Goal: Task Accomplishment & Management: Use online tool/utility

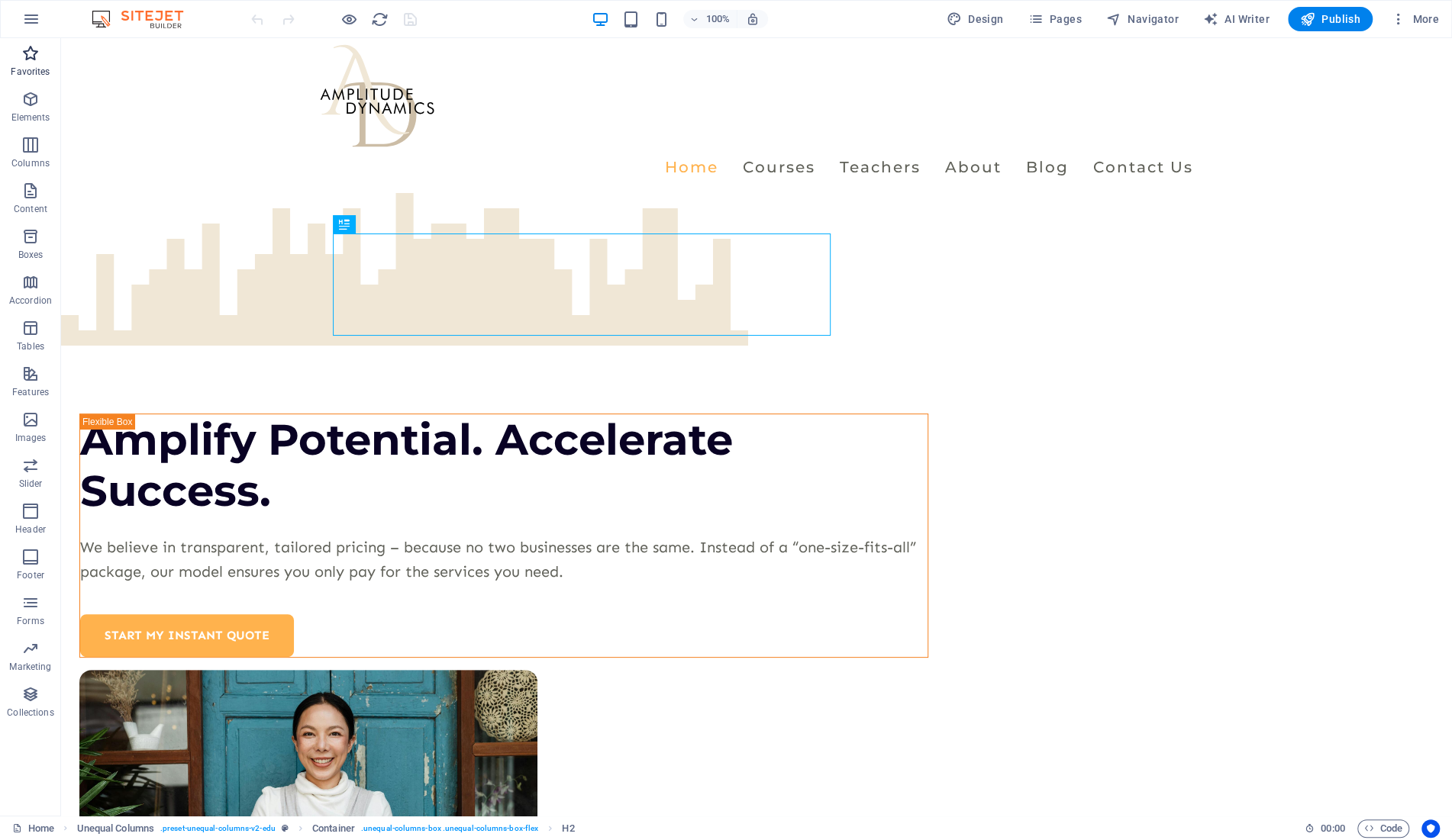
click at [28, 53] on icon "button" at bounding box center [31, 53] width 18 height 18
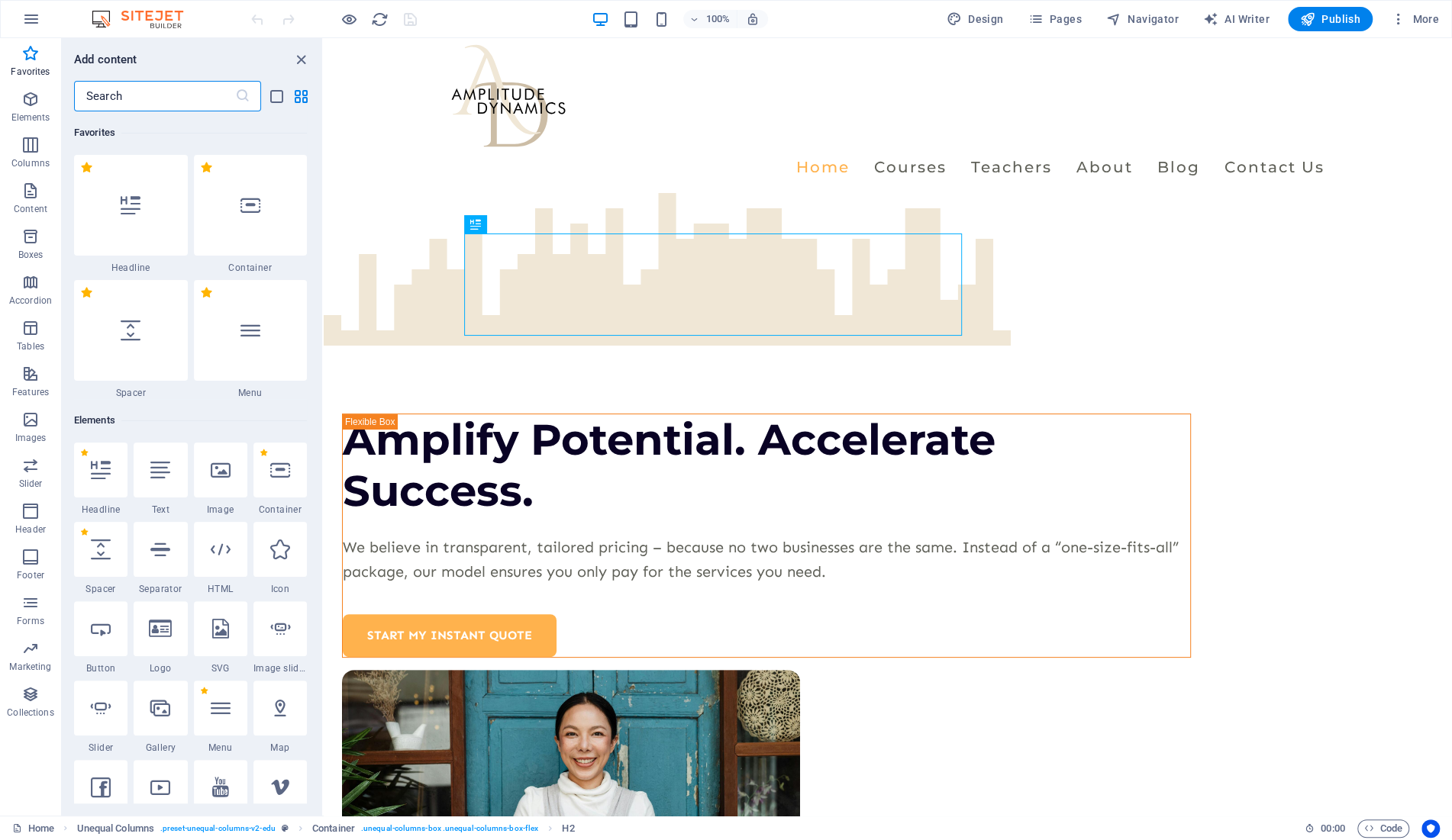
click at [103, 101] on input "text" at bounding box center [154, 96] width 161 height 31
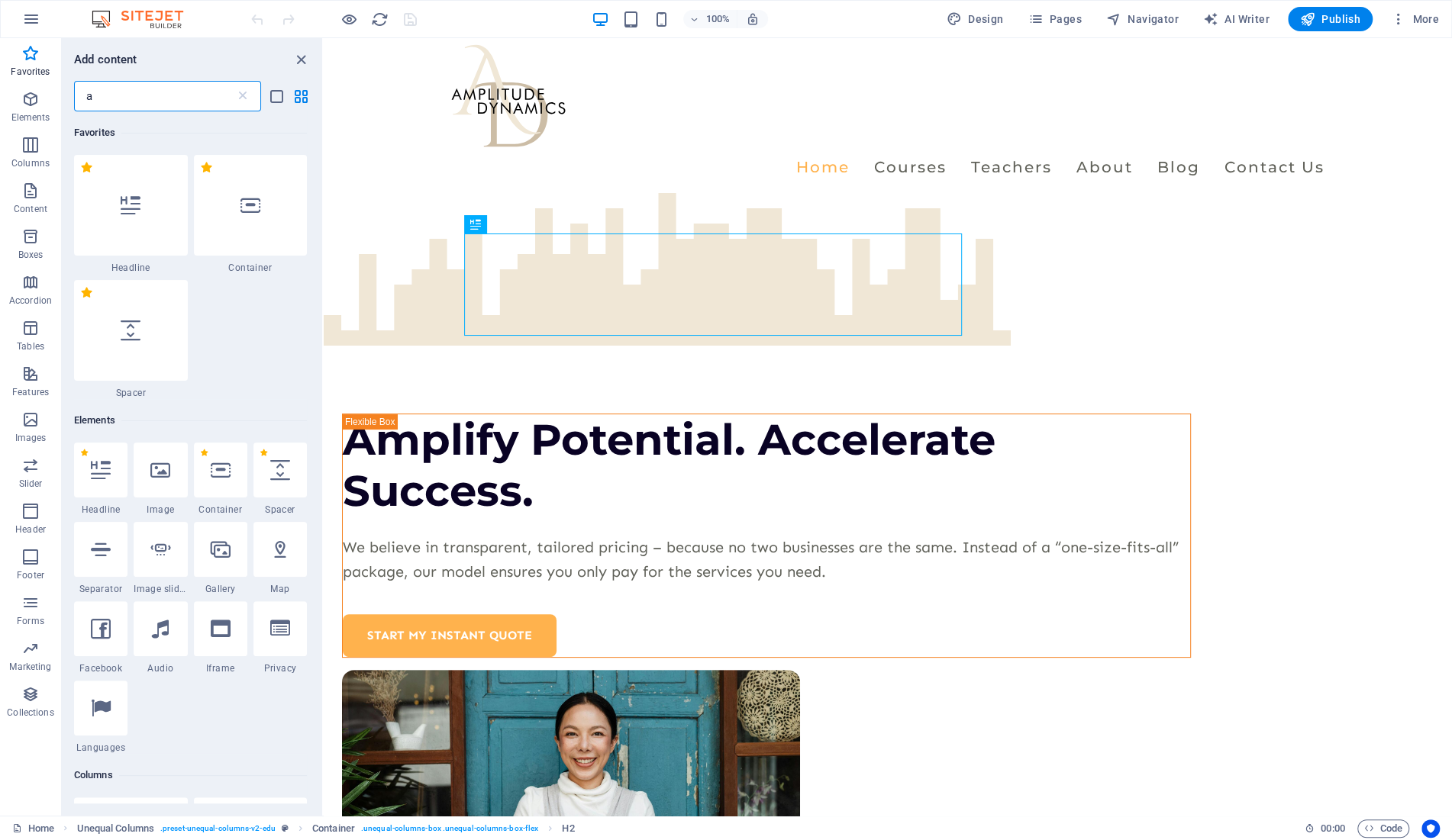
click at [107, 97] on input "a" at bounding box center [154, 96] width 161 height 31
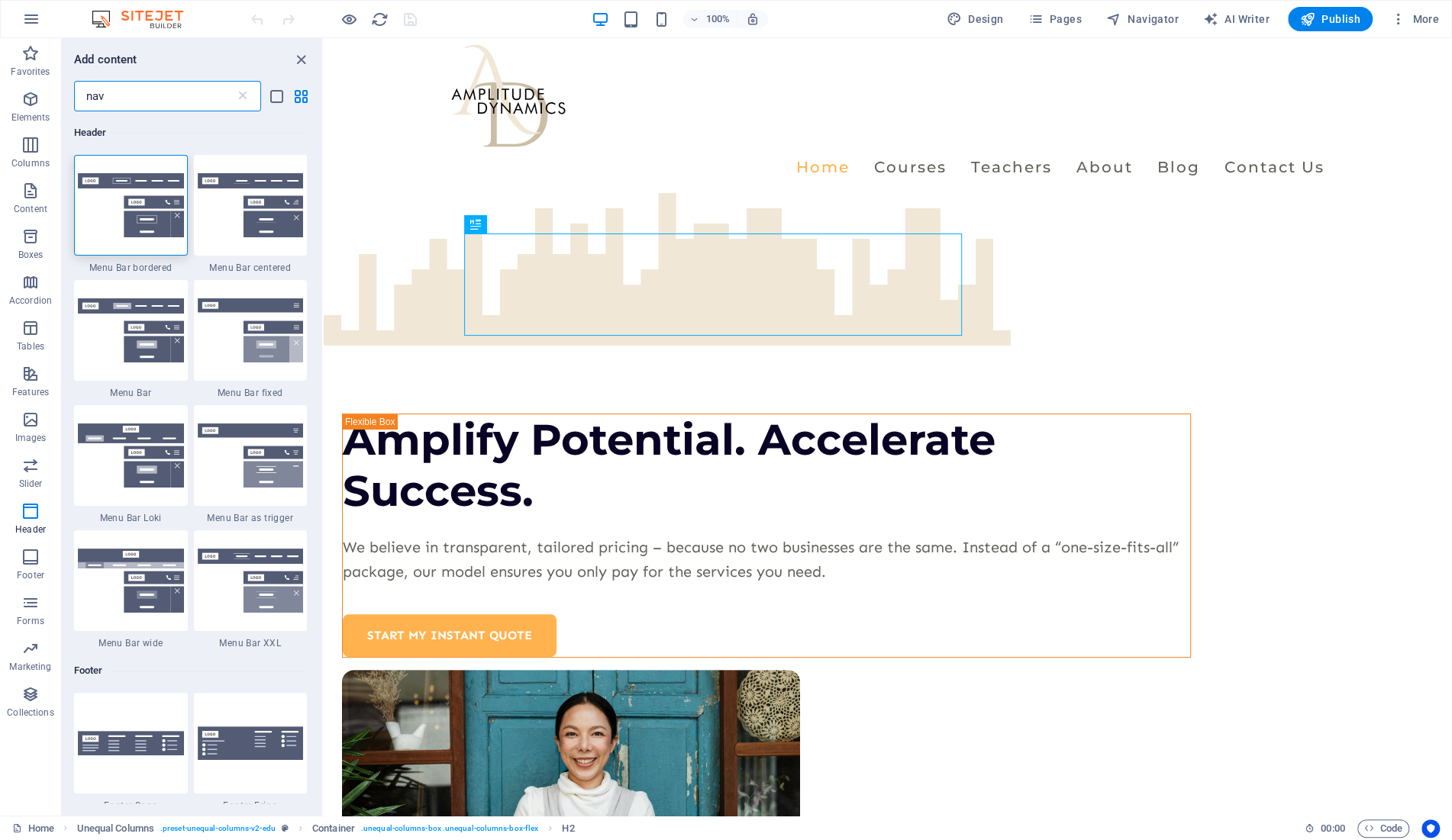
drag, startPoint x: 316, startPoint y: 243, endPoint x: 12, endPoint y: 152, distance: 317.3
type input "nav"
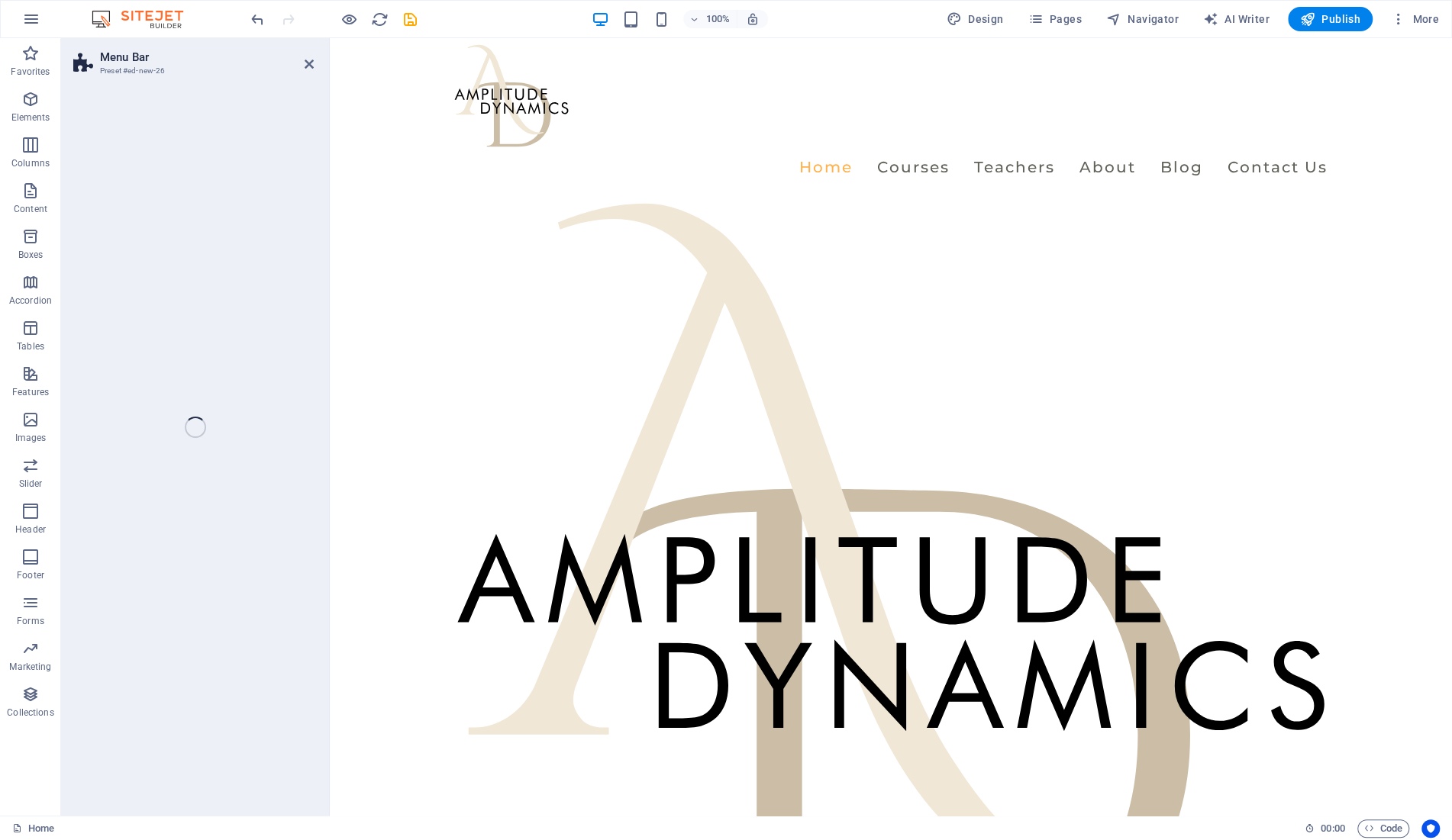
select select "rem"
select select "preset-menu-v2-centered"
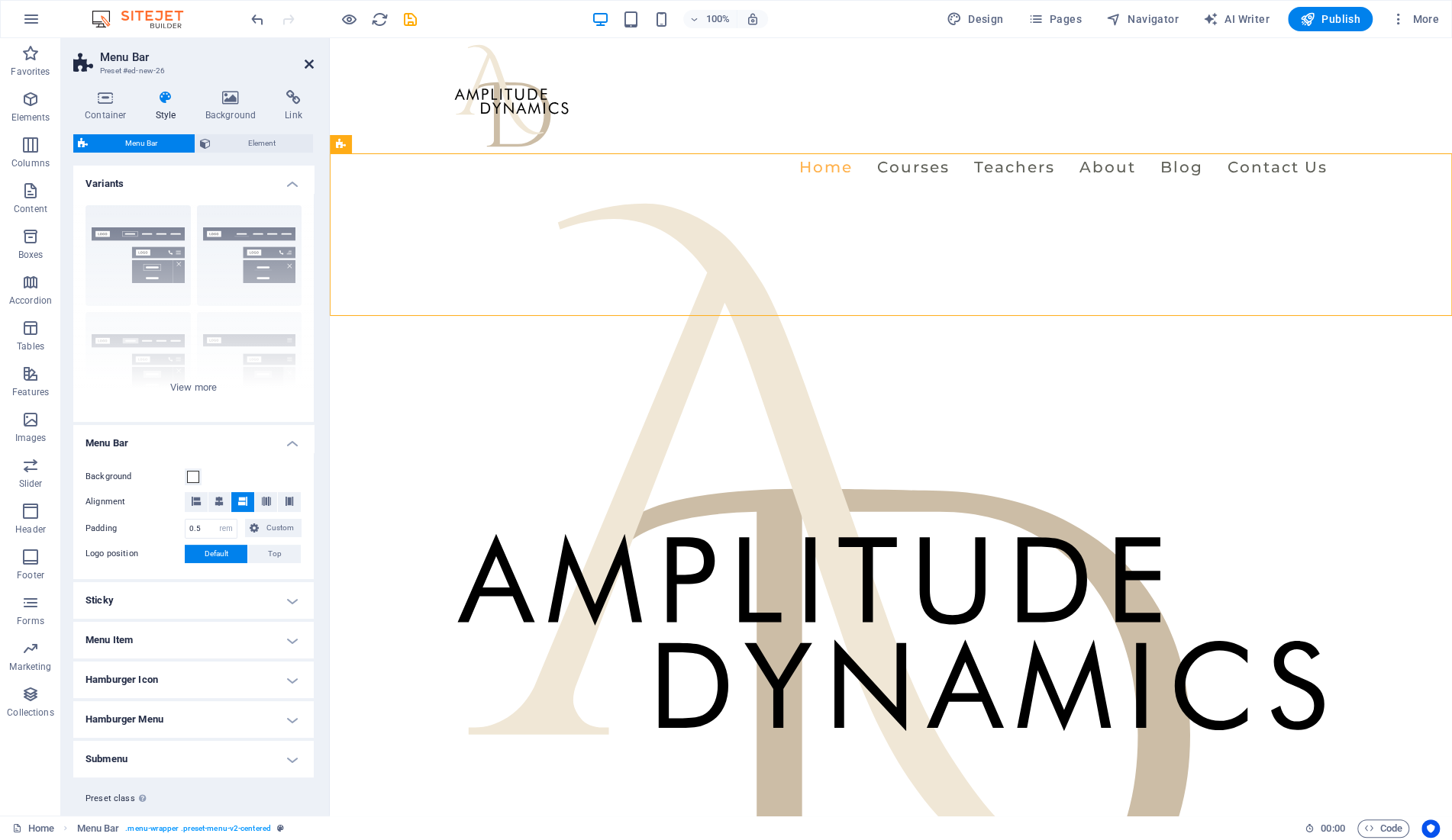
click at [308, 61] on icon at bounding box center [309, 65] width 9 height 13
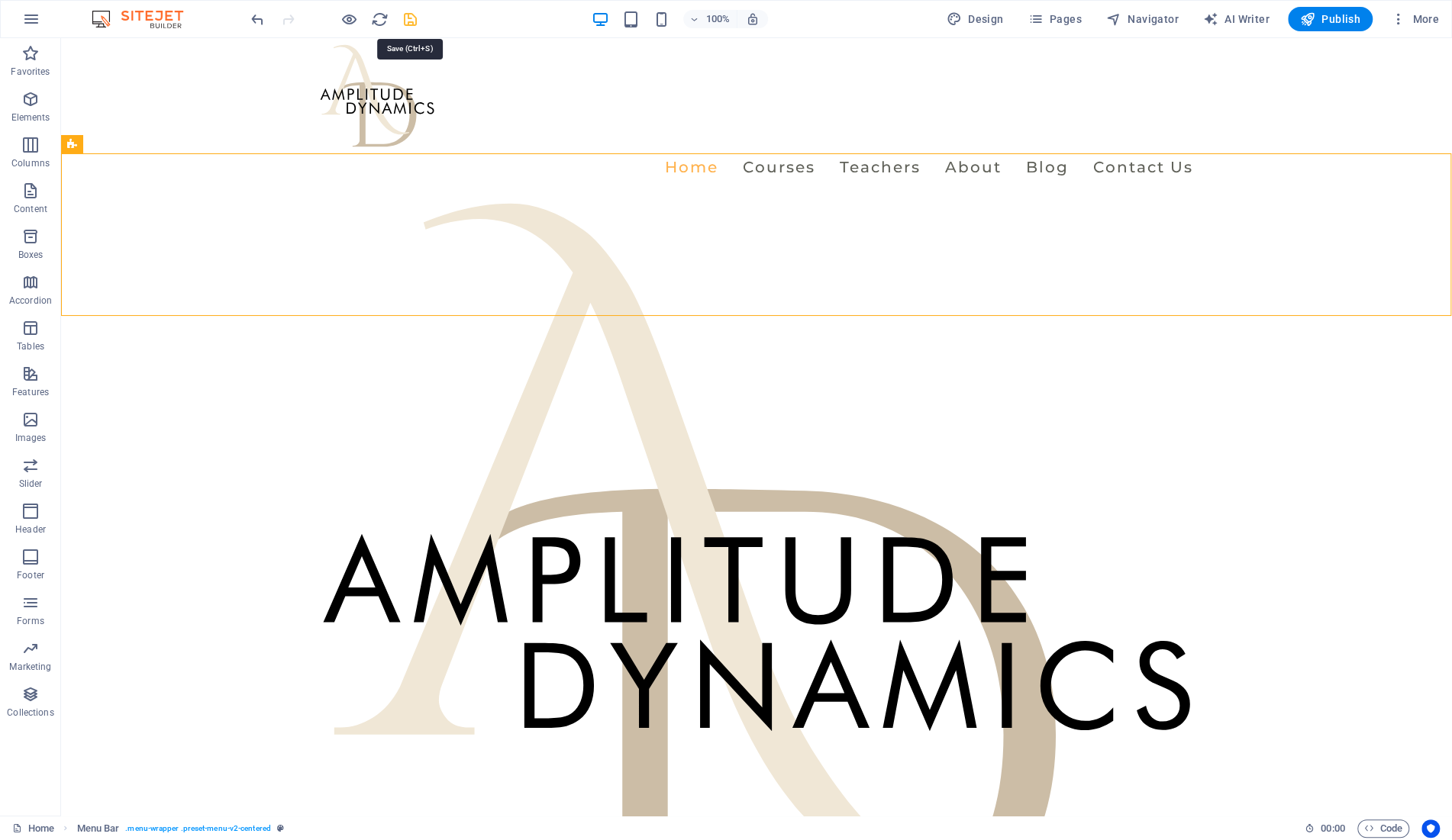
click at [411, 21] on icon "save" at bounding box center [411, 20] width 18 height 18
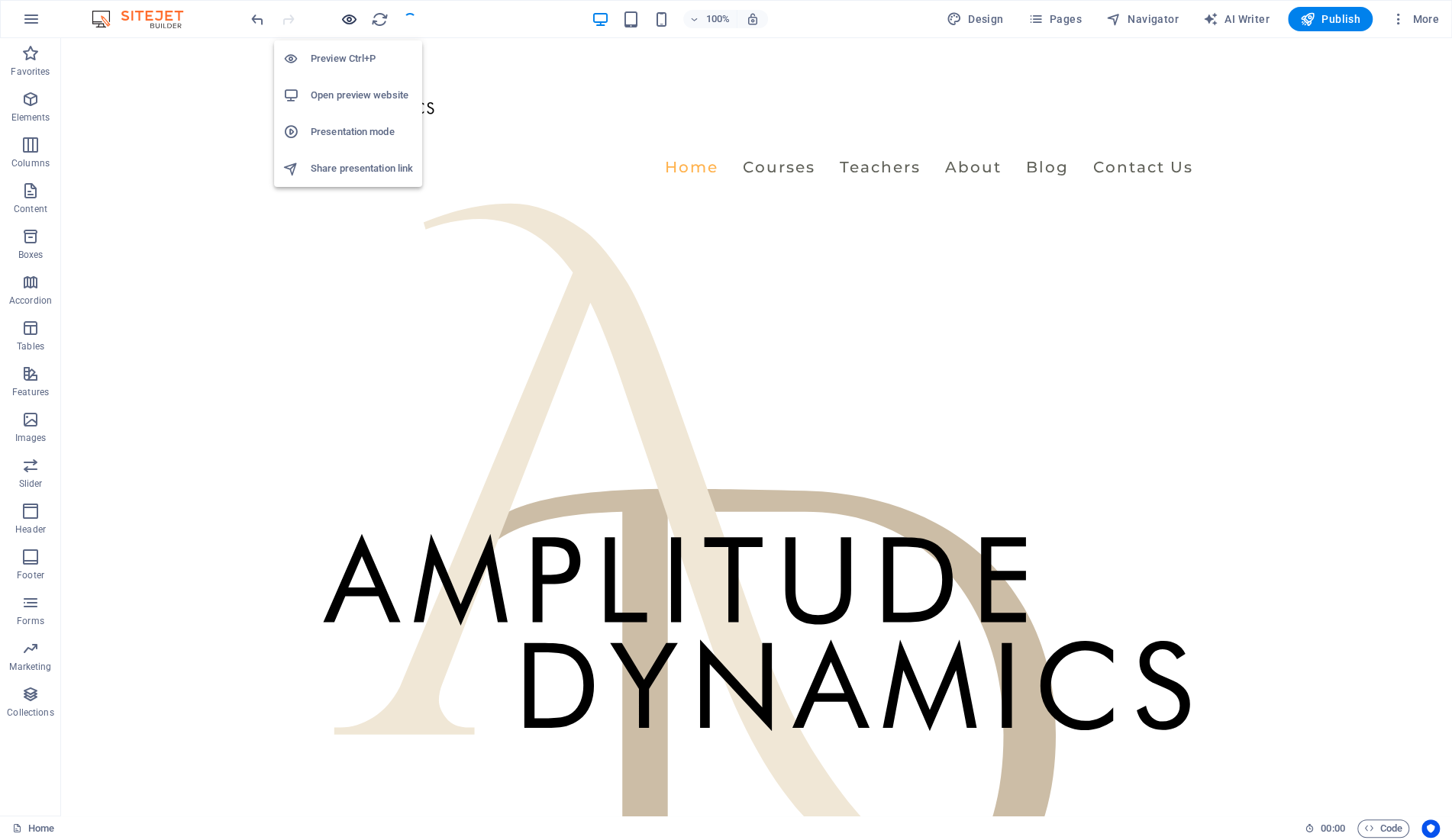
click at [349, 17] on icon "button" at bounding box center [350, 20] width 18 height 18
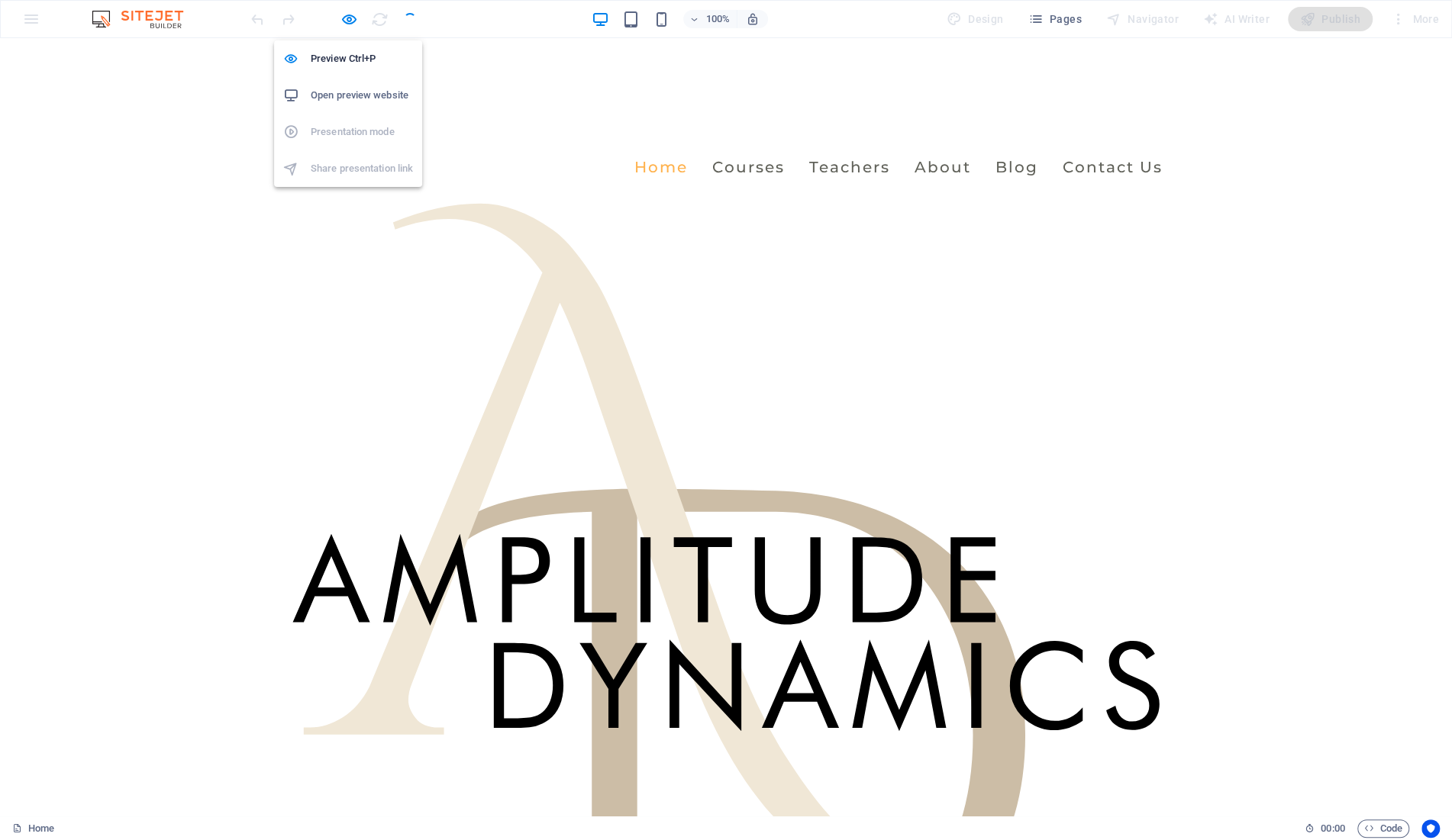
click at [338, 87] on h6 "Open preview website" at bounding box center [362, 95] width 102 height 18
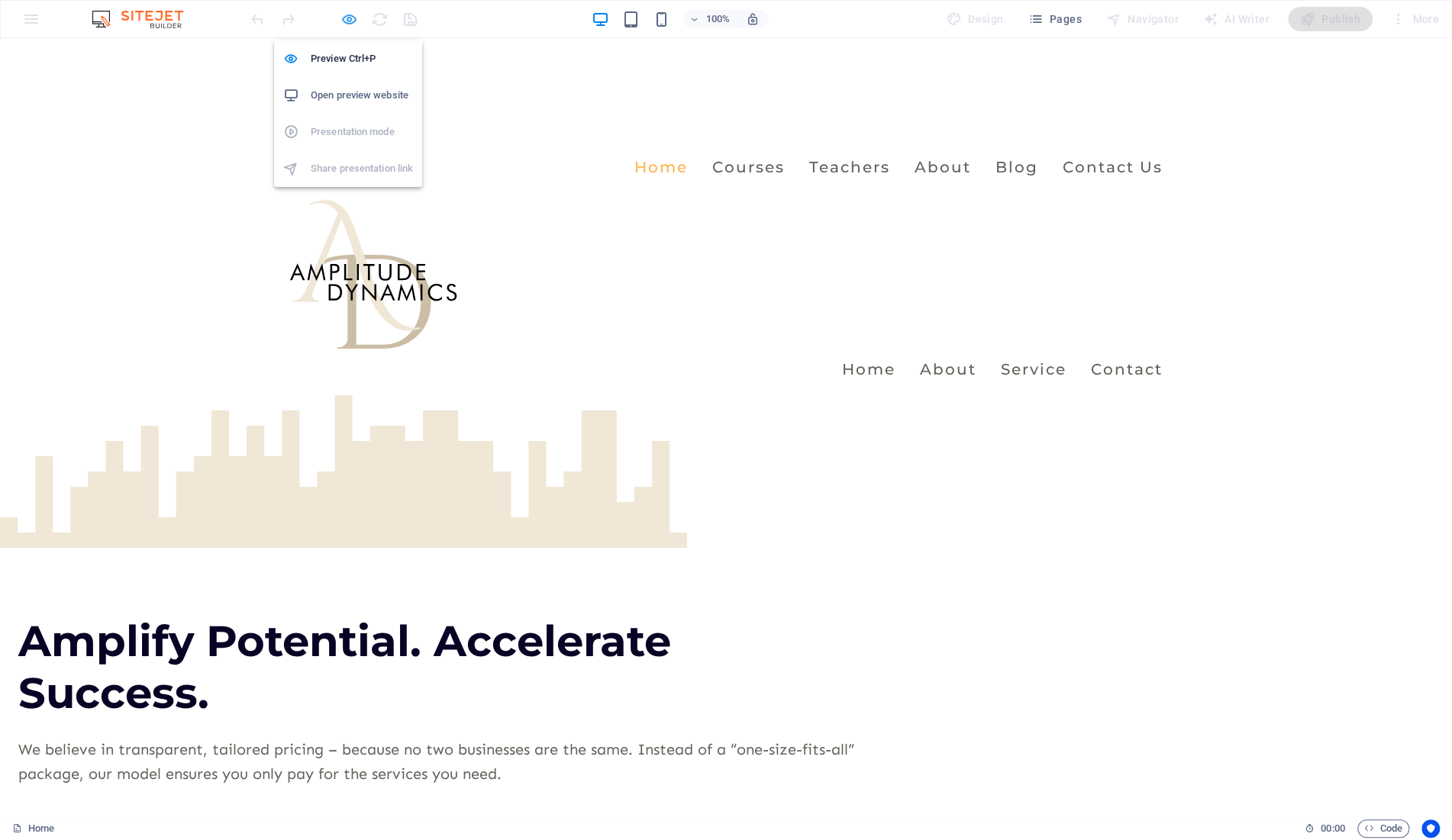
click at [353, 20] on icon "button" at bounding box center [350, 20] width 18 height 18
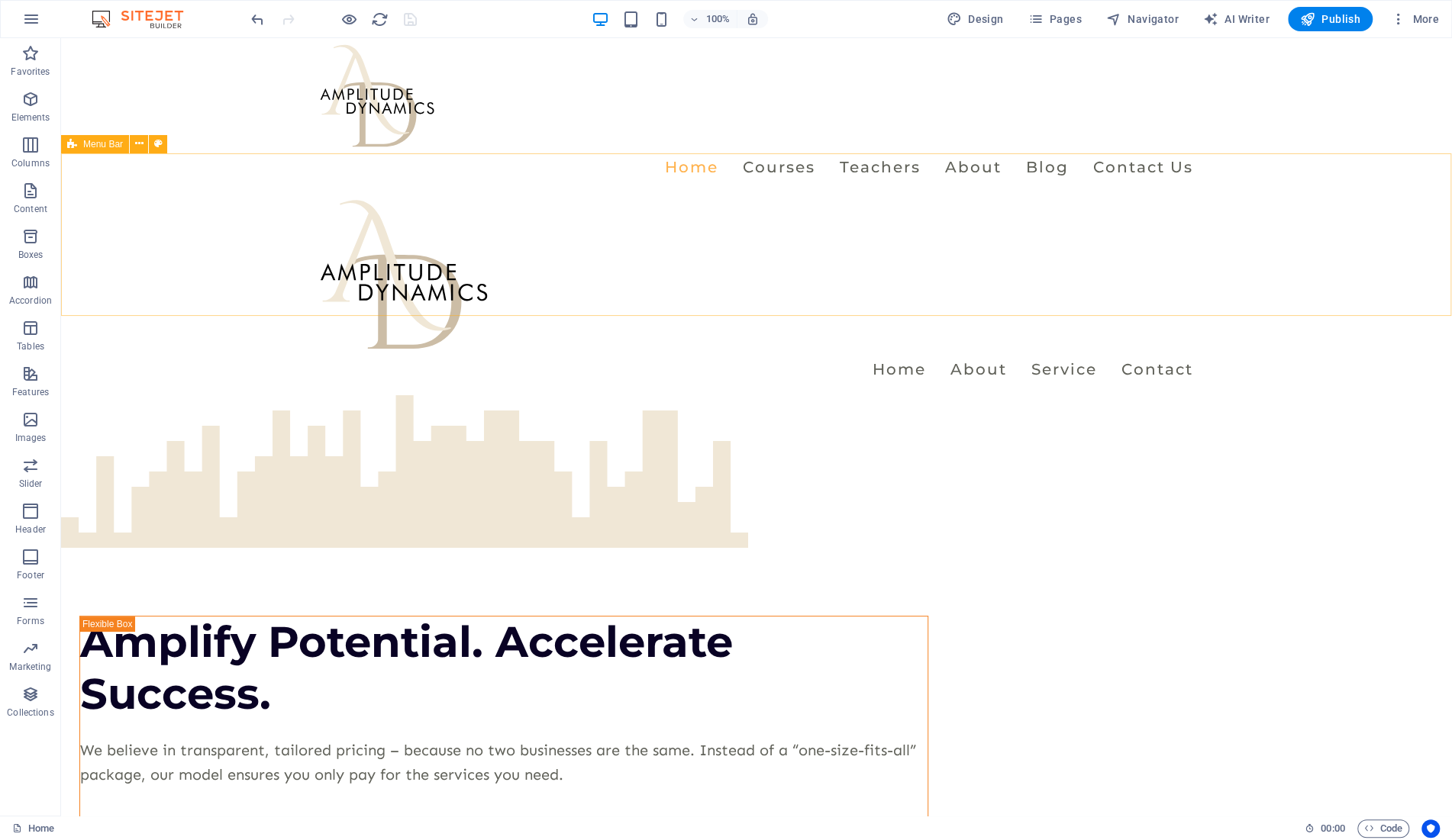
click at [93, 145] on span "Menu Bar" at bounding box center [103, 144] width 40 height 9
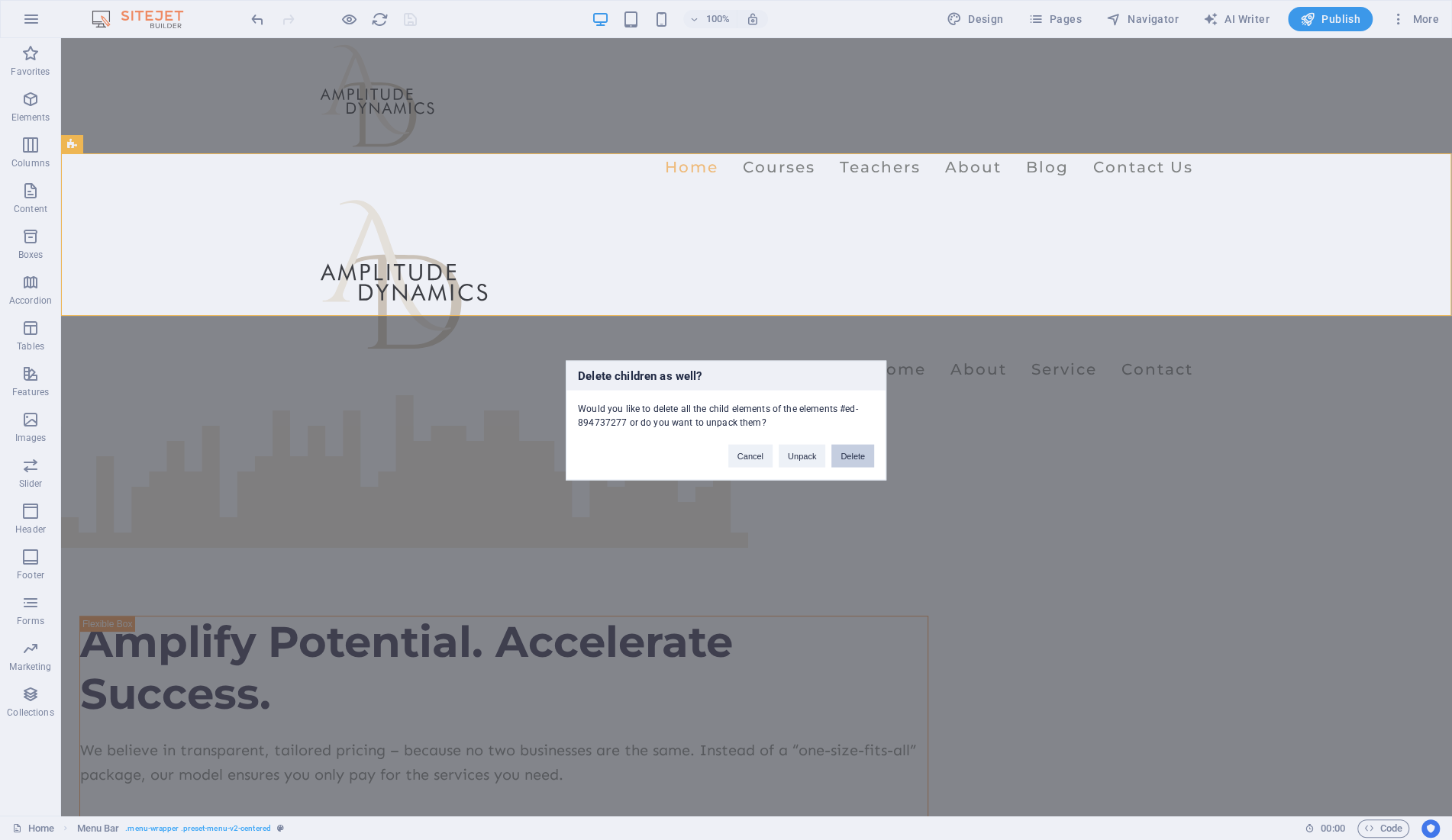
click at [849, 455] on button "Delete" at bounding box center [853, 455] width 43 height 22
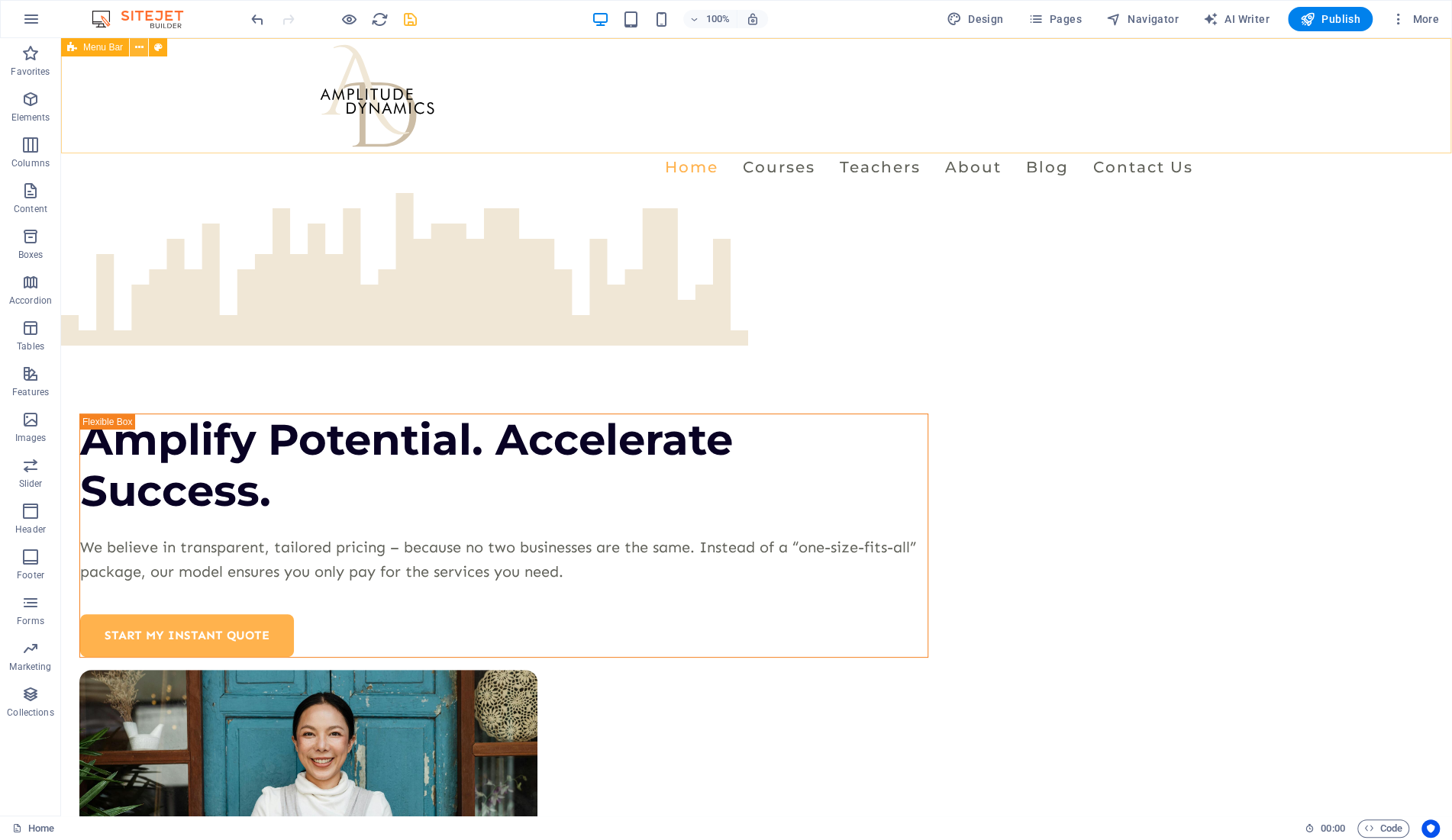
click at [141, 46] on icon at bounding box center [138, 48] width 8 height 16
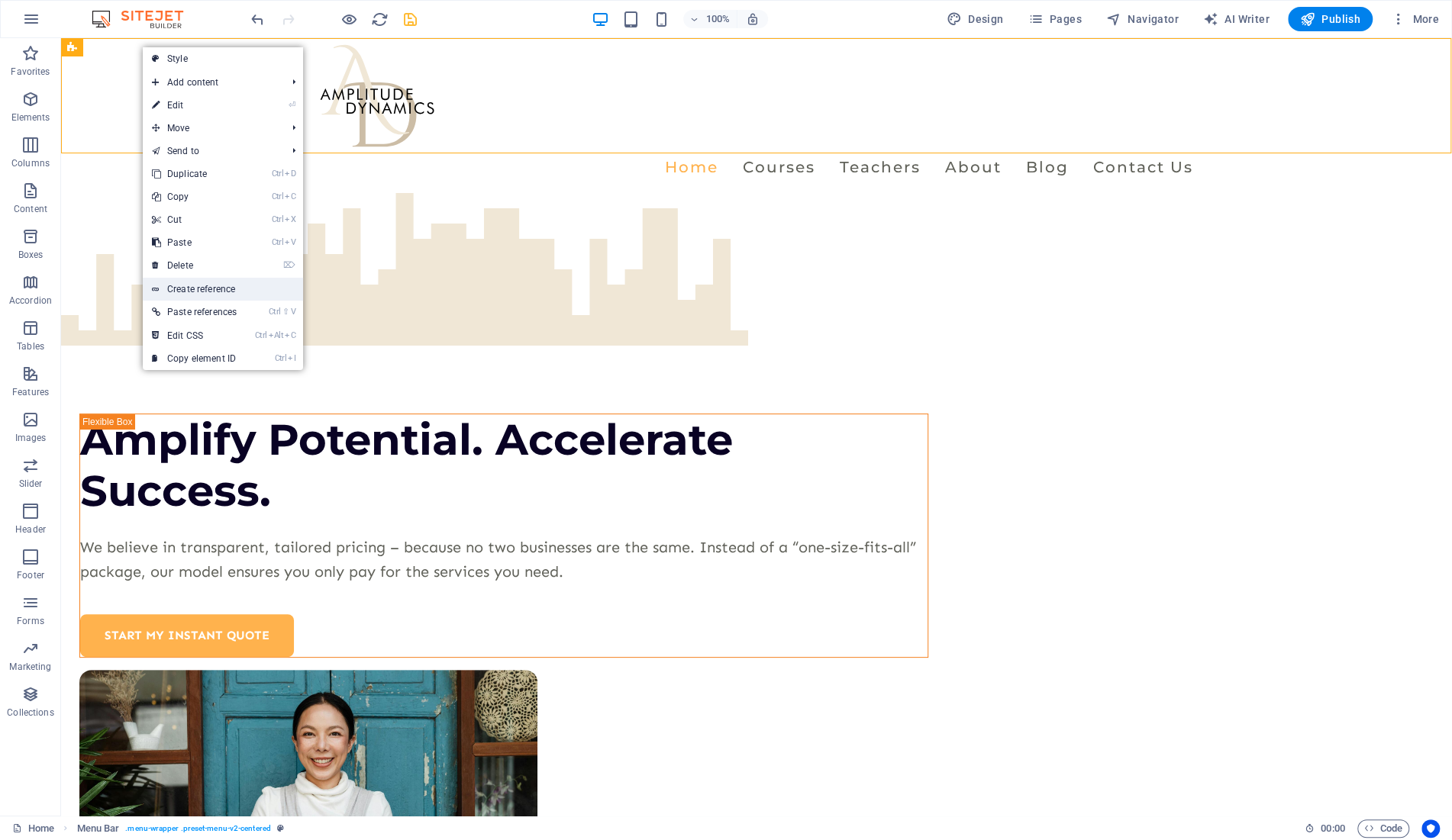
drag, startPoint x: 220, startPoint y: 287, endPoint x: 267, endPoint y: 236, distance: 69.4
click at [220, 287] on link "Create reference" at bounding box center [223, 288] width 160 height 22
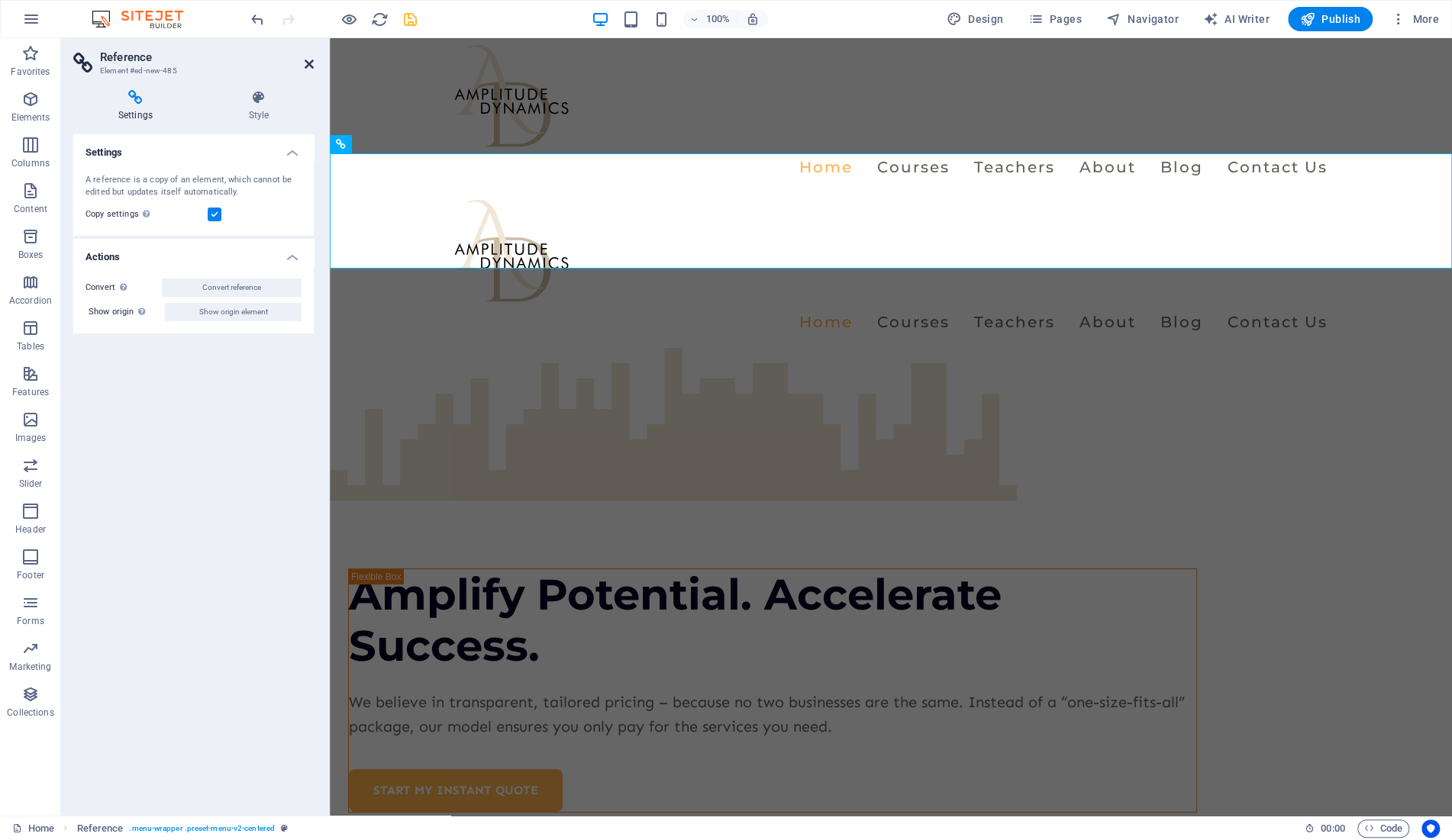
drag, startPoint x: 309, startPoint y: 64, endPoint x: 240, endPoint y: 181, distance: 135.8
click at [309, 64] on icon at bounding box center [309, 65] width 9 height 13
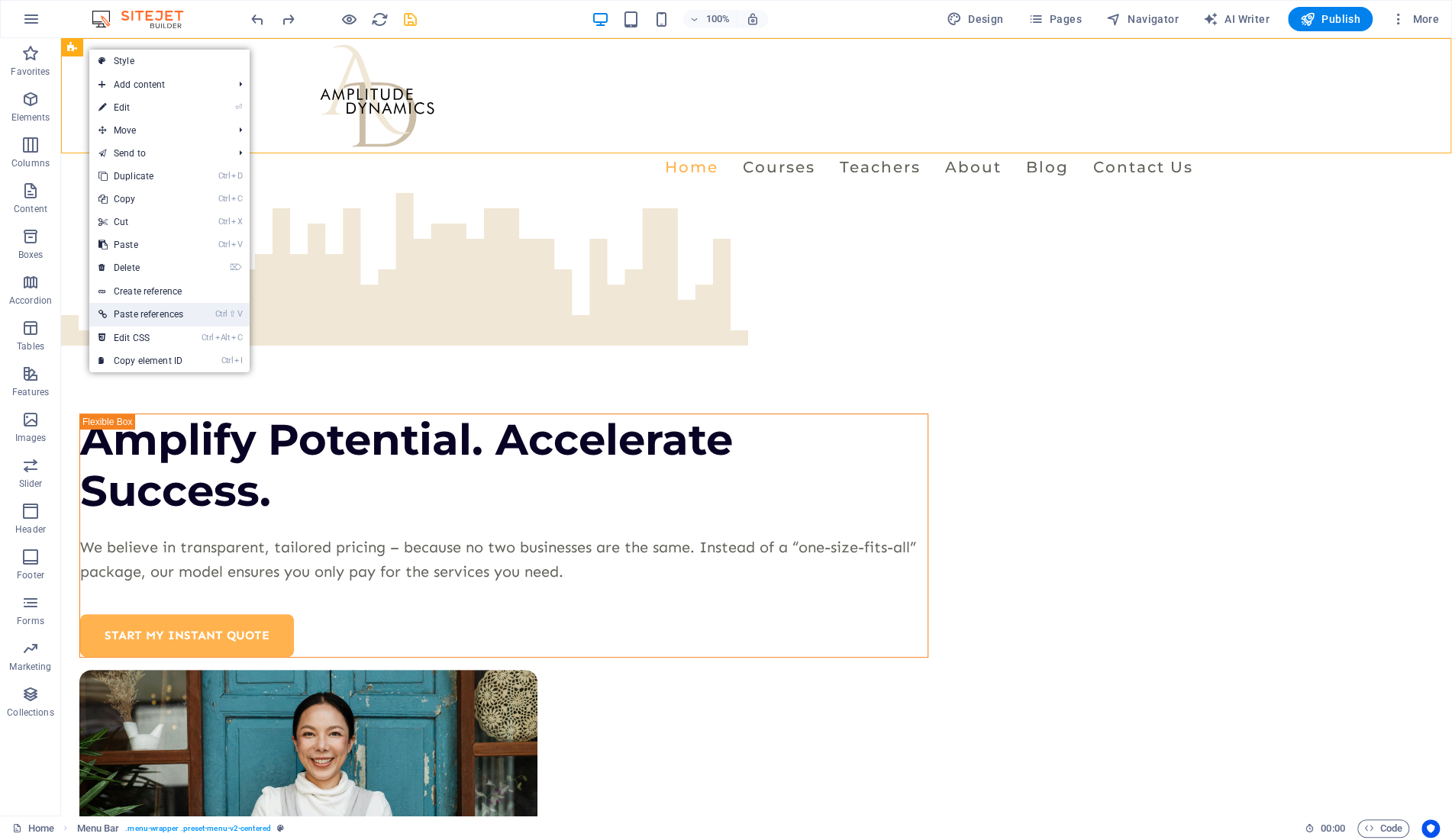
click at [176, 314] on link "Ctrl ⇧ V Paste references" at bounding box center [140, 314] width 103 height 22
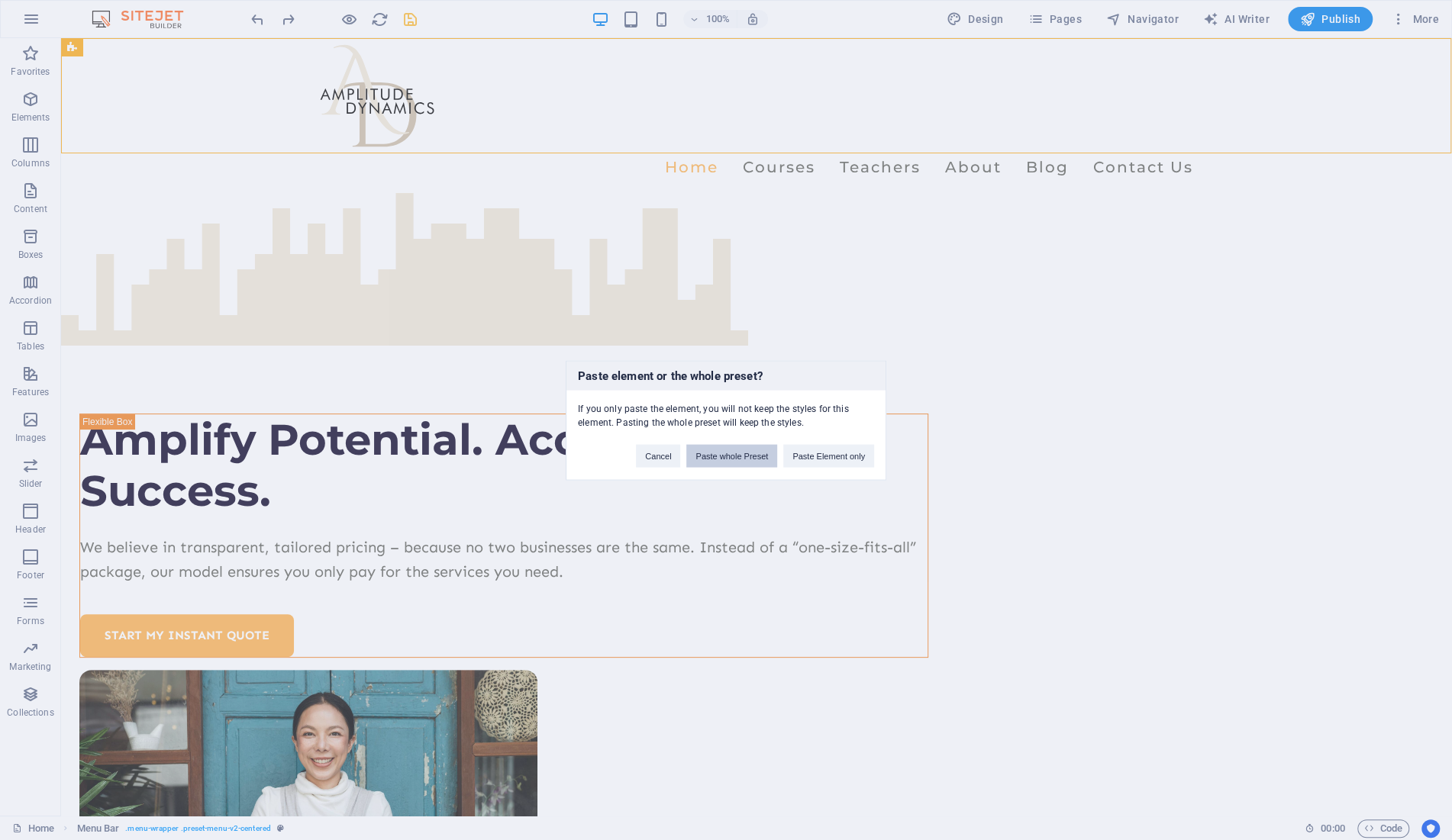
click at [724, 455] on button "Paste whole Preset" at bounding box center [731, 455] width 91 height 22
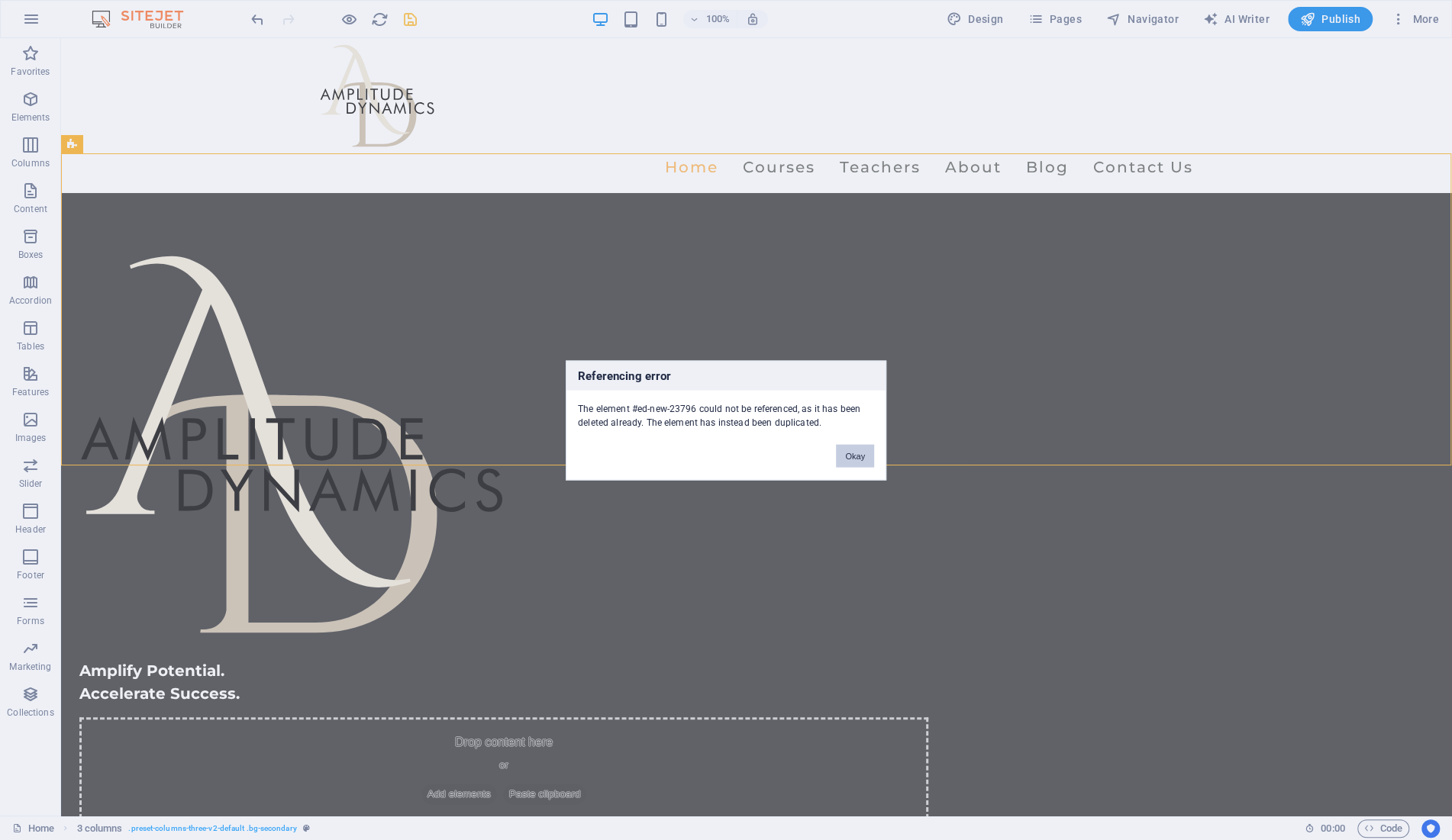
click at [851, 455] on button "Okay" at bounding box center [854, 455] width 38 height 22
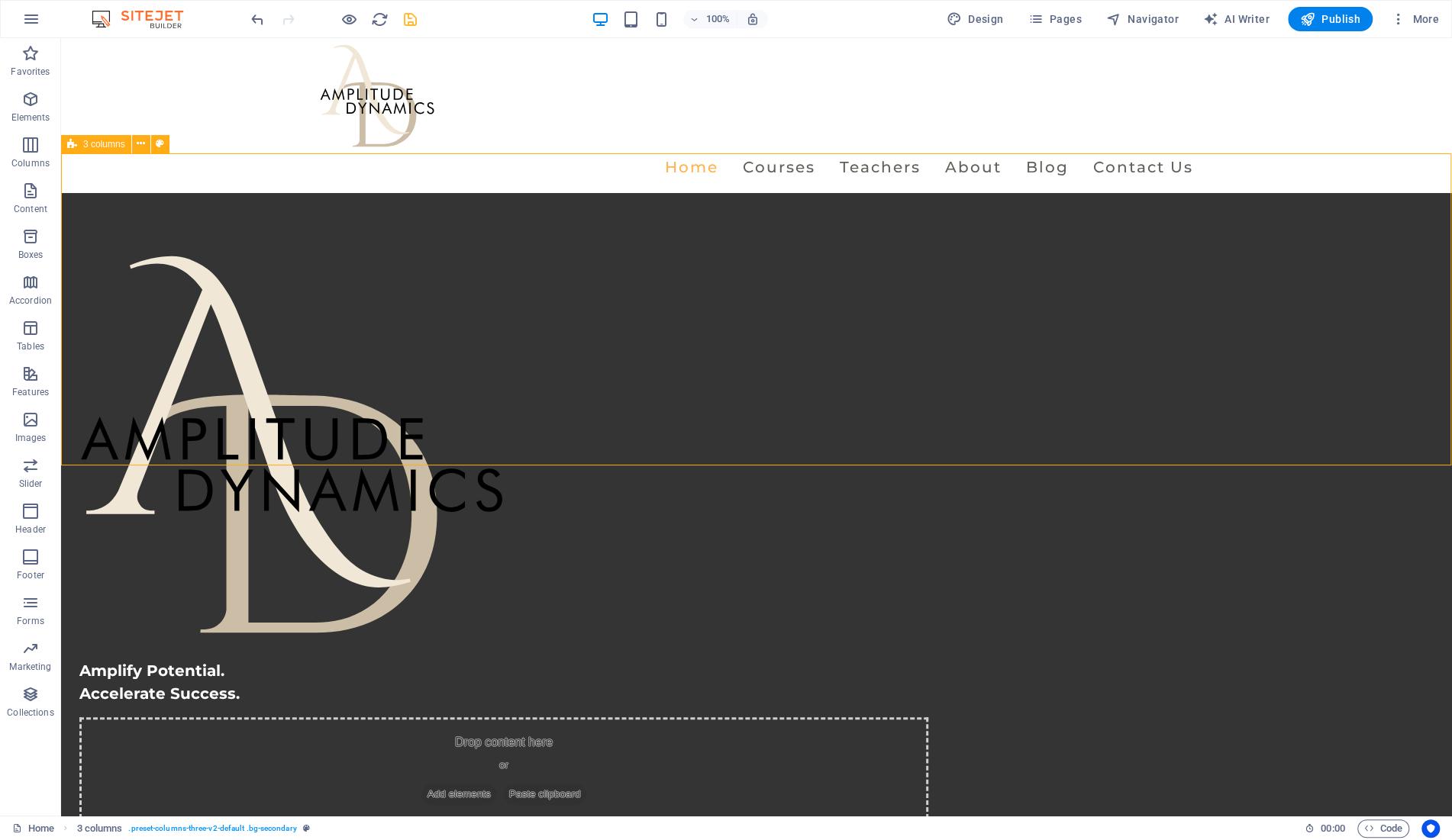
click at [96, 145] on span "3 columns" at bounding box center [104, 144] width 42 height 9
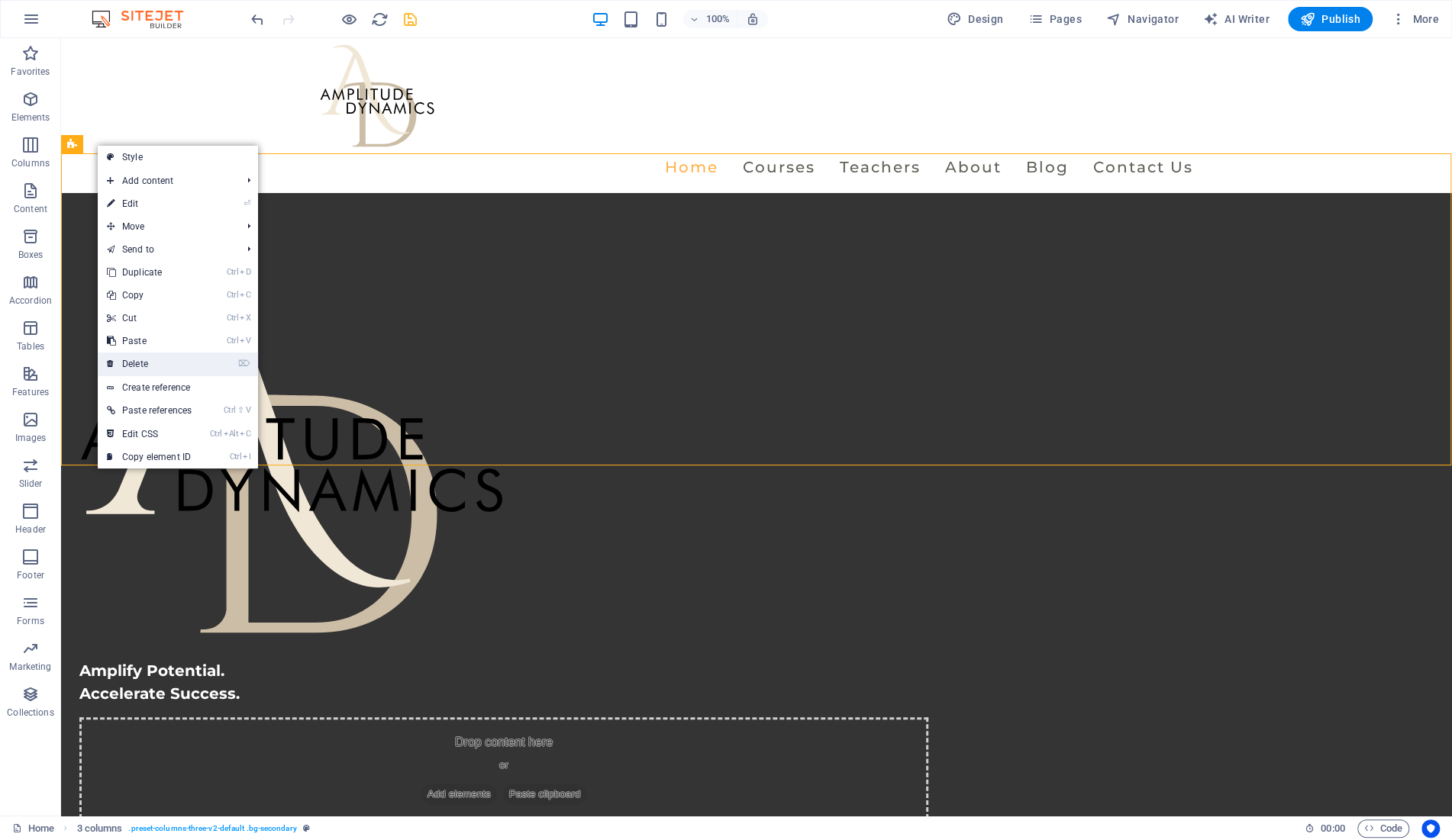
click at [159, 361] on link "⌦ Delete" at bounding box center [149, 364] width 103 height 22
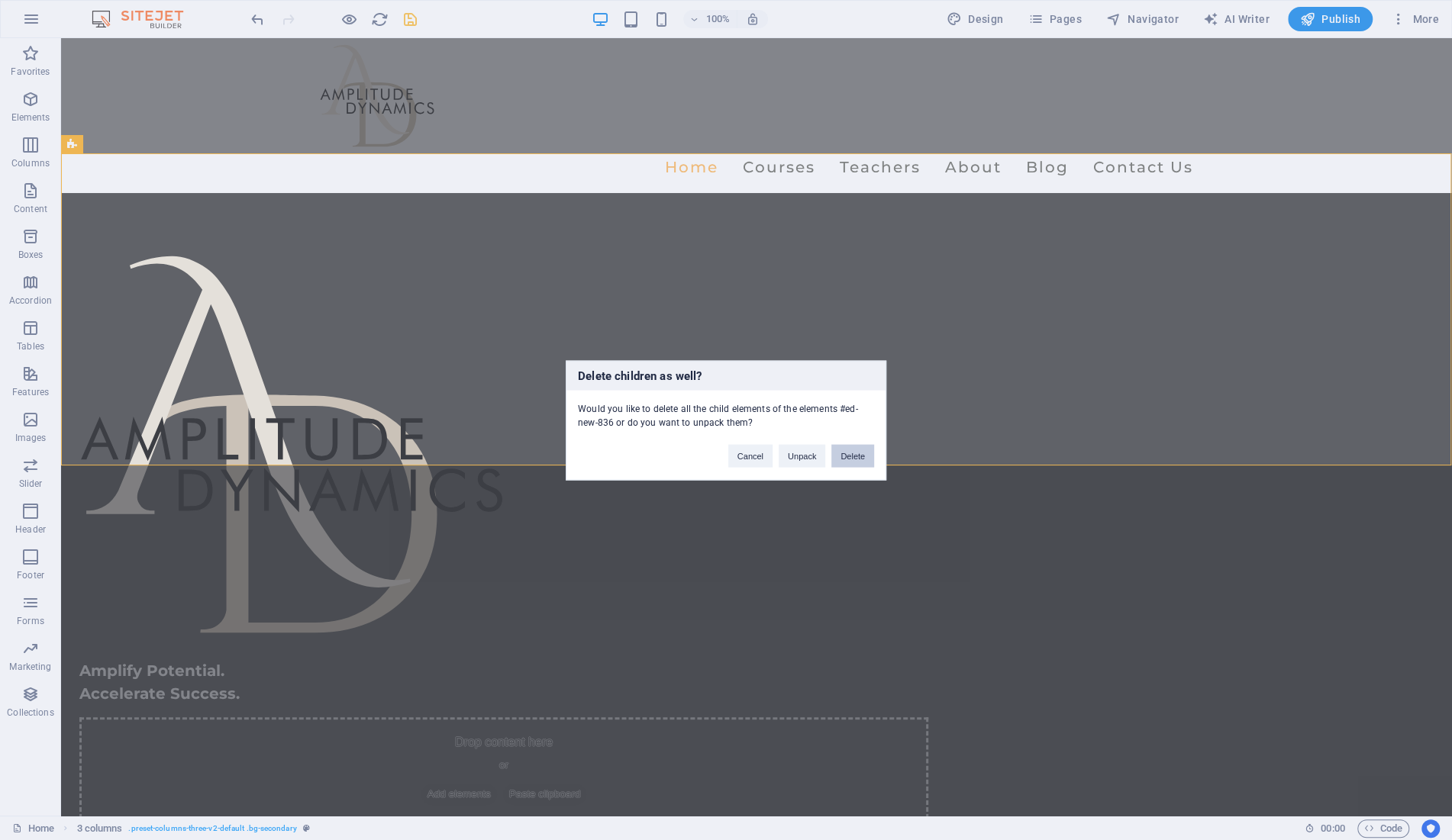
click at [856, 459] on button "Delete" at bounding box center [853, 455] width 43 height 22
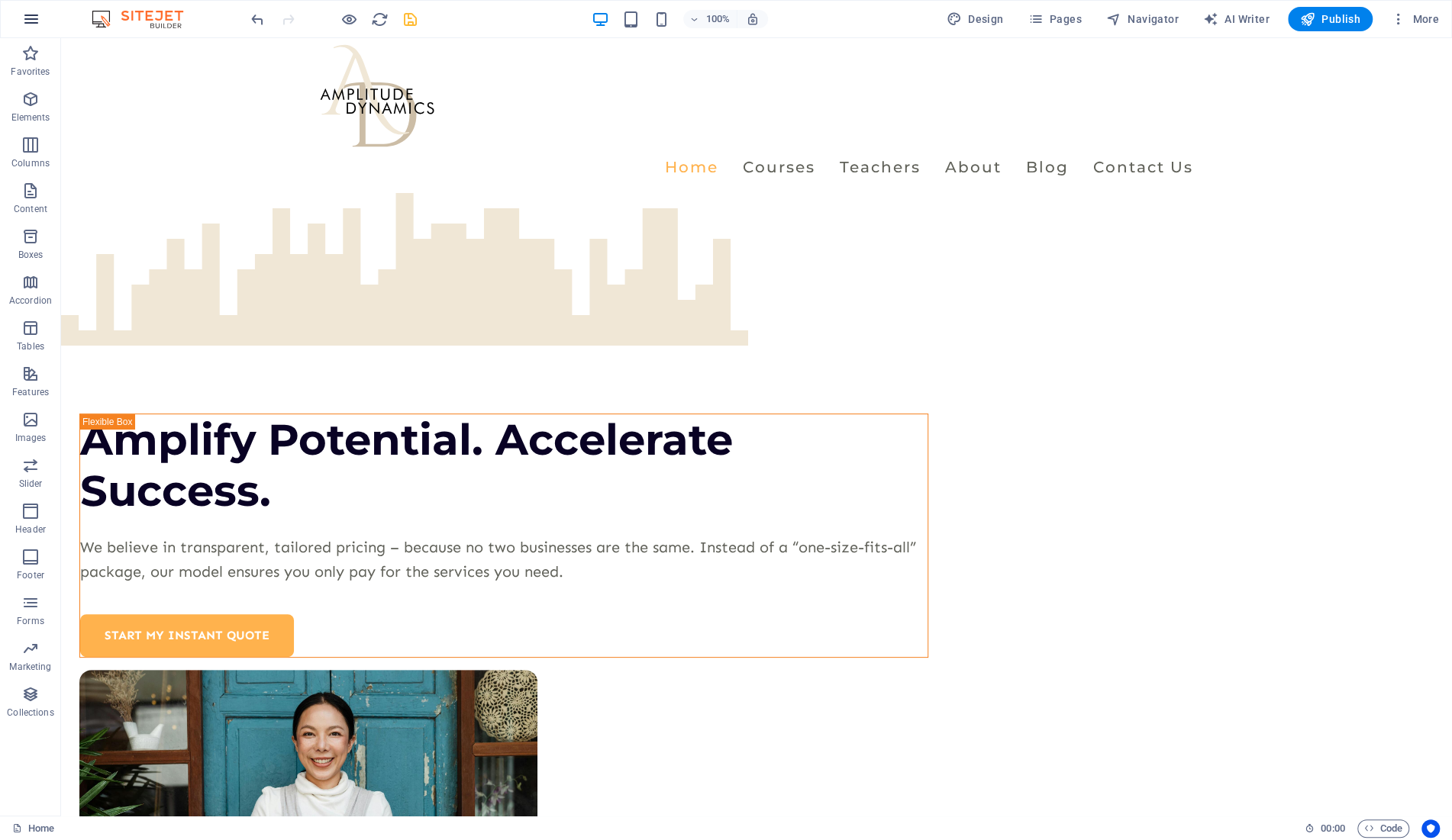
click at [36, 13] on icon "button" at bounding box center [31, 19] width 18 height 18
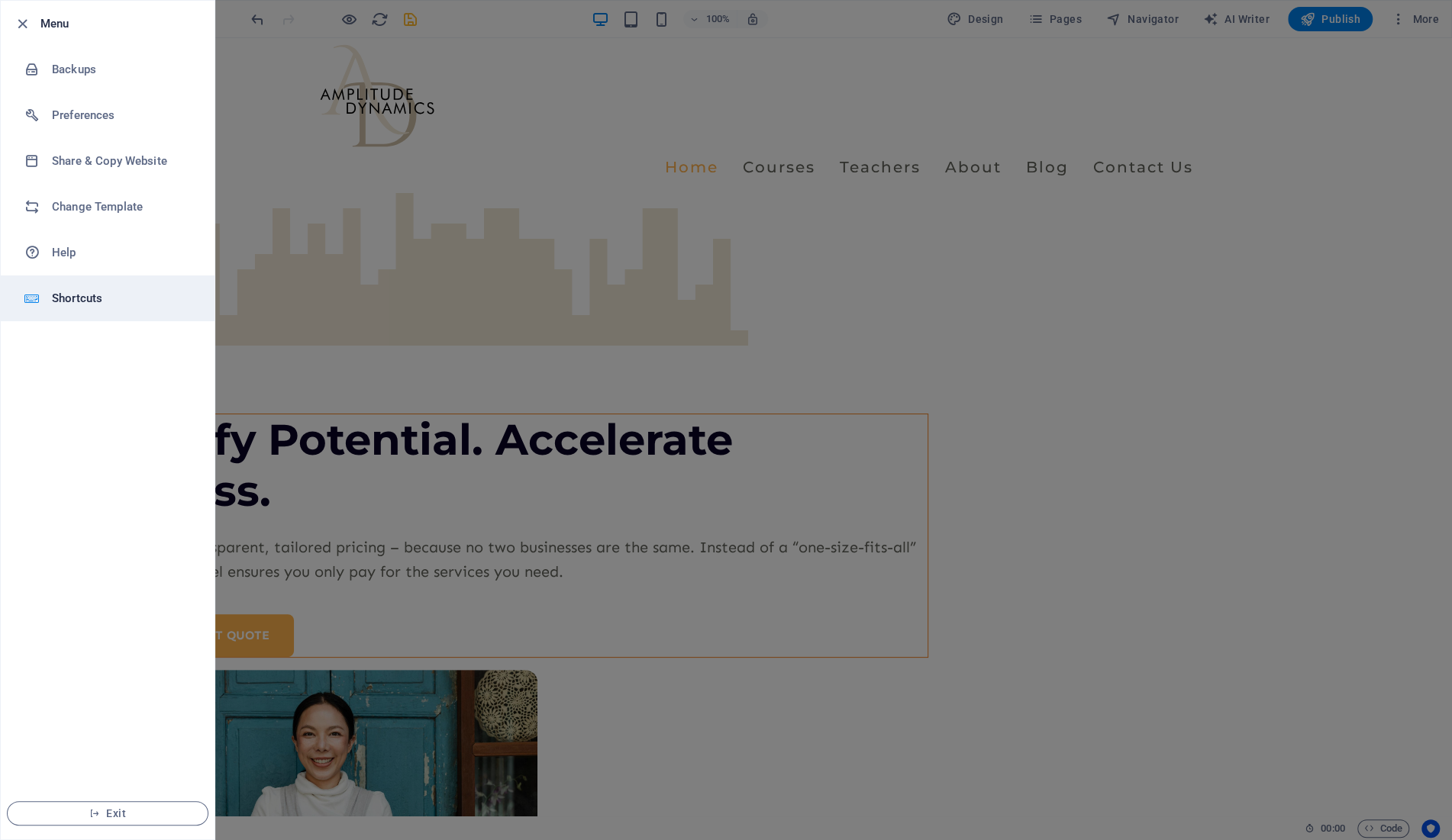
click at [94, 307] on h6 "Shortcuts" at bounding box center [122, 298] width 141 height 18
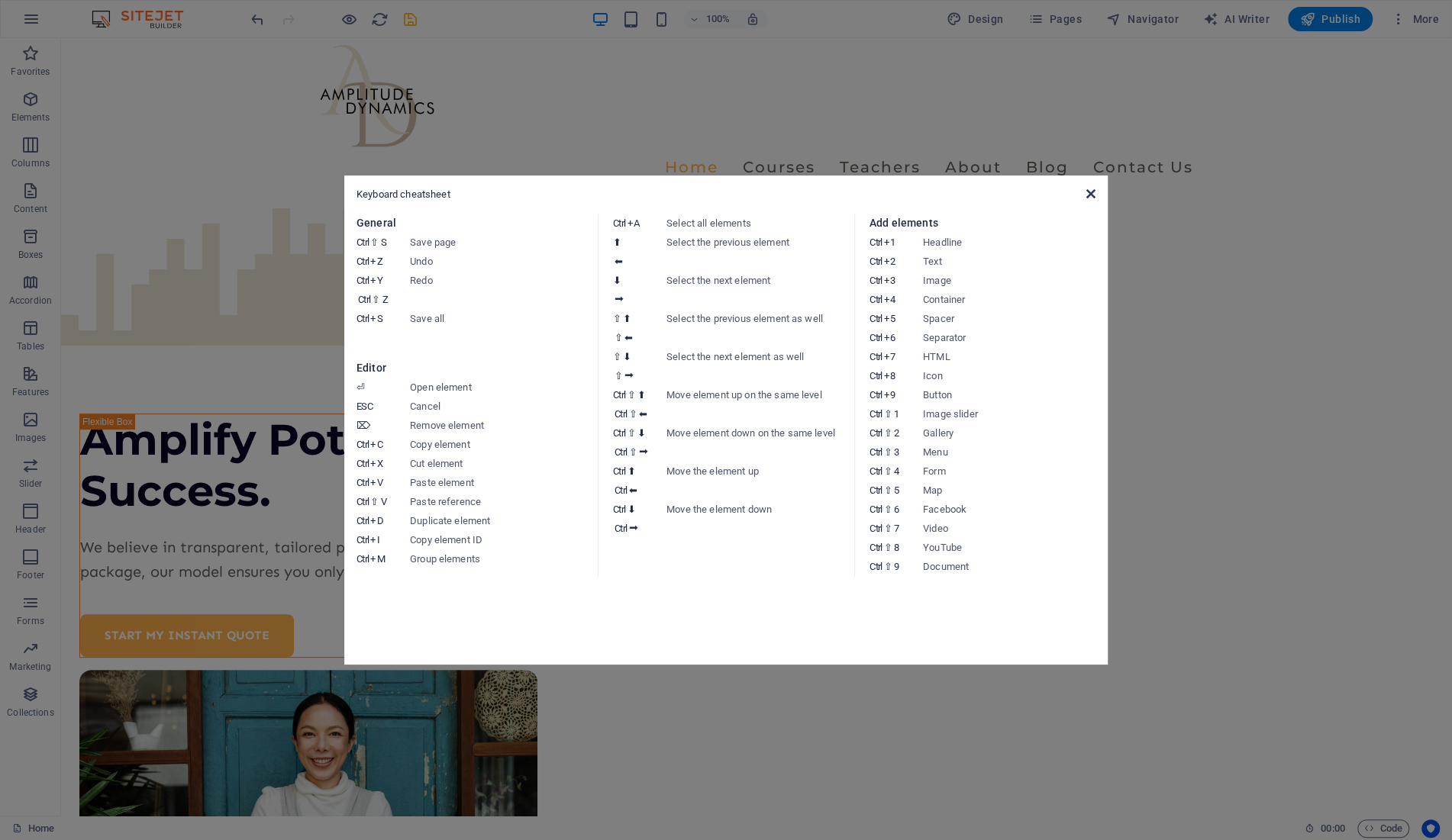
click at [1094, 191] on icon at bounding box center [1091, 194] width 9 height 13
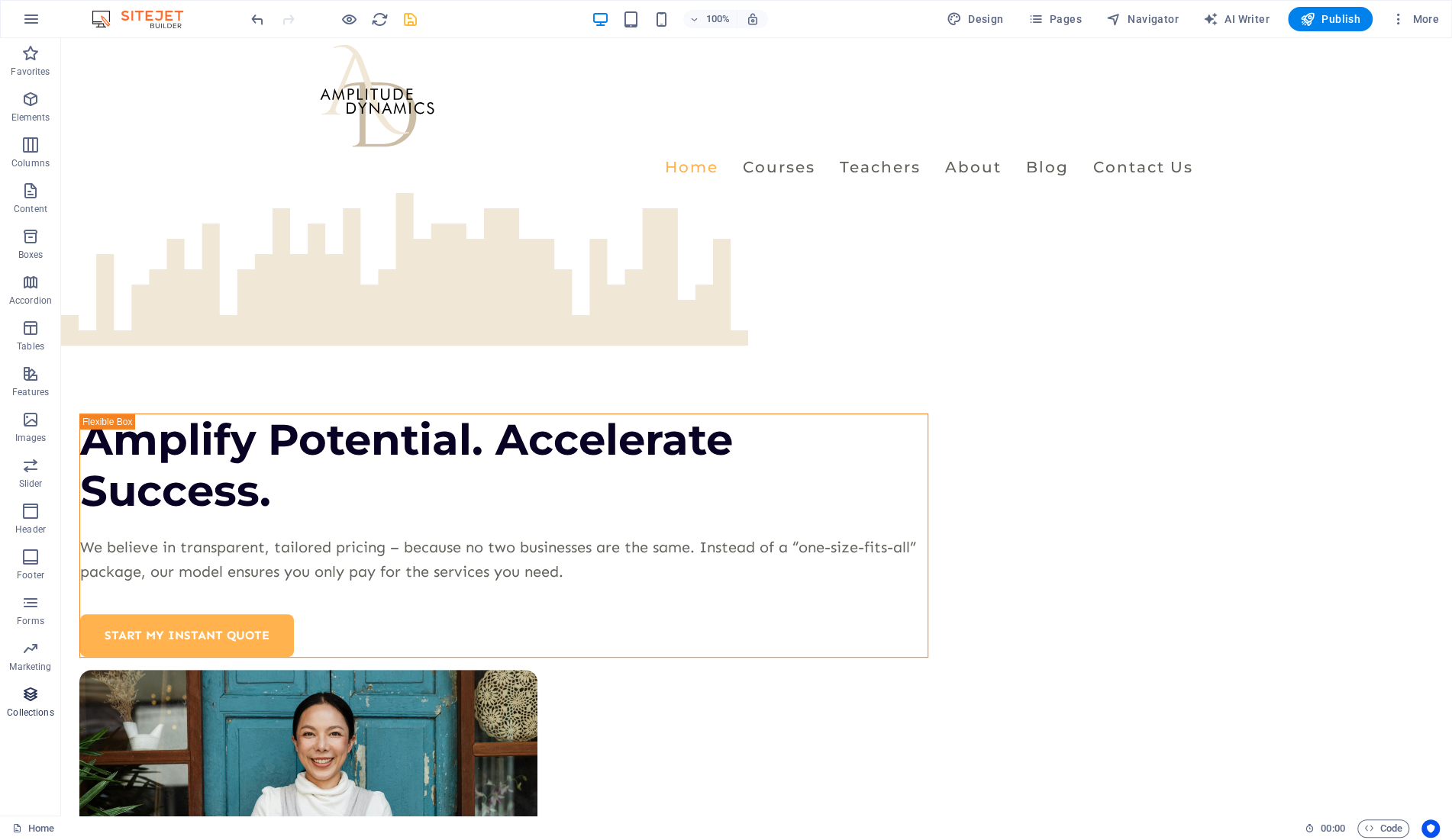
click at [20, 693] on span "Collections" at bounding box center [31, 703] width 61 height 37
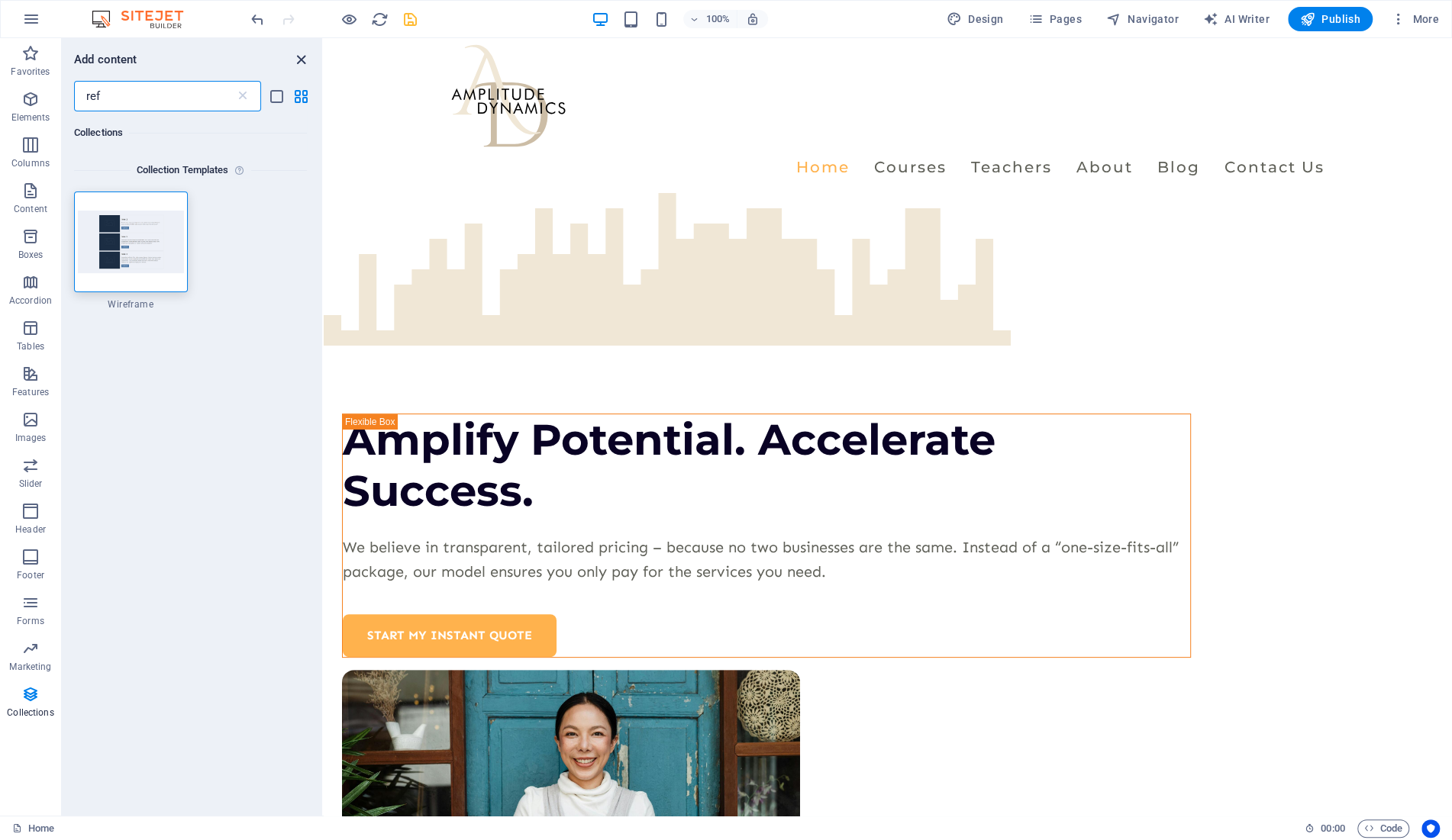
type input "ref"
click at [302, 59] on icon "close panel" at bounding box center [301, 60] width 18 height 18
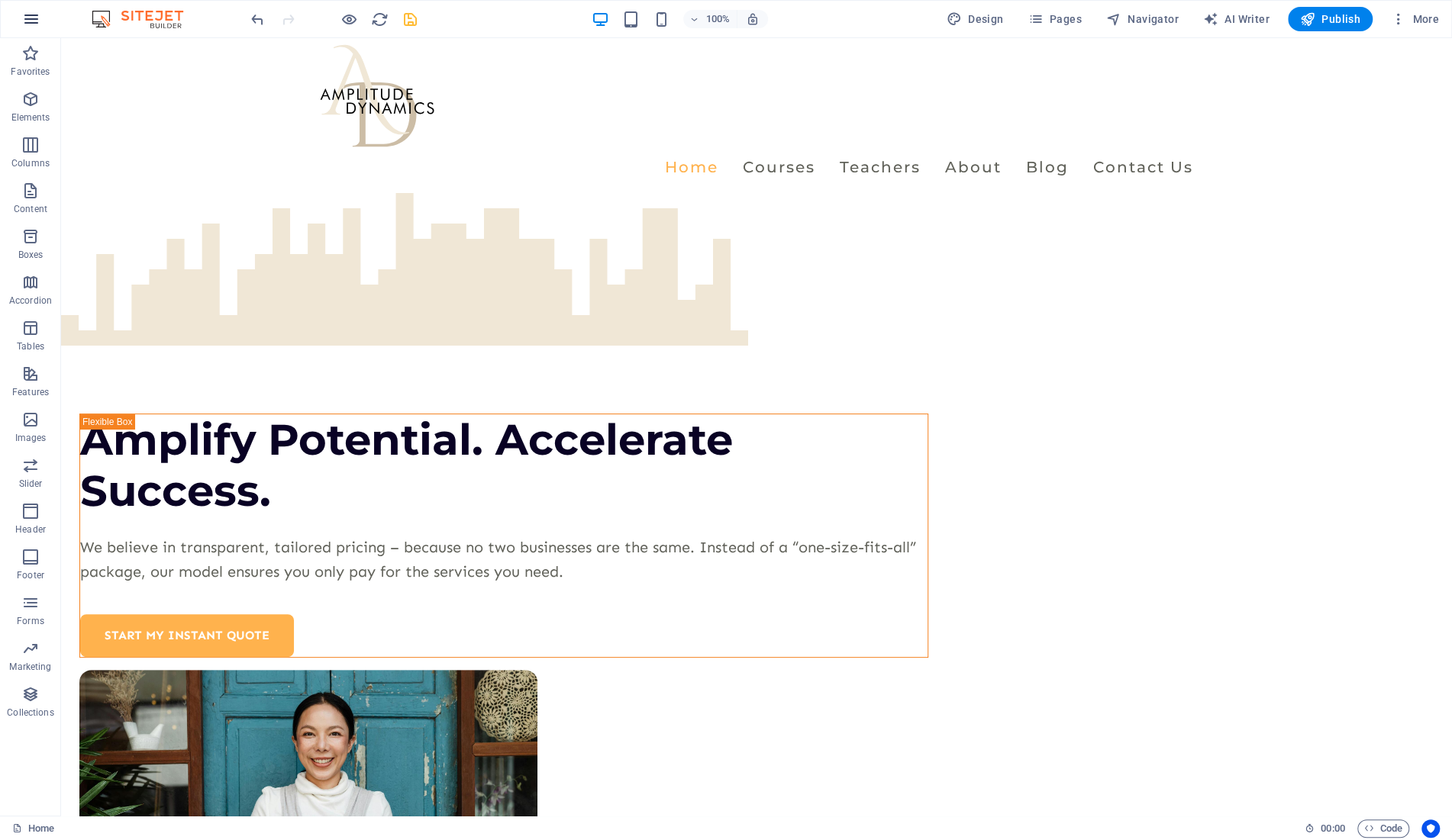
click at [33, 19] on icon "button" at bounding box center [31, 19] width 18 height 18
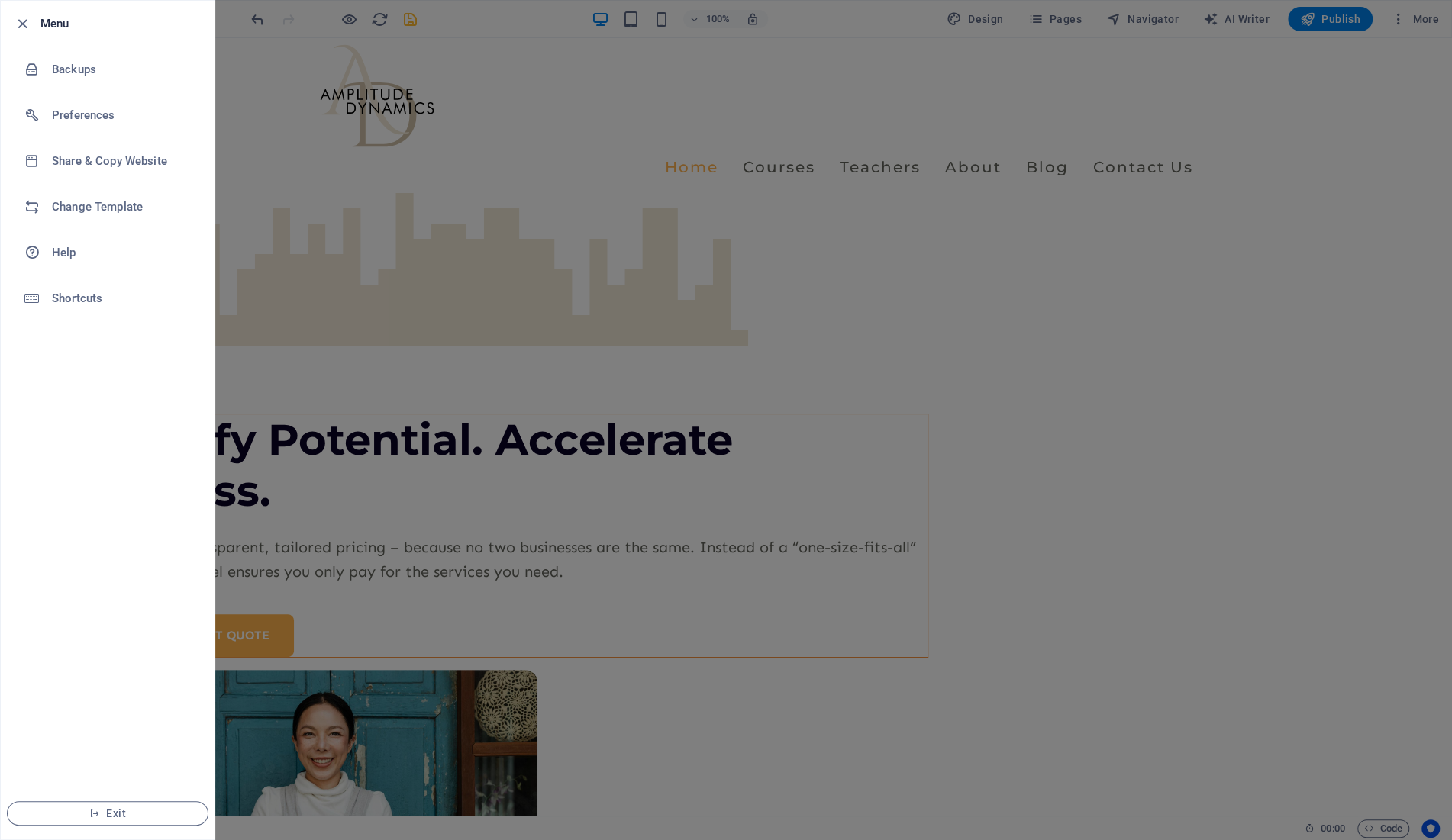
click at [477, 175] on div at bounding box center [726, 420] width 1452 height 840
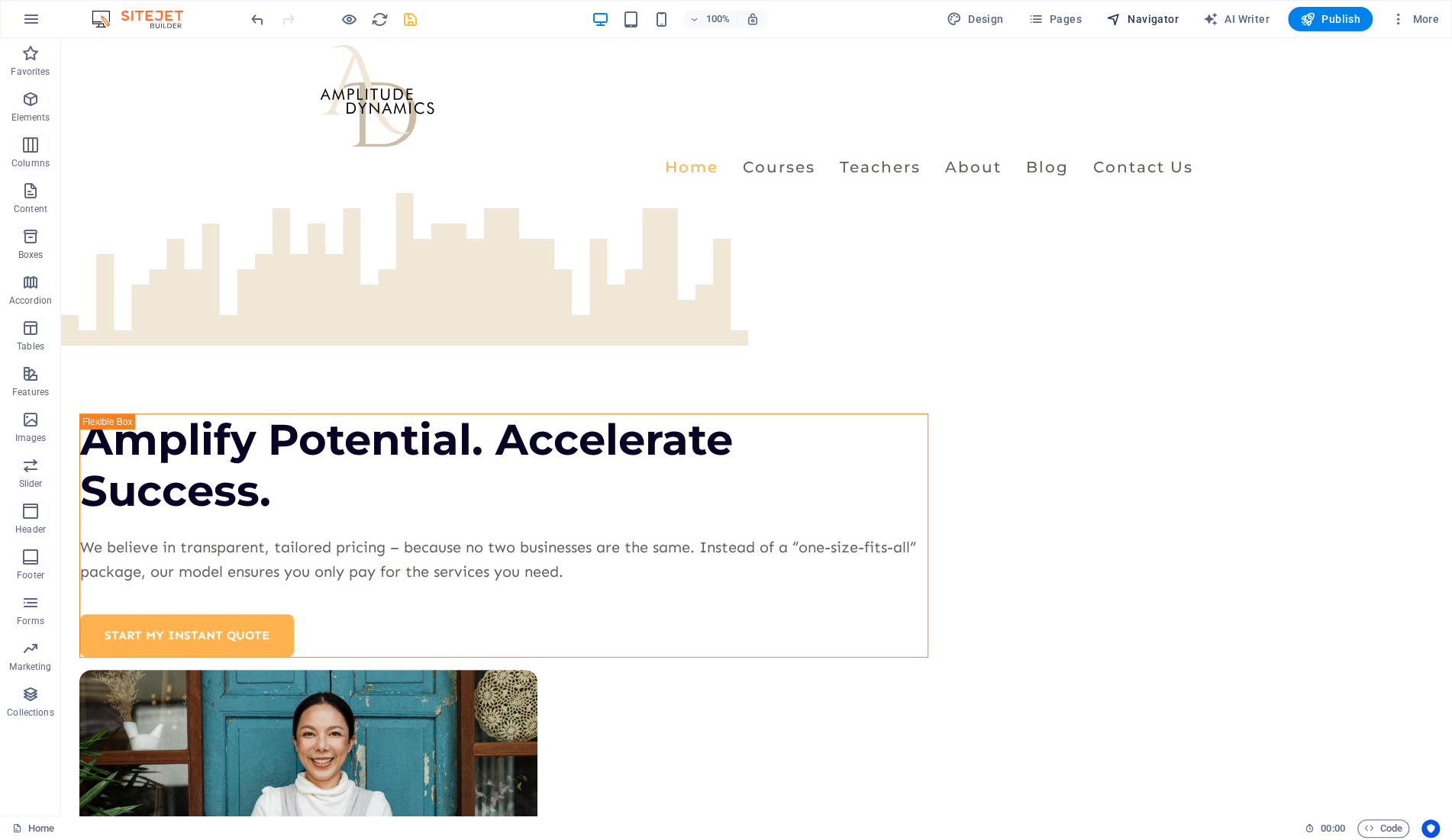
click at [1138, 22] on span "Navigator" at bounding box center [1142, 19] width 73 height 15
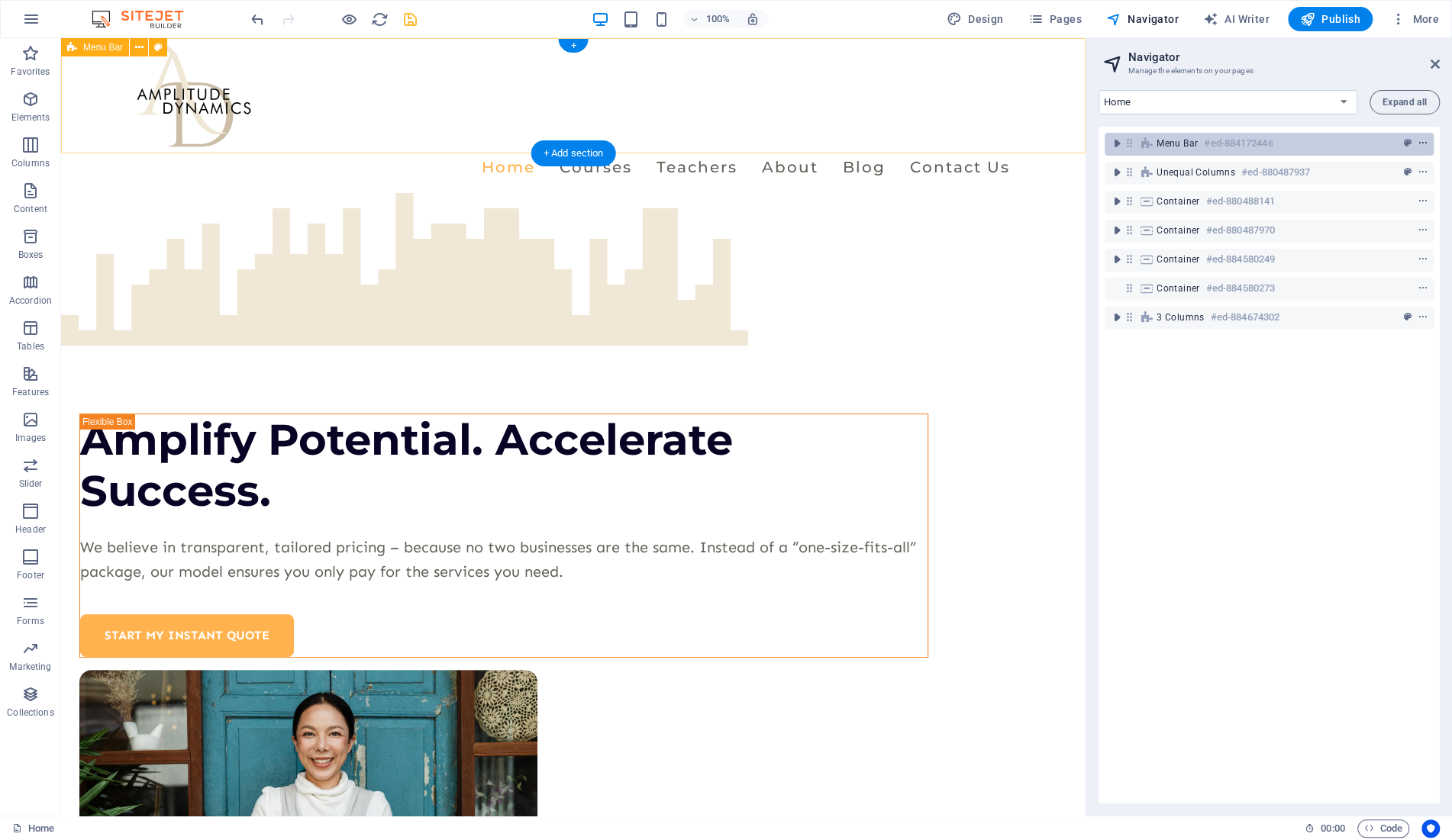
click at [1423, 144] on icon "context-menu" at bounding box center [1423, 144] width 11 height 11
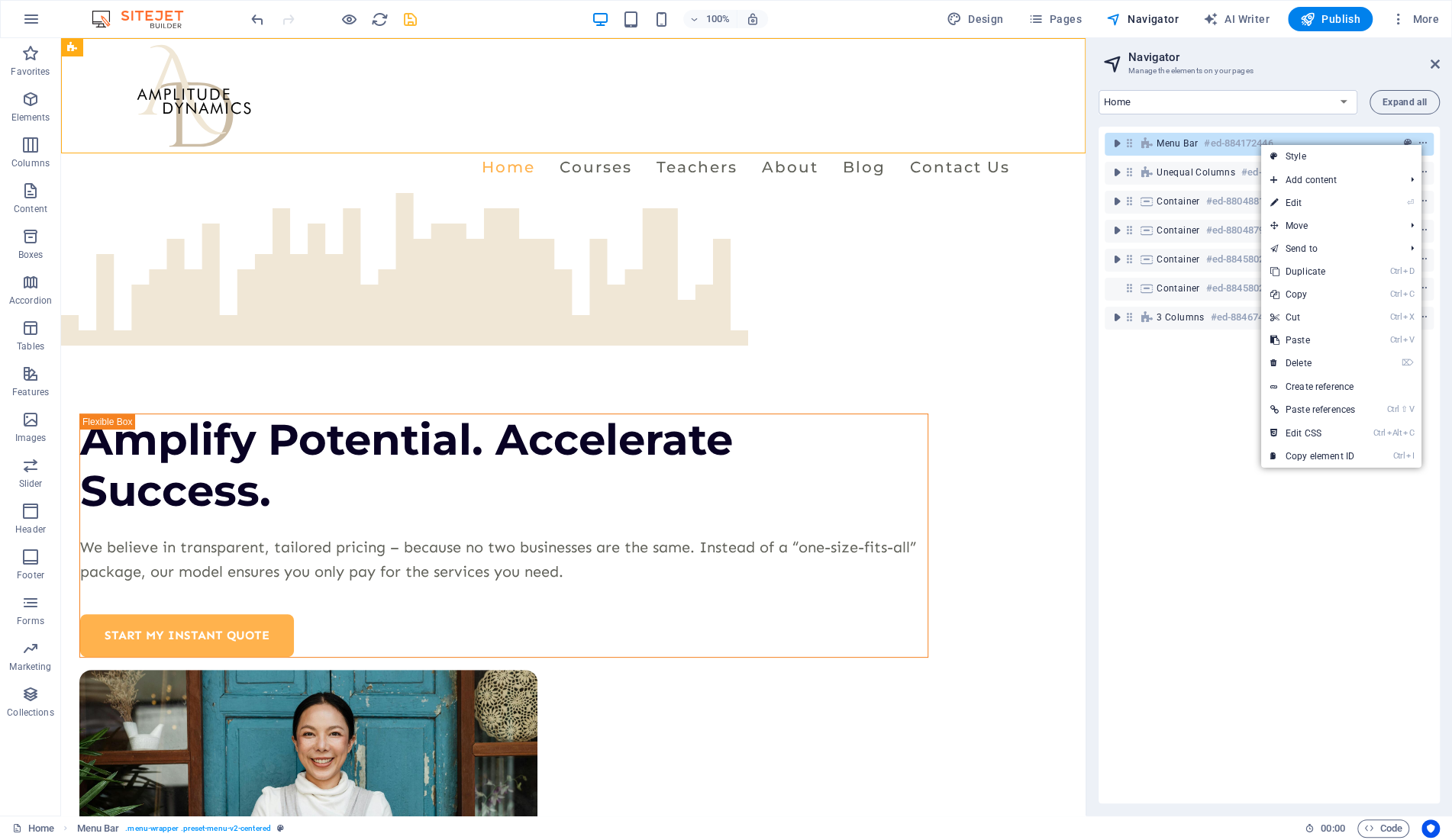
click at [1164, 497] on div "Menu Bar #ed-884172446 Unequal Columns #ed-880487937 Container #ed-880488141 Co…" at bounding box center [1270, 465] width 341 height 677
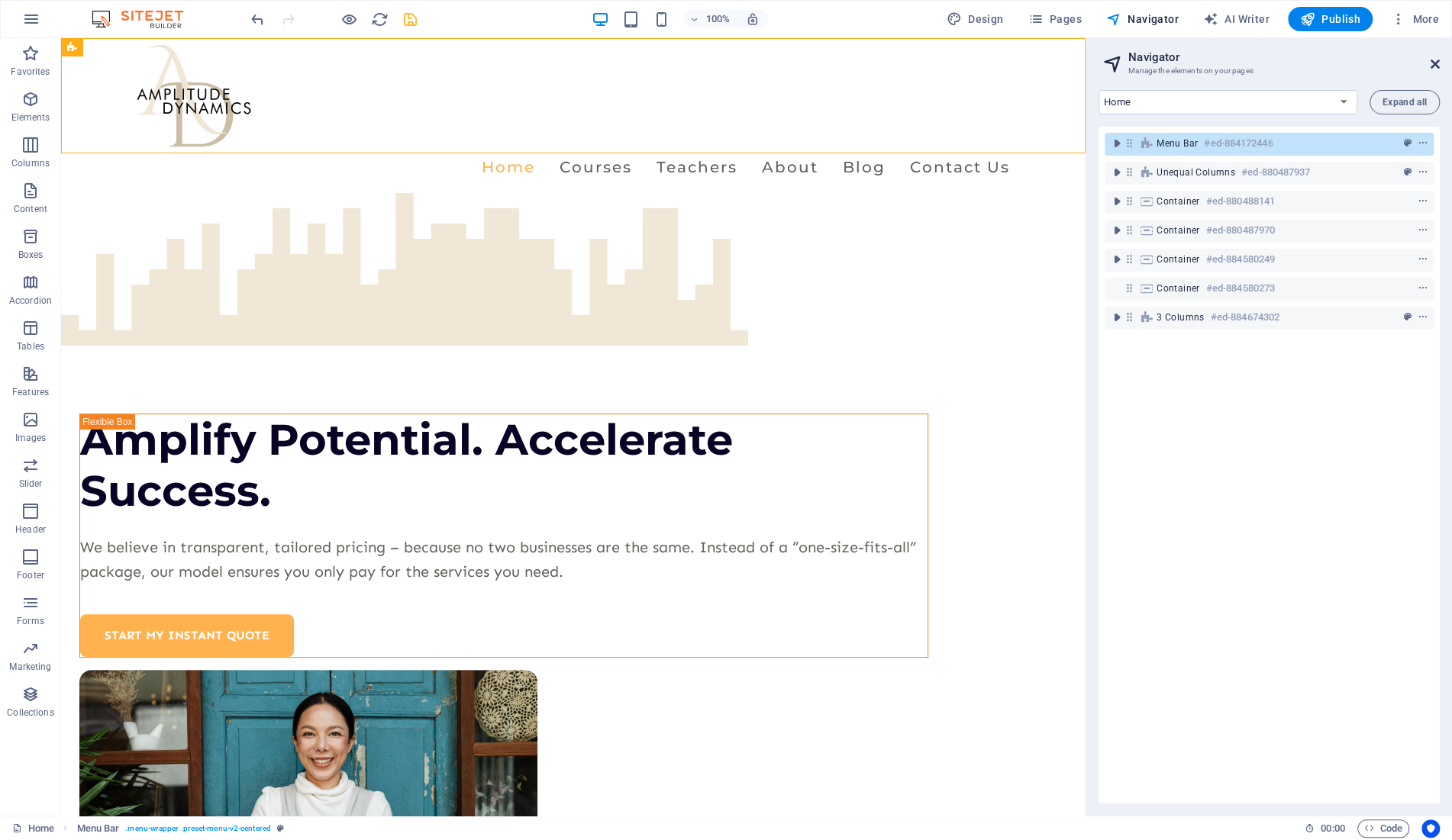
click at [1439, 64] on icon at bounding box center [1435, 65] width 9 height 13
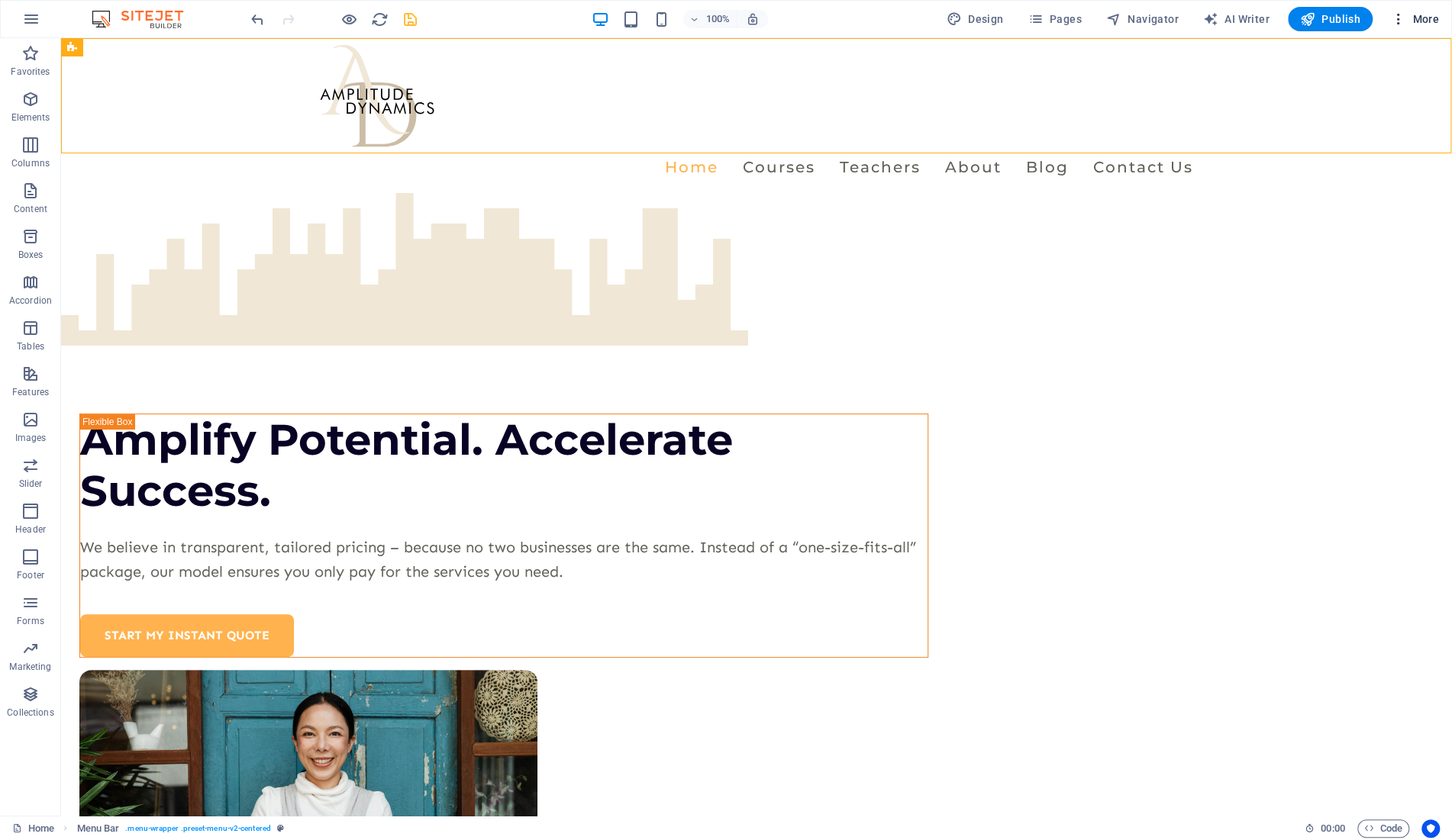
click at [1407, 17] on span "More" at bounding box center [1415, 19] width 49 height 15
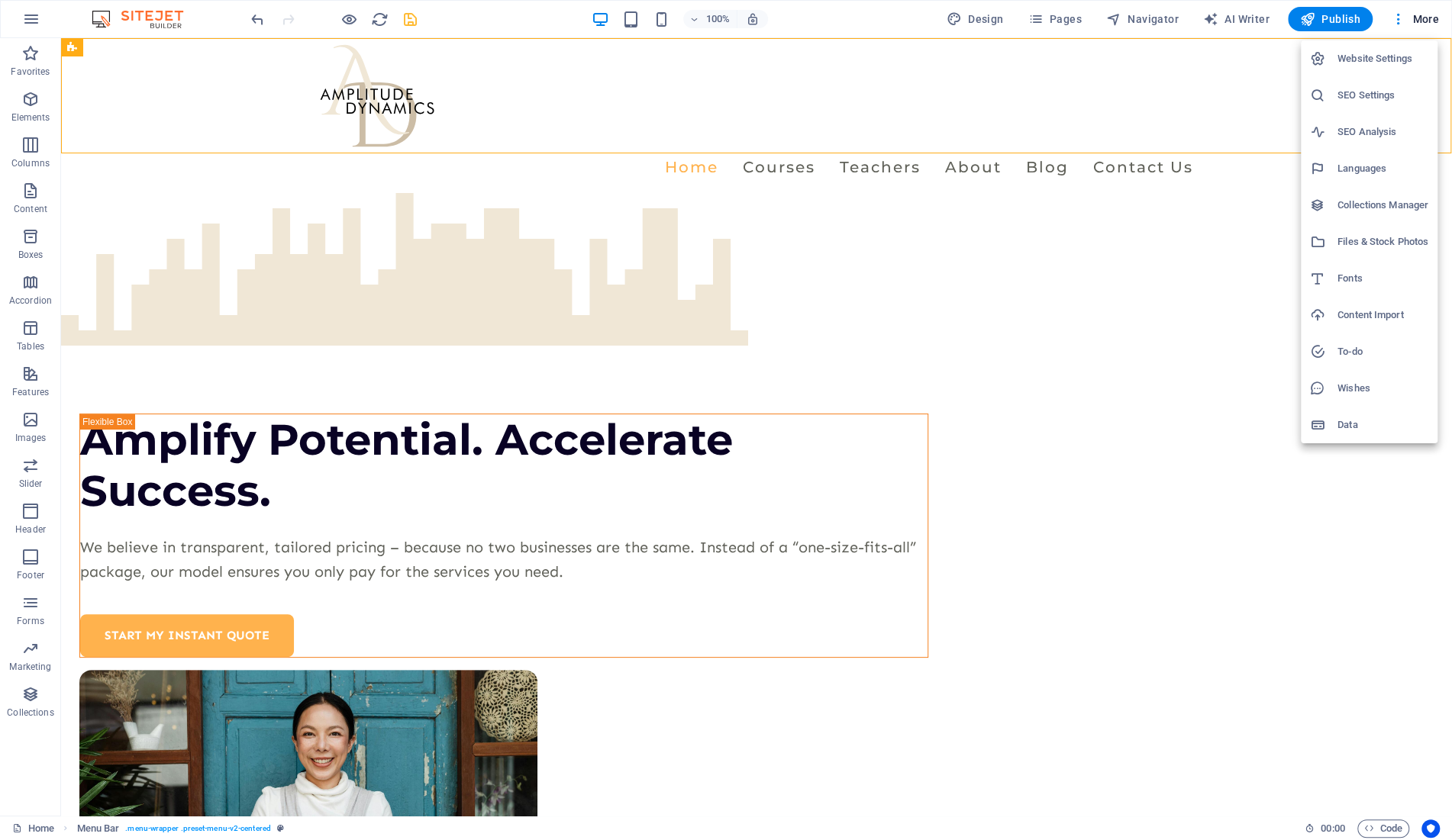
click at [1403, 207] on h6 "Collections Manager" at bounding box center [1383, 205] width 91 height 18
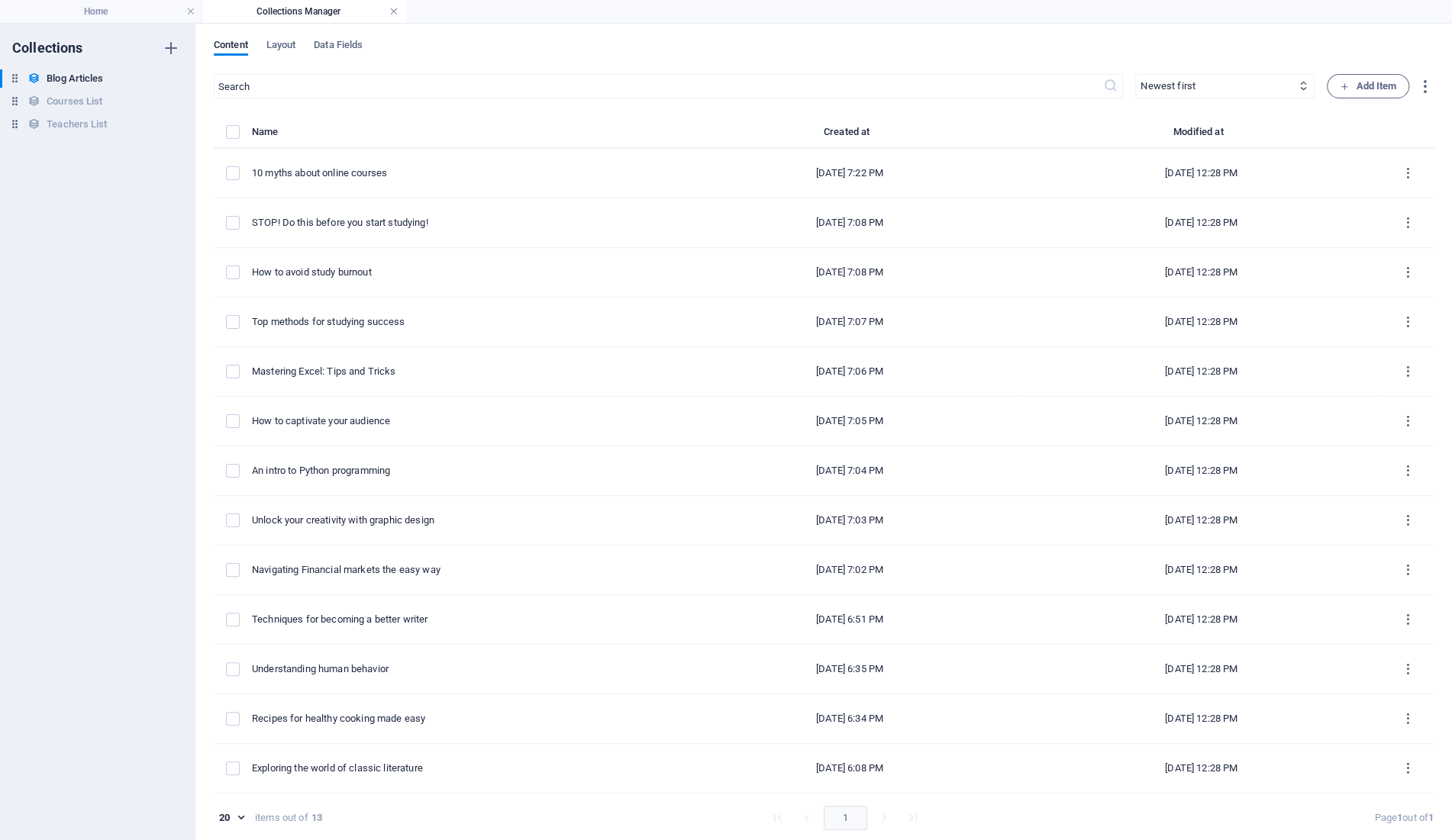
click at [394, 9] on link at bounding box center [394, 12] width 9 height 14
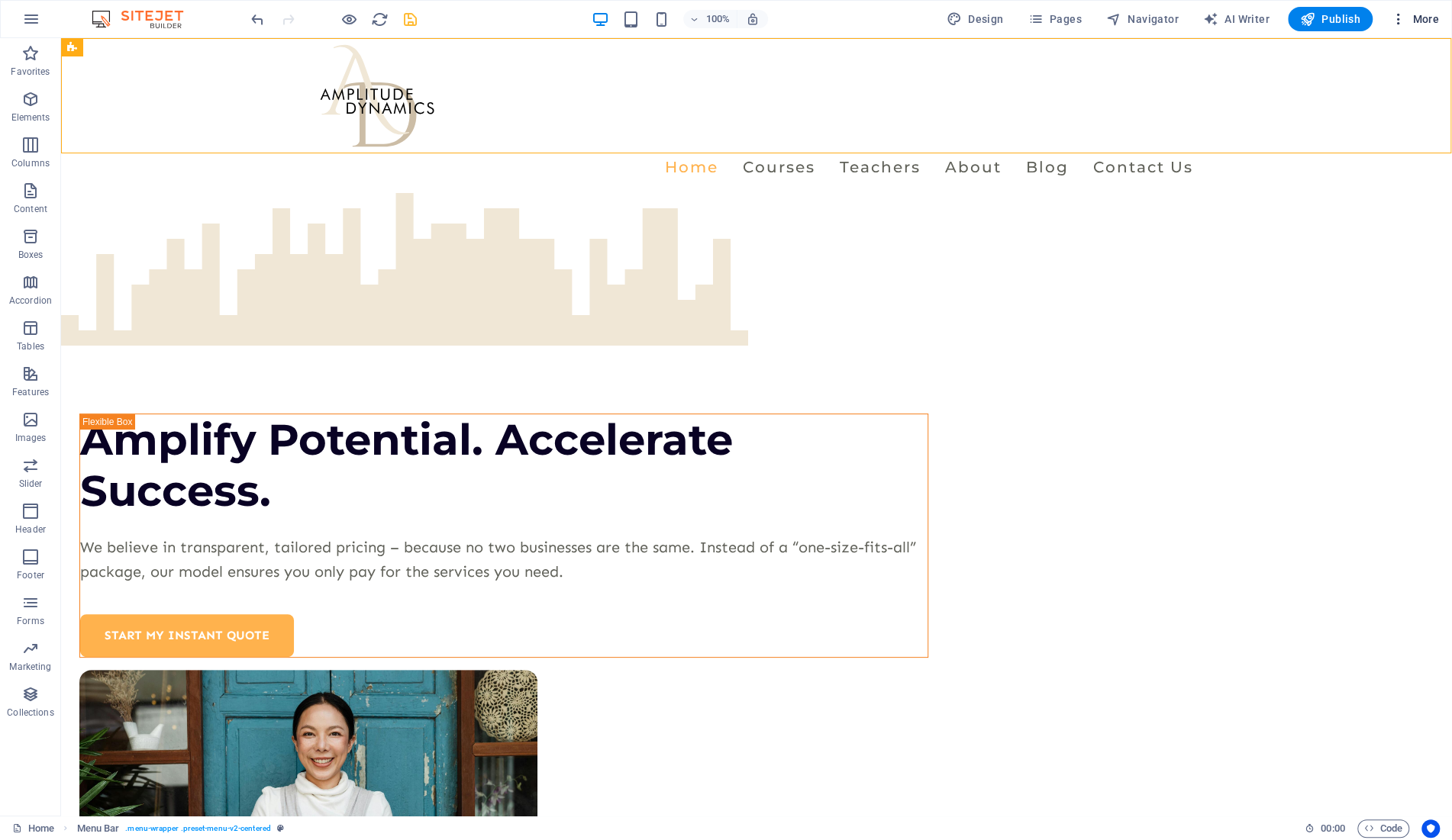
click at [1435, 22] on span "More" at bounding box center [1415, 19] width 49 height 15
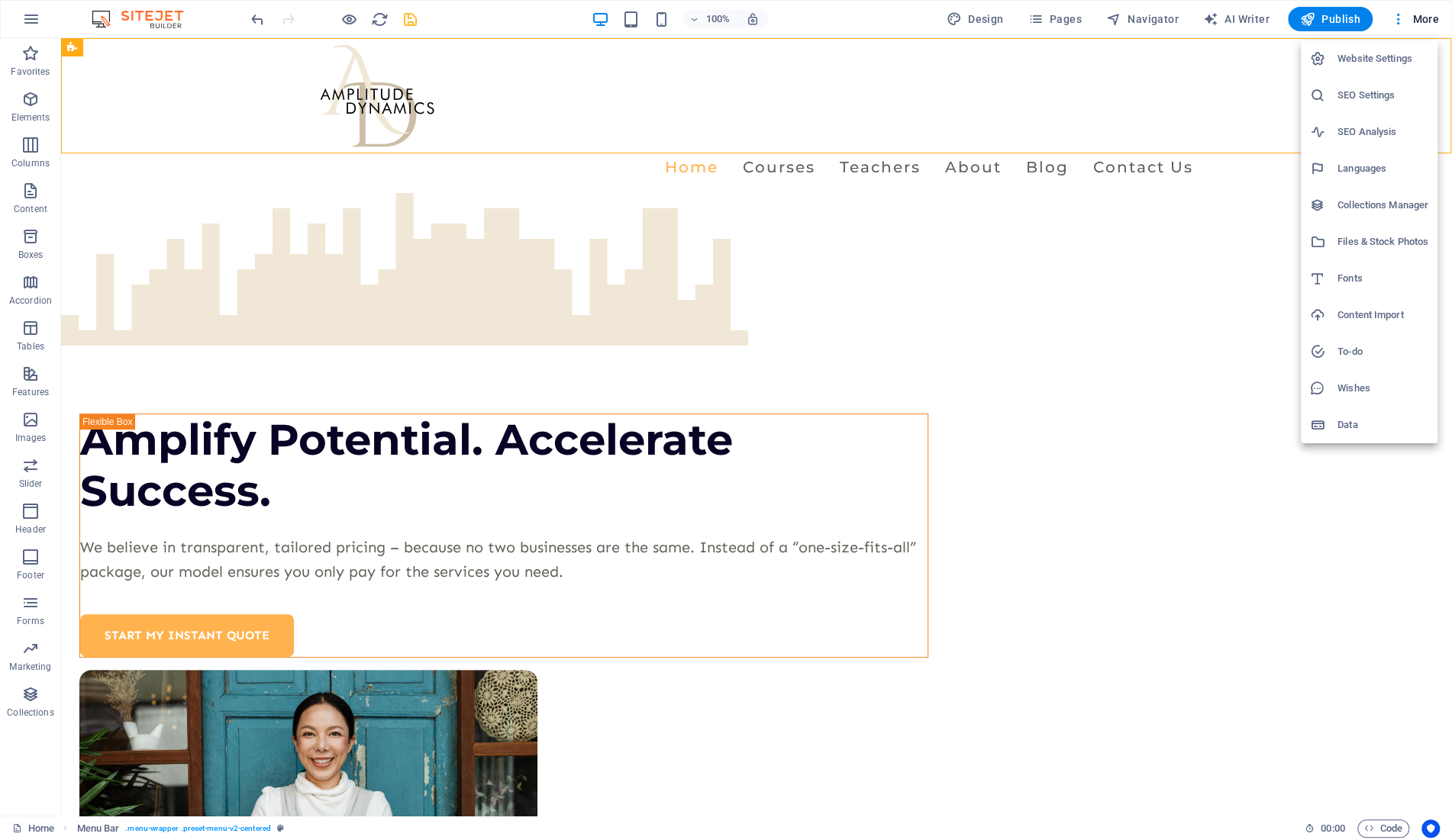
click at [1420, 14] on div at bounding box center [726, 420] width 1452 height 840
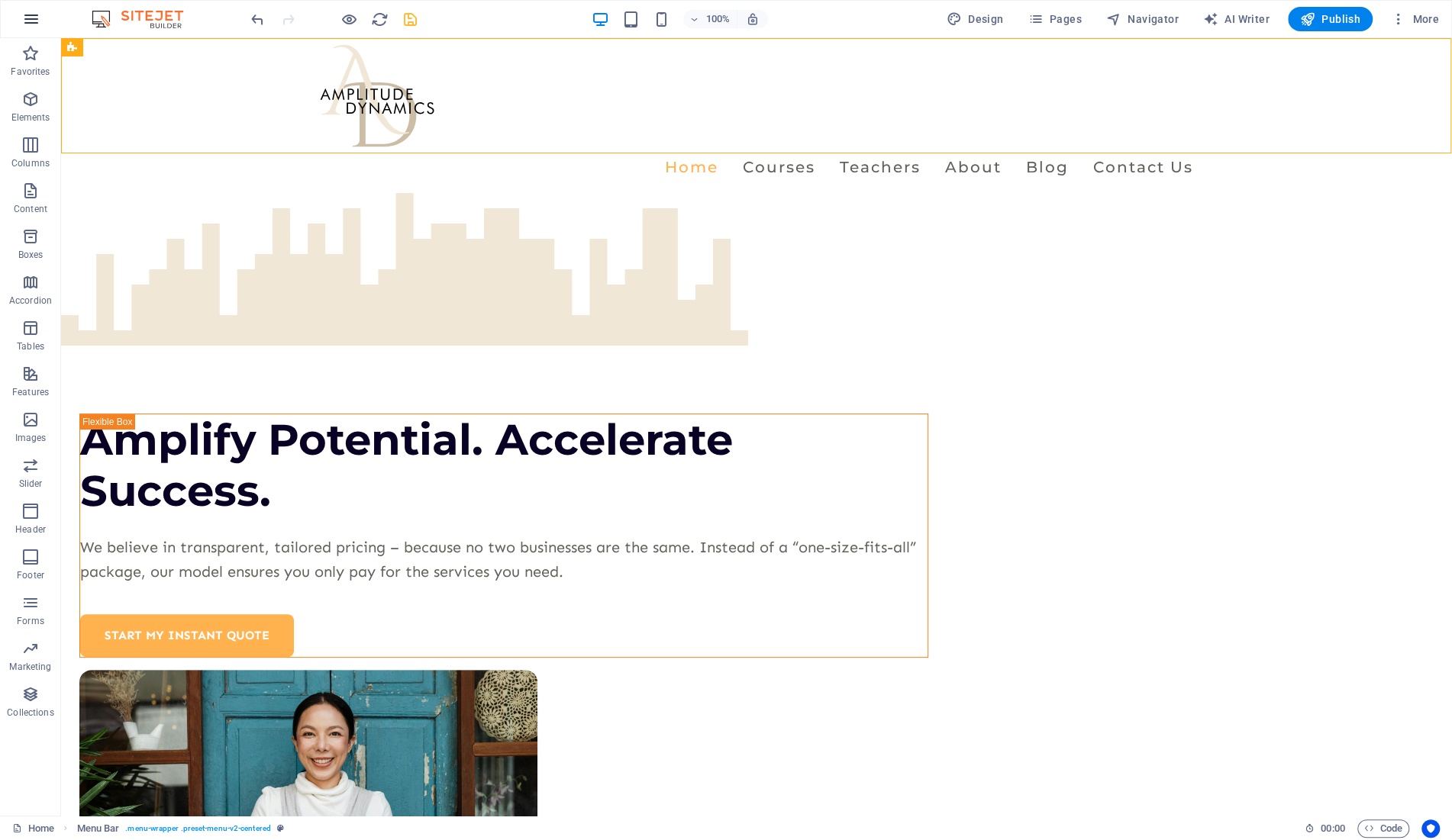
click at [32, 26] on icon "button" at bounding box center [31, 19] width 18 height 18
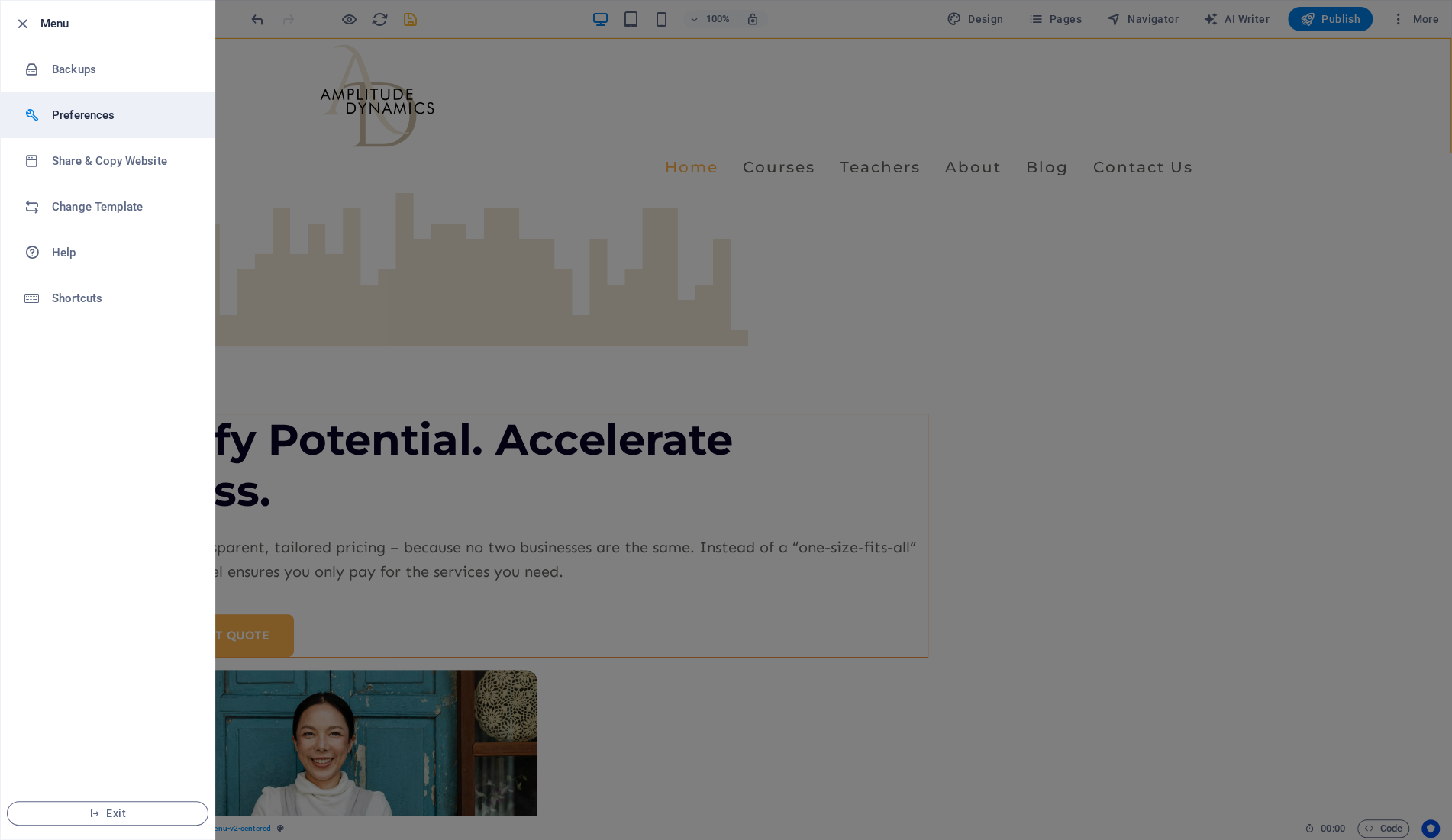
click at [99, 112] on h6 "Preferences" at bounding box center [122, 115] width 141 height 18
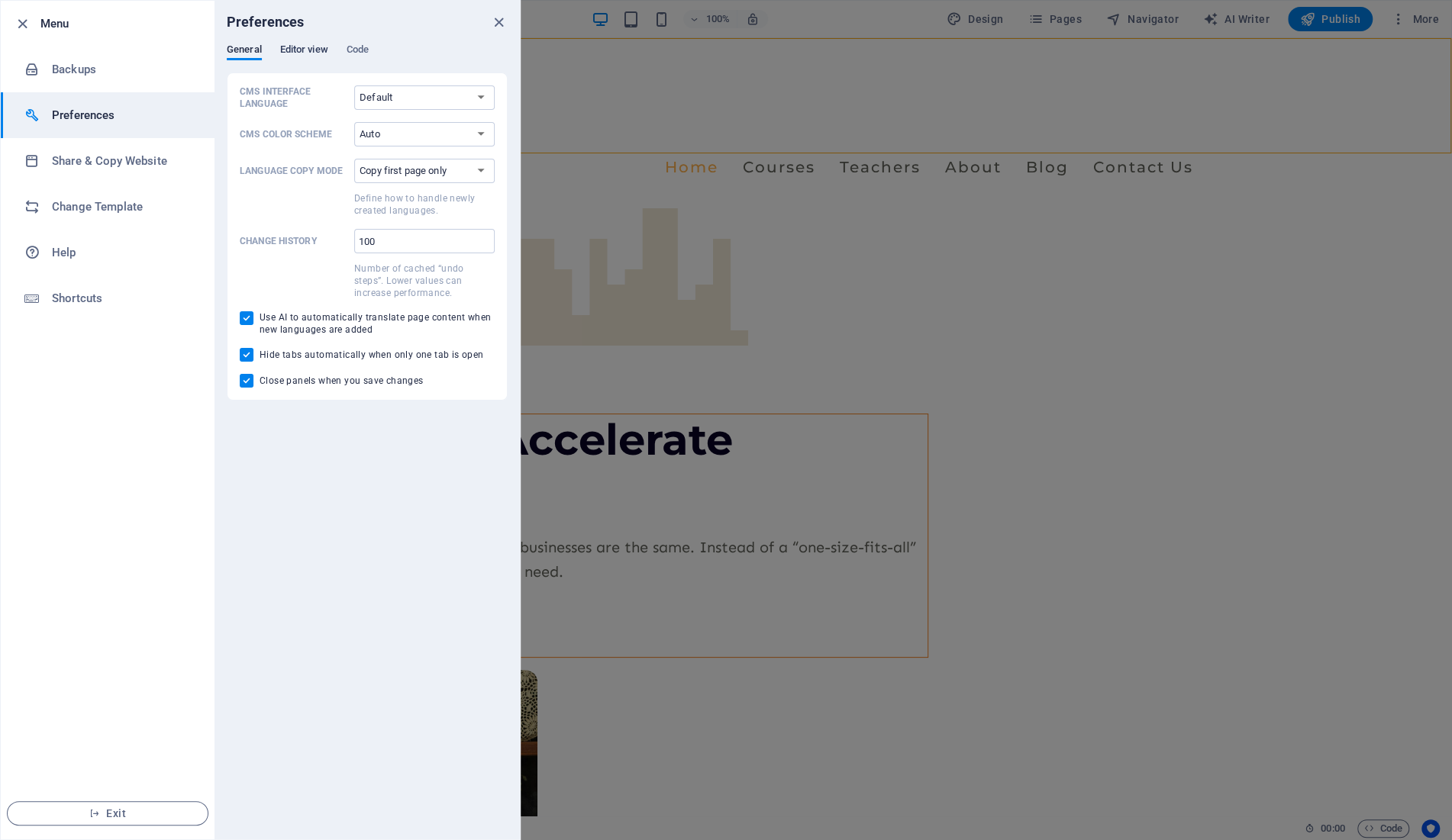
click at [307, 49] on span "Editor view" at bounding box center [305, 51] width 49 height 22
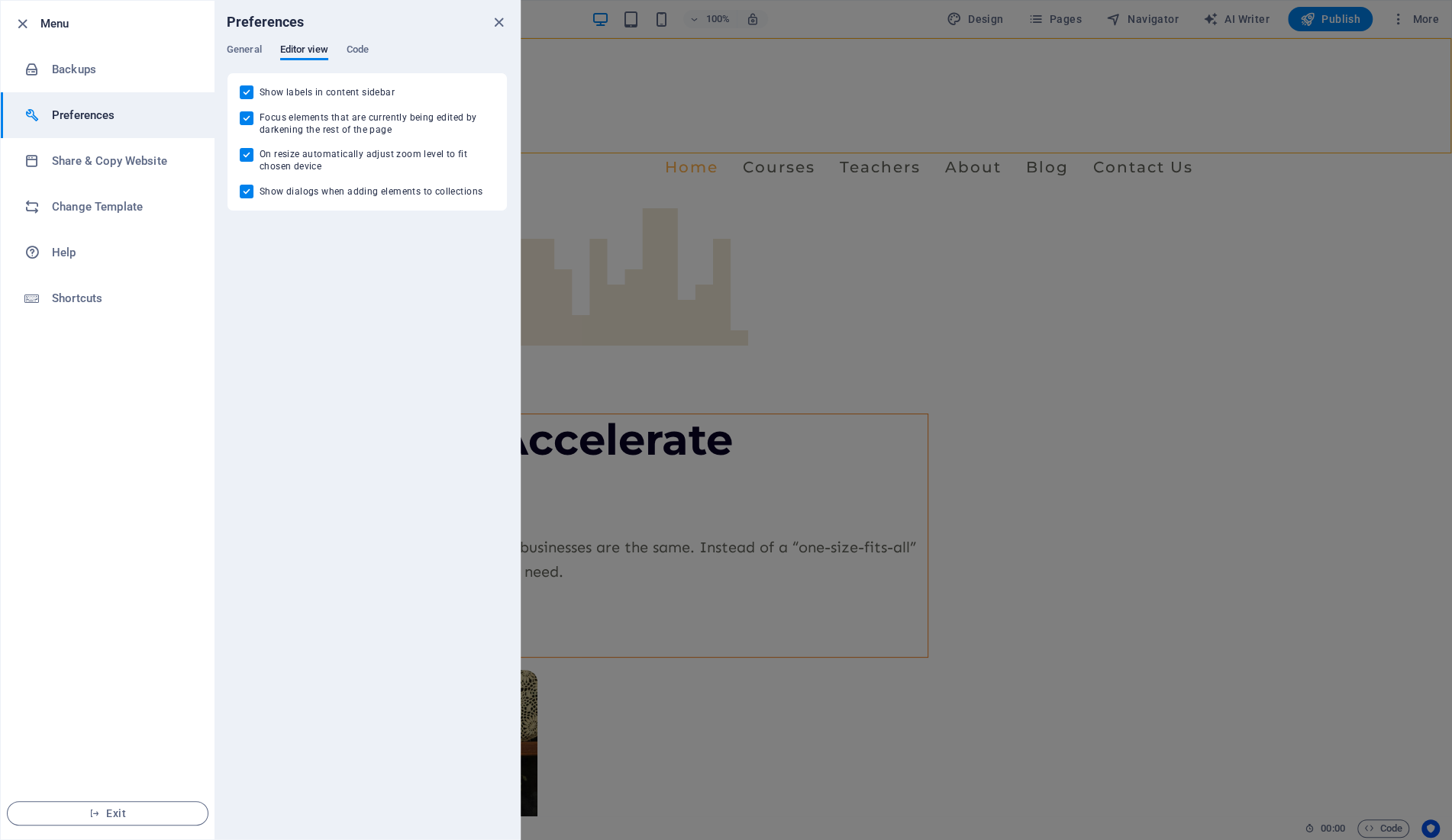
click at [359, 43] on div "Preferences" at bounding box center [367, 22] width 305 height 43
click at [363, 47] on span "Code" at bounding box center [358, 51] width 22 height 22
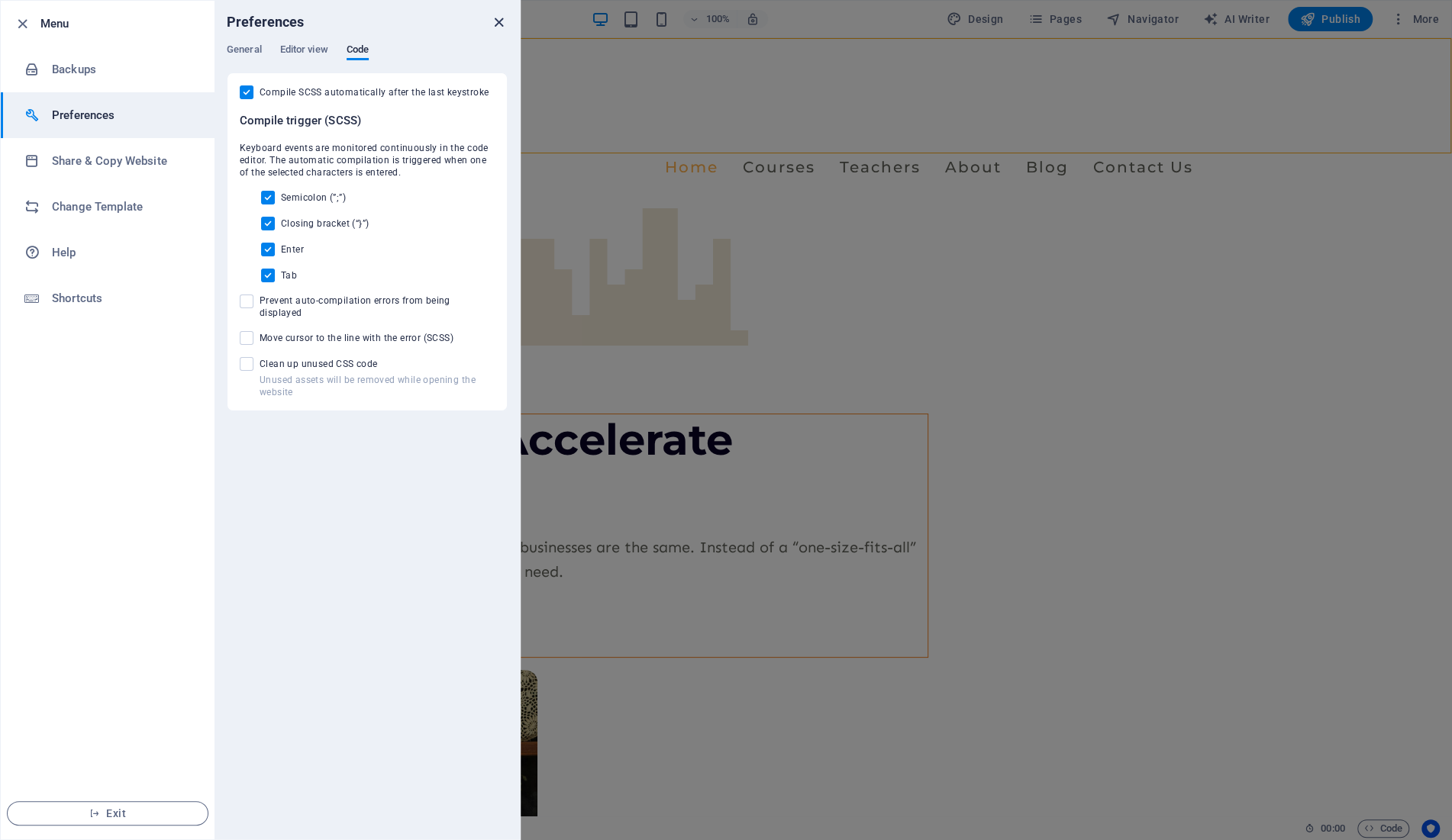
click at [495, 23] on icon "close" at bounding box center [499, 22] width 18 height 18
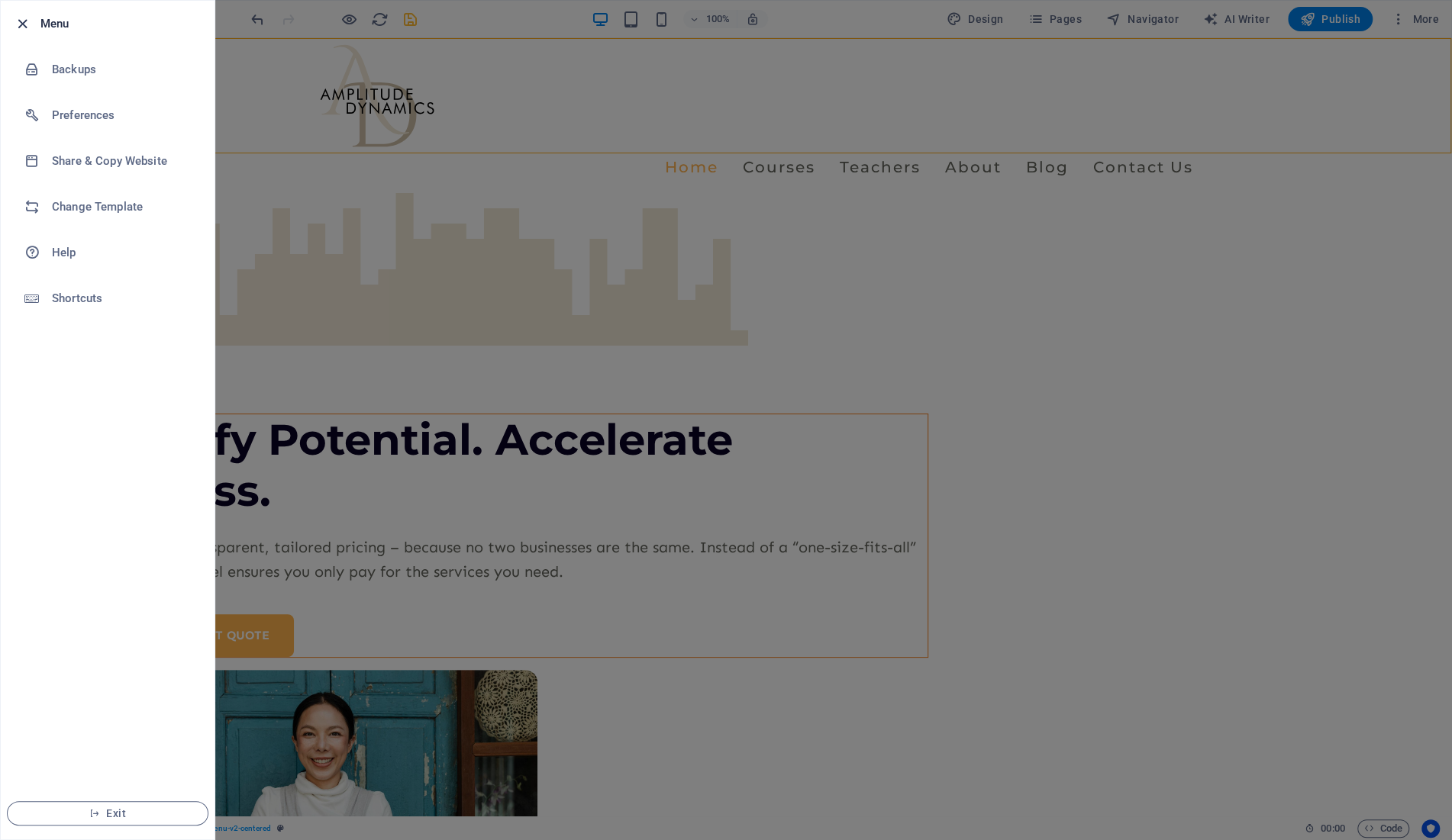
click at [22, 20] on icon "button" at bounding box center [22, 24] width 18 height 18
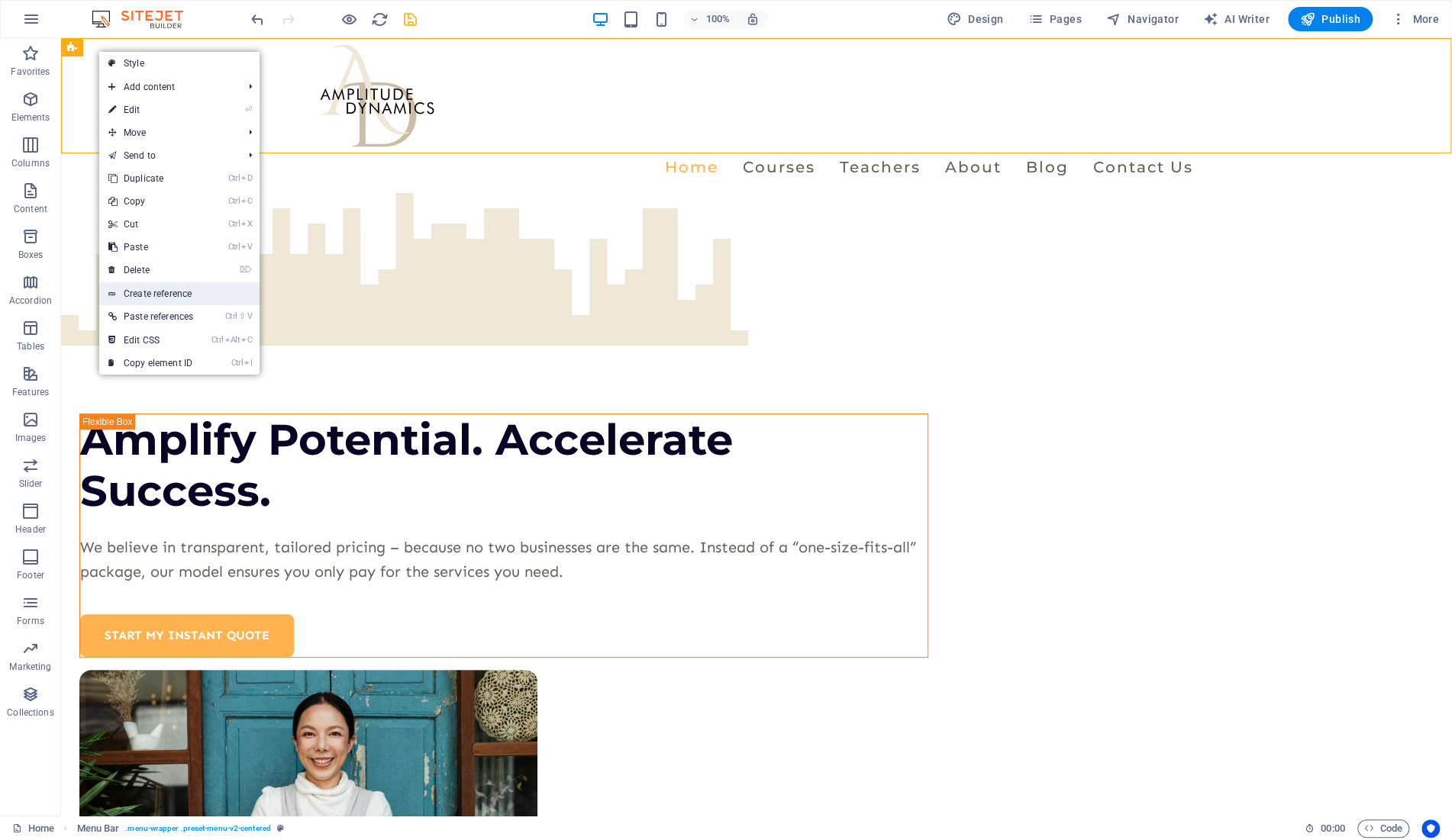
click at [148, 292] on link "Create reference" at bounding box center [179, 293] width 160 height 22
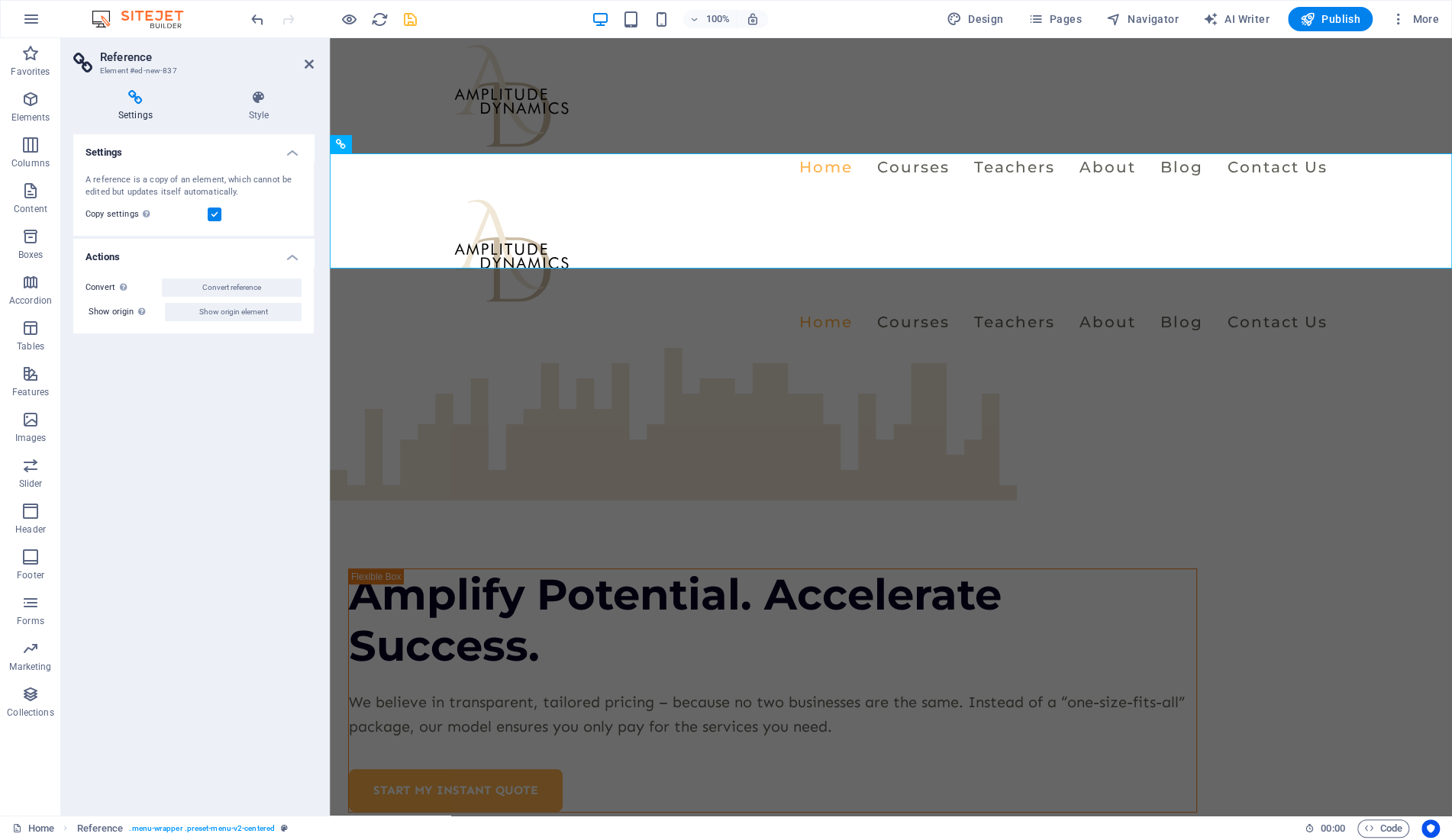
click at [315, 64] on aside "Reference Element #ed-new-837 Settings Style Settings A reference is a copy of …" at bounding box center [195, 427] width 269 height 778
click at [306, 57] on h2 "Reference" at bounding box center [207, 57] width 214 height 13
drag, startPoint x: 306, startPoint y: 61, endPoint x: 269, endPoint y: 29, distance: 48.9
click at [306, 61] on icon at bounding box center [309, 65] width 9 height 13
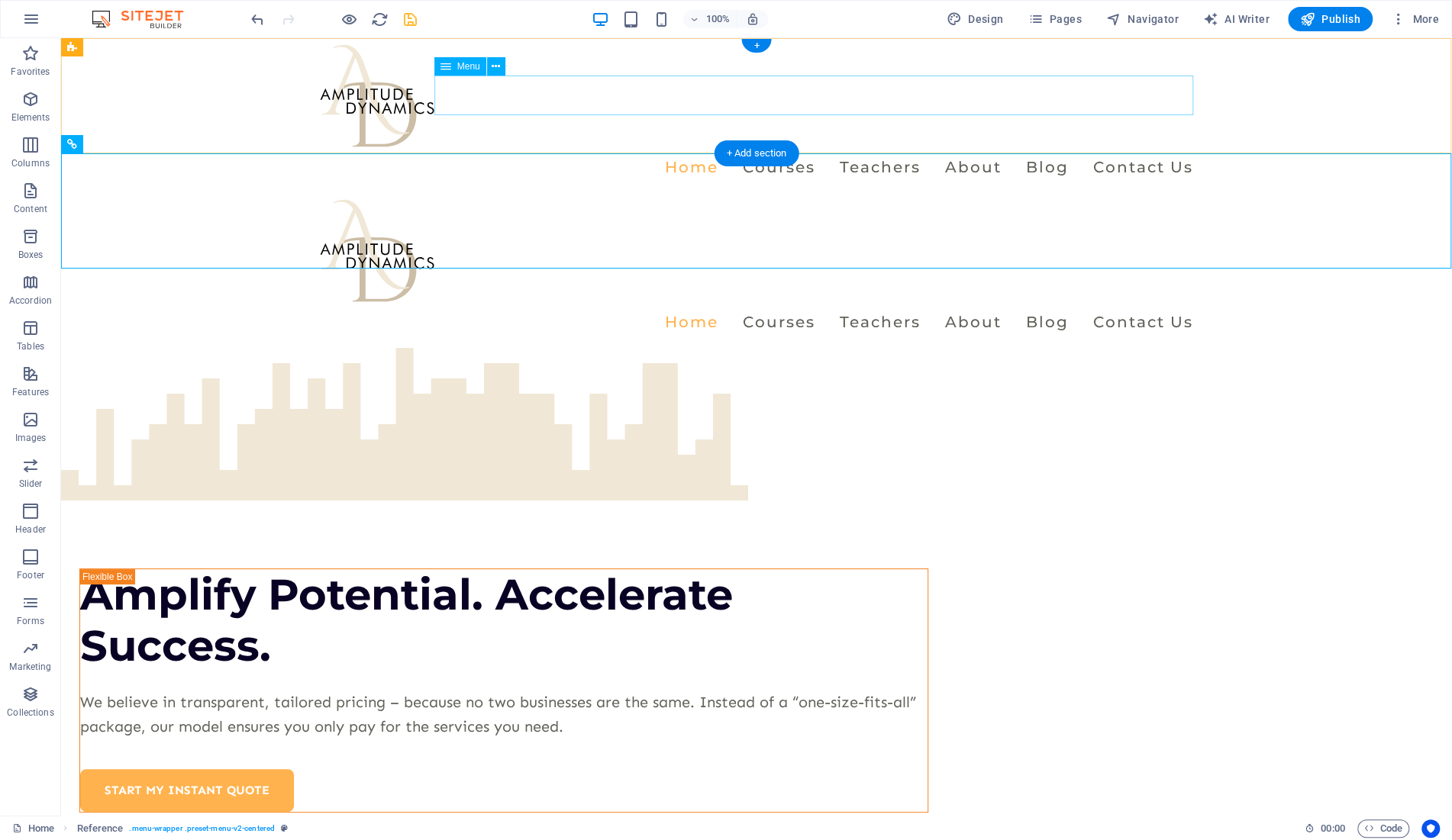
click at [779, 147] on nav "Home Courses Teachers About Blog Contact Us" at bounding box center [757, 167] width 873 height 40
click at [1048, 18] on span "Pages" at bounding box center [1054, 19] width 53 height 15
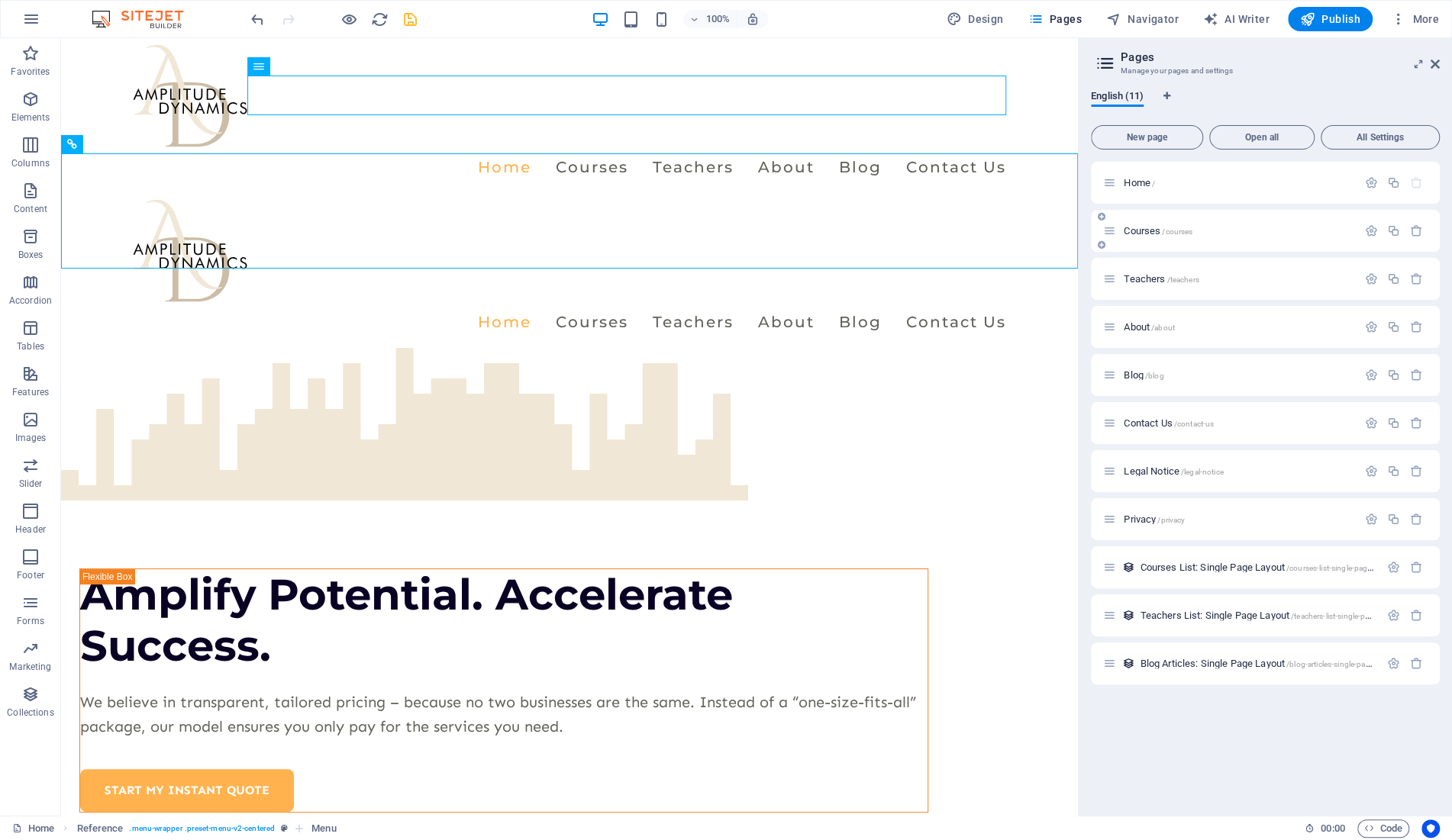
click at [1262, 232] on p "Courses /courses" at bounding box center [1238, 230] width 229 height 10
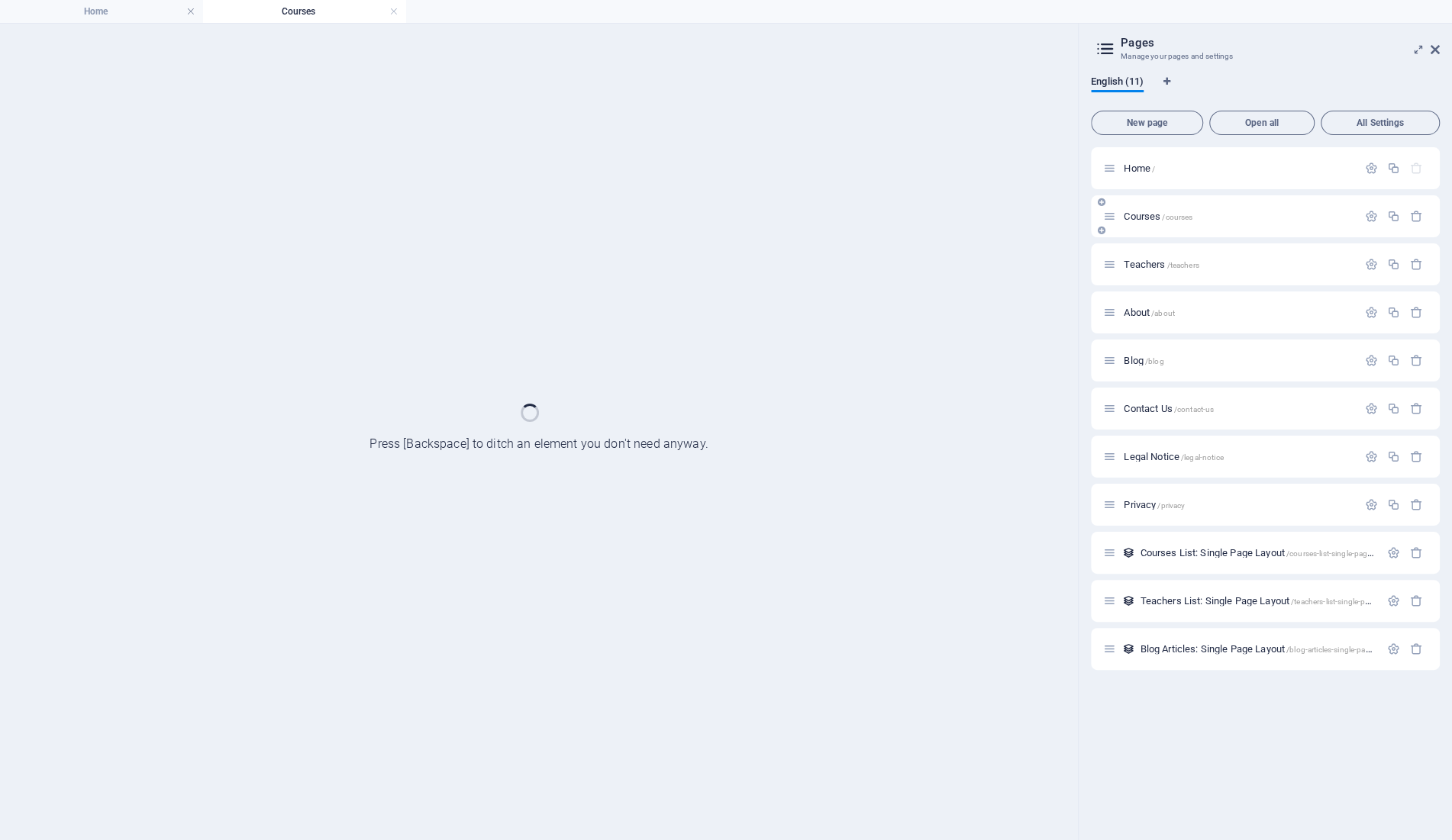
click at [1262, 232] on div "Courses /courses" at bounding box center [1265, 217] width 349 height 42
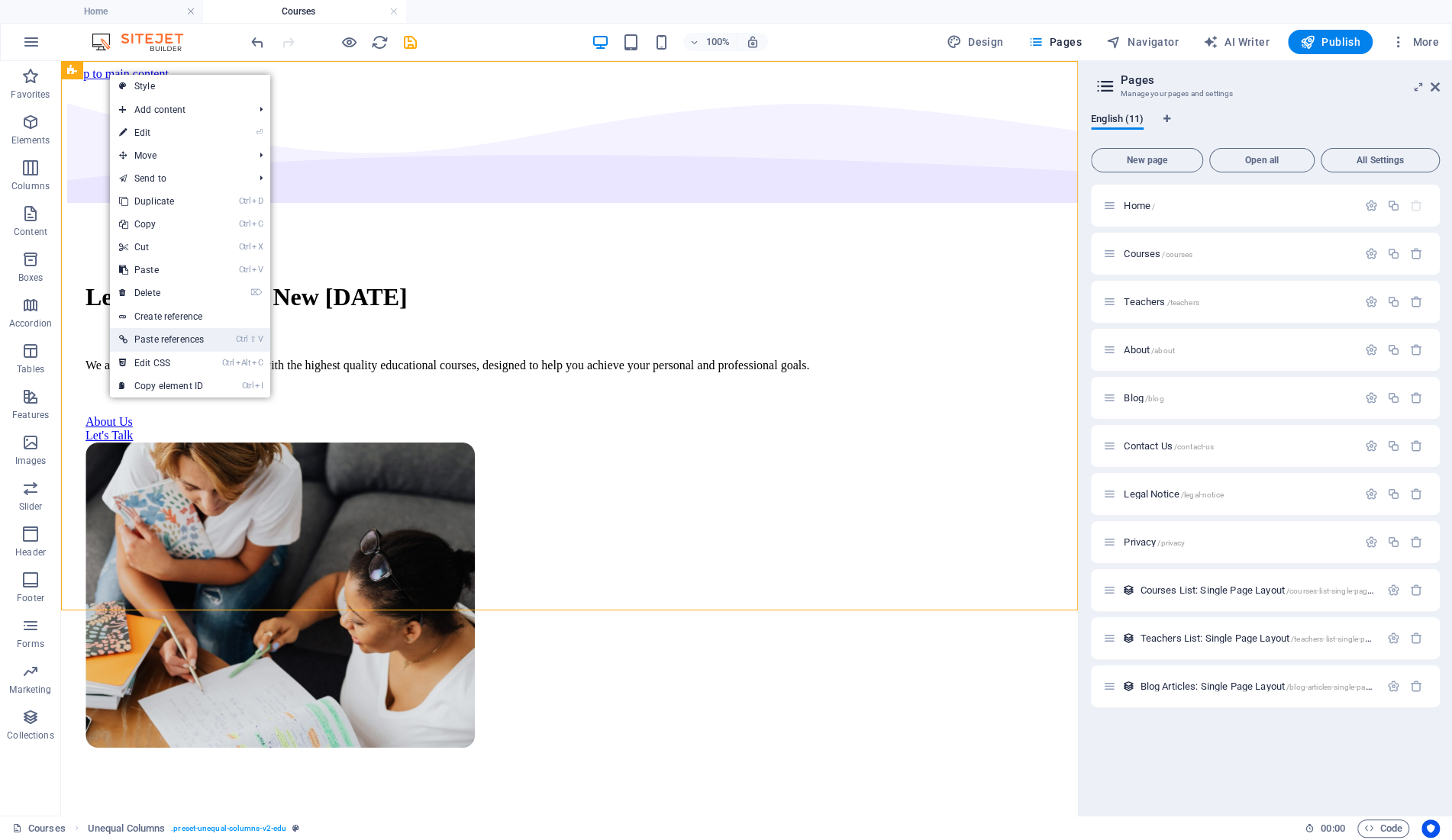
click at [187, 337] on link "Ctrl ⇧ V Paste references" at bounding box center [161, 339] width 103 height 22
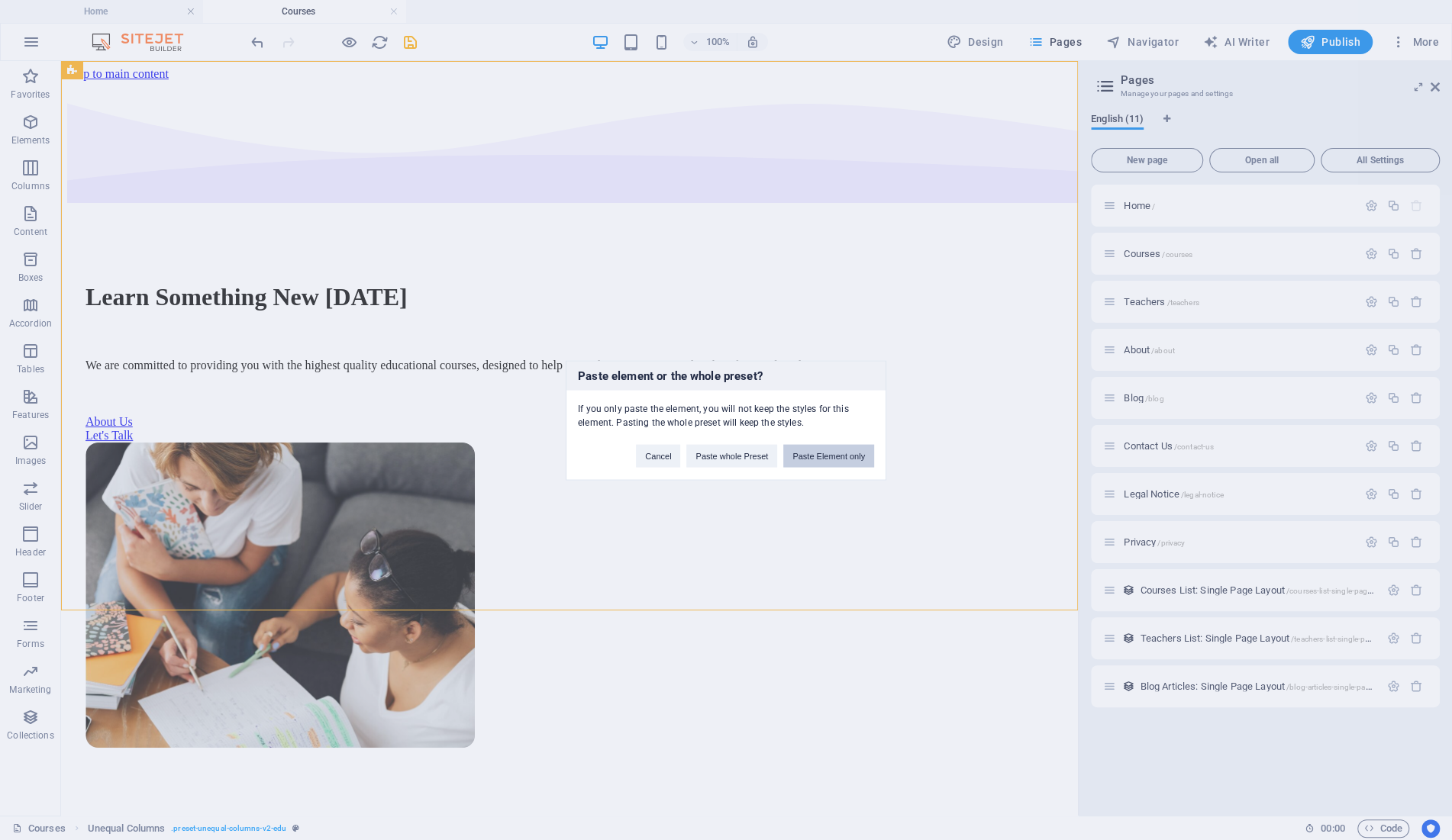
click at [821, 454] on button "Paste Element only" at bounding box center [828, 455] width 91 height 22
click at [851, 453] on button "Okay" at bounding box center [854, 455] width 38 height 22
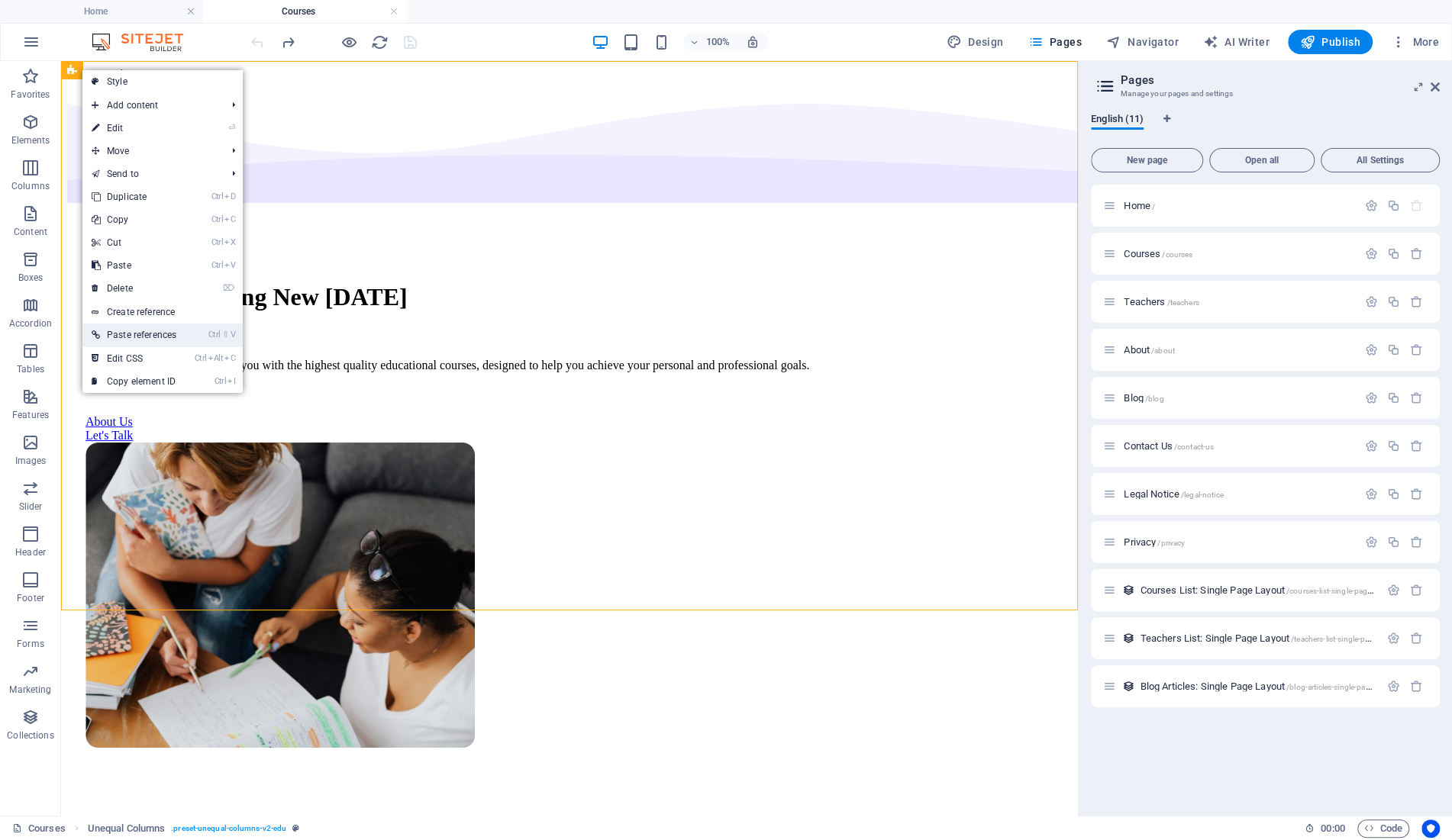
click at [133, 331] on link "Ctrl ⇧ V Paste references" at bounding box center [134, 334] width 103 height 22
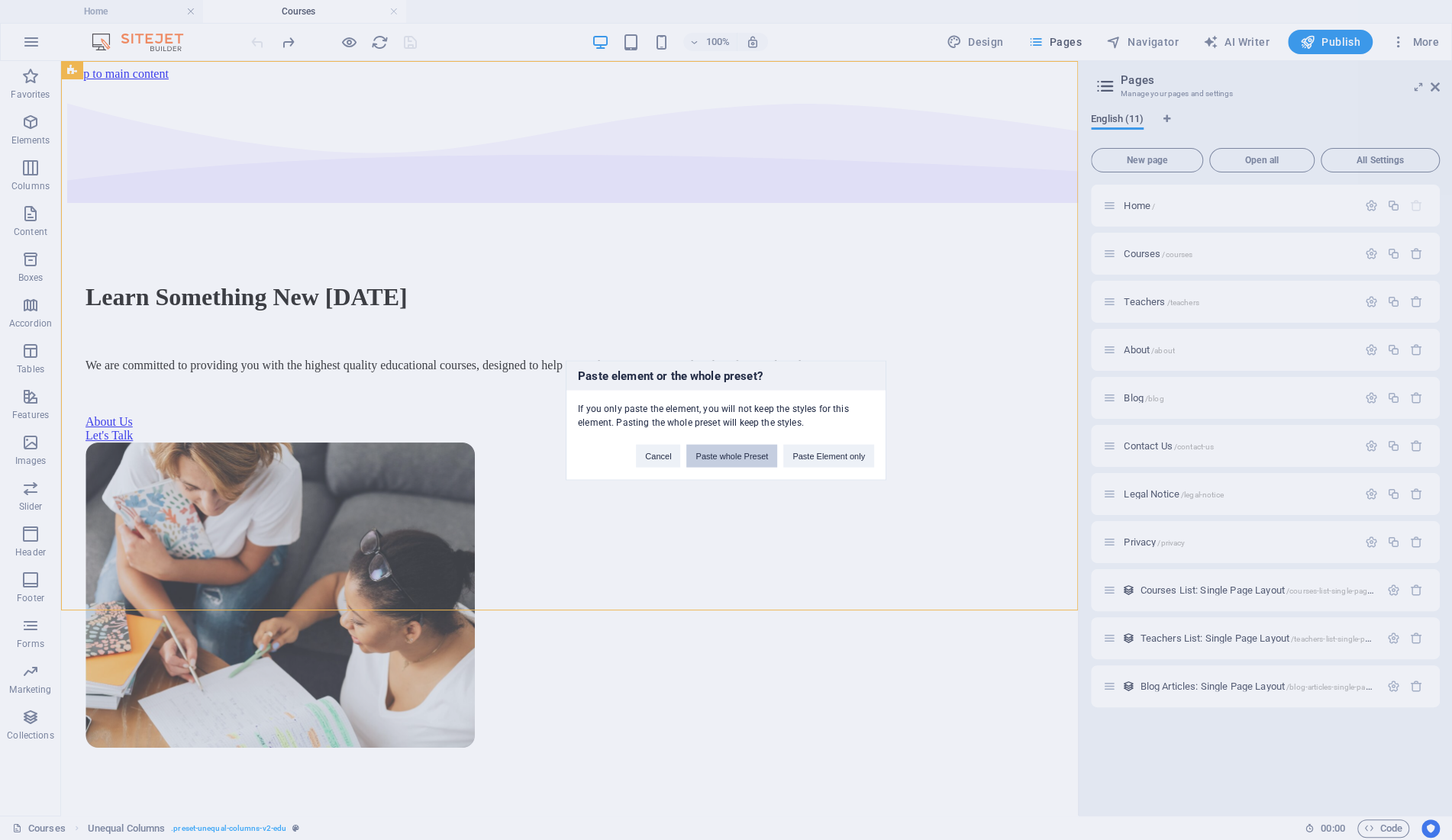
click at [717, 455] on button "Paste whole Preset" at bounding box center [731, 455] width 91 height 22
click at [850, 461] on button "Okay" at bounding box center [854, 455] width 38 height 22
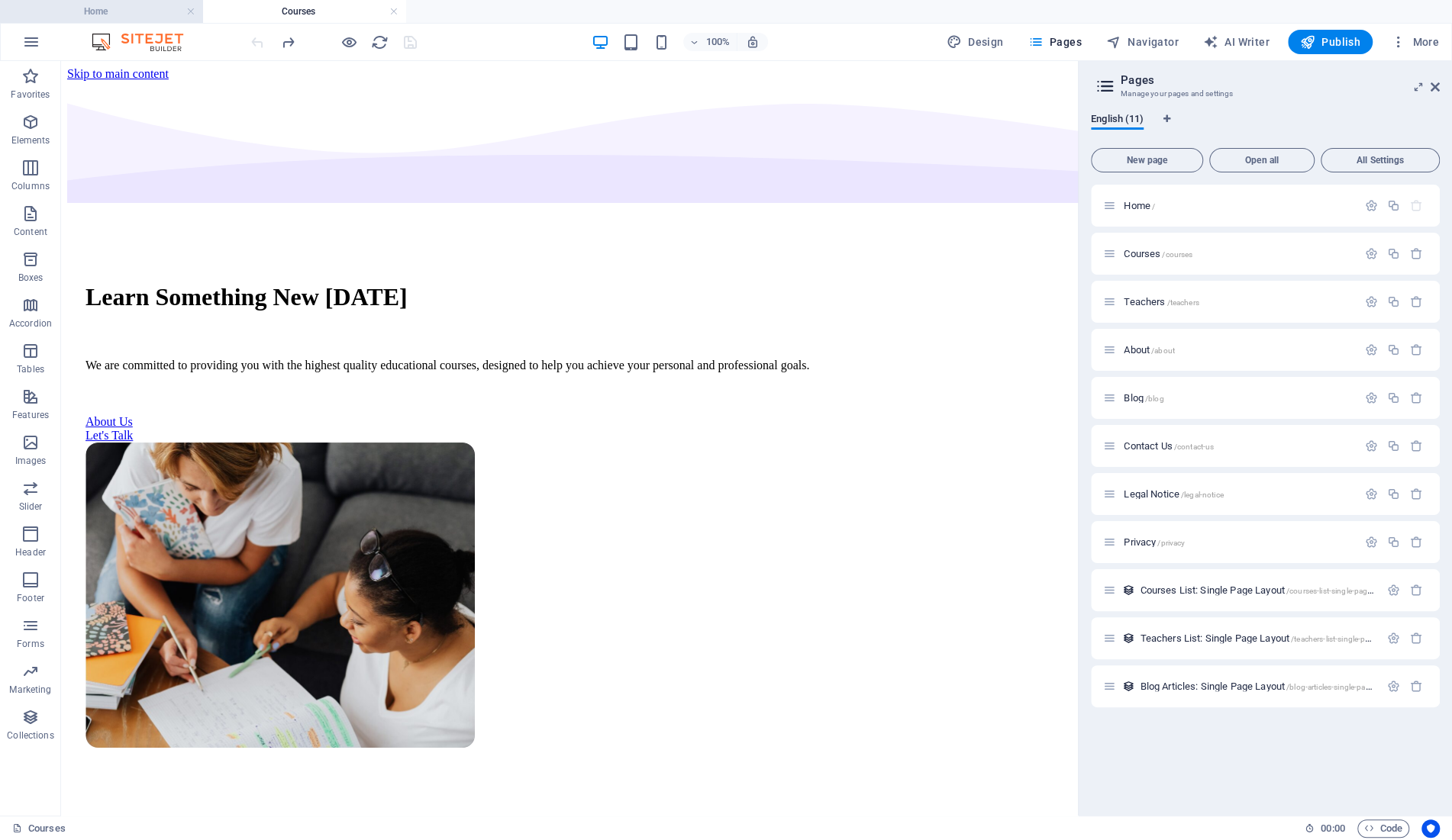
click at [91, 7] on h4 "Home" at bounding box center [102, 11] width 203 height 17
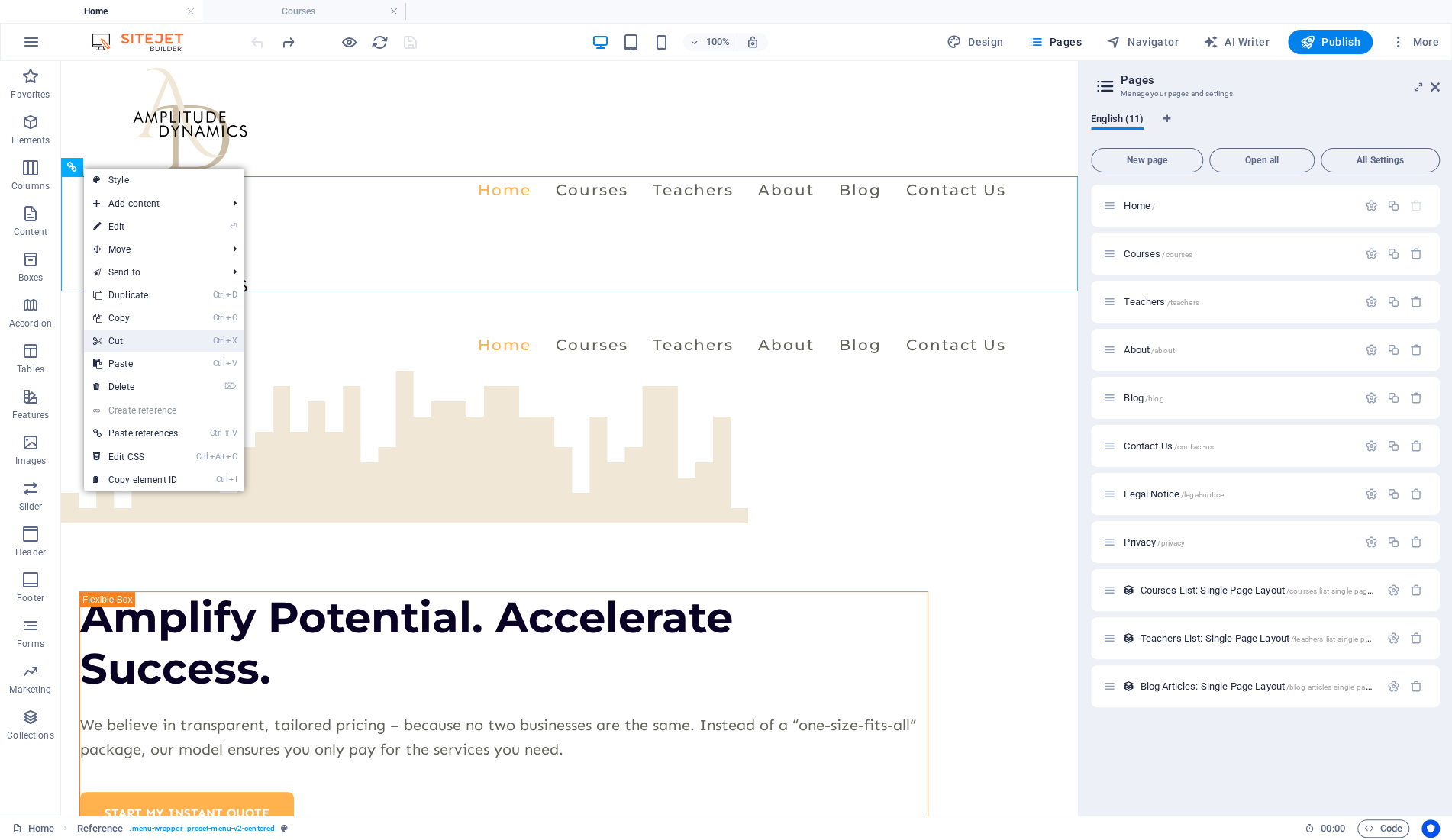
click at [130, 336] on link "Ctrl X Cut" at bounding box center [135, 340] width 103 height 22
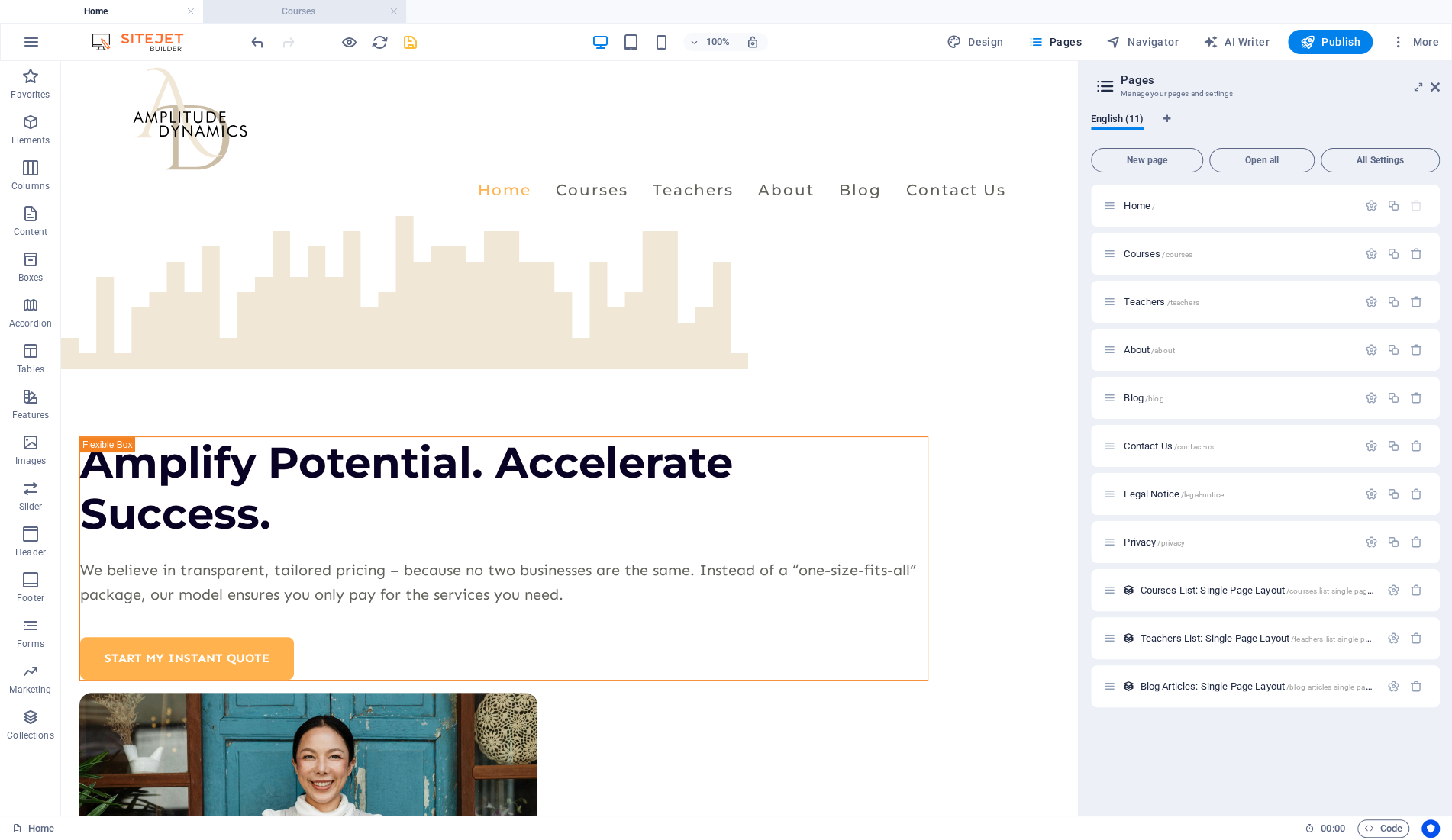
click at [307, 6] on h4 "Courses" at bounding box center [305, 11] width 203 height 17
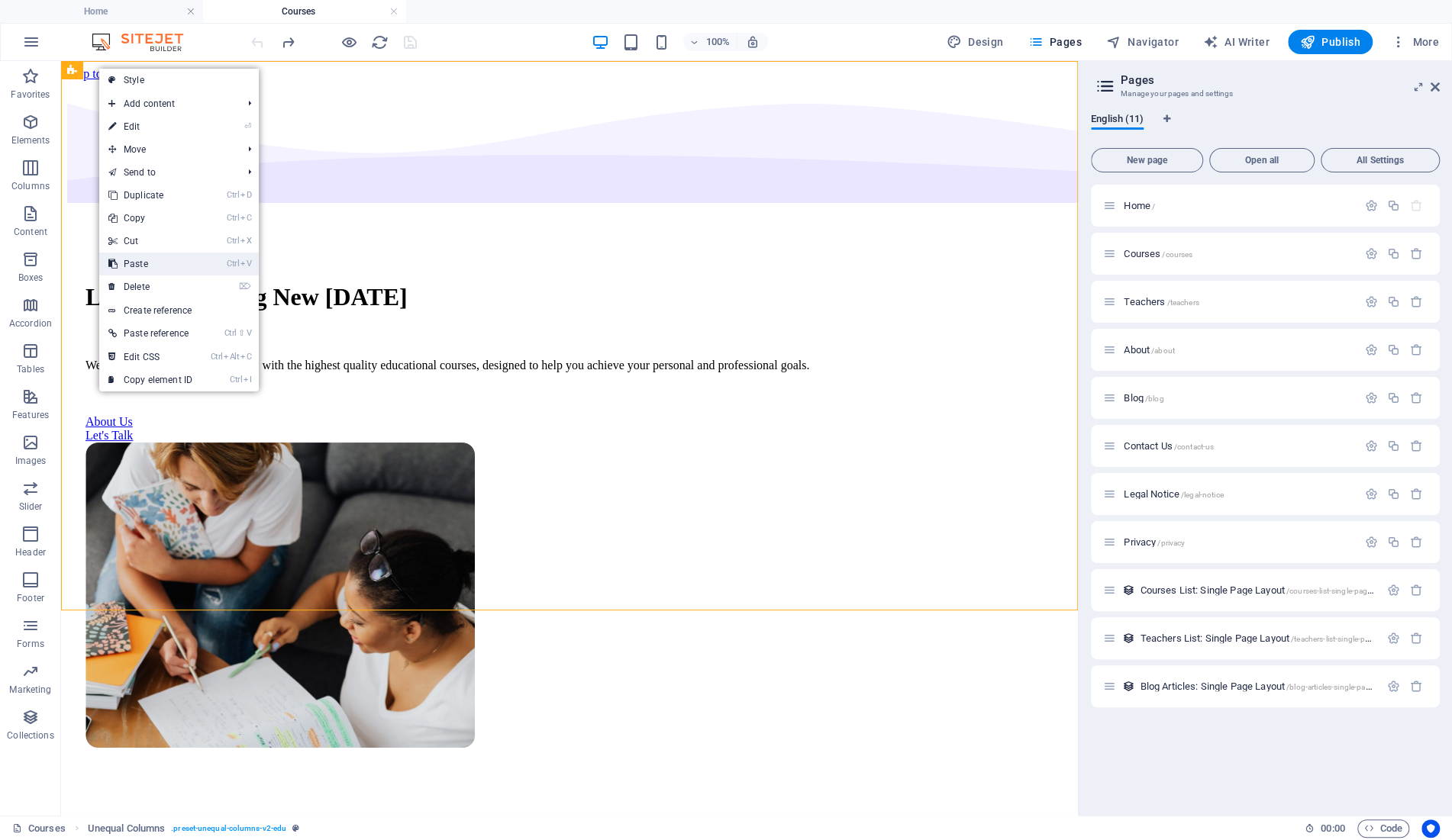
click at [160, 261] on link "Ctrl V Paste" at bounding box center [150, 263] width 102 height 22
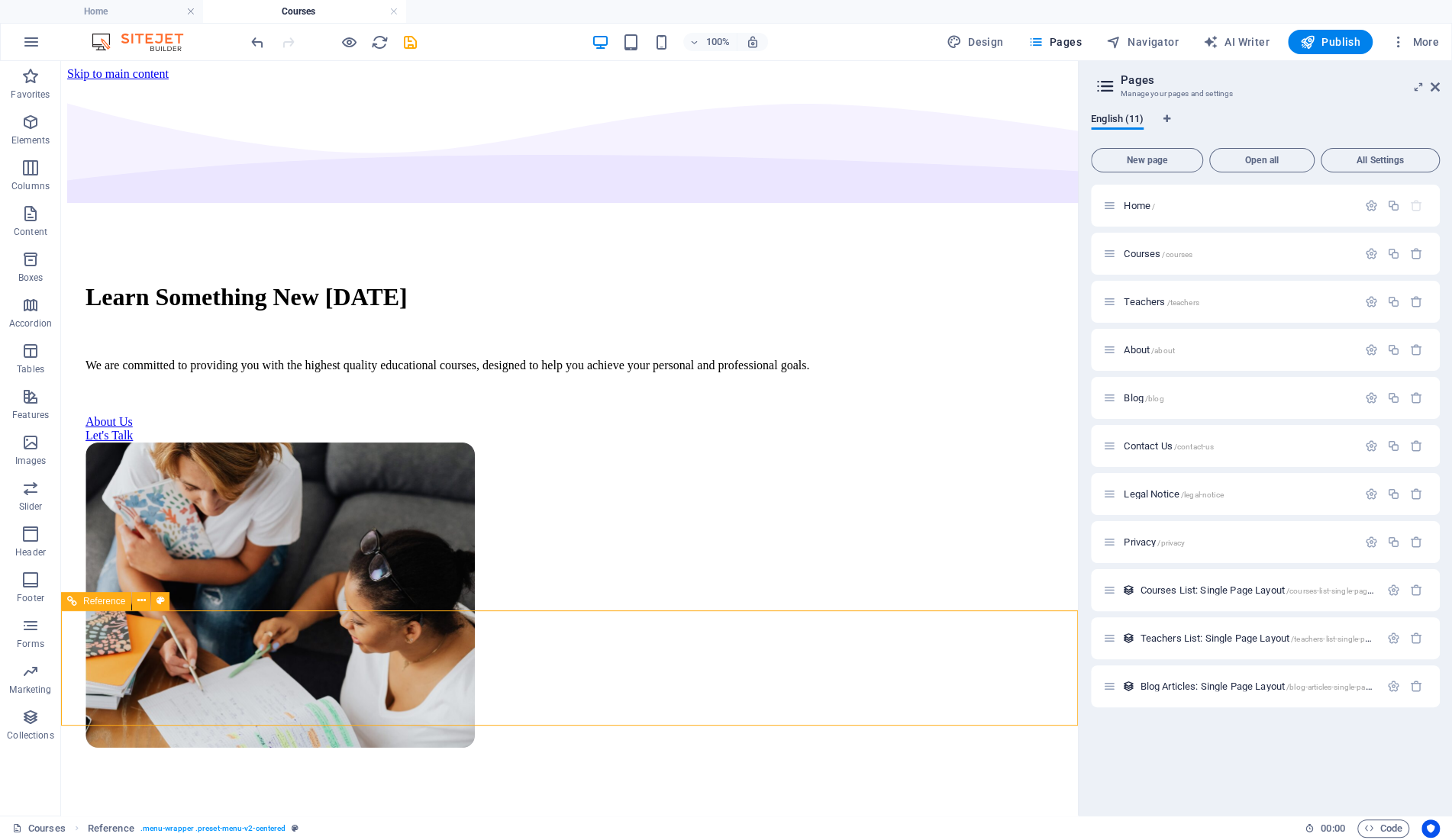
drag, startPoint x: 28, startPoint y: 474, endPoint x: 79, endPoint y: 602, distance: 137.8
click at [79, 602] on div "Reference" at bounding box center [96, 601] width 70 height 18
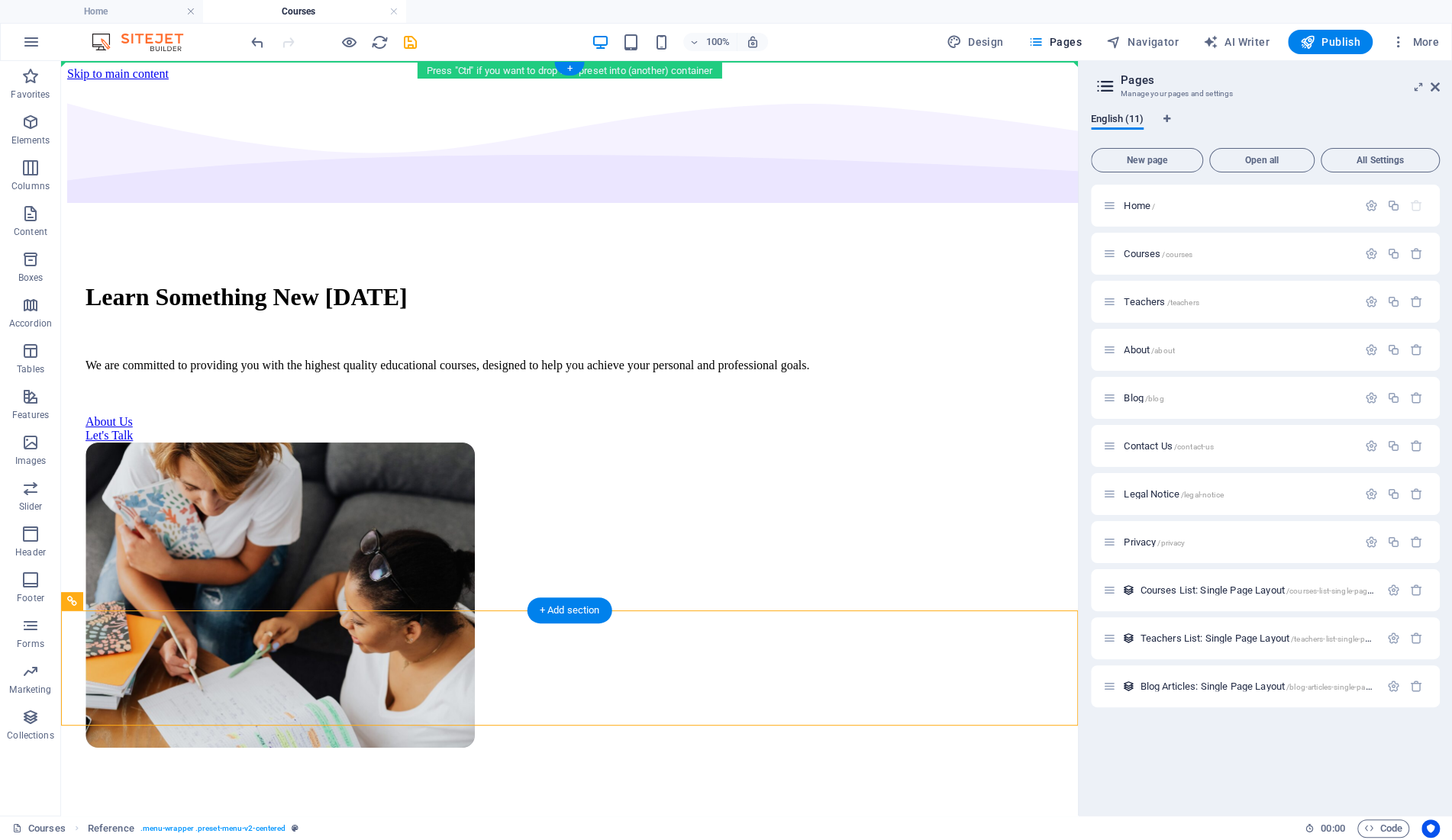
drag, startPoint x: 154, startPoint y: 663, endPoint x: 342, endPoint y: 84, distance: 608.8
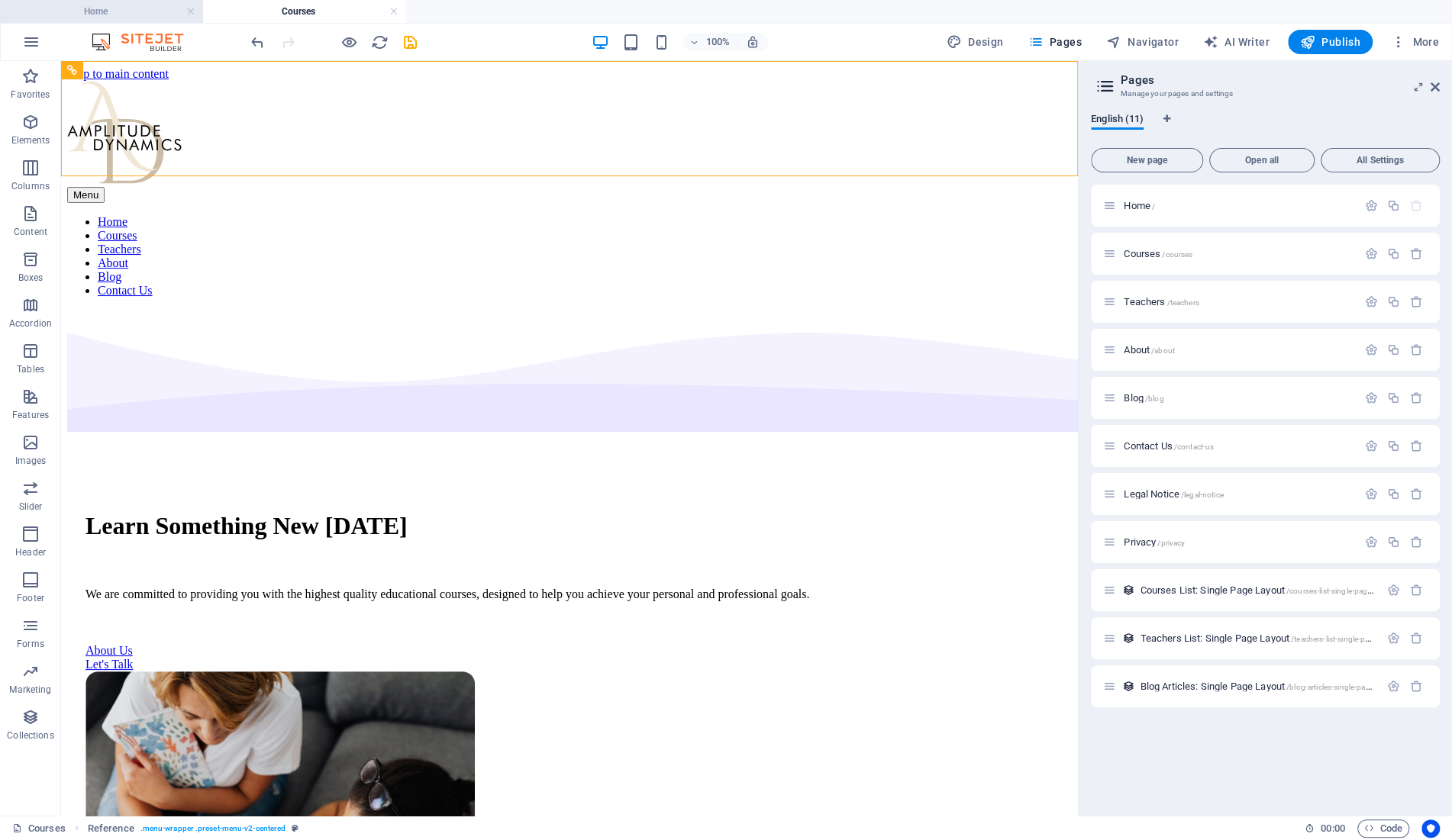
click at [129, 15] on h4 "Home" at bounding box center [102, 11] width 203 height 17
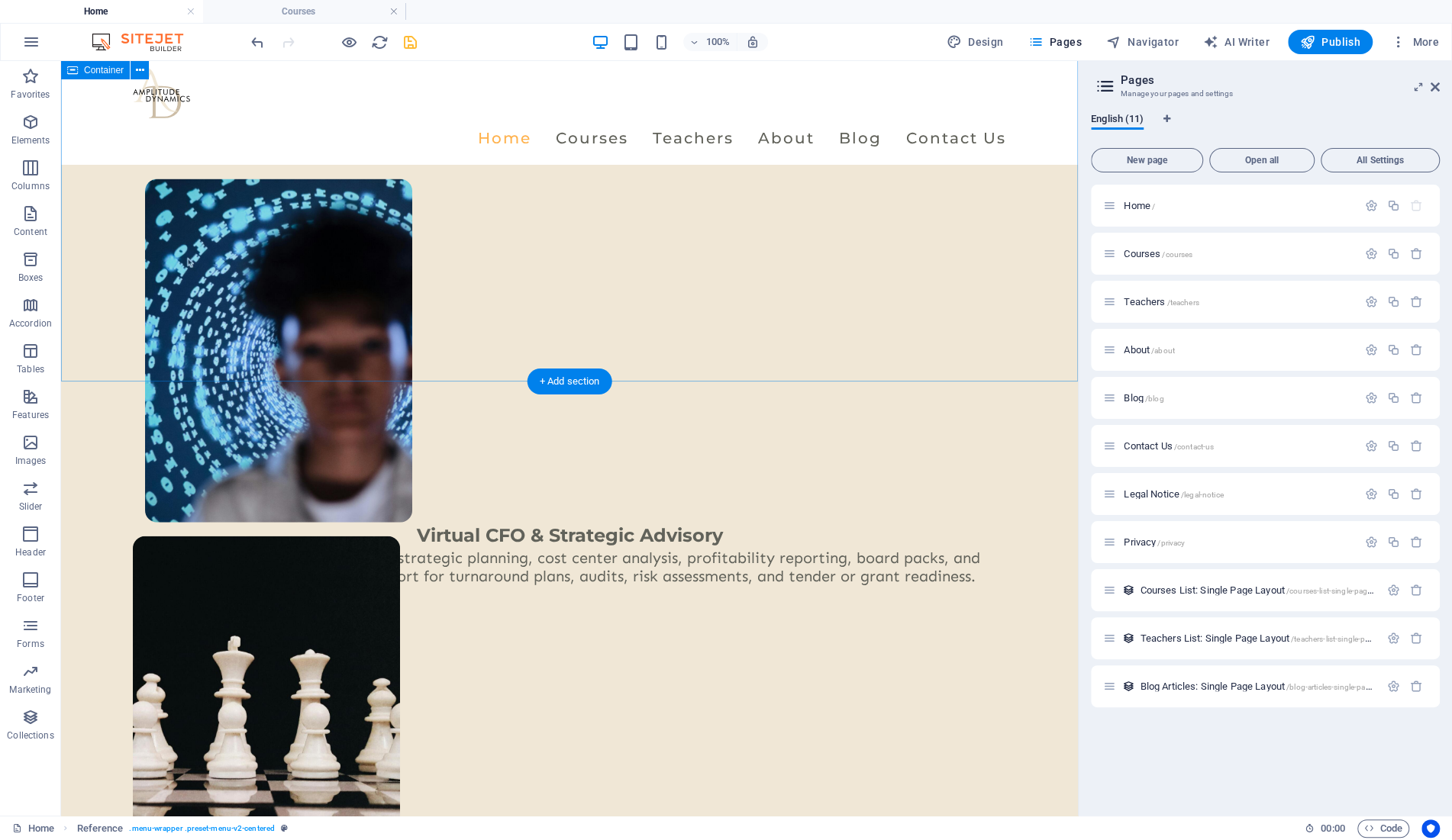
scroll to position [2721, 0]
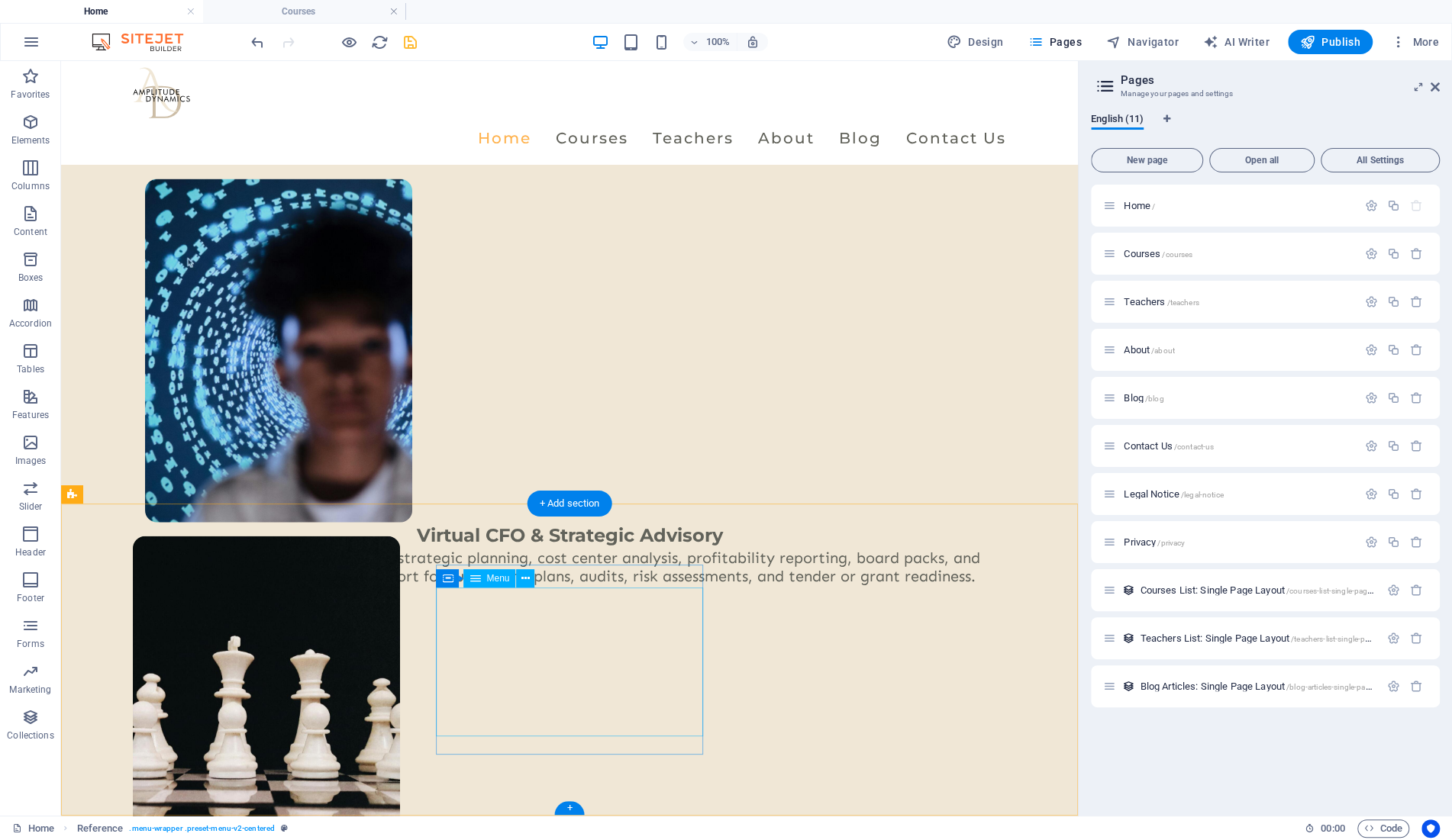
click at [495, 578] on span "Menu" at bounding box center [497, 579] width 22 height 9
click at [100, 495] on span "3 columns" at bounding box center [104, 494] width 42 height 9
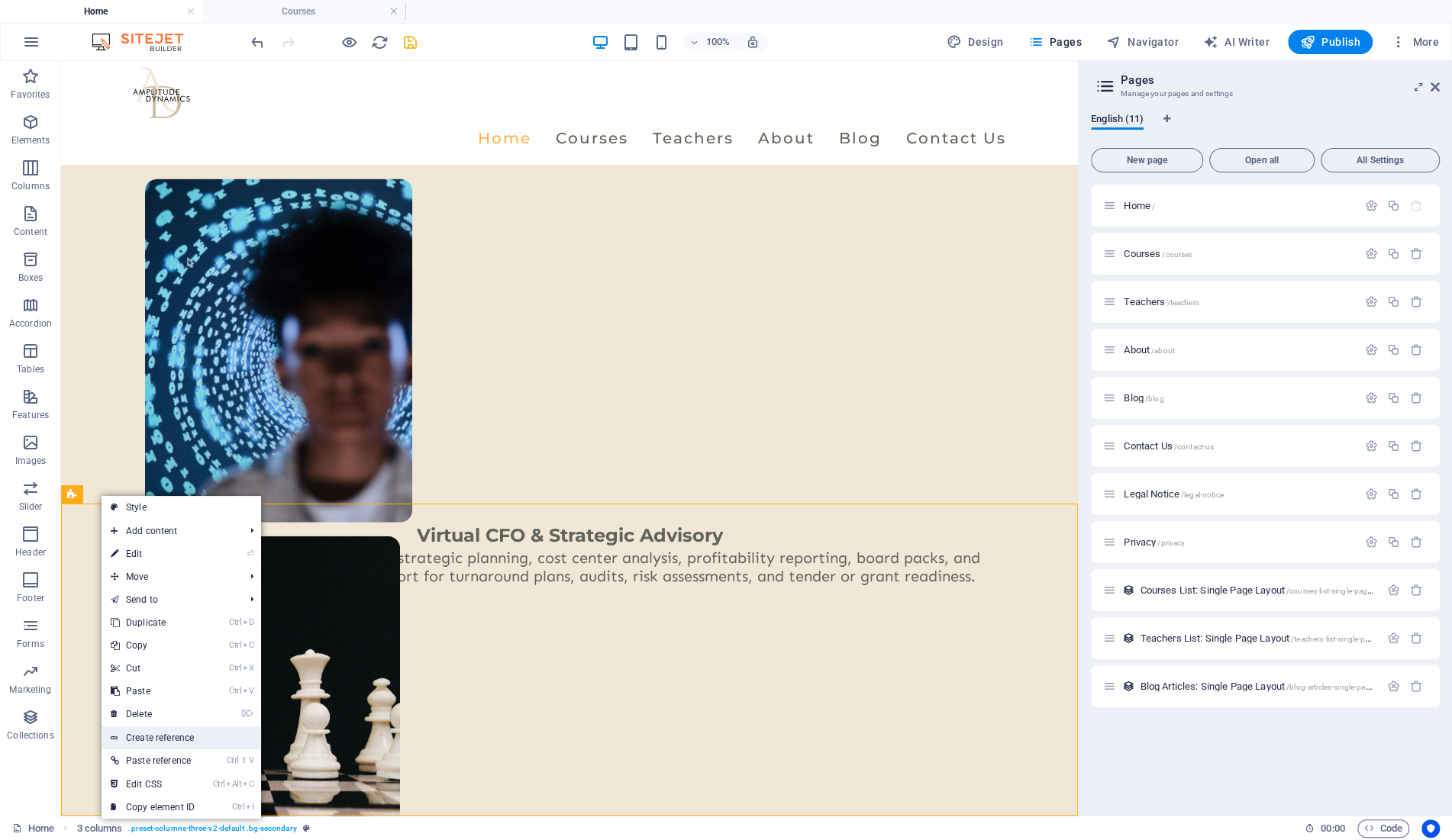
click at [175, 738] on link "Create reference" at bounding box center [182, 738] width 160 height 22
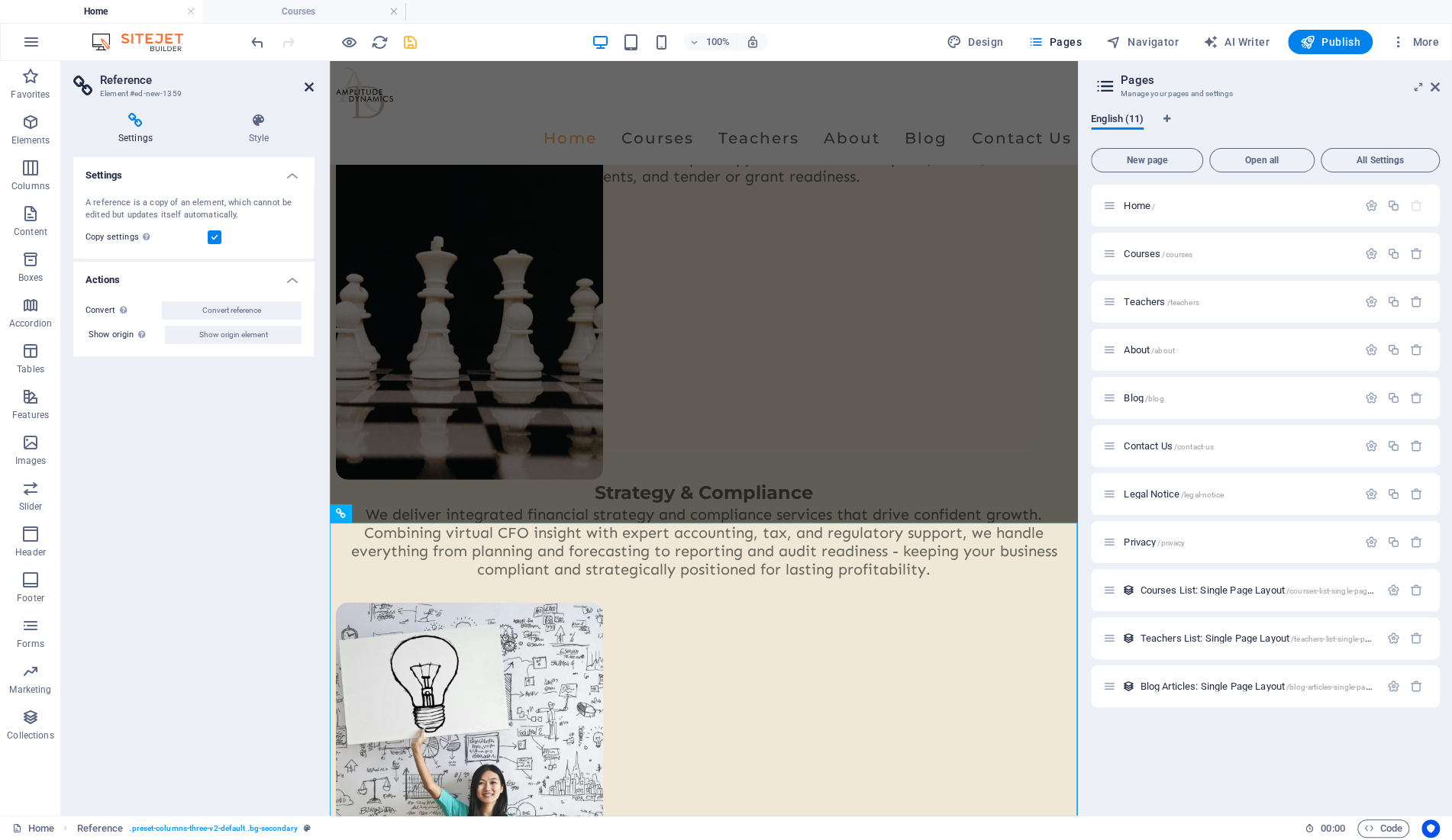
click at [307, 83] on icon at bounding box center [309, 87] width 9 height 13
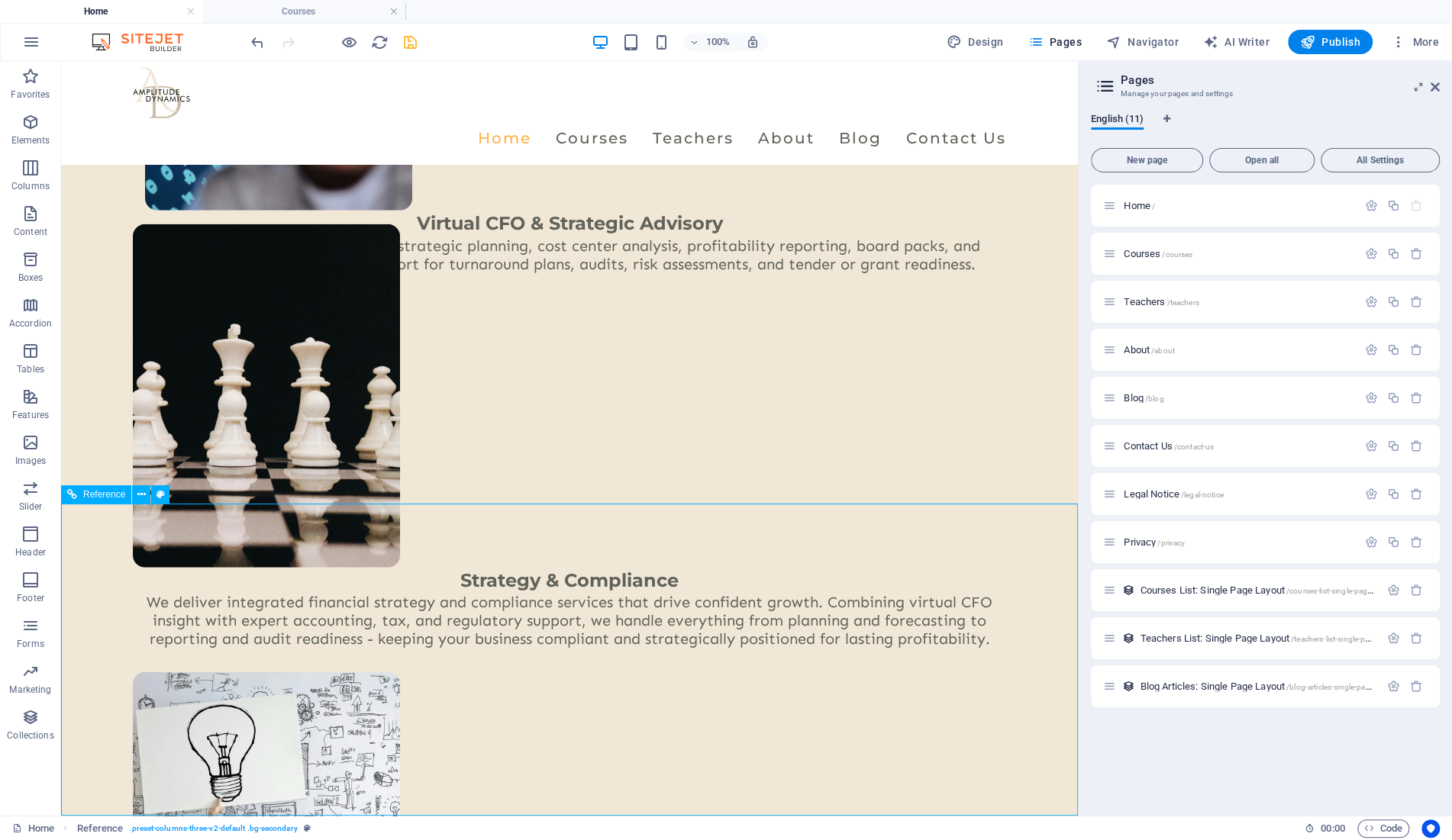
click at [98, 491] on span "Reference" at bounding box center [104, 494] width 42 height 9
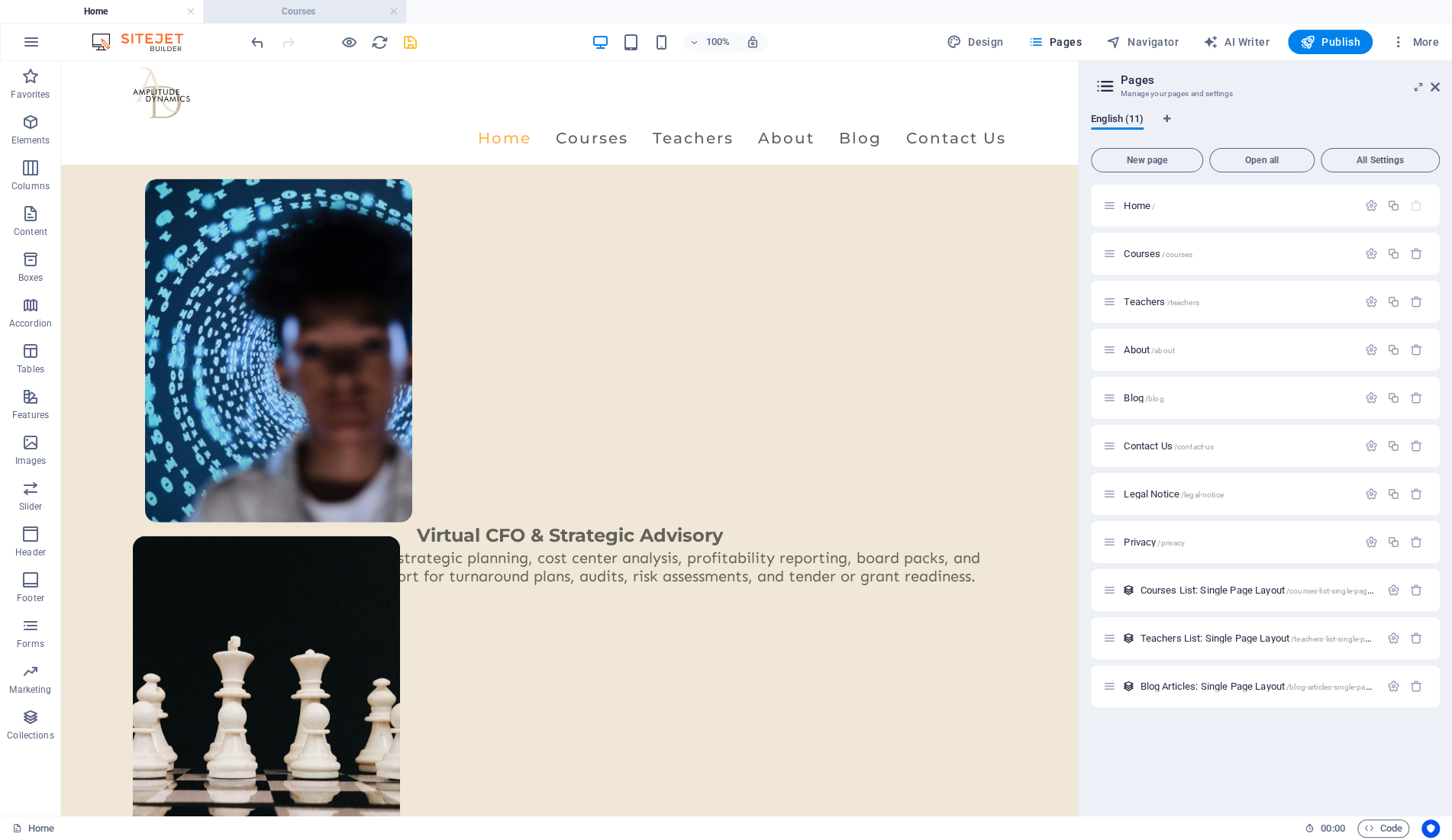
click at [328, 7] on h4 "Courses" at bounding box center [305, 11] width 203 height 17
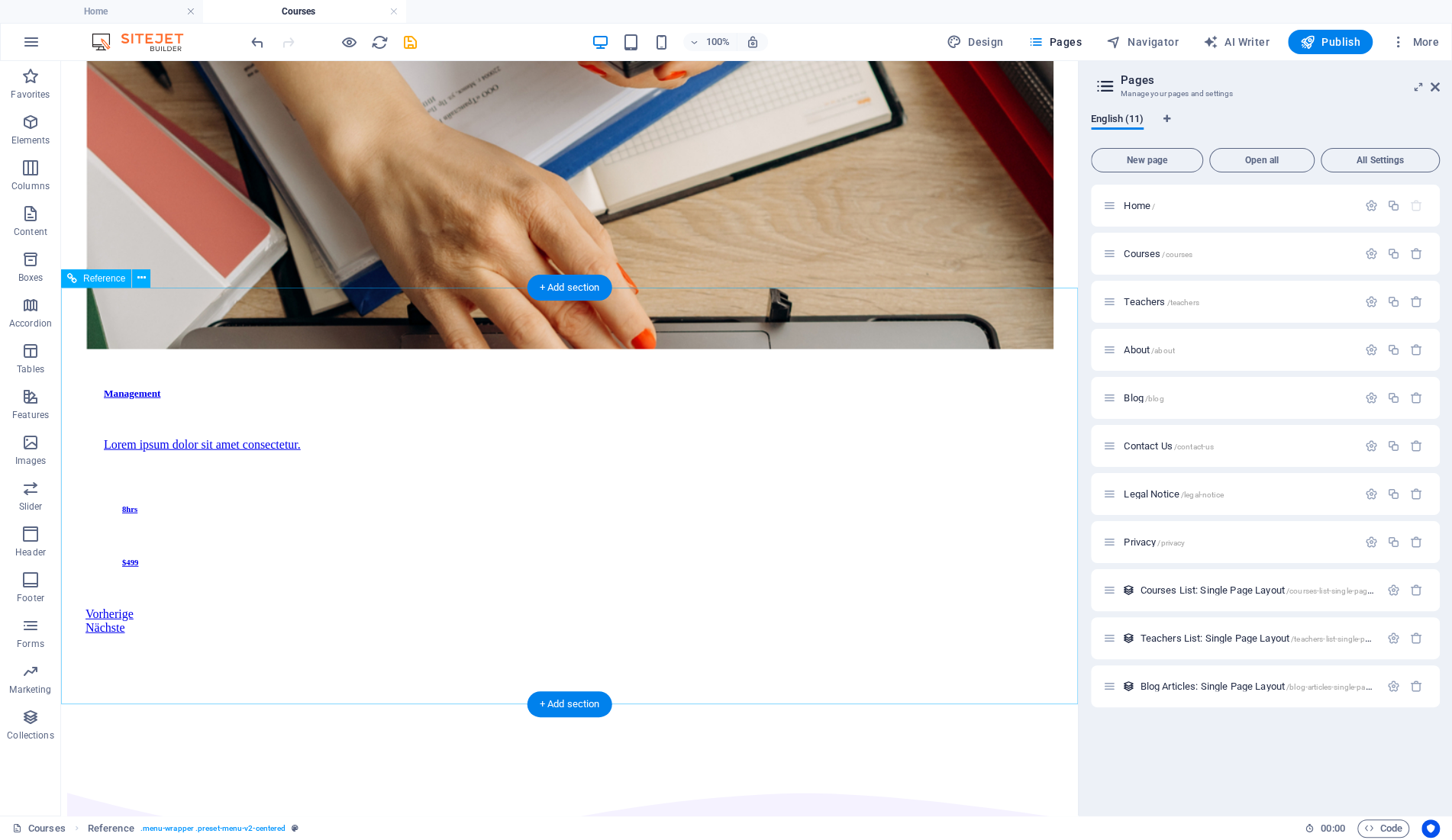
scroll to position [2935, 0]
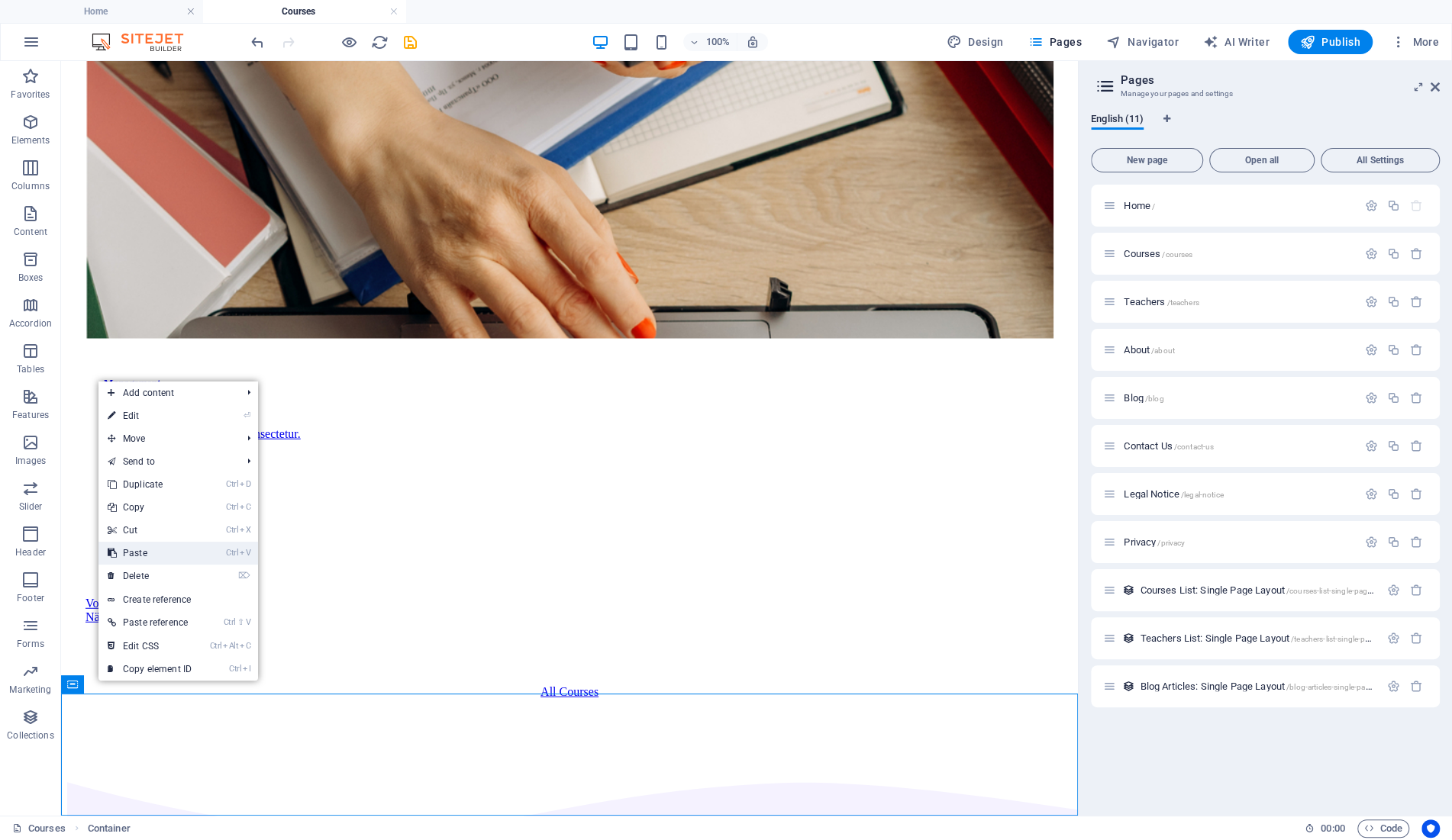
click at [163, 556] on link "Ctrl V Paste" at bounding box center [150, 553] width 102 height 22
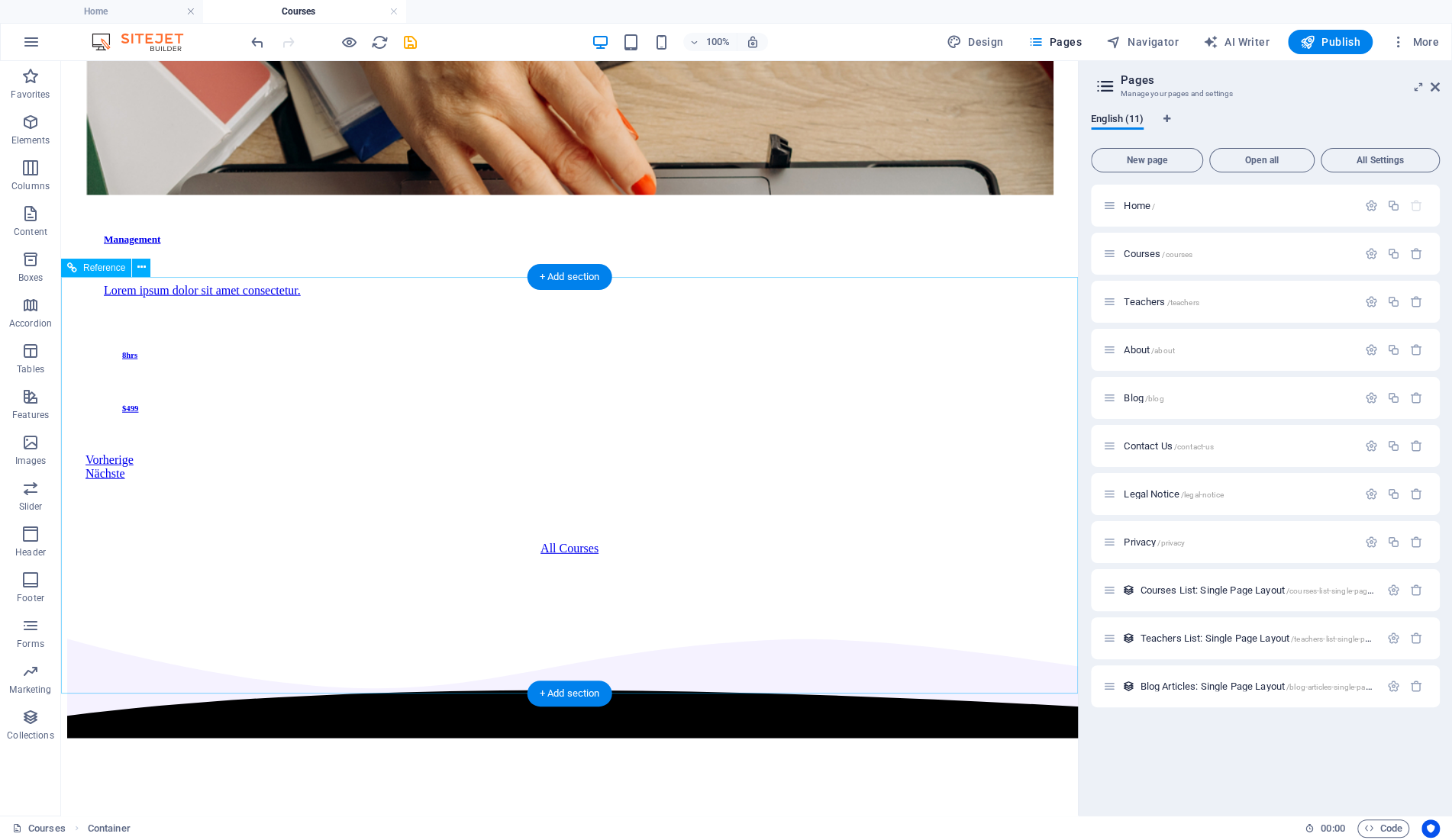
scroll to position [3247, 0]
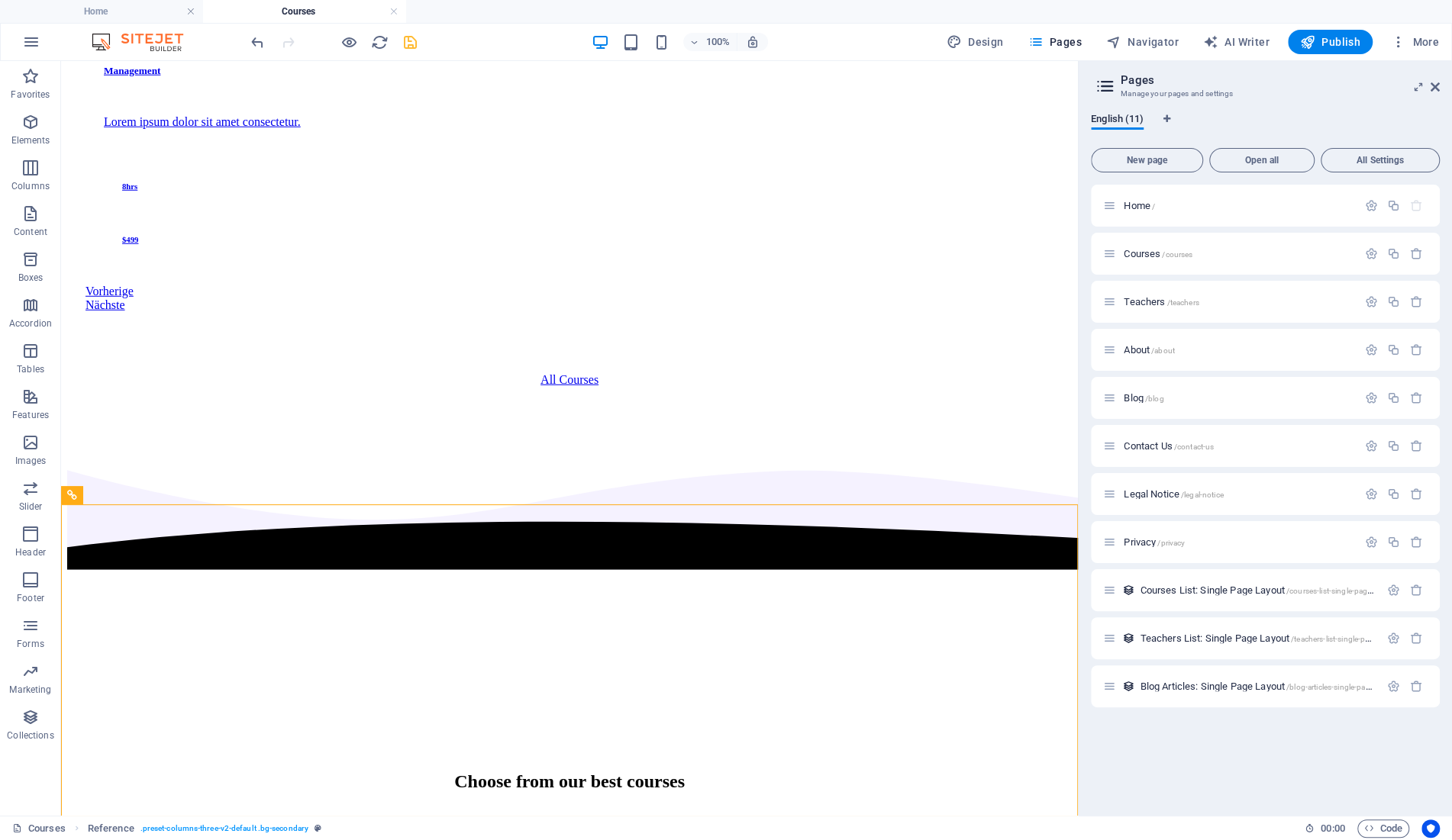
click at [406, 38] on icon "save" at bounding box center [411, 42] width 18 height 18
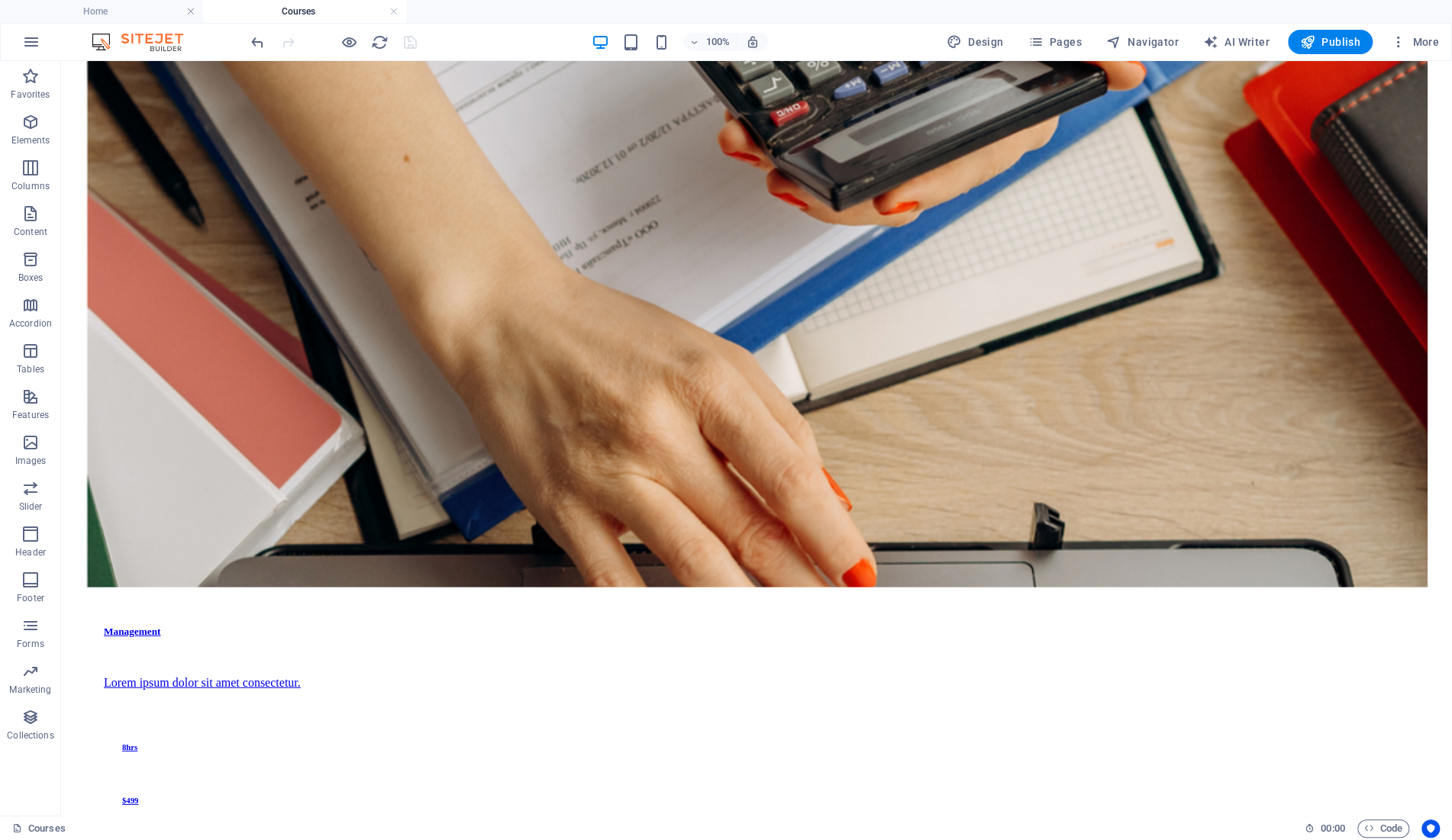
drag, startPoint x: 390, startPoint y: 9, endPoint x: 723, endPoint y: 836, distance: 891.5
click at [394, 12] on link at bounding box center [394, 12] width 9 height 14
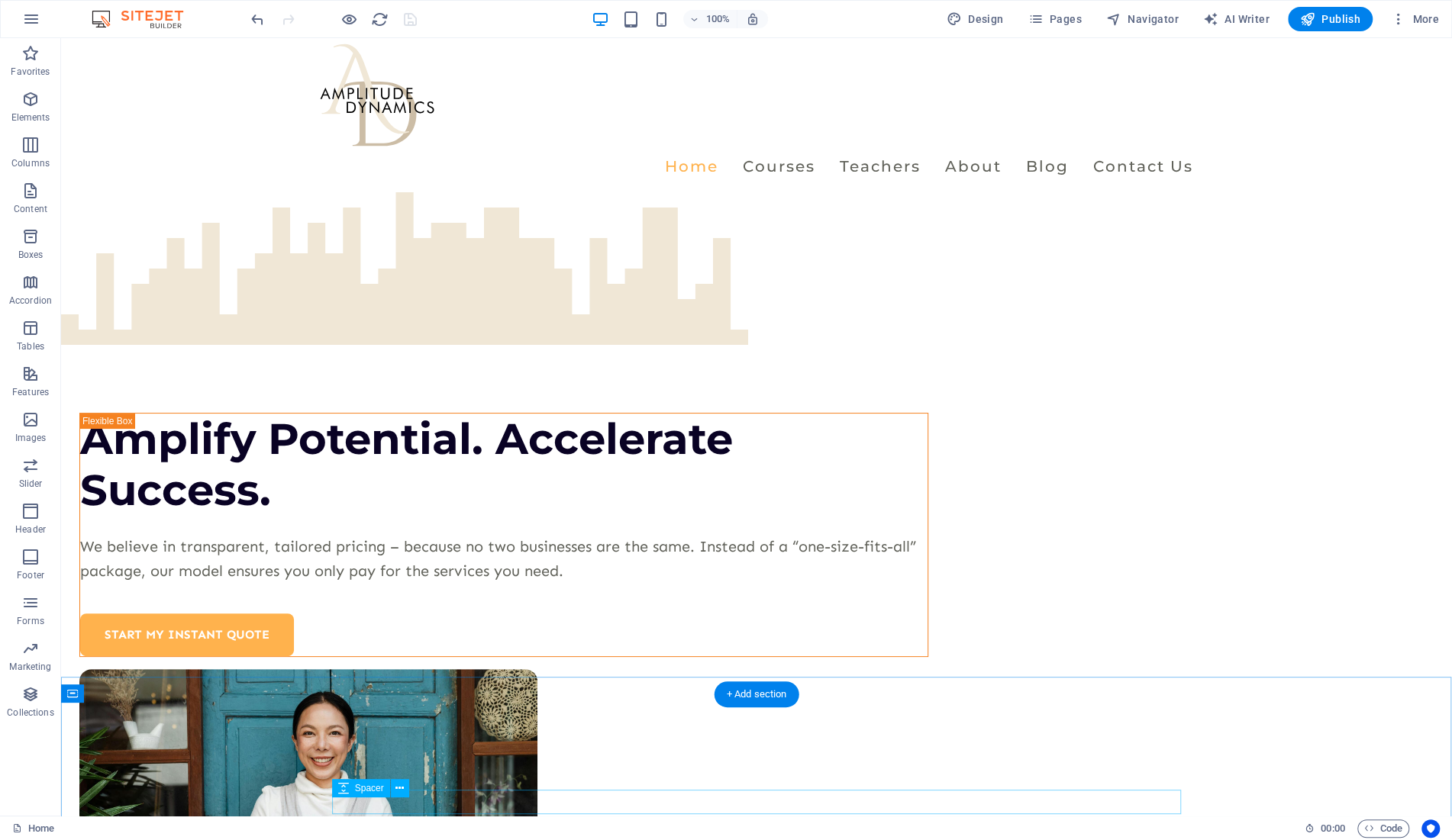
scroll to position [0, 0]
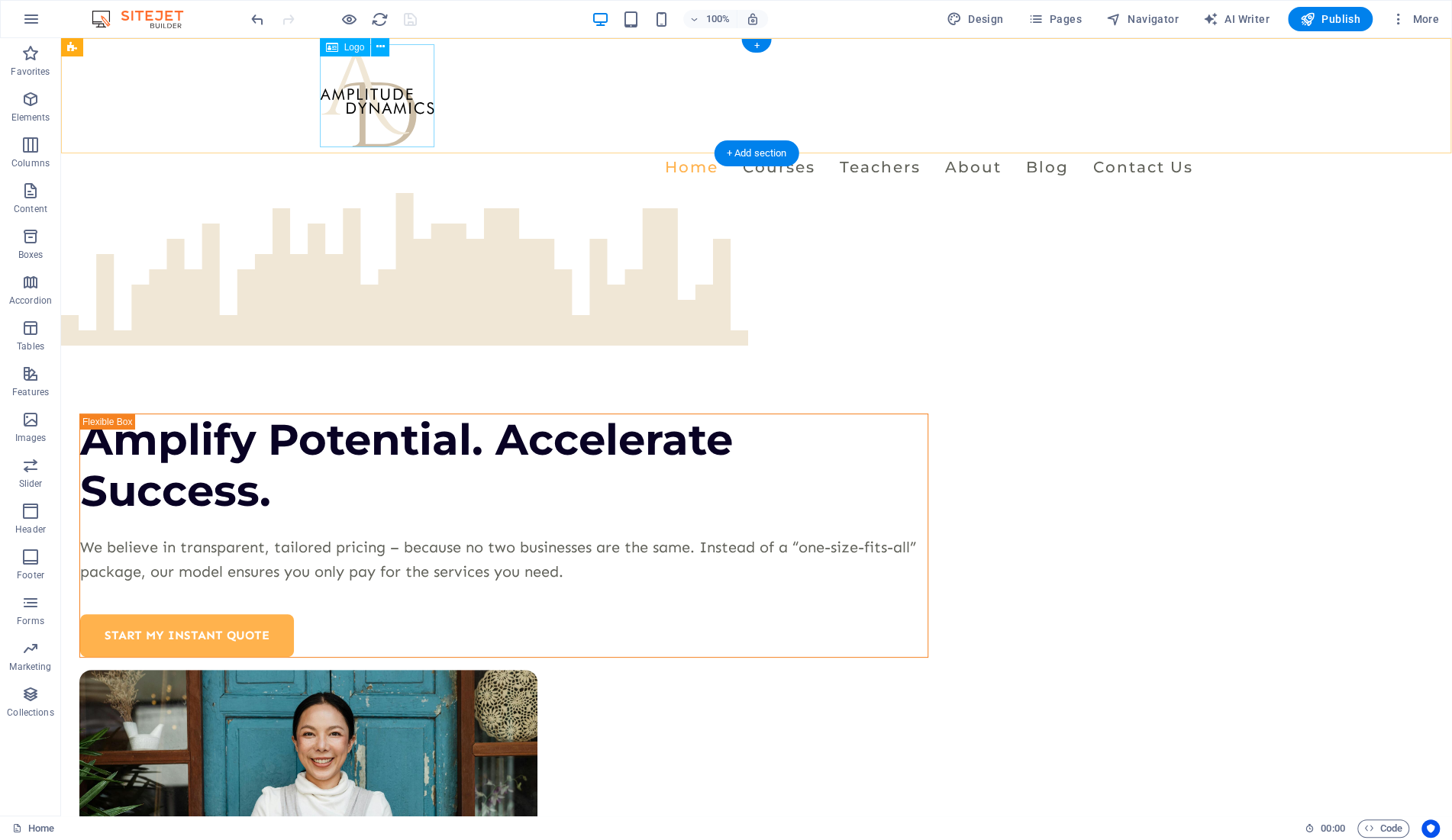
click at [389, 124] on div at bounding box center [757, 95] width 873 height 103
click at [385, 105] on div at bounding box center [757, 95] width 873 height 103
select select "px"
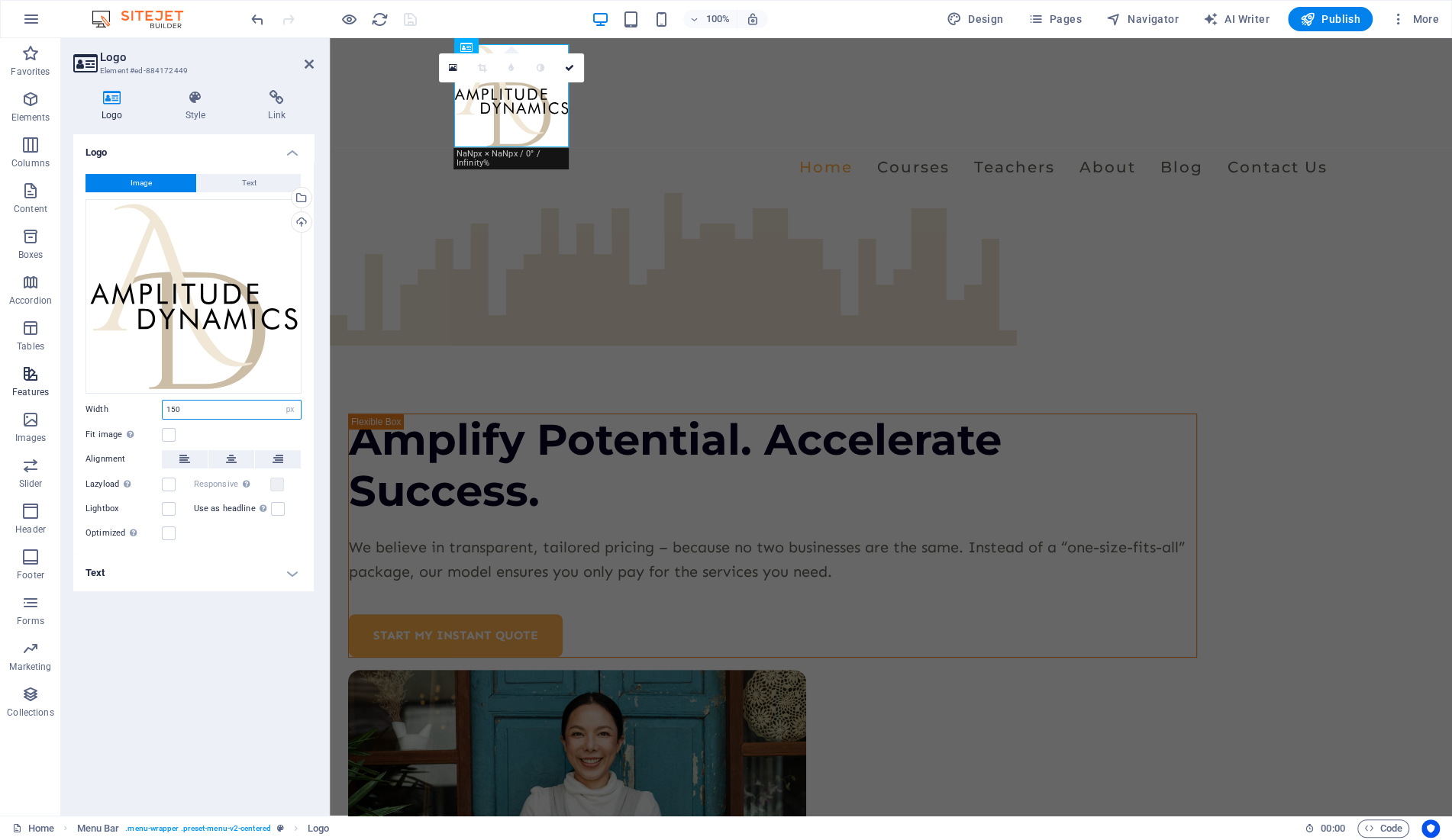
drag, startPoint x: 205, startPoint y: 407, endPoint x: 53, endPoint y: 393, distance: 152.6
click at [163, 401] on input "150" at bounding box center [232, 410] width 138 height 18
type input "100"
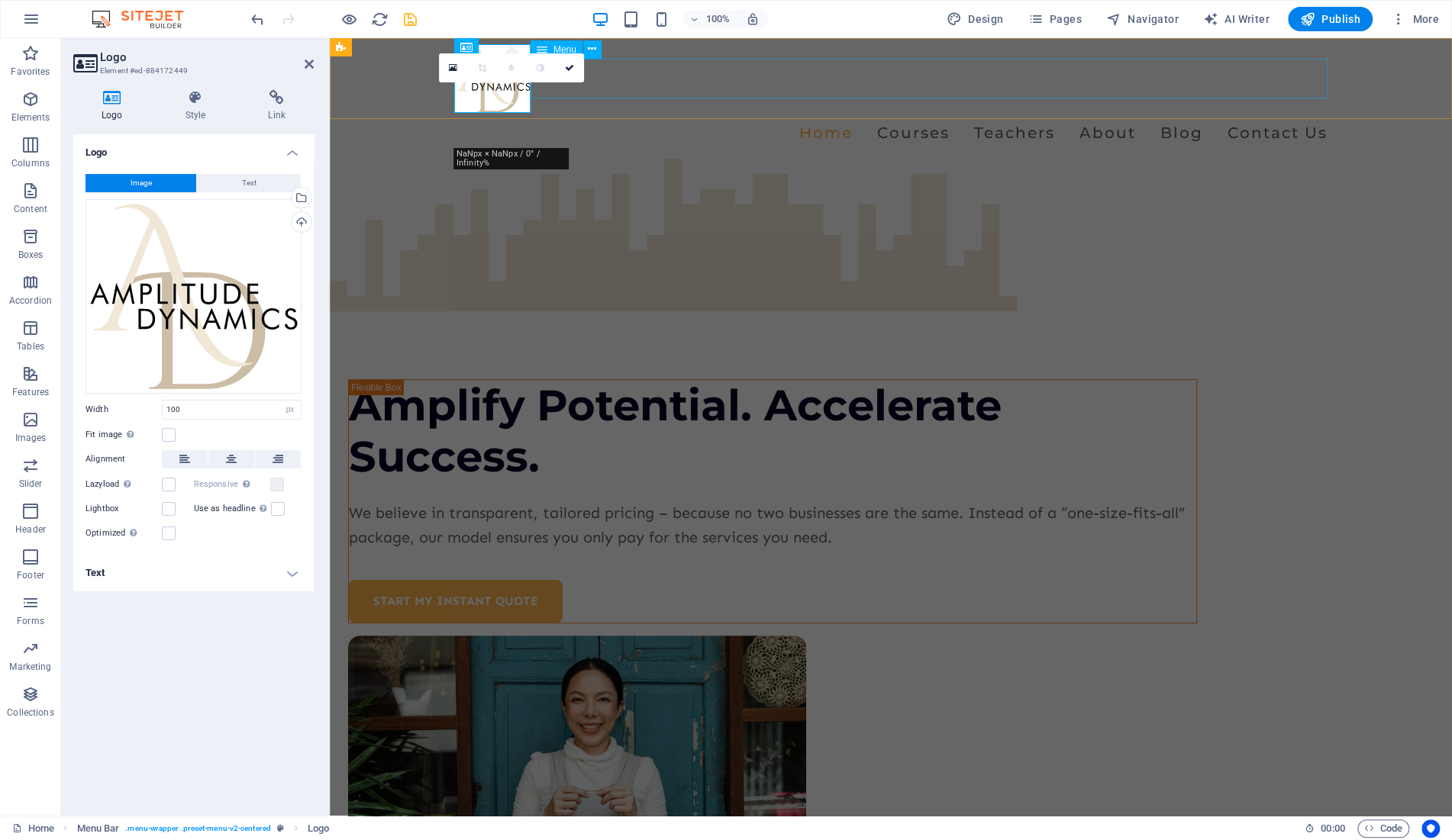
click at [1076, 113] on nav "Home Courses Teachers About Blog Contact Us" at bounding box center [891, 133] width 873 height 40
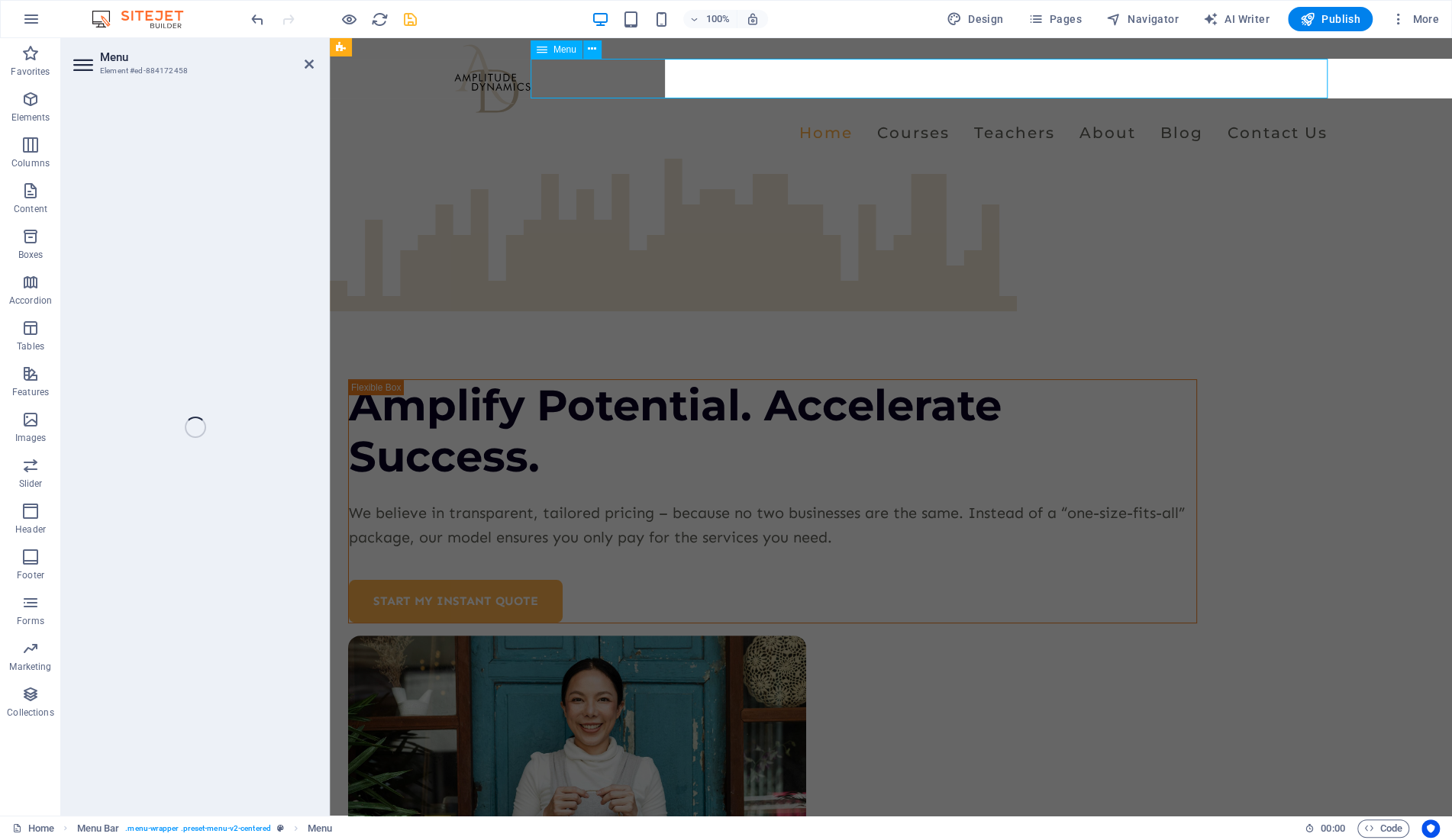
select select
select select "1"
select select
select select "2"
select select
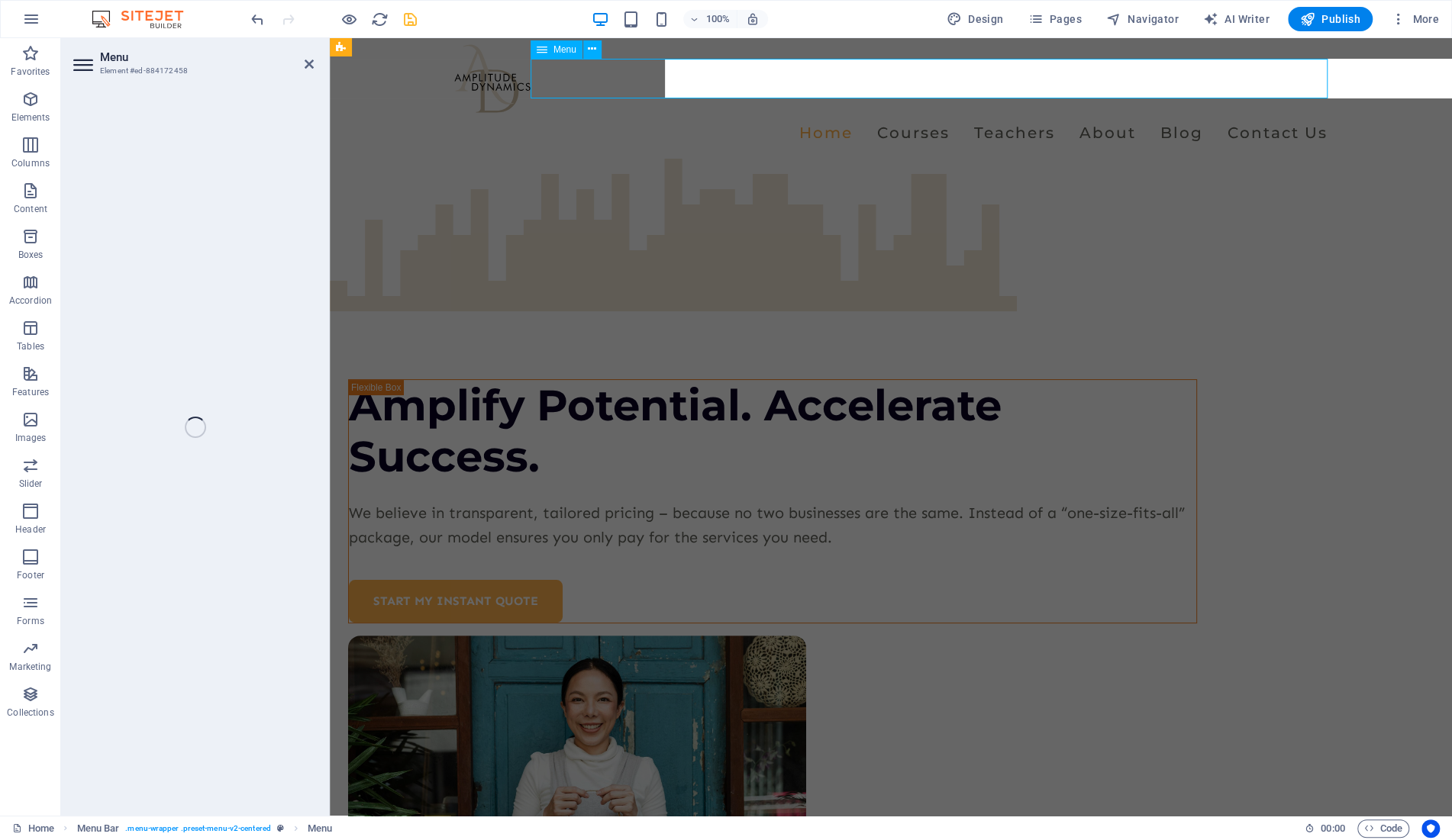
select select "3"
select select
select select "4"
select select
select select "5"
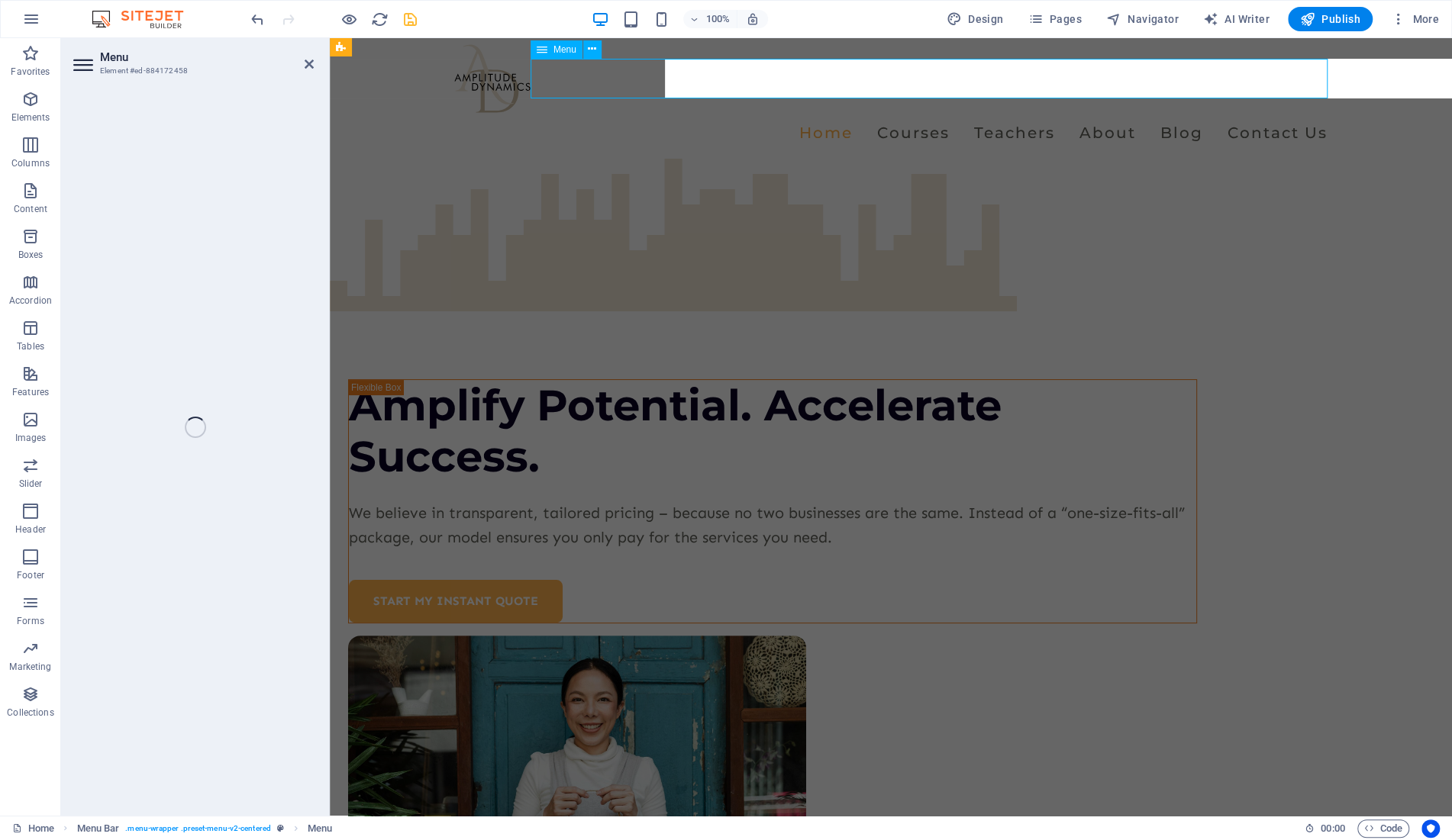
select select
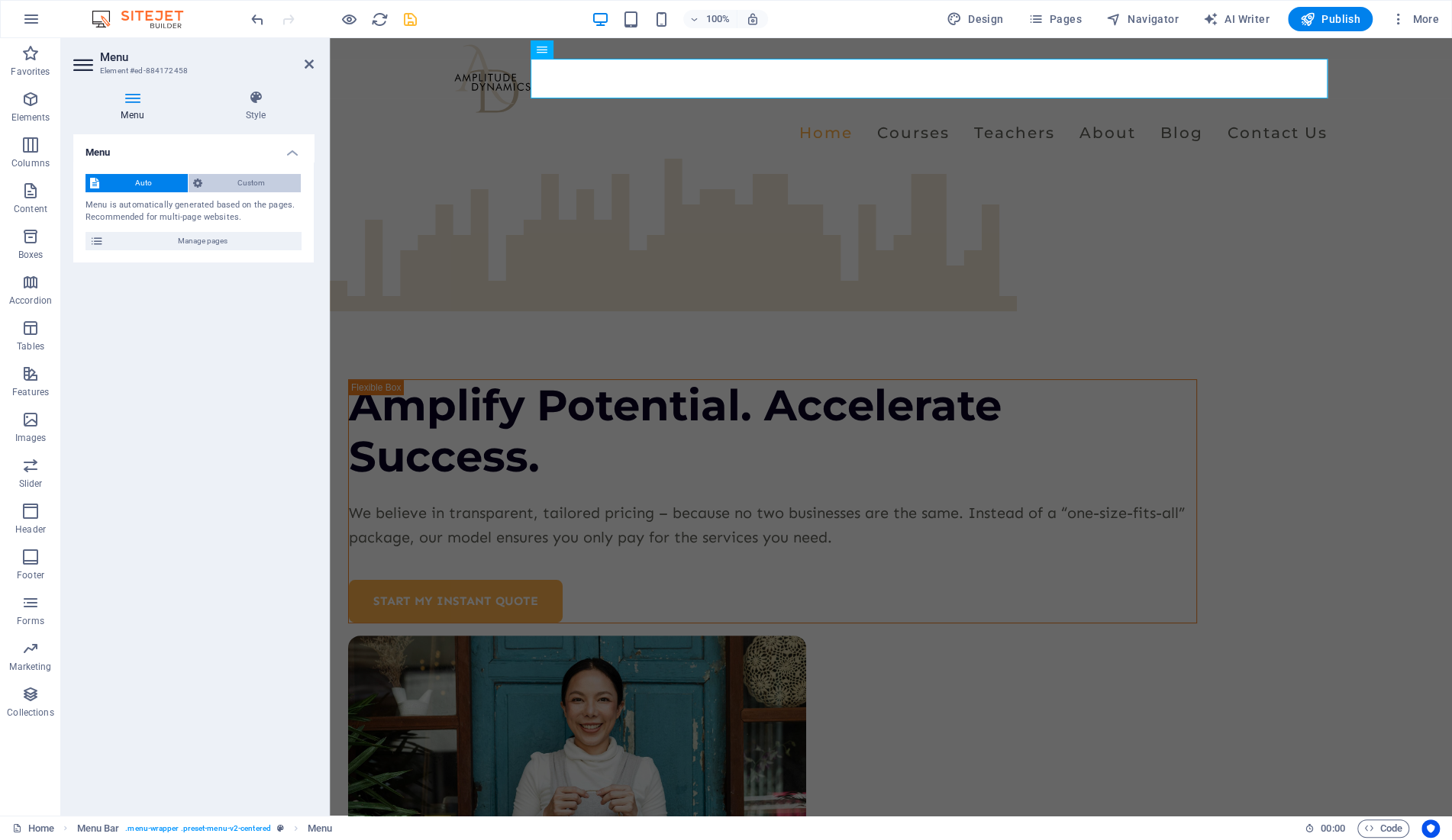
click at [240, 180] on span "Custom" at bounding box center [252, 183] width 90 height 18
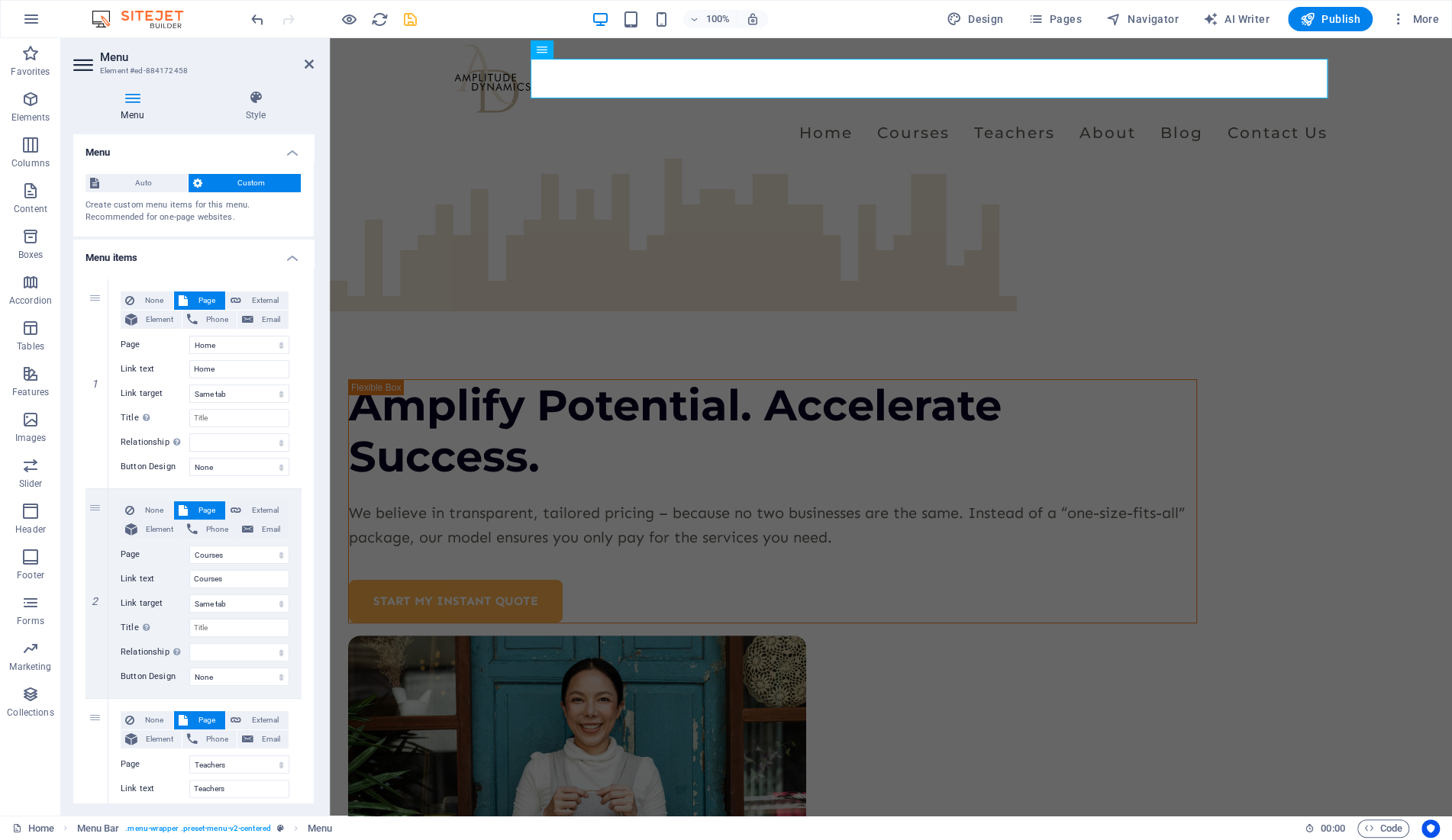
click at [296, 253] on h4 "Menu items" at bounding box center [194, 253] width 241 height 28
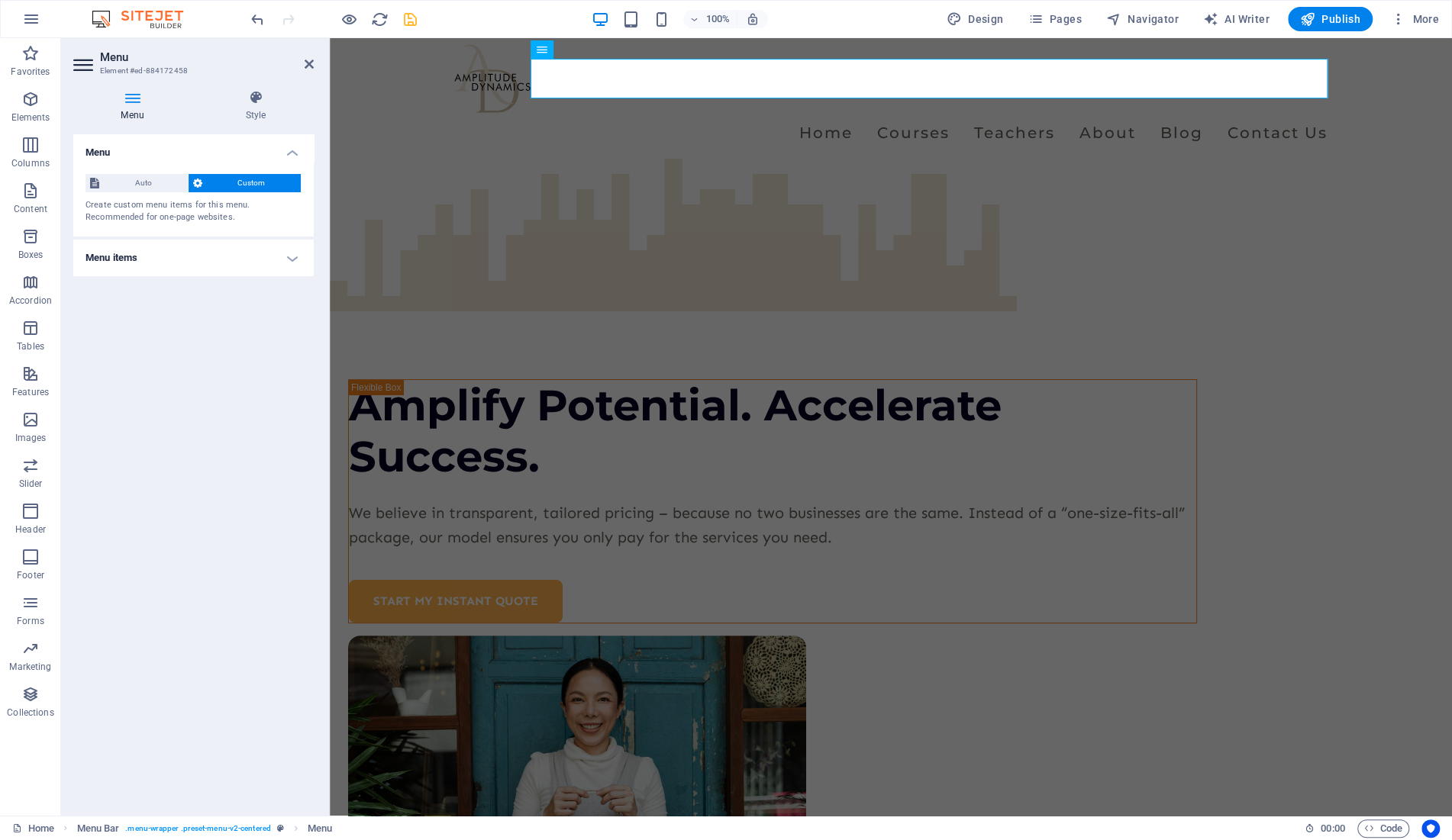
click at [294, 251] on h4 "Menu items" at bounding box center [194, 258] width 241 height 37
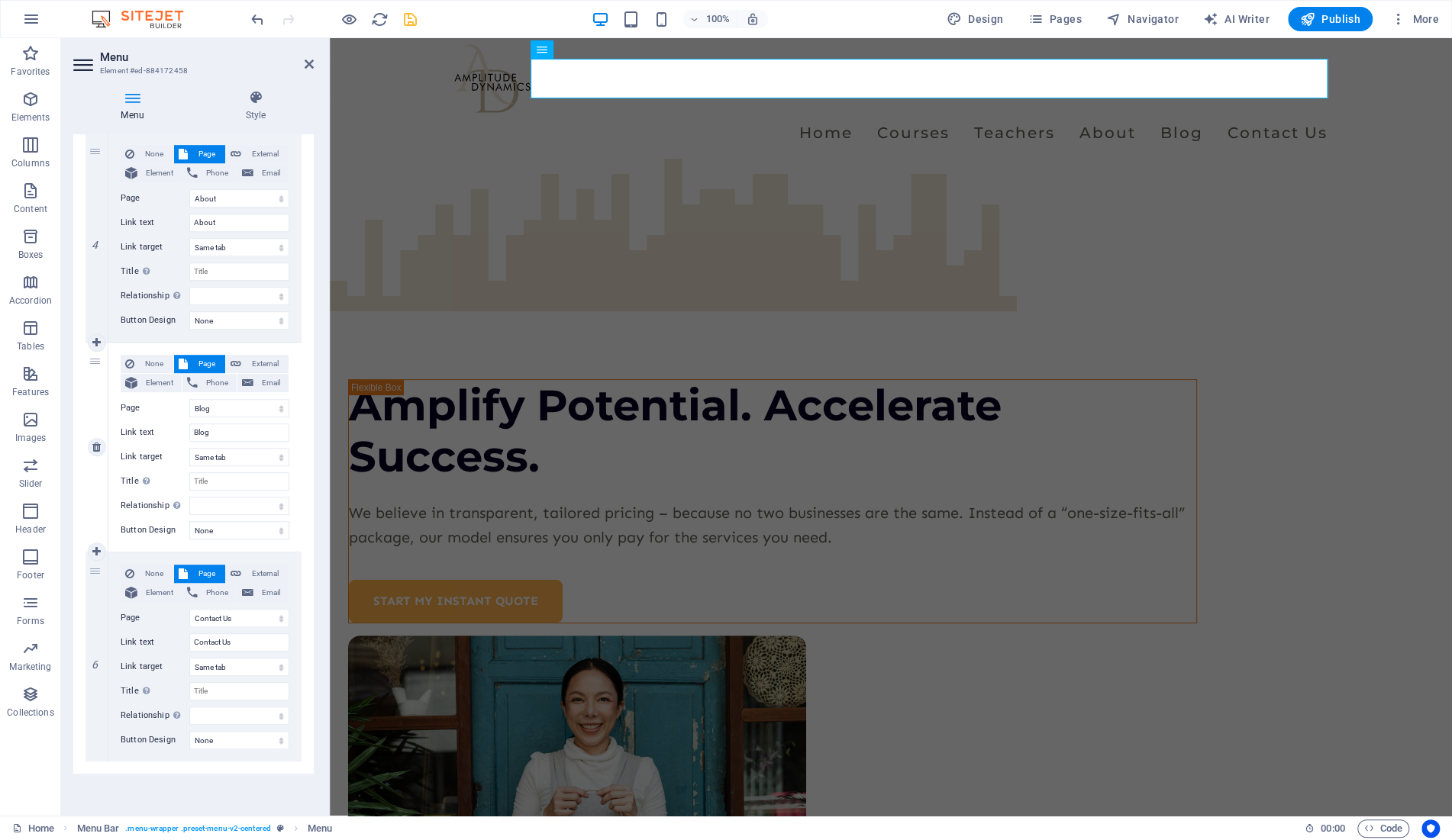
scroll to position [777, 0]
click at [98, 759] on icon at bounding box center [96, 761] width 8 height 11
select select
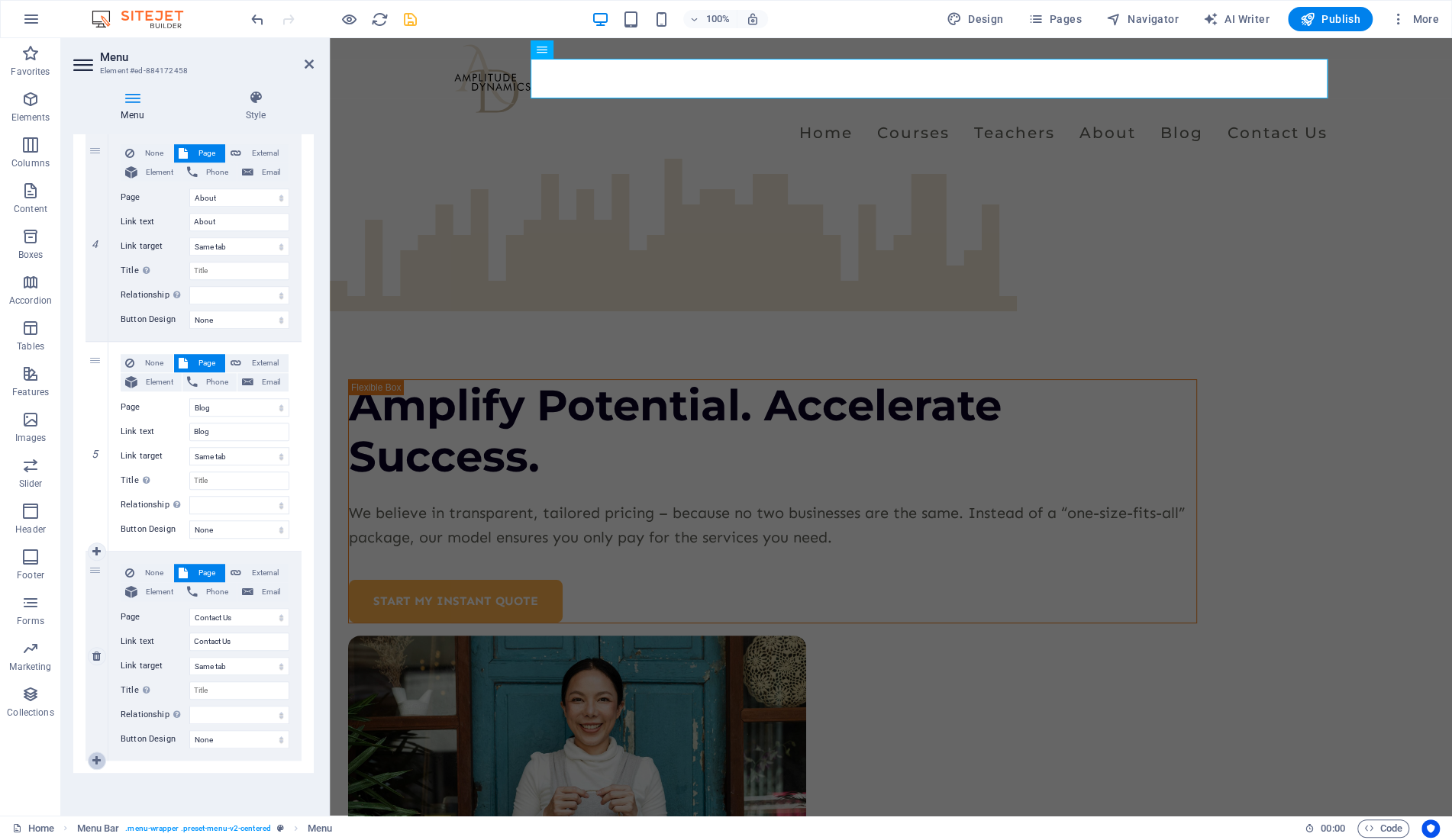
select select
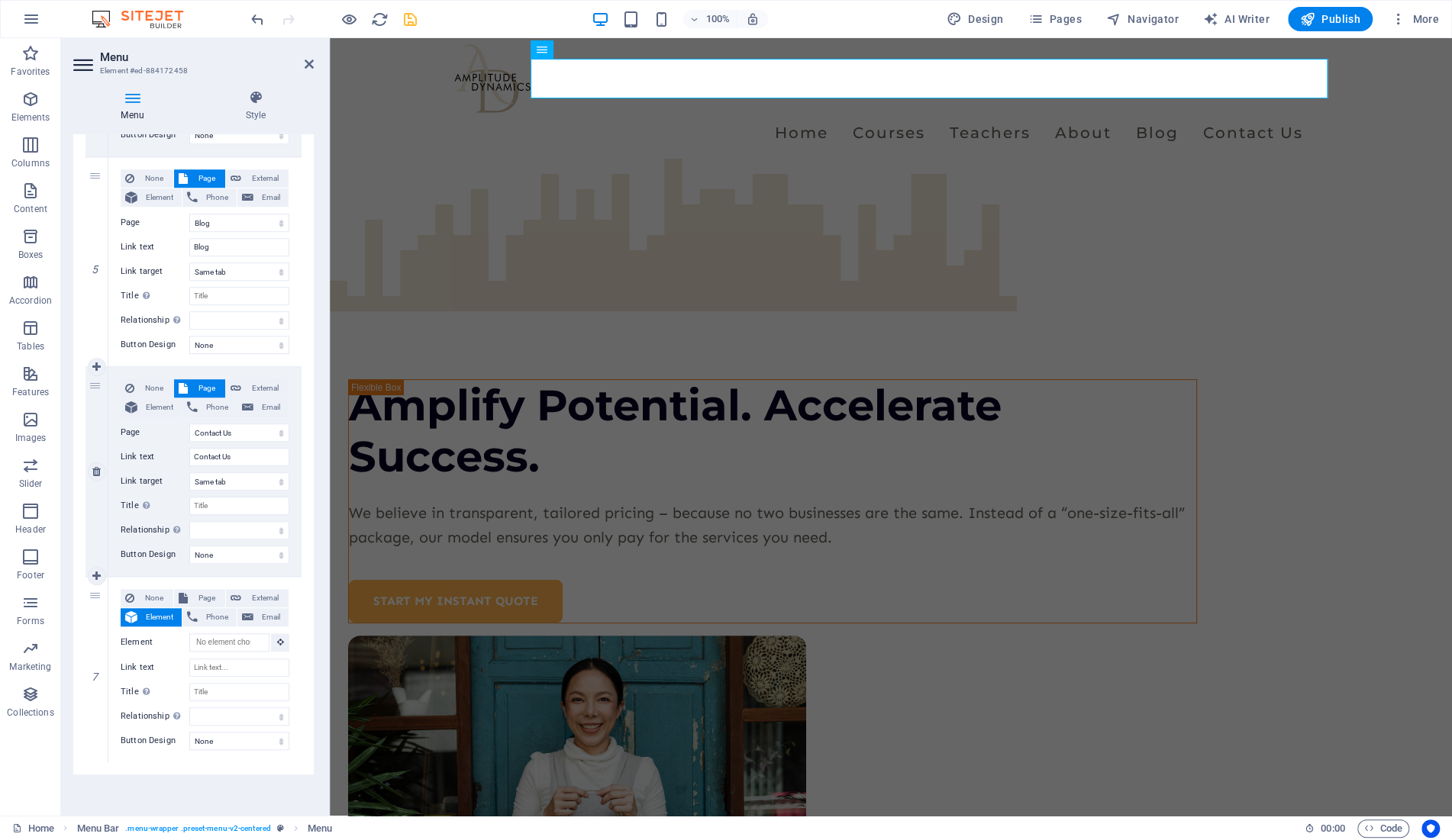
scroll to position [963, 0]
click at [264, 597] on span "External" at bounding box center [265, 597] width 38 height 18
select select
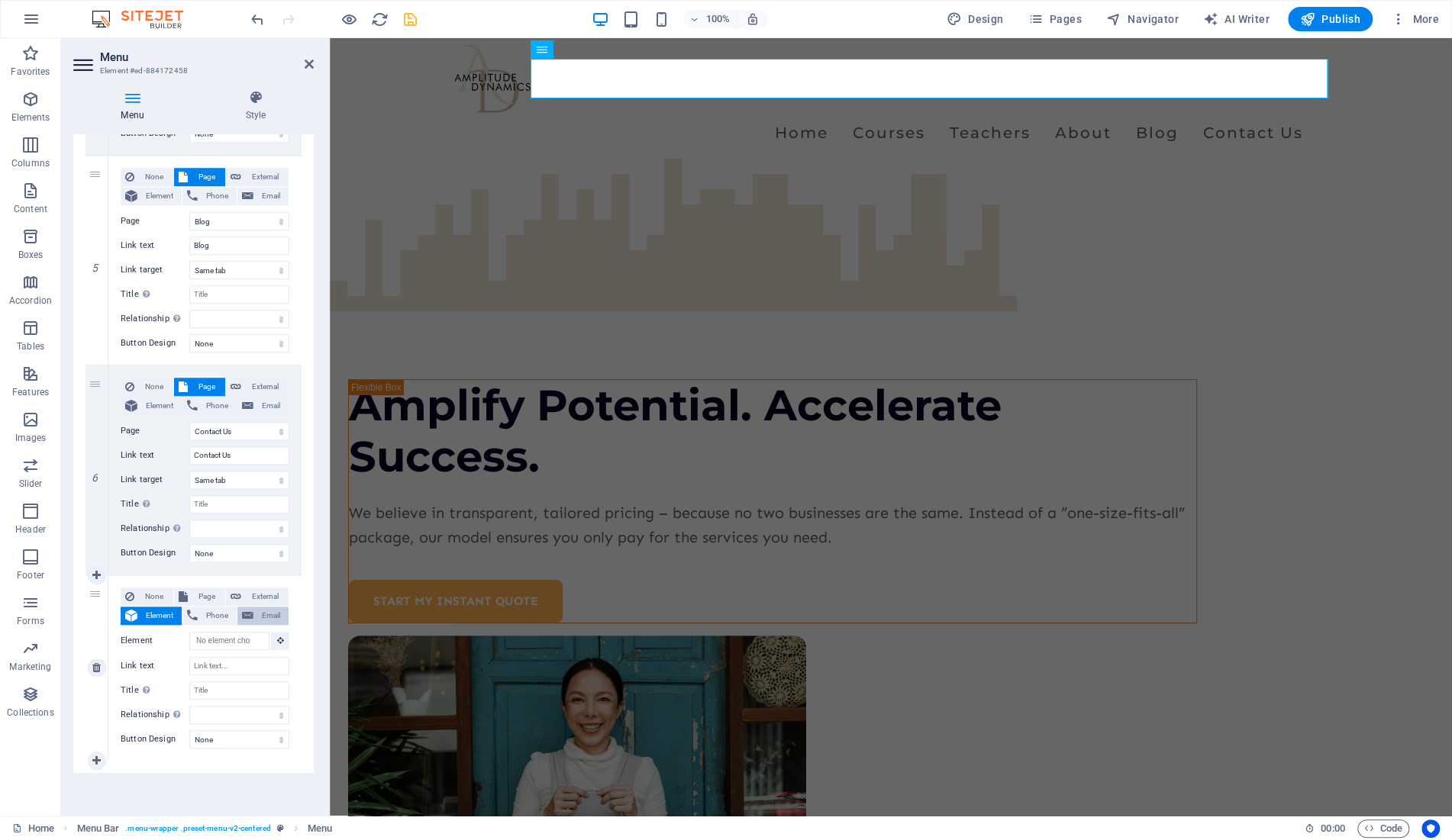
select select
select select "blank"
select select
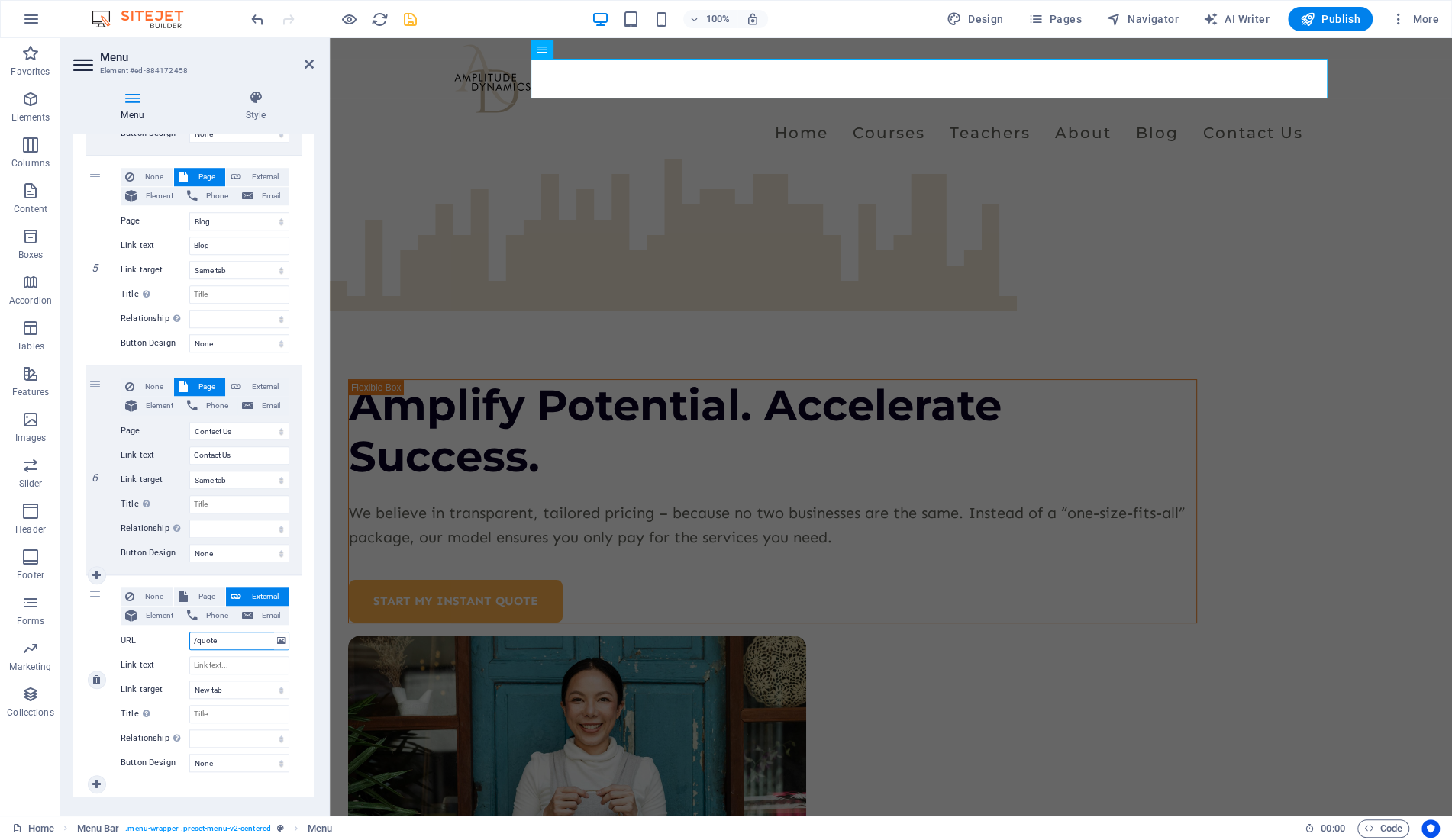
type input "/quote"
select select
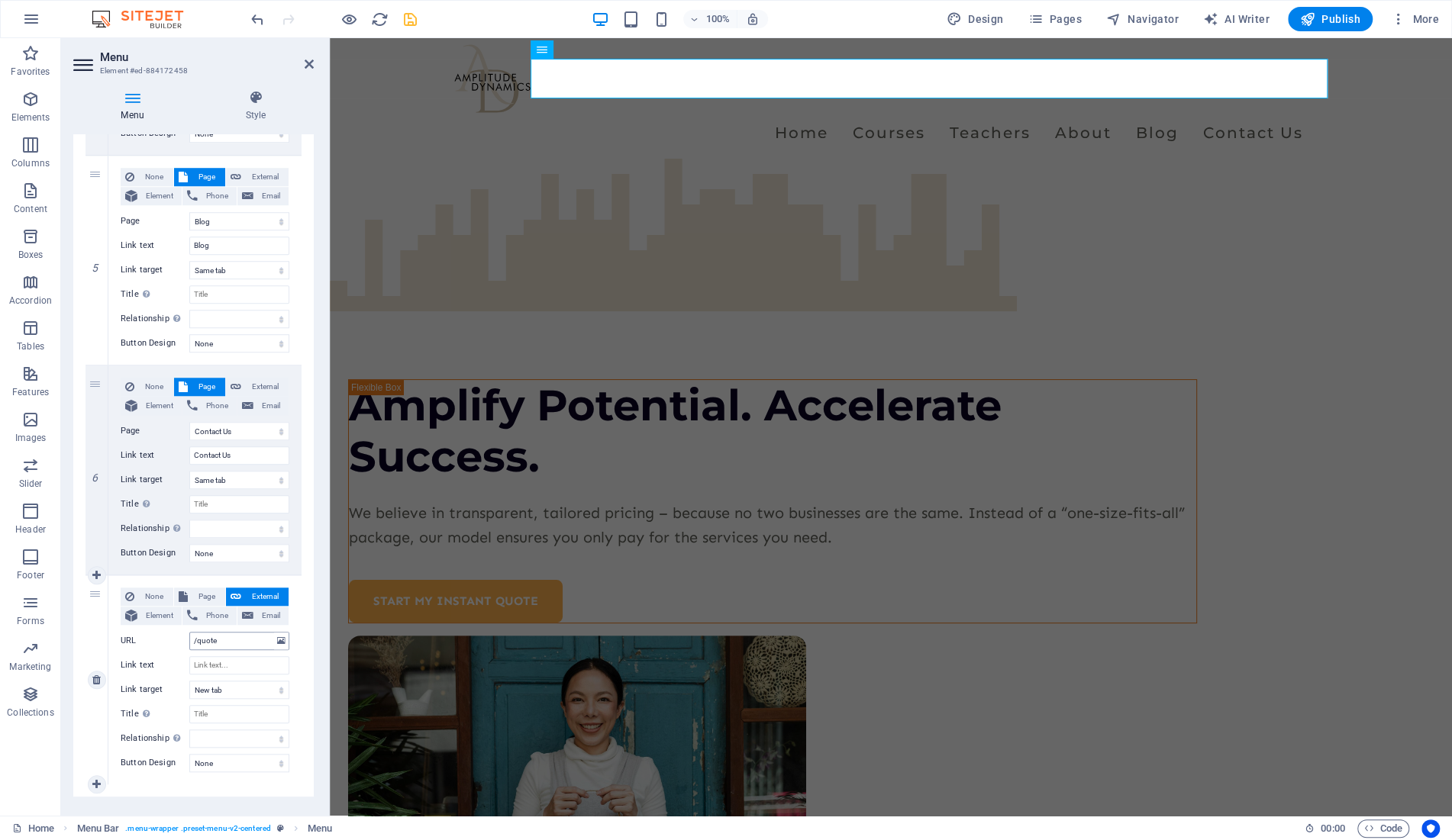
select select
click at [219, 671] on input "Link text" at bounding box center [239, 666] width 100 height 18
type input "Instant QUote"
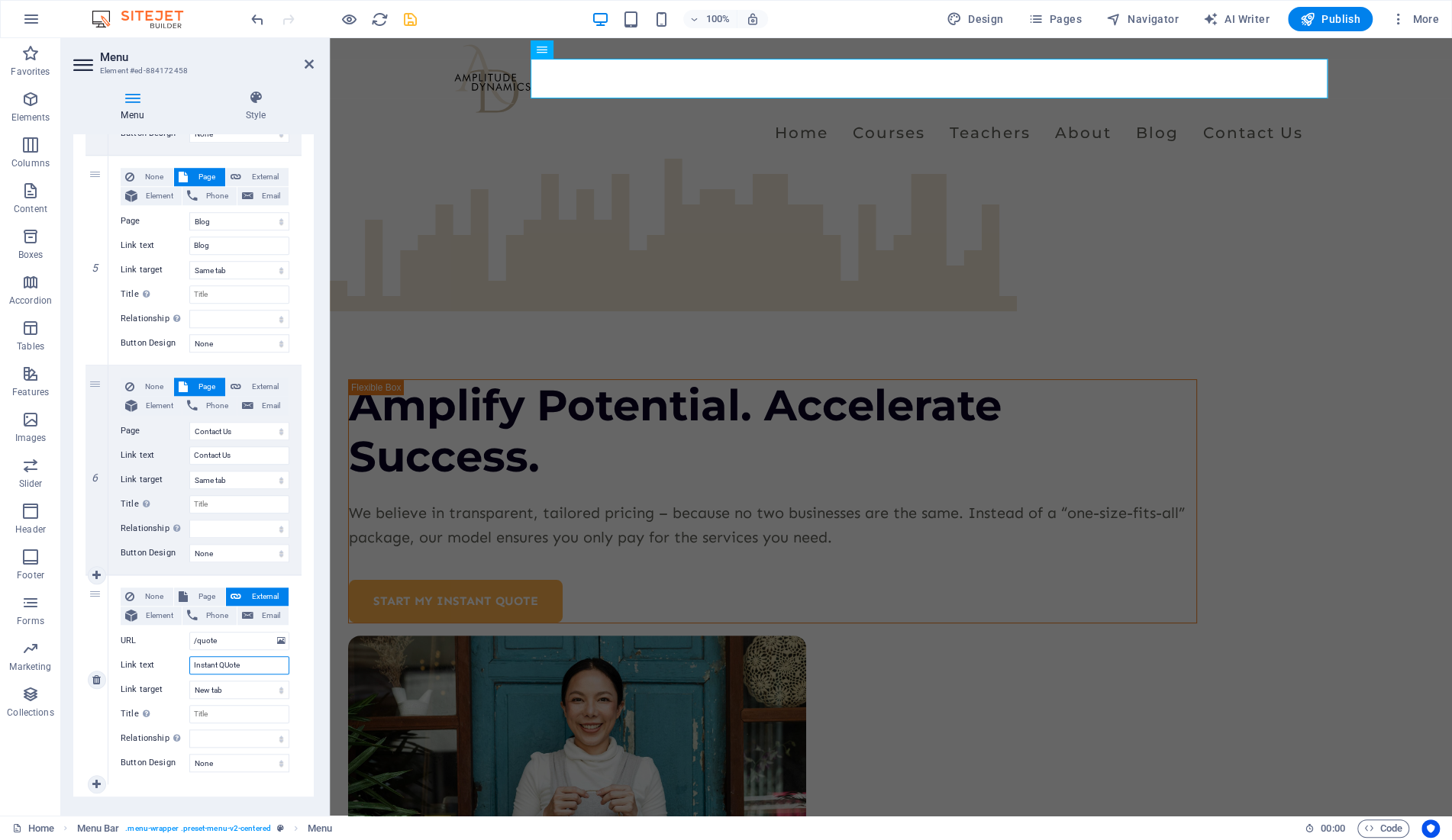
select select
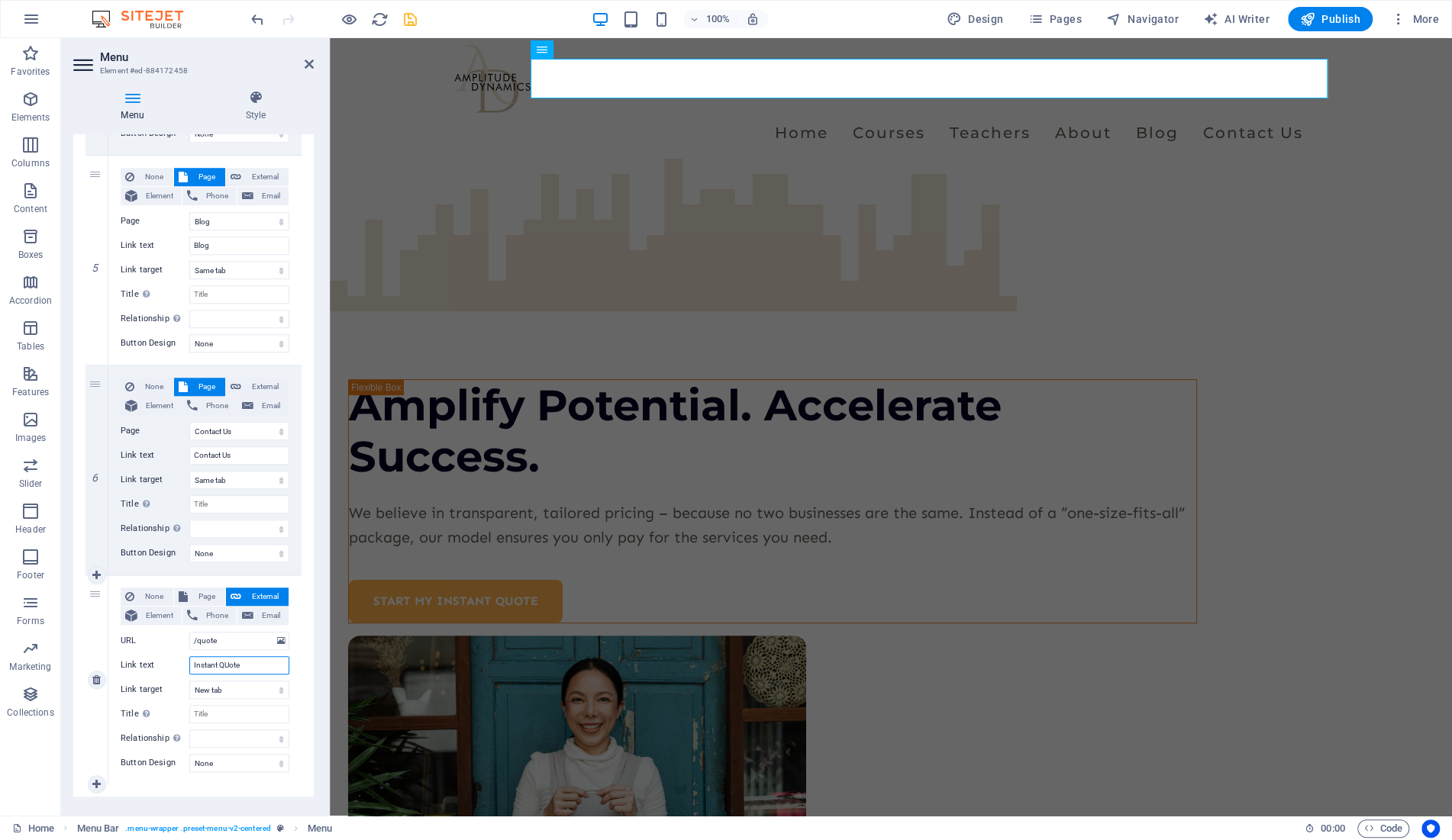
select select
type input "Instant Quote"
select select
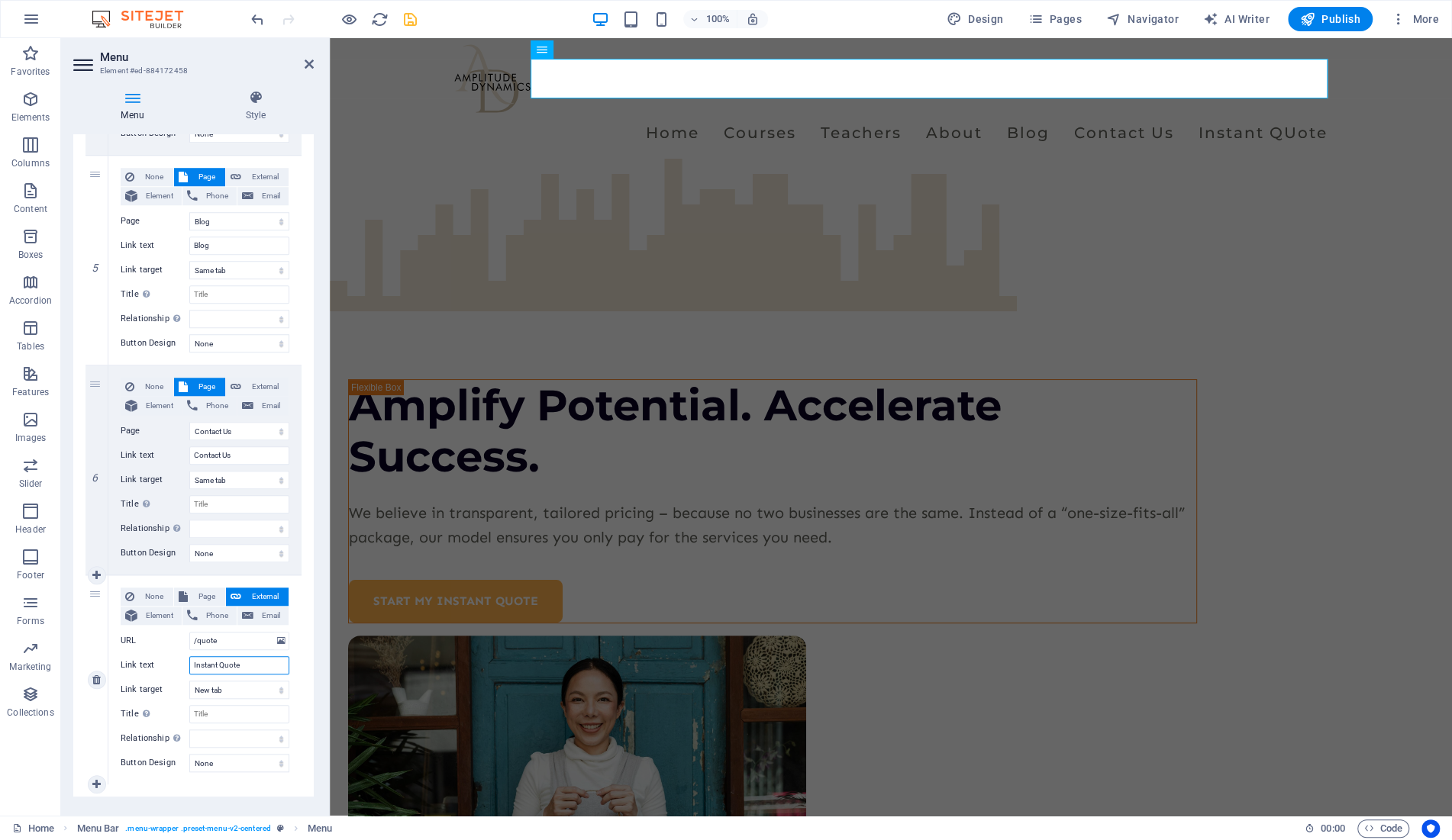
select select
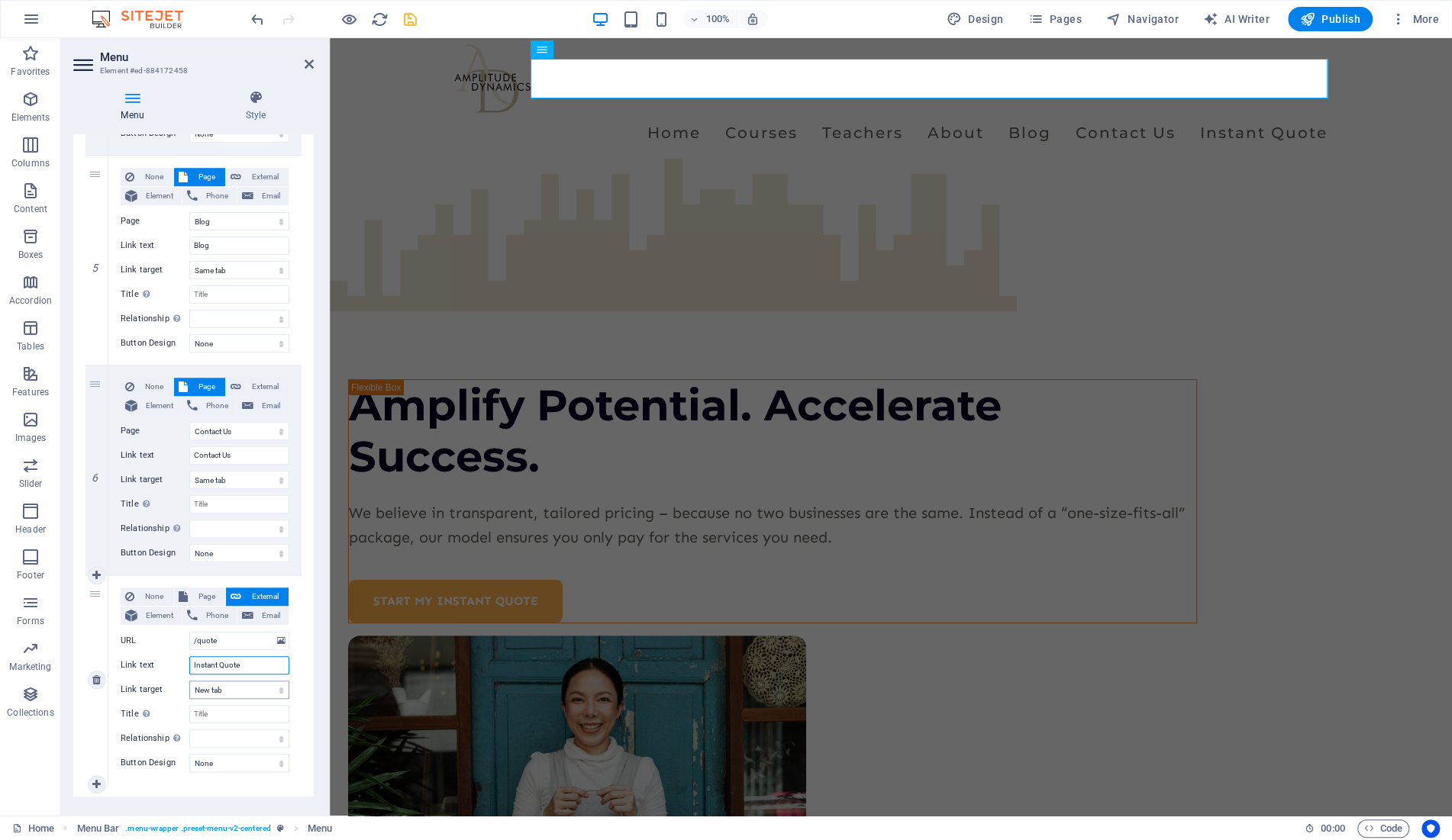
type input "Instant Quote"
click at [190, 681] on select "New tab Same tab Overlay" at bounding box center [239, 690] width 100 height 18
select select
click option "Same tab" at bounding box center [0, 0] width 0 height 0
select select
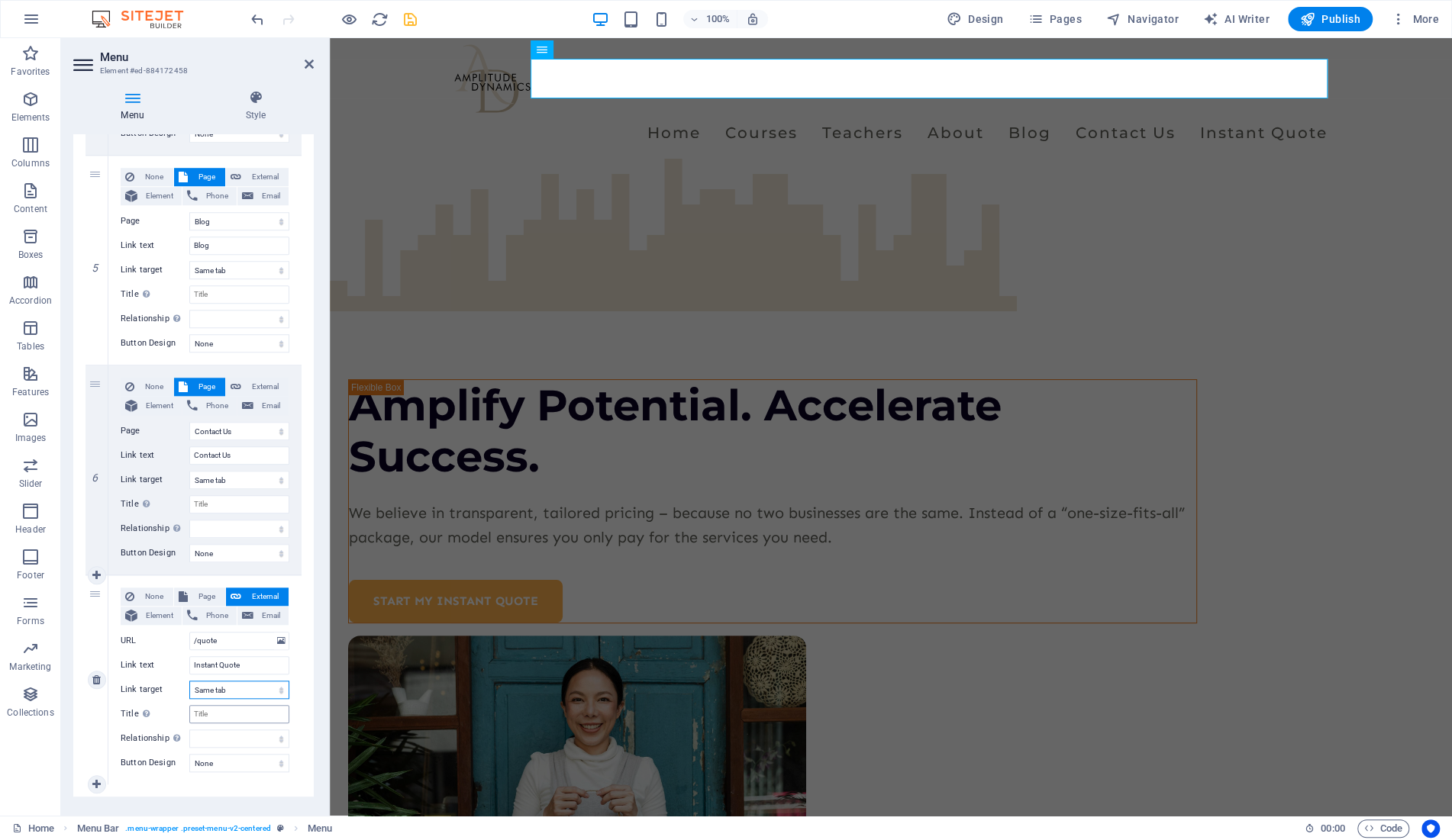
select select
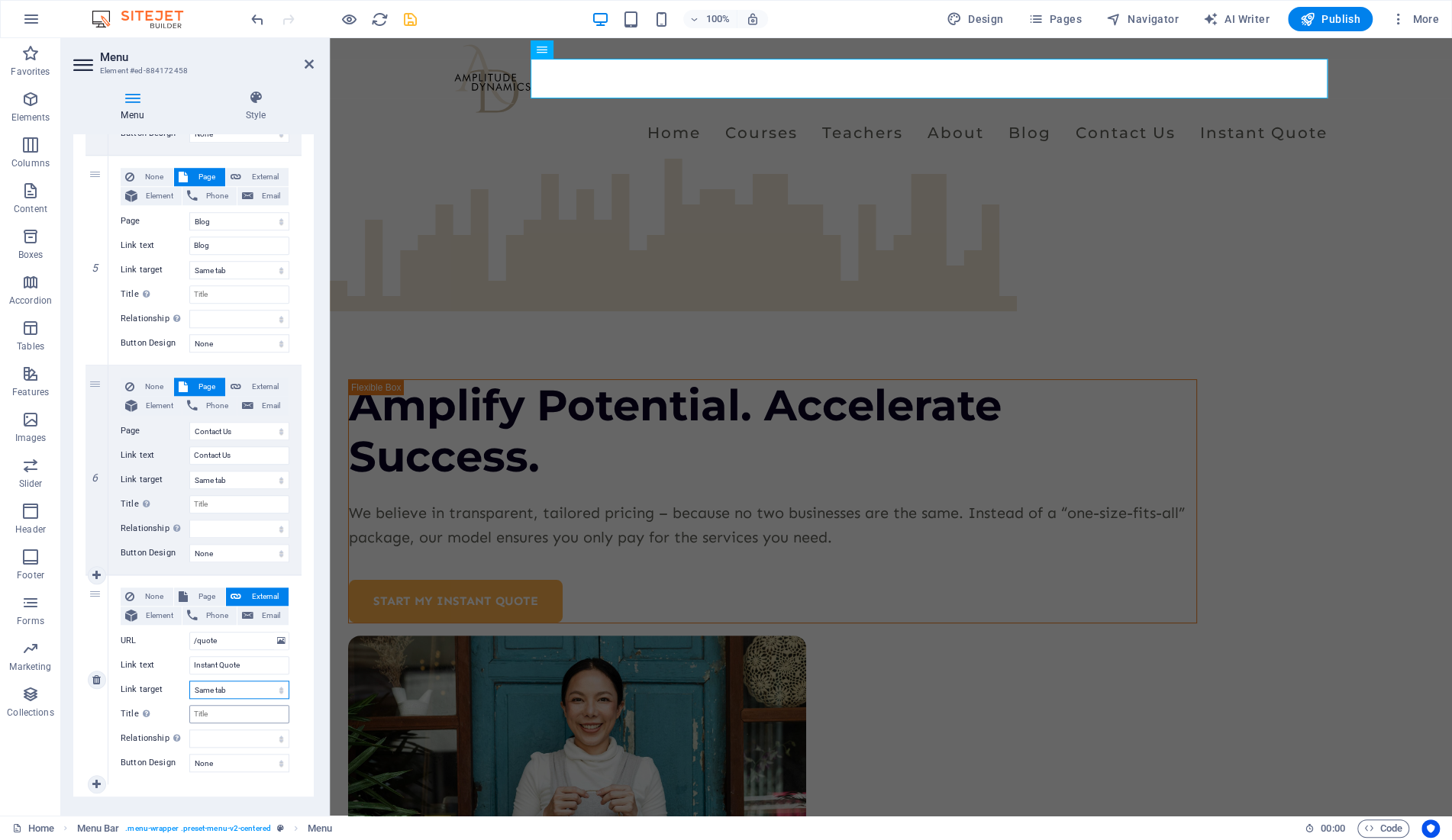
select select
click at [190, 754] on select "None Default Primary Secondary" at bounding box center [239, 763] width 100 height 18
select select "primary"
click option "Primary" at bounding box center [0, 0] width 0 height 0
select select
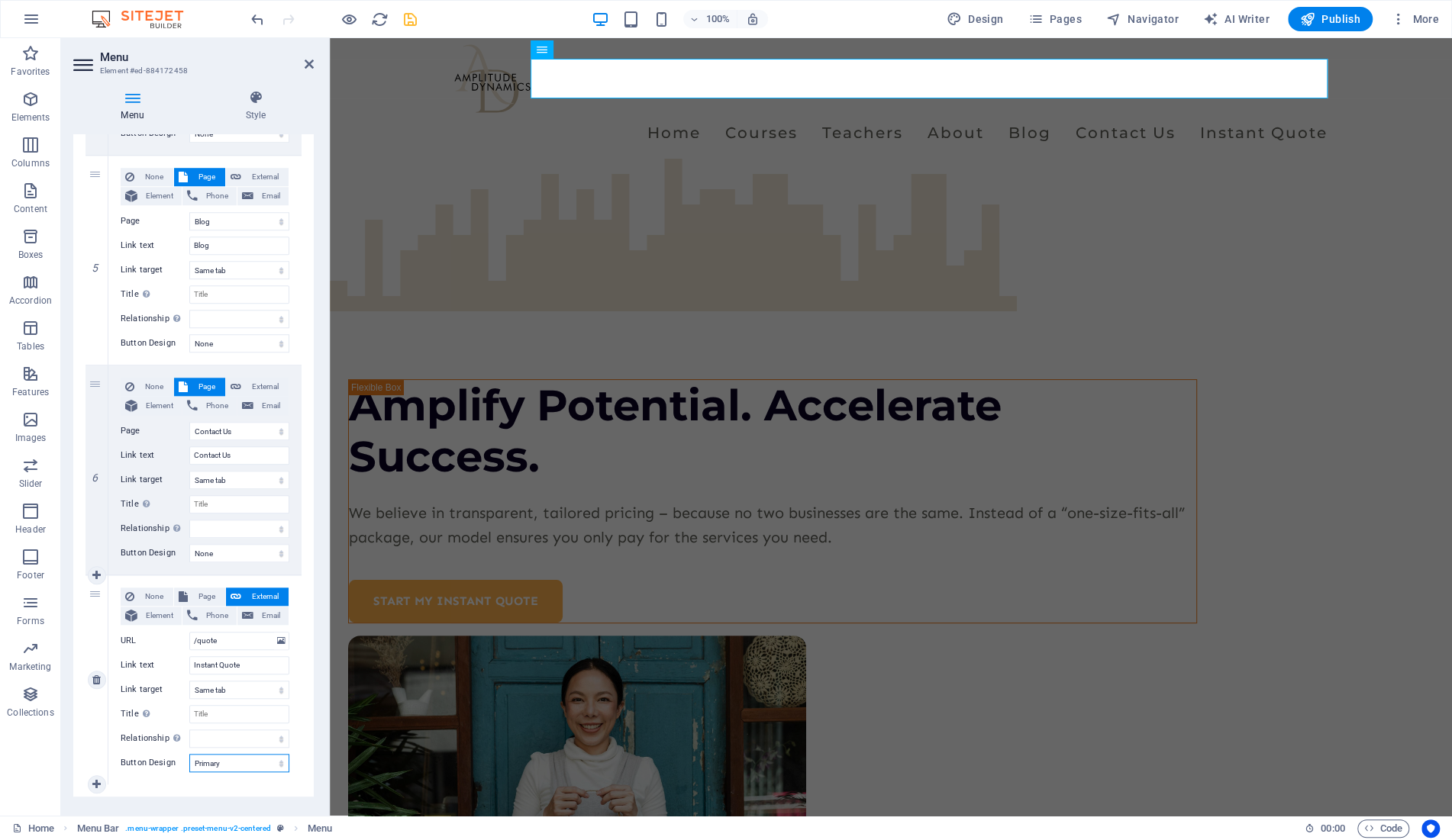
select select
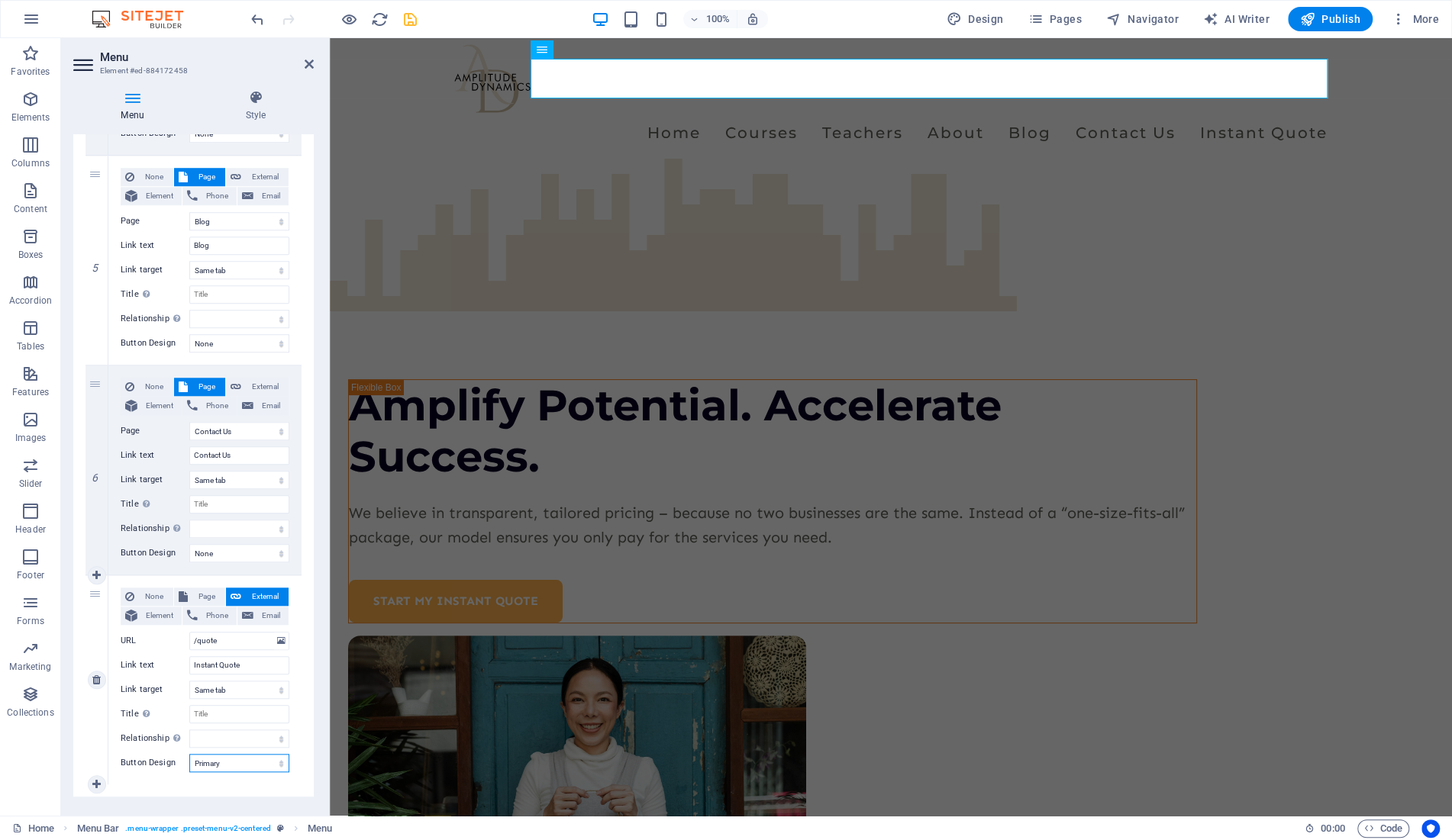
select select
drag, startPoint x: 256, startPoint y: 666, endPoint x: 139, endPoint y: 656, distance: 117.4
click at [190, 657] on input "Instant Quote" at bounding box center [239, 666] width 100 height 18
type input "G"
type input "Start my instant quote"
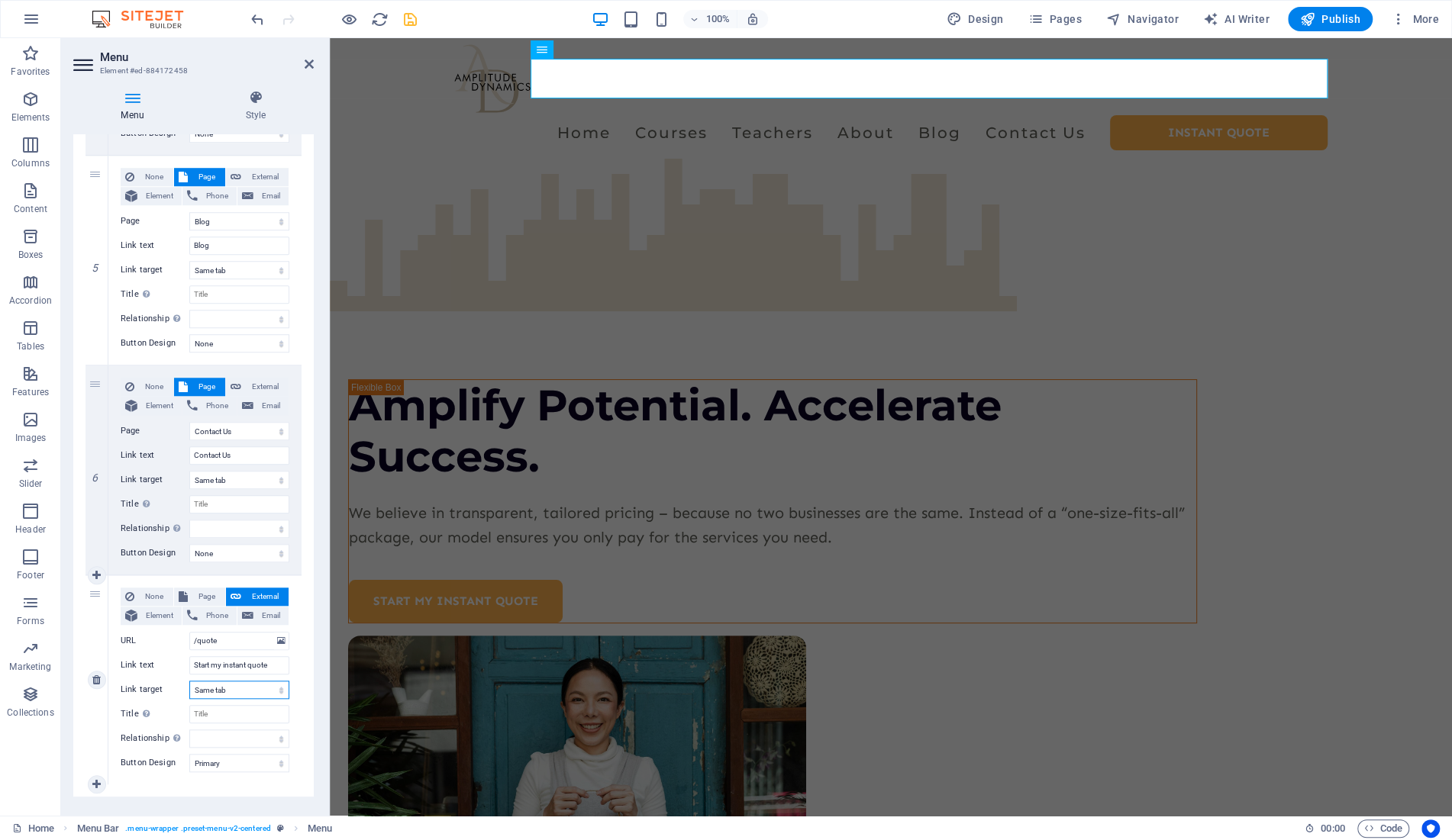
select select
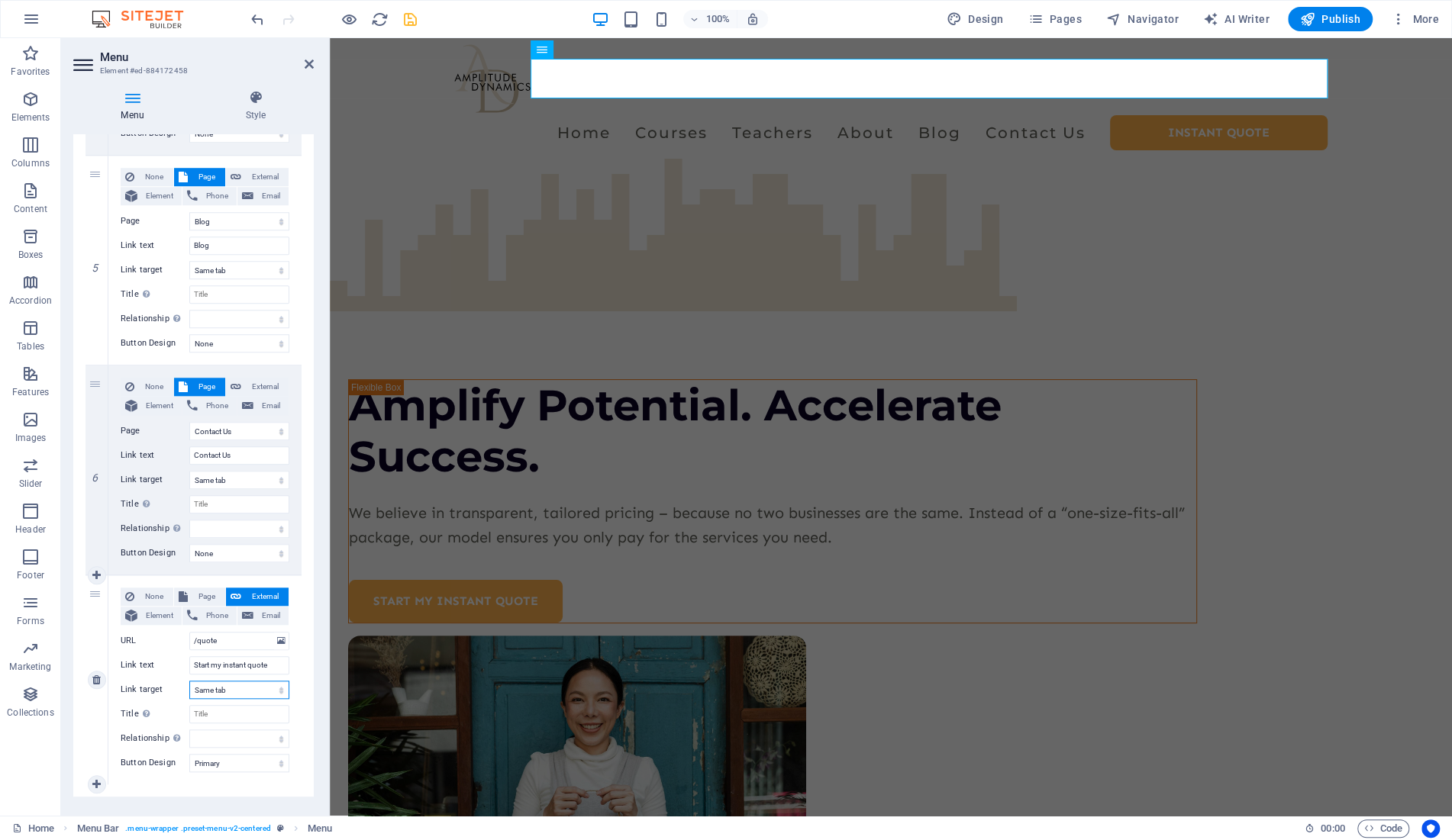
select select
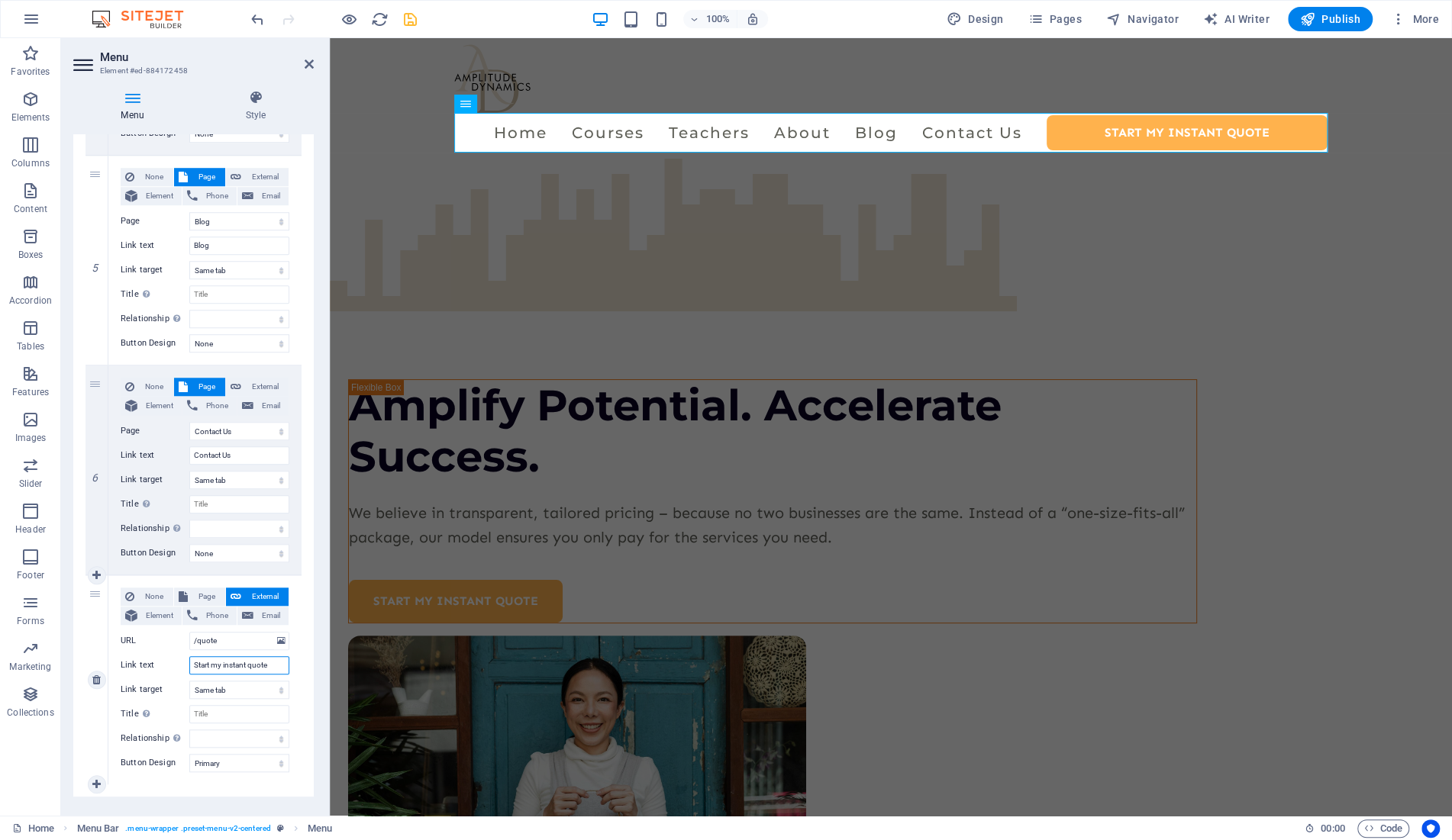
drag, startPoint x: 226, startPoint y: 663, endPoint x: 28, endPoint y: 664, distance: 198.0
click at [190, 664] on input "Start my instant quote" at bounding box center [239, 666] width 100 height 18
type input "Instant quote"
select select
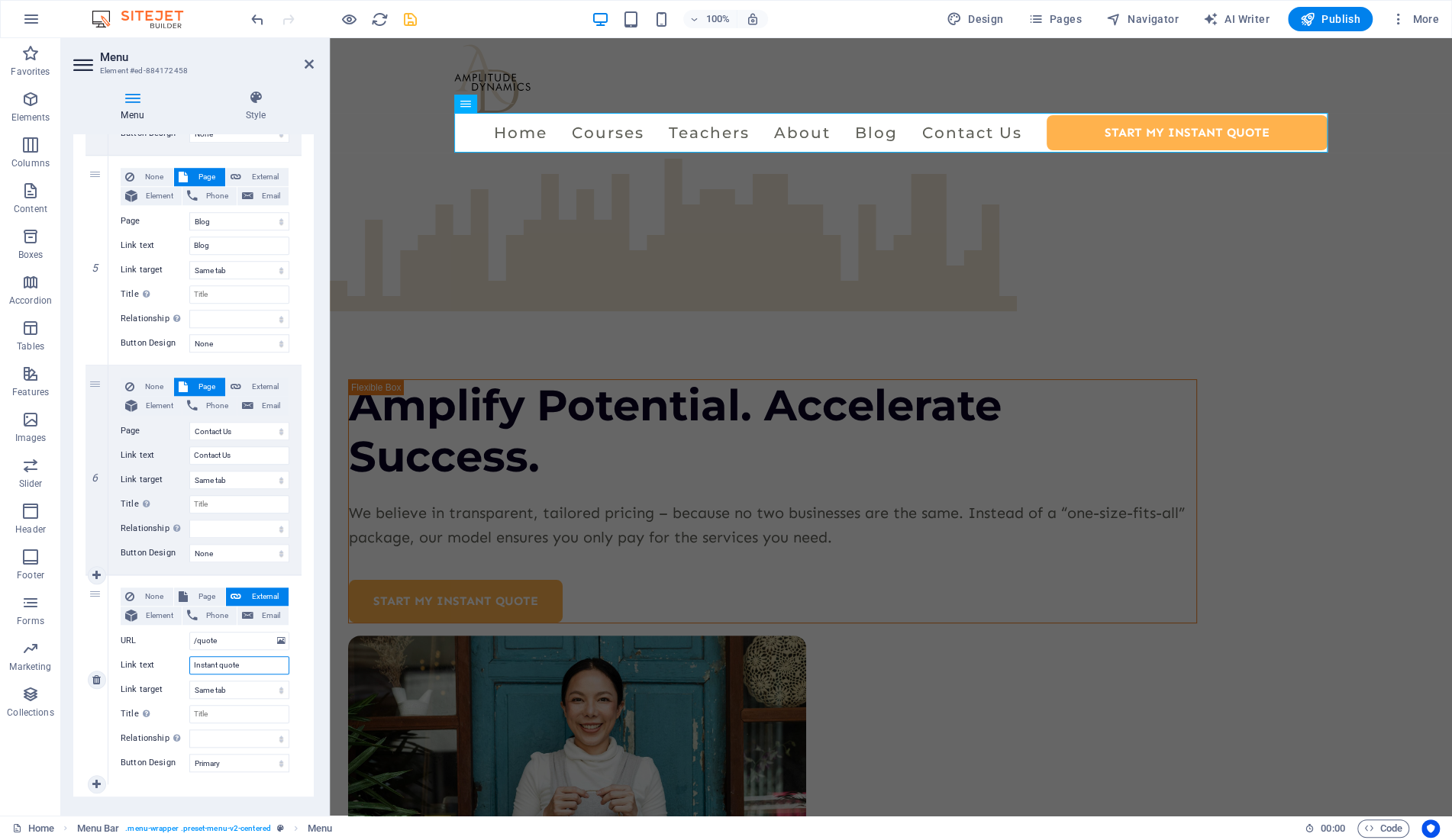
select select
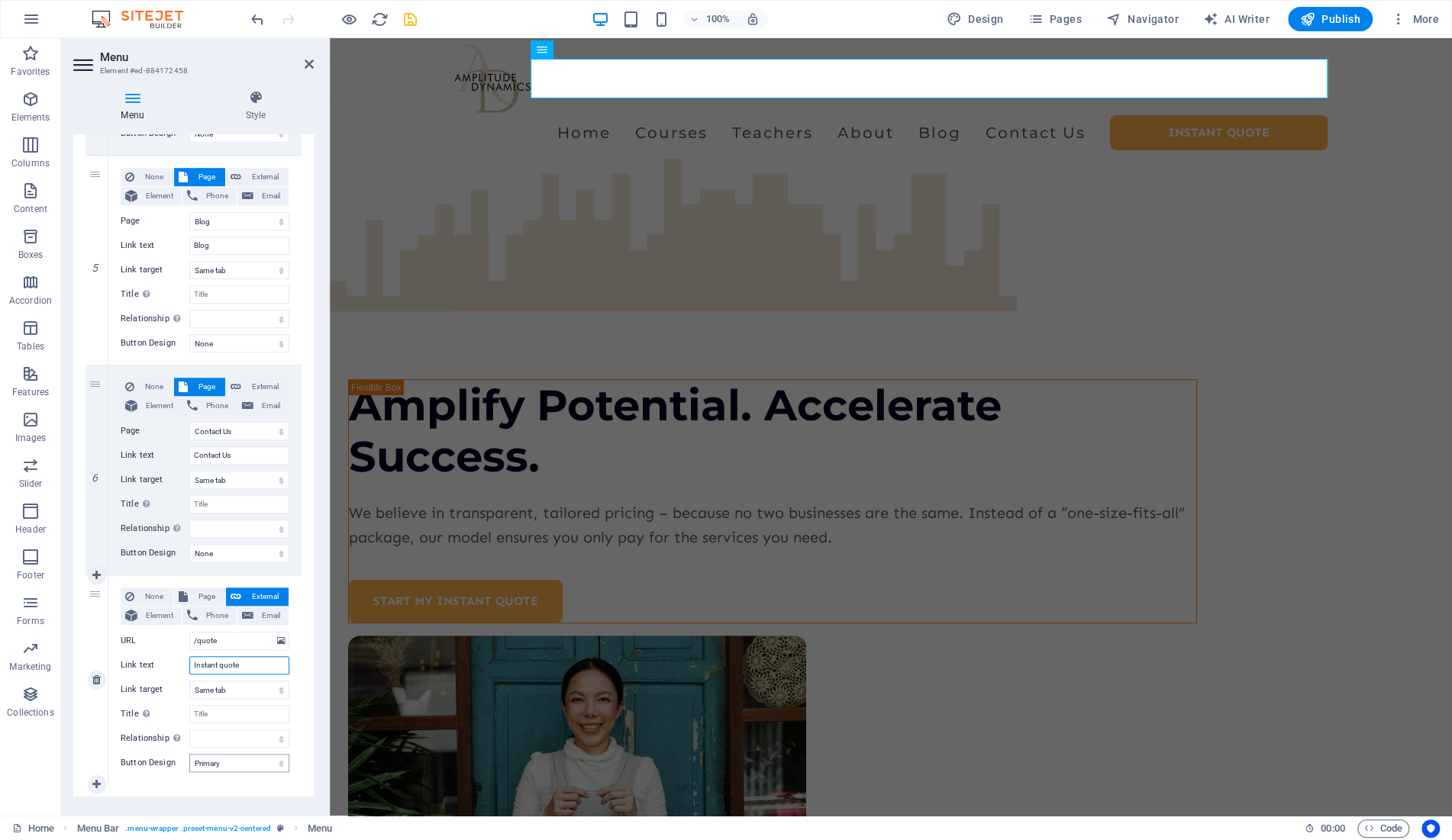
type input "Instant quote"
click at [190, 754] on select "None Default Primary Secondary" at bounding box center [239, 763] width 100 height 18
select select "secondary"
click option "Secondary" at bounding box center [0, 0] width 0 height 0
select select
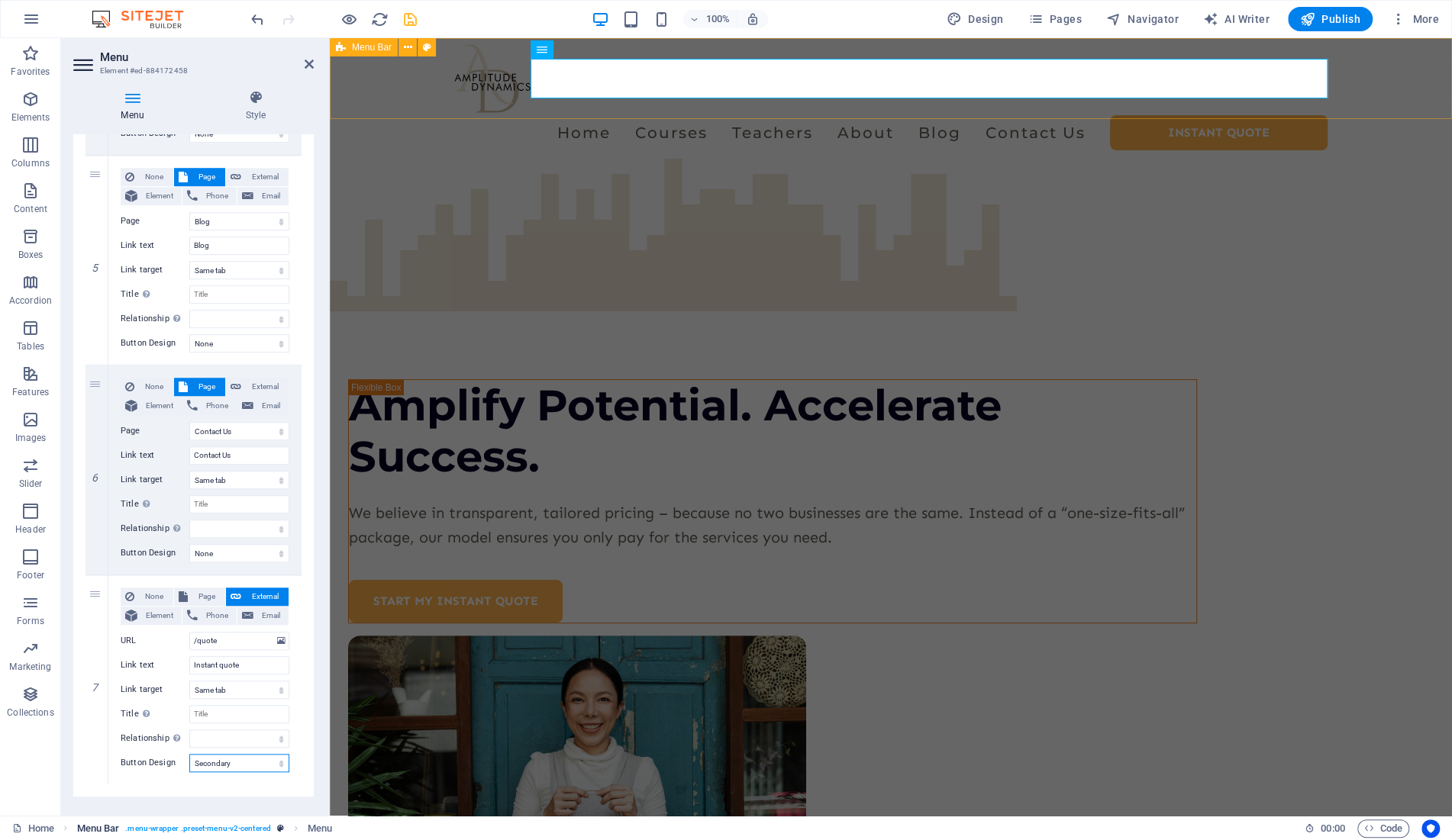
select select
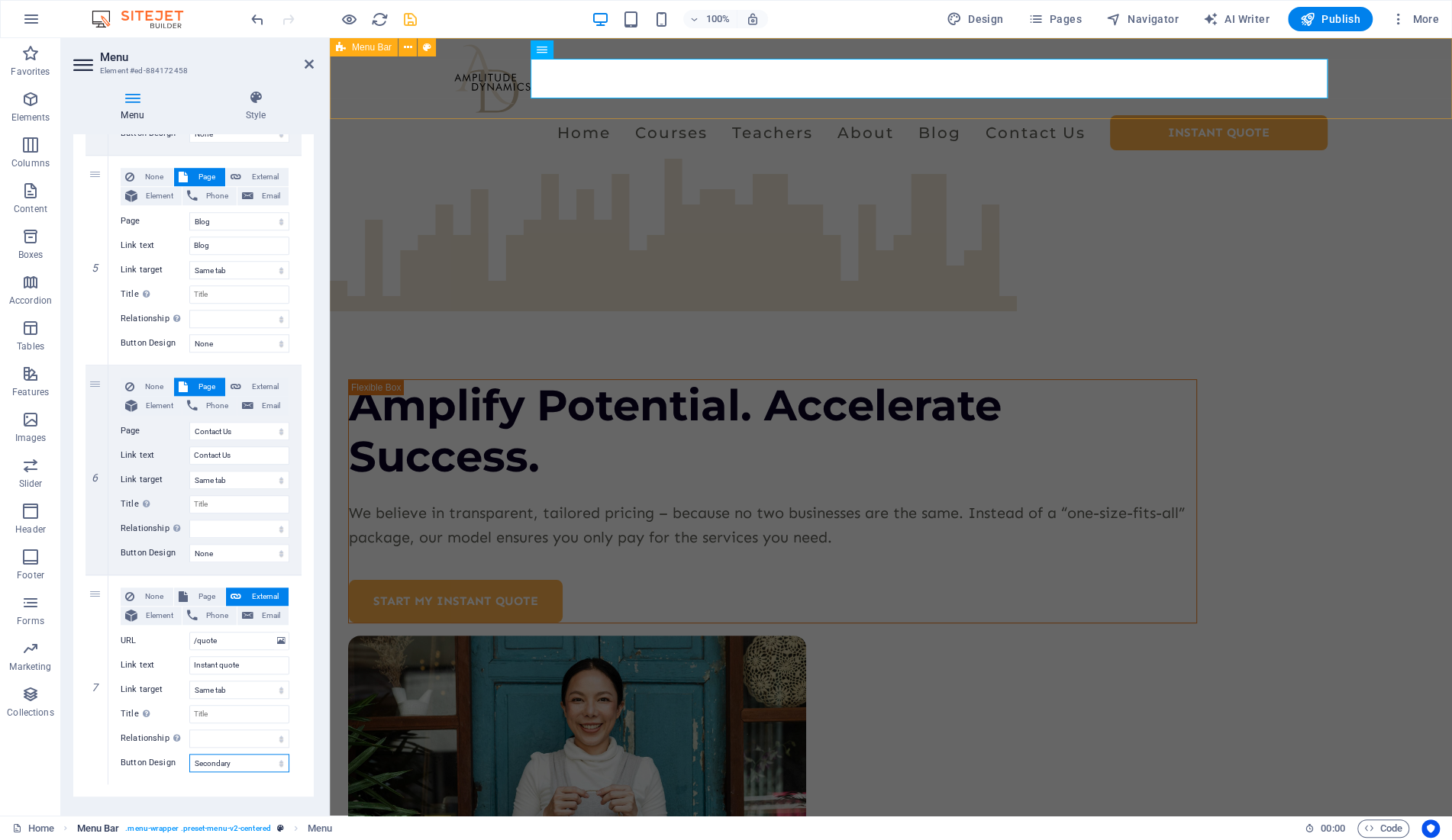
select select
click at [190, 754] on select "None Default Primary Secondary" at bounding box center [239, 763] width 100 height 18
click option "Secondary" at bounding box center [0, 0] width 0 height 0
click at [190, 754] on select "None Default Primary Secondary" at bounding box center [239, 763] width 100 height 18
select select "default"
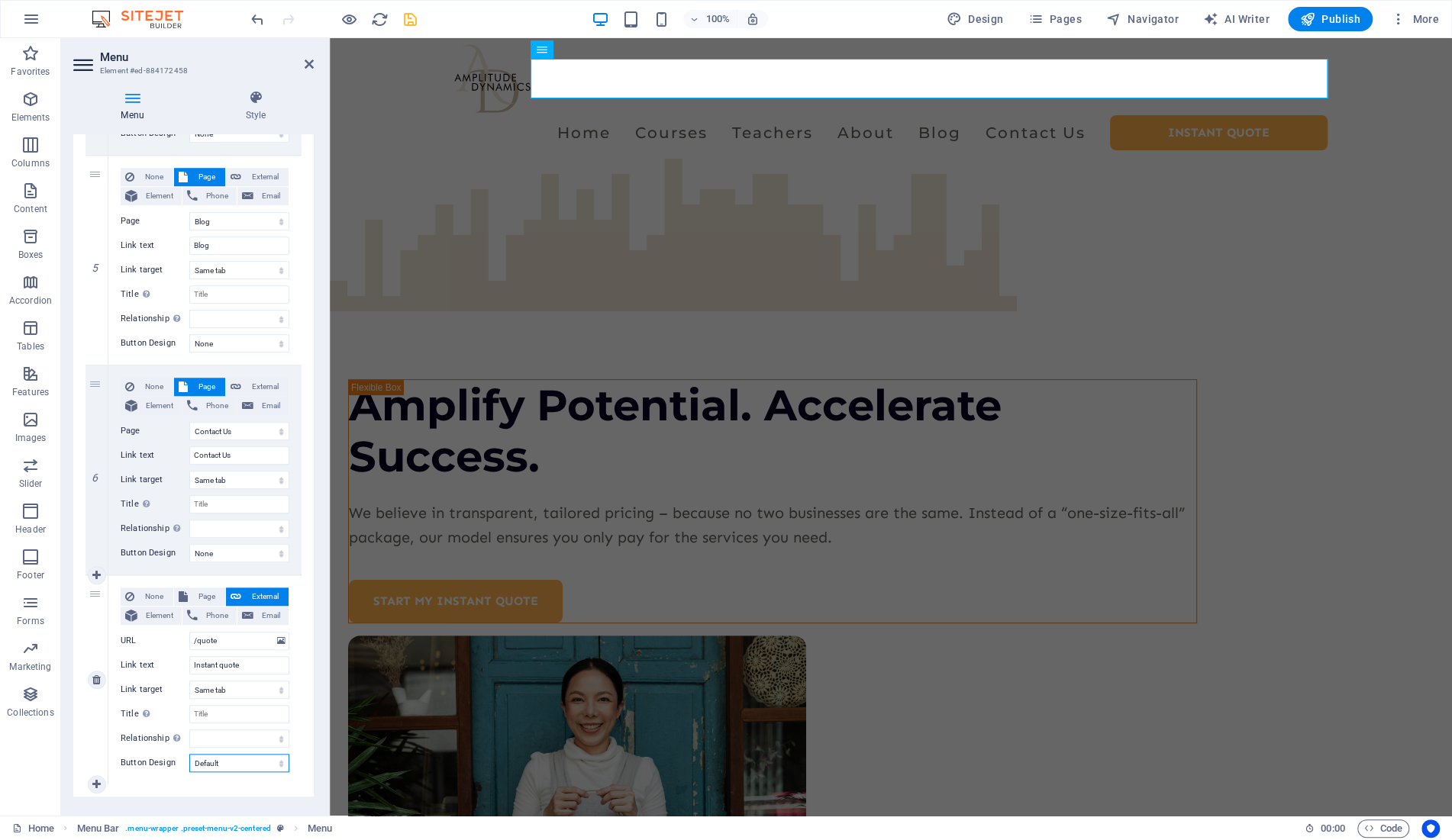
click option "Default" at bounding box center [0, 0] width 0 height 0
select select
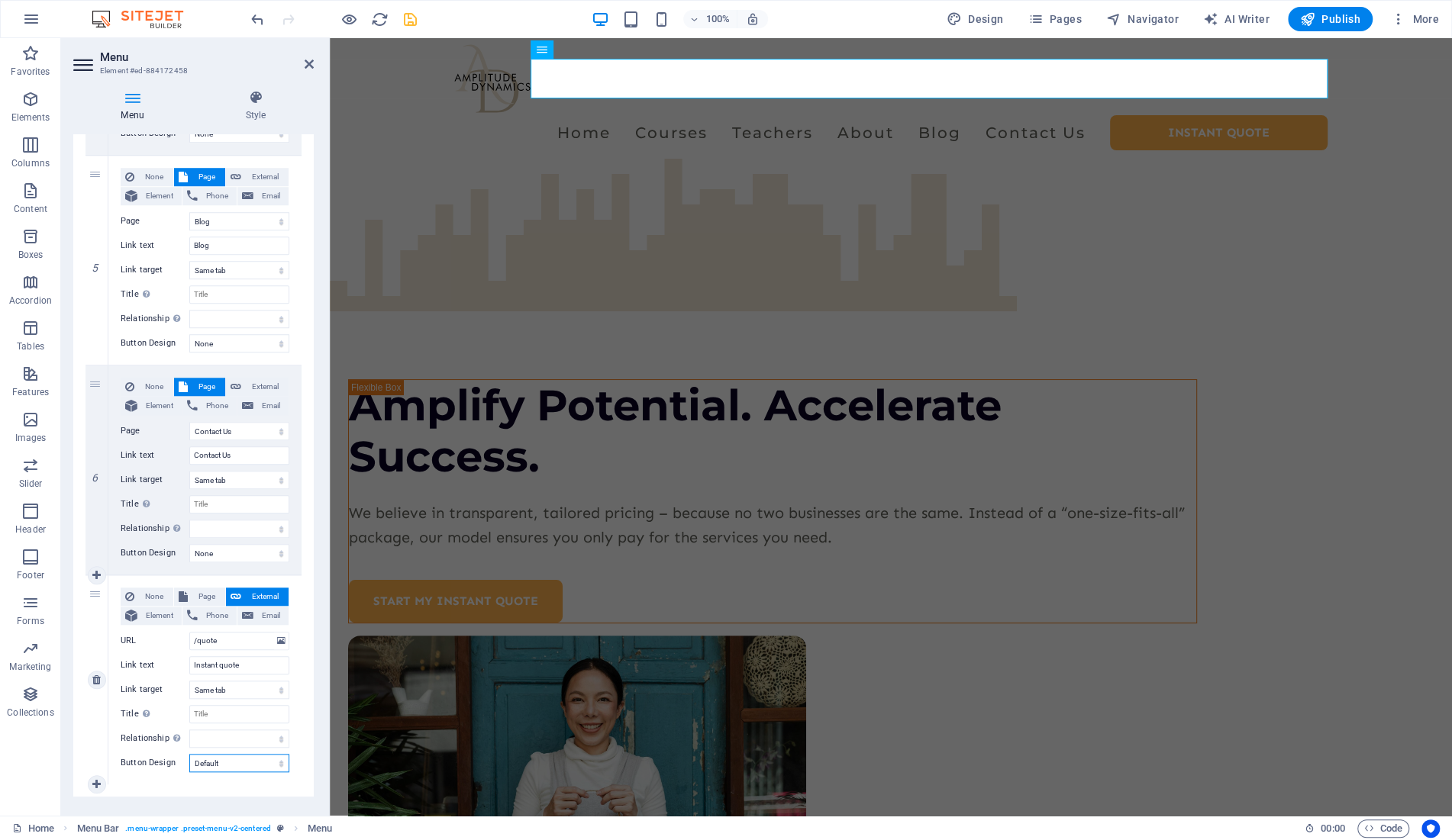
select select
click at [190, 754] on select "None Default Primary Secondary" at bounding box center [239, 763] width 100 height 18
select select
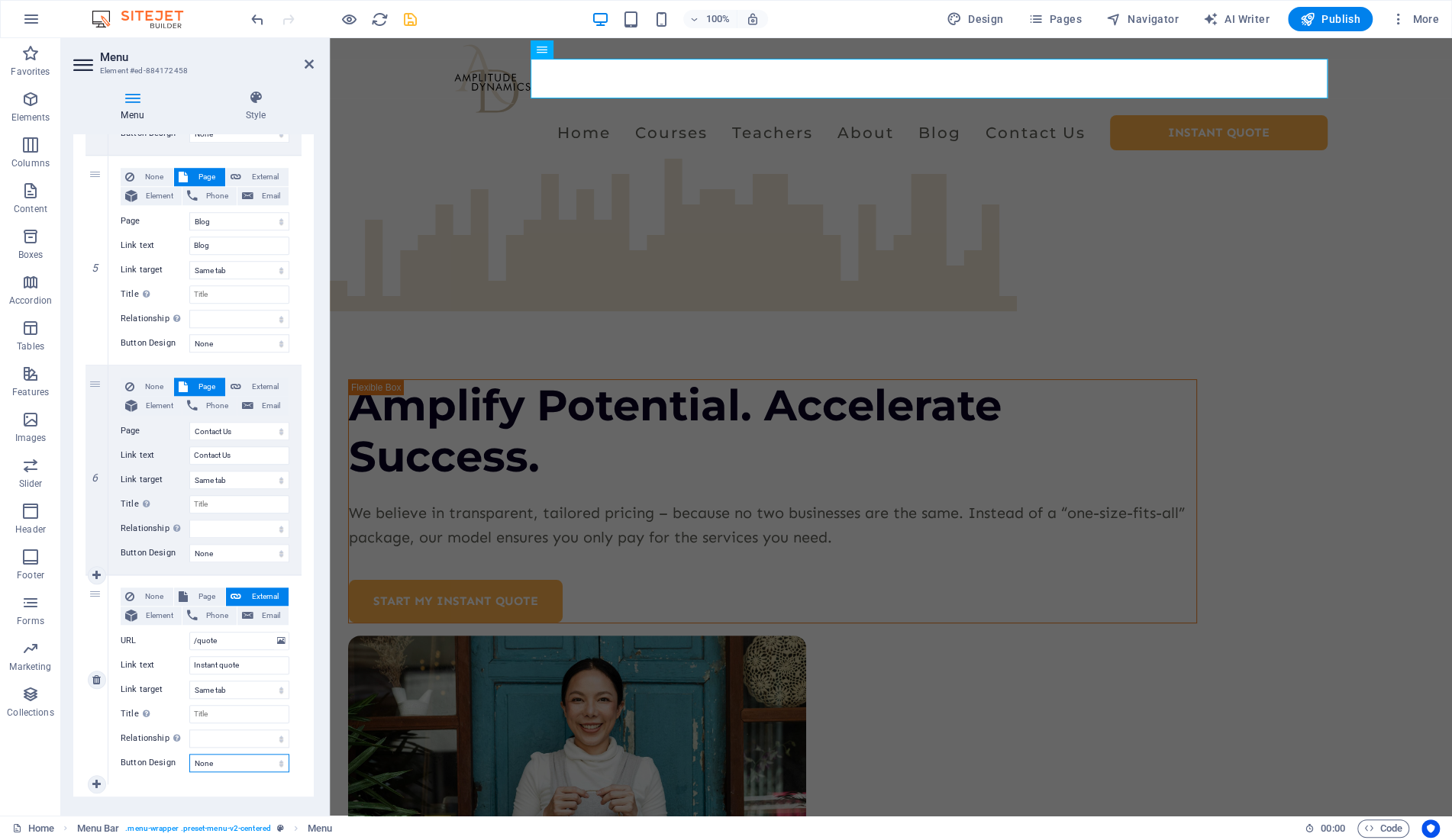
click option "None" at bounding box center [0, 0] width 0 height 0
select select
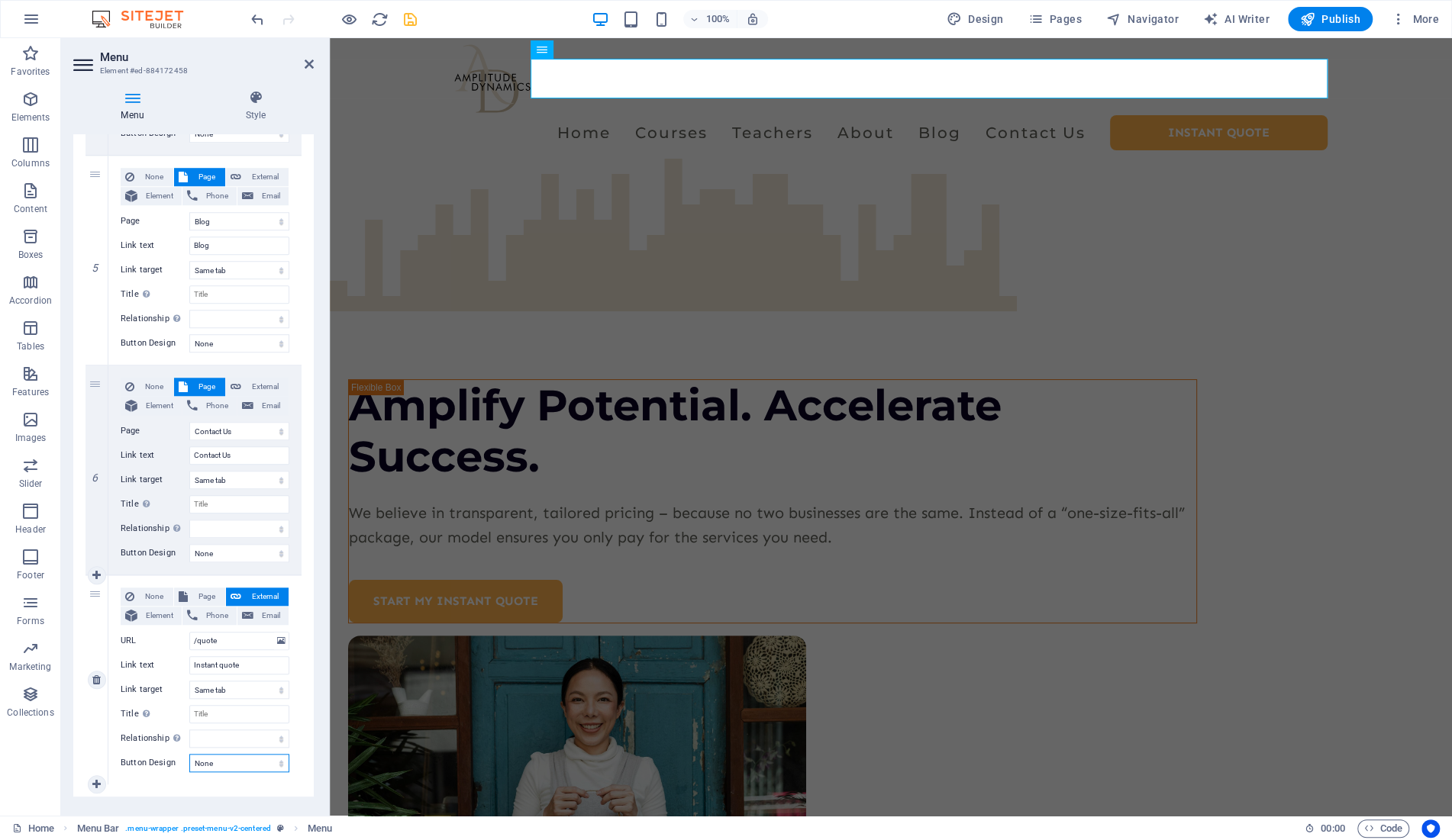
select select
click at [190, 754] on select "None Default Primary Secondary" at bounding box center [239, 763] width 100 height 18
select select "primary"
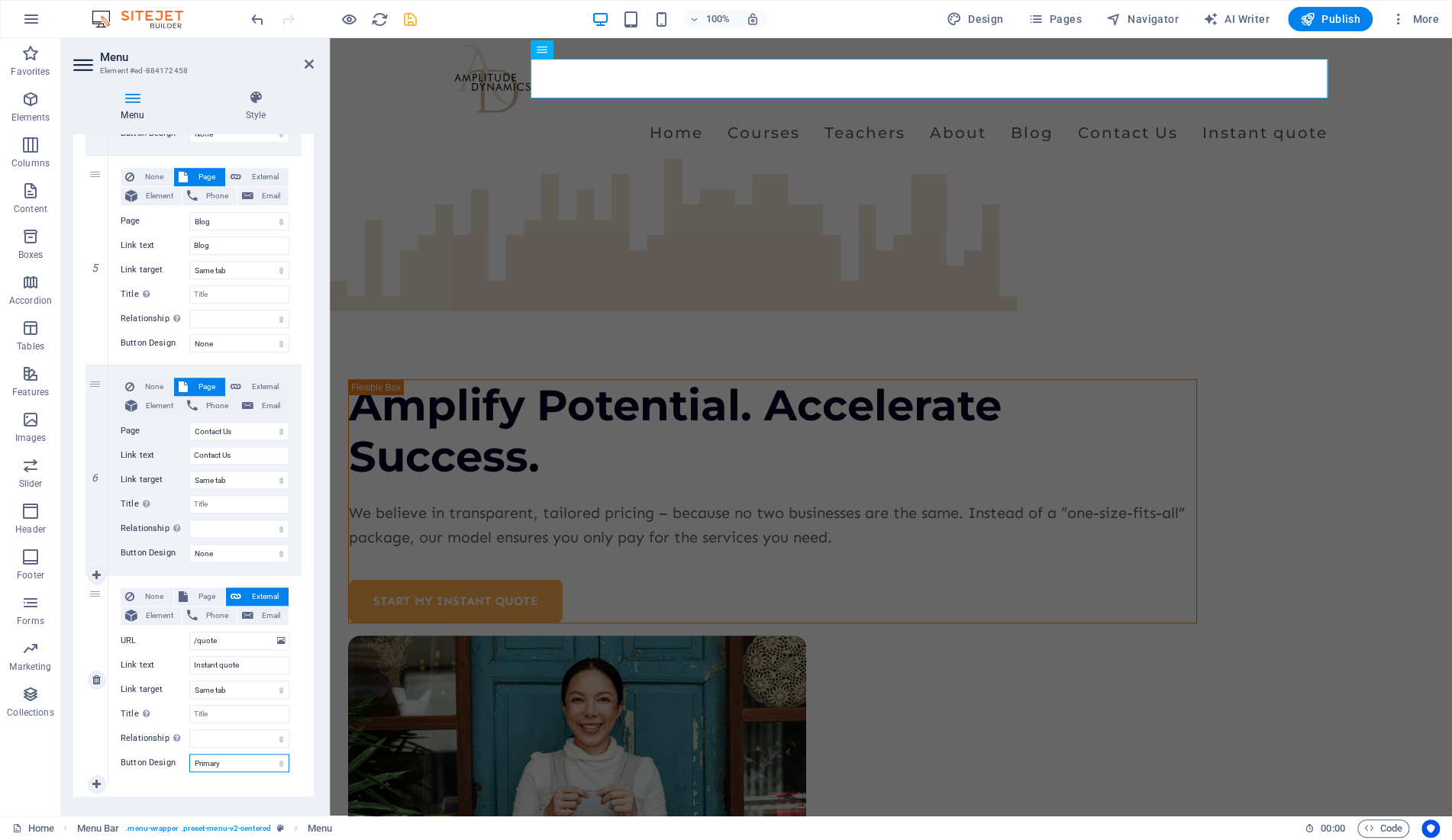
click option "Primary" at bounding box center [0, 0] width 0 height 0
select select
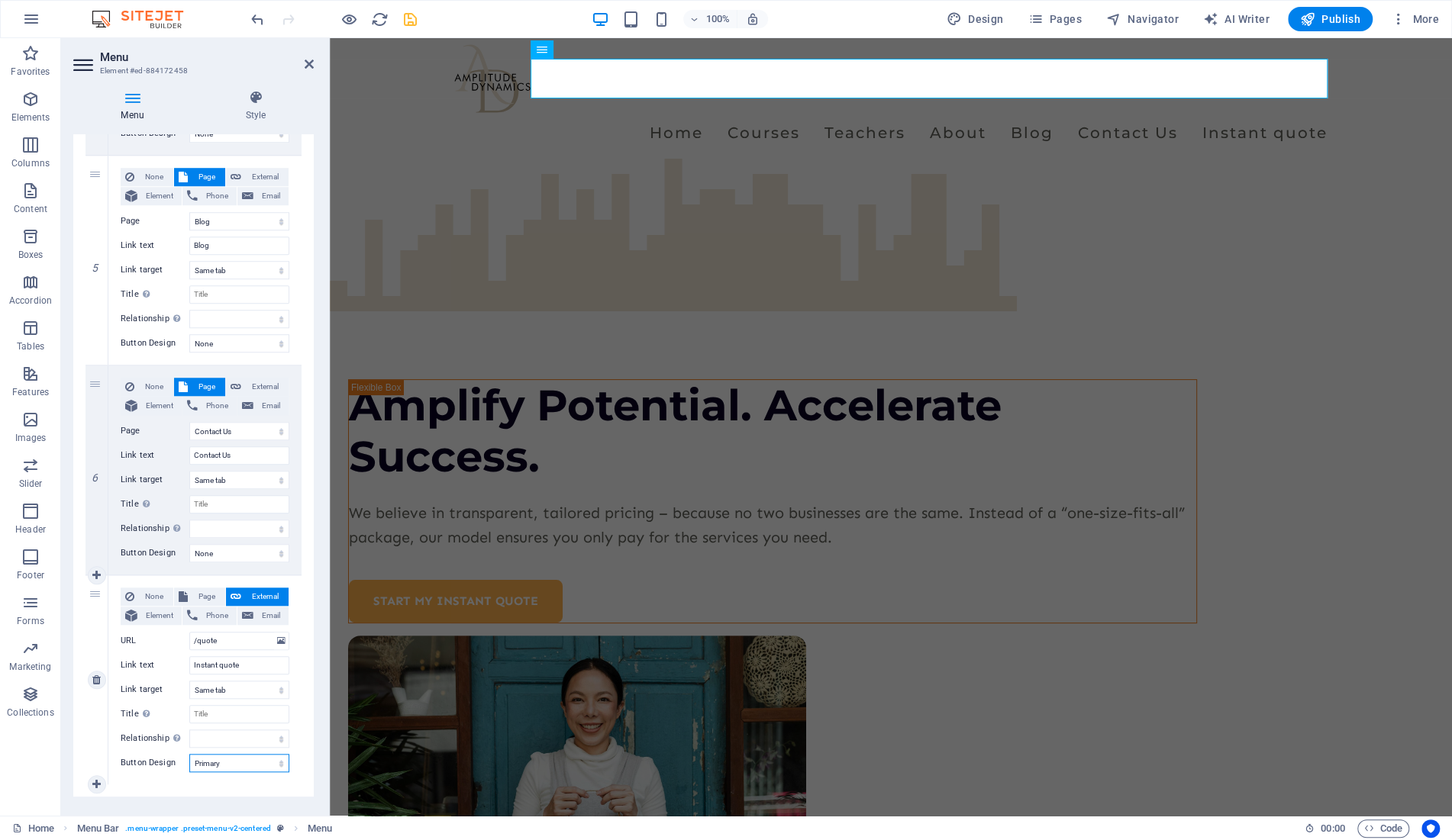
select select
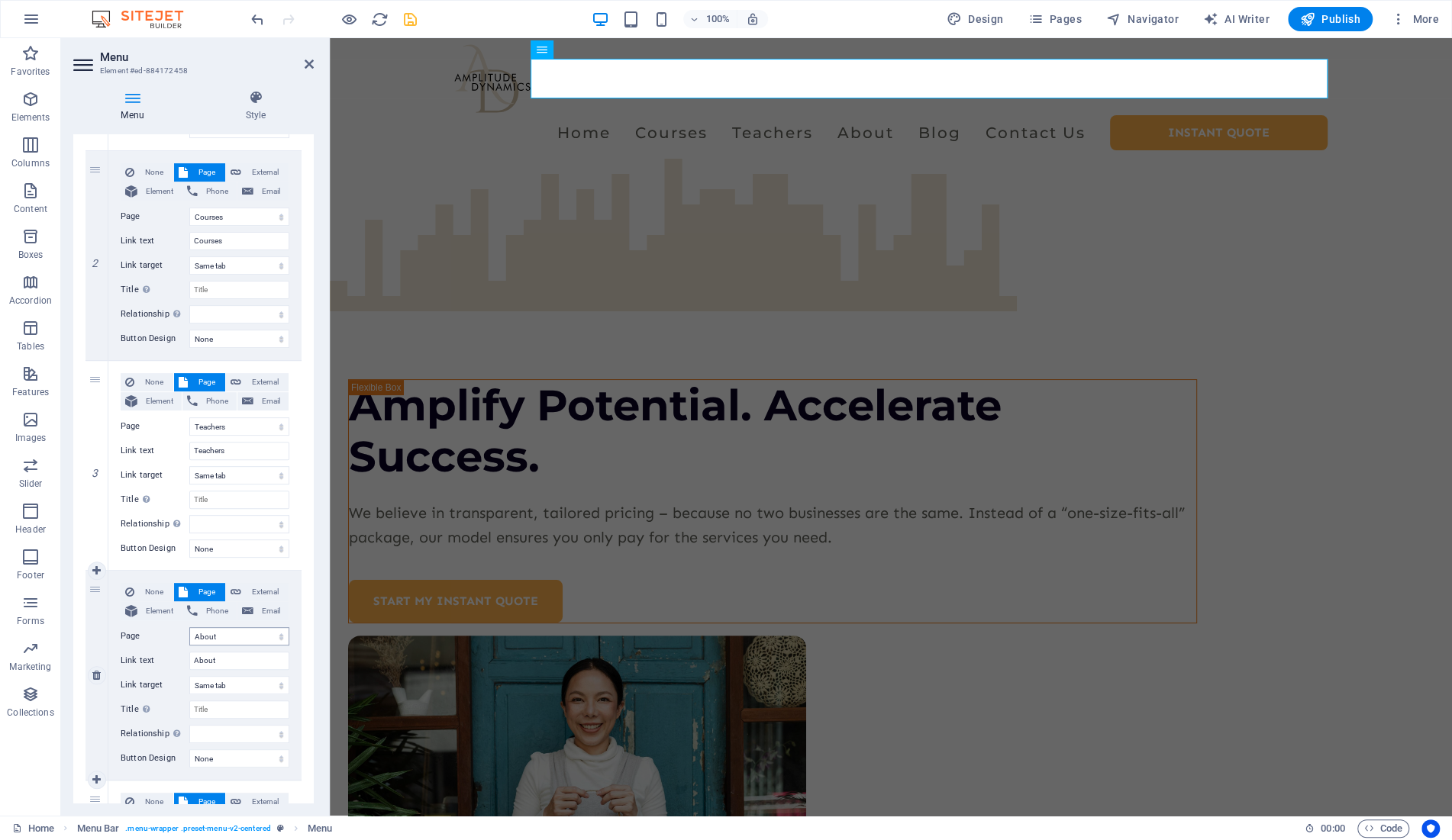
scroll to position [338, 0]
click at [95, 464] on icon at bounding box center [96, 466] width 8 height 11
select select
select select "3"
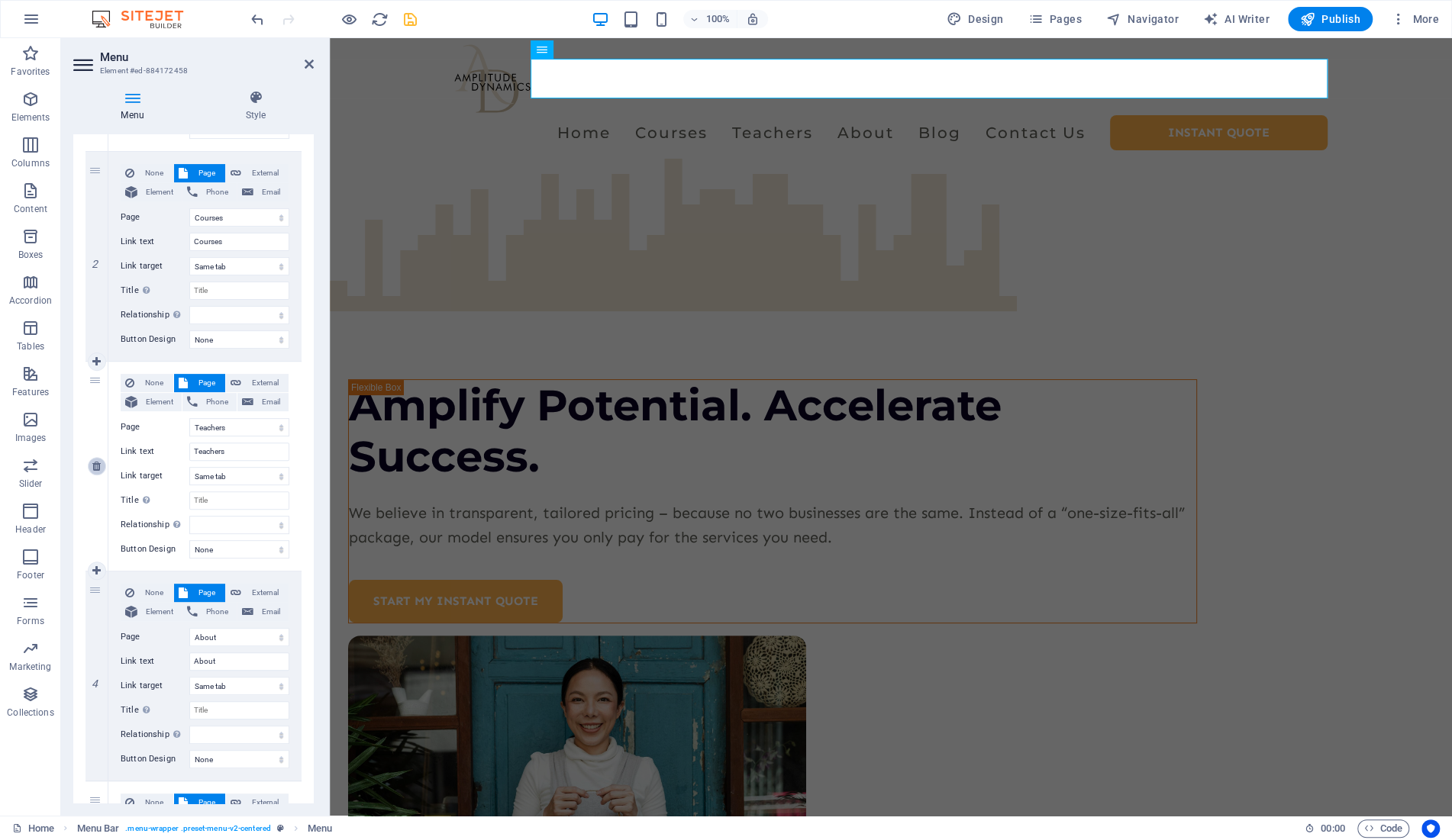
type input "About"
select select
select select "4"
type input "Blog"
select select
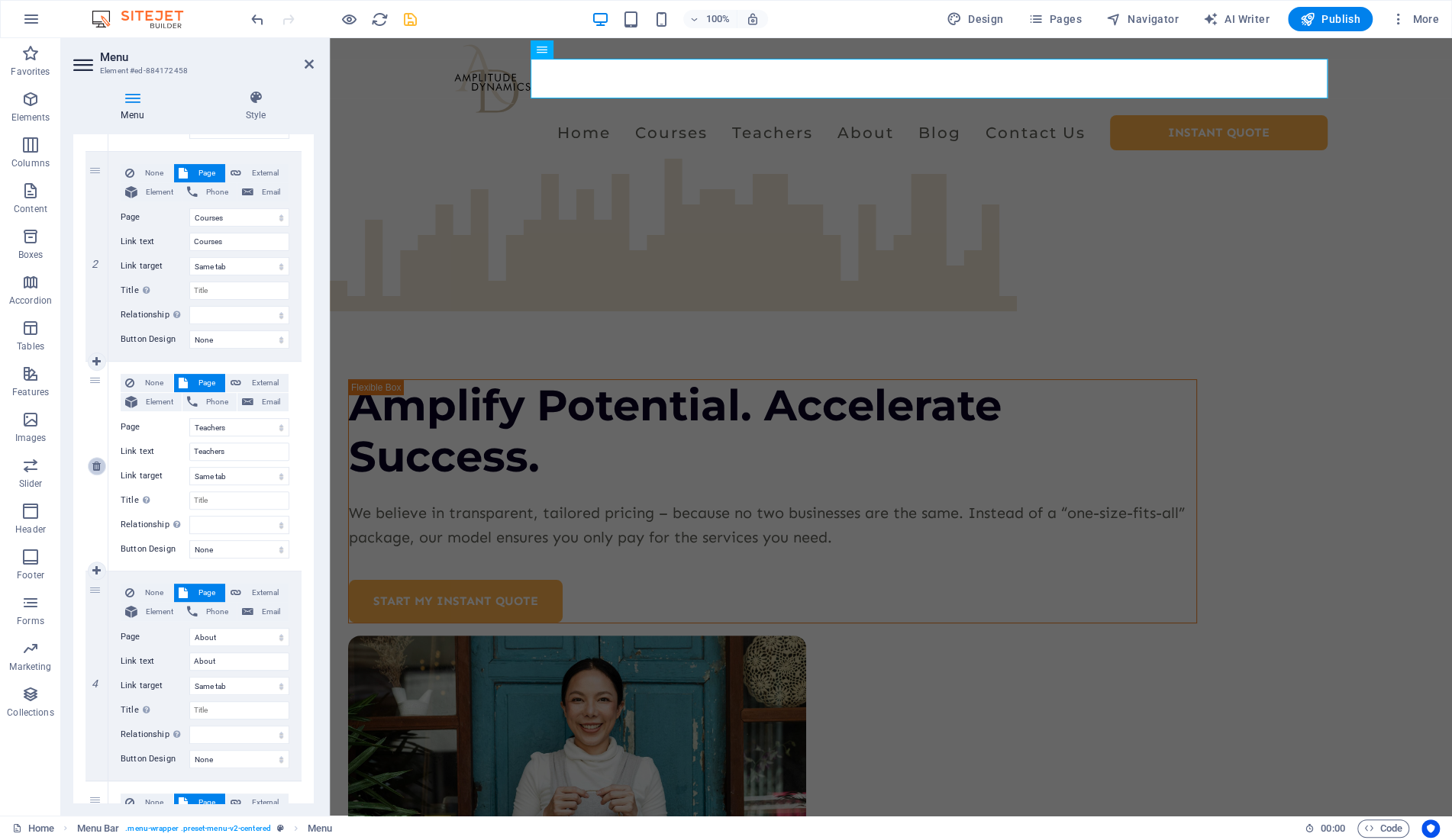
select select "5"
type input "Contact Us"
select select
type input "/quote"
type input "Instant quote"
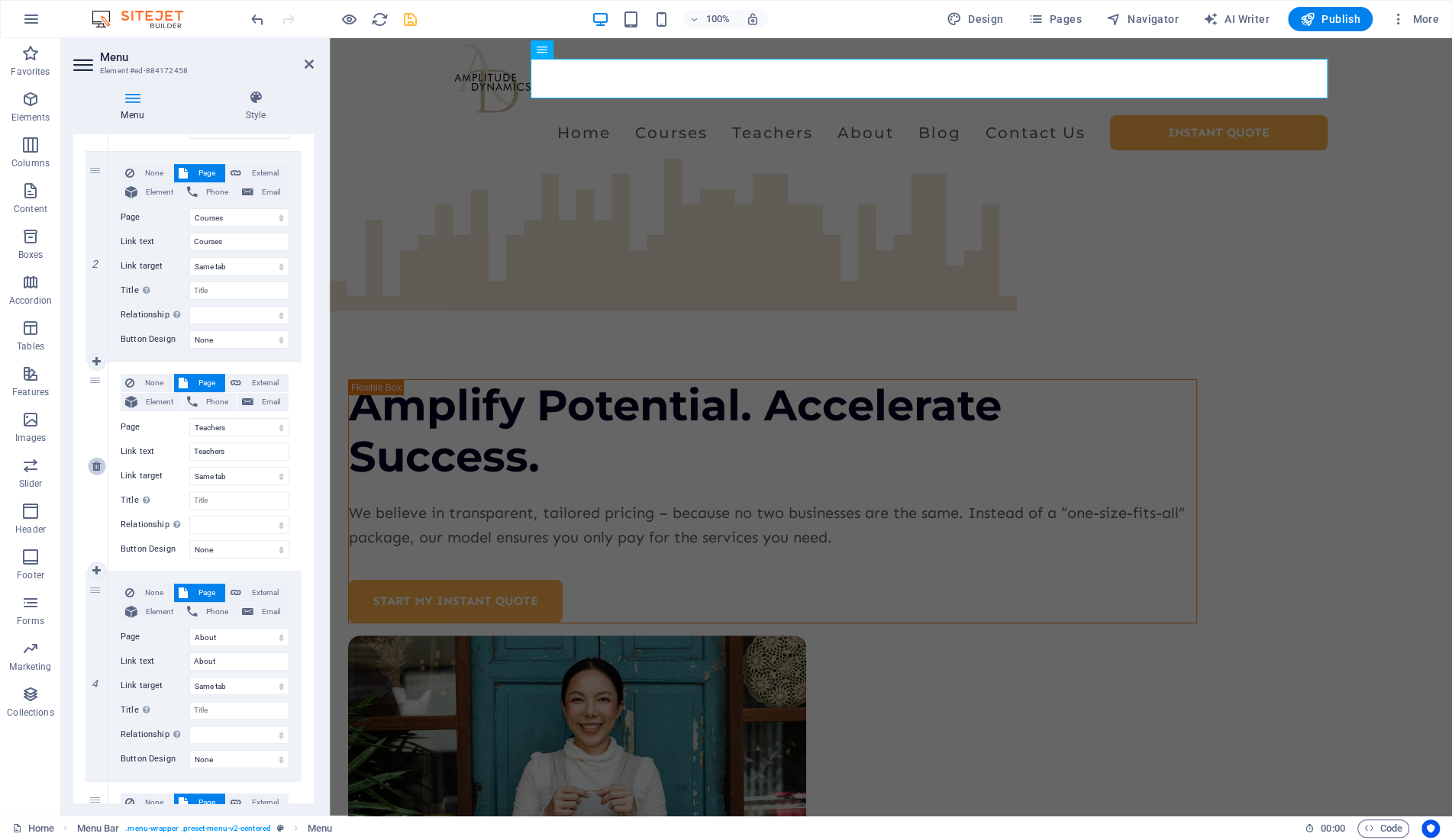
select select
select select "primary"
click at [96, 464] on icon at bounding box center [96, 466] width 8 height 11
select select
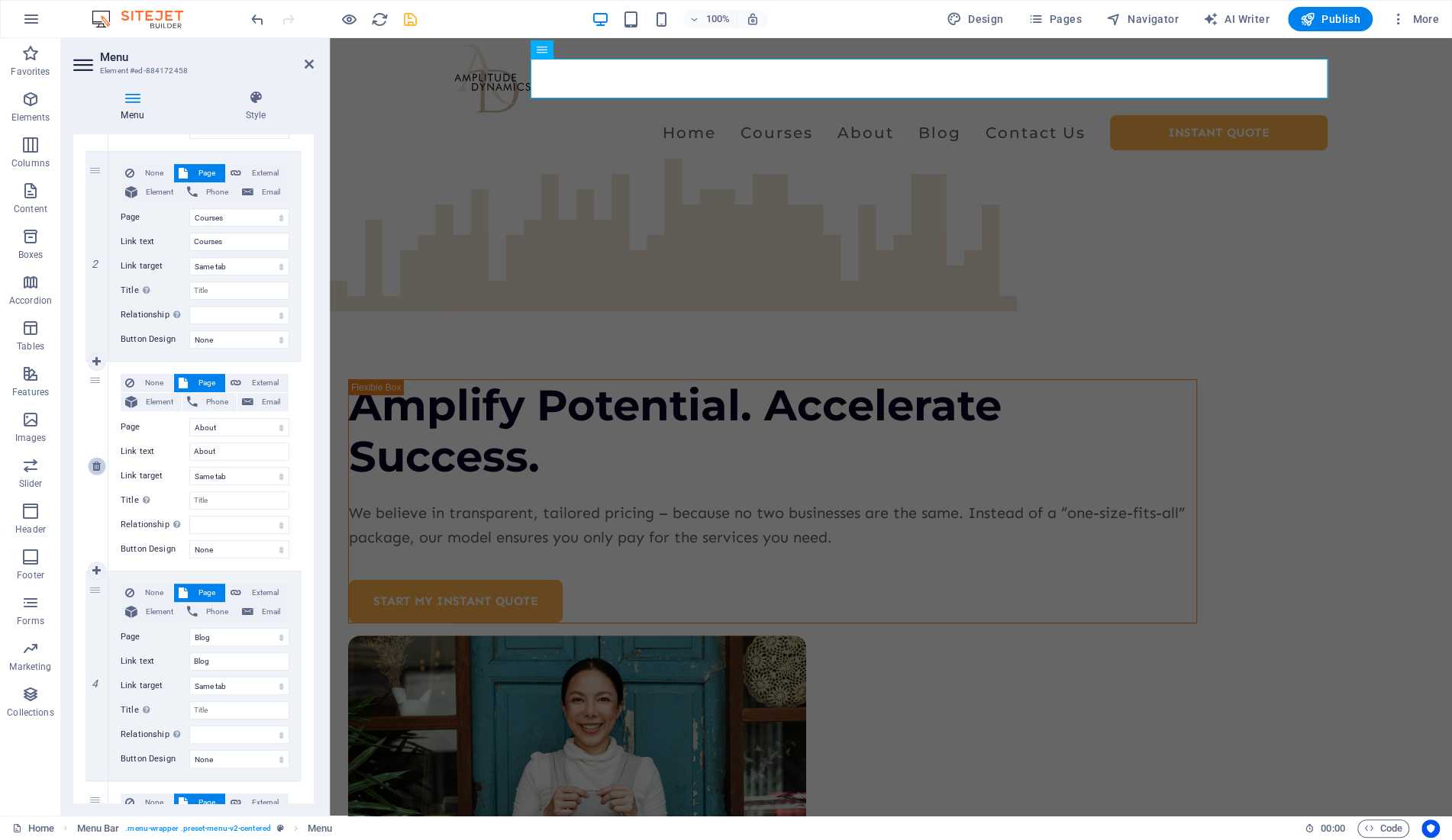
select select "4"
type input "Blog"
select select
select select "5"
type input "/contact-us"
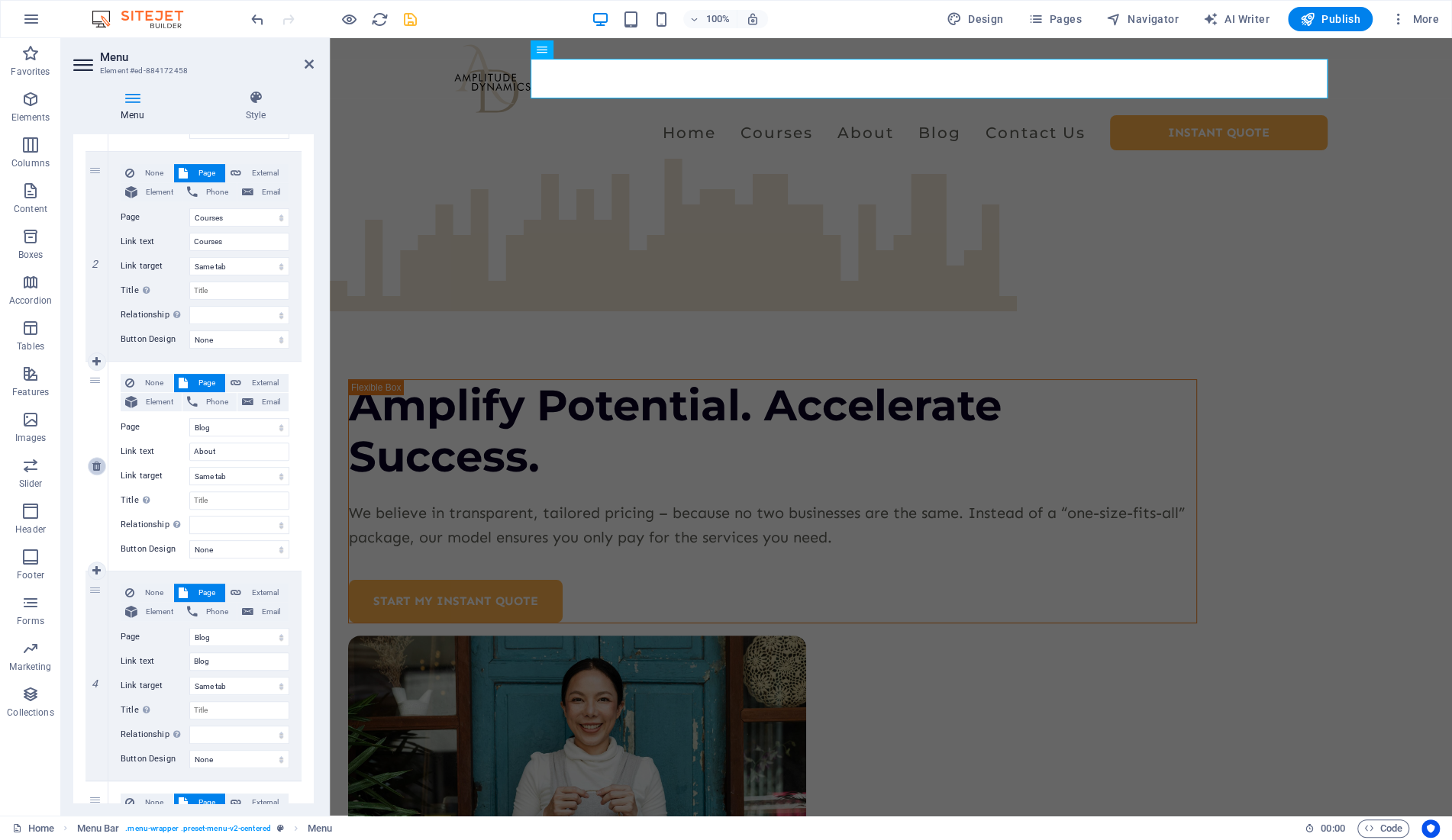
type input "Contact Us"
select select
type input "/quote"
type input "Instant quote"
select select
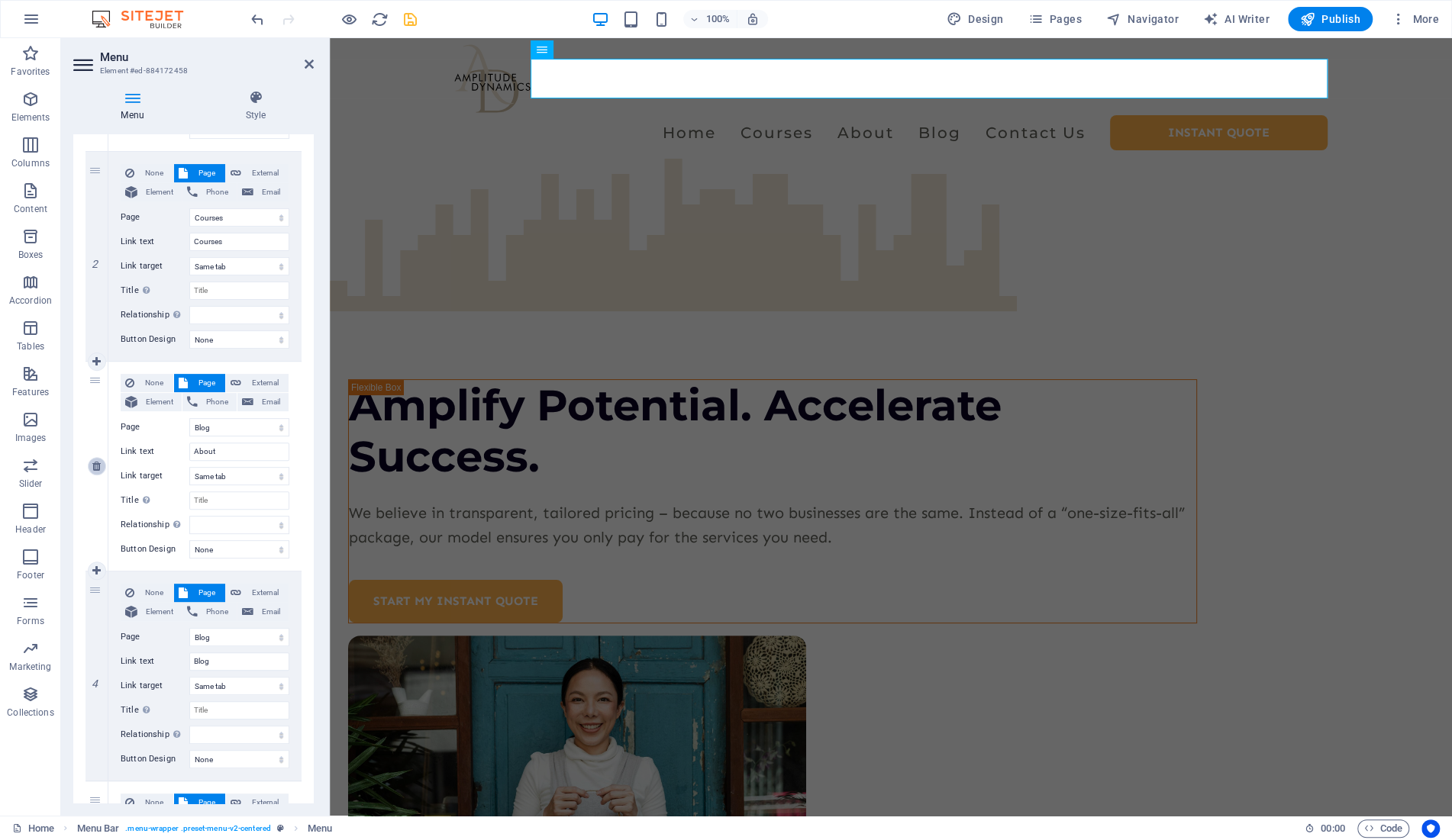
select select "primary"
click at [94, 464] on icon at bounding box center [96, 466] width 8 height 11
select select
select select "5"
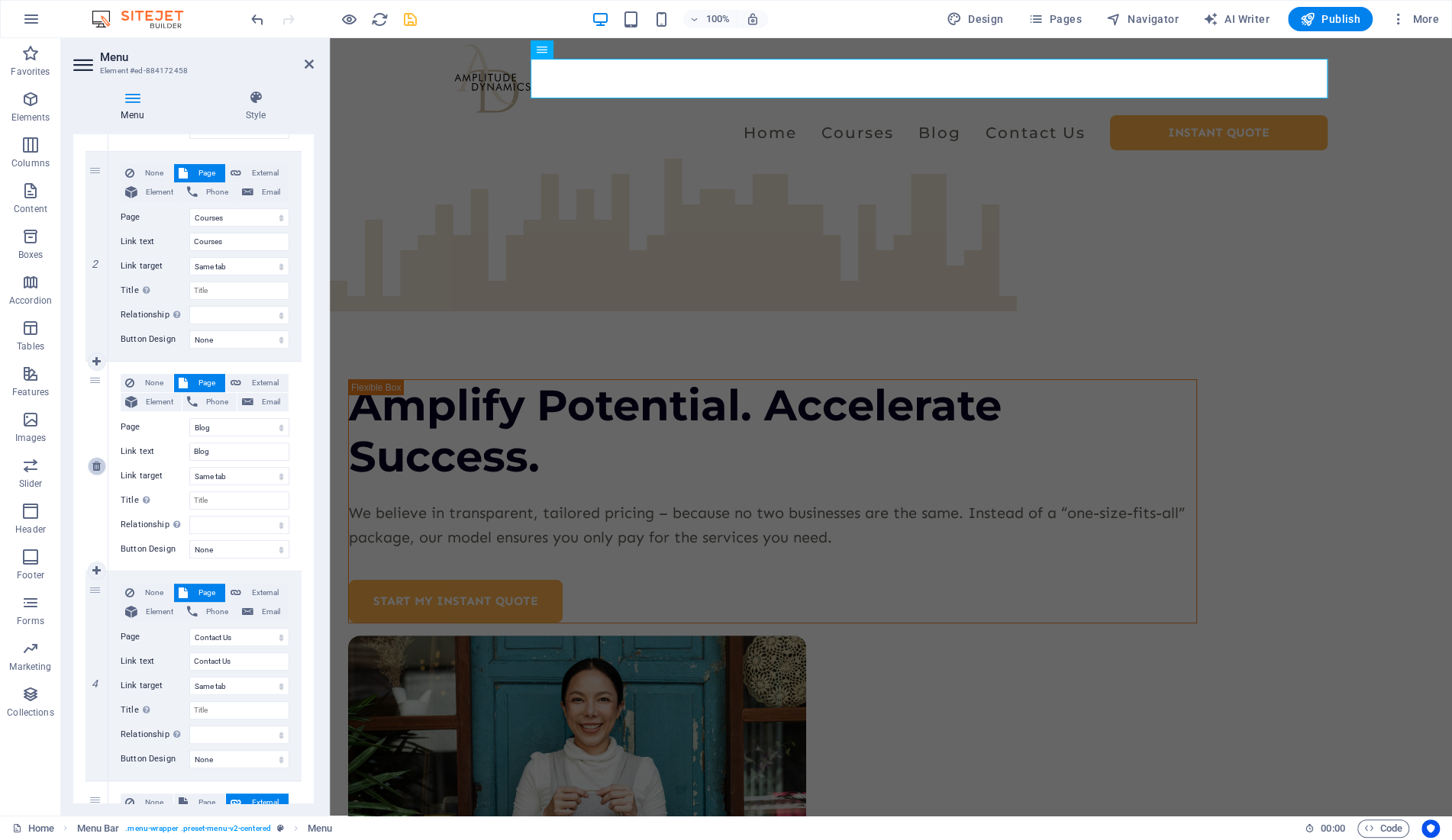
type input "Contact Us"
select select
type input "/quote"
type input "Instant quote"
select select
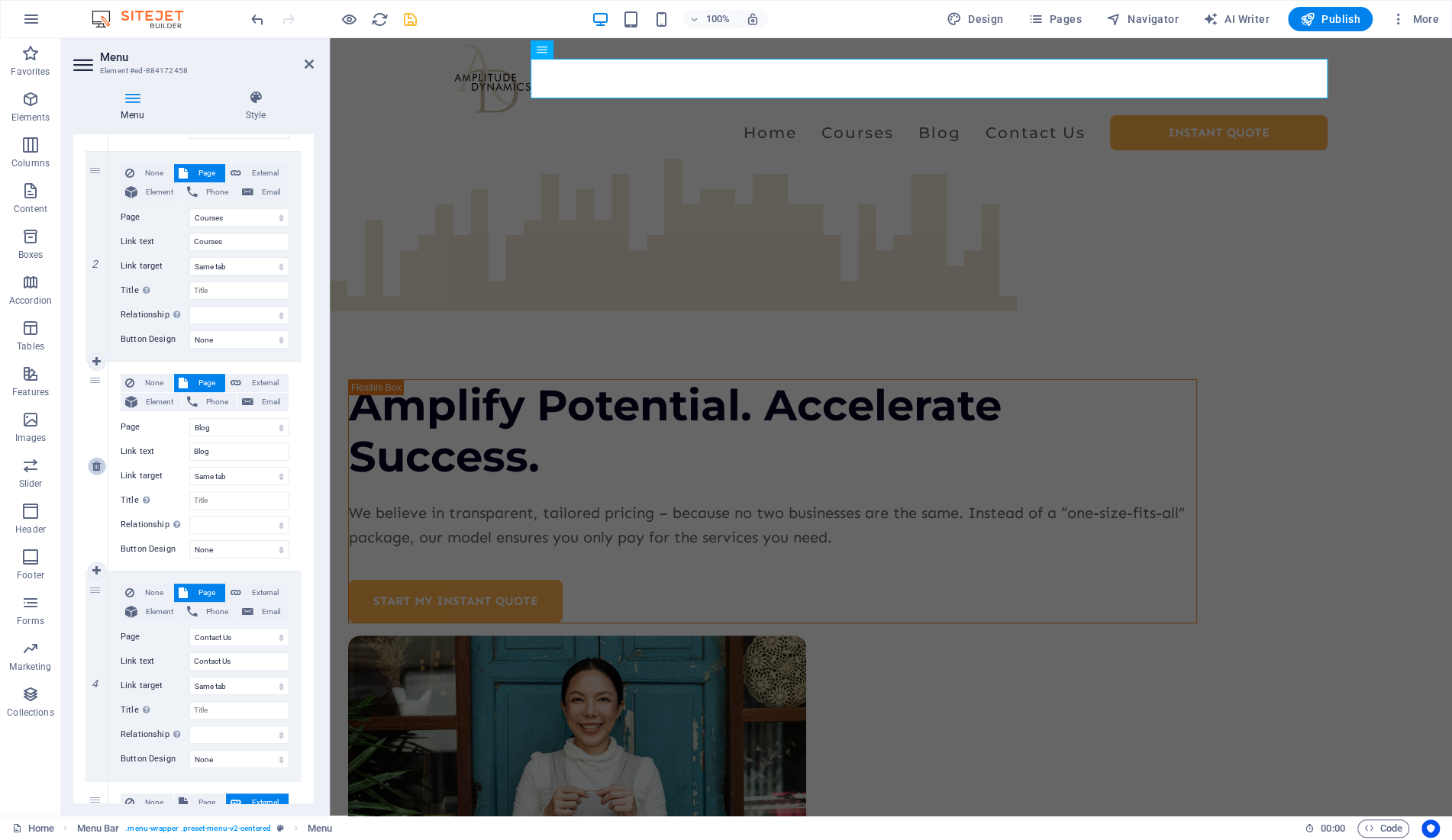
select select "primary"
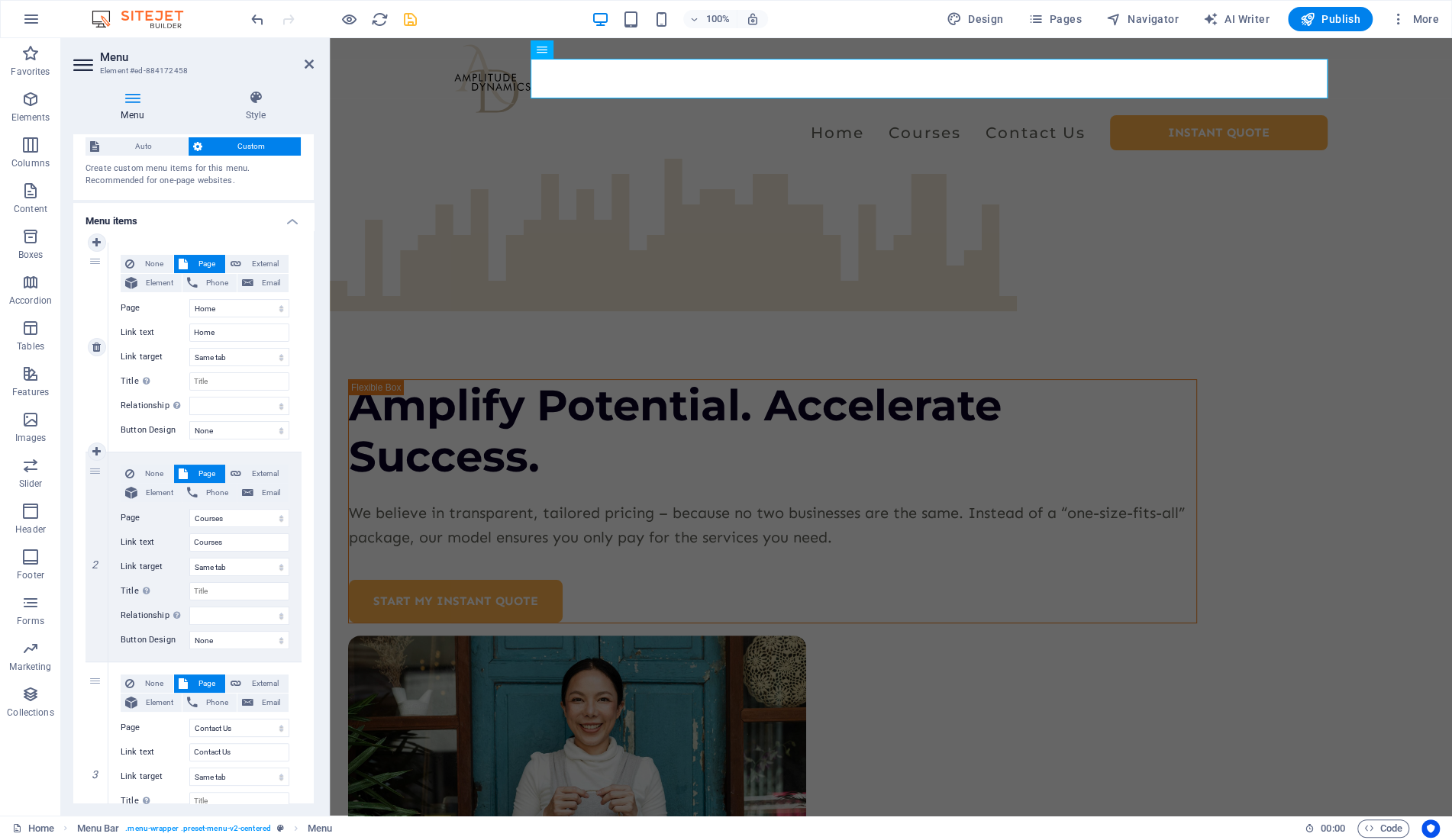
scroll to position [33, 0]
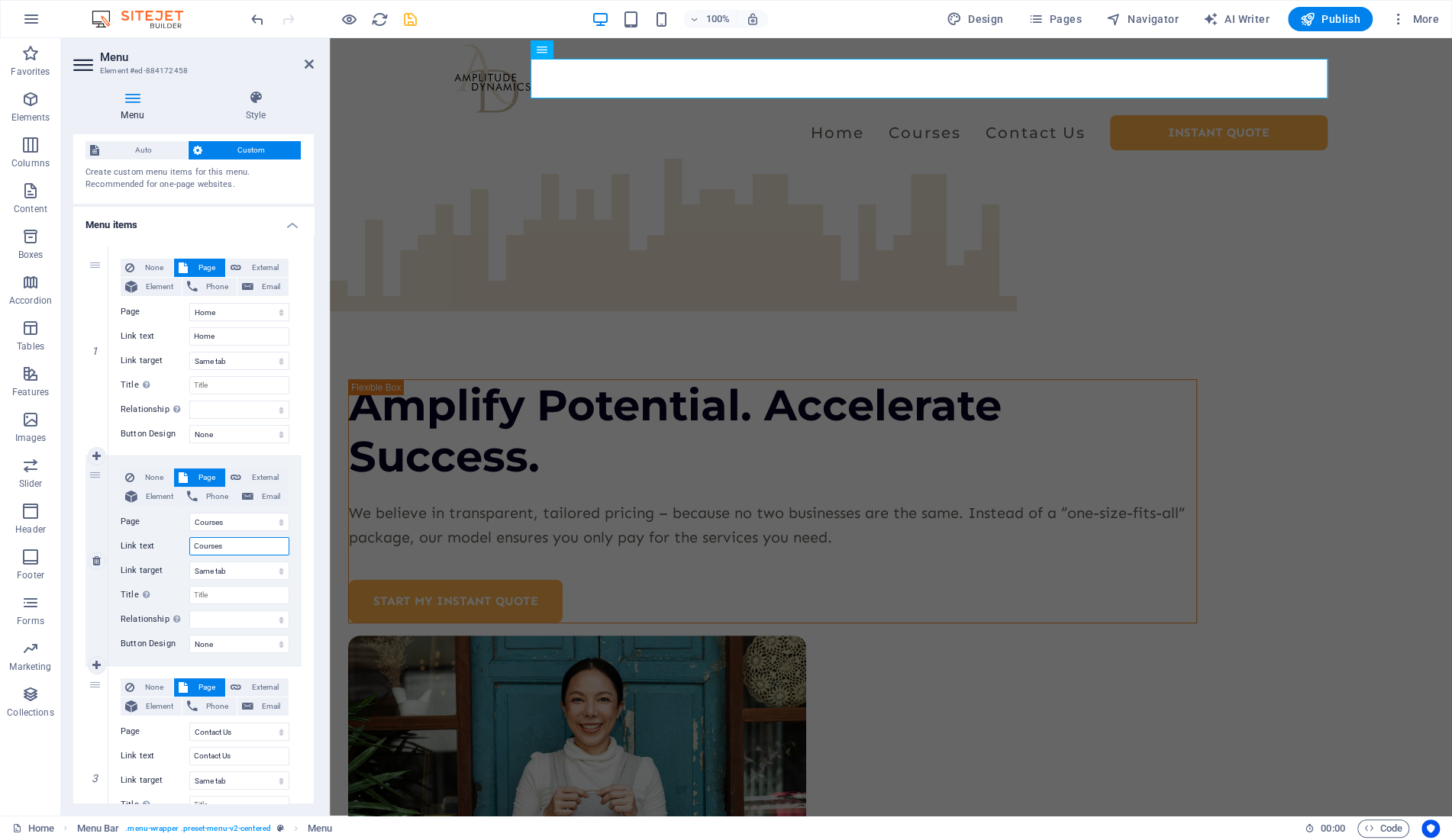
drag, startPoint x: 243, startPoint y: 548, endPoint x: 187, endPoint y: 551, distance: 56.1
click at [190, 551] on input "Courses" at bounding box center [239, 546] width 100 height 18
click at [994, 576] on div "Amplify Potential. Accelerate Success. We believe in transparent, tailored pric…" at bounding box center [890, 641] width 1122 height 966
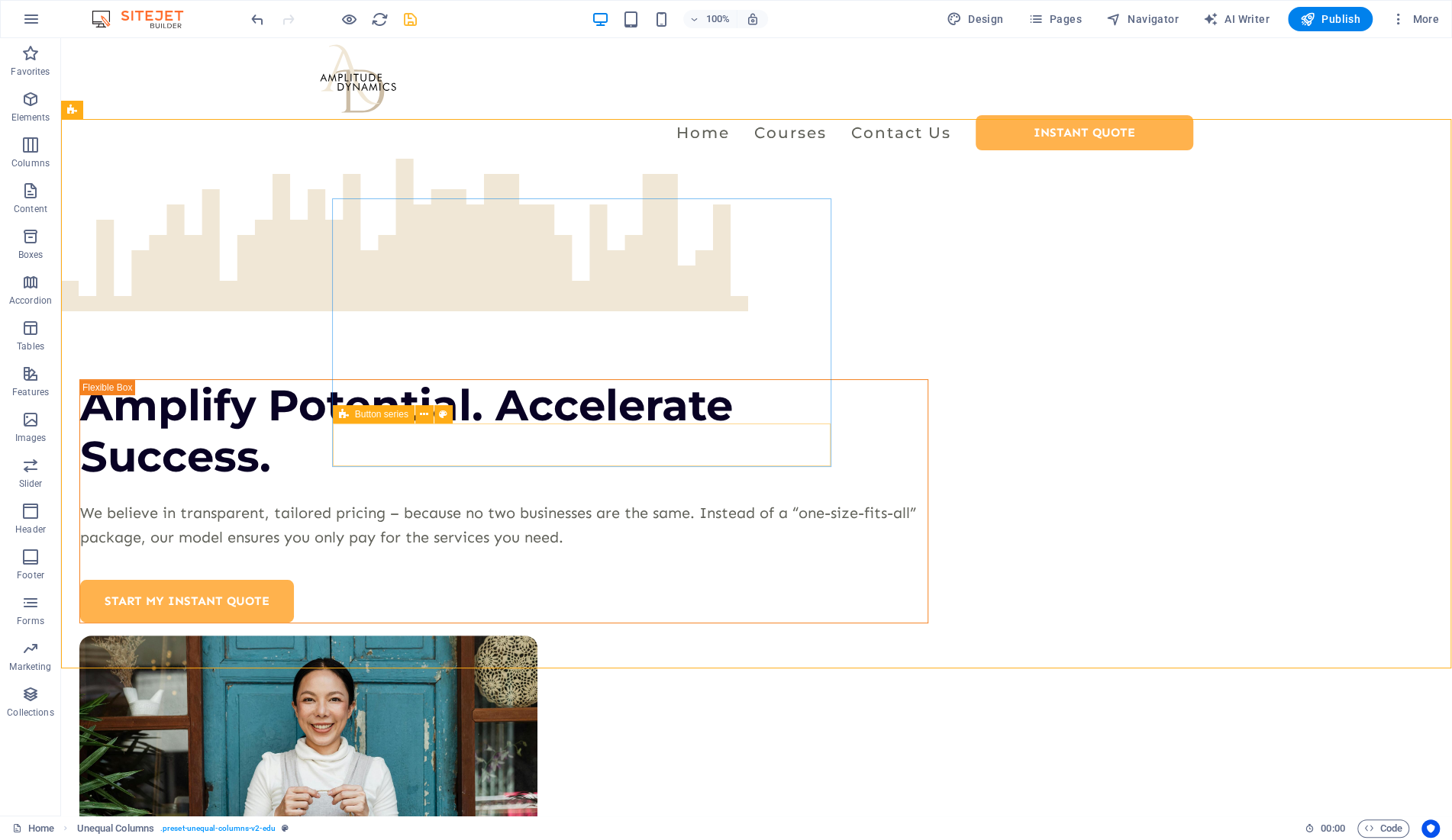
click at [346, 412] on icon at bounding box center [343, 414] width 10 height 18
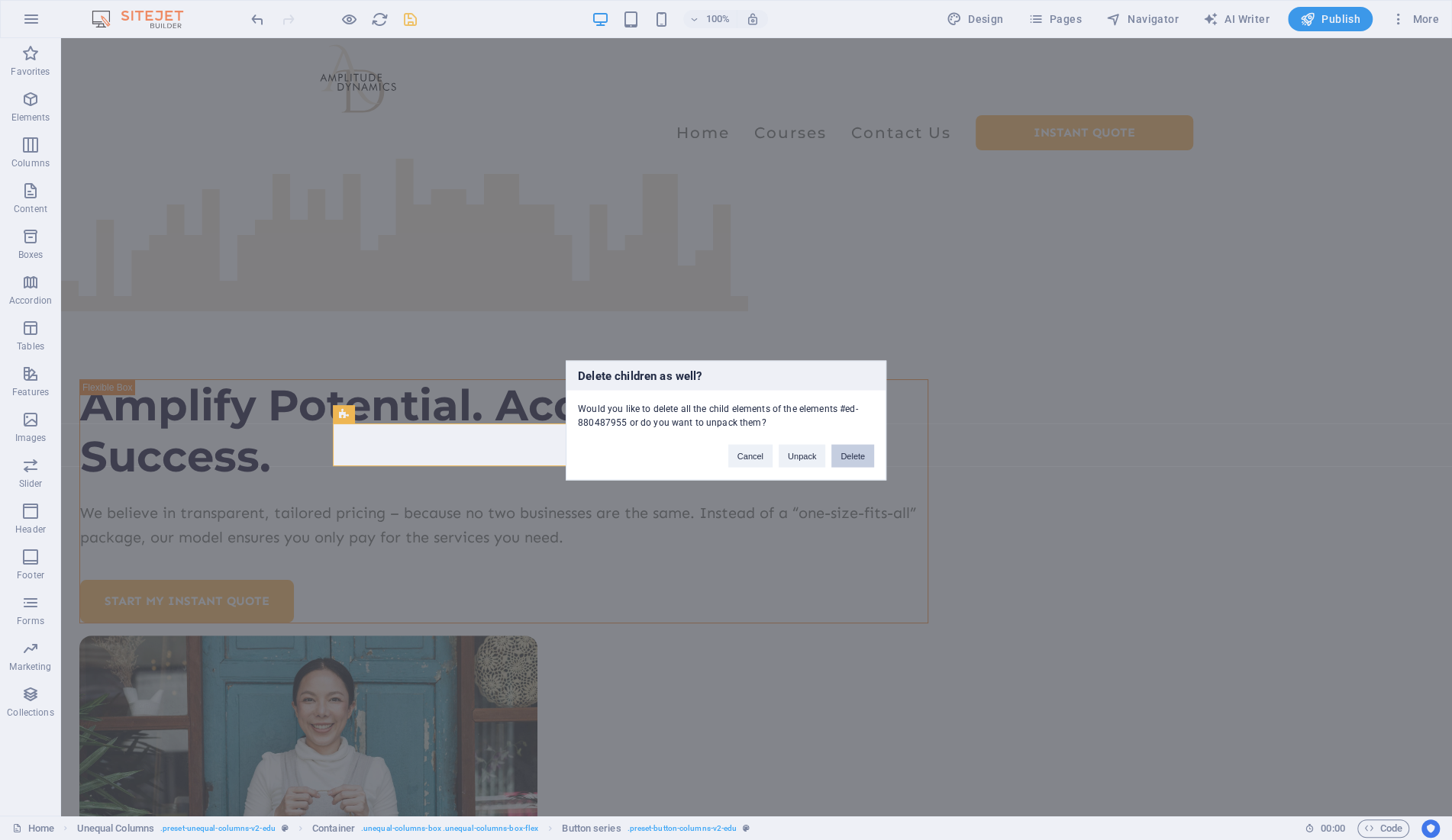
click at [870, 455] on button "Delete" at bounding box center [853, 455] width 43 height 22
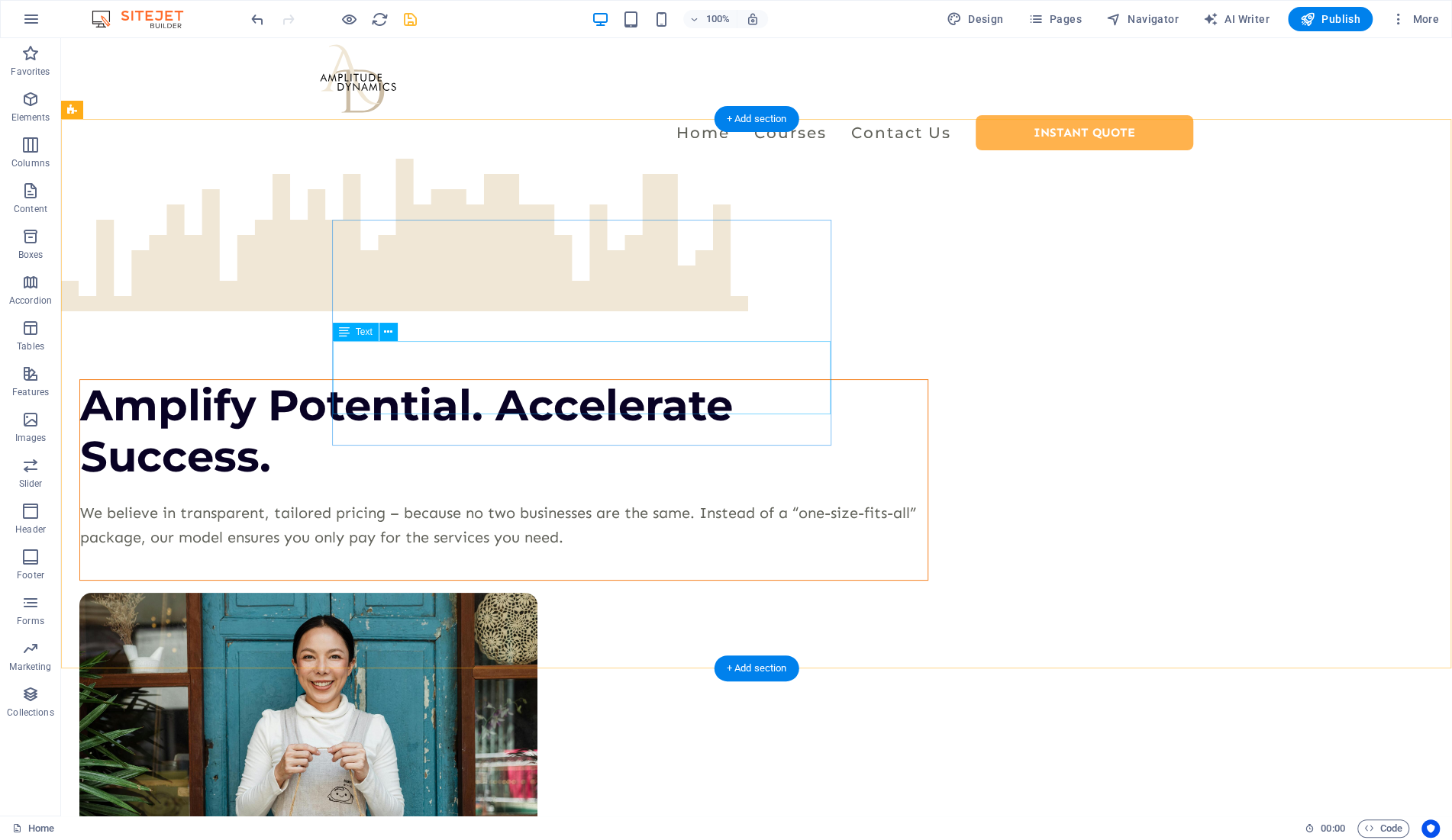
click at [497, 500] on div "We believe in transparent, tailored pricing – because no two businesses are the…" at bounding box center [503, 525] width 847 height 49
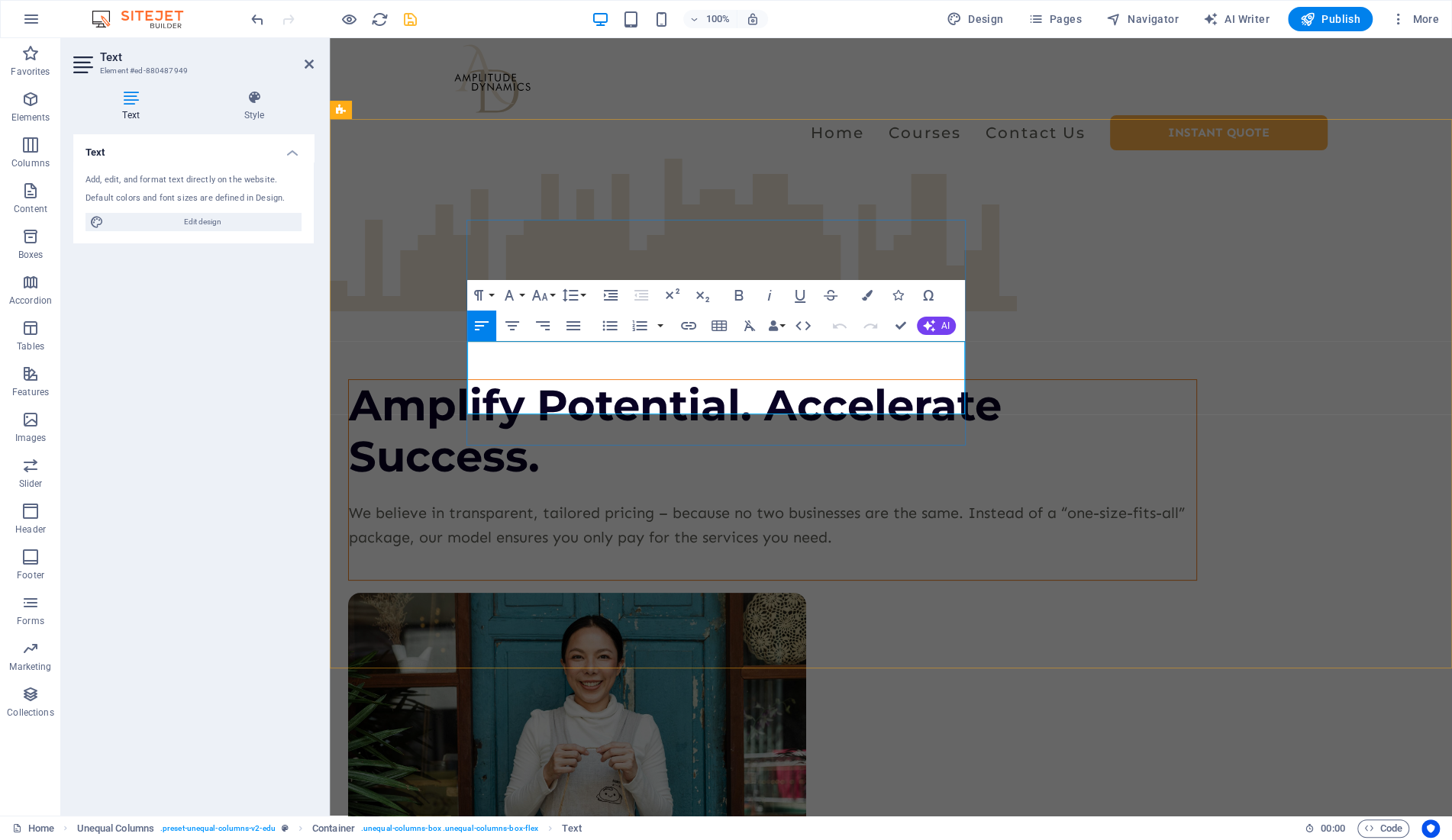
click at [662, 500] on p "We believe in transparent, tailored pricing – because no two businesses are the…" at bounding box center [772, 525] width 847 height 49
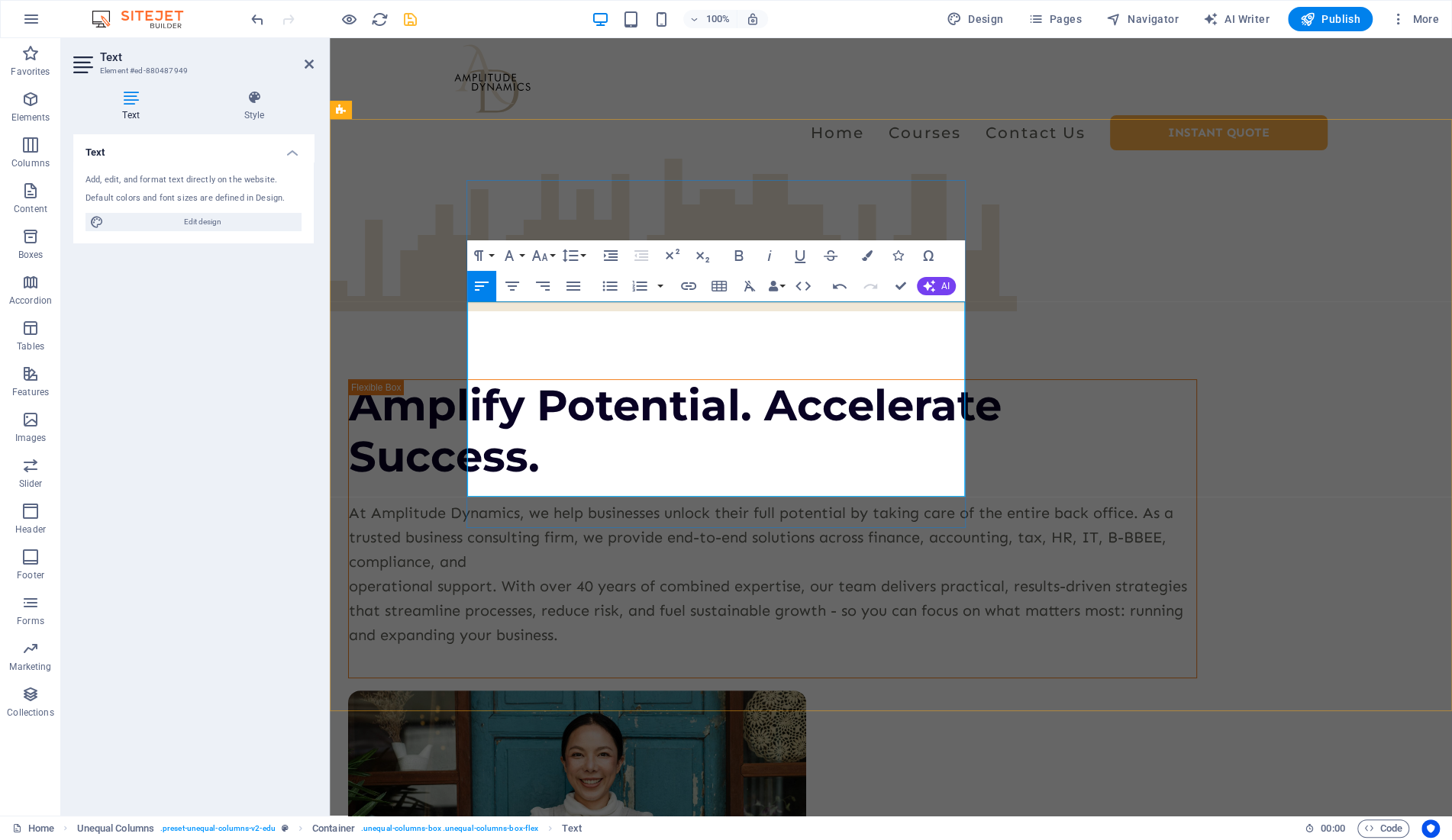
scroll to position [8432, 11]
click at [985, 576] on div "Amplify Potential. Accelerate Success. At [GEOGRAPHIC_DATA] Dynamics, we help b…" at bounding box center [890, 669] width 1122 height 1021
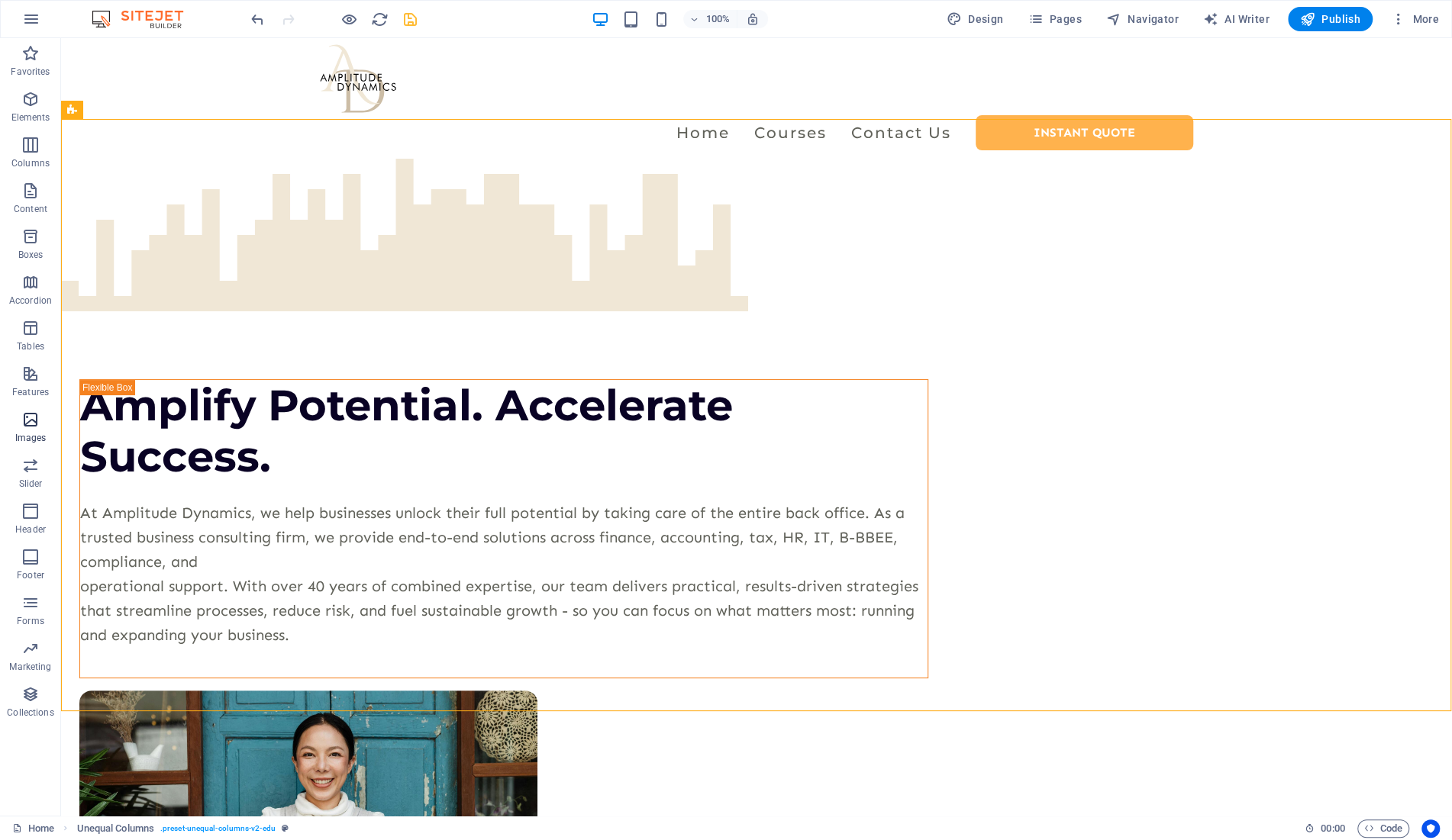
click at [28, 423] on icon "button" at bounding box center [31, 420] width 18 height 18
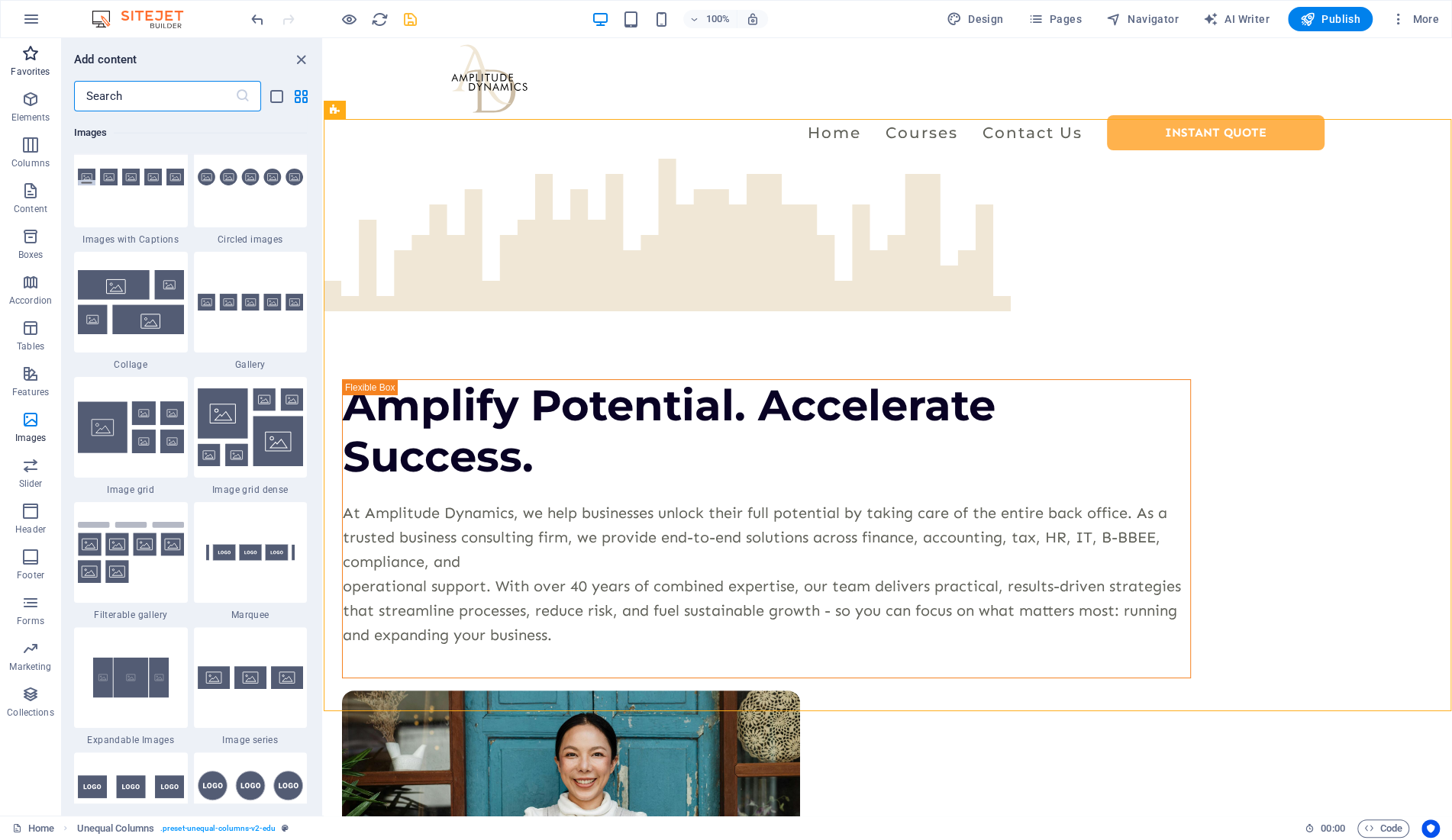
scroll to position [8020, 0]
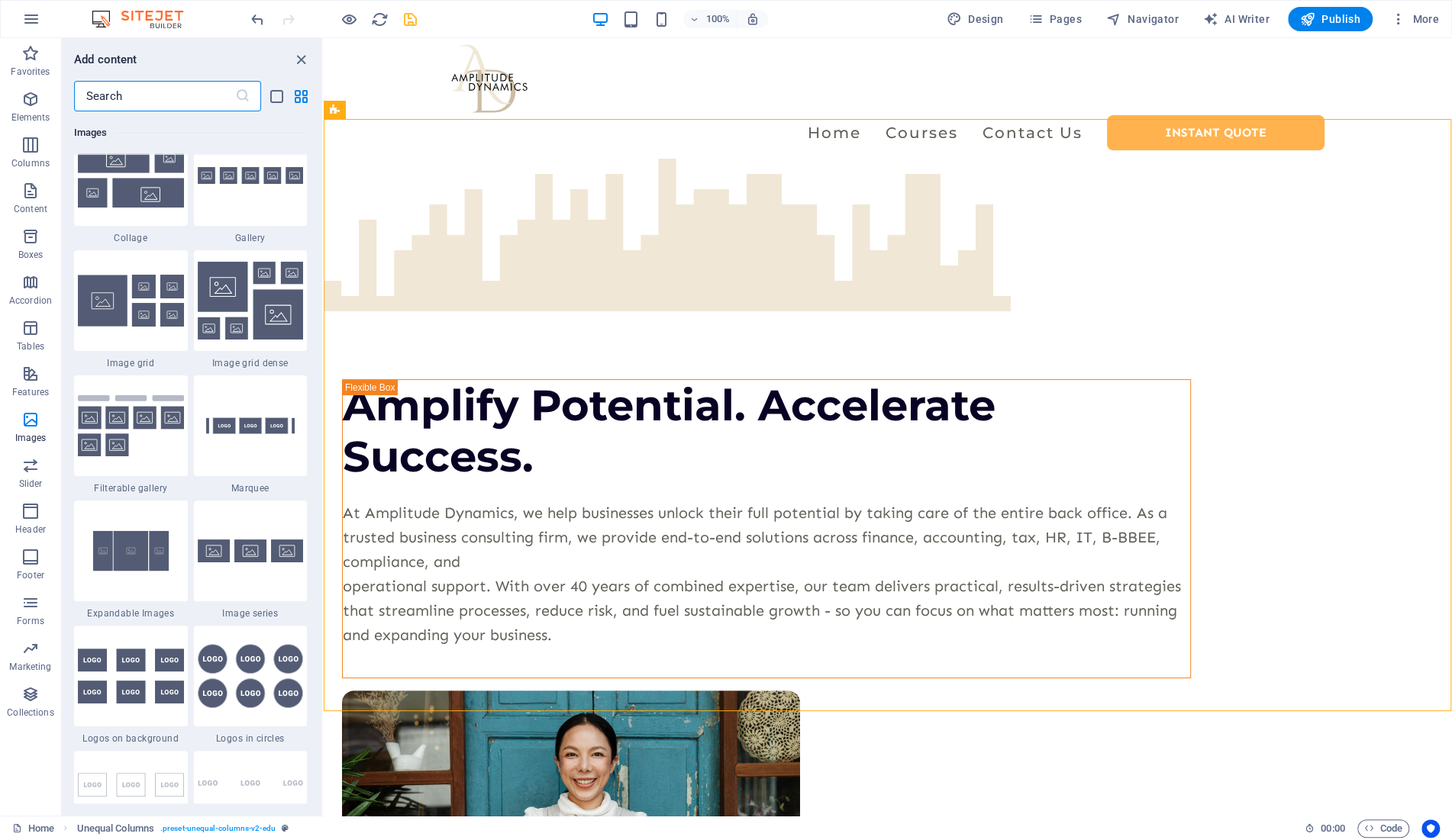
click at [138, 95] on input "text" at bounding box center [154, 96] width 161 height 31
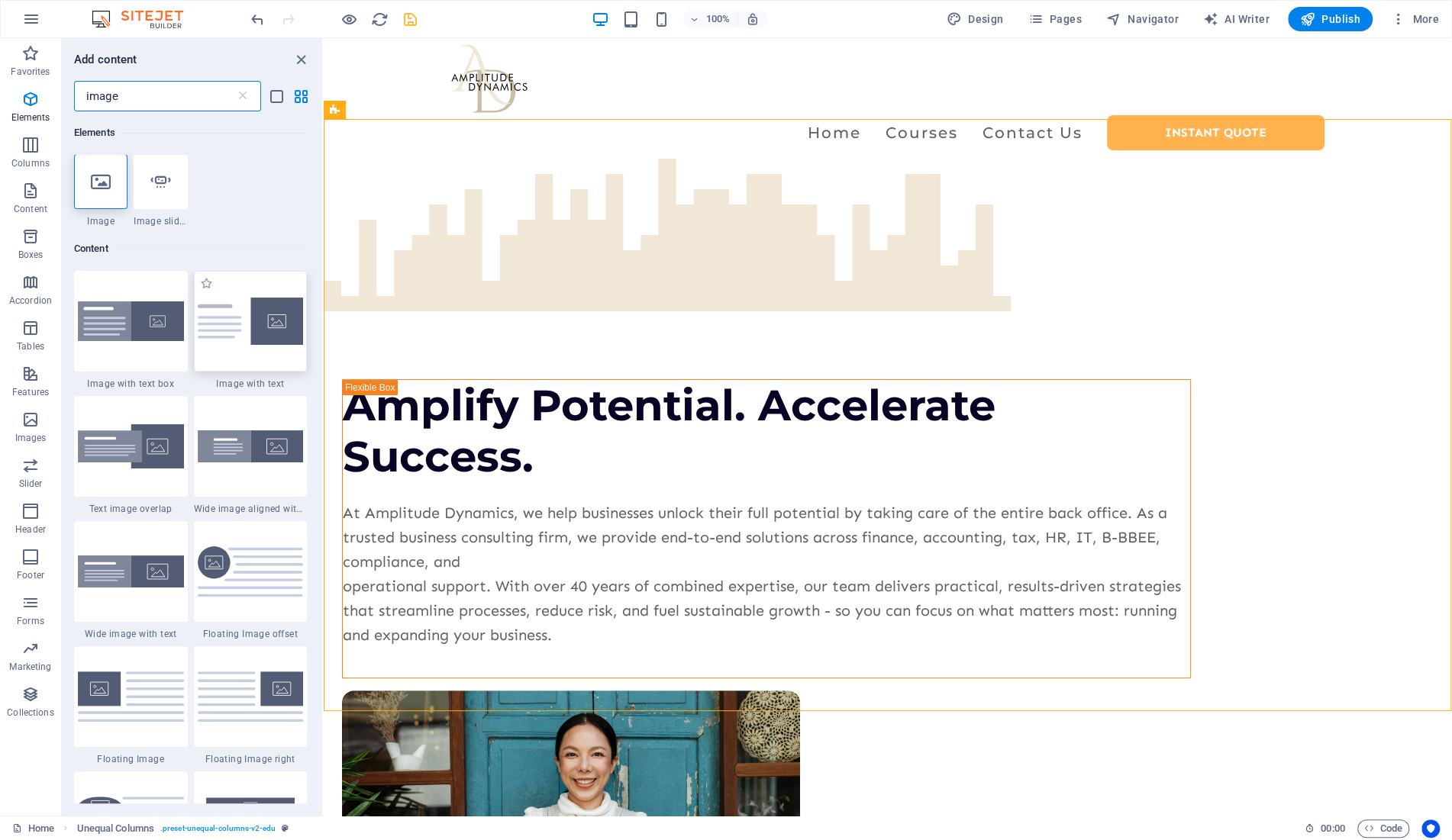
scroll to position [0, 0]
type input "image"
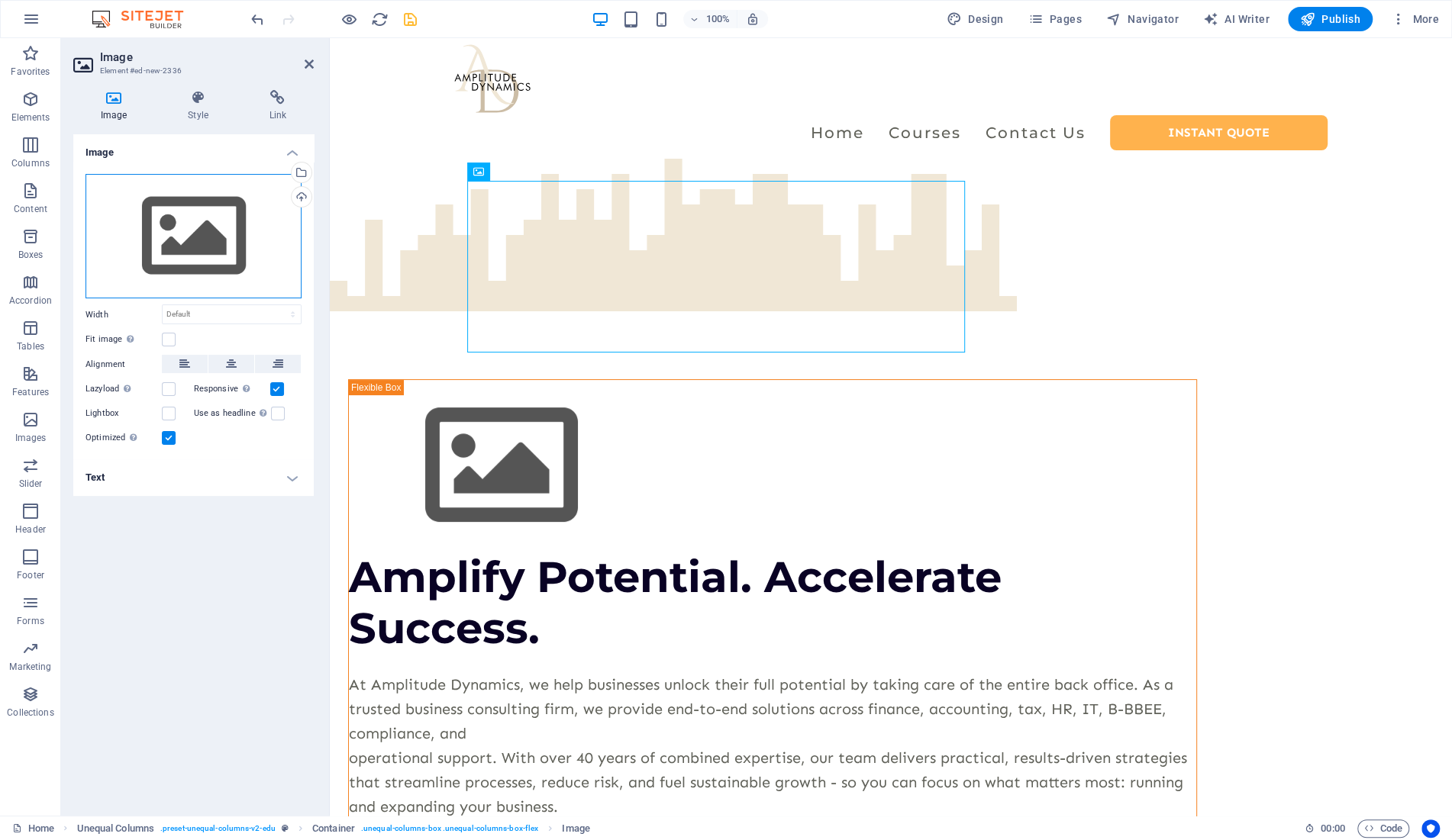
click at [216, 229] on div "Drag files here, click to choose files or select files from Files or our free s…" at bounding box center [193, 236] width 216 height 125
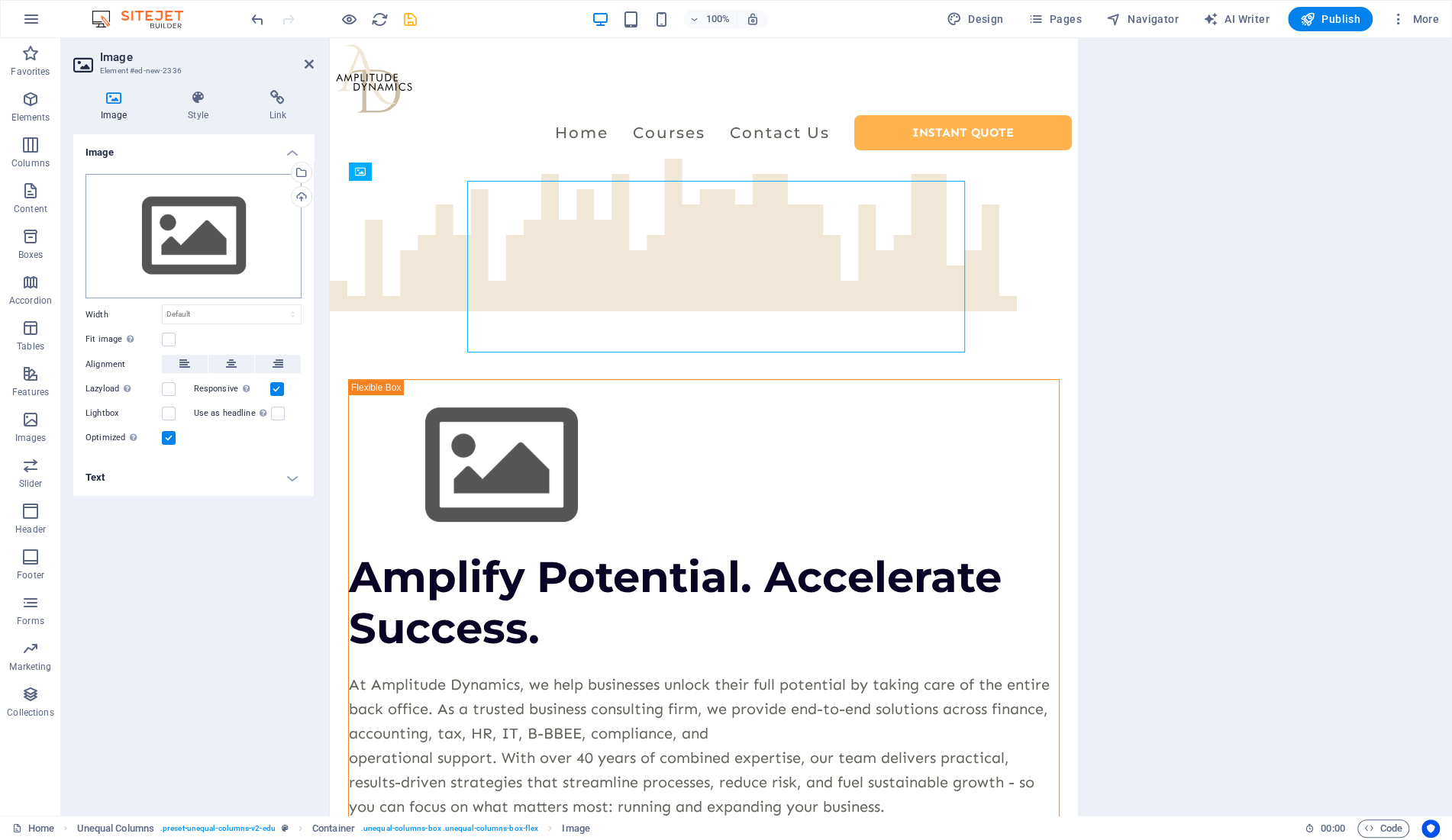
click at [216, 229] on body "Amplitude Dynamics Home Favorites Elements Columns Content Boxes Accordion Tabl…" at bounding box center [726, 420] width 1452 height 840
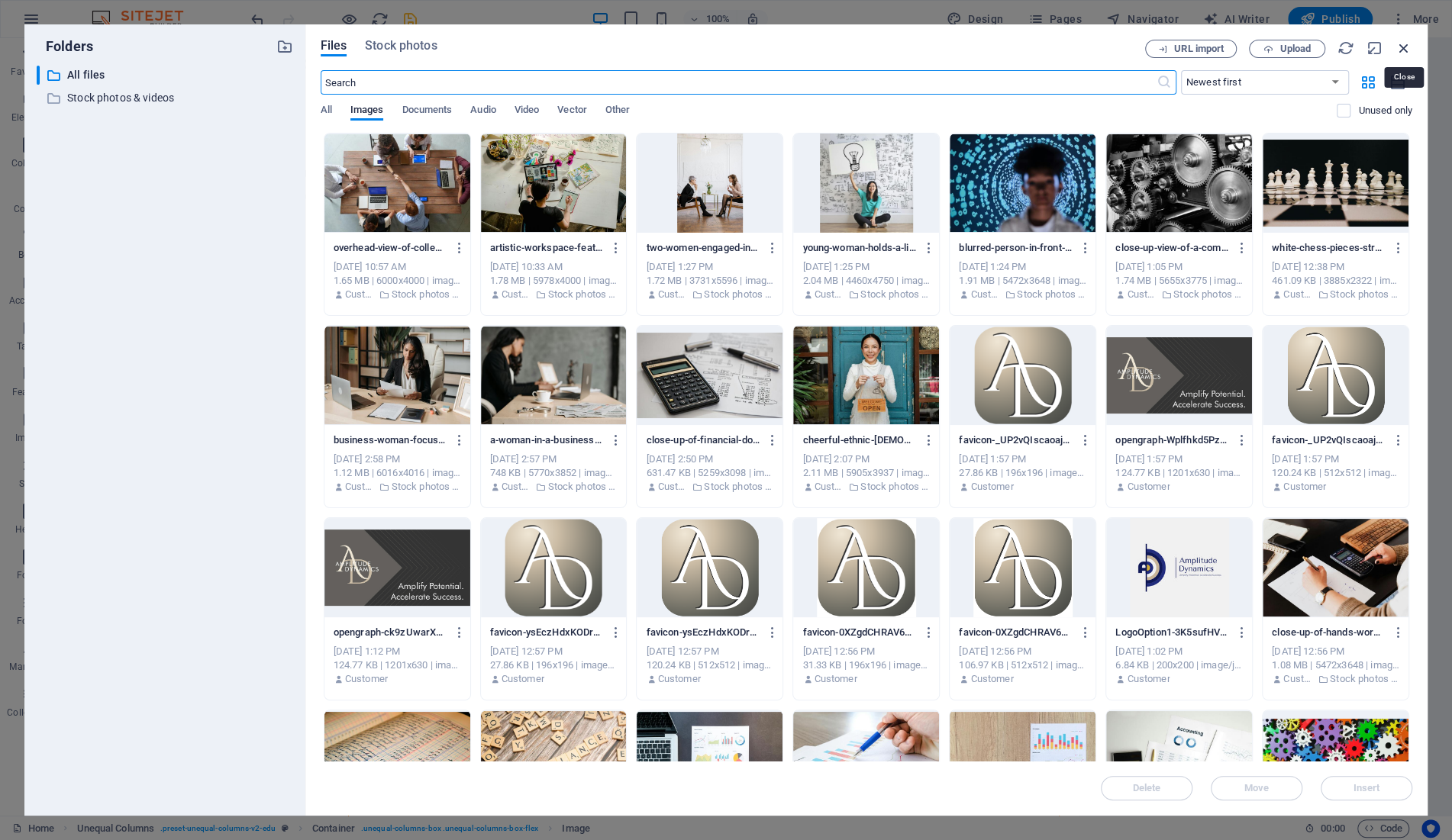
click at [1404, 47] on icon "button" at bounding box center [1403, 48] width 17 height 17
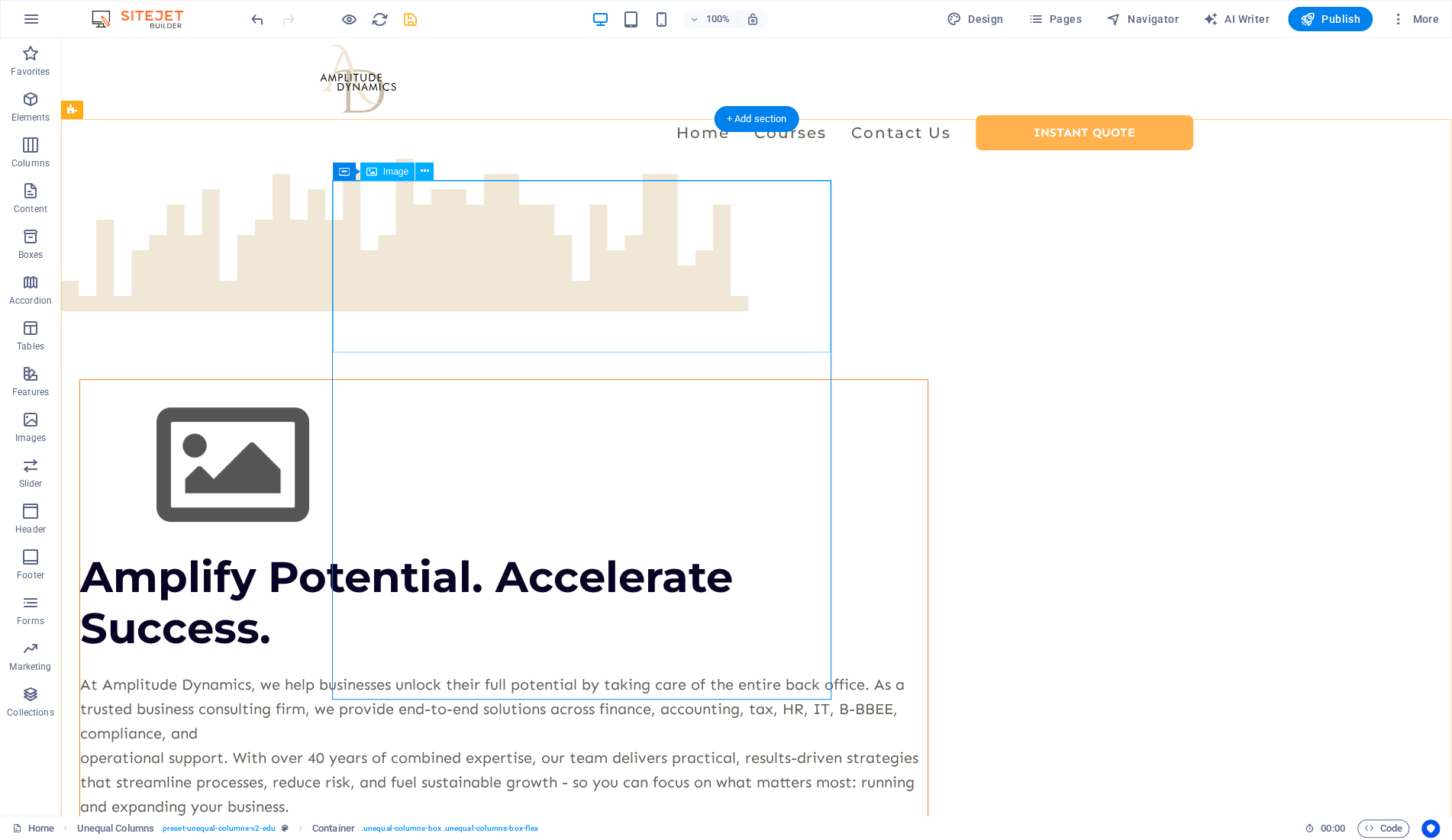
click at [408, 380] on figure at bounding box center [503, 465] width 847 height 172
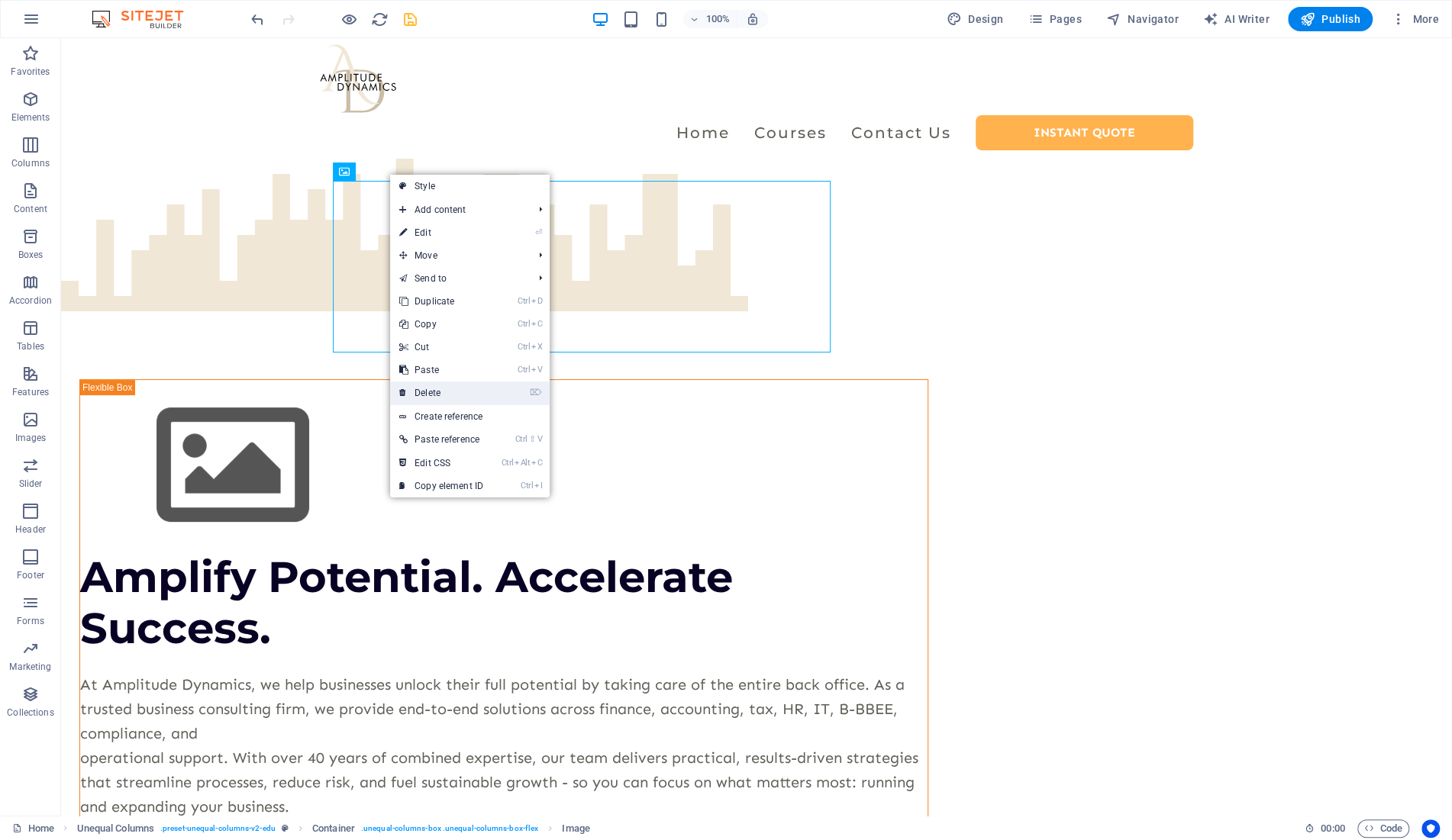
click at [439, 393] on link "⌦ Delete" at bounding box center [441, 393] width 102 height 22
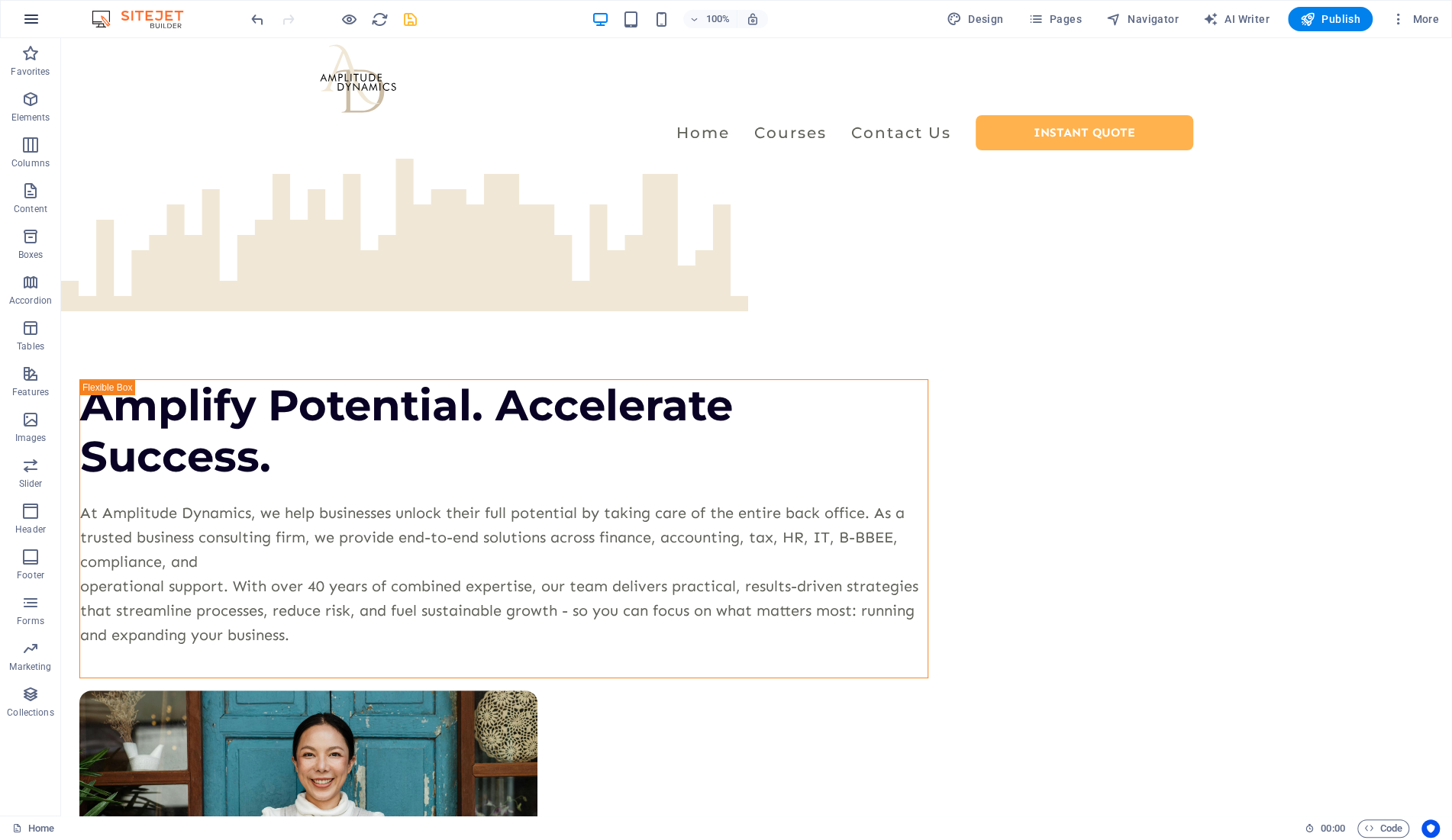
click at [32, 22] on icon "button" at bounding box center [31, 19] width 18 height 18
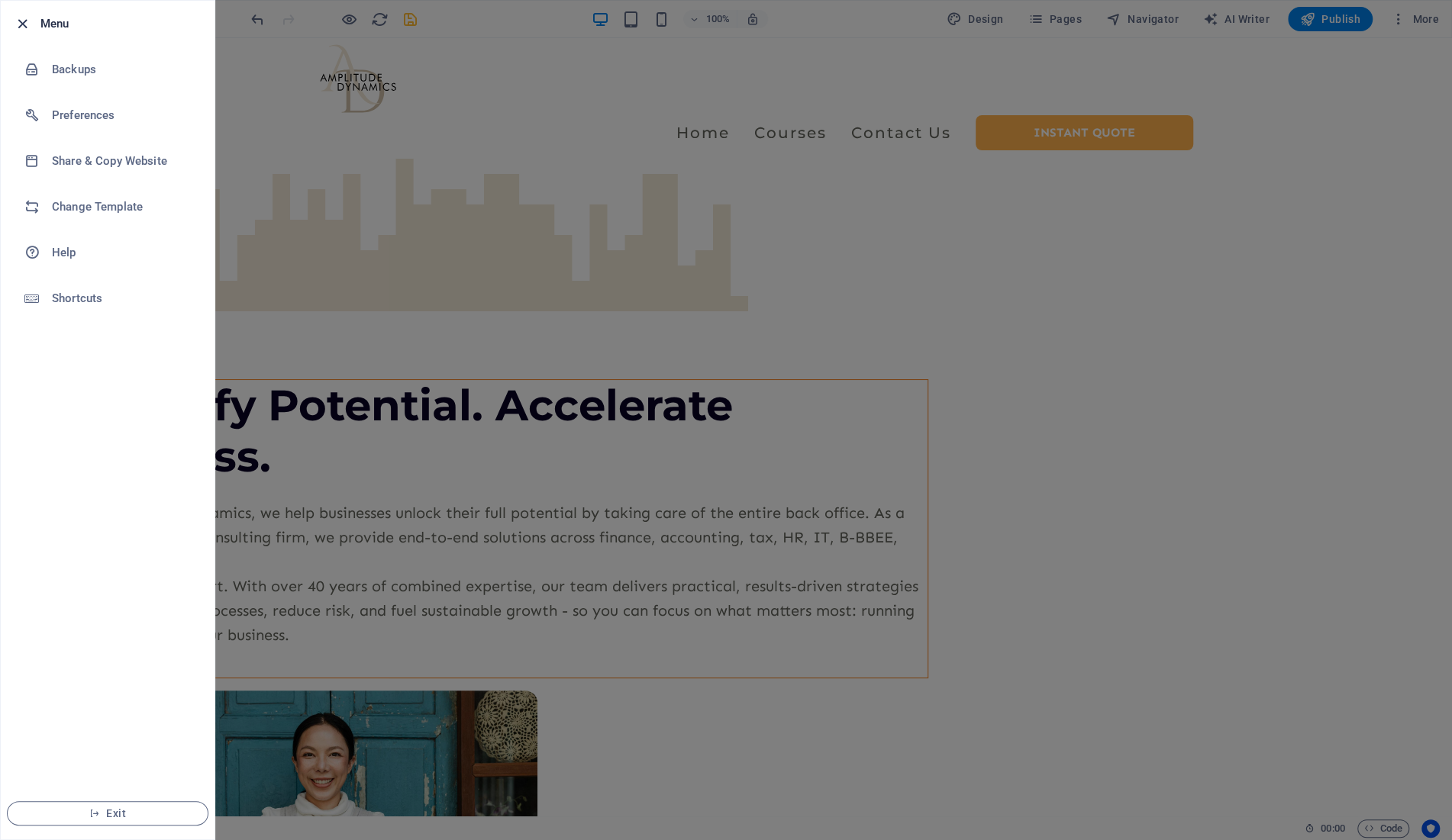
click at [13, 22] on icon "button" at bounding box center [22, 24] width 18 height 18
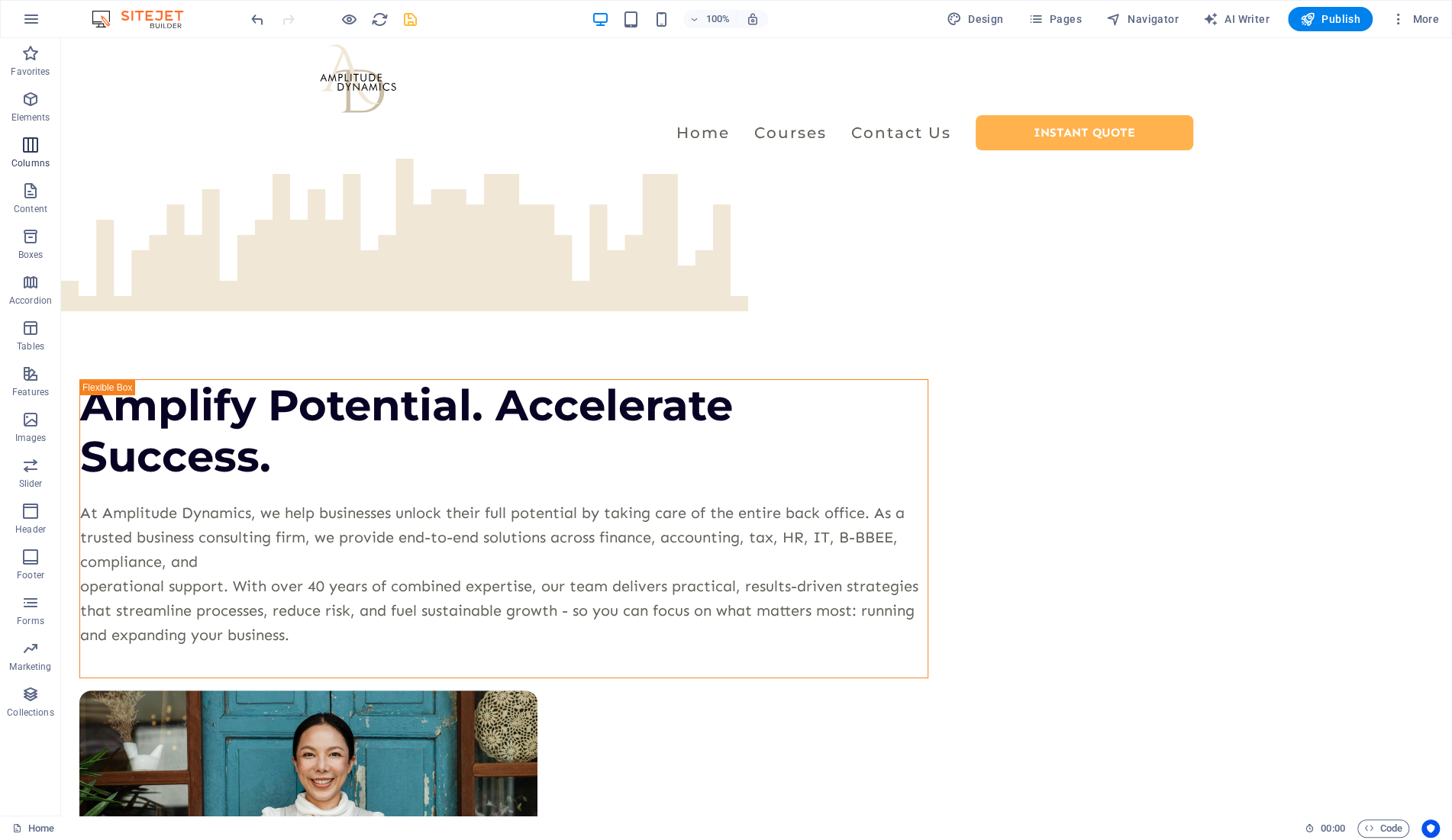
click at [34, 142] on icon "button" at bounding box center [31, 145] width 18 height 18
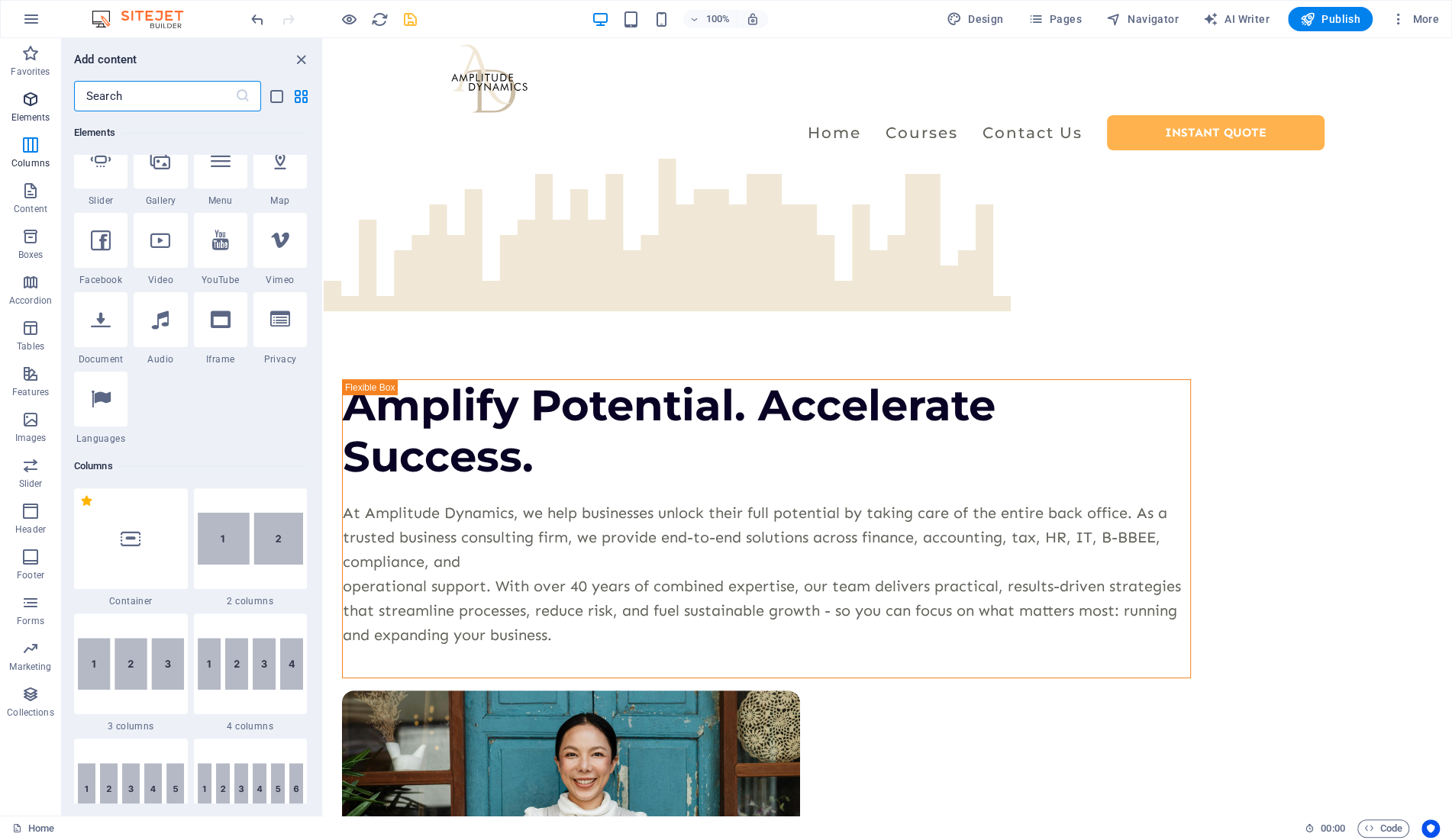
scroll to position [824, 0]
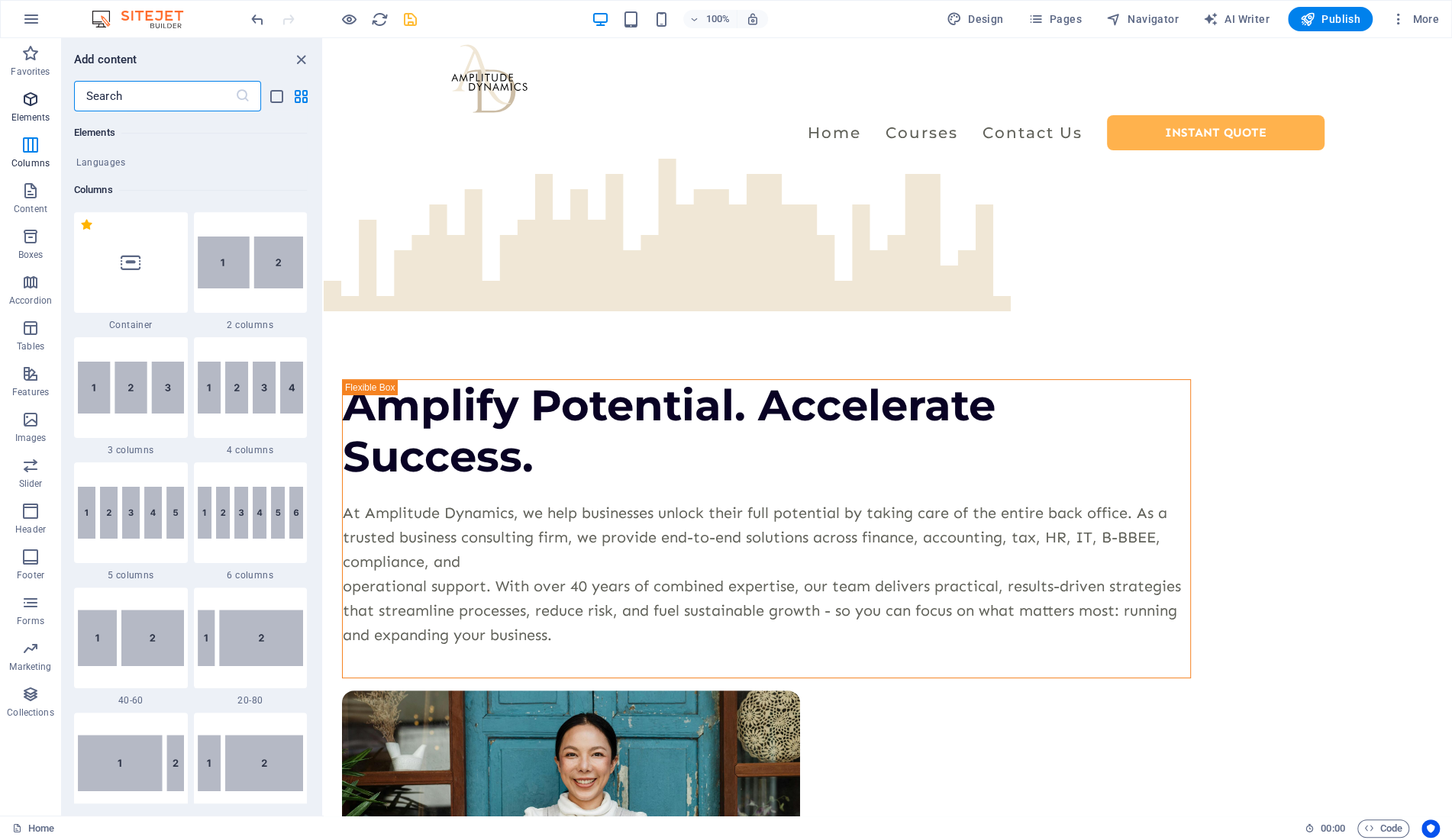
click at [26, 94] on icon "button" at bounding box center [31, 99] width 18 height 18
click at [136, 94] on input "text" at bounding box center [154, 96] width 161 height 31
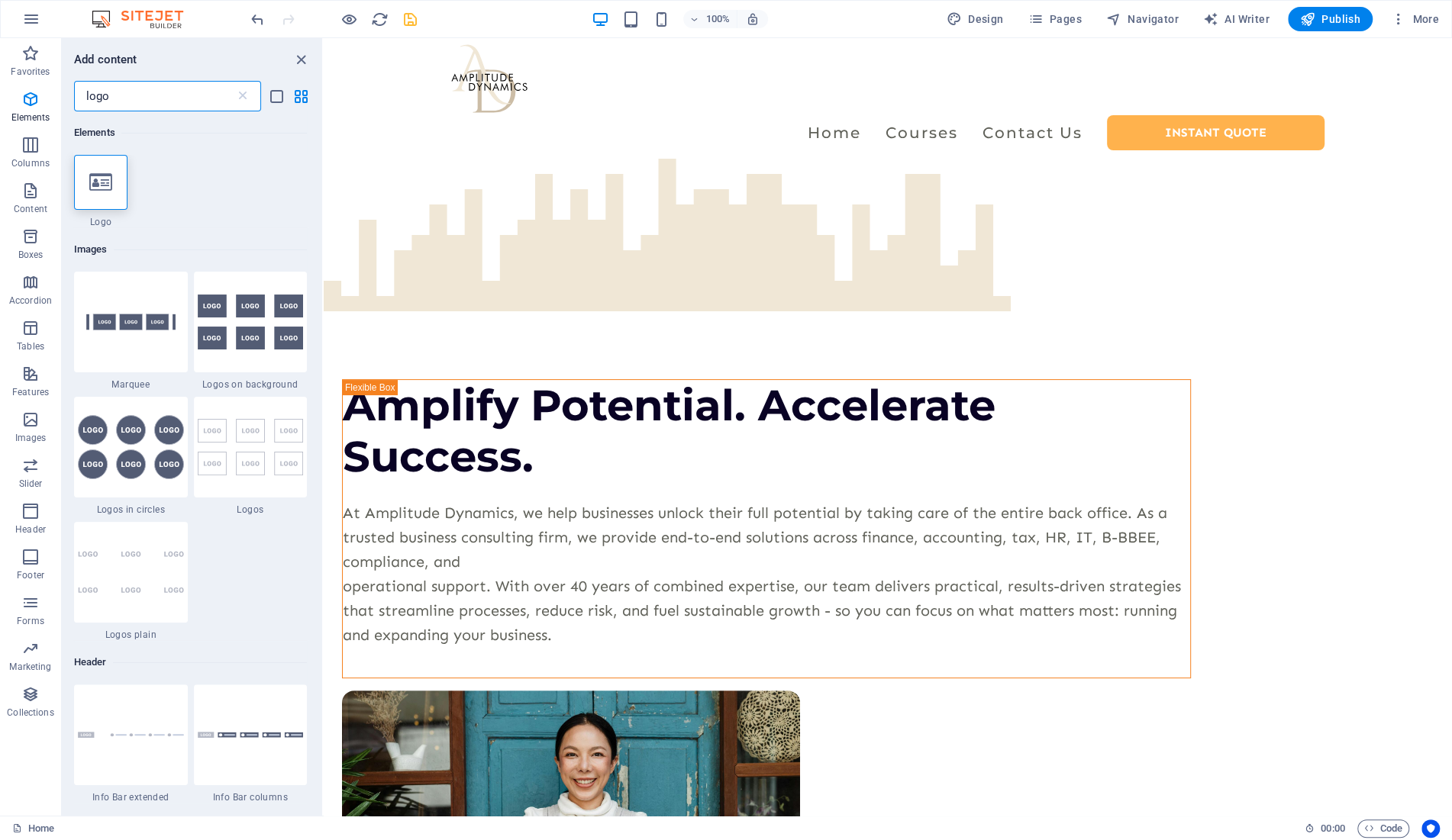
scroll to position [0, 0]
type input "logo"
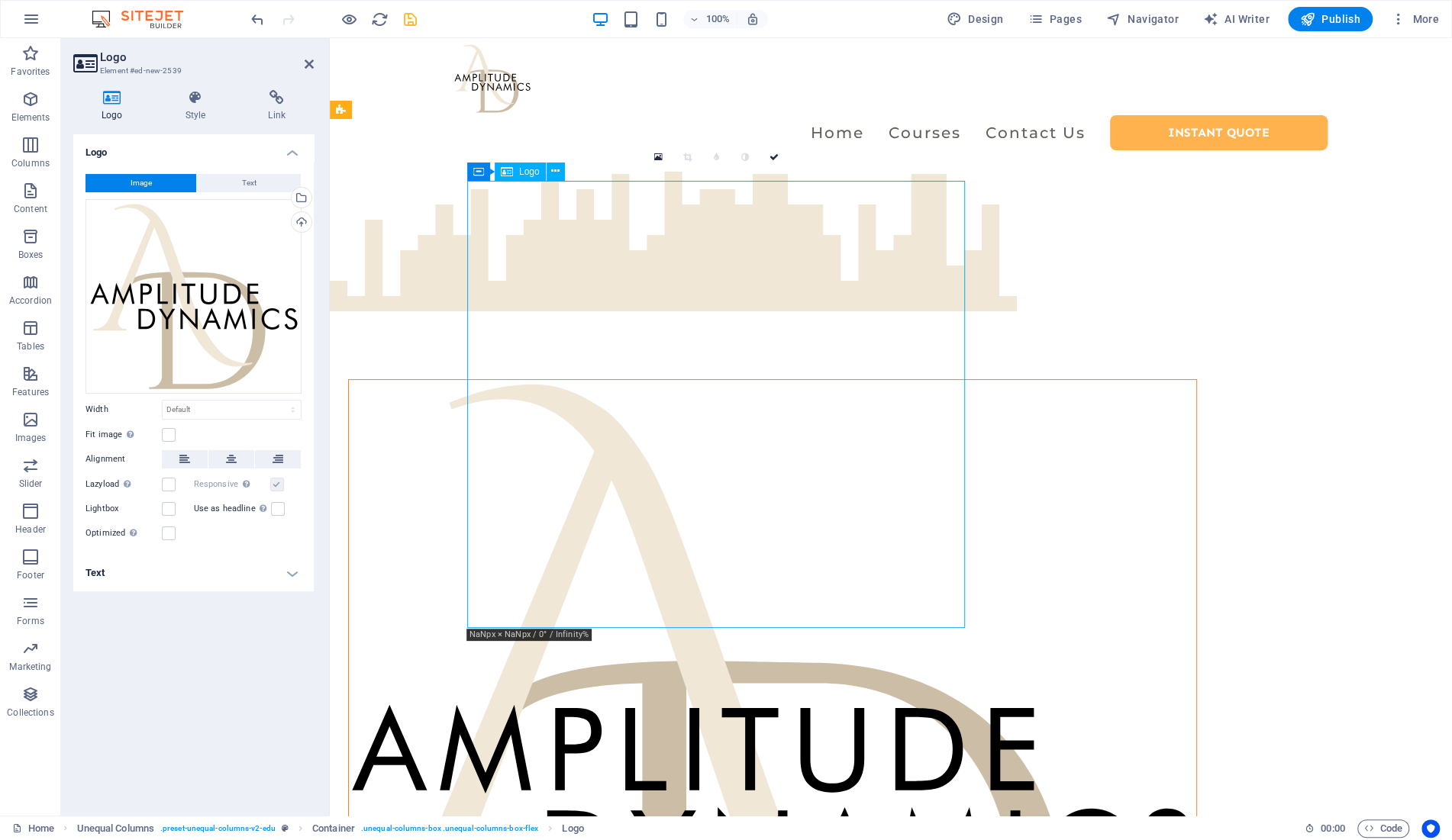
click at [636, 416] on div at bounding box center [772, 760] width 847 height 761
click at [163, 401] on select "Default auto px rem % em vh vw" at bounding box center [232, 410] width 138 height 18
select select "rem"
click option "rem" at bounding box center [0, 0] width 0 height 0
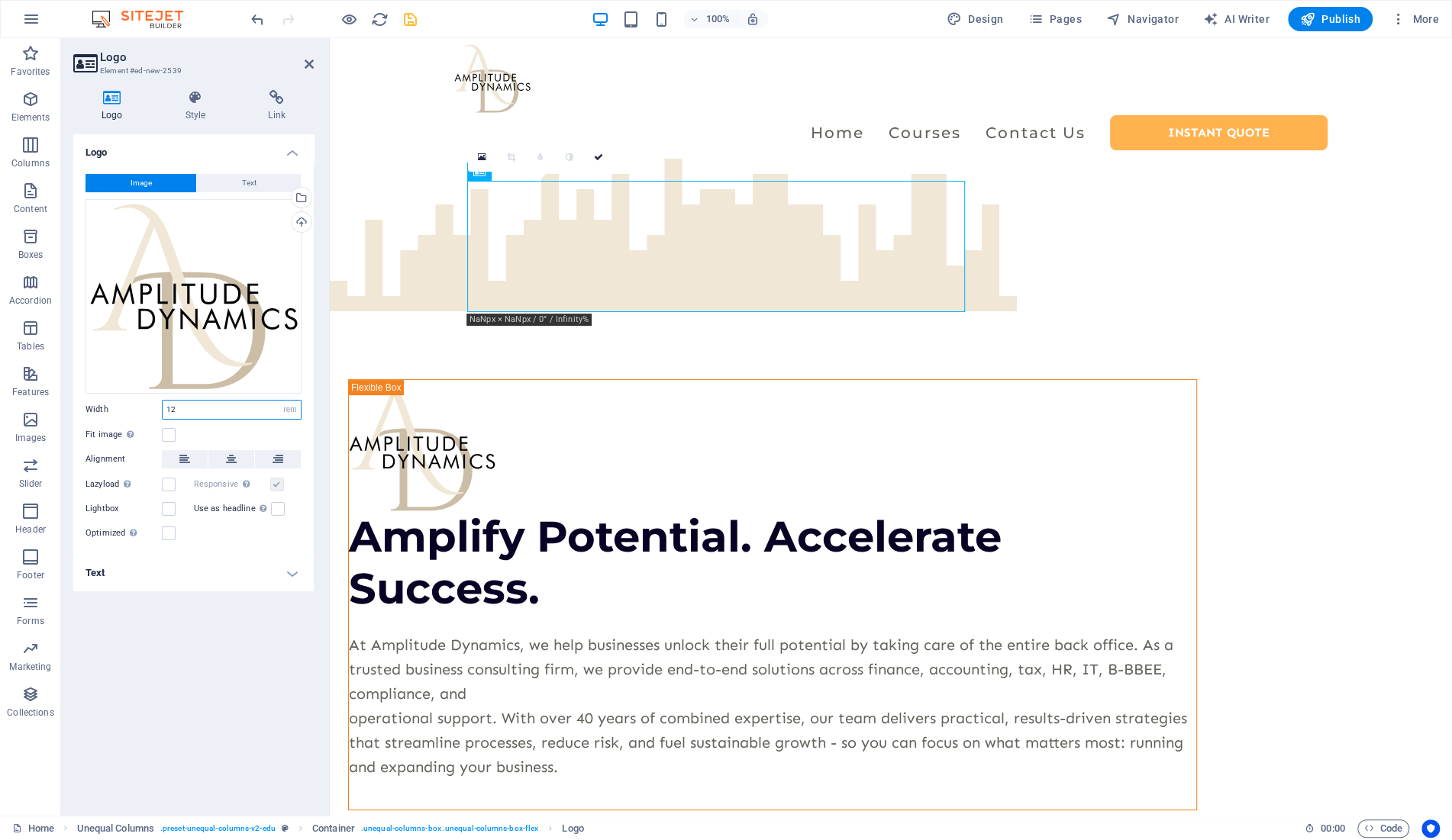
drag, startPoint x: 120, startPoint y: 409, endPoint x: 93, endPoint y: 414, distance: 27.5
click at [163, 414] on input "12" at bounding box center [232, 410] width 138 height 18
type input "15"
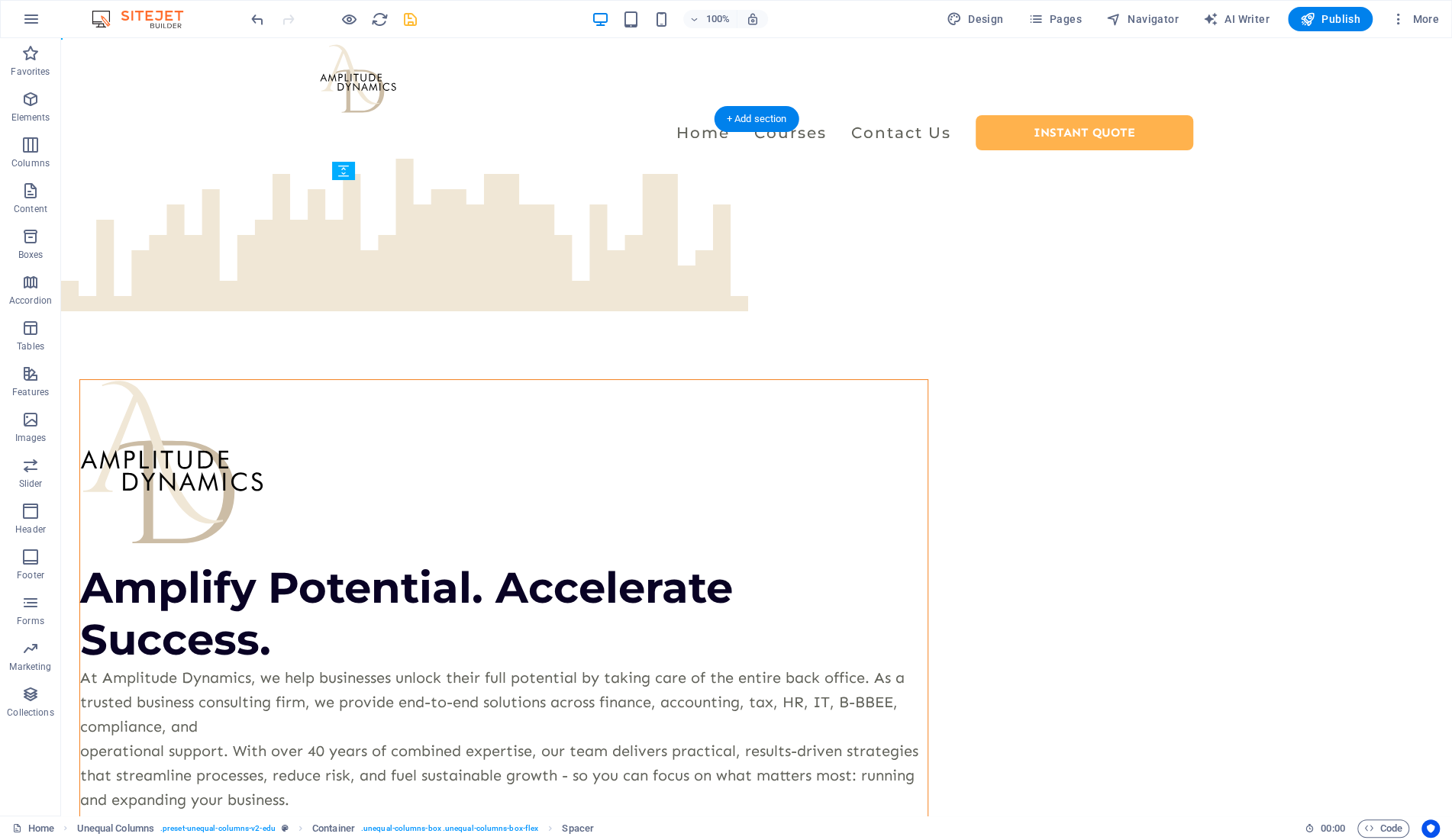
drag, startPoint x: 562, startPoint y: 479, endPoint x: 483, endPoint y: 444, distance: 86.4
drag, startPoint x: 425, startPoint y: 477, endPoint x: 434, endPoint y: 373, distance: 104.4
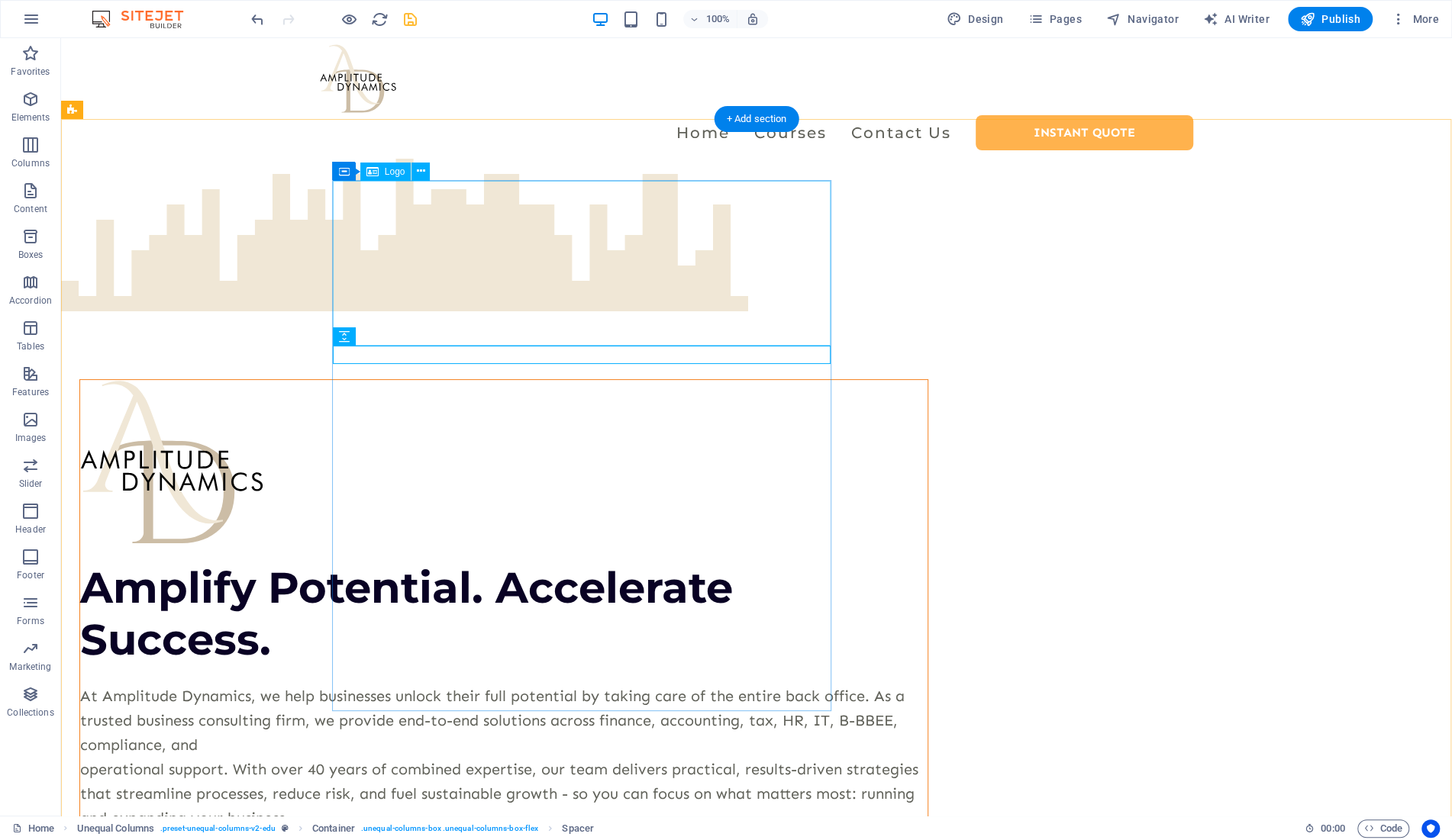
click at [418, 380] on div at bounding box center [503, 463] width 847 height 165
click at [378, 170] on icon at bounding box center [373, 172] width 13 height 18
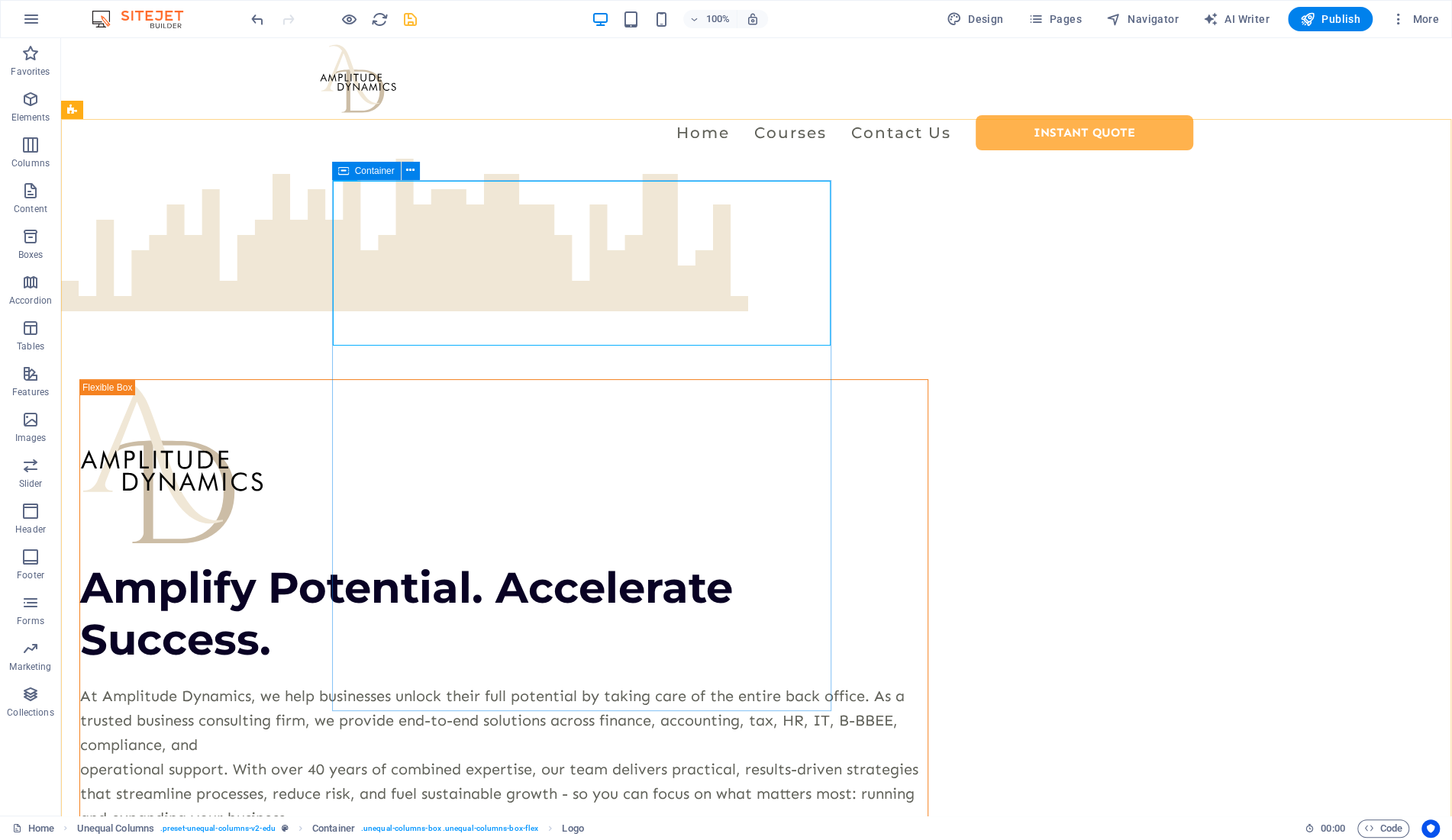
click at [342, 170] on icon at bounding box center [343, 171] width 11 height 18
click at [375, 170] on span "Container" at bounding box center [375, 171] width 40 height 9
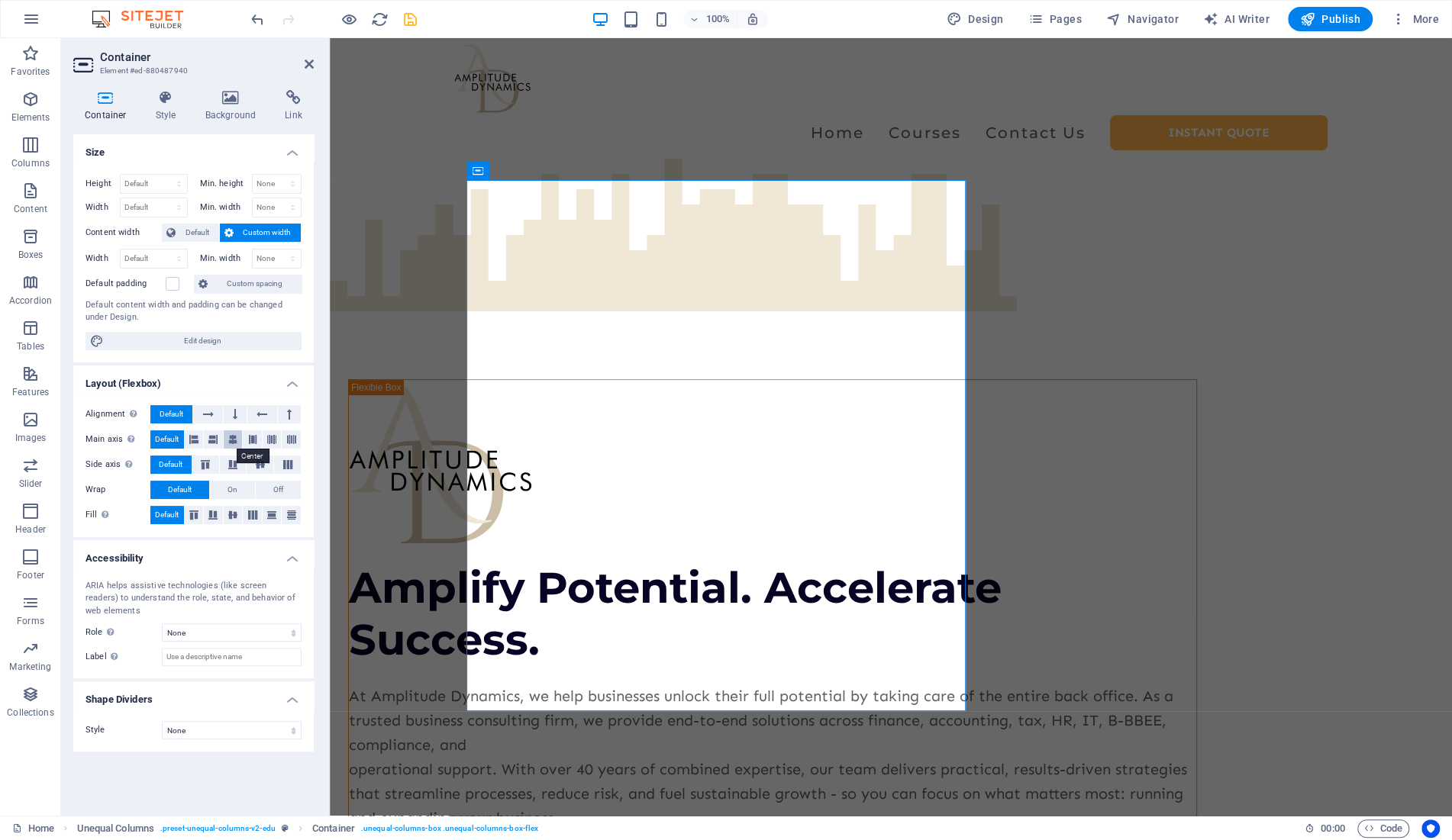
click at [227, 437] on button at bounding box center [233, 439] width 19 height 18
click at [553, 380] on div at bounding box center [772, 463] width 847 height 165
click at [523, 175] on span "Logo" at bounding box center [529, 172] width 21 height 9
click at [162, 436] on span "Default" at bounding box center [166, 439] width 23 height 18
click at [236, 437] on icon at bounding box center [233, 439] width 9 height 18
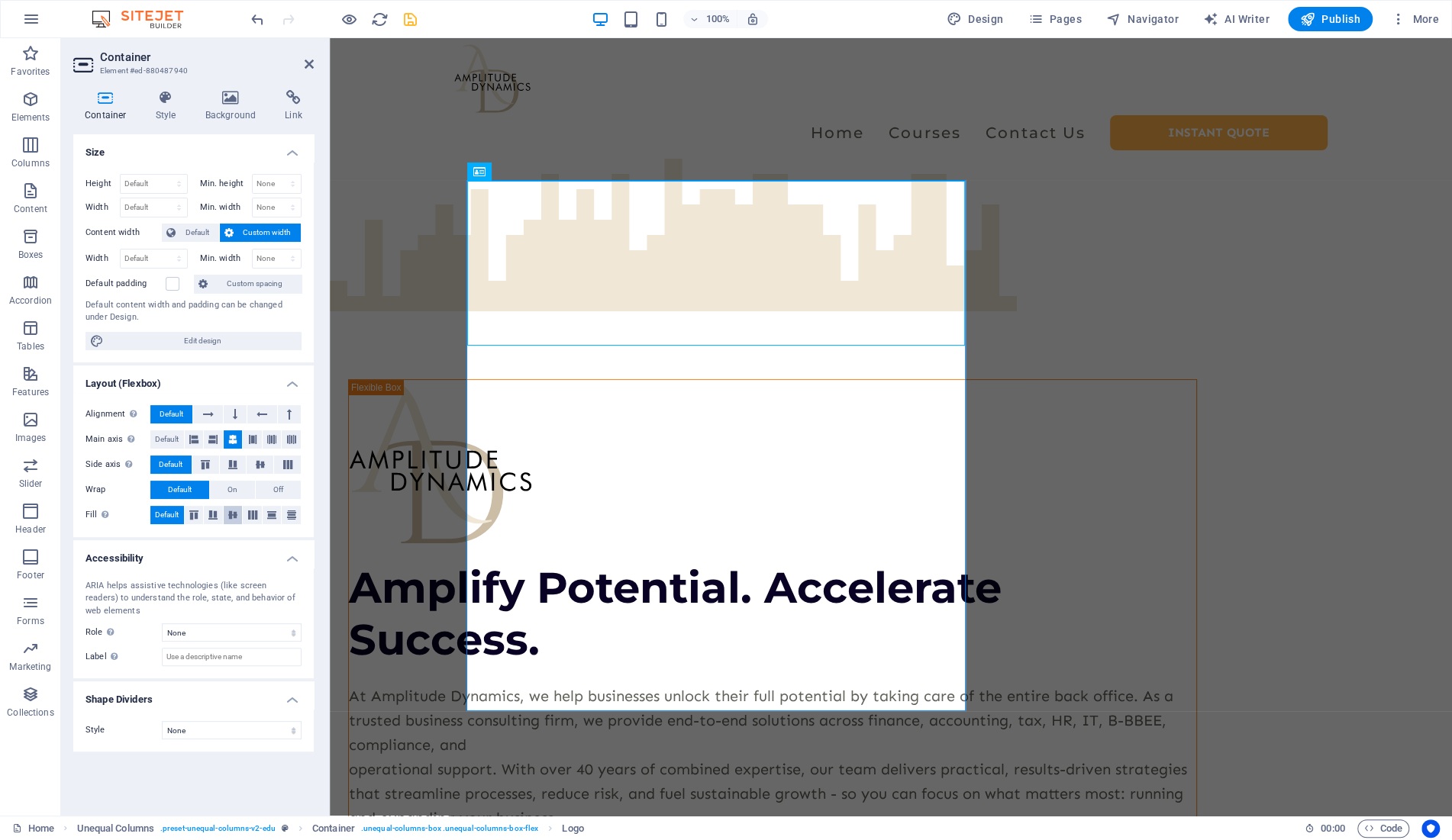
click at [235, 515] on icon at bounding box center [233, 515] width 18 height 9
click at [173, 513] on span "Default" at bounding box center [166, 515] width 23 height 18
click at [168, 437] on span "Default" at bounding box center [166, 439] width 23 height 18
click at [240, 412] on button at bounding box center [235, 414] width 22 height 18
click at [165, 412] on span "Default" at bounding box center [172, 414] width 23 height 18
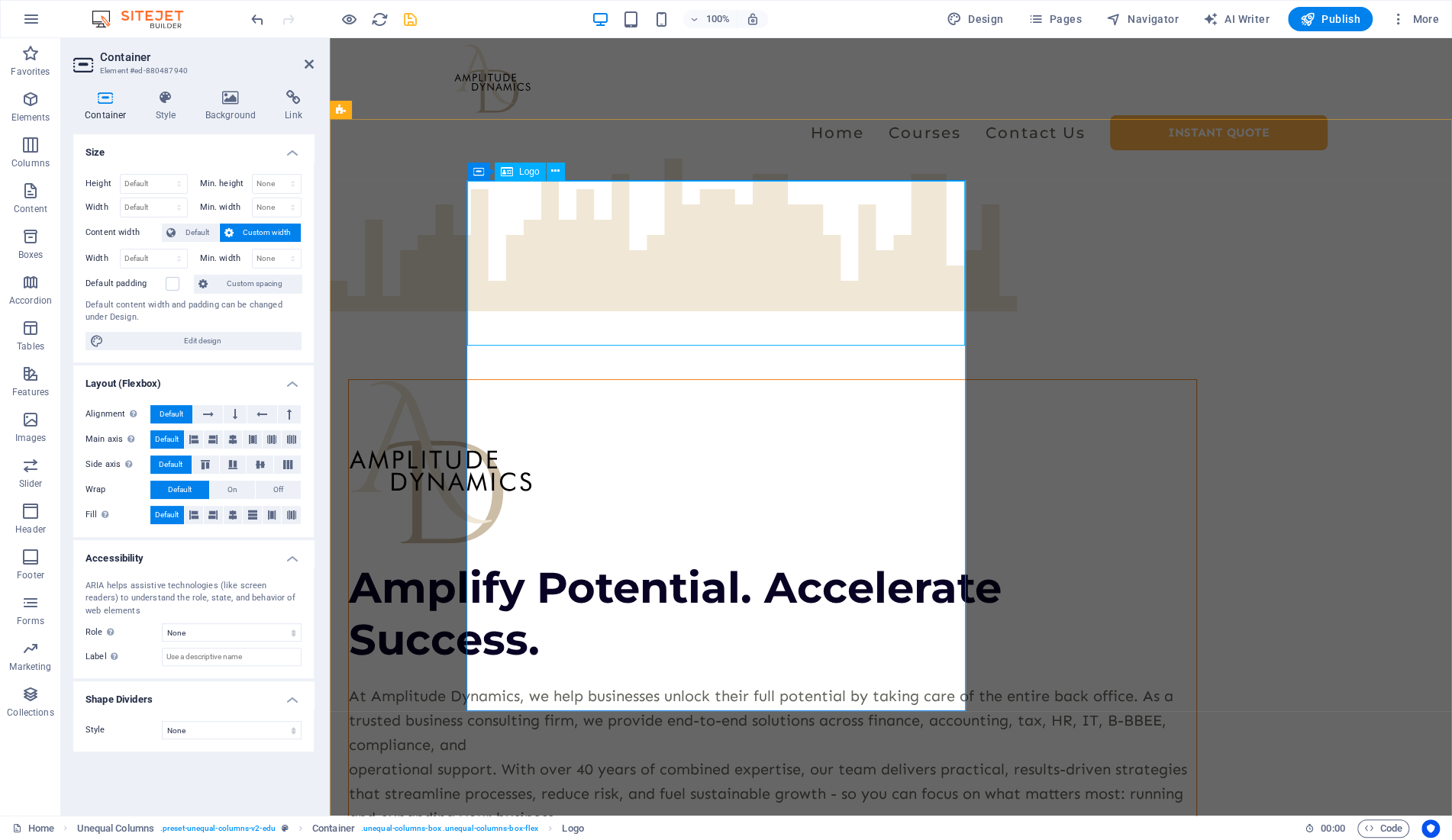
click at [544, 380] on div at bounding box center [772, 463] width 847 height 165
click at [557, 380] on div at bounding box center [772, 463] width 847 height 165
select select "rem"
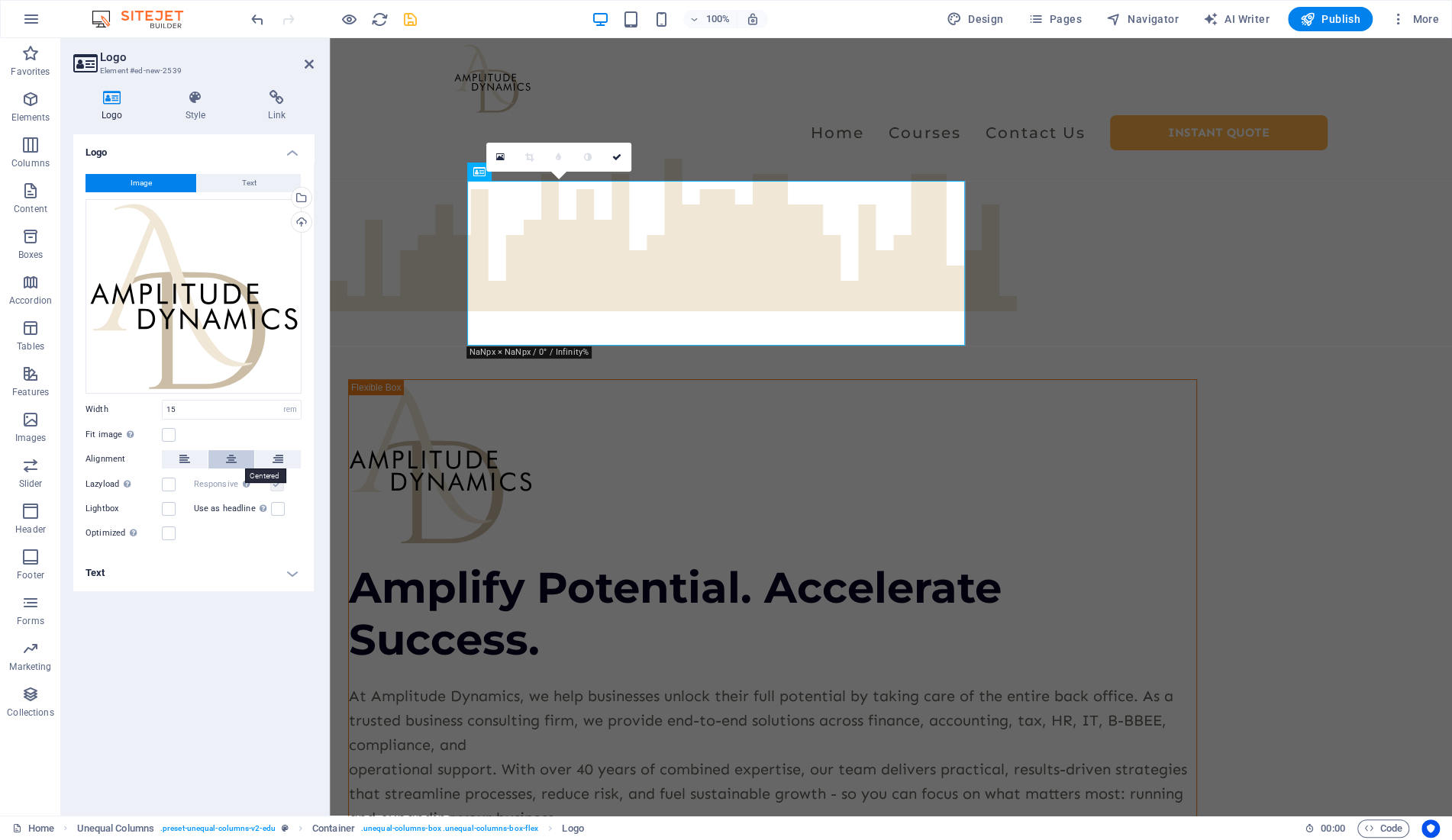
click at [240, 459] on button at bounding box center [231, 459] width 46 height 18
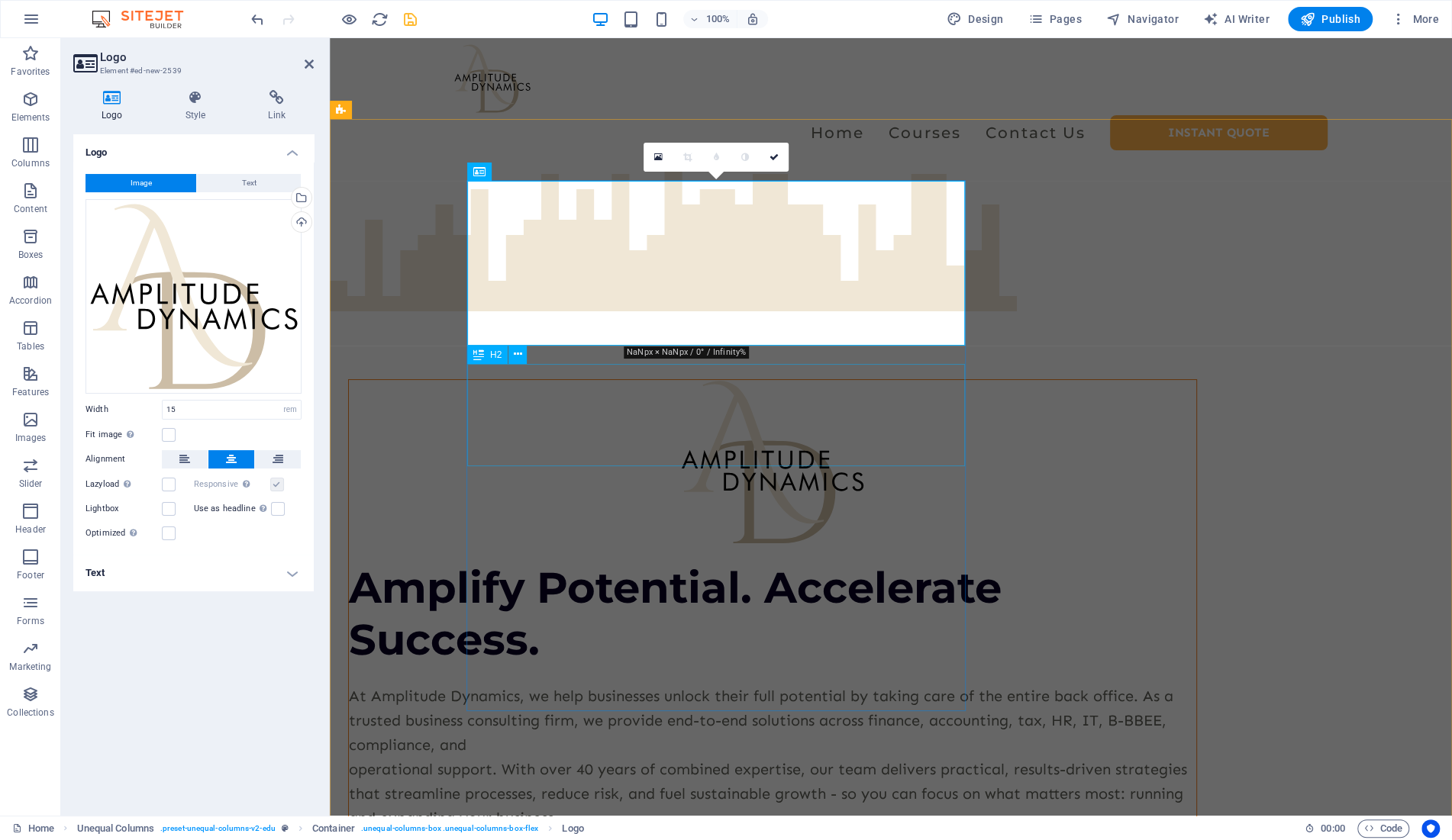
click at [742, 562] on div "Amplify Potential. Accelerate Success." at bounding box center [772, 614] width 847 height 102
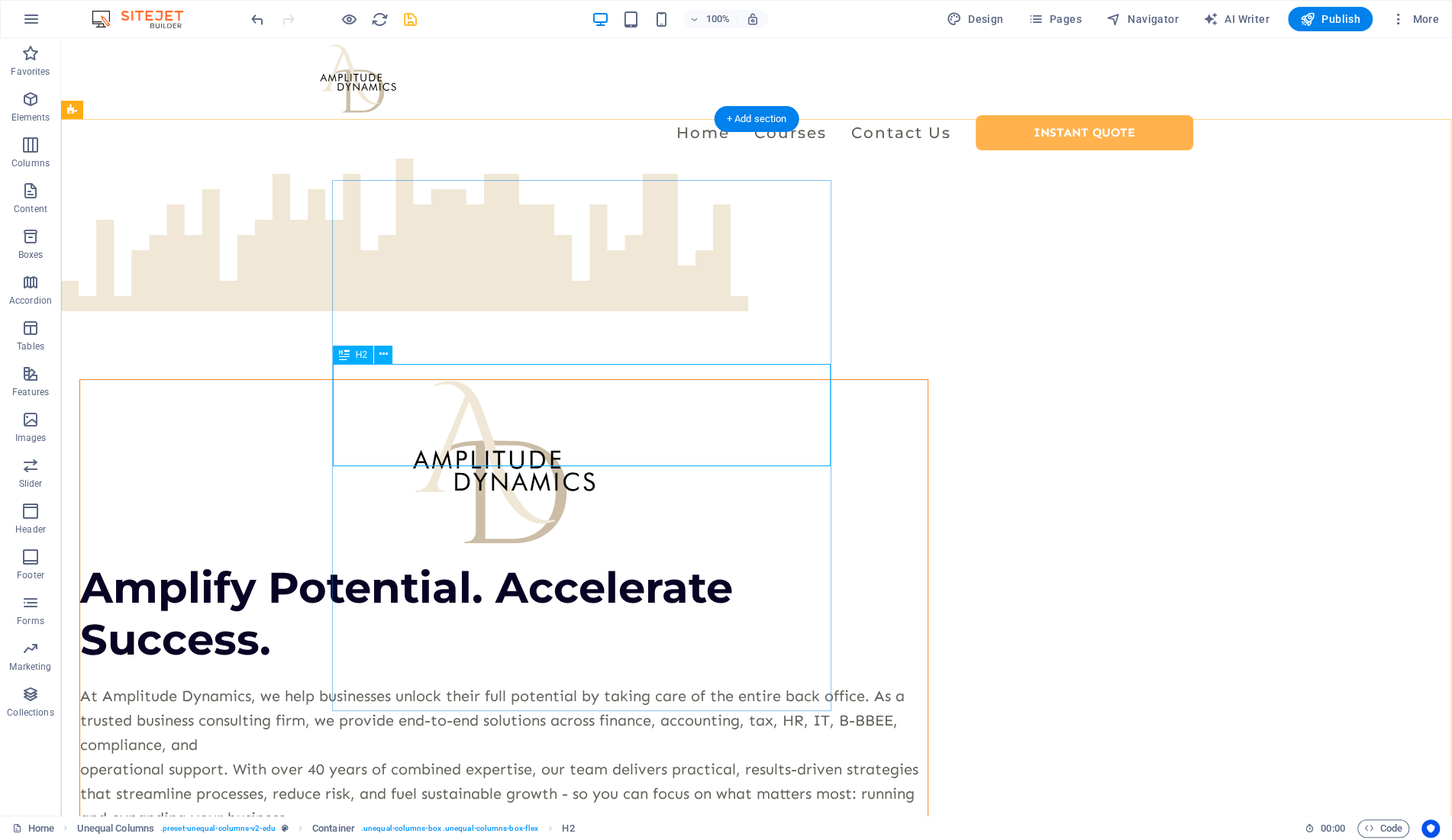
click at [553, 562] on div "Amplify Potential. Accelerate Success." at bounding box center [503, 614] width 847 height 102
click at [353, 355] on div "H2" at bounding box center [352, 355] width 40 height 18
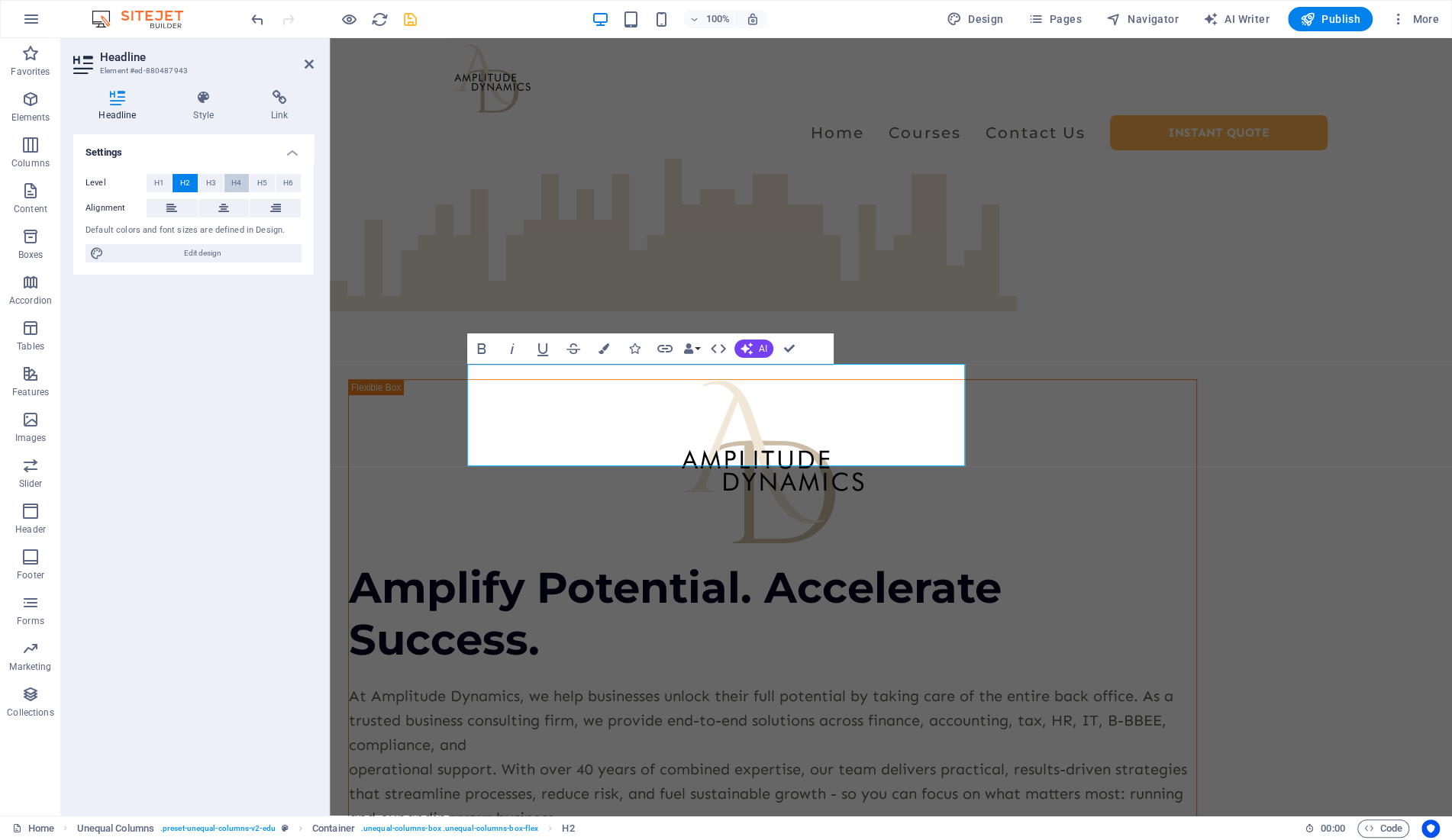
click at [234, 181] on span "H4" at bounding box center [235, 183] width 10 height 18
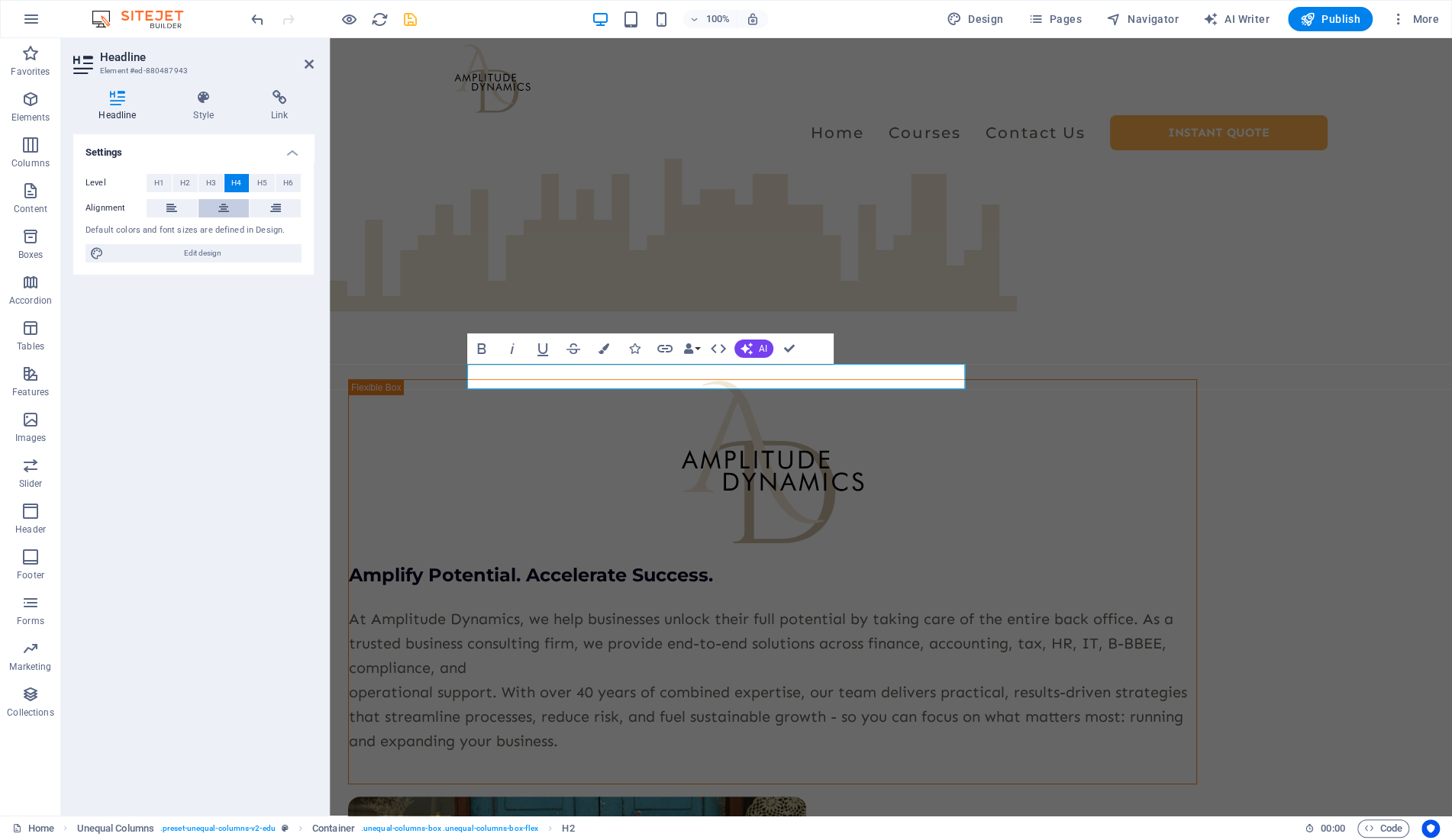
click at [222, 201] on icon at bounding box center [224, 208] width 11 height 18
click at [739, 606] on div "At Amplitude Dynamics, we help businesses unlock their full potential by taking…" at bounding box center [772, 679] width 847 height 146
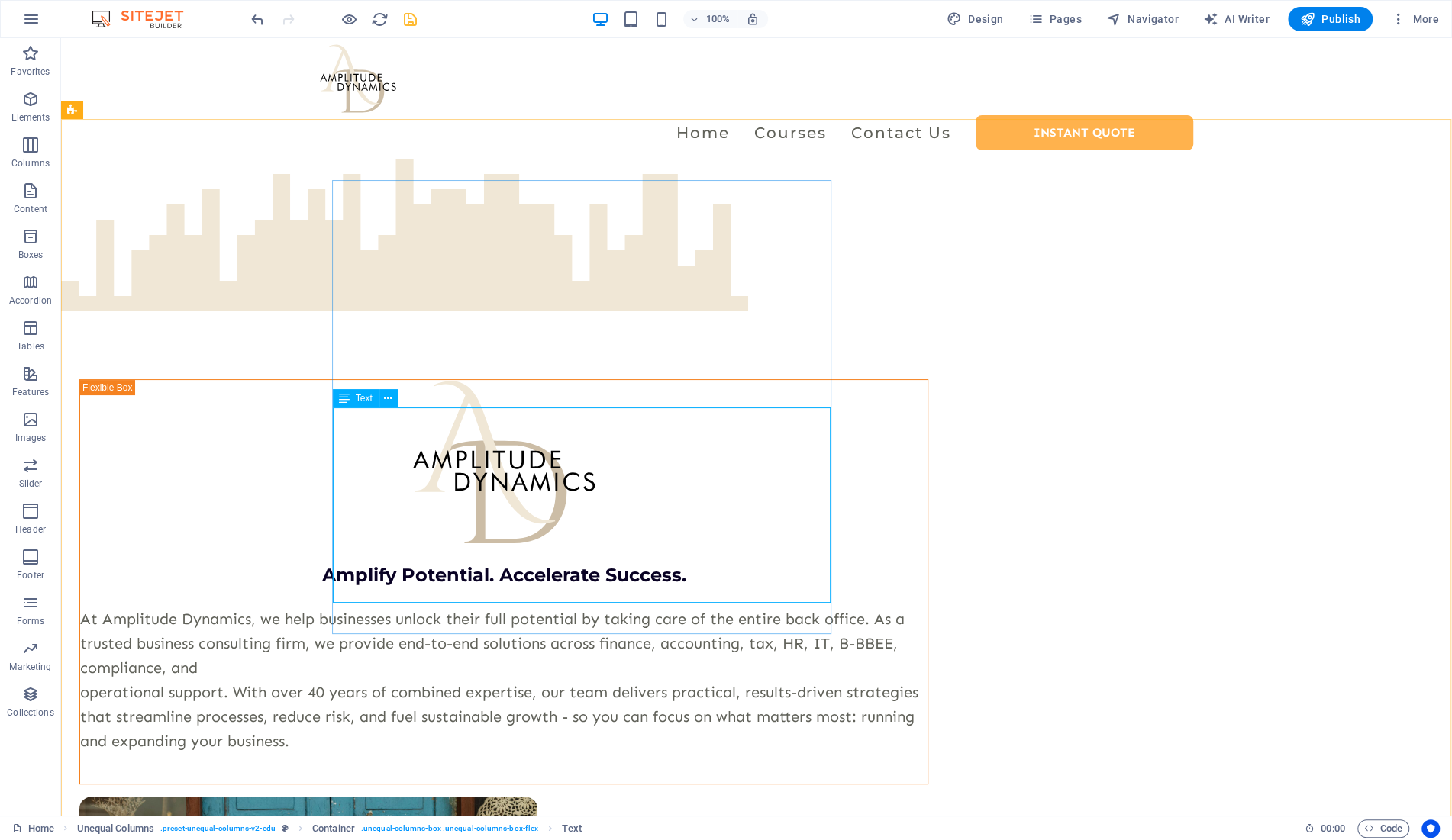
click at [359, 397] on span "Text" at bounding box center [364, 398] width 17 height 9
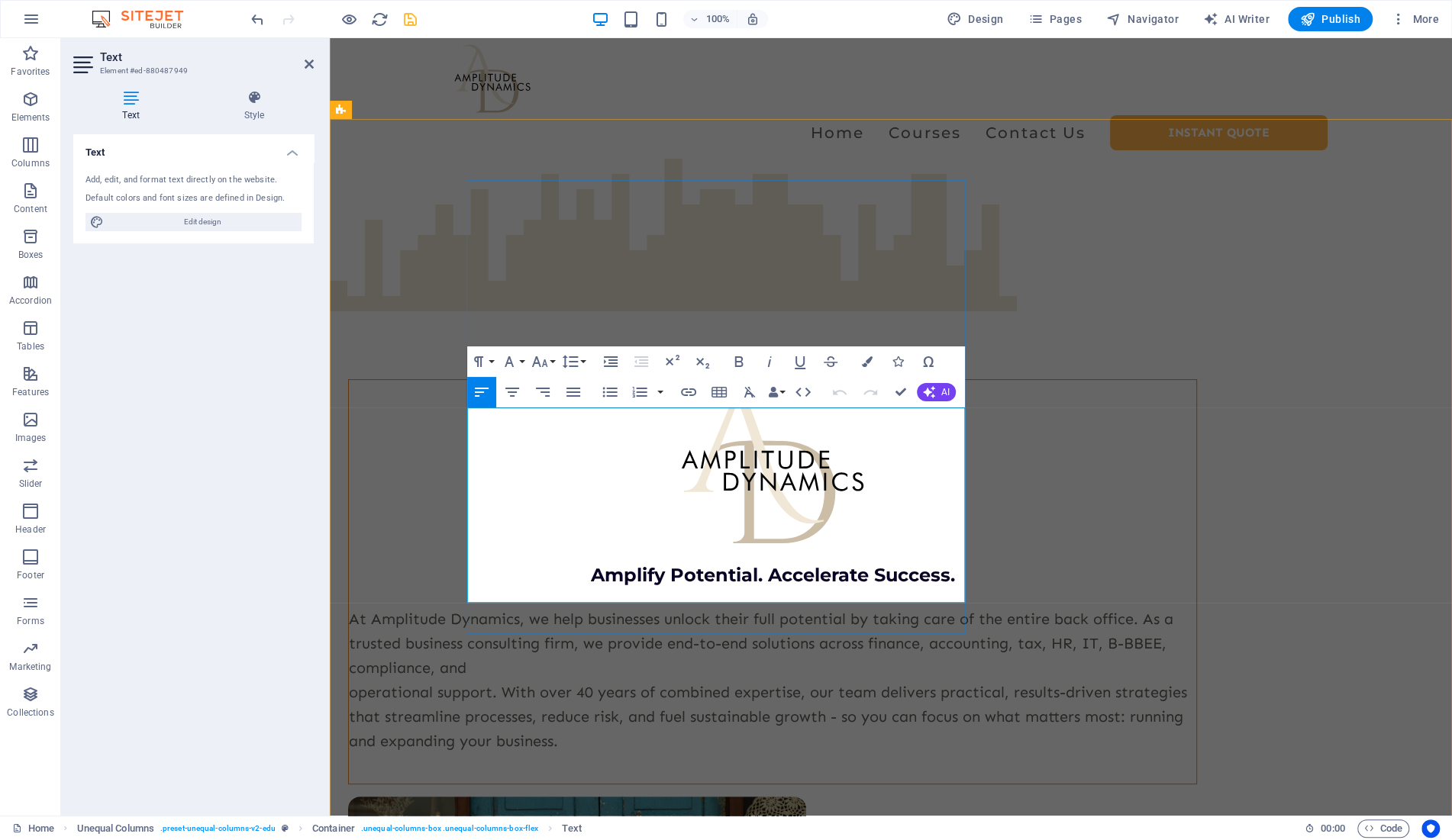
click at [626, 606] on p "At Amplitude Dynamics, we help businesses unlock their full potential by taking…" at bounding box center [772, 679] width 847 height 146
click at [540, 393] on icon "button" at bounding box center [543, 393] width 18 height 18
click at [506, 385] on icon "button" at bounding box center [512, 393] width 18 height 18
click at [797, 606] on p "At Amplitude Dynamics, we help businesses unlock their full potential by taking…" at bounding box center [772, 679] width 847 height 146
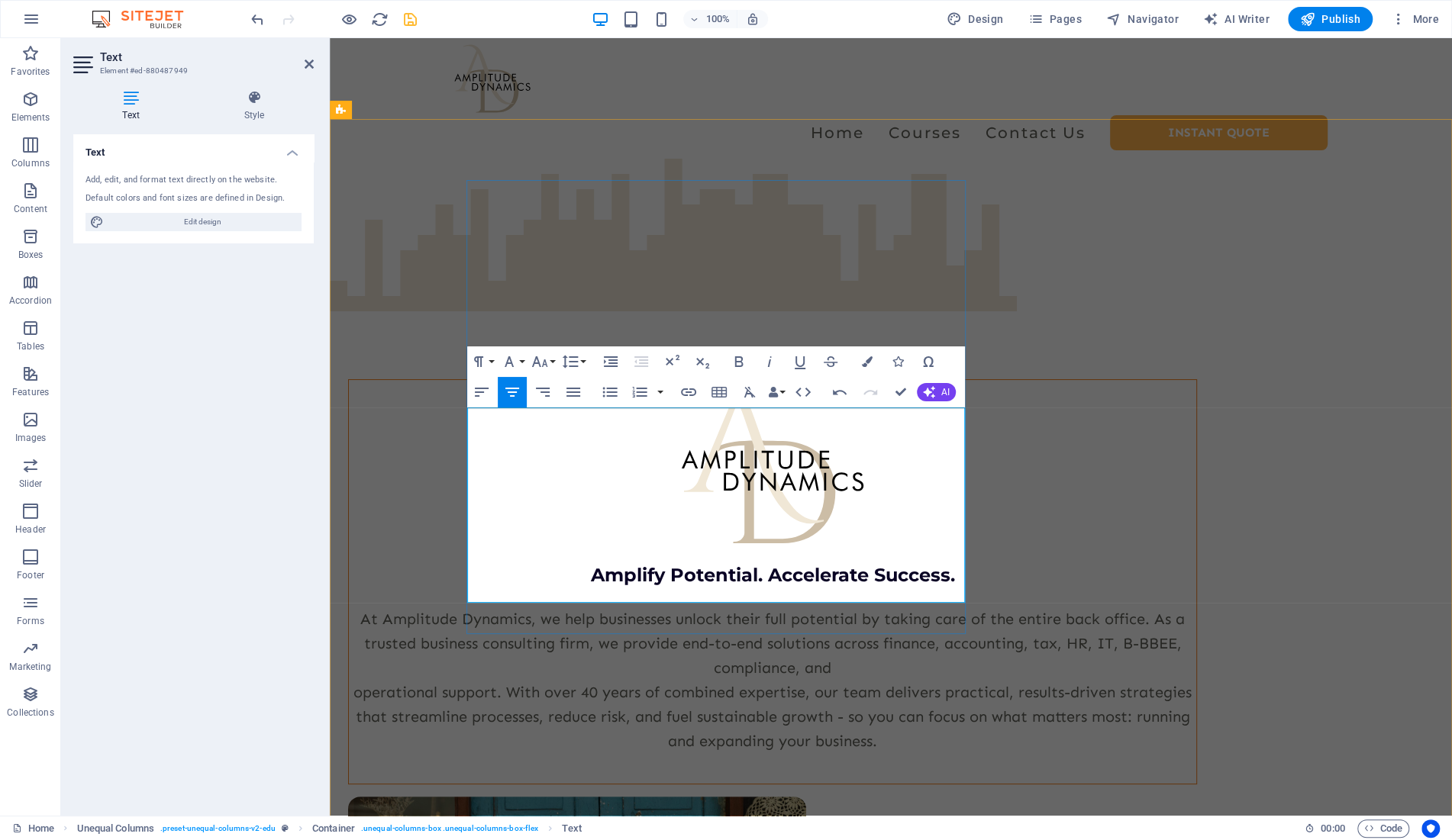
click at [613, 606] on p "At Amplitude Dynamics, we help businesses unlock their full potential by taking…" at bounding box center [772, 679] width 847 height 146
click at [516, 360] on icon "button" at bounding box center [509, 362] width 18 height 18
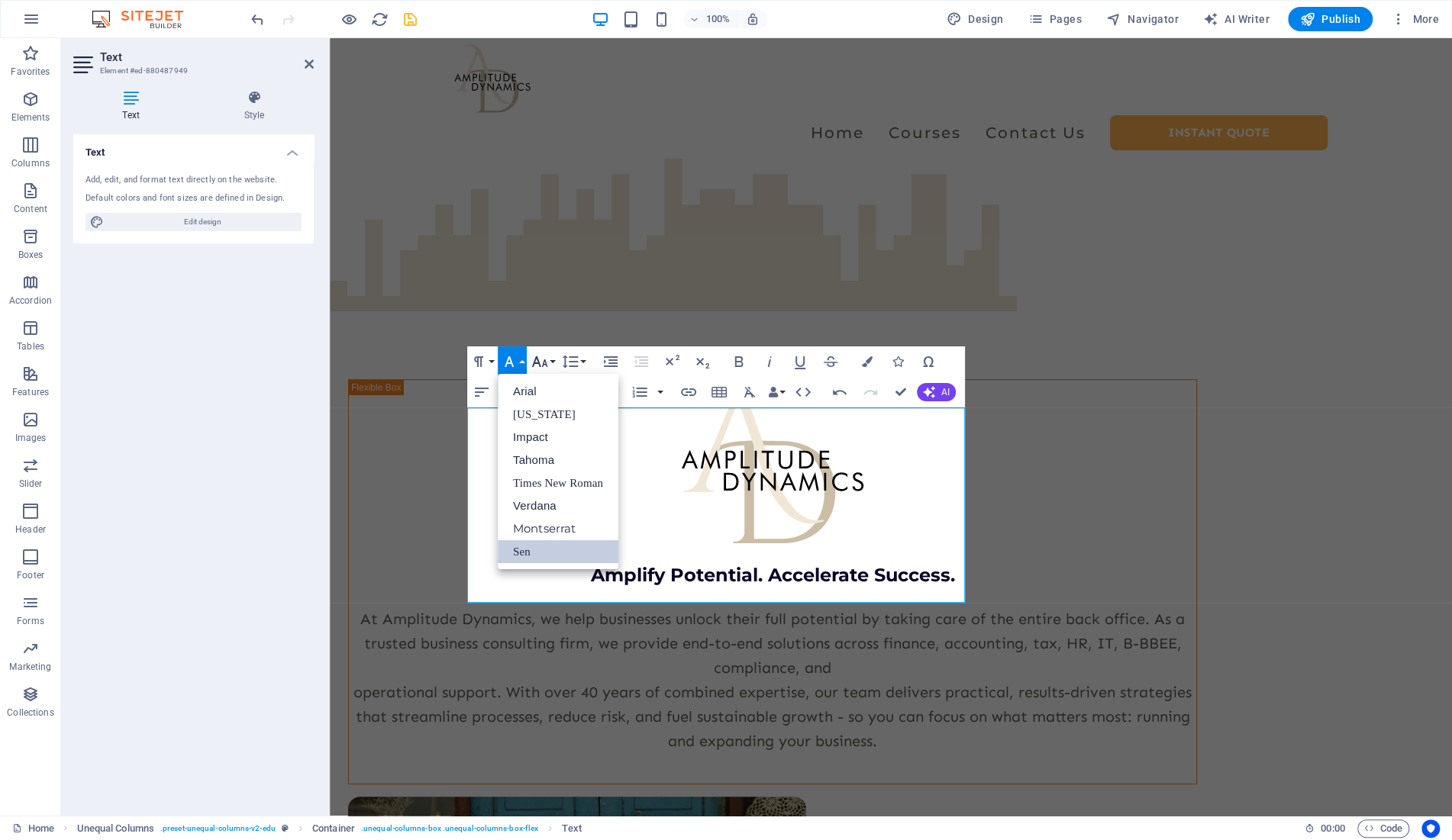
click at [542, 367] on icon "button" at bounding box center [540, 362] width 18 height 18
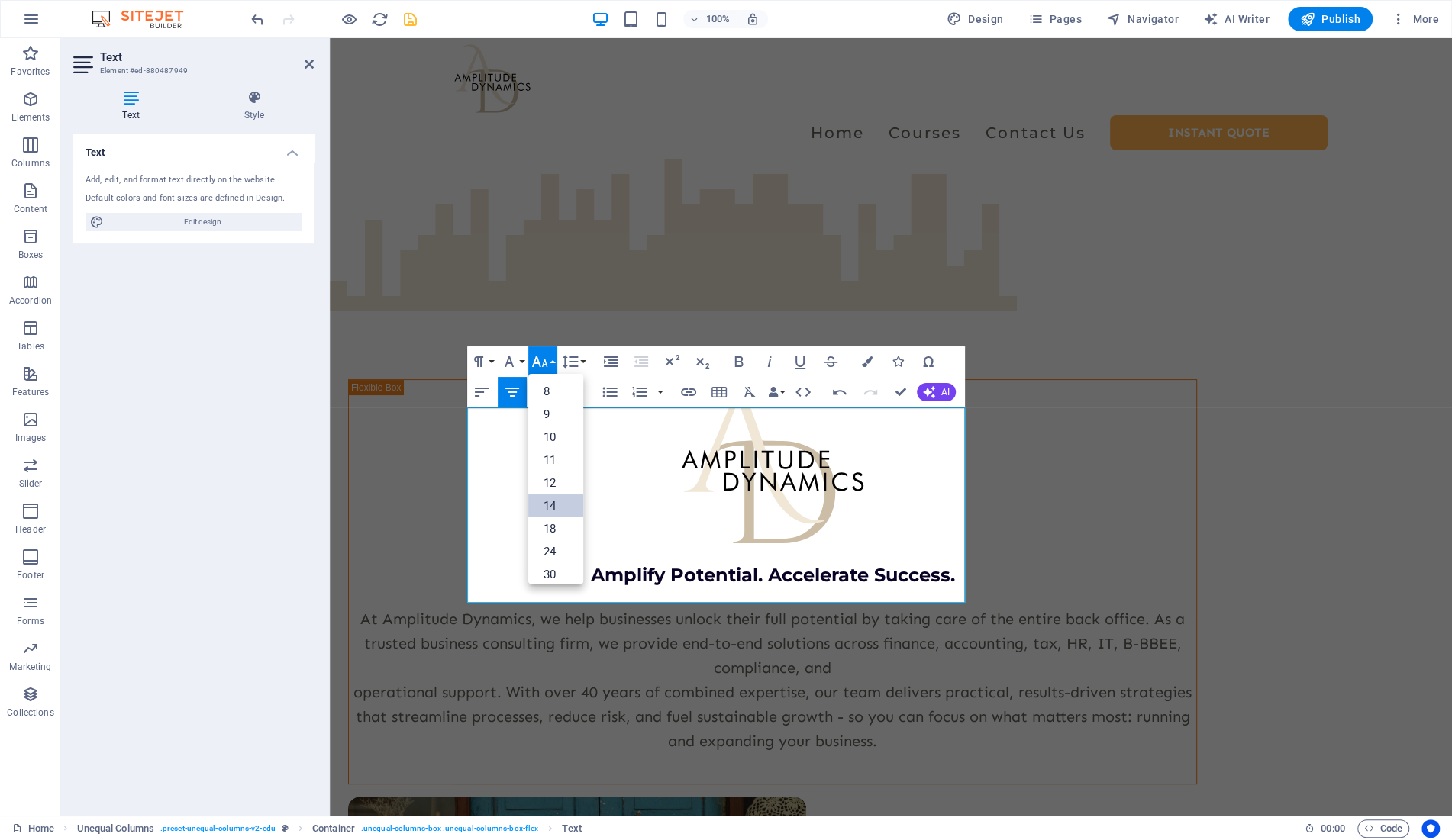
click at [553, 509] on link "14" at bounding box center [555, 506] width 55 height 22
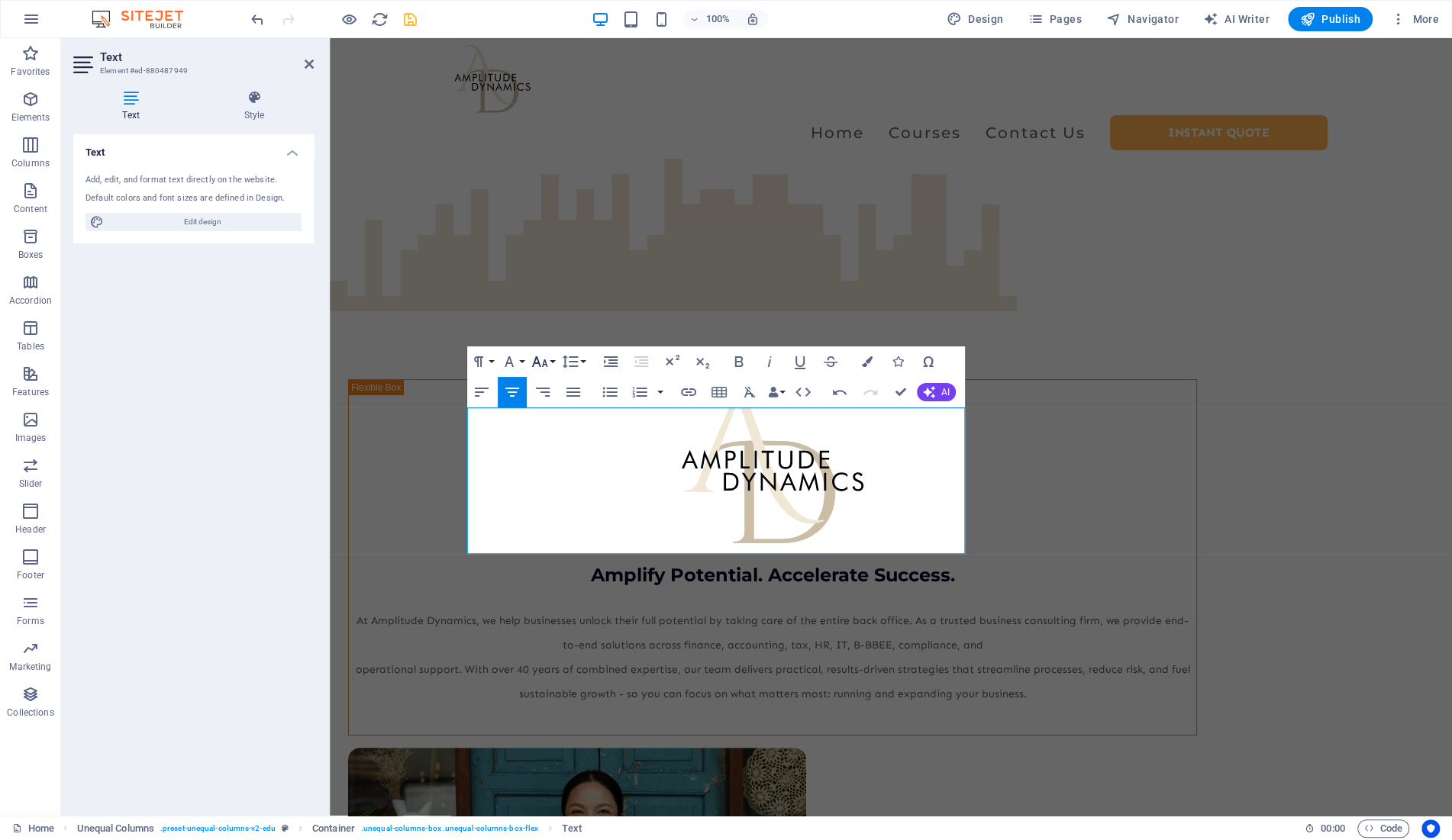
click at [546, 358] on icon "button" at bounding box center [540, 362] width 18 height 18
click at [553, 429] on link "18" at bounding box center [555, 424] width 55 height 22
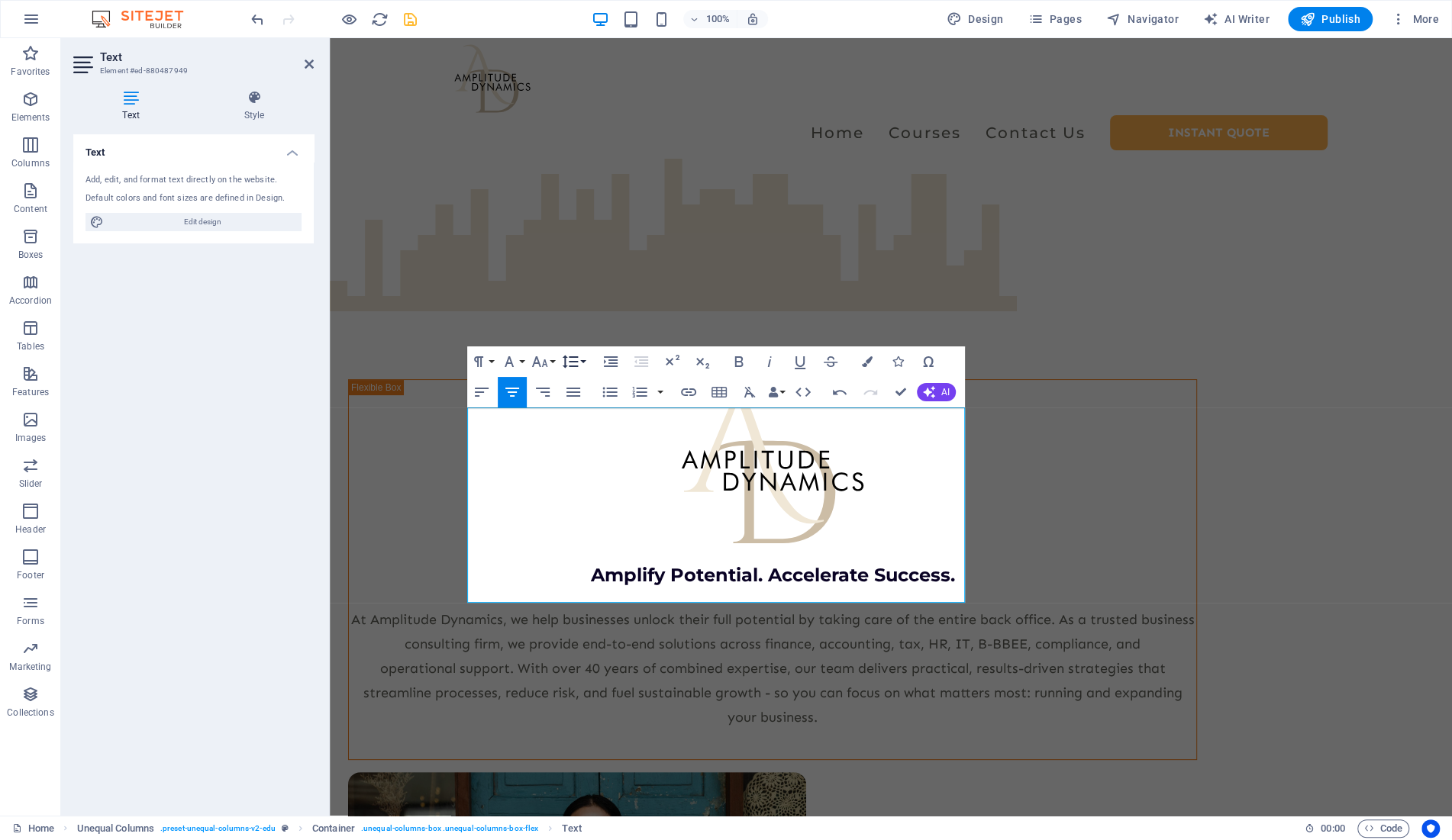
click at [571, 363] on icon "button" at bounding box center [571, 362] width 16 height 13
click at [591, 455] on link "1.5" at bounding box center [593, 460] width 68 height 22
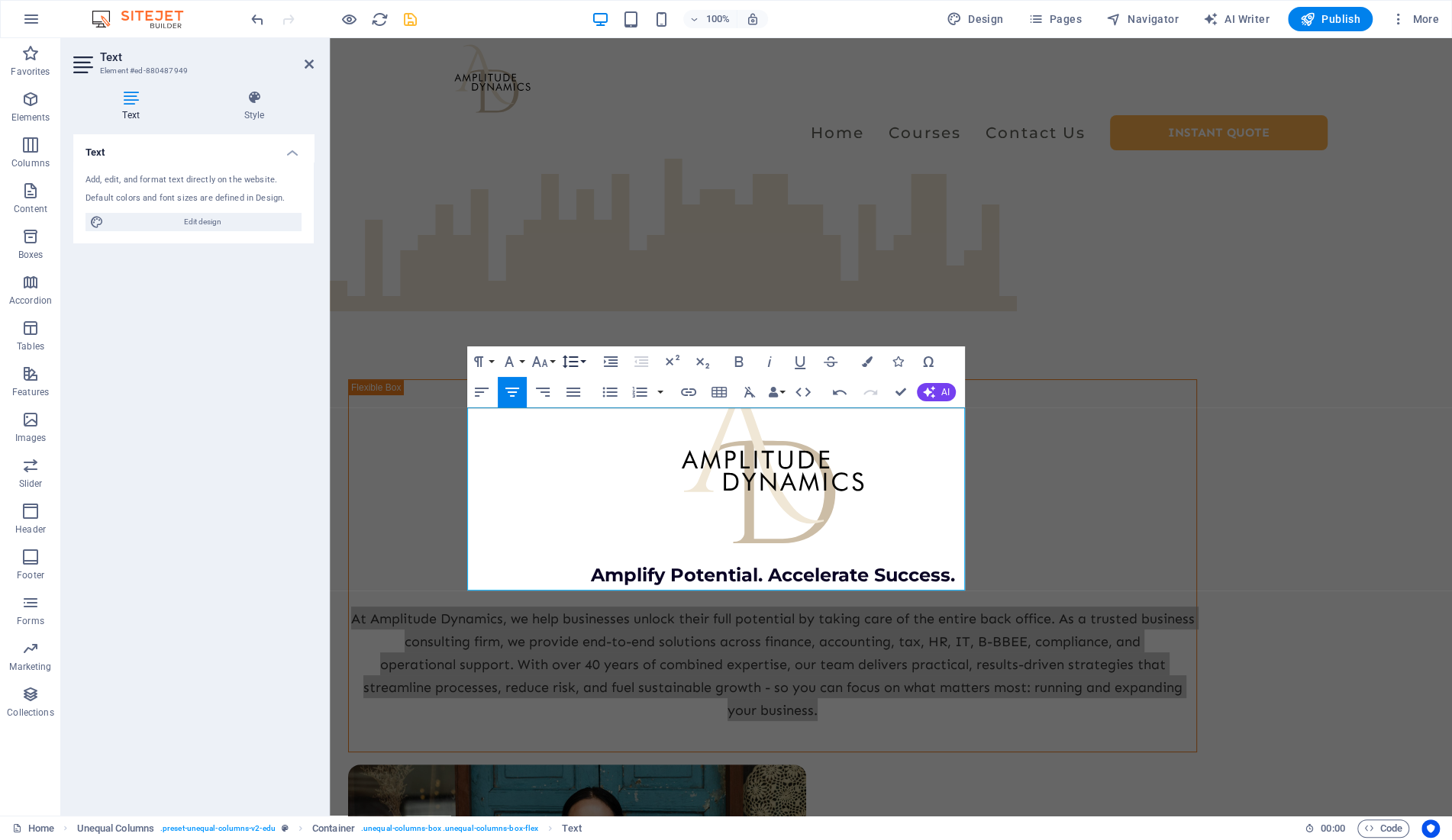
click at [572, 361] on icon "button" at bounding box center [570, 362] width 18 height 18
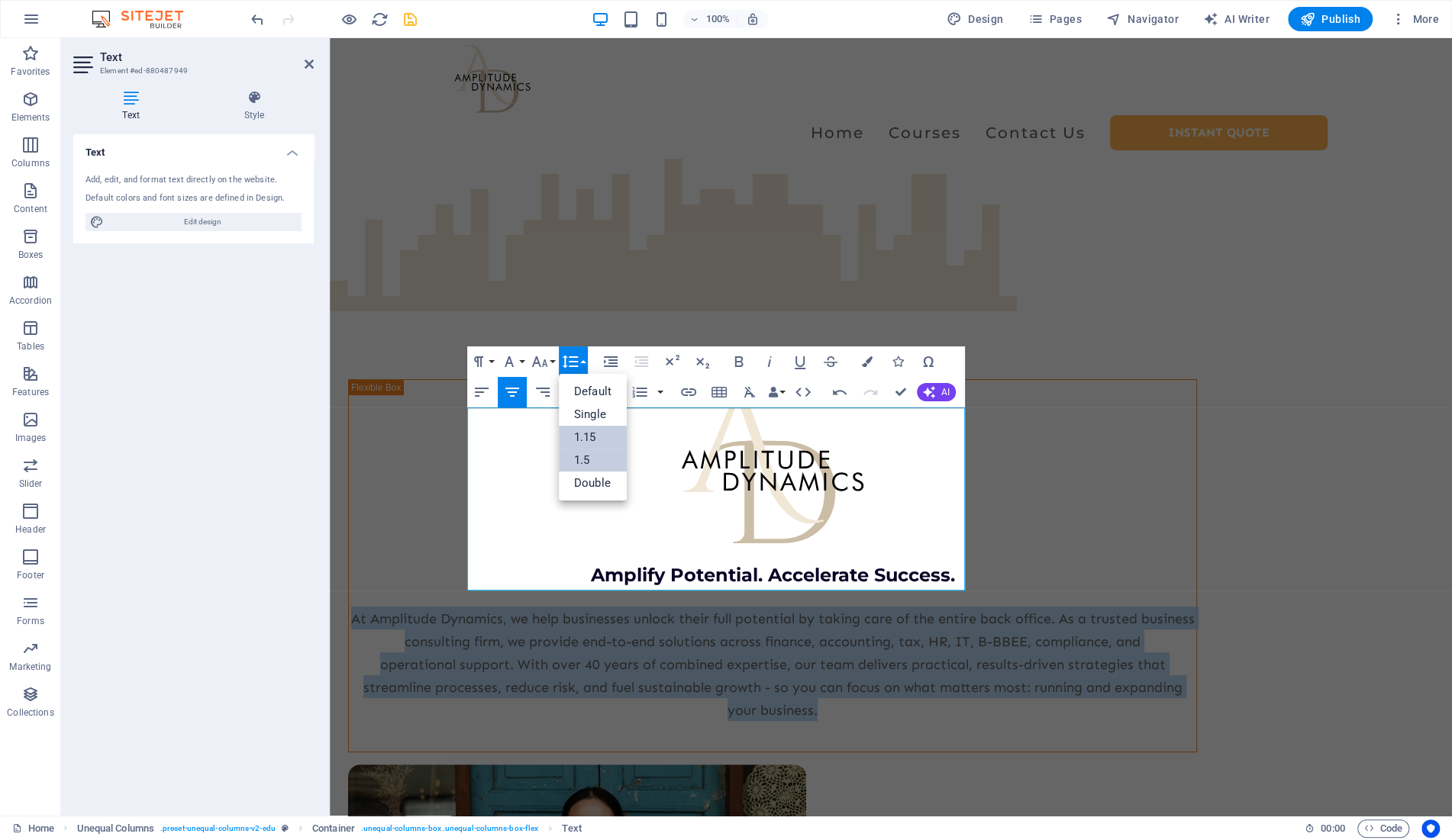
click at [591, 437] on link "1.15" at bounding box center [593, 437] width 68 height 22
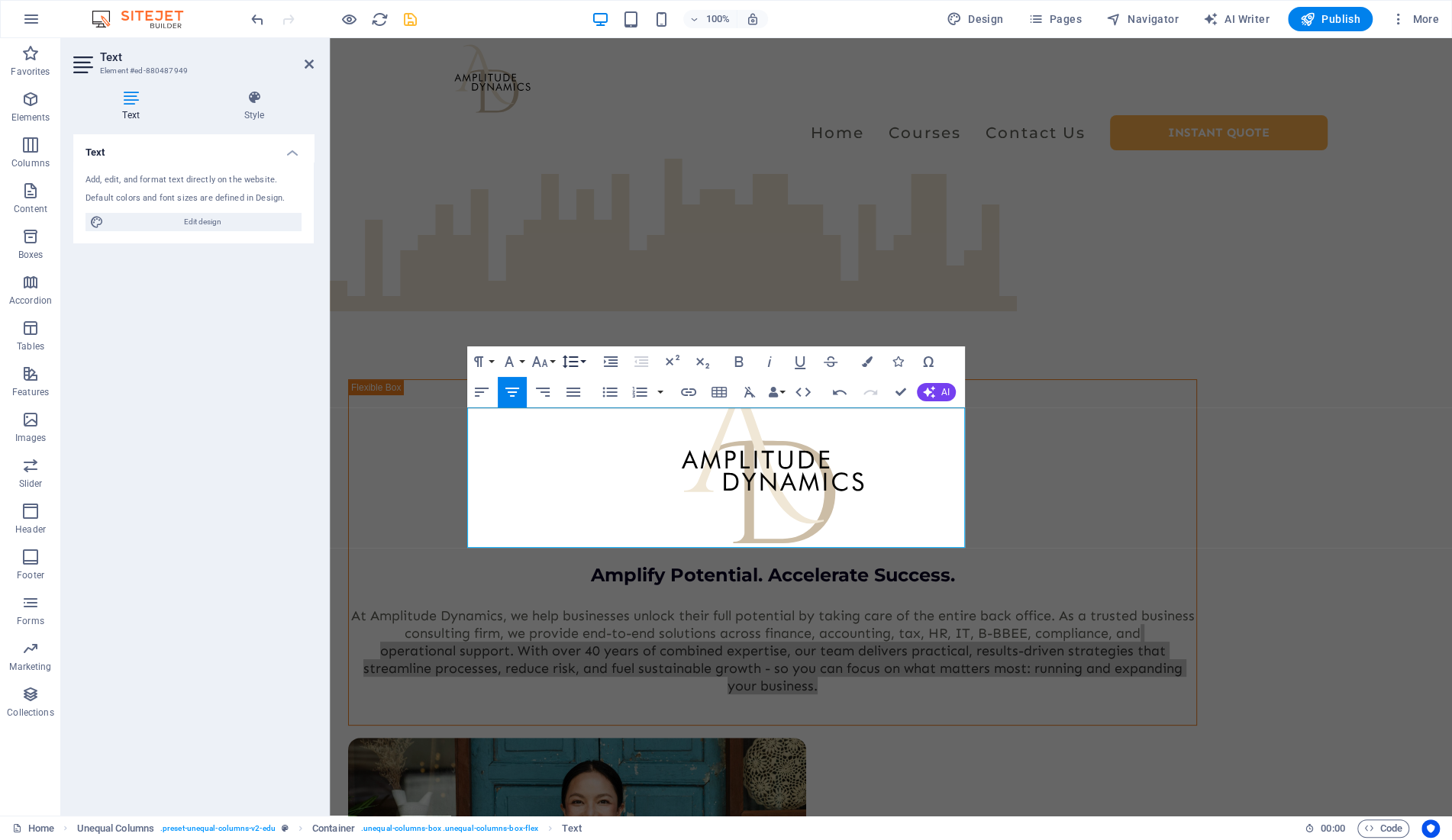
click at [569, 360] on icon "button" at bounding box center [570, 362] width 18 height 18
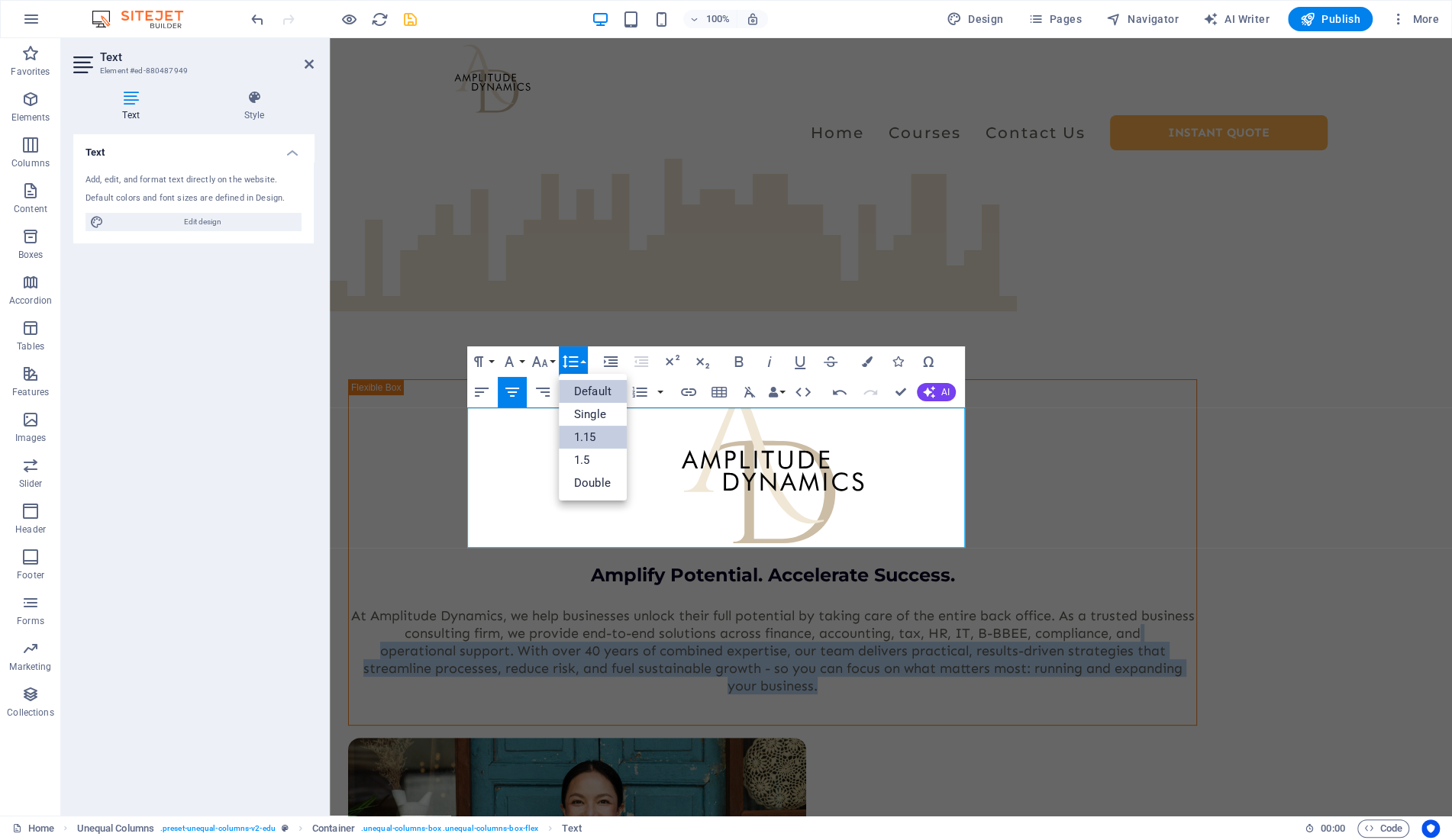
click at [592, 395] on link "Default" at bounding box center [593, 391] width 68 height 22
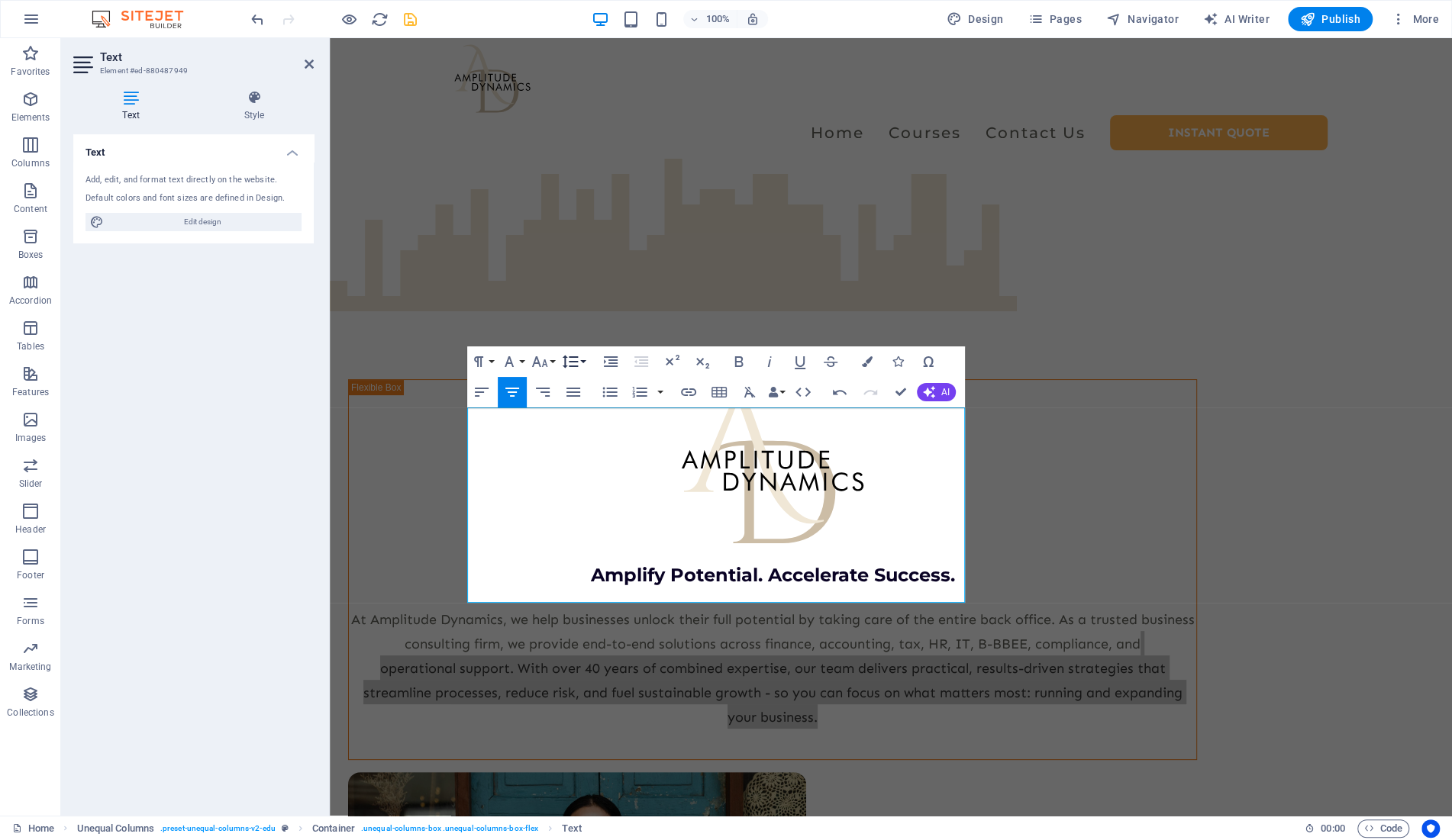
click at [571, 364] on icon "button" at bounding box center [570, 362] width 18 height 18
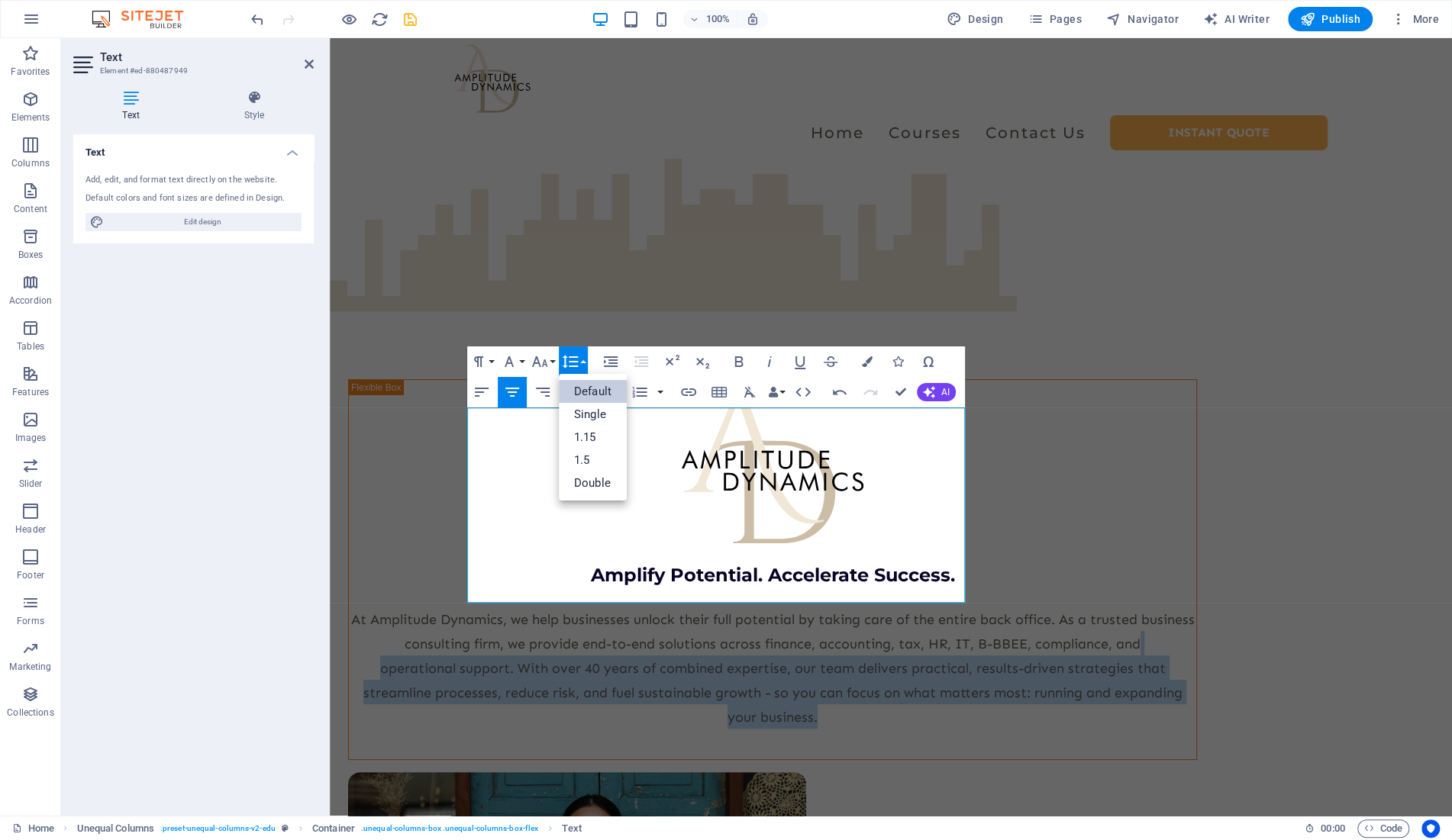
click at [589, 399] on link "Default" at bounding box center [593, 391] width 68 height 22
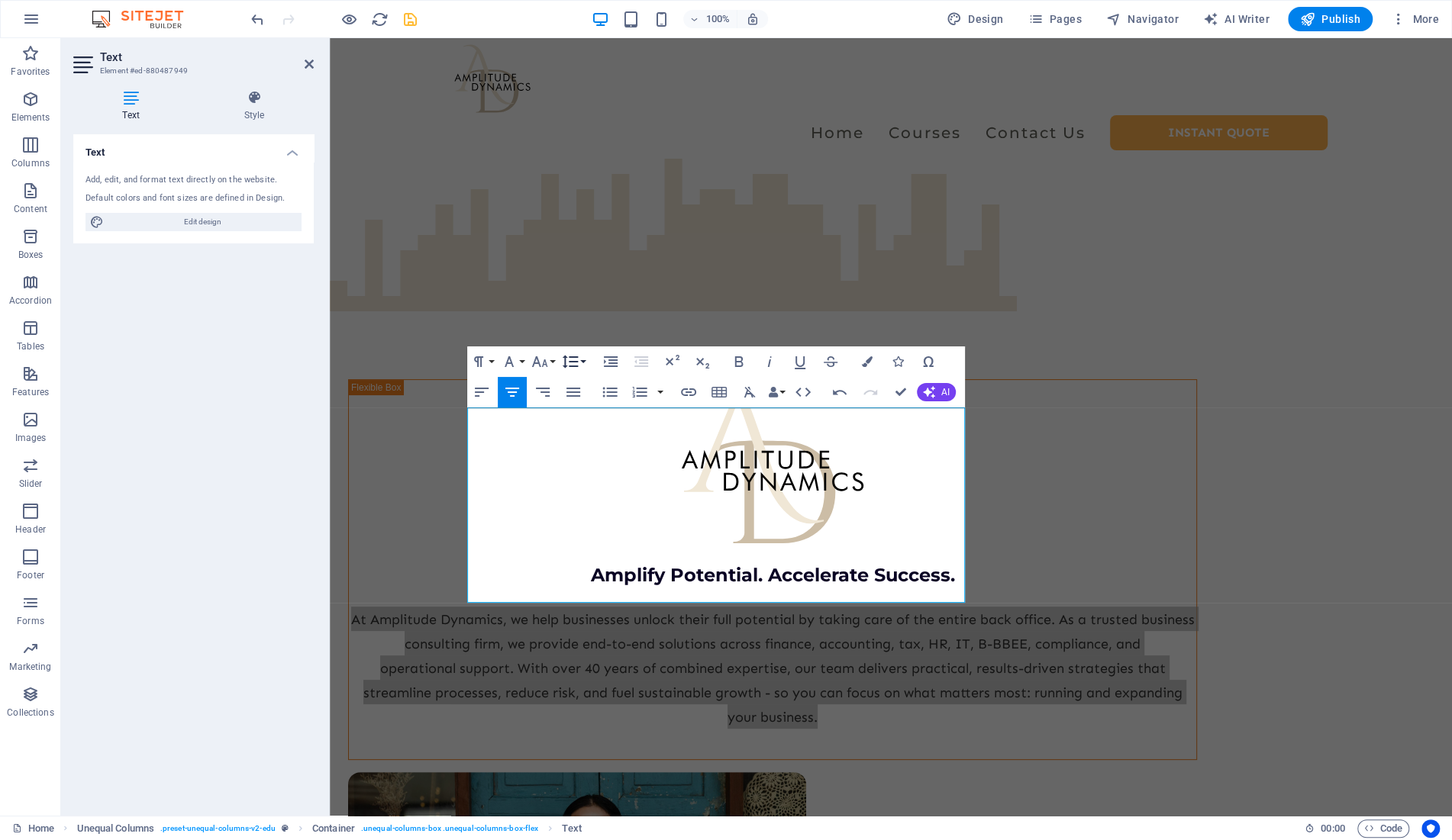
click at [575, 363] on icon "button" at bounding box center [571, 362] width 16 height 13
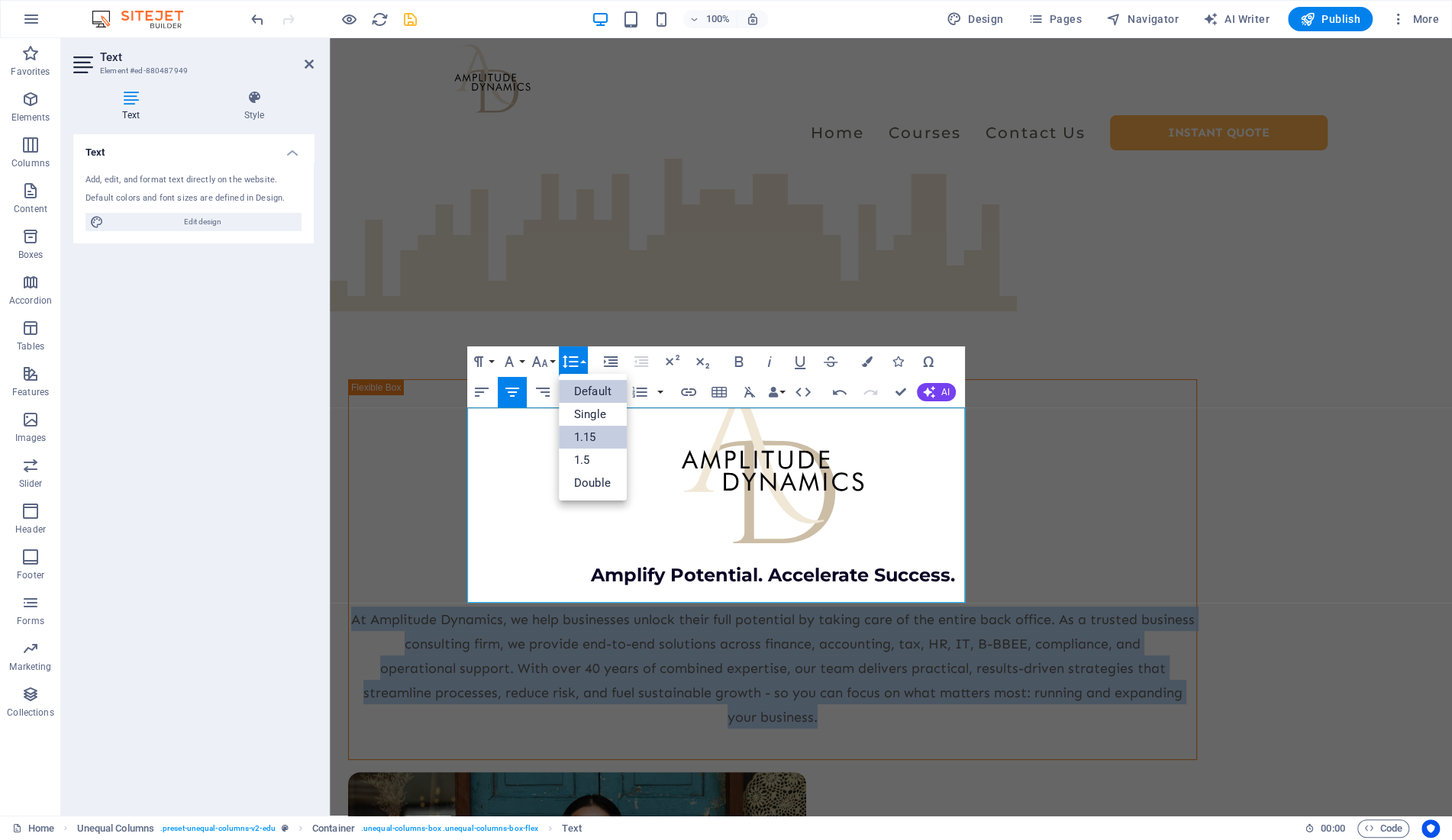
click at [593, 441] on link "1.15" at bounding box center [593, 437] width 68 height 22
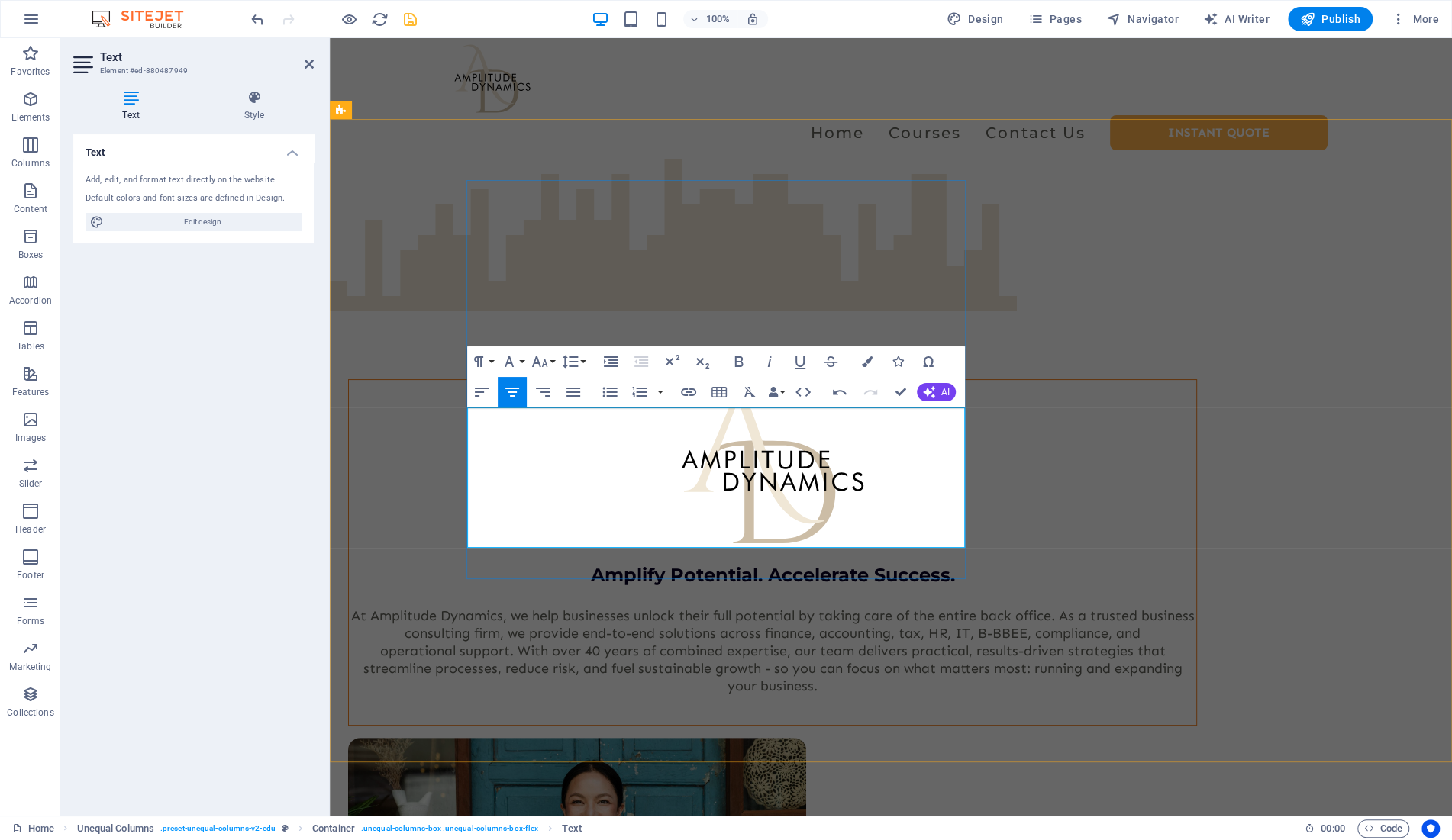
drag, startPoint x: 805, startPoint y: 466, endPoint x: 865, endPoint y: 512, distance: 75.6
click at [805, 606] on p "At Amplitude Dynamics, we help businesses unlock their full potential by taking…" at bounding box center [772, 650] width 847 height 88
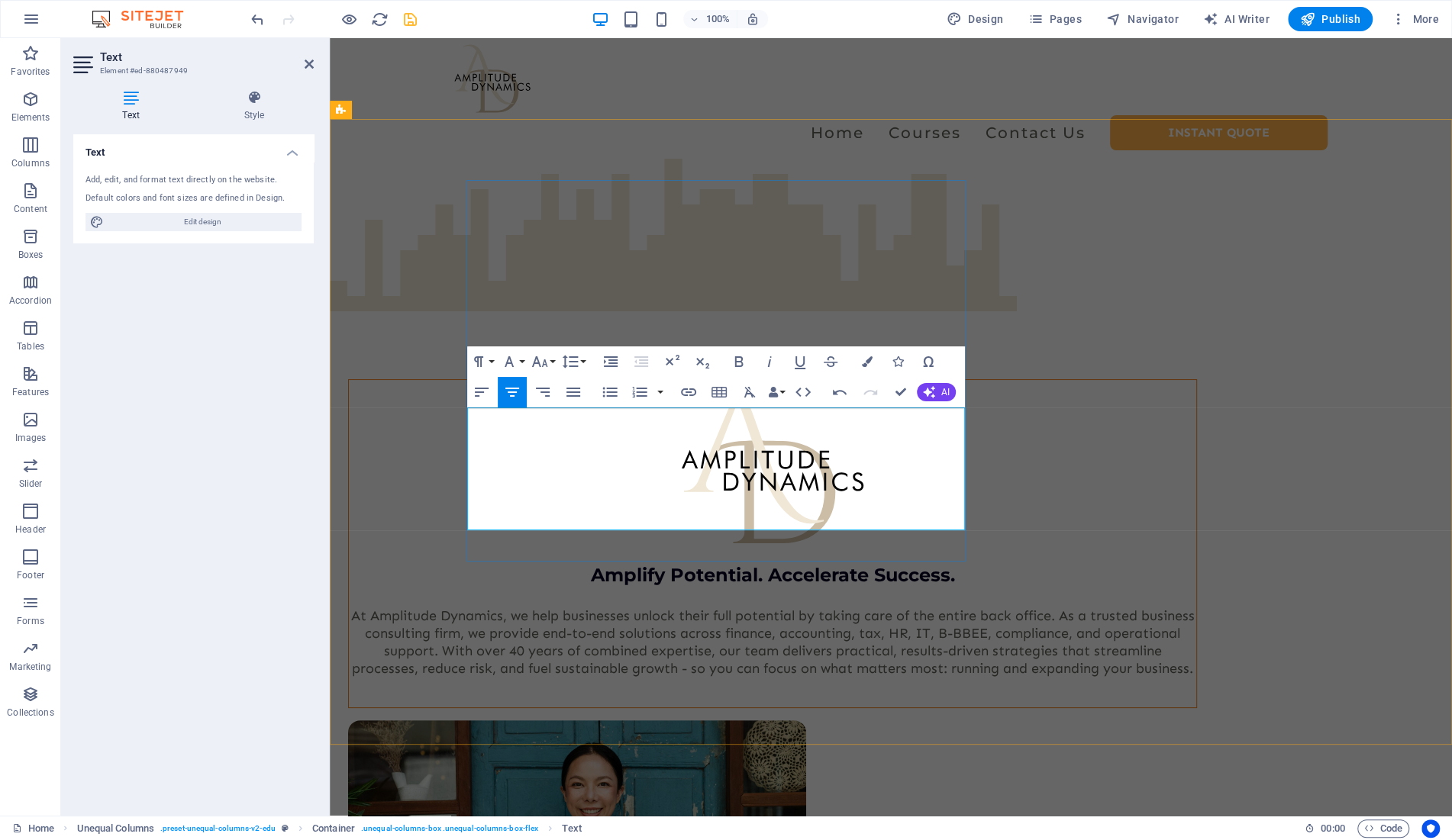
click at [760, 607] on span "At Amplitude Dynamics, we help businesses unlock their full potential by taking…" at bounding box center [773, 641] width 844 height 69
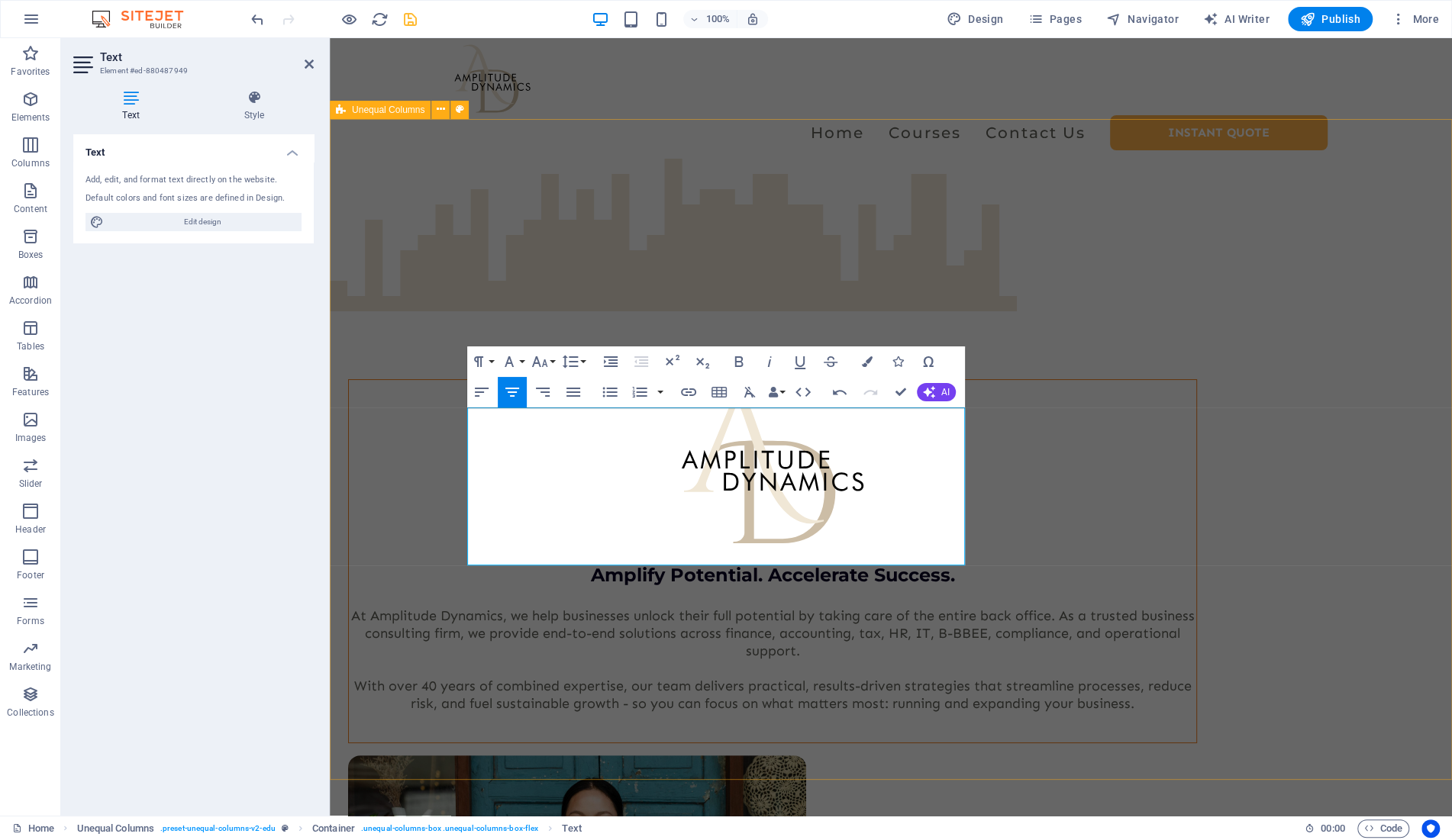
click at [1057, 636] on div "Amplify Potential. Accelerate Success. At [GEOGRAPHIC_DATA] Dynamics, we help b…" at bounding box center [890, 702] width 1122 height 1085
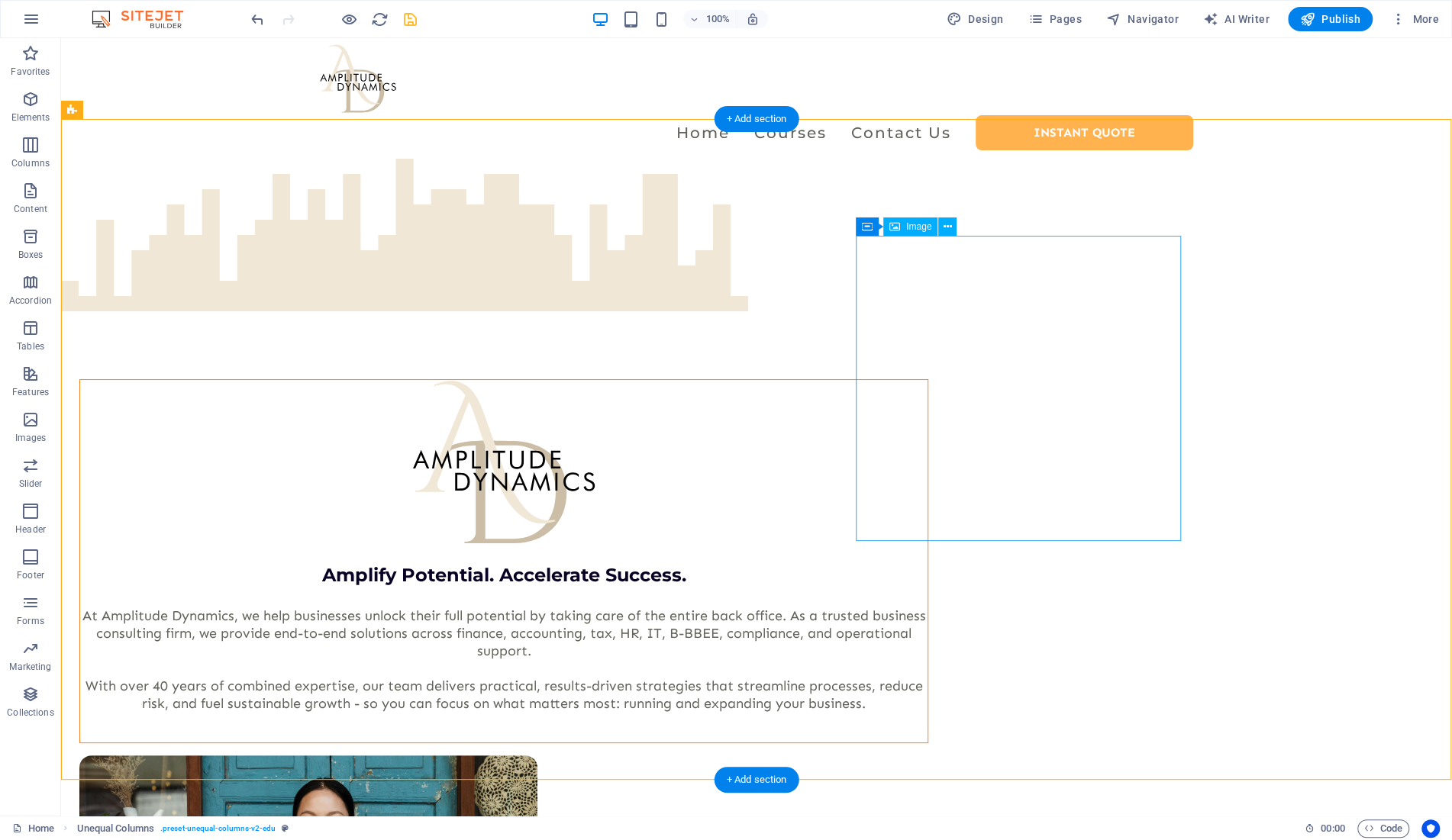
select select "px"
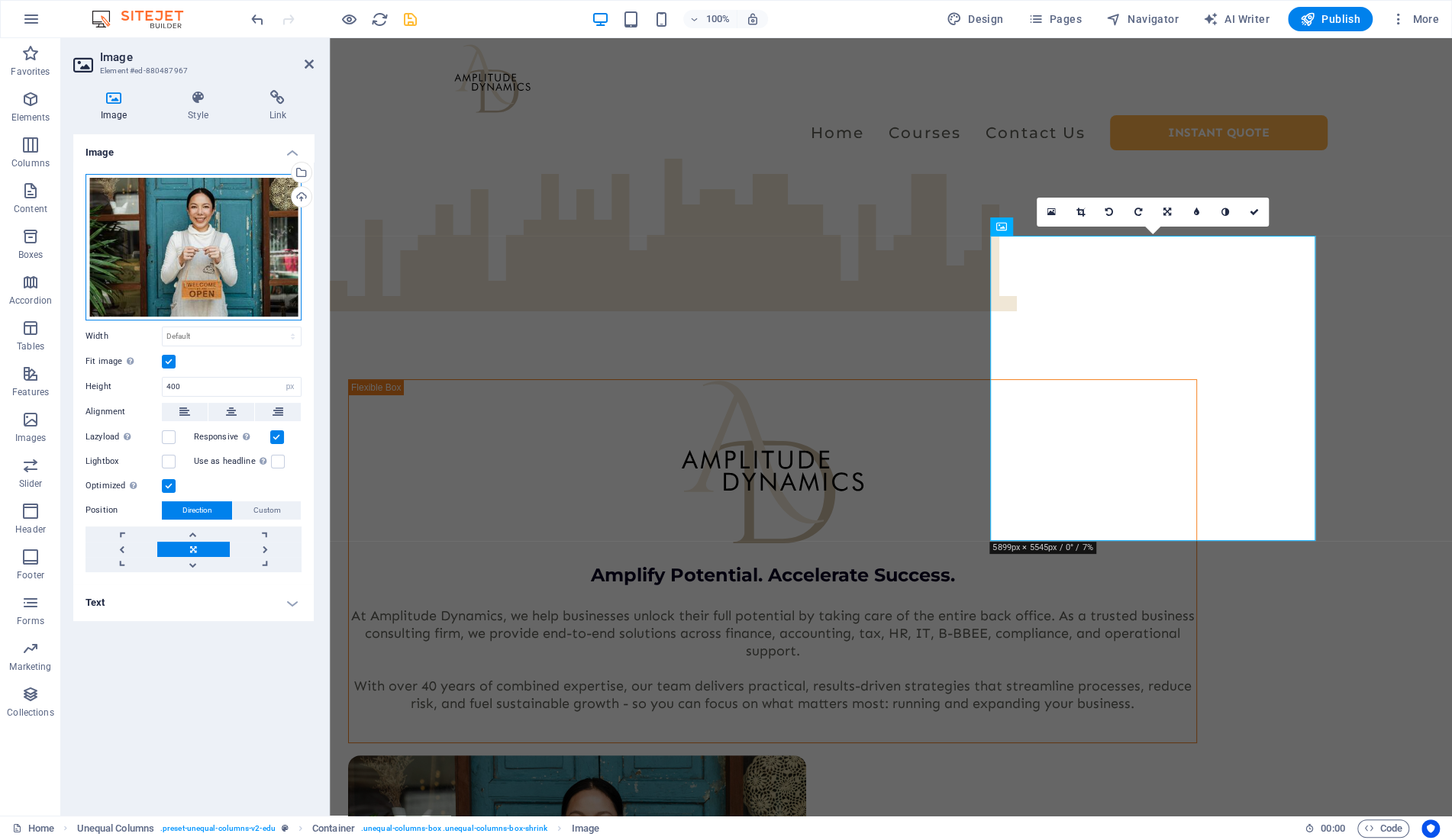
click at [173, 202] on div "Drag files here, click to choose files or select files from Files or our free s…" at bounding box center [193, 247] width 216 height 146
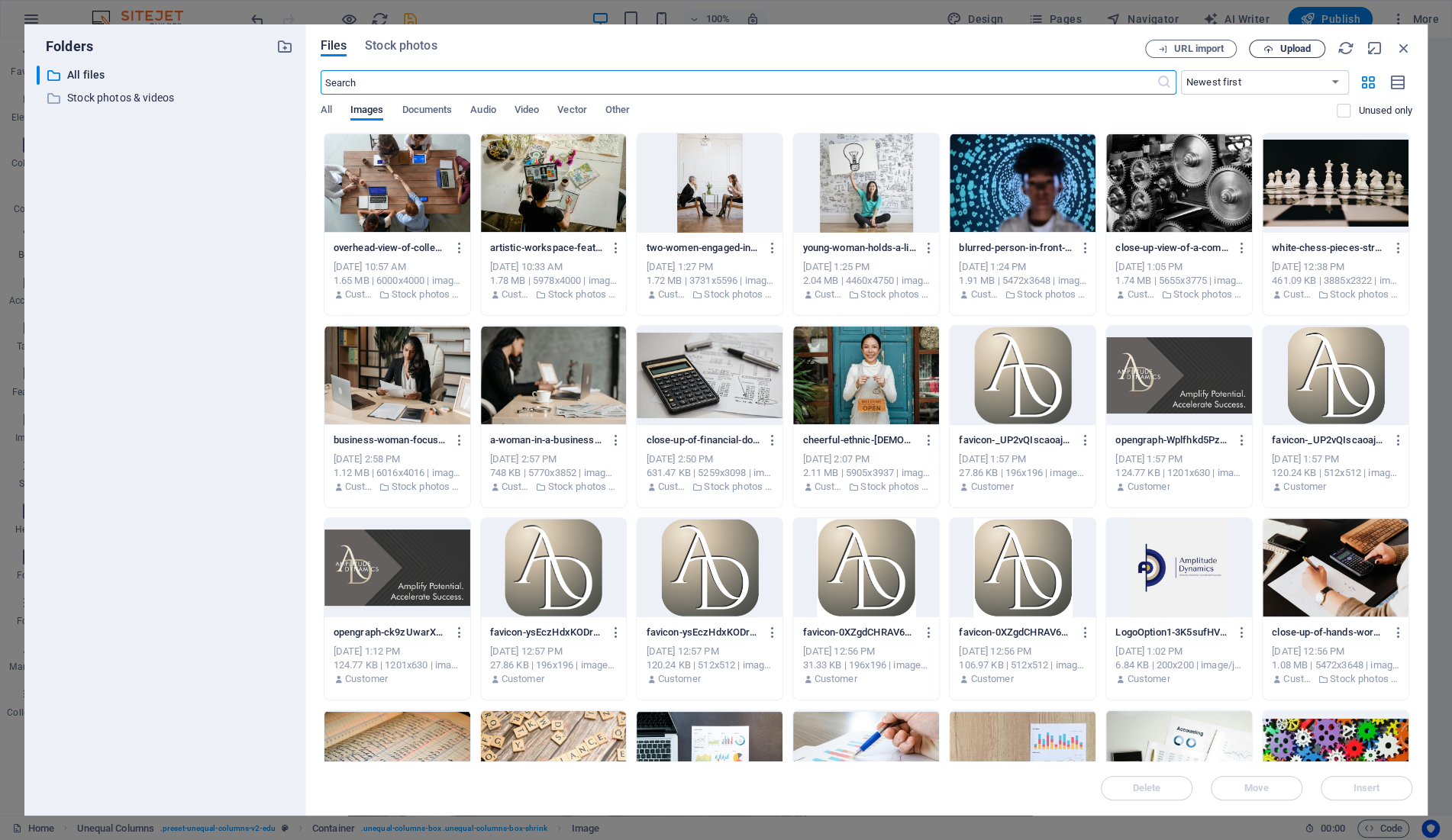
click at [1291, 42] on button "Upload" at bounding box center [1287, 49] width 76 height 18
click at [173, 459] on div "​ All files All files ​ Stock photos & videos Stock photos & videos" at bounding box center [164, 435] width 256 height 738
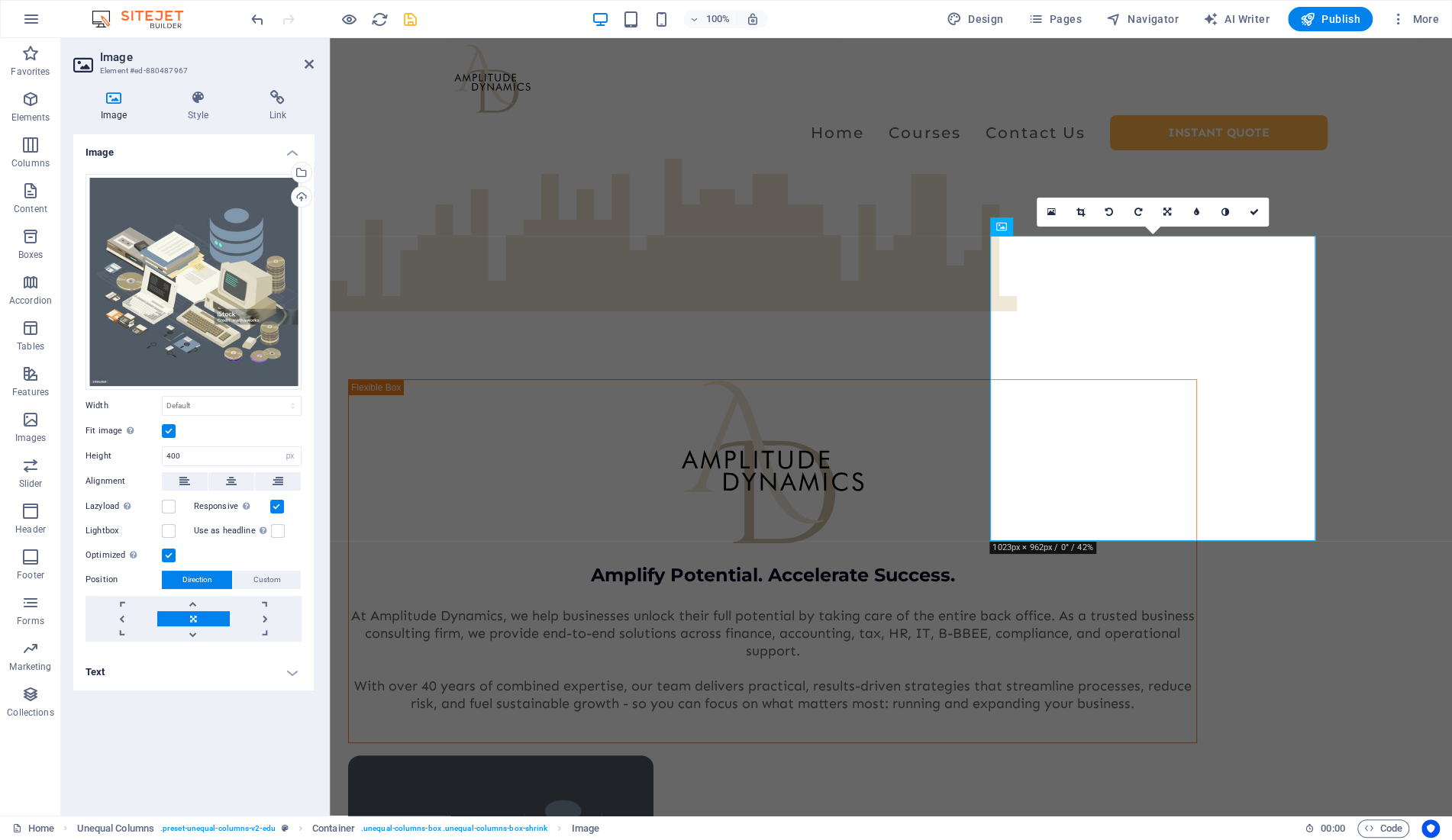
click at [167, 435] on label at bounding box center [168, 430] width 13 height 13
click at [0, 0] on input "Fit image Automatically fit image to a fixed width and height" at bounding box center [0, 0] width 0 height 0
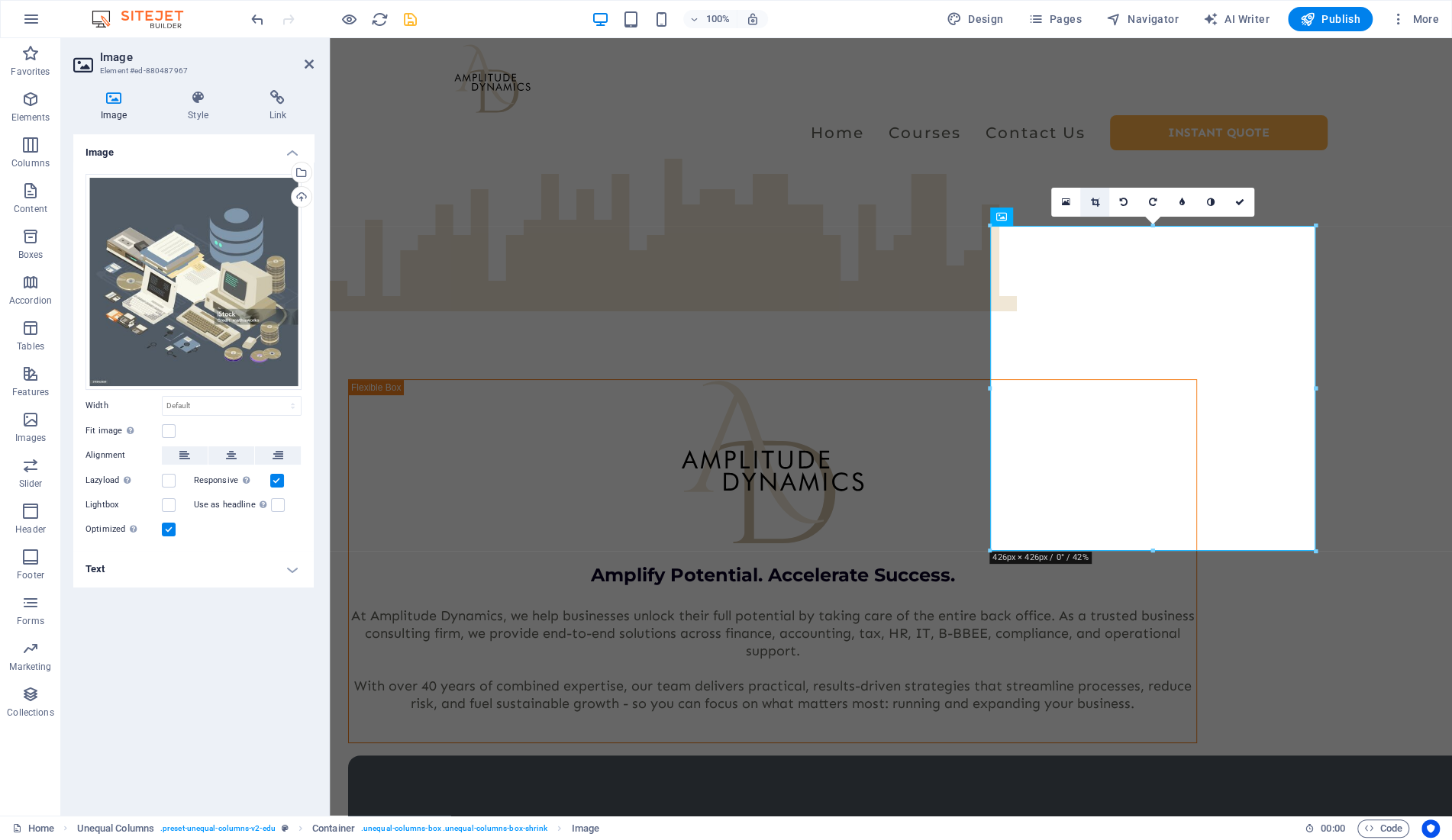
click at [1096, 206] on icon at bounding box center [1093, 202] width 8 height 9
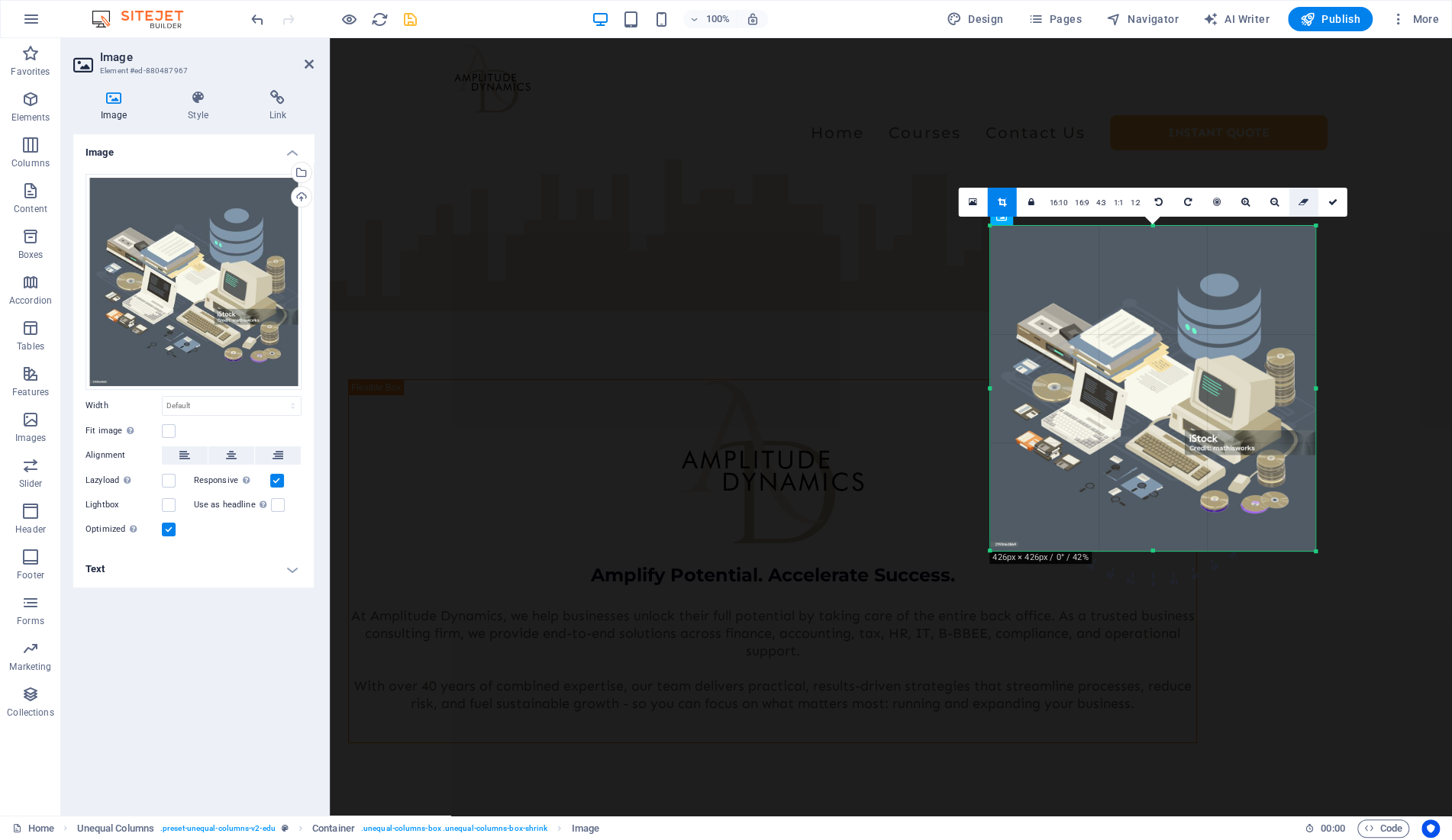
click at [1303, 206] on icon at bounding box center [1303, 202] width 10 height 9
click at [1335, 207] on icon at bounding box center [1332, 202] width 9 height 9
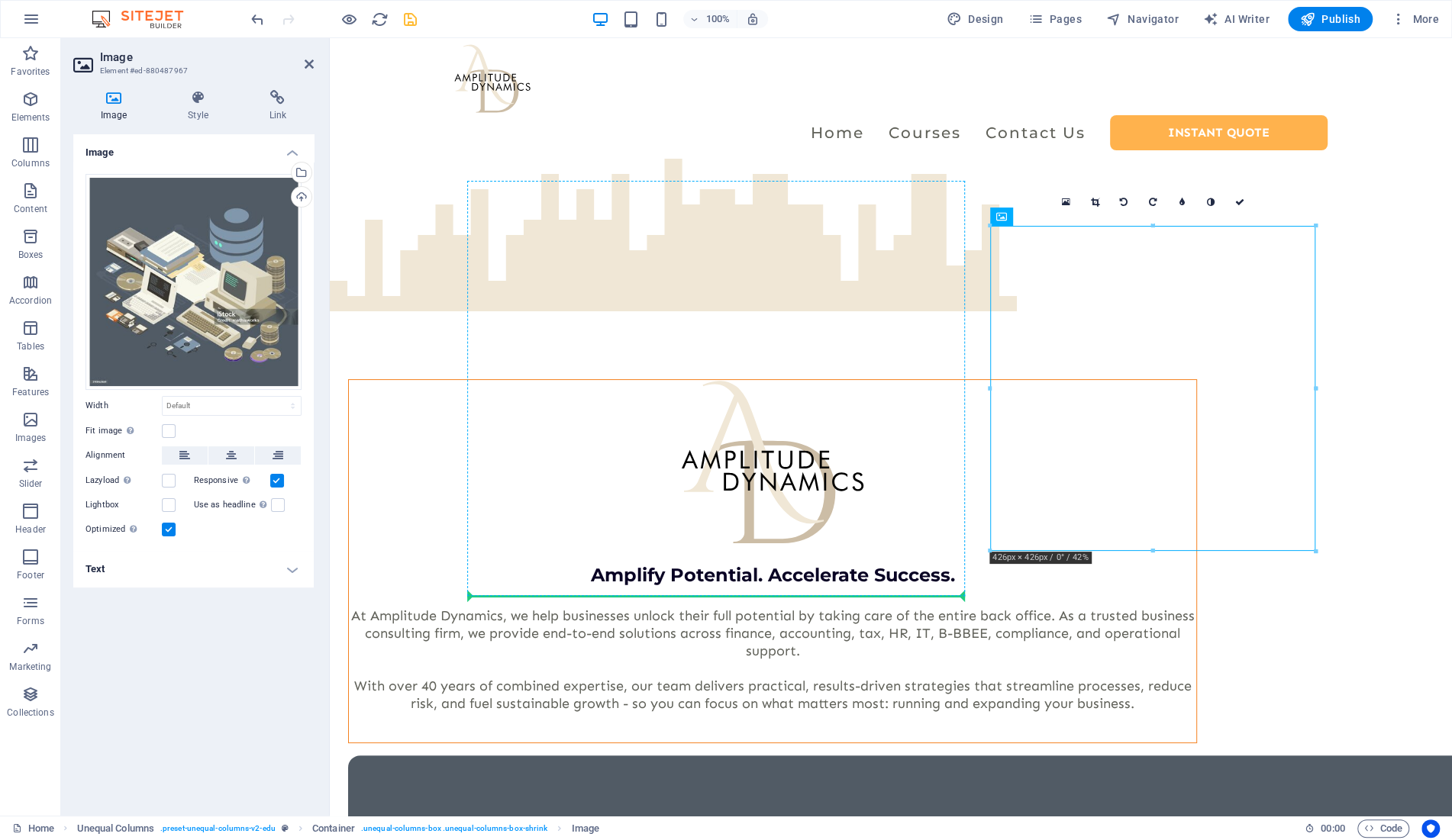
drag, startPoint x: 1043, startPoint y: 247, endPoint x: 1084, endPoint y: 597, distance: 352.4
drag, startPoint x: 1028, startPoint y: 316, endPoint x: 716, endPoint y: 586, distance: 412.6
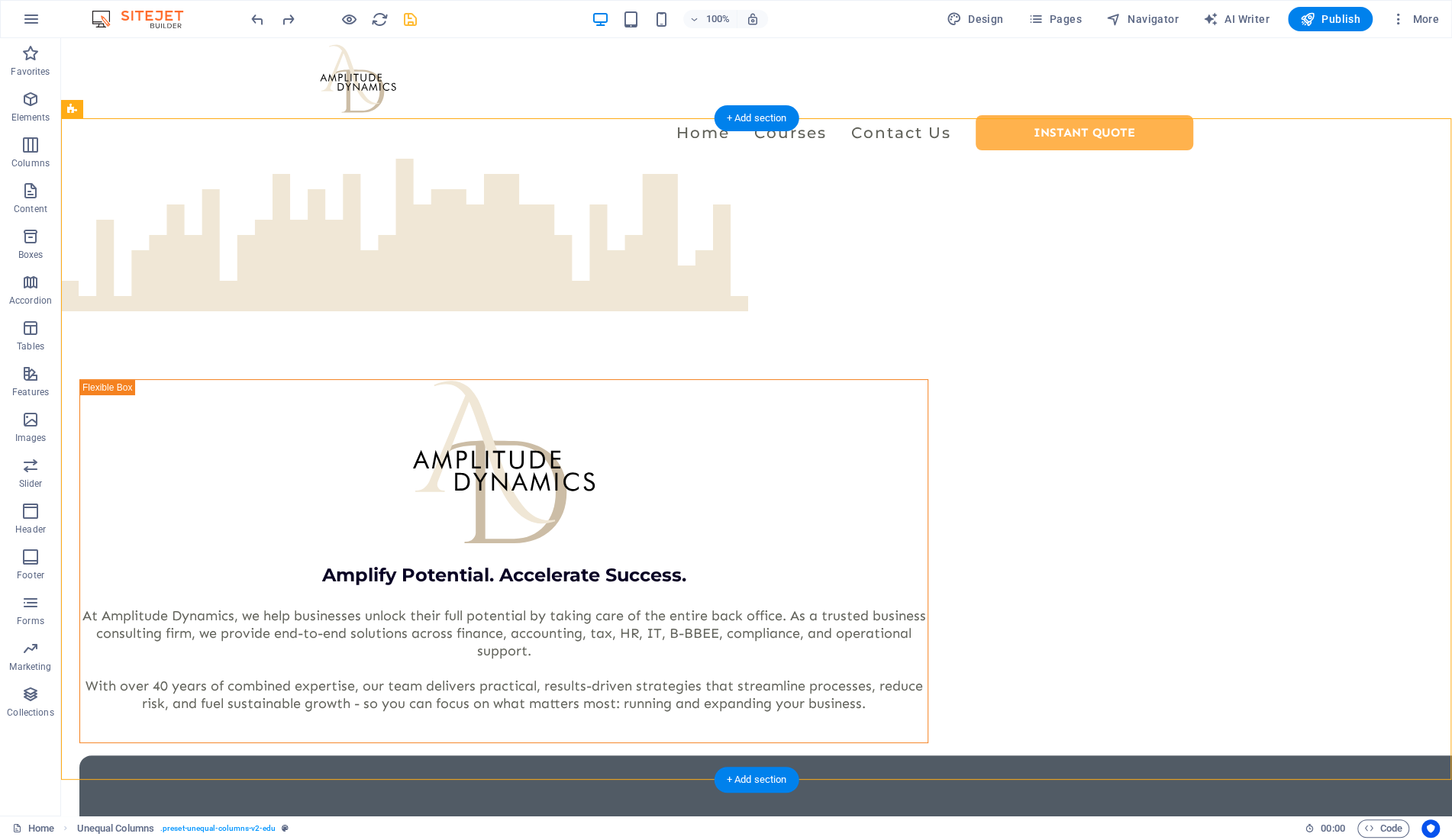
drag, startPoint x: 975, startPoint y: 252, endPoint x: 937, endPoint y: 272, distance: 42.9
click at [33, 200] on span "Content" at bounding box center [31, 199] width 61 height 37
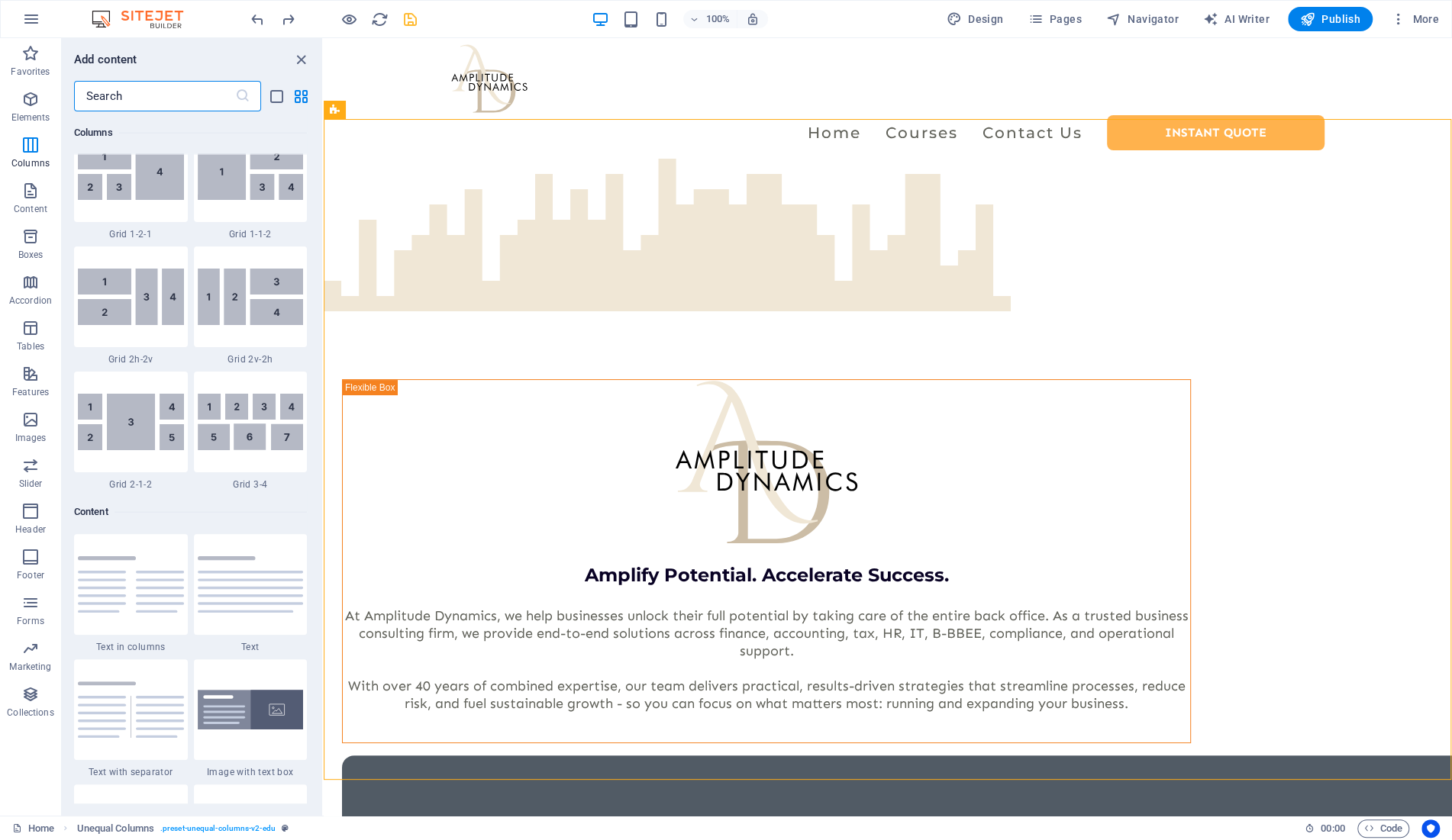
scroll to position [2362, 0]
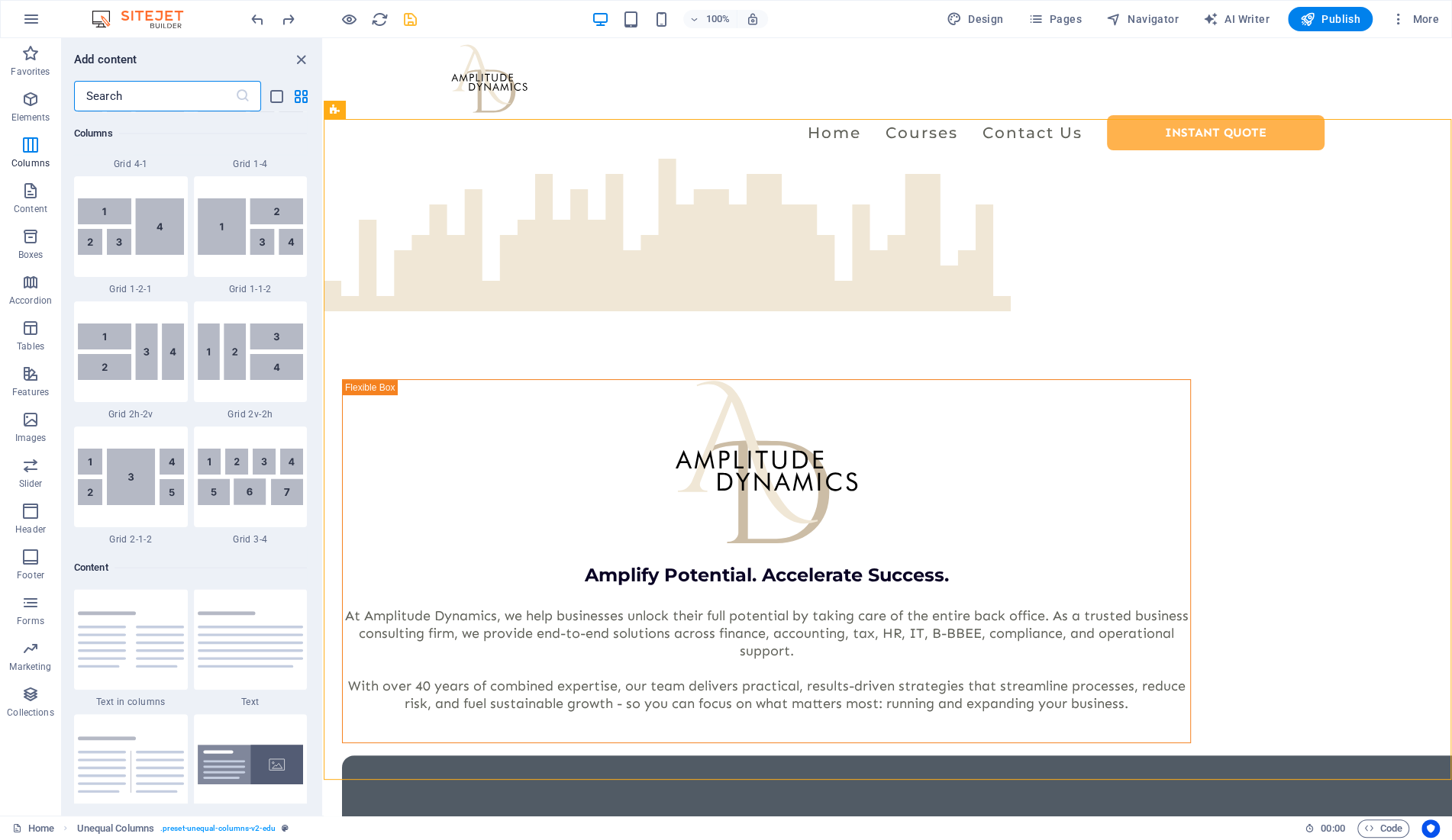
click at [146, 98] on input "text" at bounding box center [154, 96] width 161 height 31
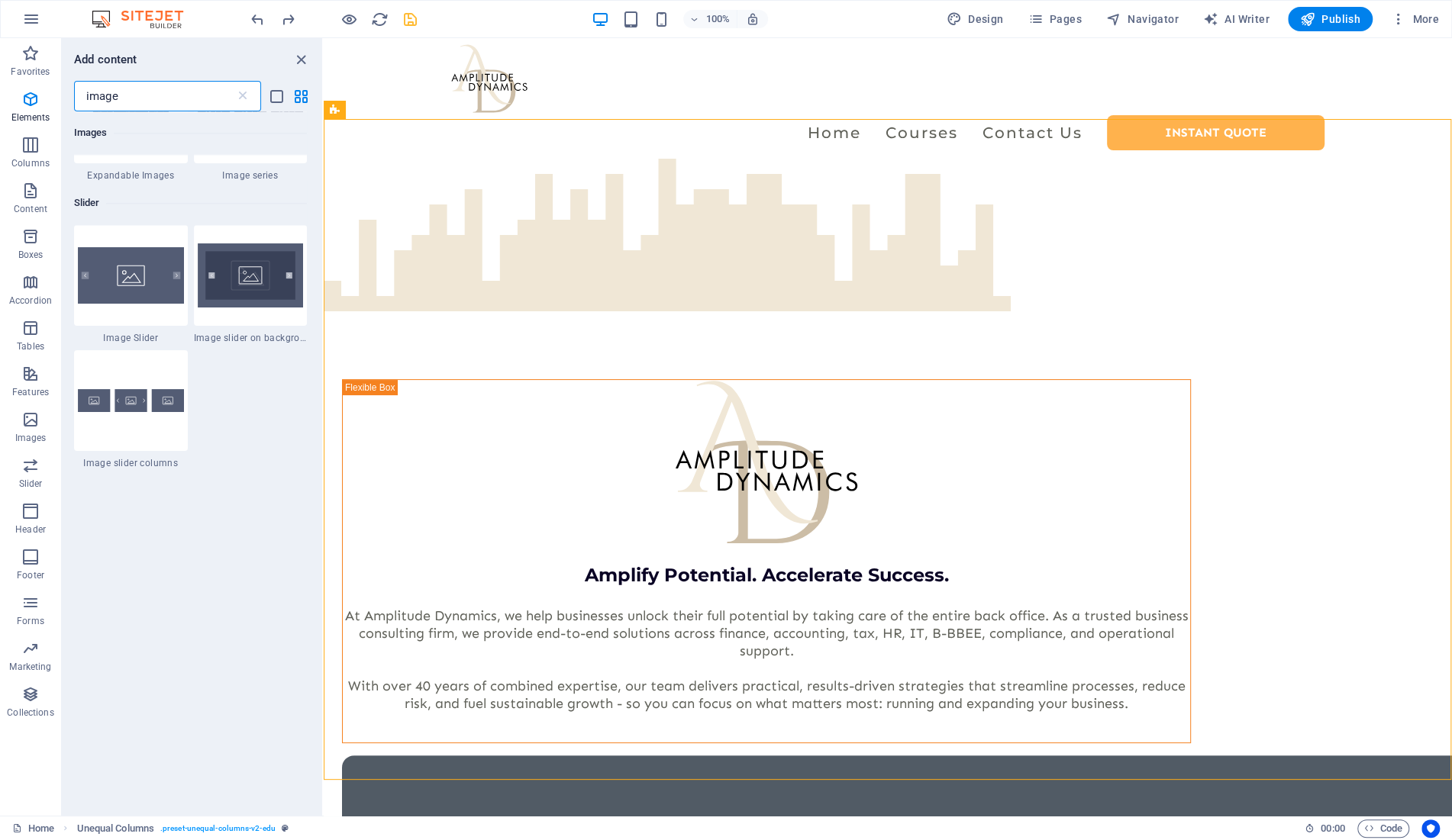
scroll to position [0, 0]
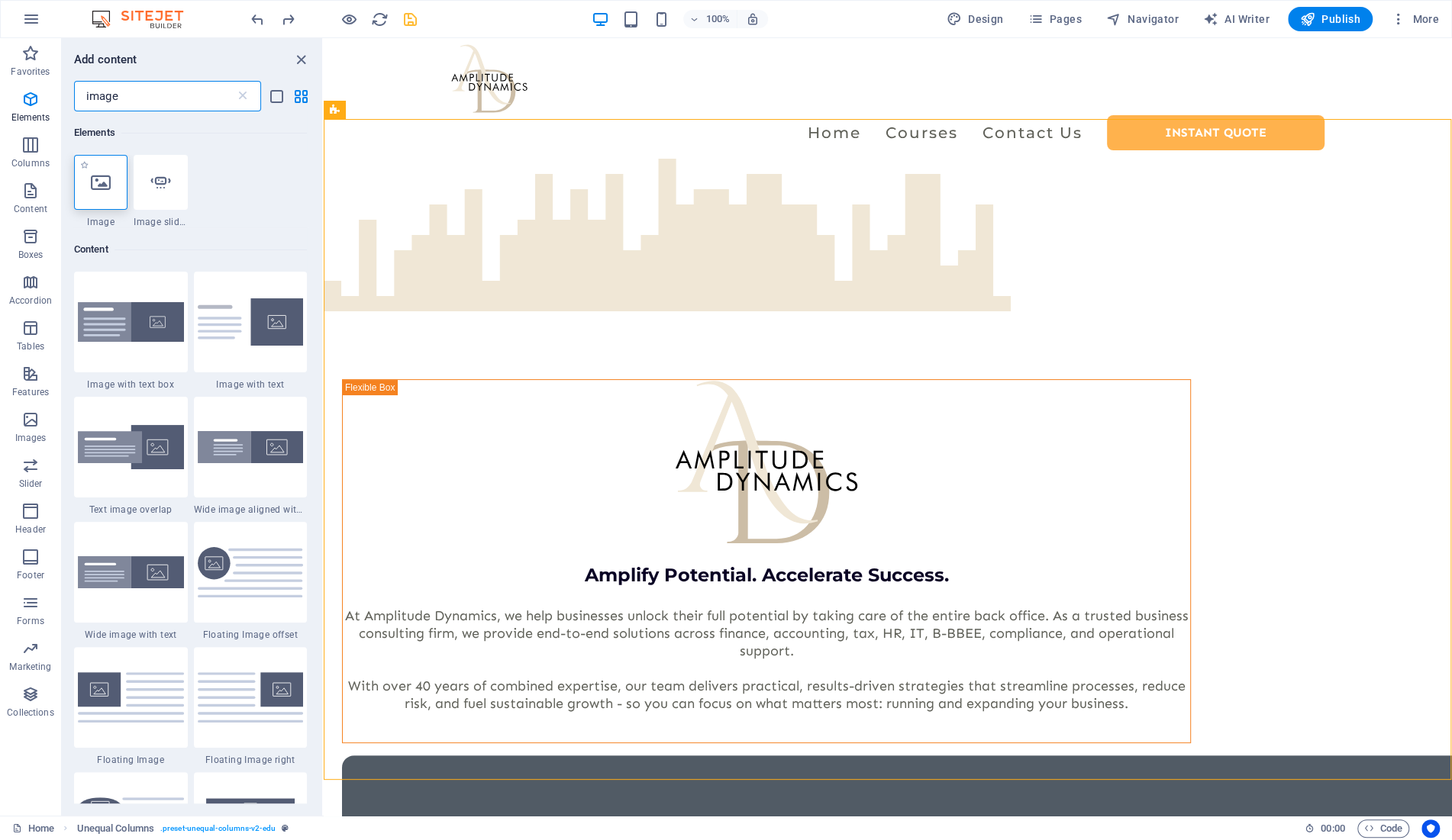
type input "image"
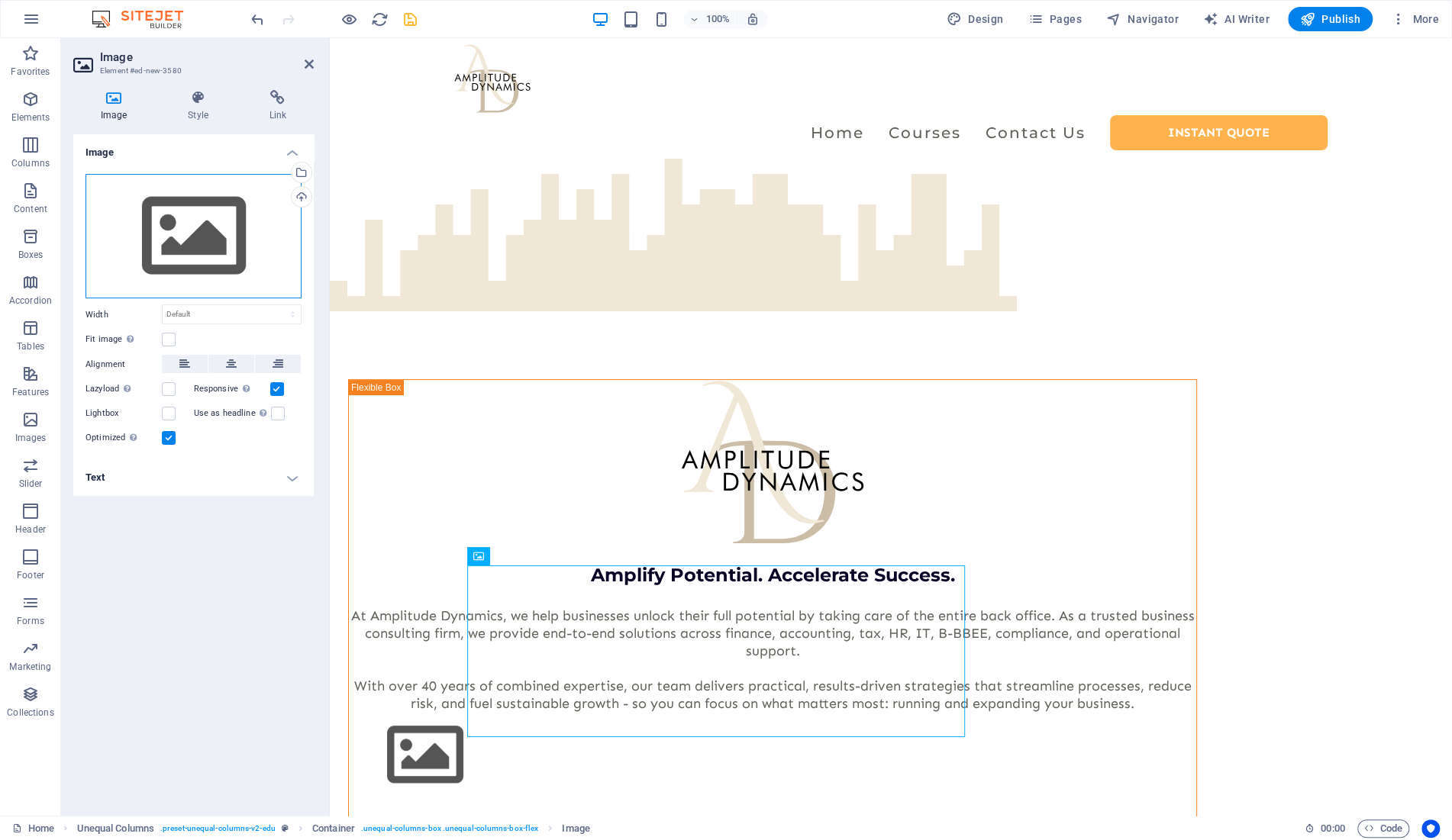
click at [203, 244] on div "Drag files here, click to choose files or select files from Files or our free s…" at bounding box center [193, 236] width 216 height 125
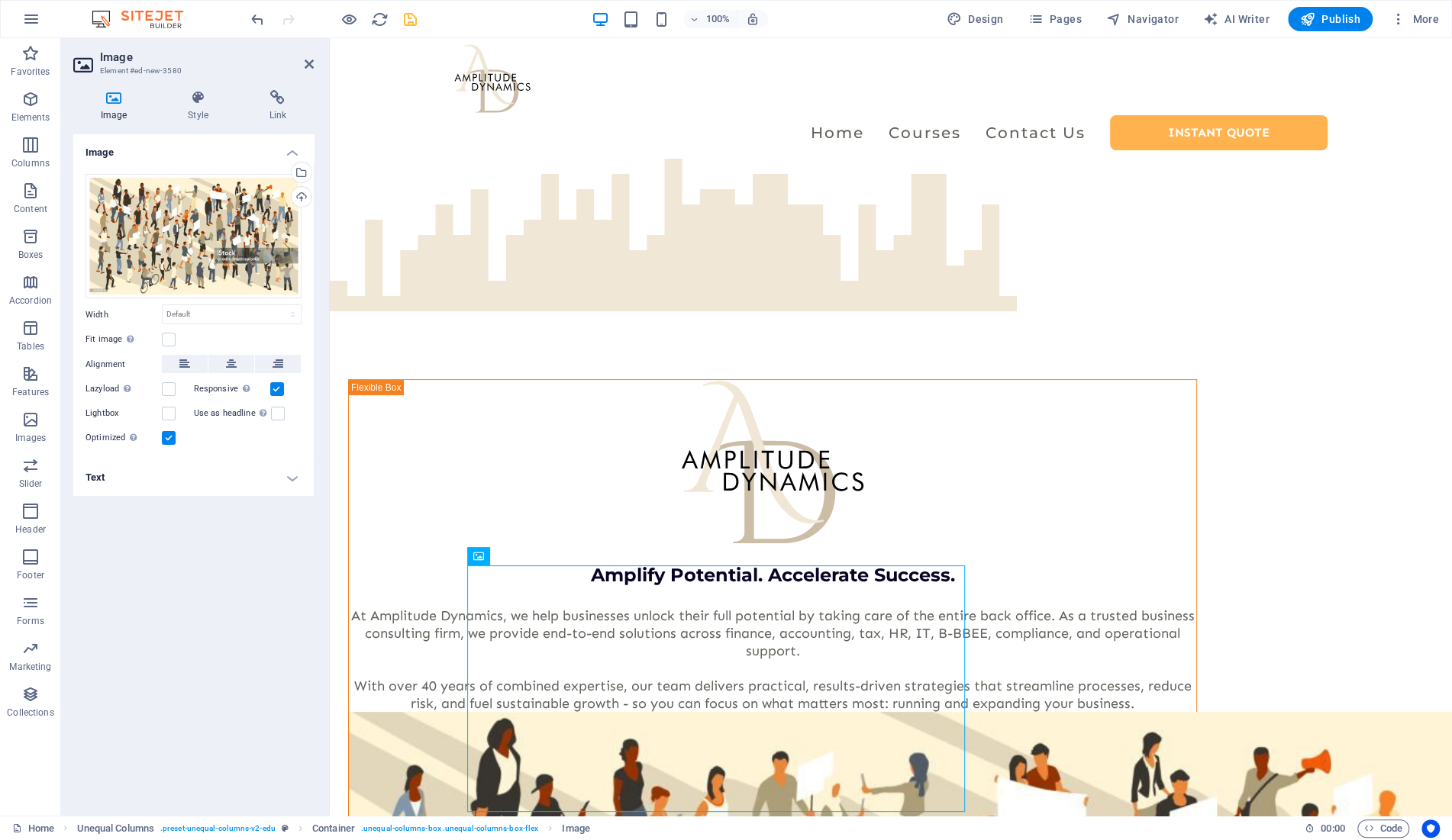
click at [226, 594] on div "Image Drag files here, click to choose files or select files from Files or our …" at bounding box center [194, 469] width 241 height 669
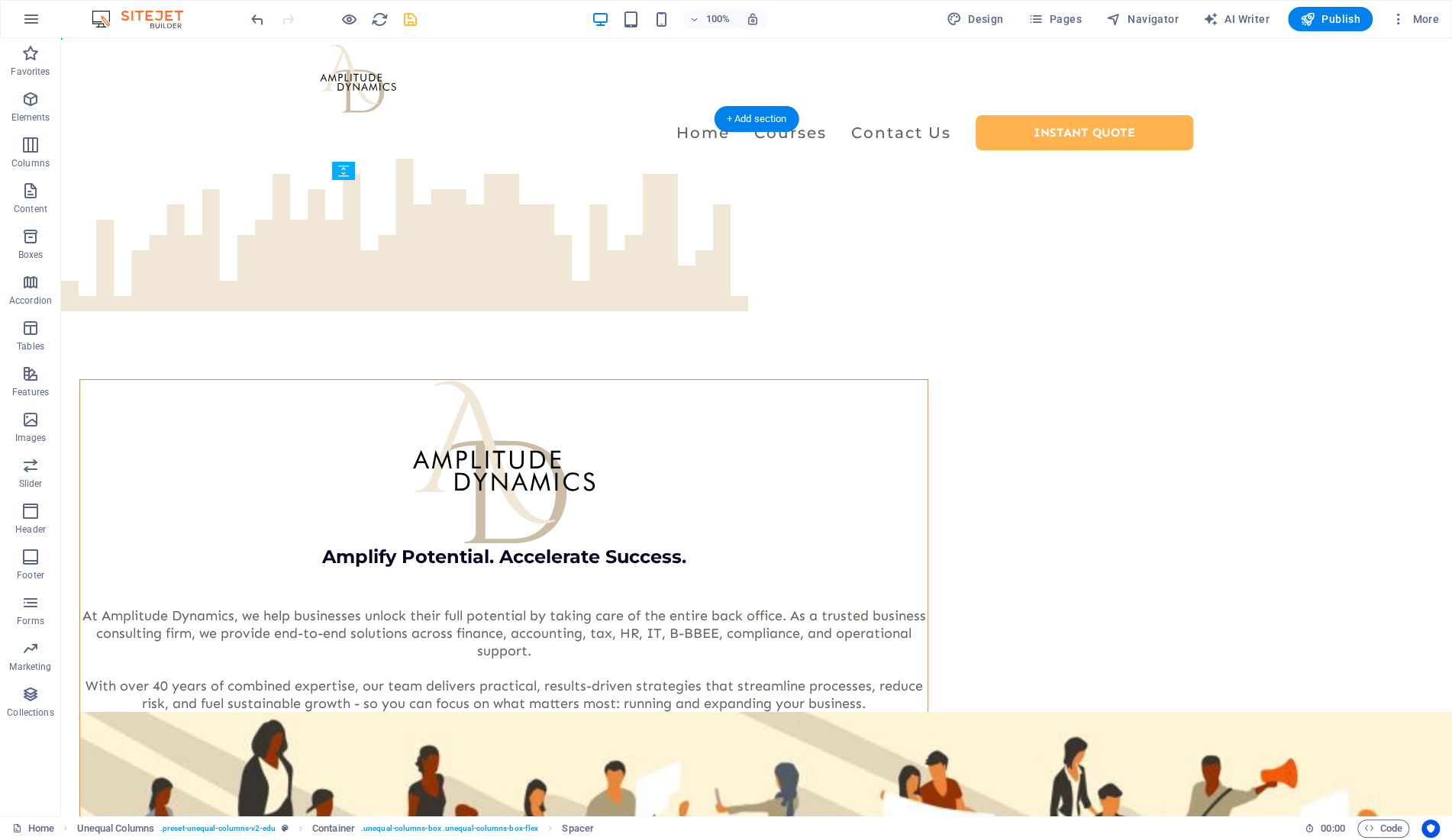
drag, startPoint x: 503, startPoint y: 366, endPoint x: 445, endPoint y: 381, distance: 59.9
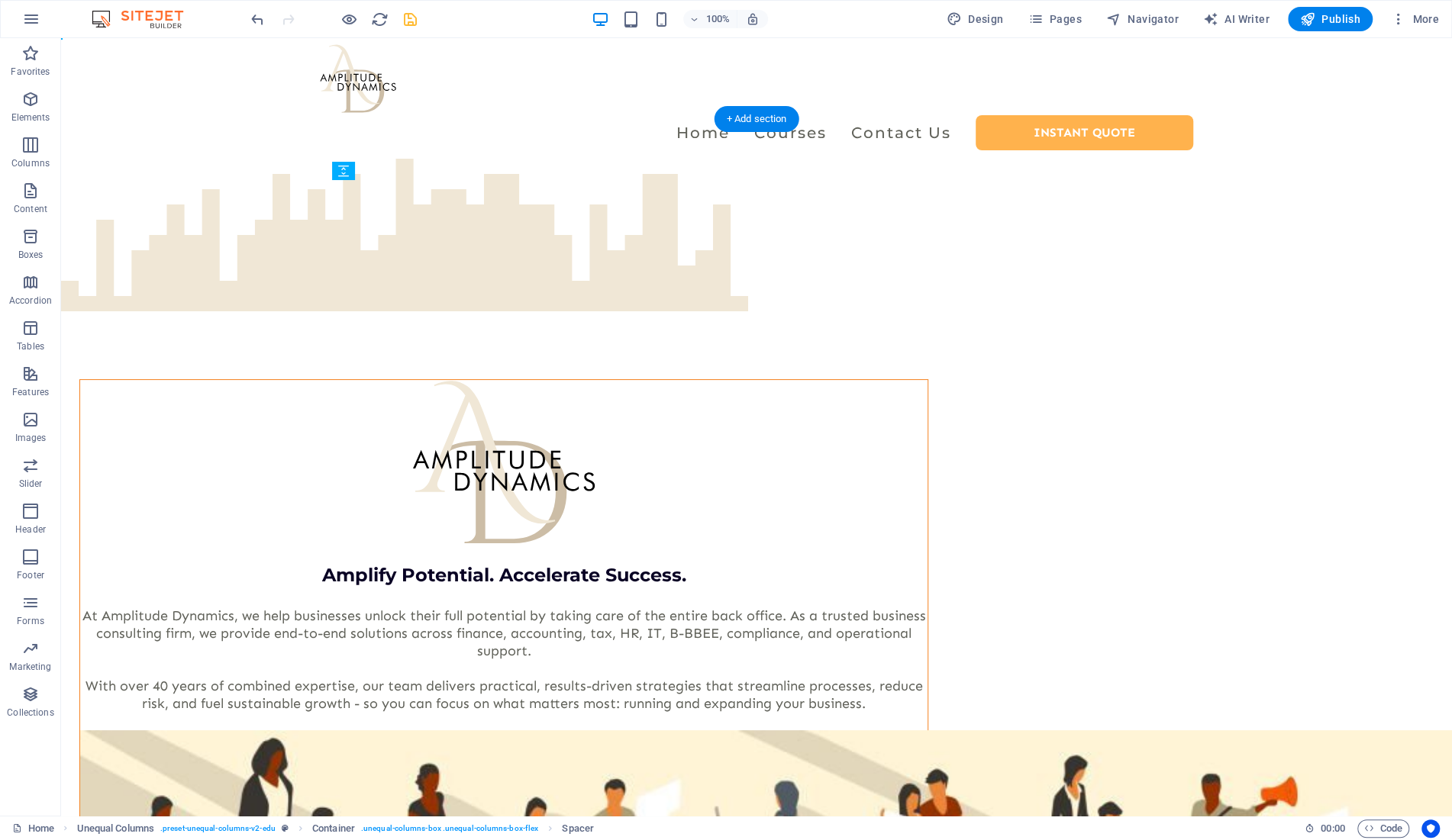
drag, startPoint x: 425, startPoint y: 418, endPoint x: 436, endPoint y: 570, distance: 152.4
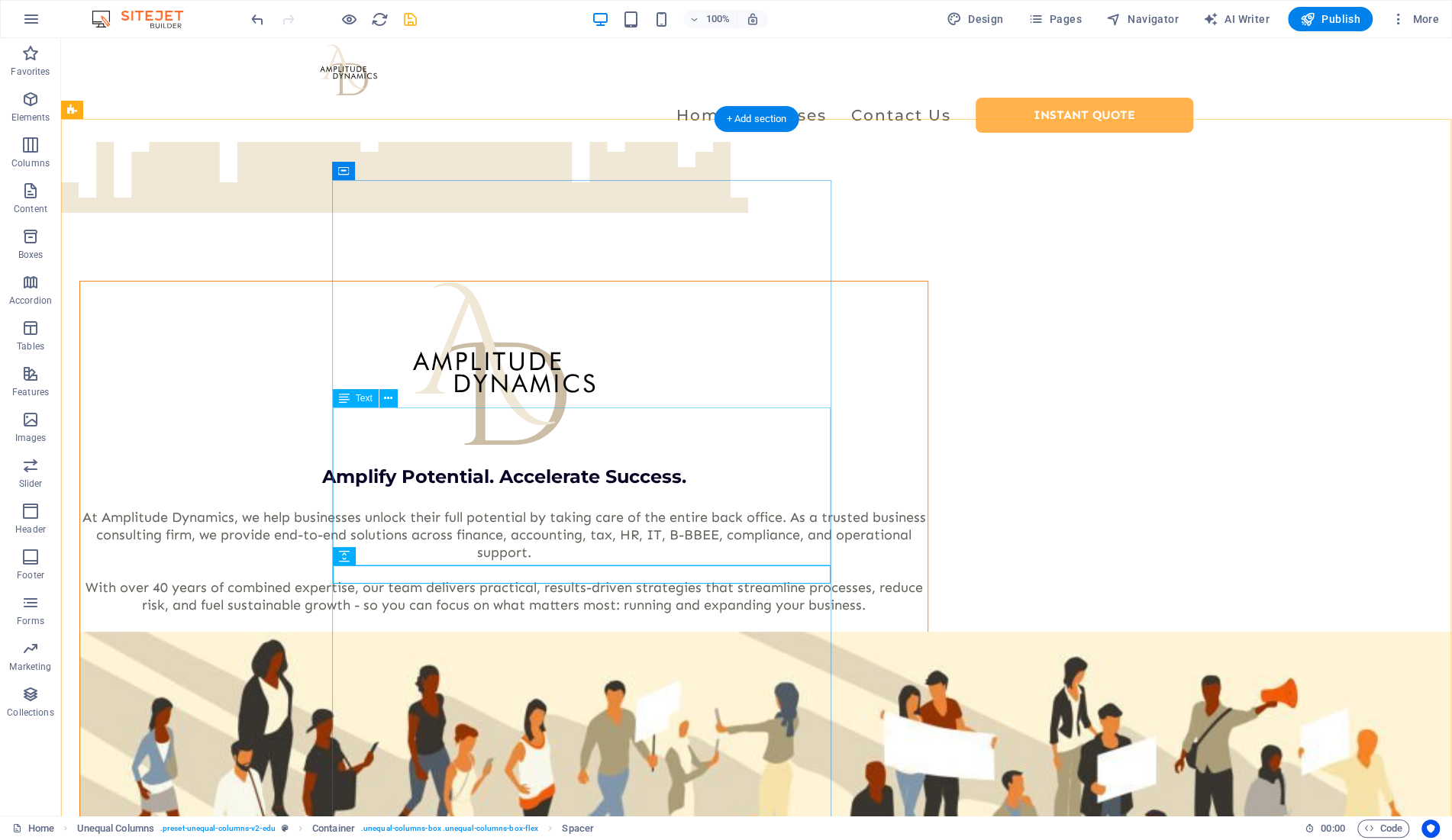
scroll to position [287, 0]
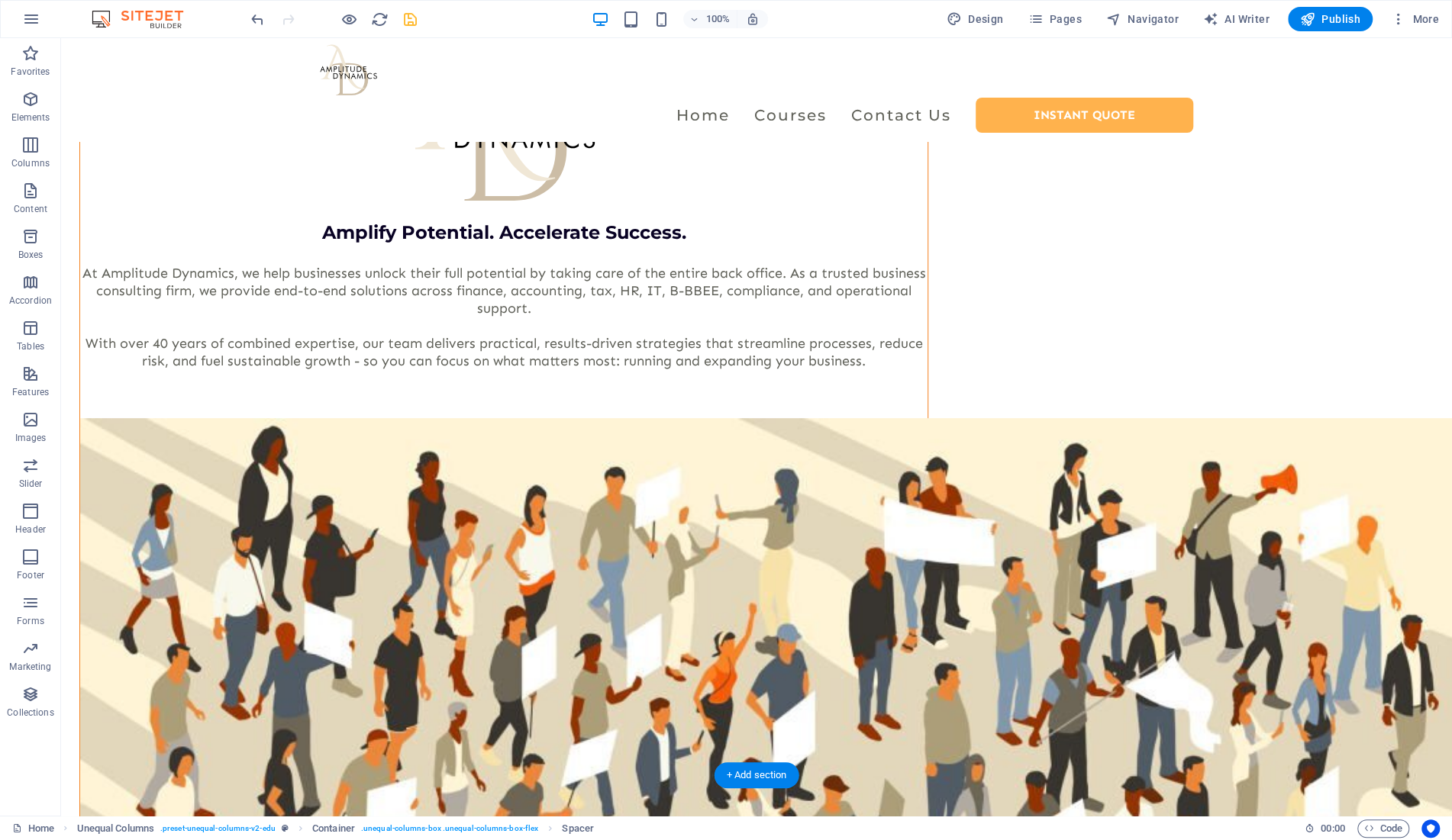
drag, startPoint x: 424, startPoint y: 591, endPoint x: 378, endPoint y: 282, distance: 312.4
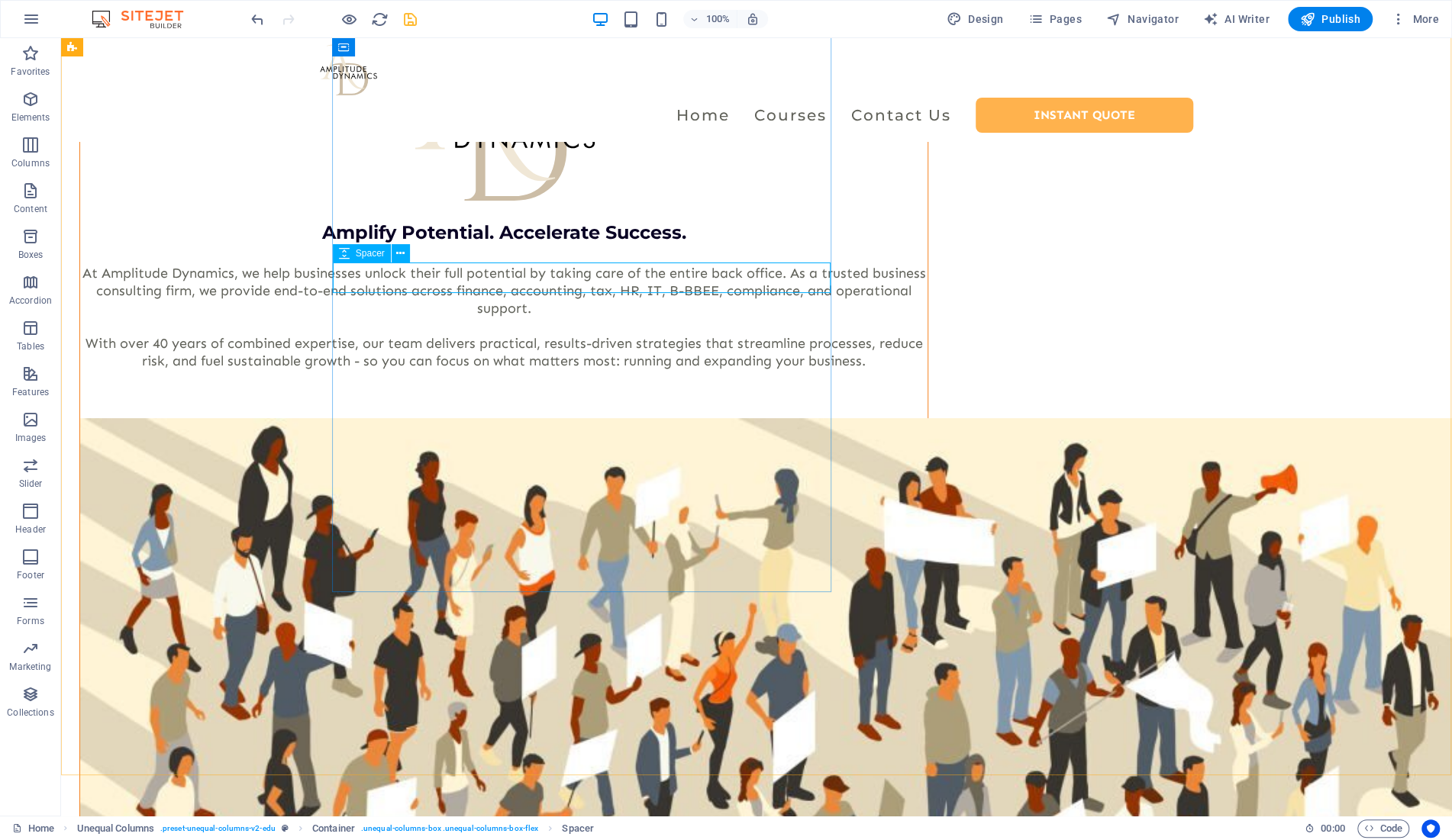
click at [359, 256] on span "Spacer" at bounding box center [370, 253] width 29 height 9
click at [359, 286] on span "Spacer" at bounding box center [370, 284] width 29 height 9
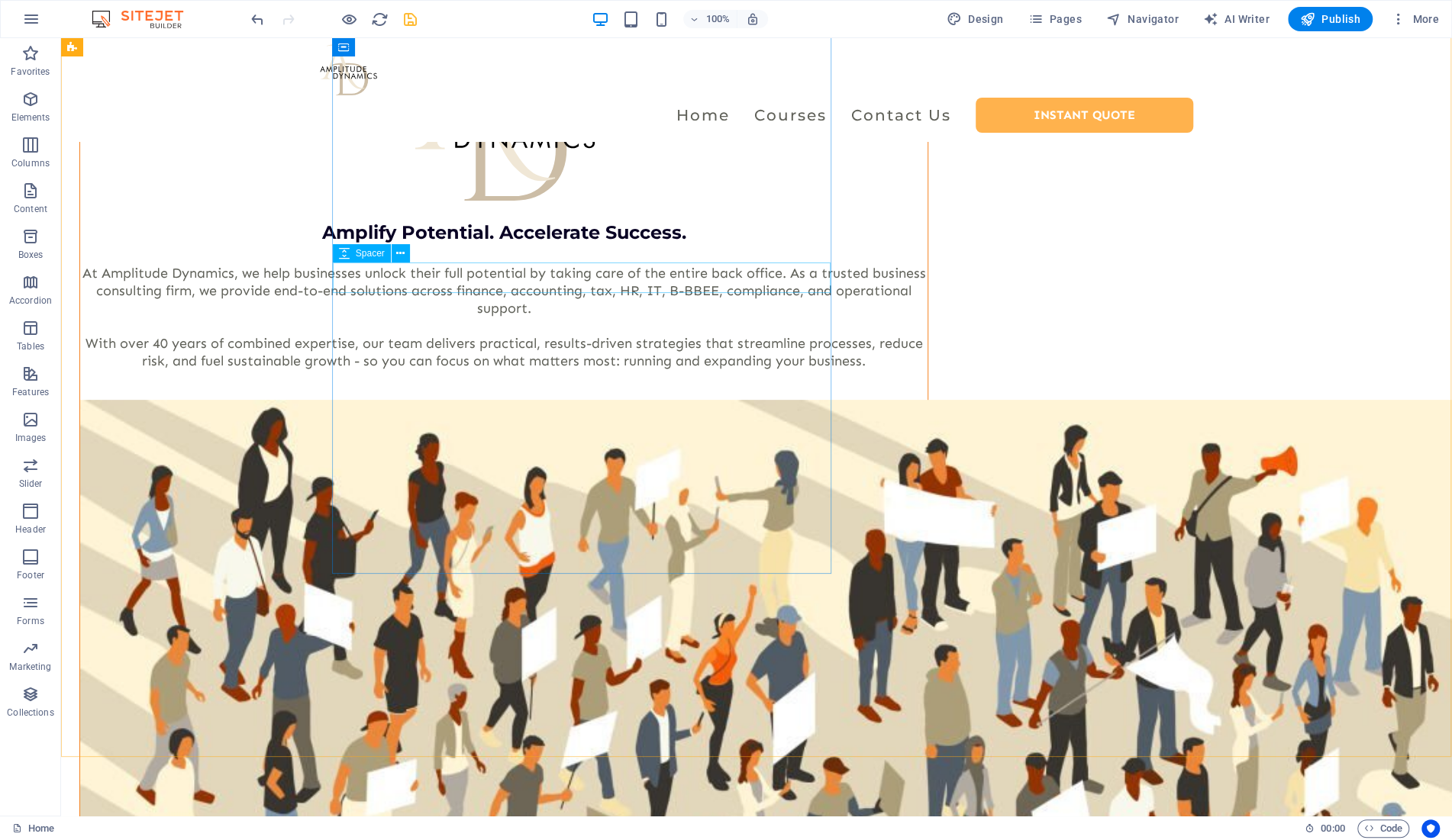
click at [367, 255] on span "Spacer" at bounding box center [370, 253] width 29 height 9
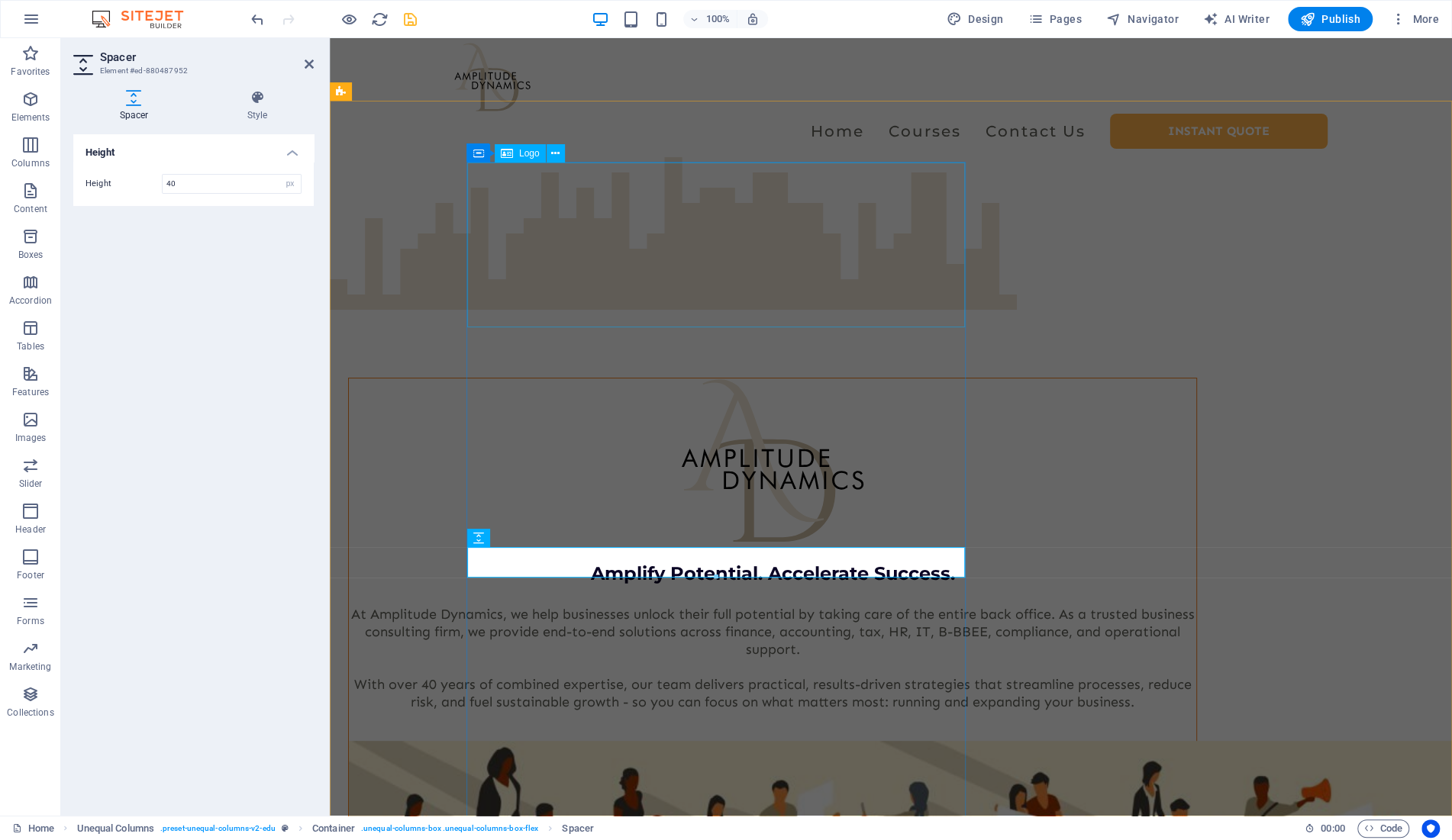
scroll to position [0, 0]
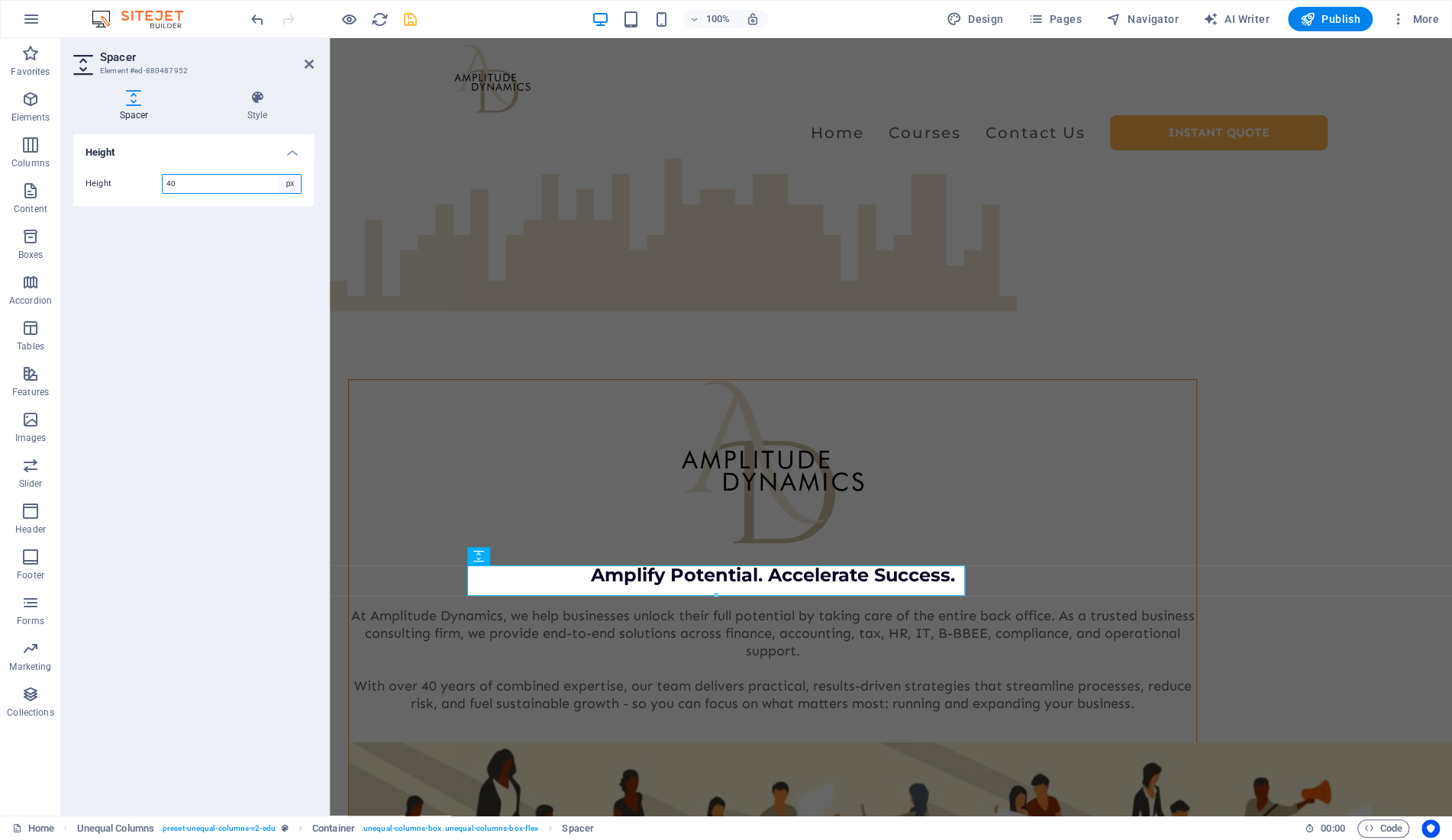
click at [279, 175] on select "px rem vh vw" at bounding box center [290, 184] width 22 height 18
select select "rem"
click option "rem" at bounding box center [0, 0] width 0 height 0
click at [226, 182] on input "2.5" at bounding box center [232, 184] width 138 height 18
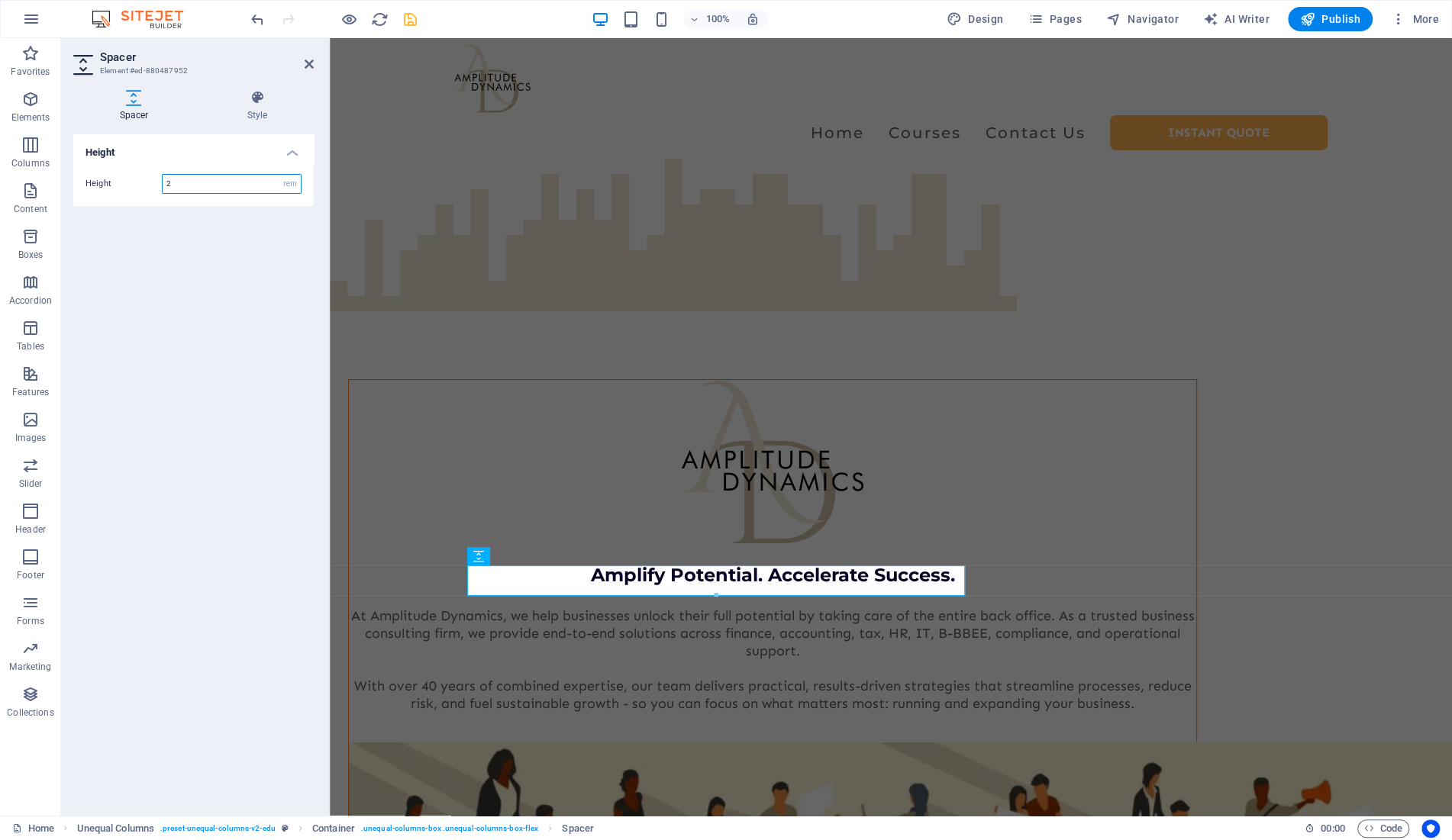
type input "2"
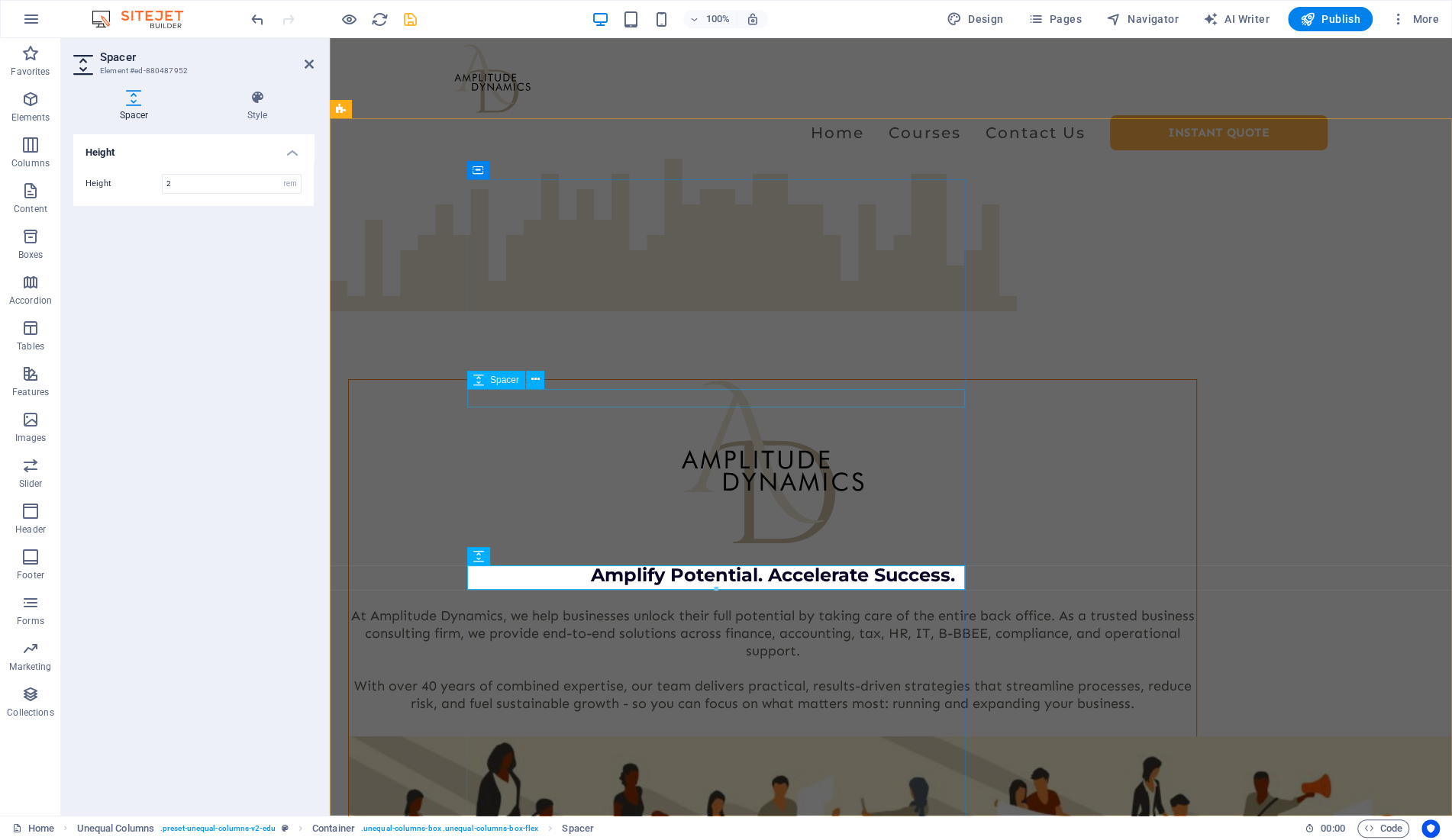
click at [490, 383] on span "Spacer" at bounding box center [504, 380] width 29 height 9
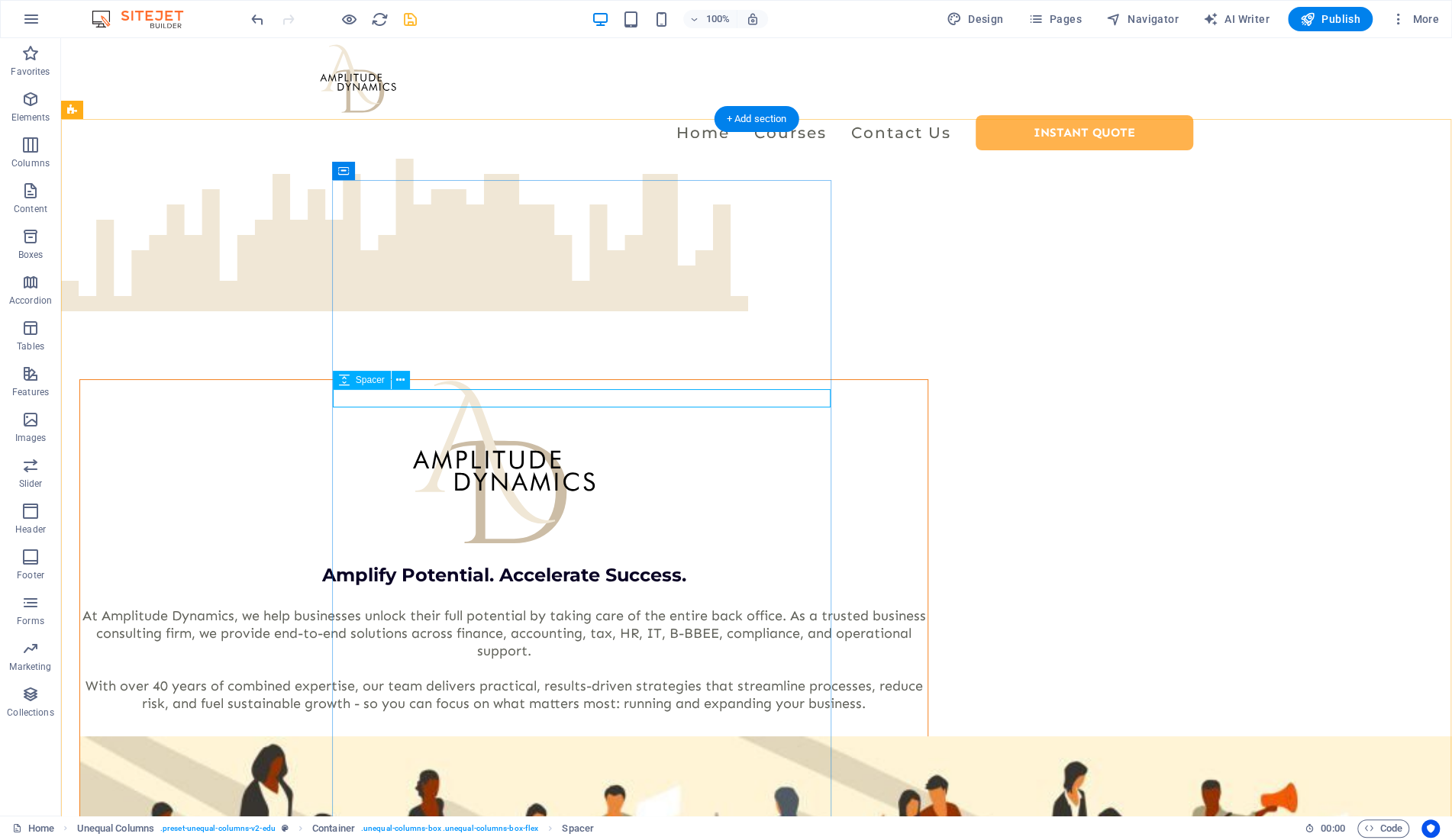
click at [364, 383] on span "Spacer" at bounding box center [370, 380] width 29 height 9
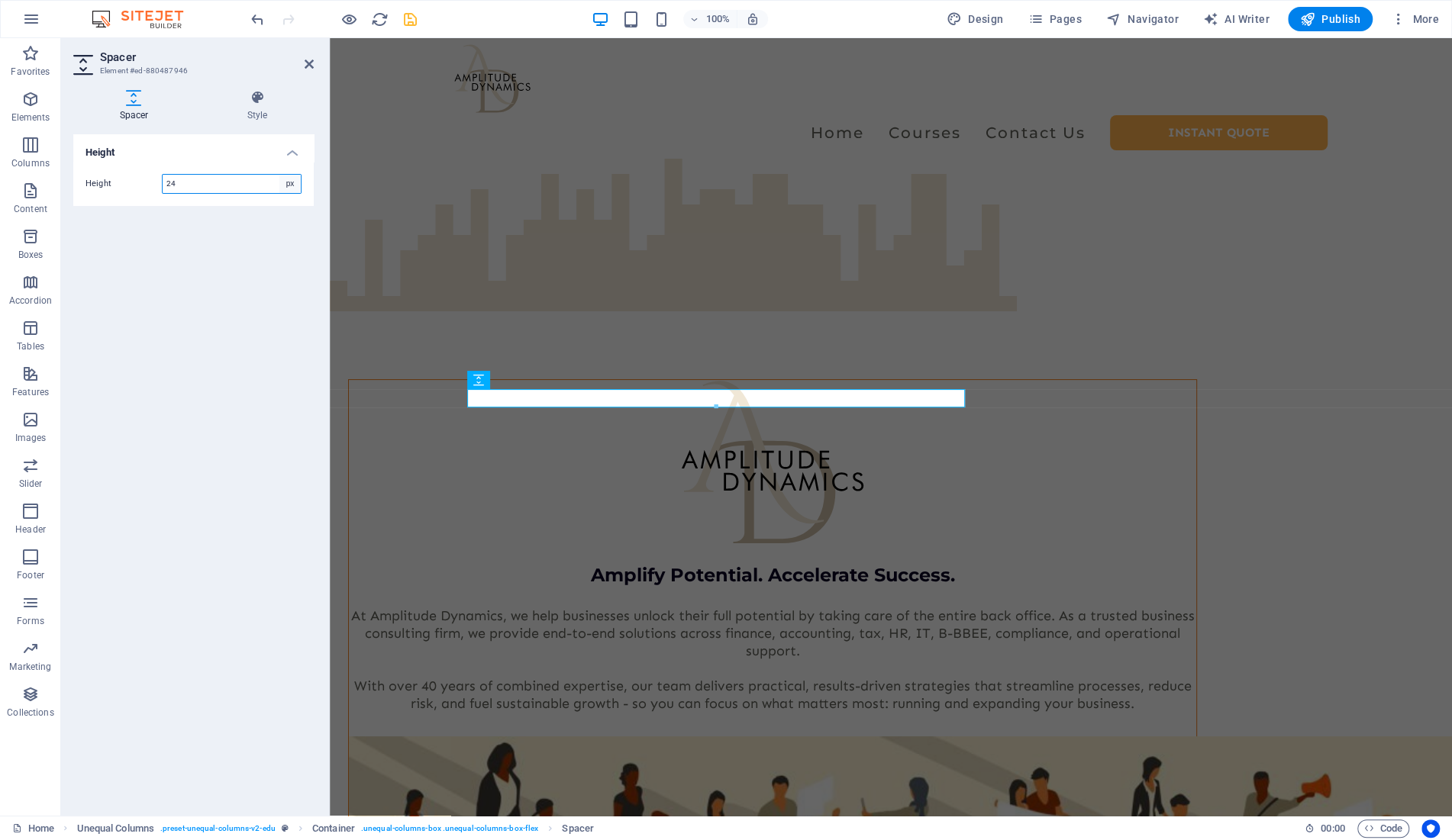
click at [279, 175] on select "px rem vh vw" at bounding box center [290, 184] width 22 height 18
select select "rem"
click option "rem" at bounding box center [0, 0] width 0 height 0
click at [214, 181] on input "1.5" at bounding box center [232, 184] width 138 height 18
drag, startPoint x: 214, startPoint y: 181, endPoint x: 170, endPoint y: 205, distance: 50.1
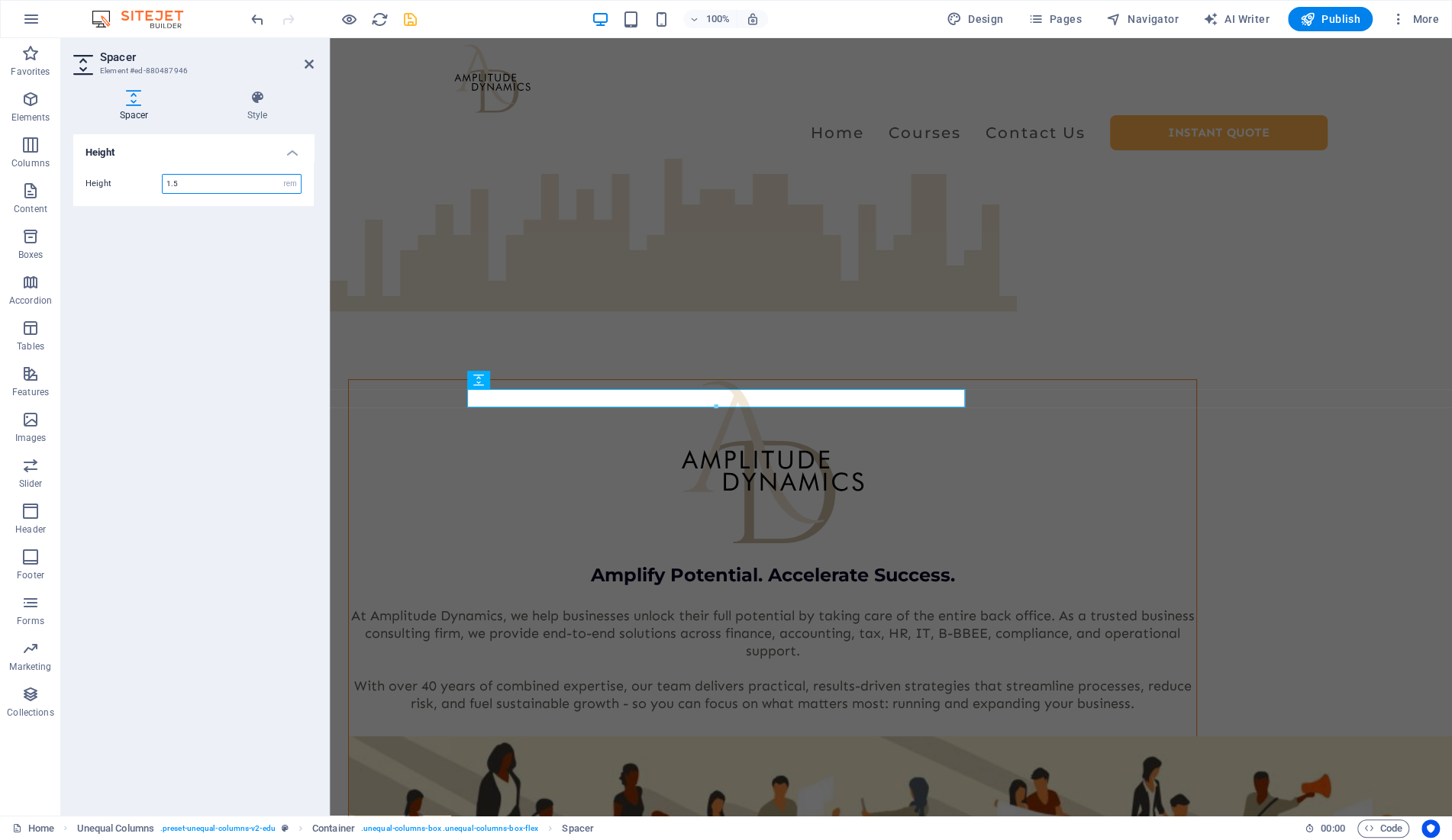
click at [163, 181] on input "1.5" at bounding box center [232, 184] width 138 height 18
type input "2"
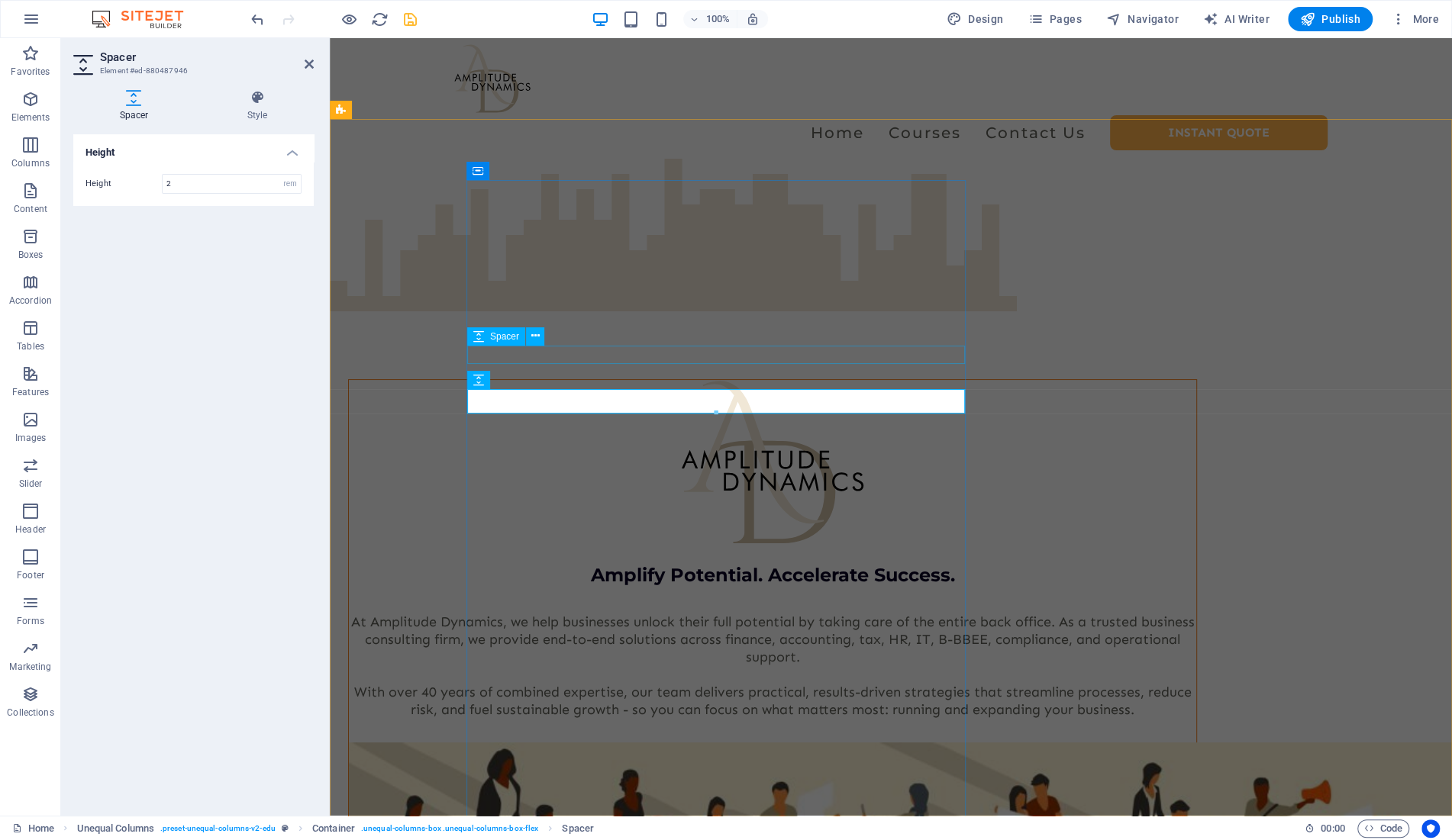
click at [707, 544] on div at bounding box center [772, 553] width 847 height 18
click at [769, 380] on div at bounding box center [772, 463] width 847 height 165
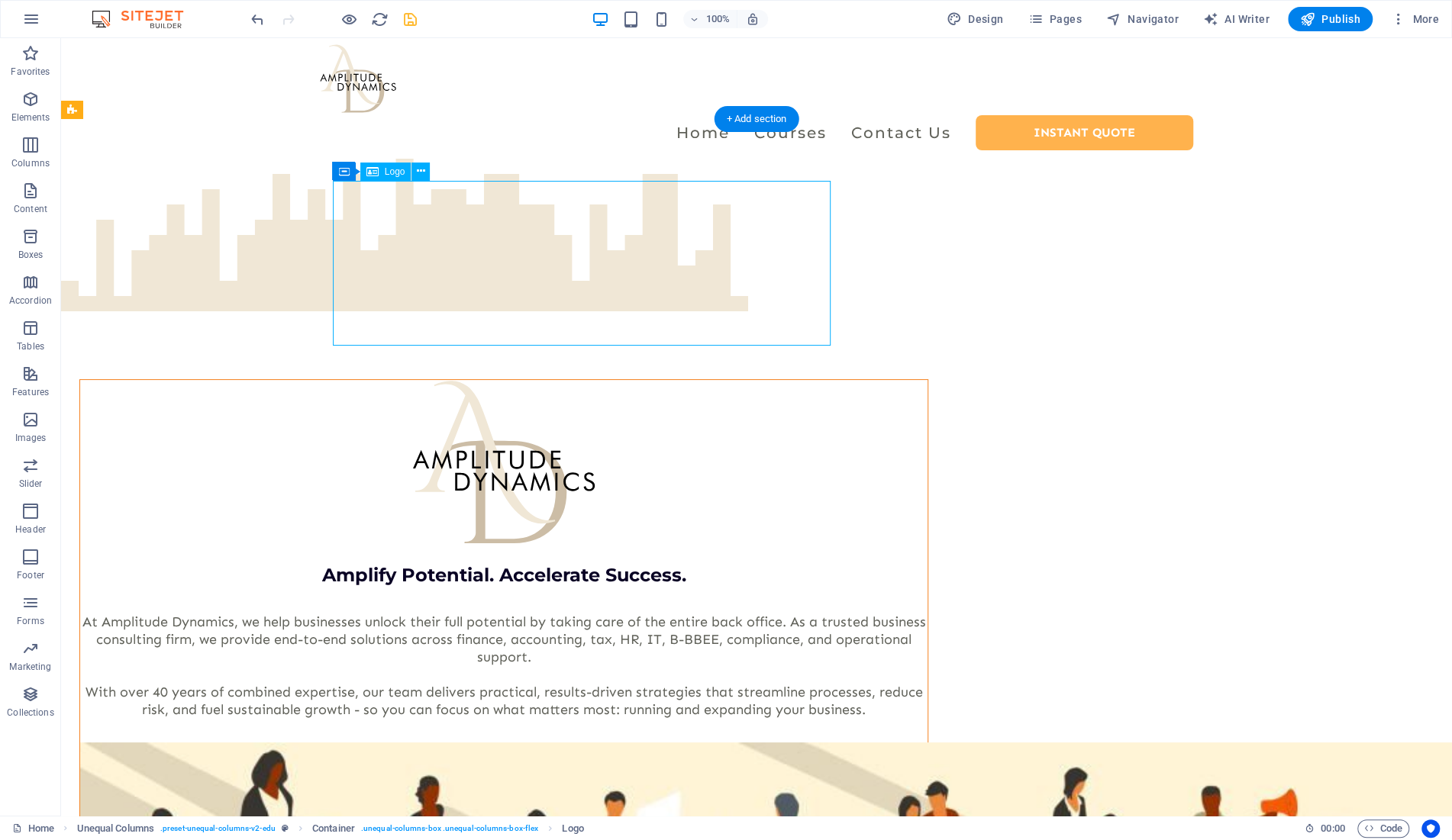
click at [500, 380] on div at bounding box center [503, 463] width 847 height 165
select select "rem"
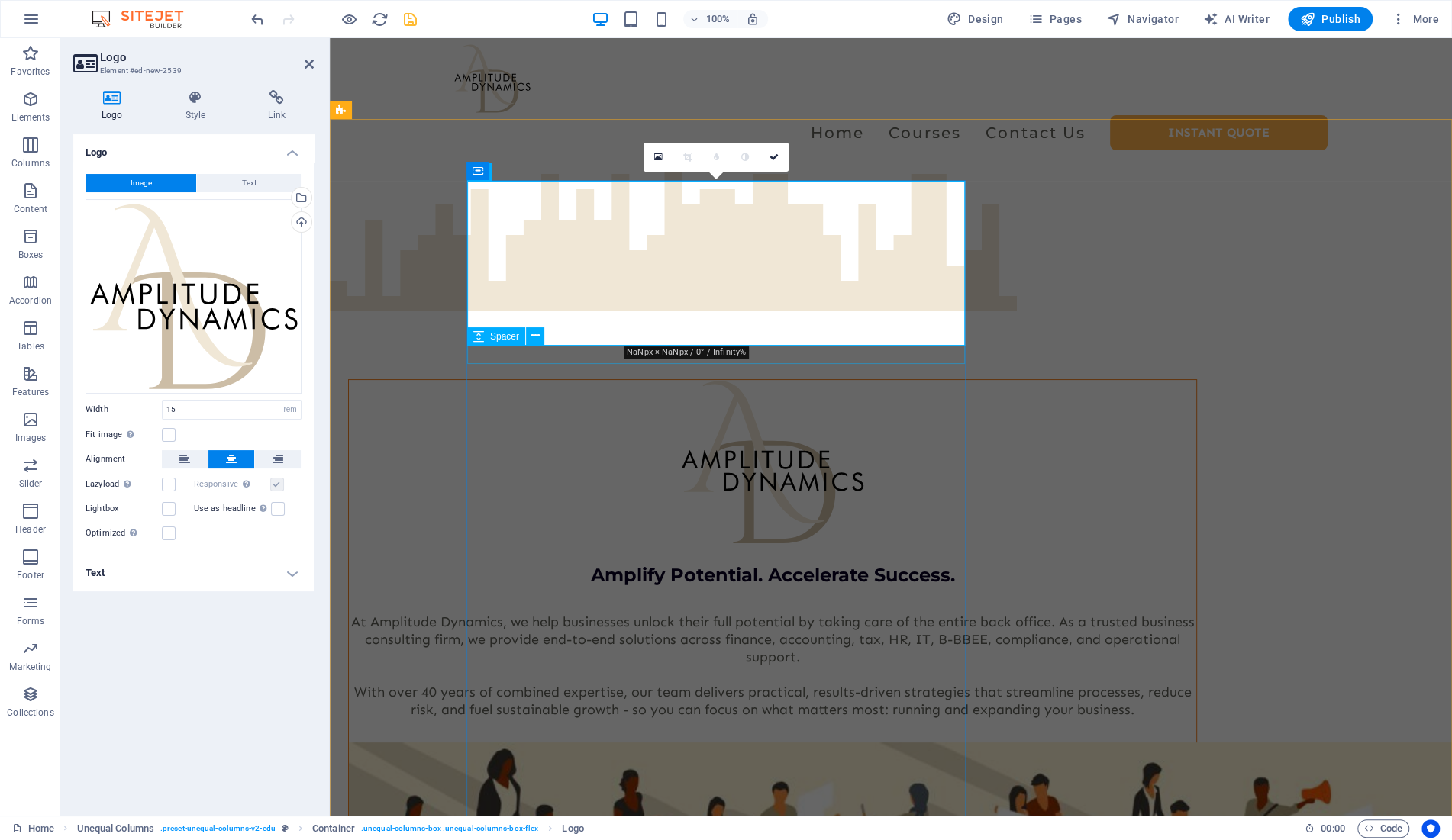
click at [672, 588] on div at bounding box center [772, 600] width 847 height 24
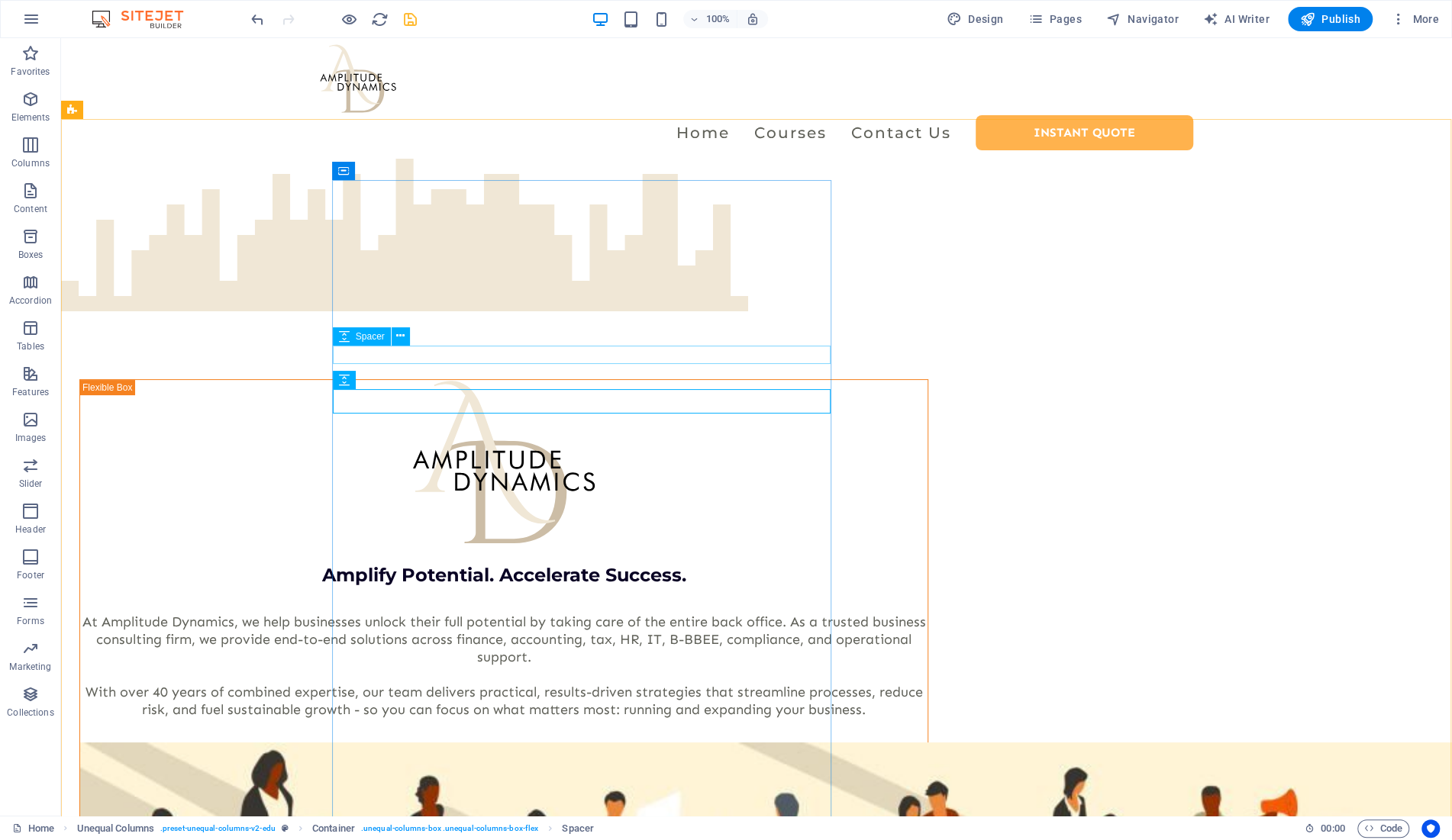
click at [366, 338] on span "Spacer" at bounding box center [370, 337] width 29 height 9
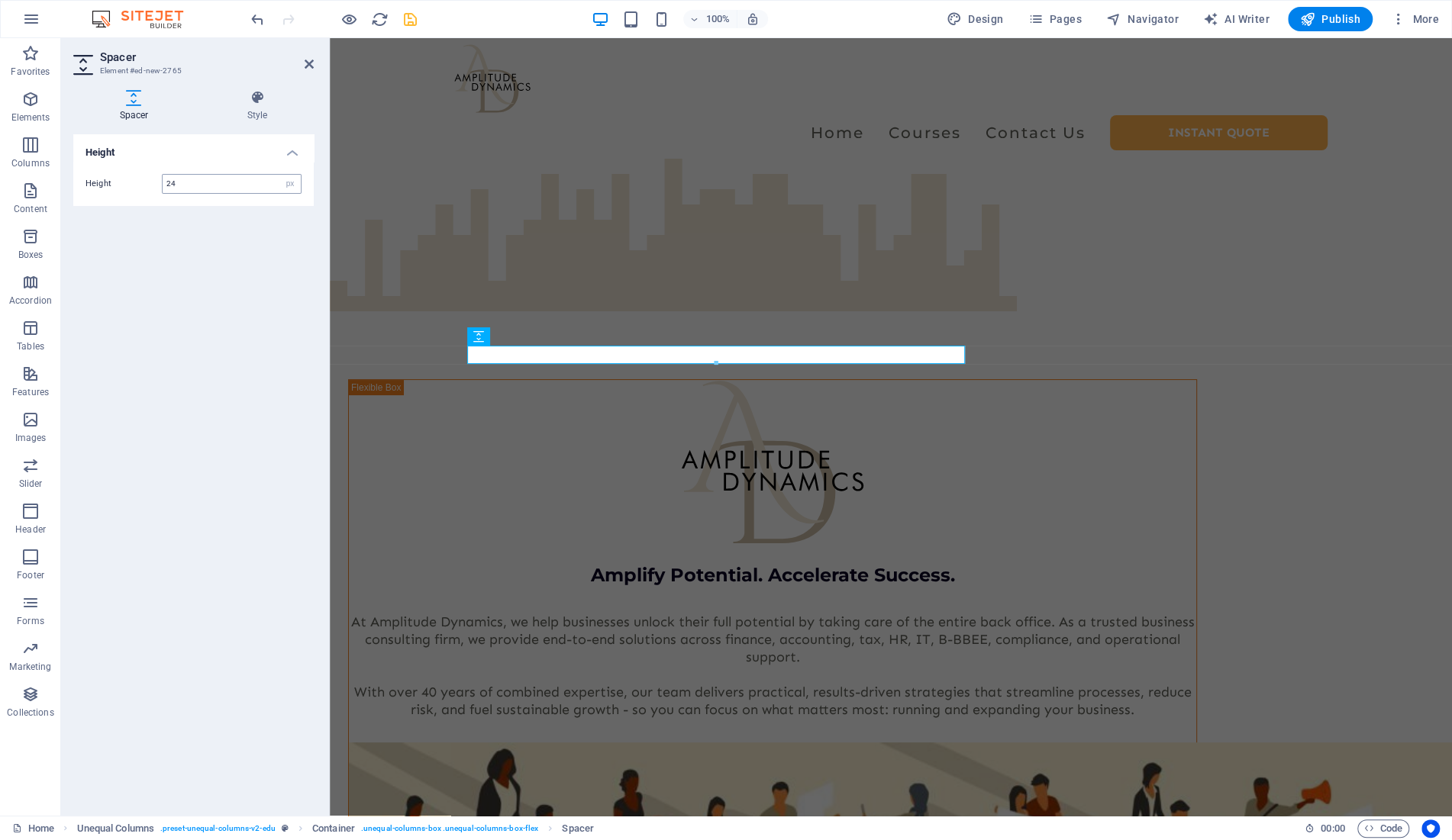
drag, startPoint x: 193, startPoint y: 188, endPoint x: 160, endPoint y: 188, distance: 33.0
click at [163, 188] on input "24" at bounding box center [232, 184] width 138 height 18
click at [279, 175] on select "px rem vh vw" at bounding box center [290, 184] width 22 height 18
select select "rem"
click option "rem" at bounding box center [0, 0] width 0 height 0
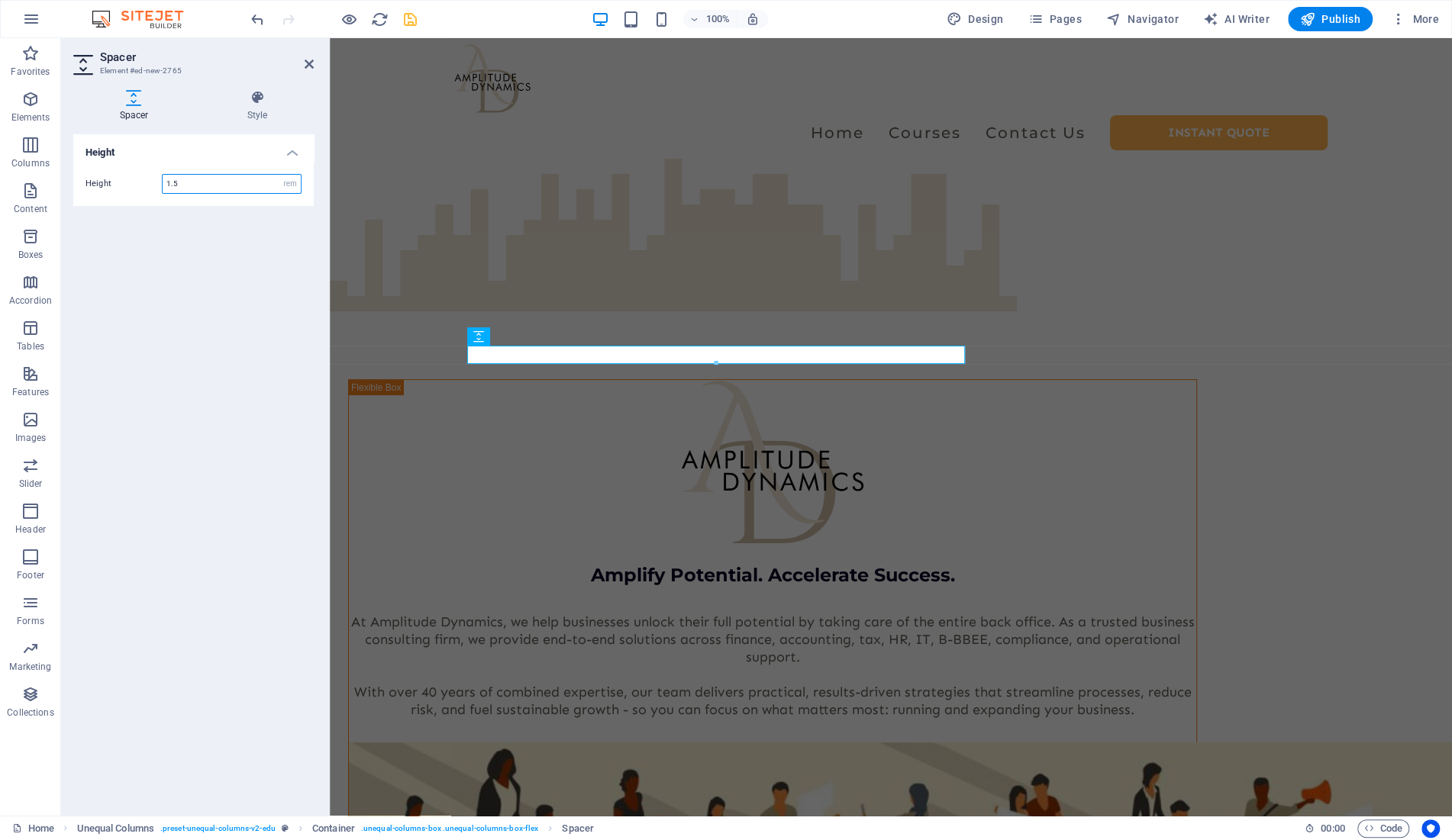
drag, startPoint x: 206, startPoint y: 181, endPoint x: 103, endPoint y: 183, distance: 103.0
click at [163, 183] on input "1.5" at bounding box center [232, 184] width 138 height 18
type input "2"
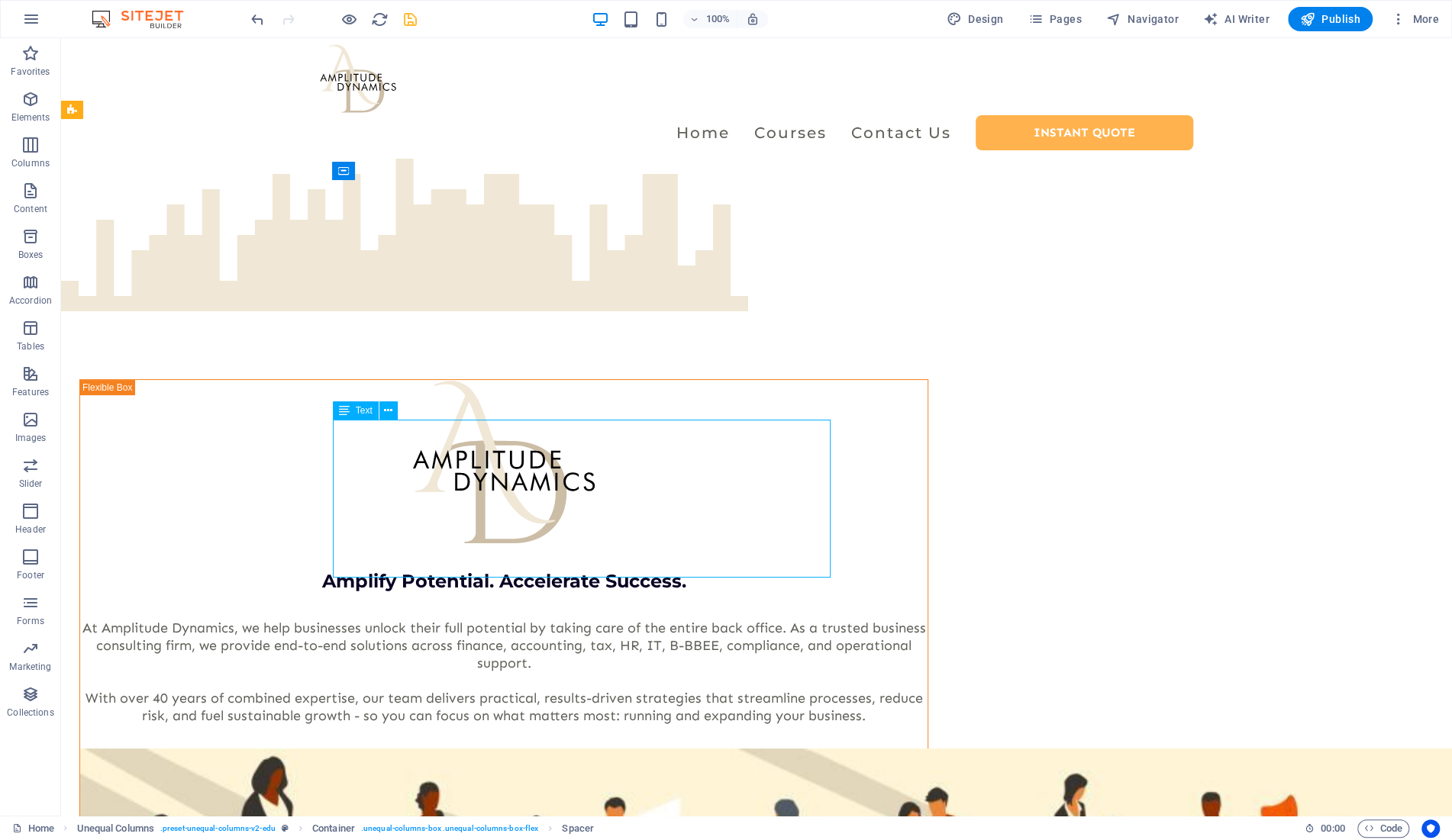
click at [791, 619] on div "At Amplitude Dynamics, we help businesses unlock their full potential by taking…" at bounding box center [503, 671] width 847 height 105
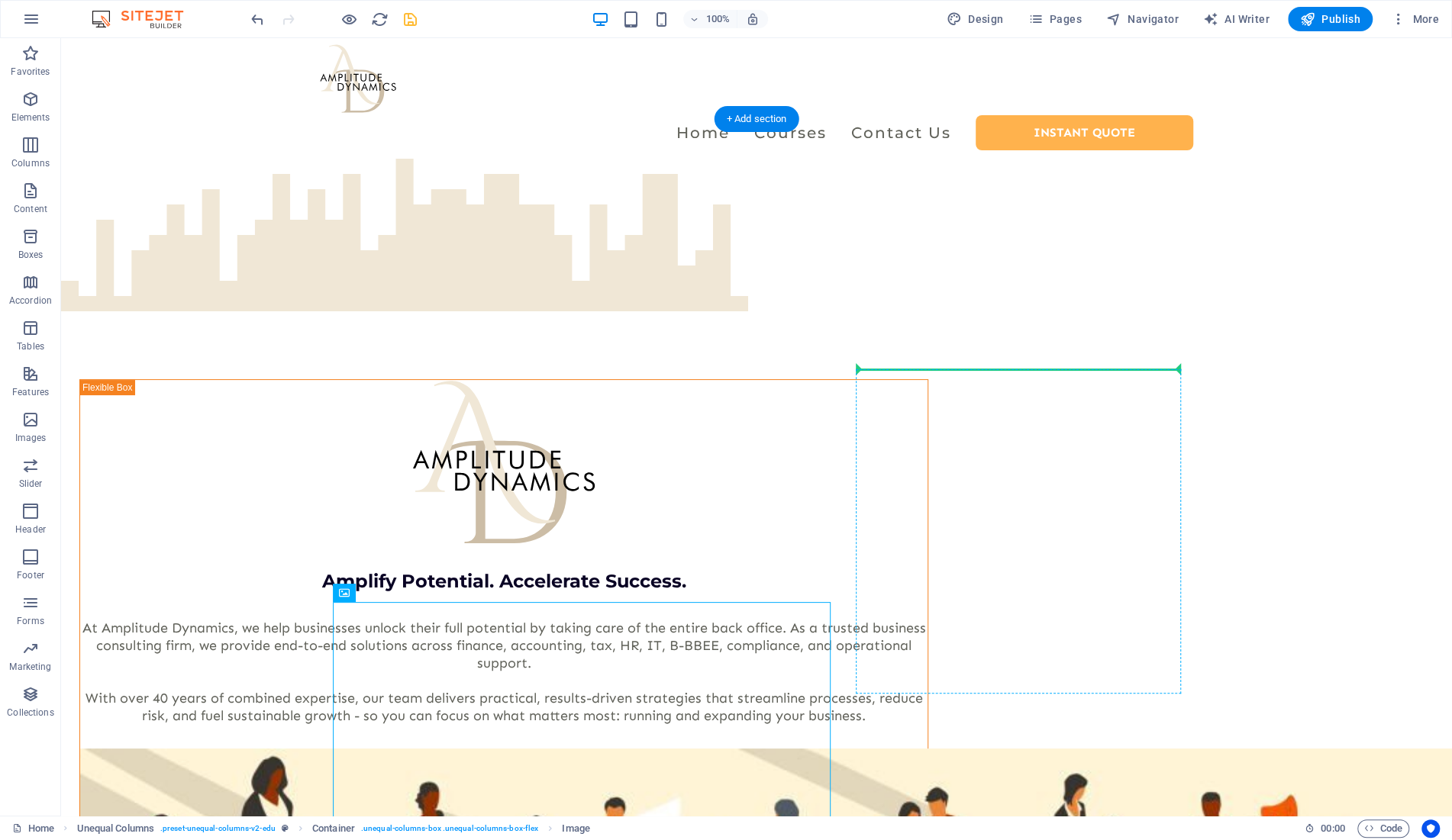
drag, startPoint x: 426, startPoint y: 634, endPoint x: 979, endPoint y: 386, distance: 606.1
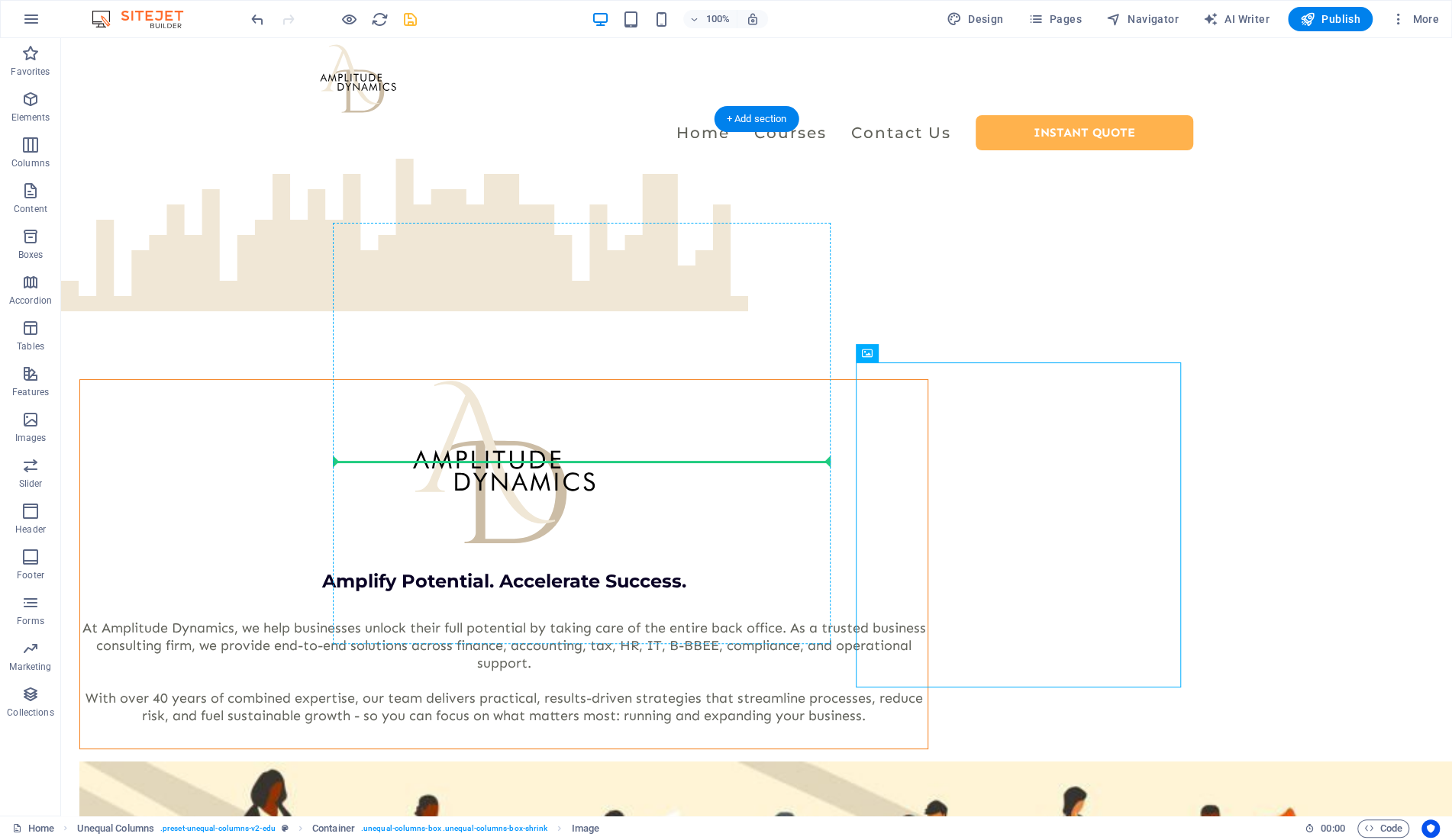
drag, startPoint x: 952, startPoint y: 393, endPoint x: 551, endPoint y: 468, distance: 408.0
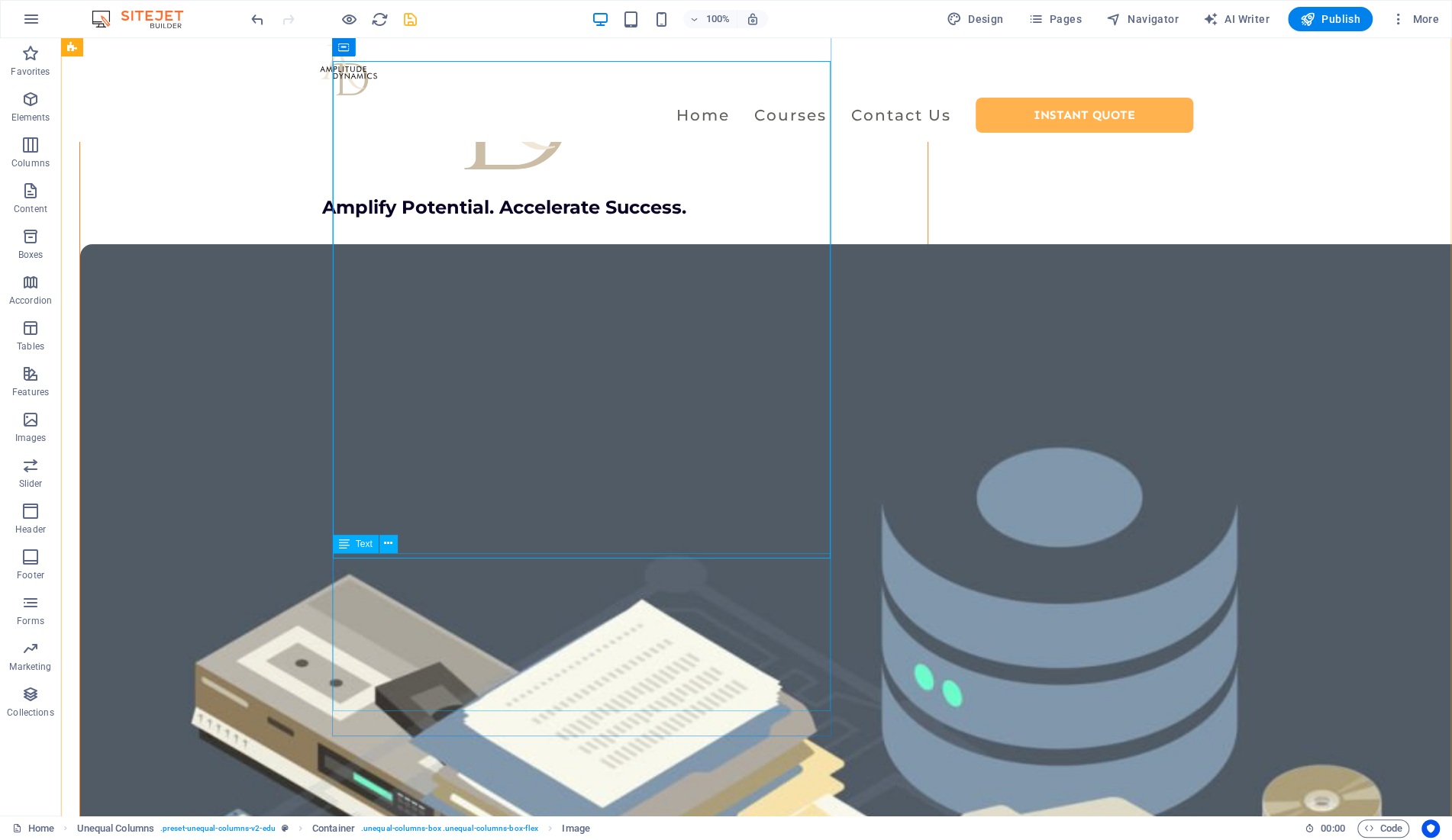
scroll to position [368, 0]
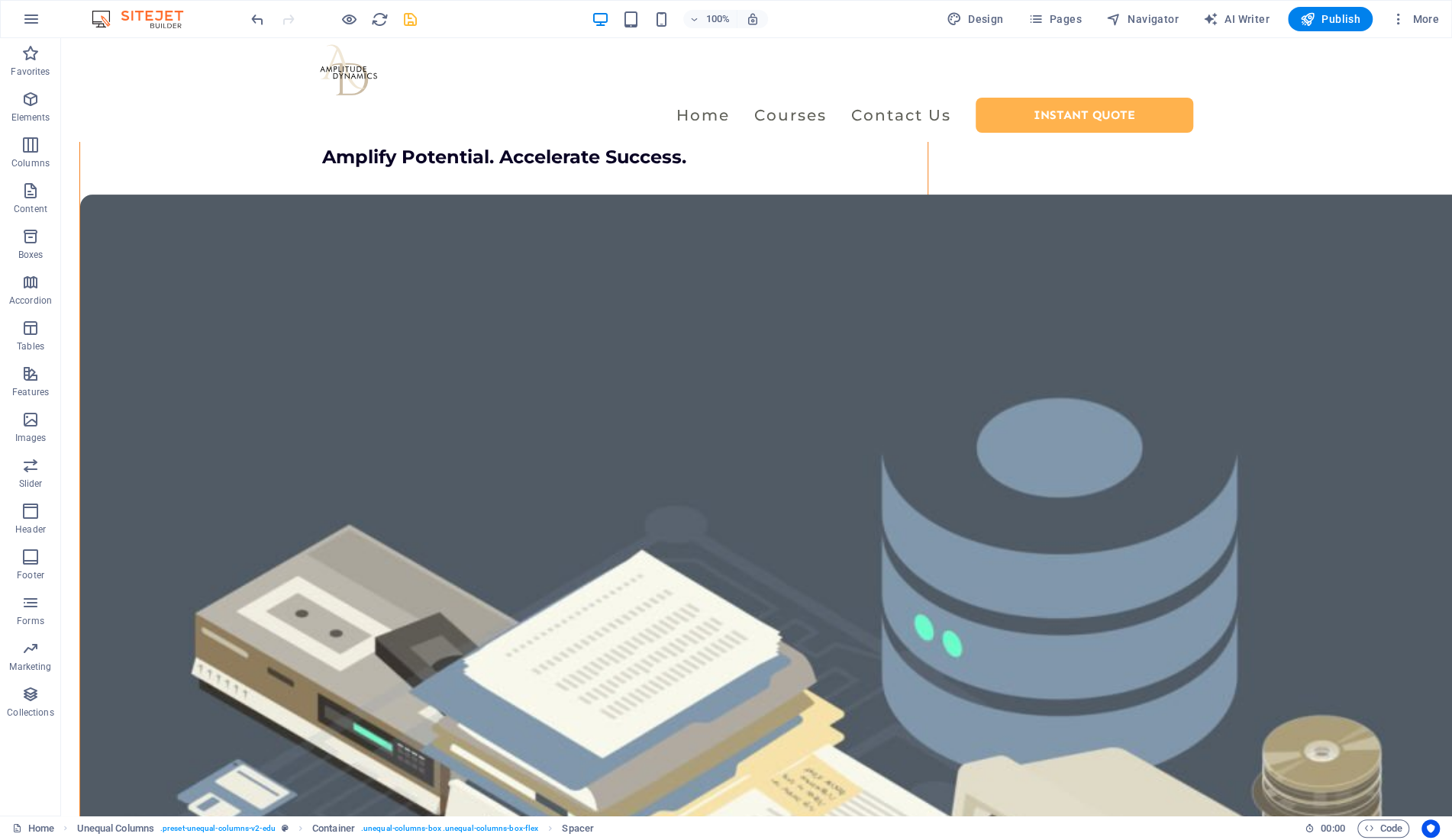
drag, startPoint x: 430, startPoint y: 719, endPoint x: 379, endPoint y: 541, distance: 185.2
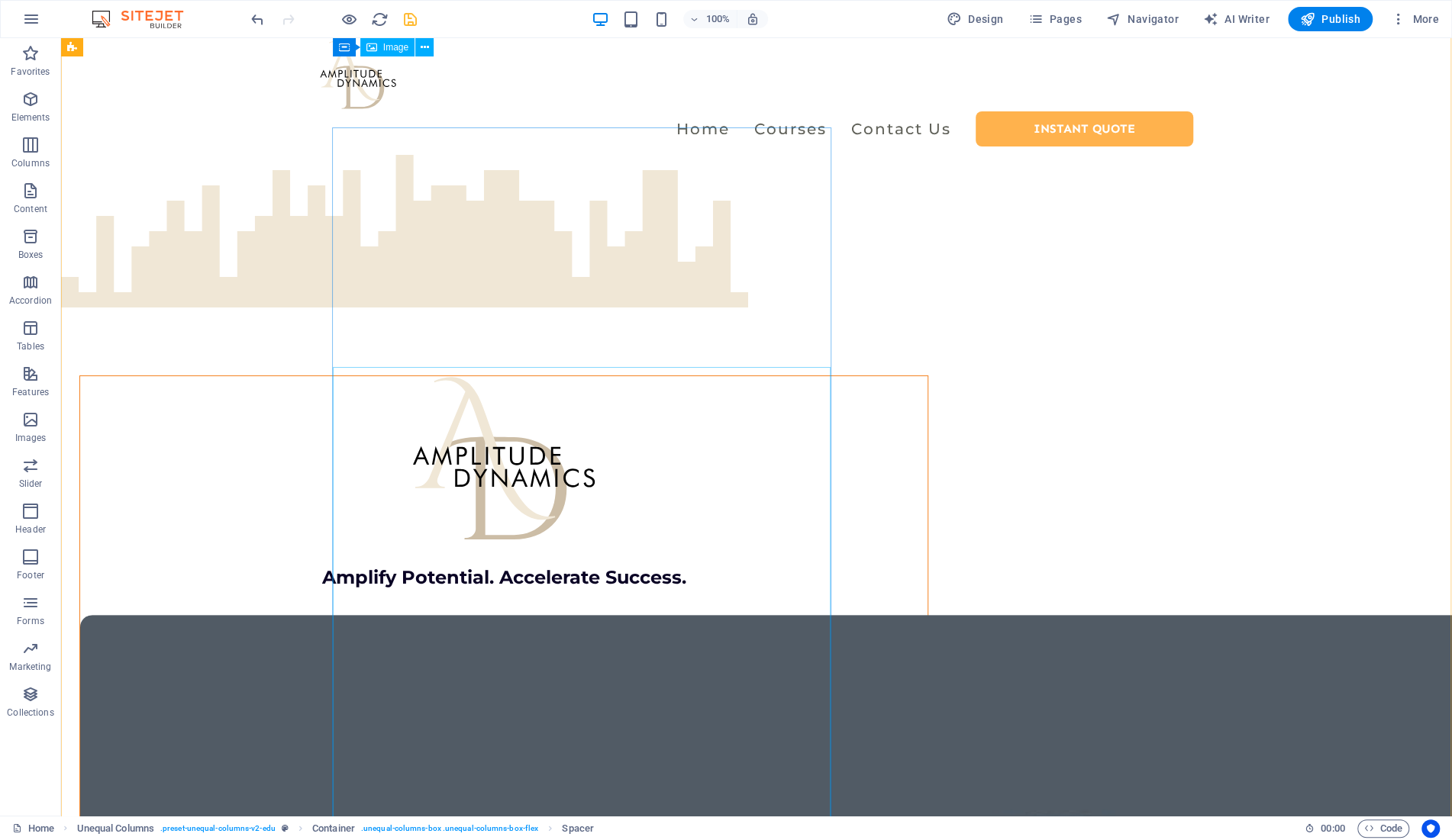
scroll to position [0, 0]
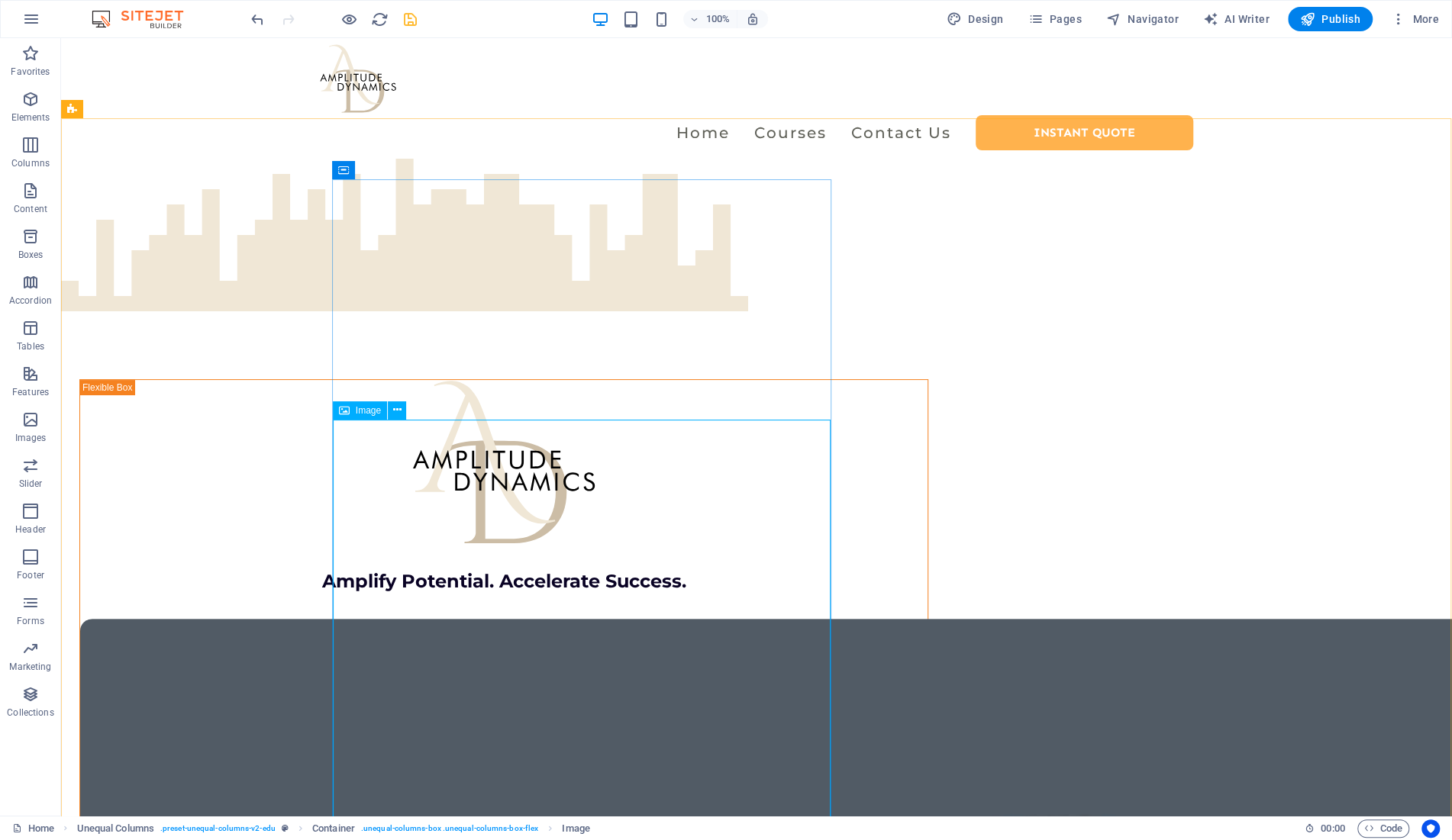
click at [363, 411] on span "Image" at bounding box center [368, 411] width 25 height 9
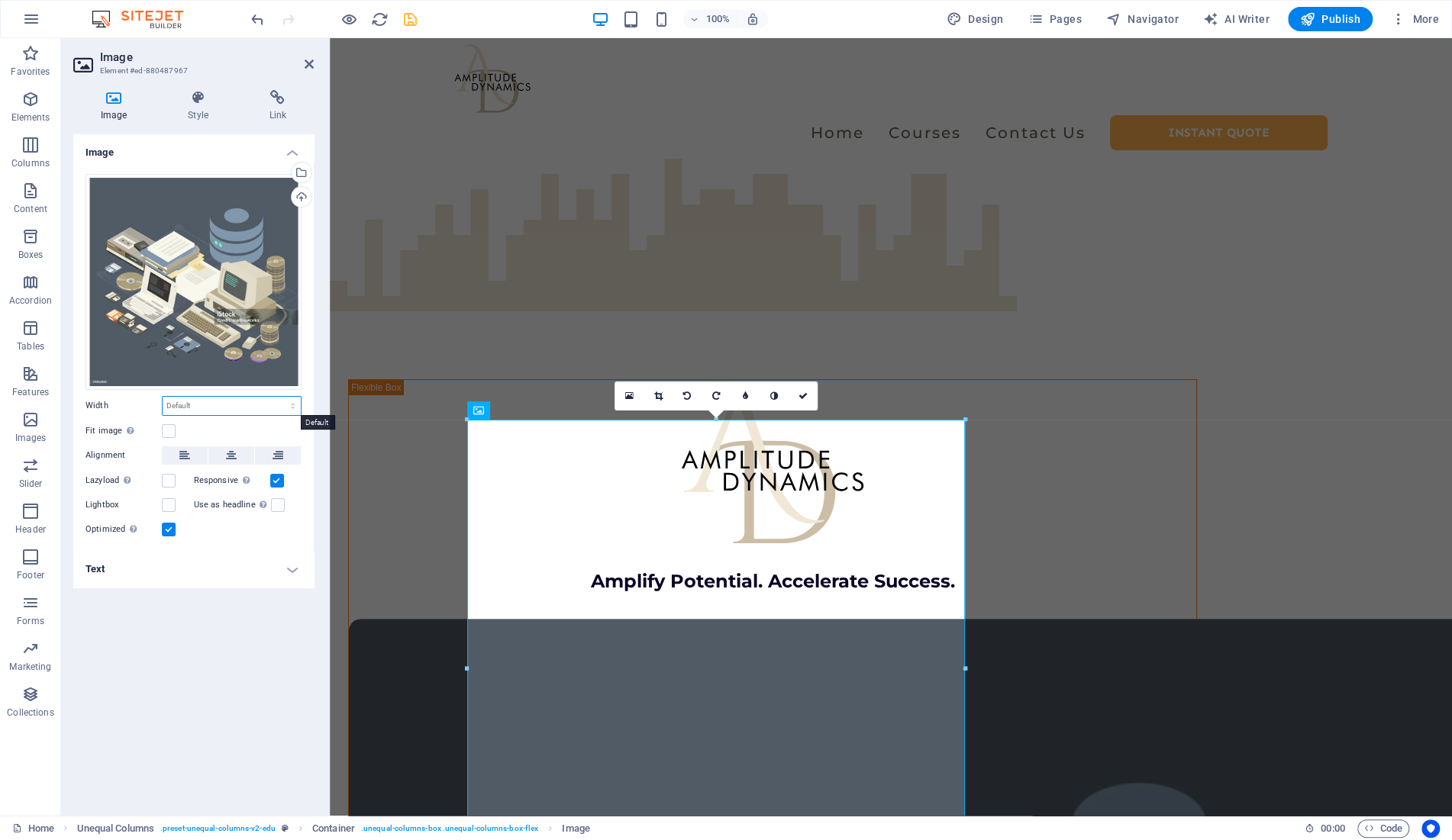
click at [163, 397] on select "Default auto px rem % em vh vw" at bounding box center [232, 406] width 138 height 18
select select "%"
click option "%" at bounding box center [0, 0] width 0 height 0
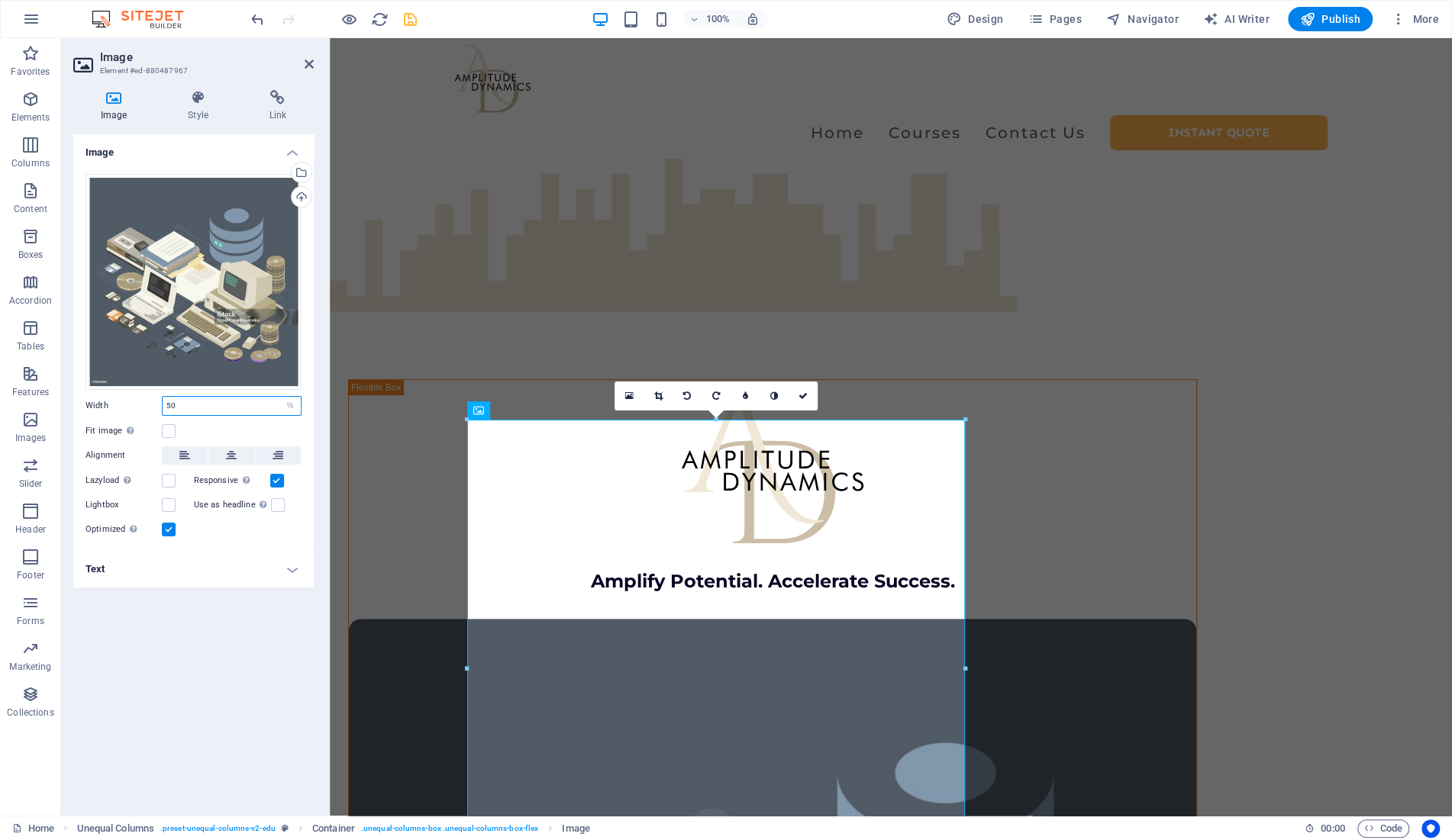
type input "50"
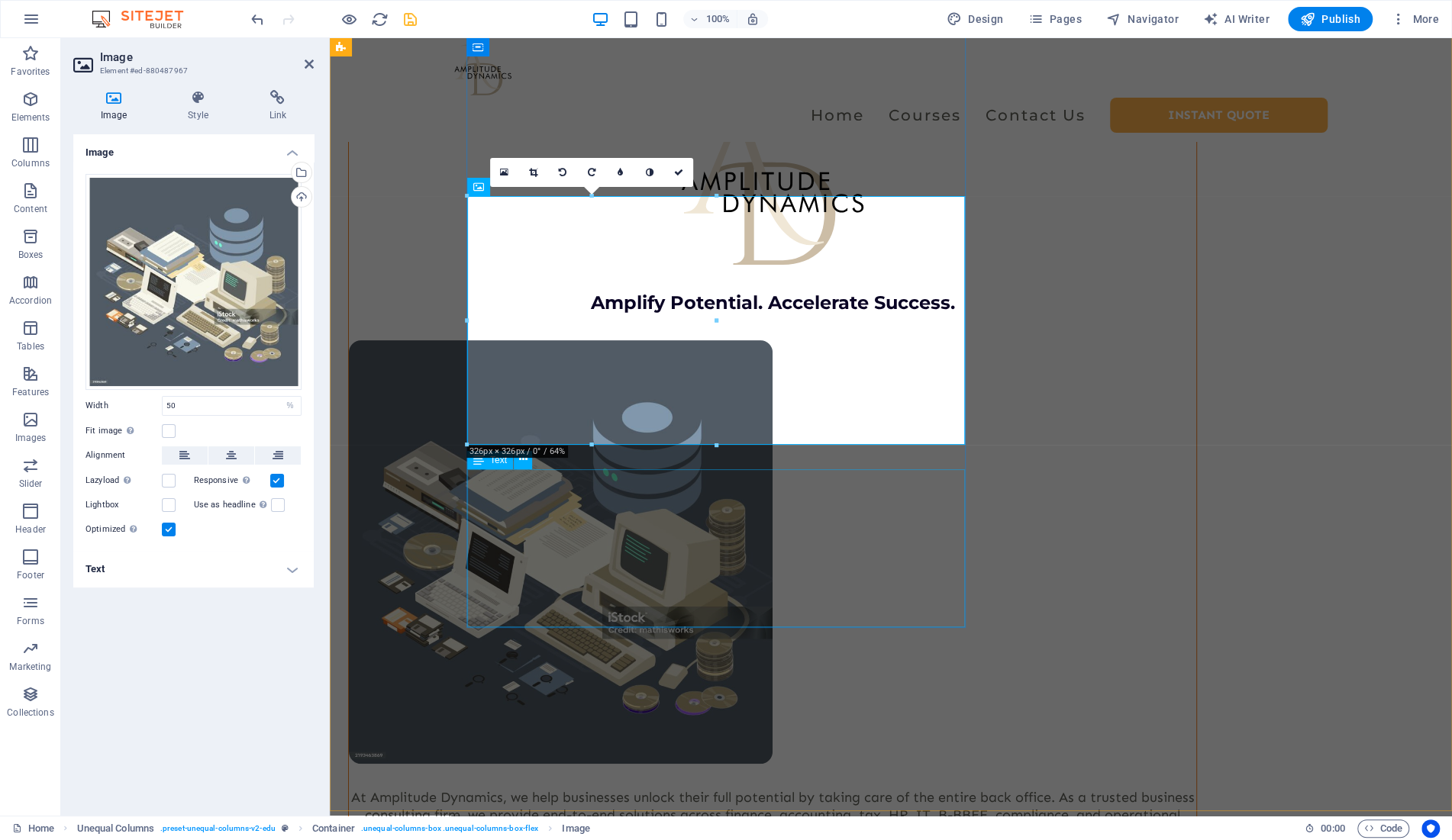
scroll to position [225, 0]
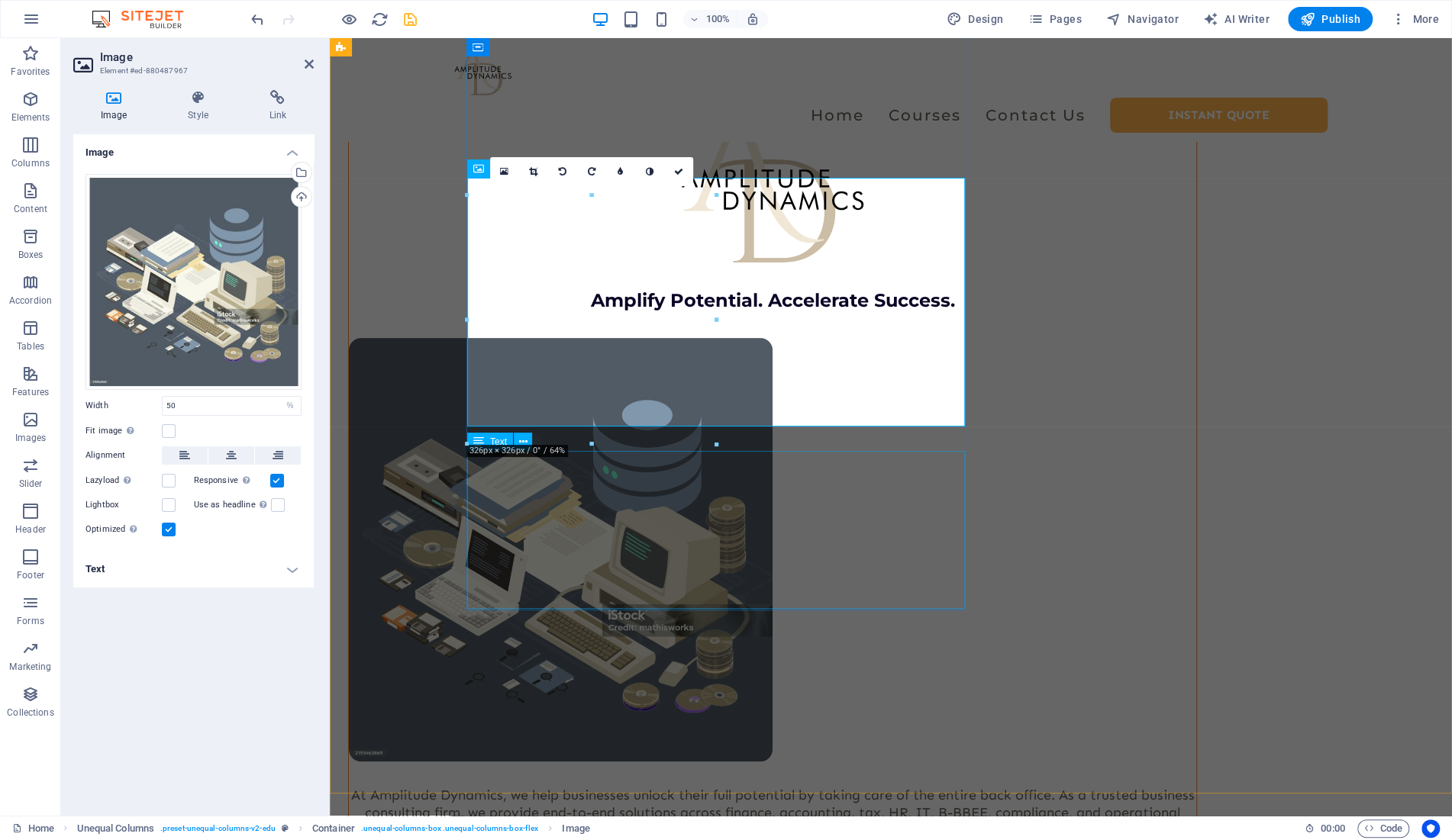
click at [840, 786] on div "At Amplitude Dynamics, we help businesses unlock their full potential by taking…" at bounding box center [772, 838] width 847 height 105
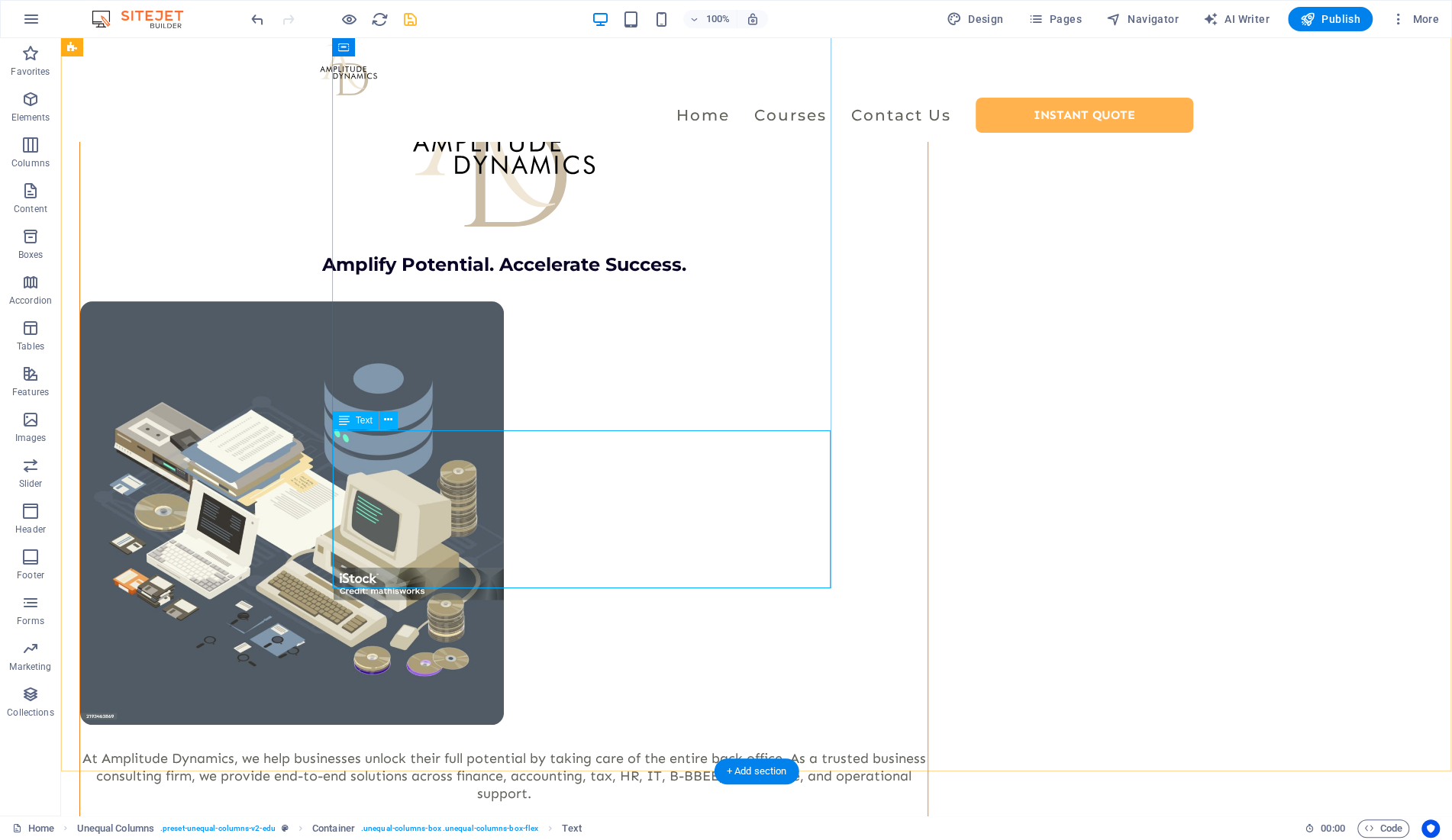
scroll to position [266, 0]
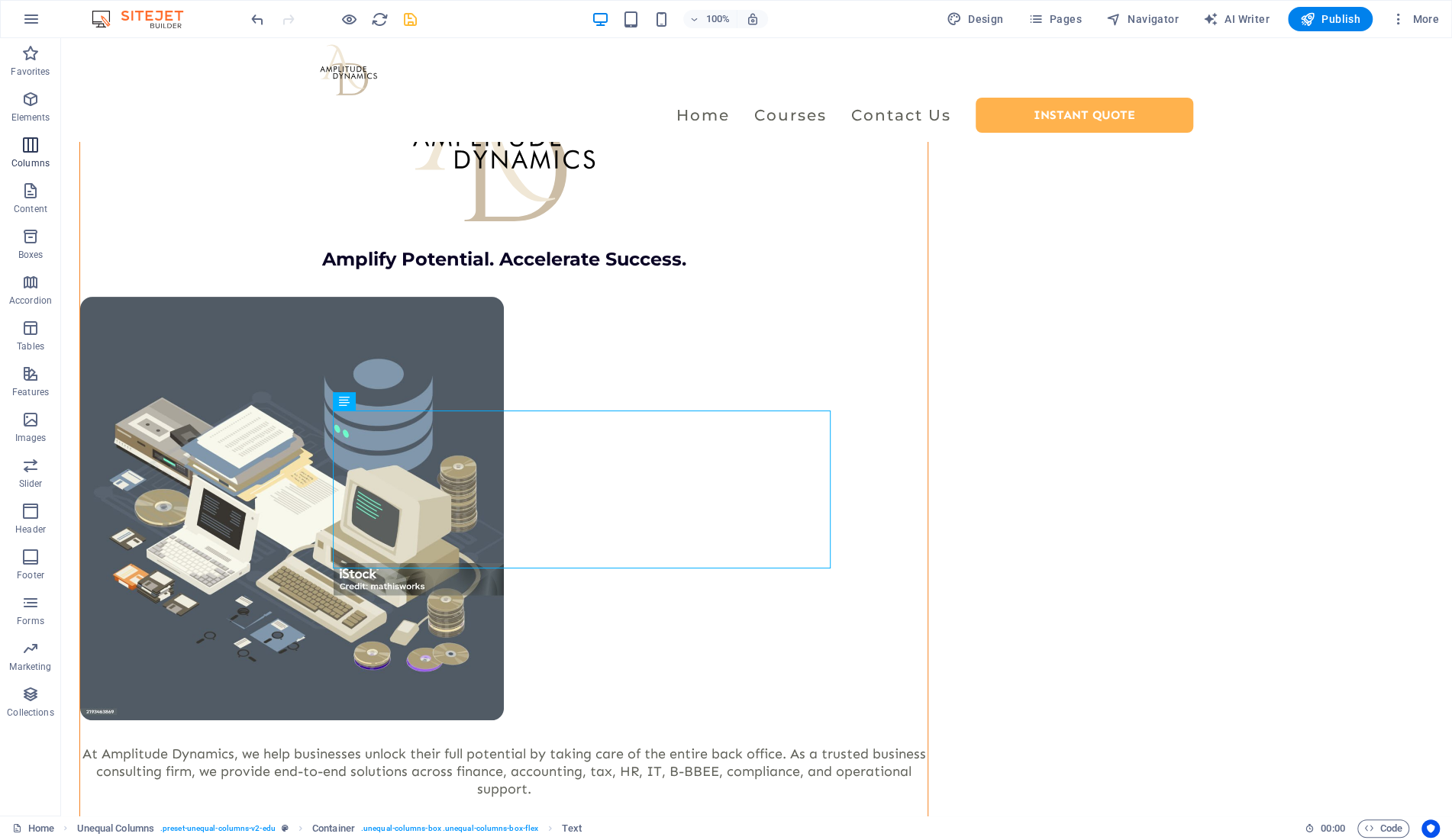
click at [41, 160] on p "Columns" at bounding box center [31, 164] width 38 height 13
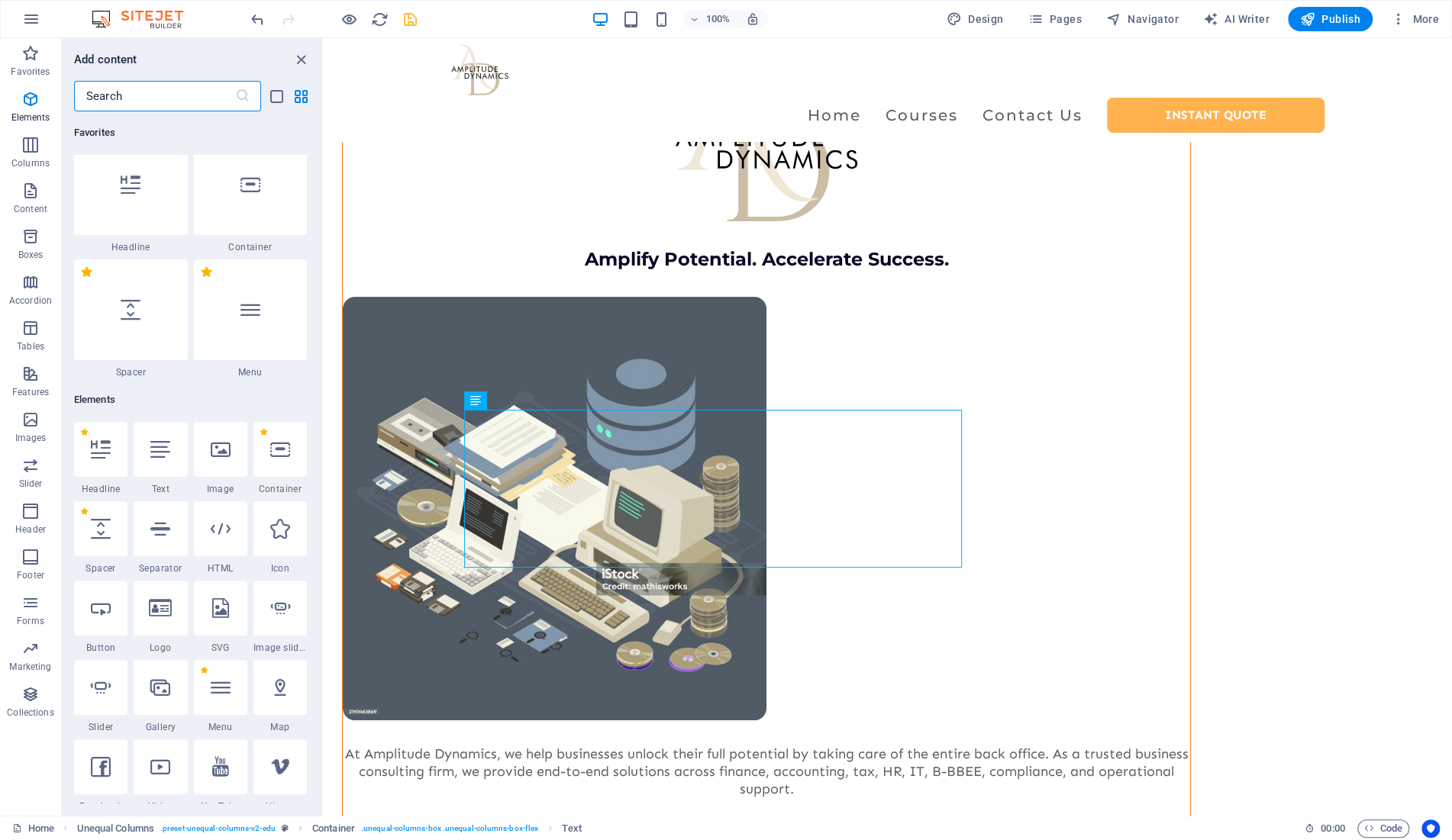
scroll to position [880, 0]
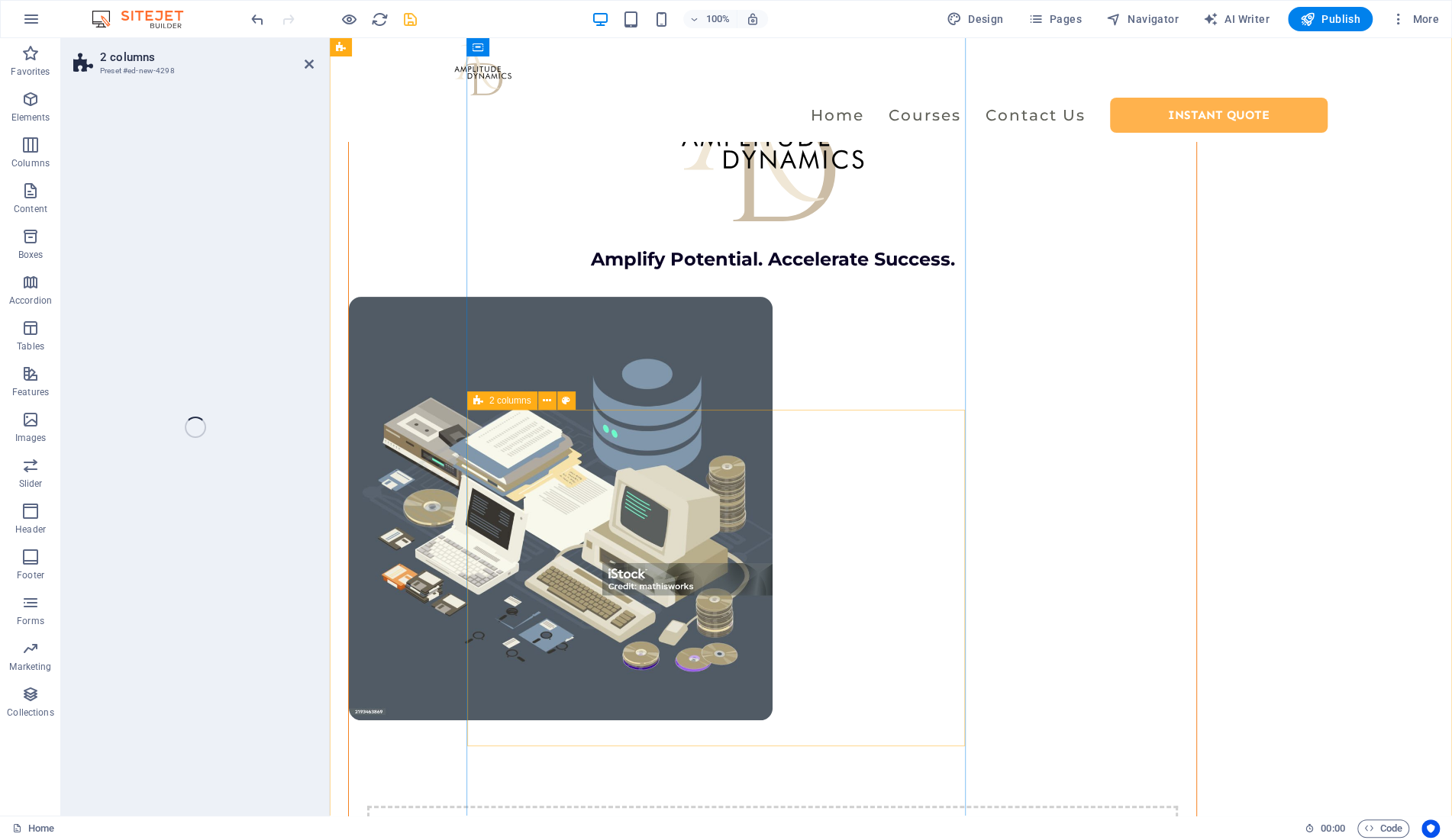
select select "rem"
select select "preset-columns-two-v2-default"
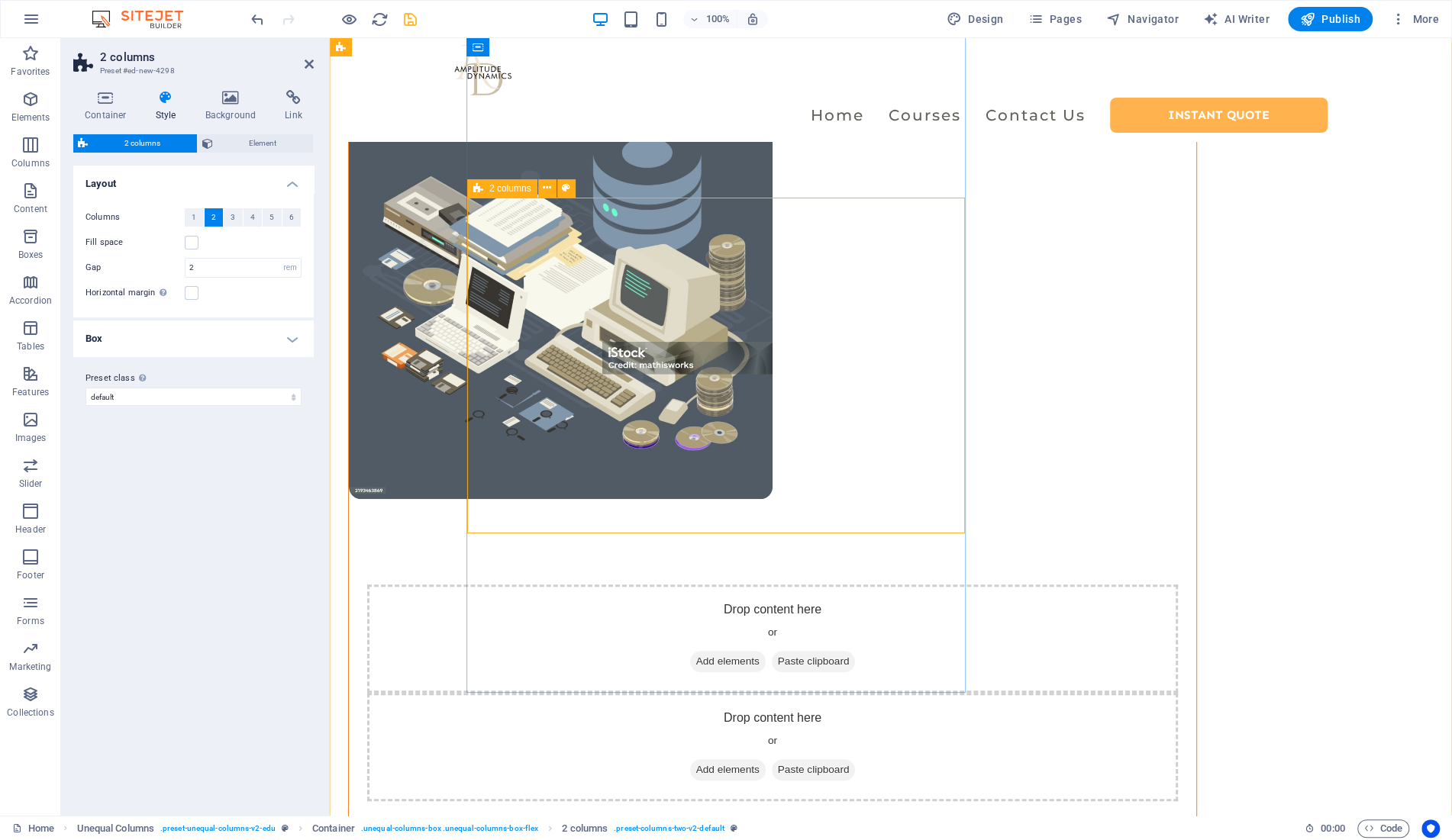
scroll to position [491, 0]
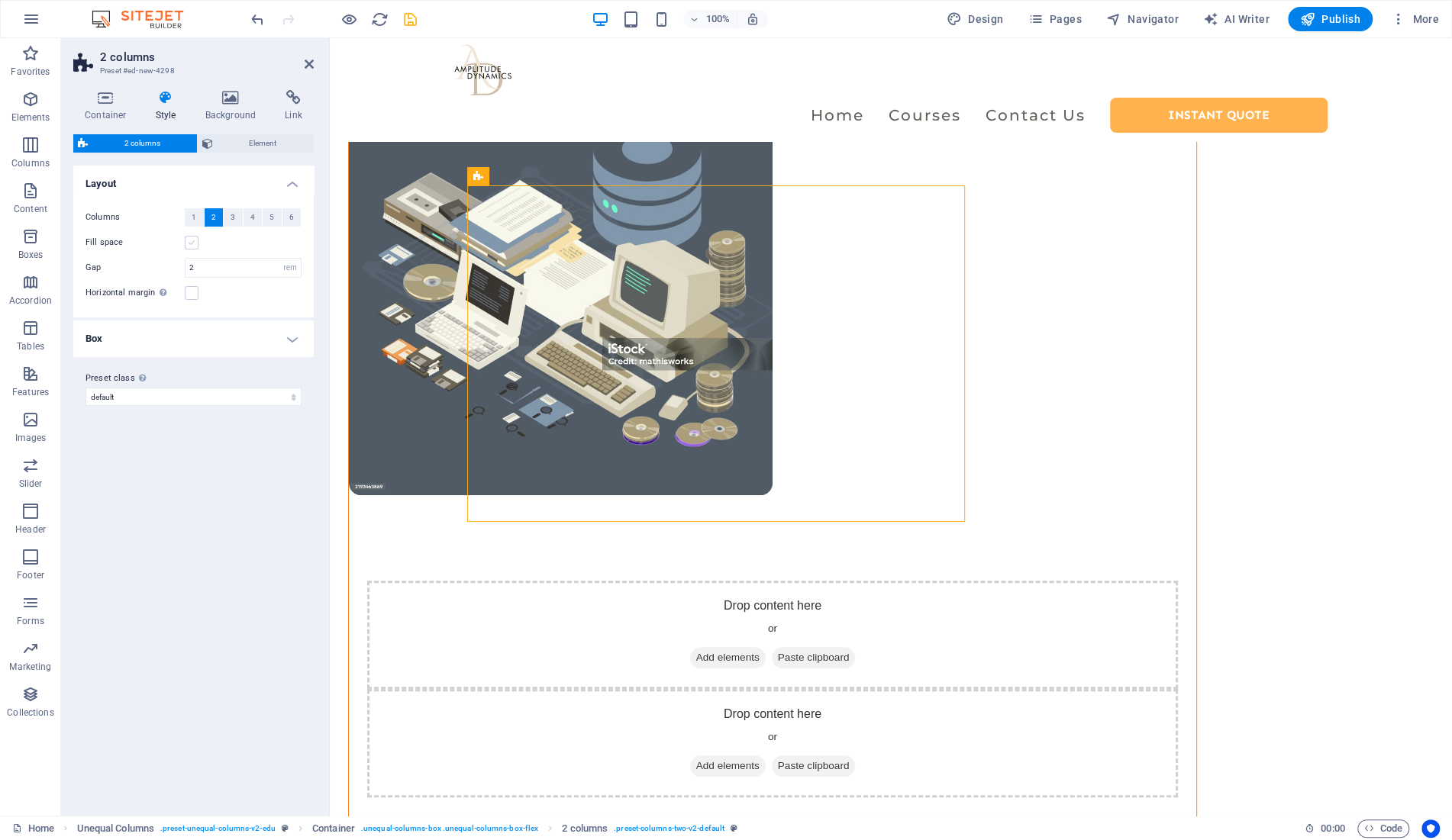
click at [190, 241] on label at bounding box center [191, 243] width 13 height 13
click at [0, 0] on input "Fill space" at bounding box center [0, 0] width 0 height 0
click at [190, 292] on label at bounding box center [191, 293] width 13 height 13
click at [0, 0] on input "Horizontal margin Only if the containers "Content width" is not set to "Default"" at bounding box center [0, 0] width 0 height 0
click at [273, 331] on h4 "Box" at bounding box center [194, 339] width 241 height 37
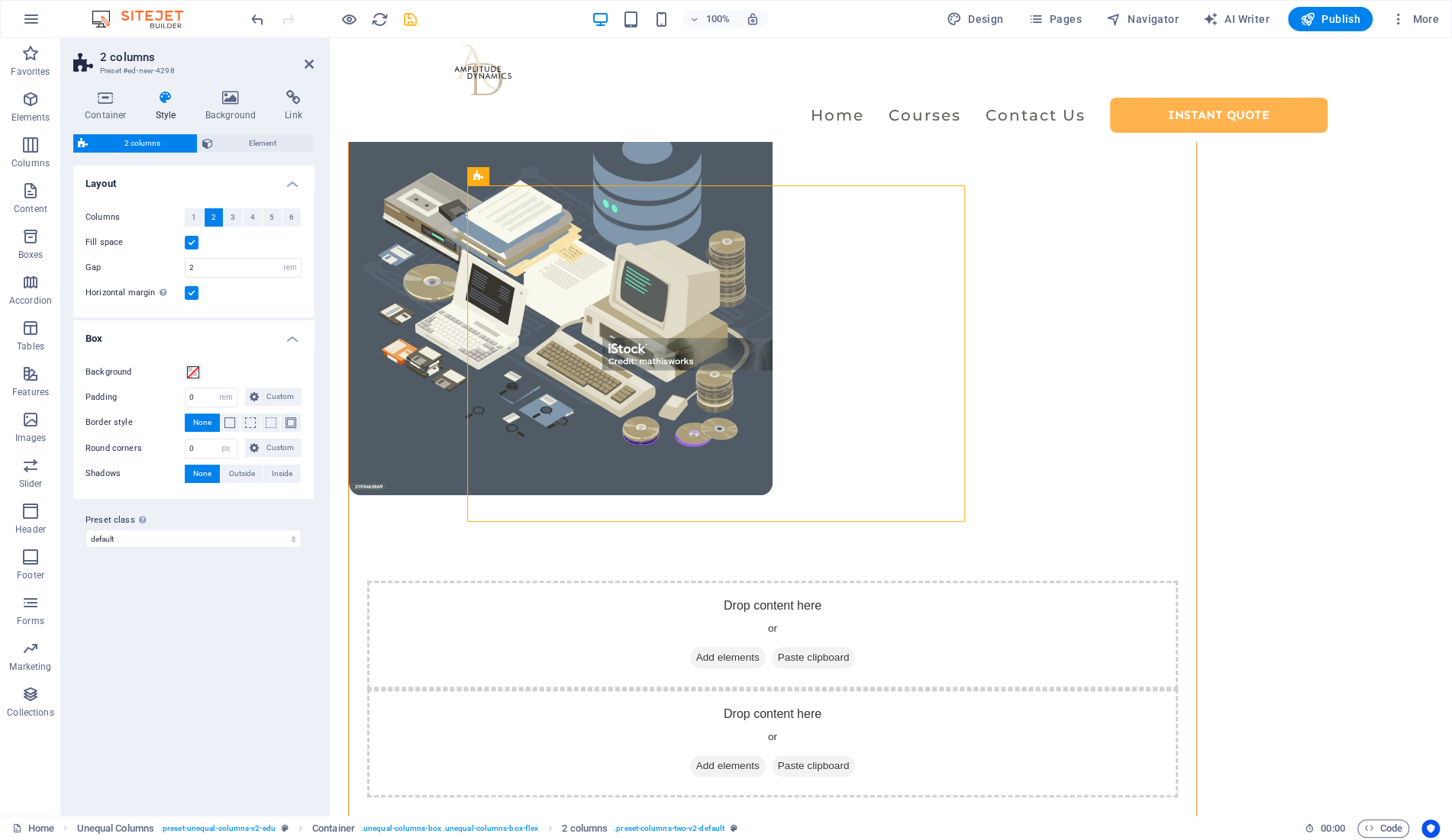
click at [289, 336] on h4 "Box" at bounding box center [194, 334] width 241 height 28
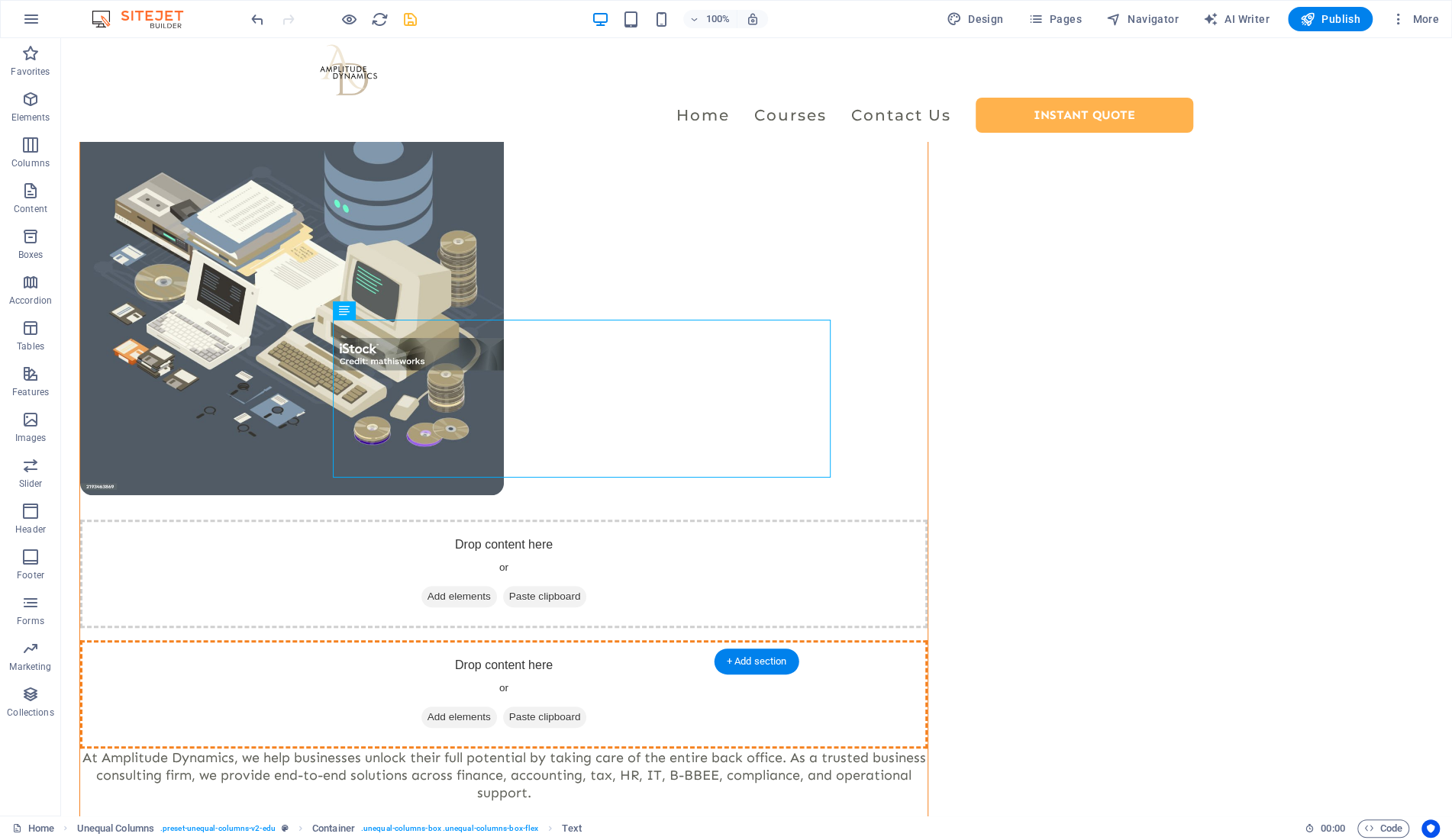
drag, startPoint x: 556, startPoint y: 550, endPoint x: 692, endPoint y: 242, distance: 336.7
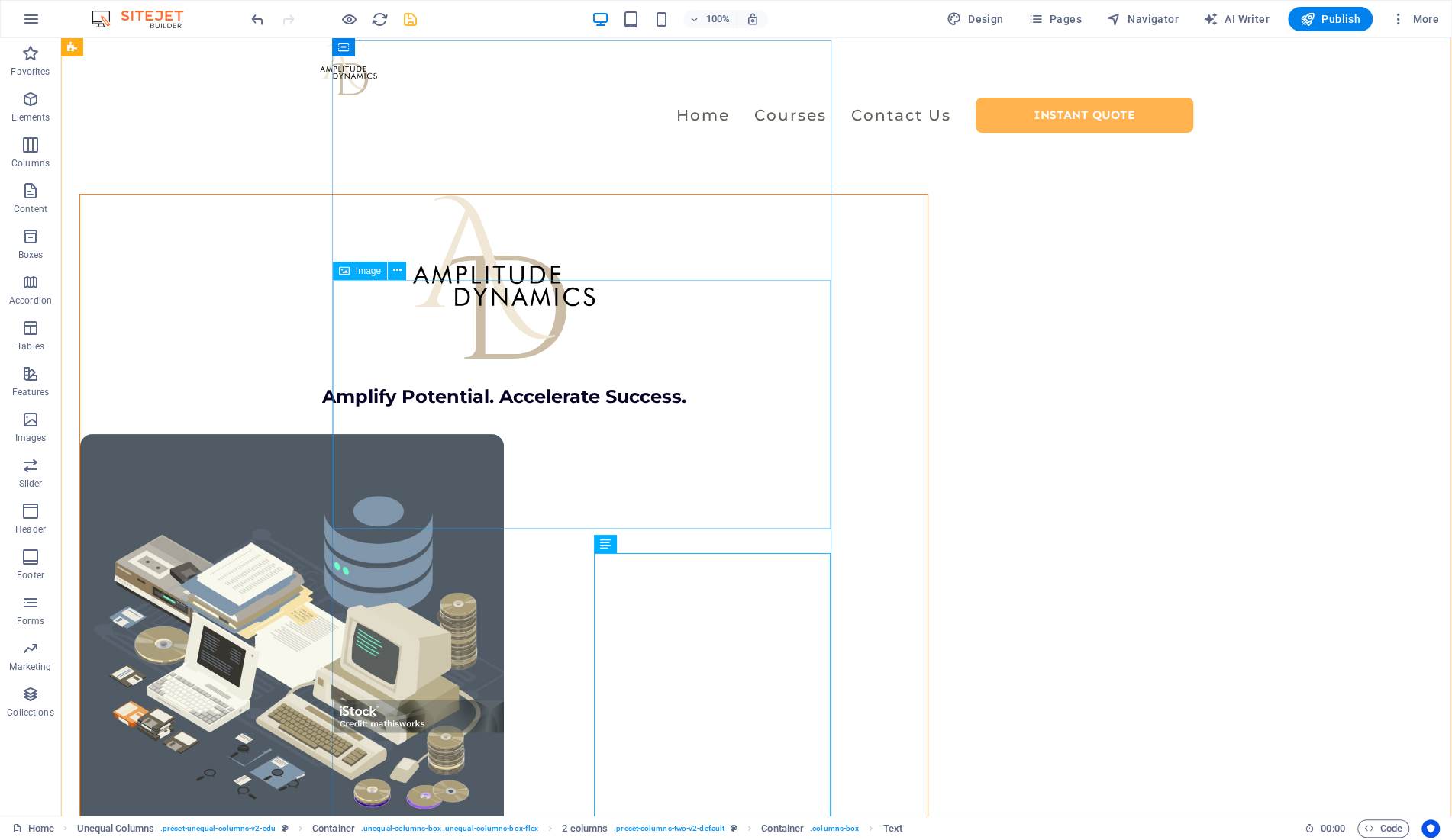
scroll to position [122, 0]
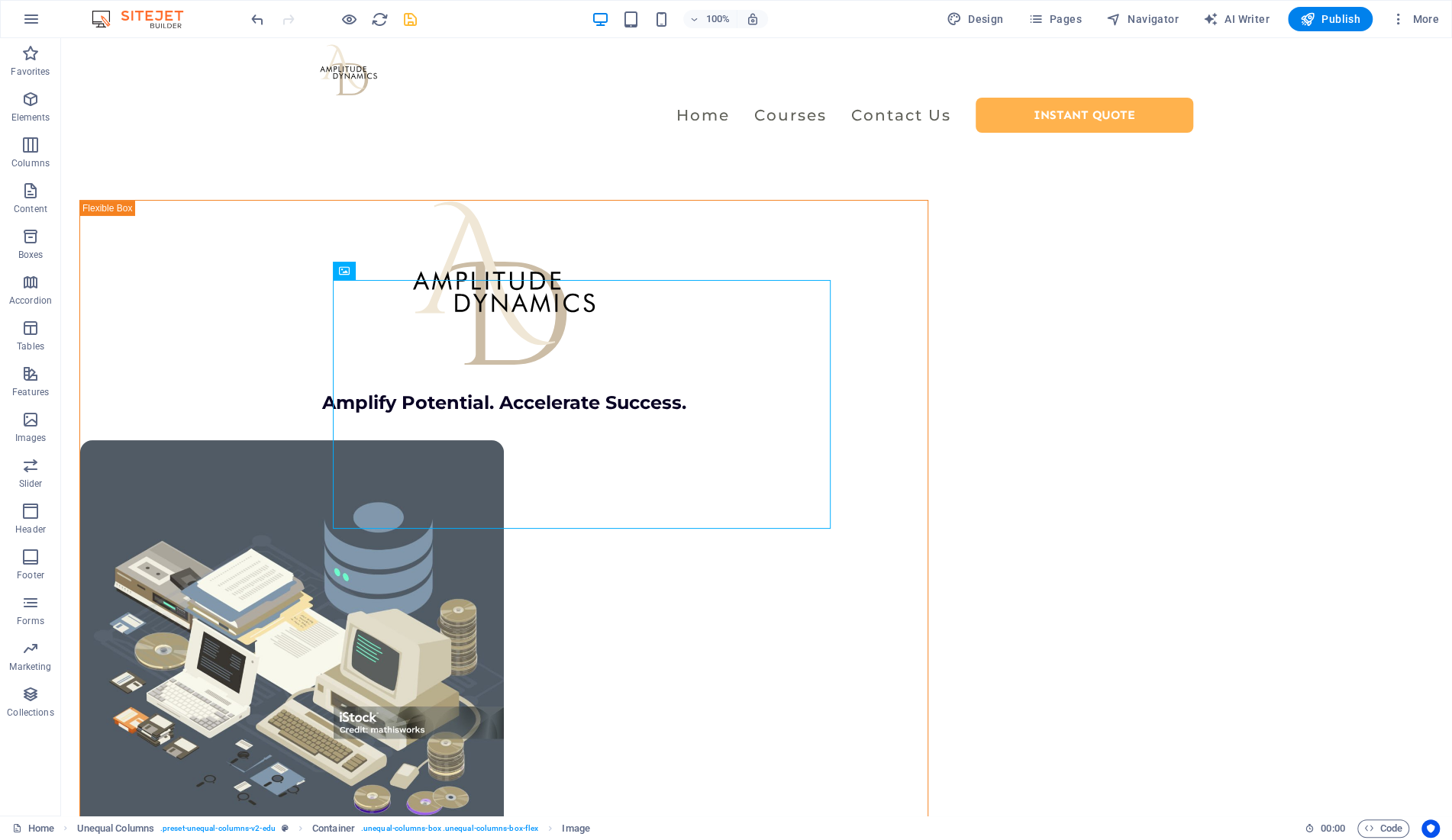
drag, startPoint x: 420, startPoint y: 308, endPoint x: 430, endPoint y: 585, distance: 277.2
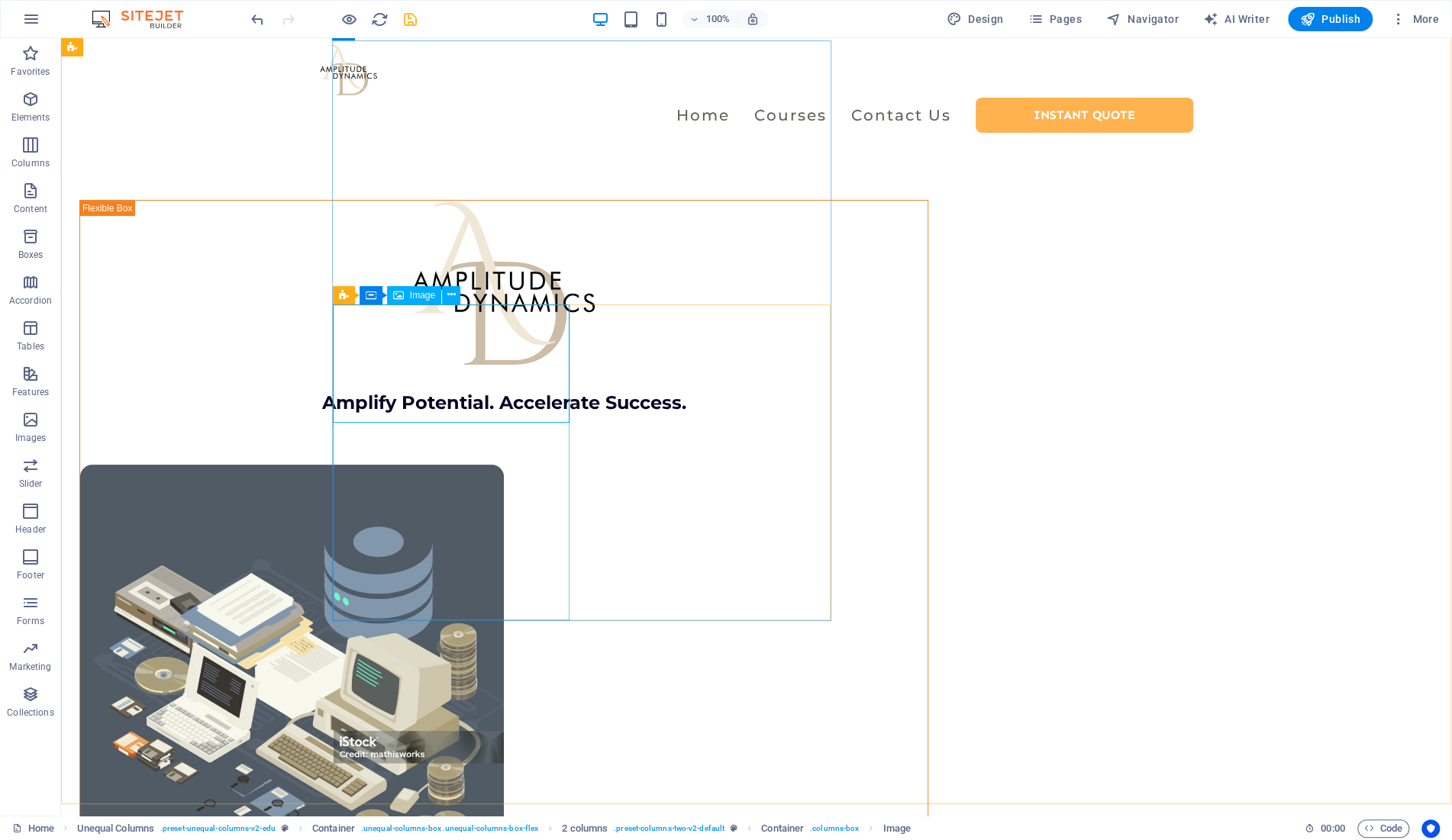
click at [414, 291] on span "Image" at bounding box center [422, 296] width 25 height 9
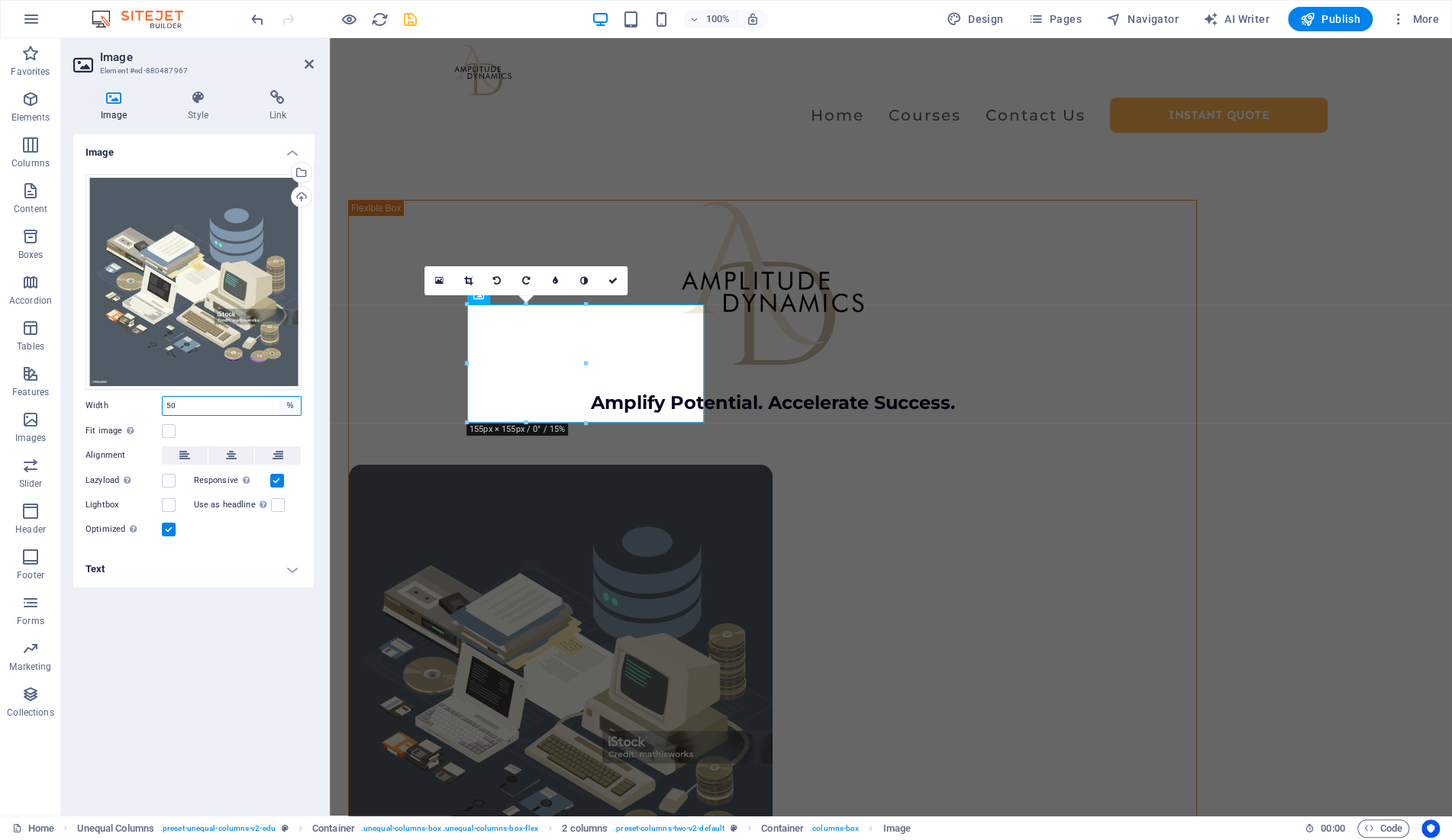
click at [279, 397] on select "Default auto px rem % em vh vw" at bounding box center [290, 406] width 22 height 18
select select "default"
click option "Default" at bounding box center [0, 0] width 0 height 0
select select "DISABLED_OPTION_VALUE"
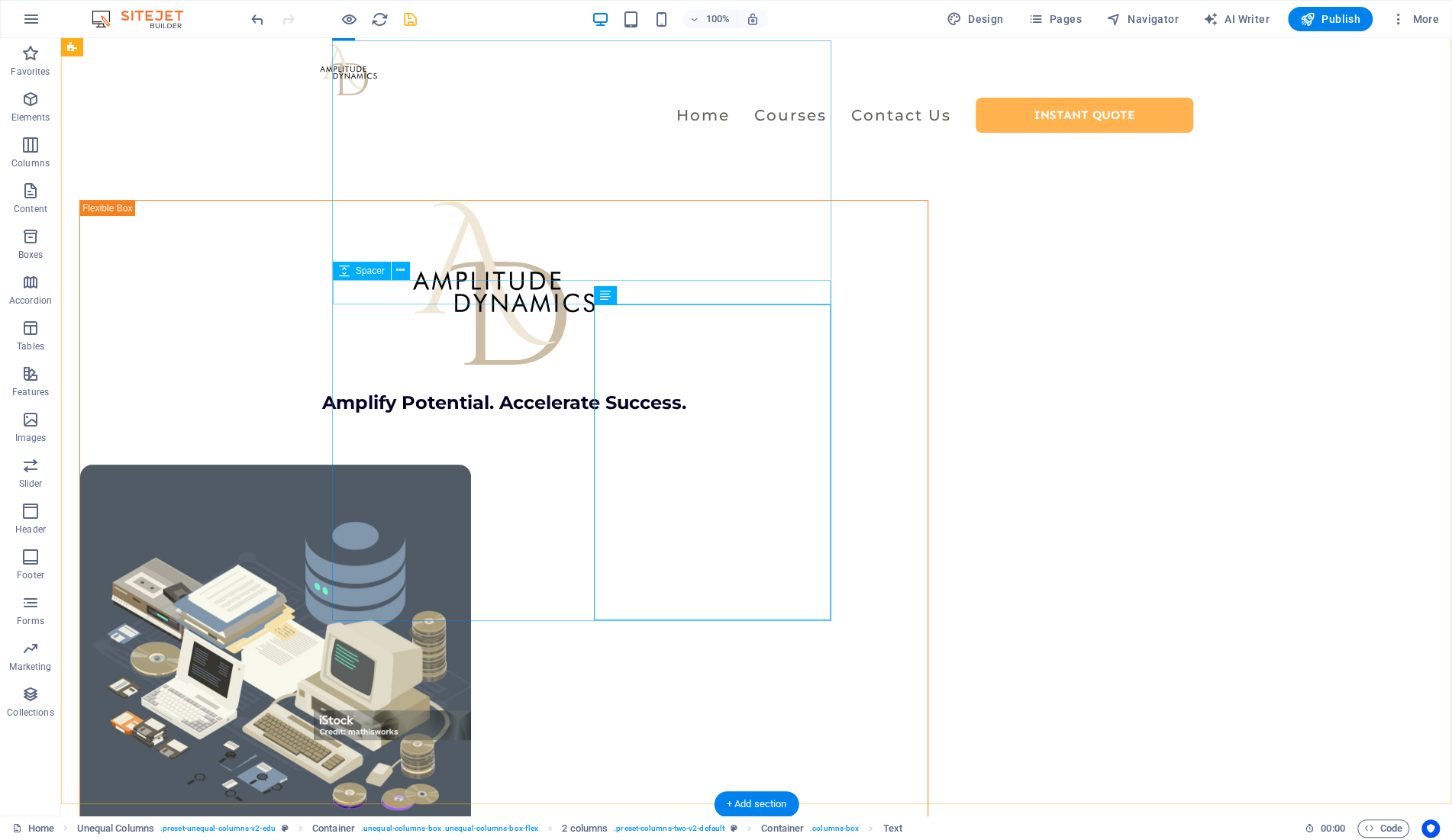
click at [457, 440] on div at bounding box center [503, 452] width 847 height 24
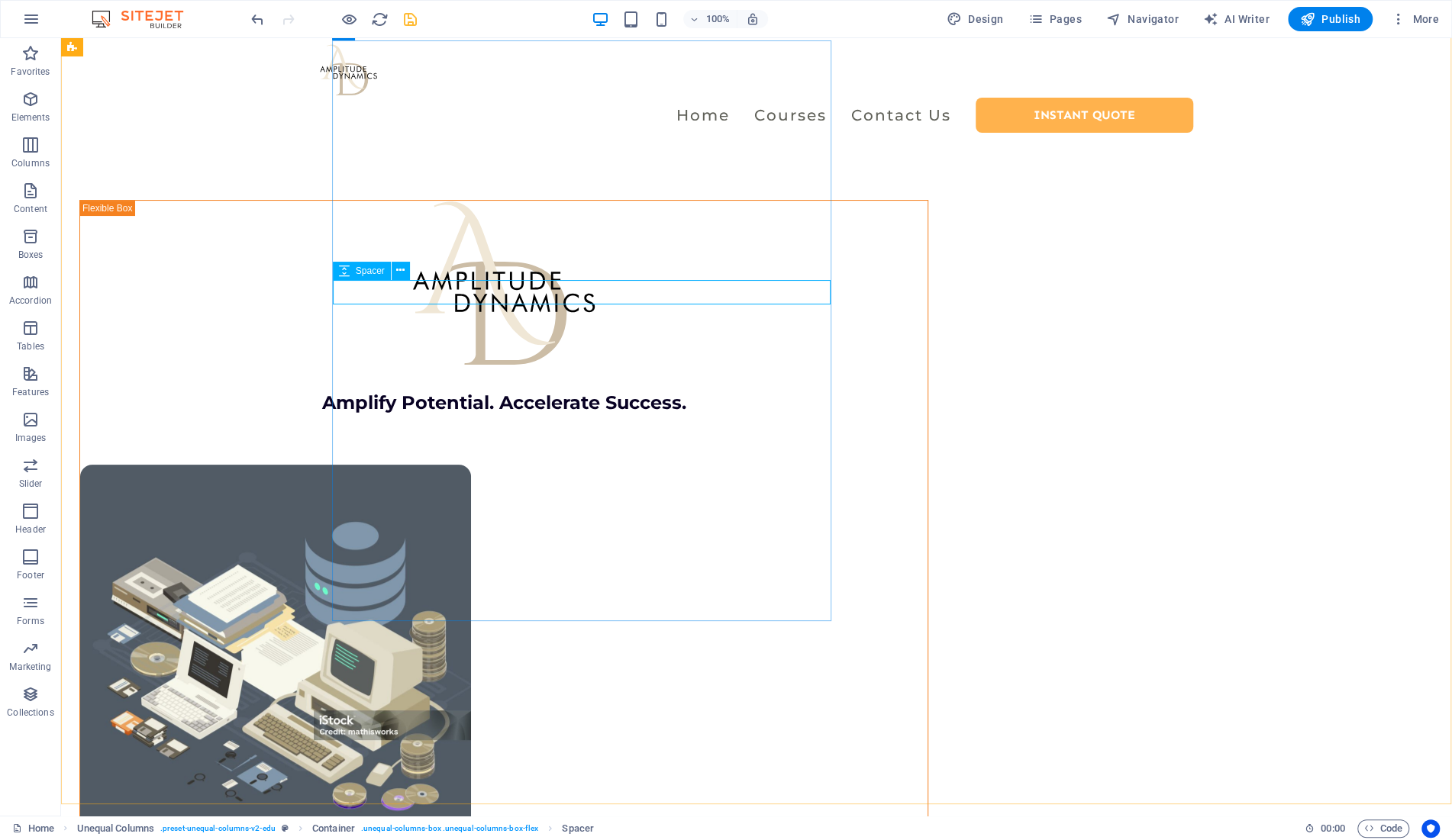
click at [364, 273] on span "Spacer" at bounding box center [370, 271] width 29 height 9
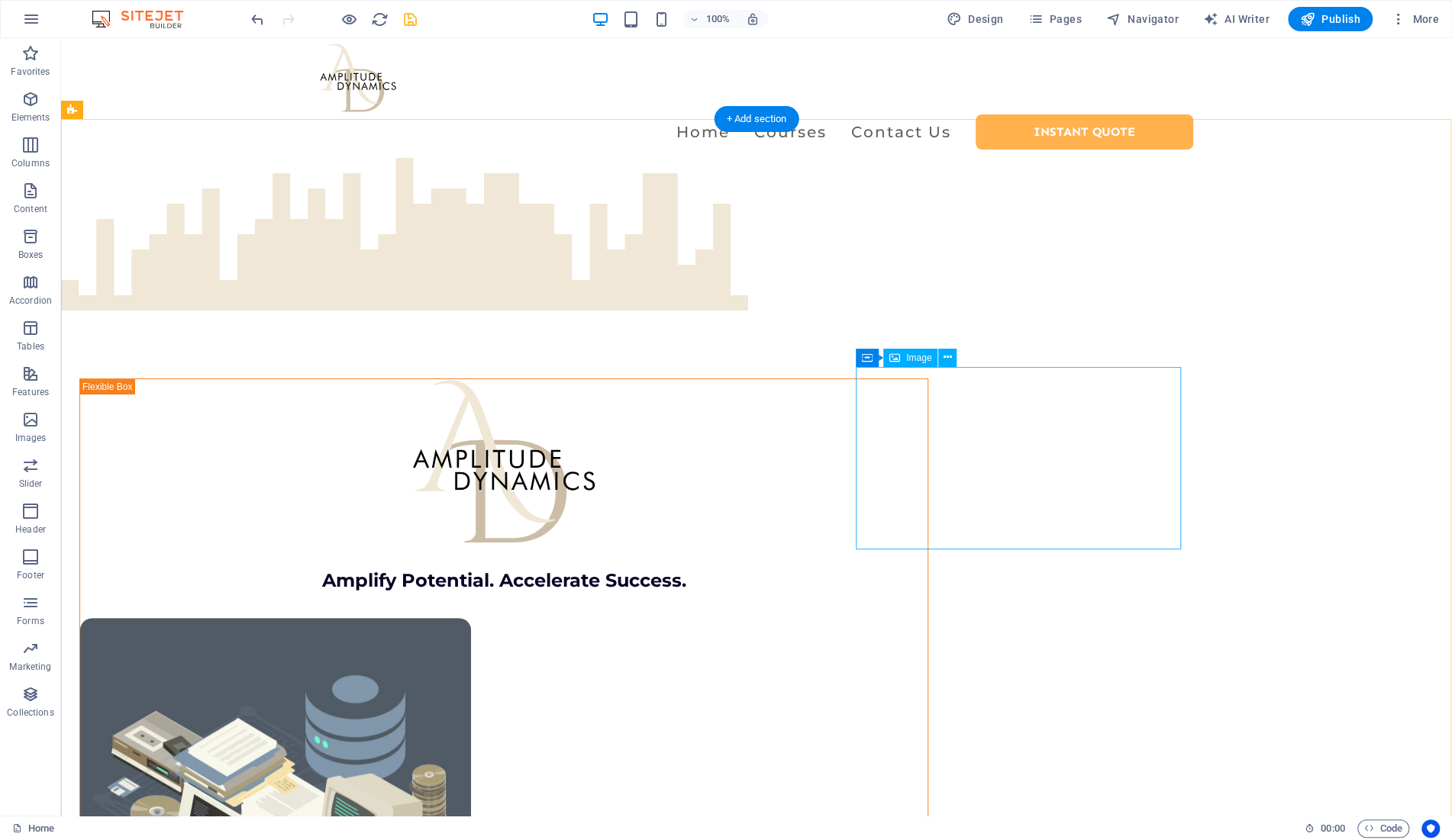
scroll to position [0, 0]
click at [915, 358] on span "Image" at bounding box center [919, 358] width 25 height 9
click at [920, 357] on span "Image" at bounding box center [919, 358] width 25 height 9
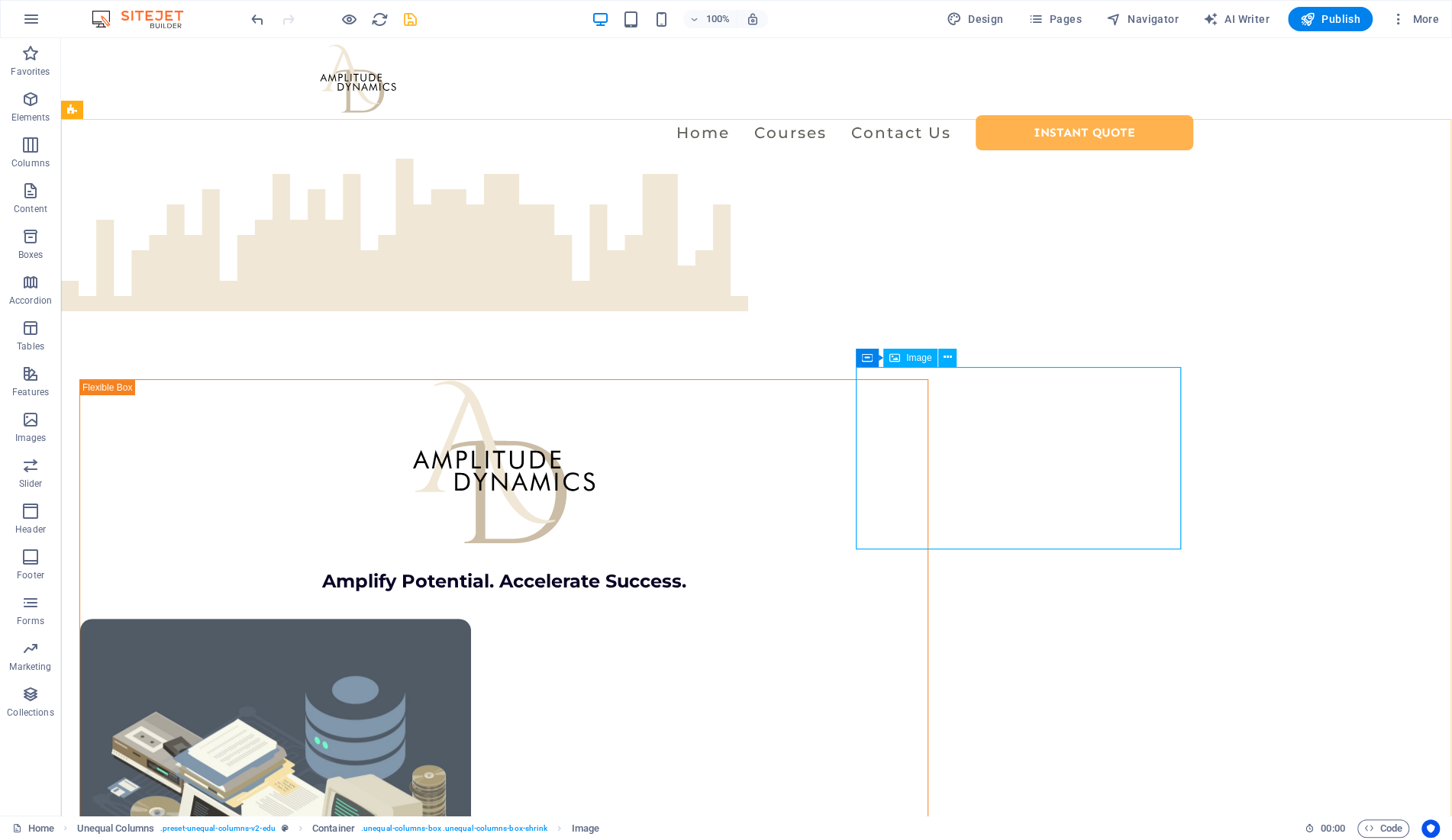
click at [920, 357] on span "Image" at bounding box center [919, 358] width 25 height 9
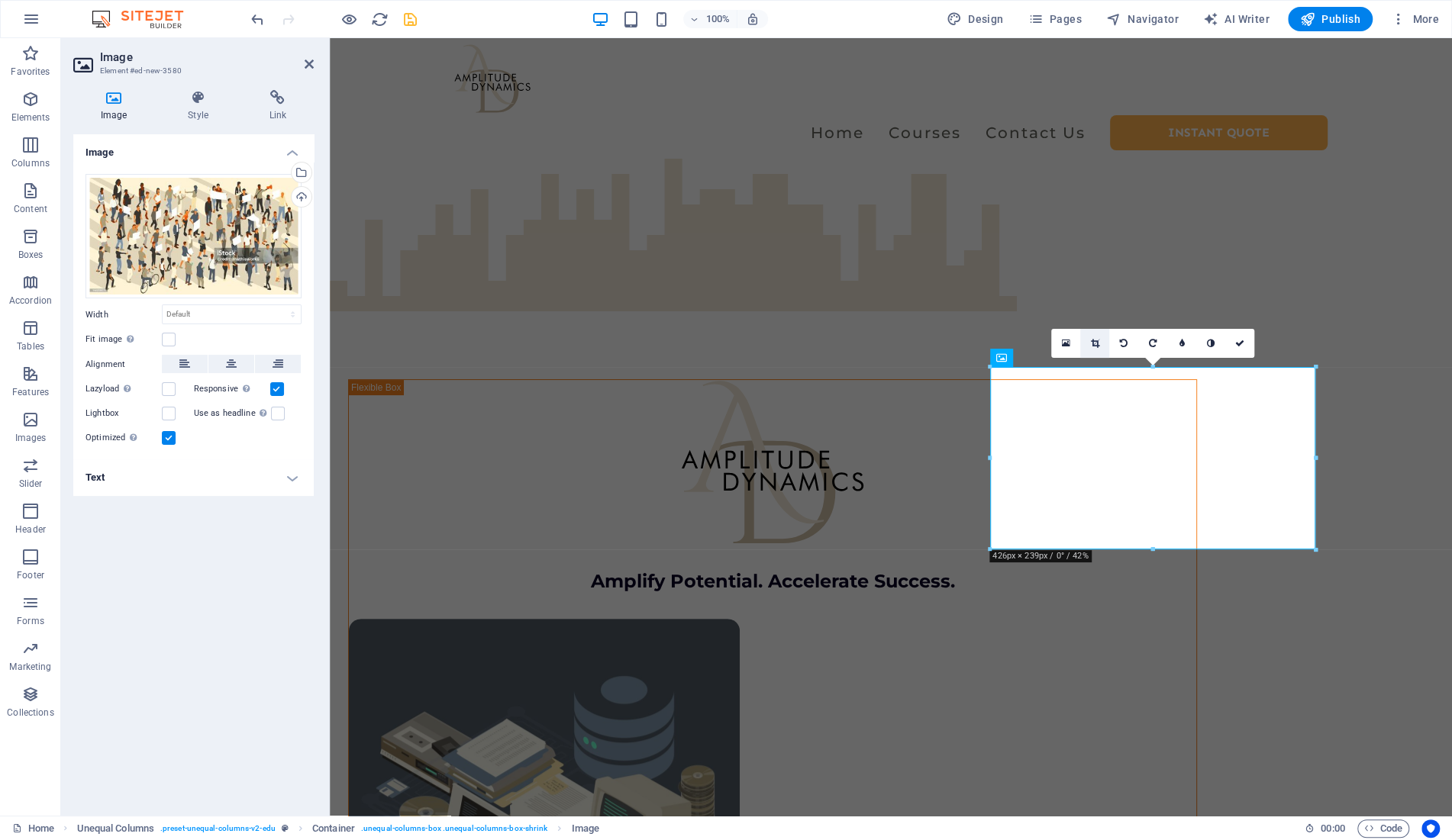
click at [1097, 343] on icon at bounding box center [1093, 343] width 8 height 9
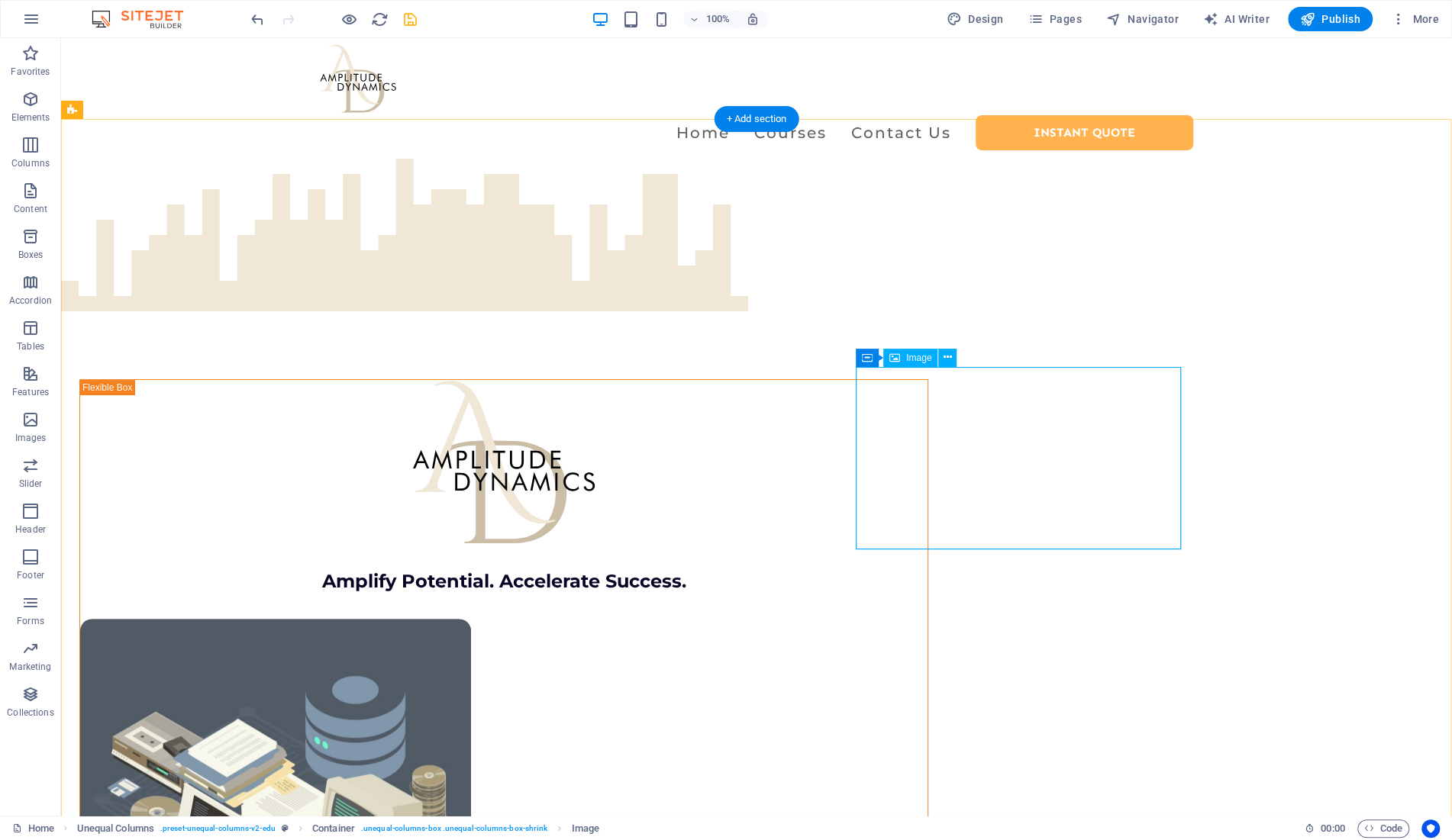
click at [905, 361] on div "Image" at bounding box center [910, 358] width 54 height 18
click at [911, 358] on span "Image" at bounding box center [919, 358] width 25 height 9
drag, startPoint x: 911, startPoint y: 358, endPoint x: 622, endPoint y: 314, distance: 292.3
click at [911, 358] on span "Image" at bounding box center [919, 358] width 25 height 9
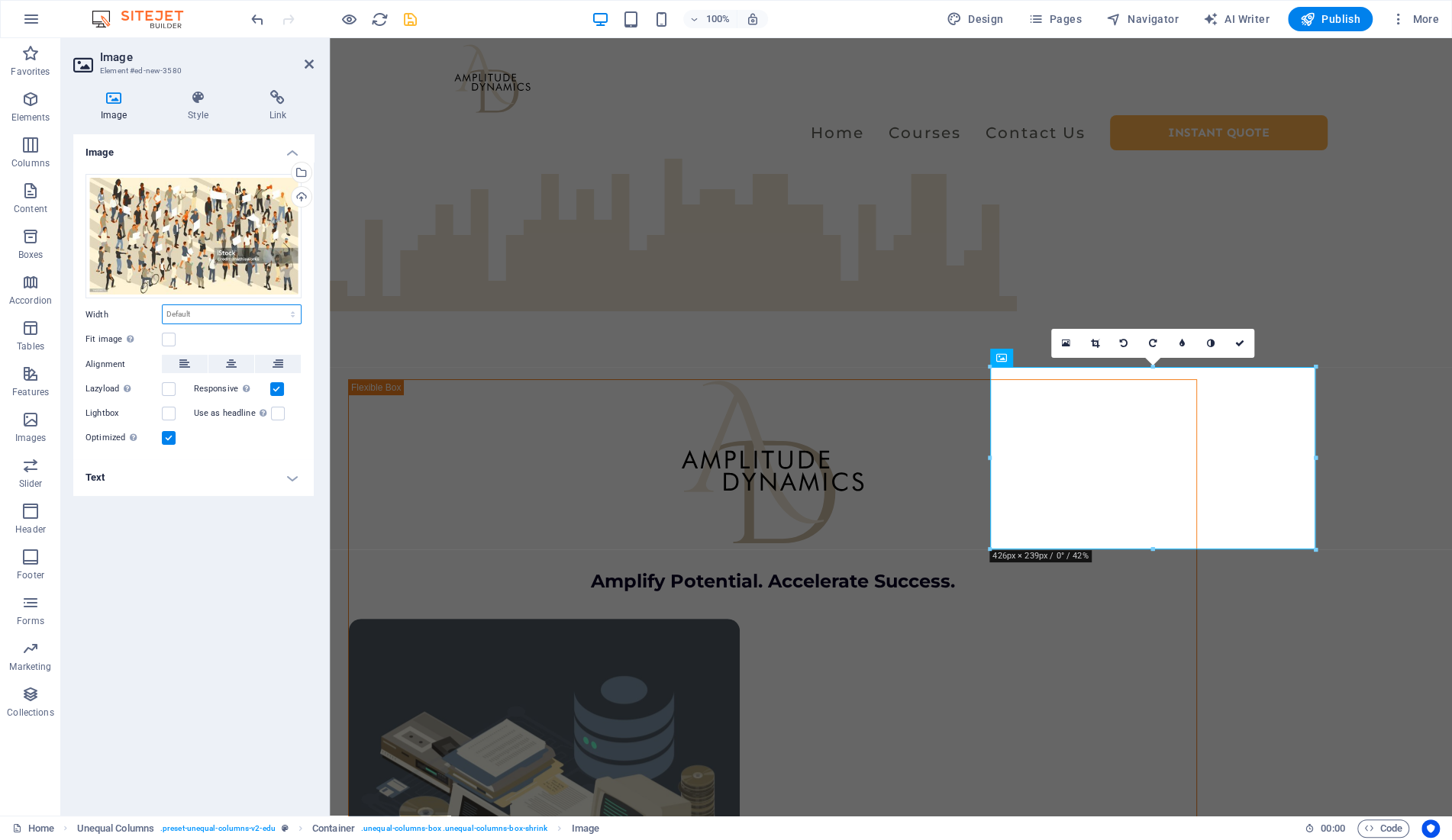
click at [163, 305] on select "Default auto px rem % em vh vw" at bounding box center [232, 314] width 138 height 18
select select "rem"
click option "rem" at bounding box center [0, 0] width 0 height 0
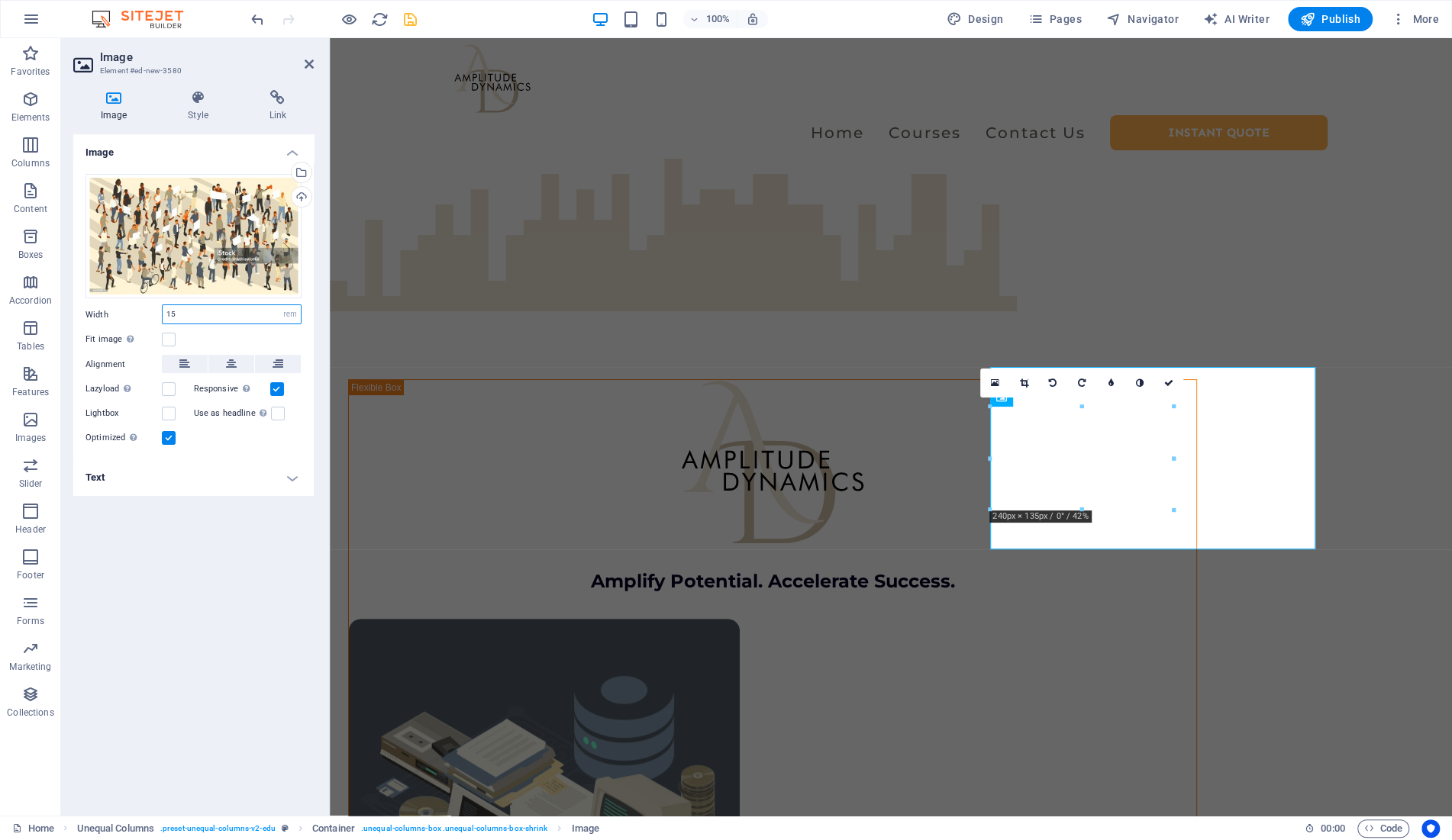
type input "15"
click at [169, 341] on label at bounding box center [168, 339] width 13 height 13
click at [0, 0] on input "Fit image Automatically fit image to a fixed width and height" at bounding box center [0, 0] width 0 height 0
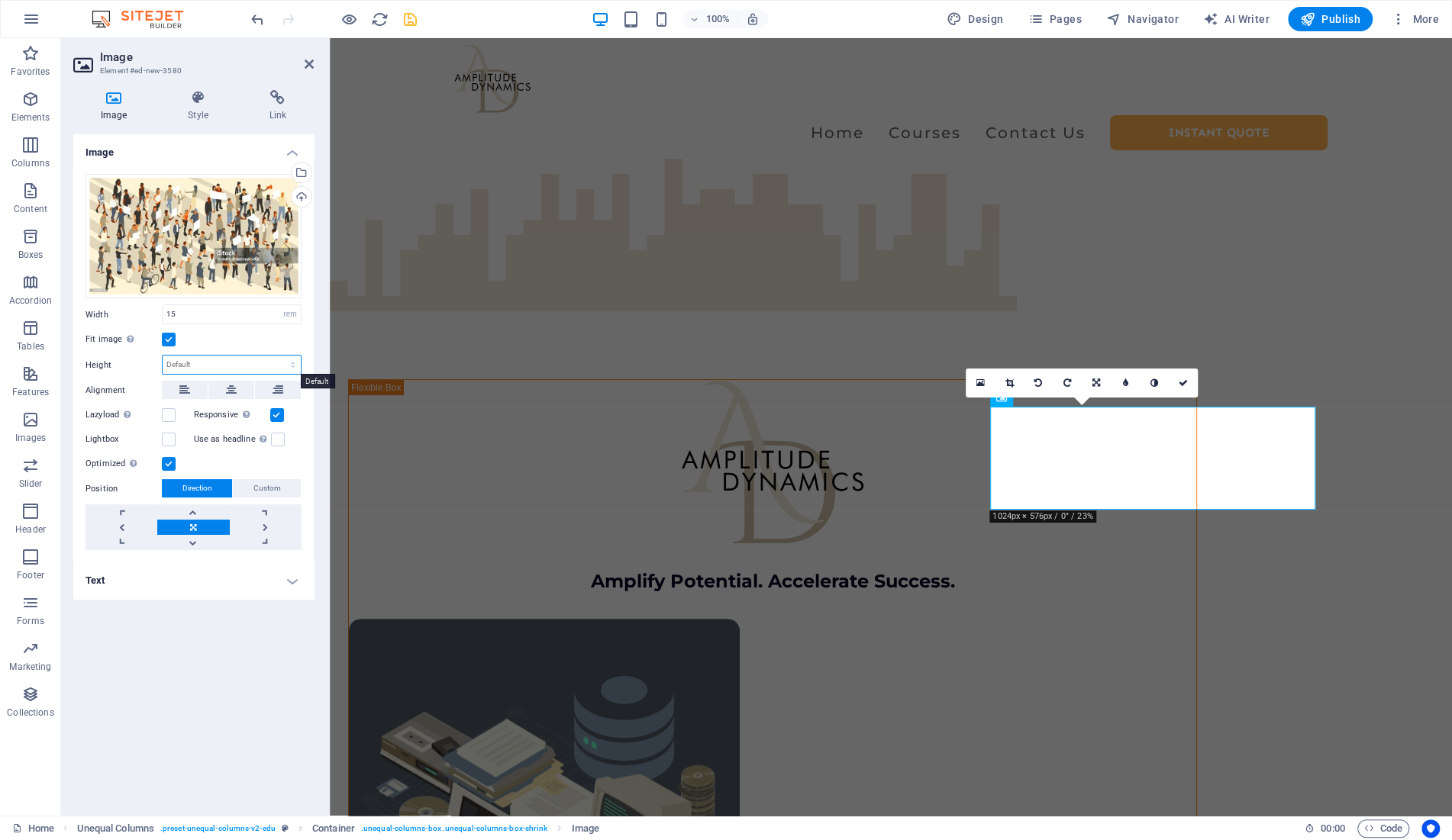
click at [163, 356] on select "Default auto px" at bounding box center [232, 365] width 138 height 18
select select "px"
click option "px" at bounding box center [0, 0] width 0 height 0
type input "500"
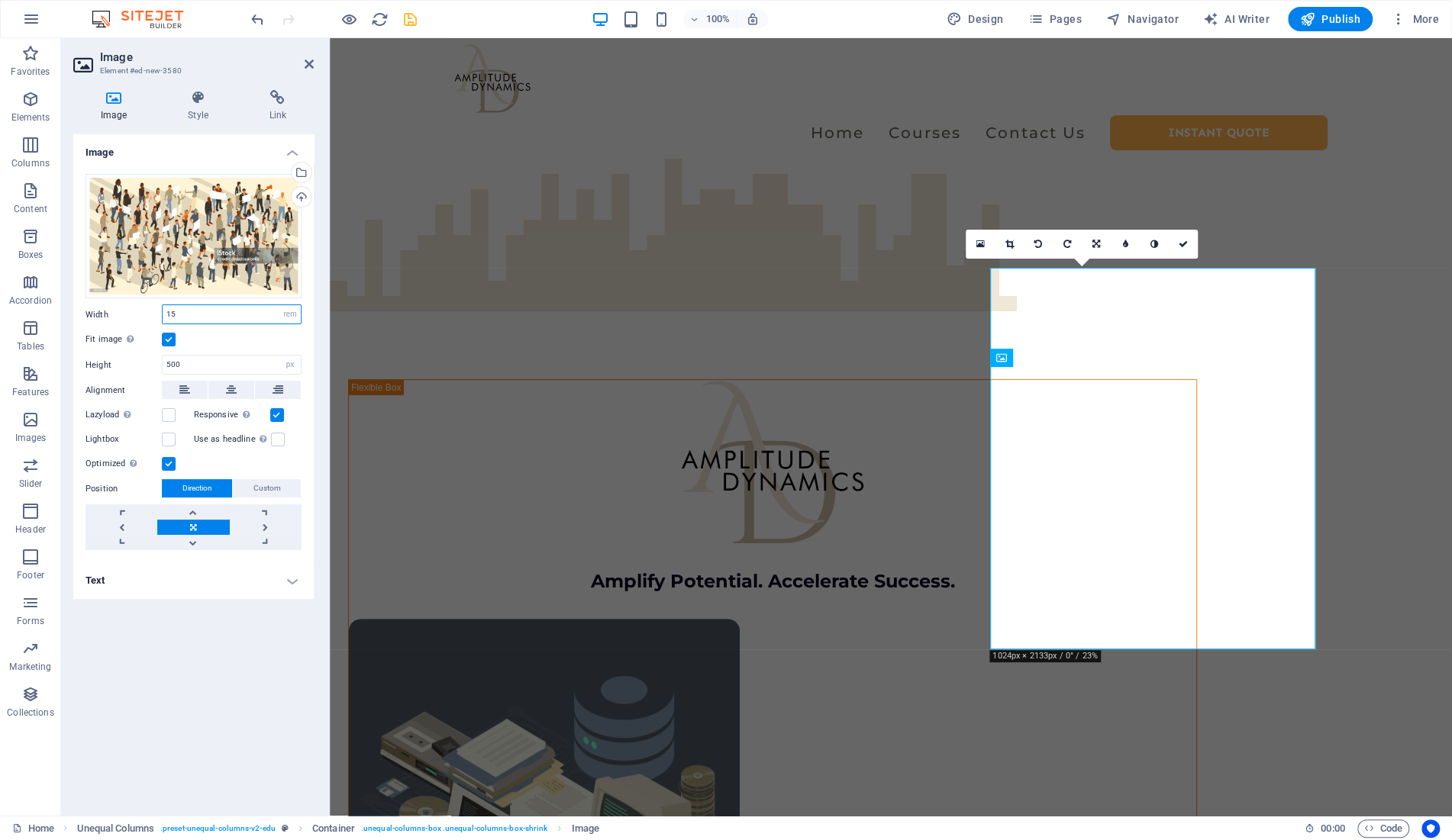
click at [226, 318] on input "15" at bounding box center [232, 314] width 138 height 18
click at [279, 305] on select "Default auto px rem % em vh vw" at bounding box center [290, 314] width 22 height 18
select select "auto"
click option "auto" at bounding box center [0, 0] width 0 height 0
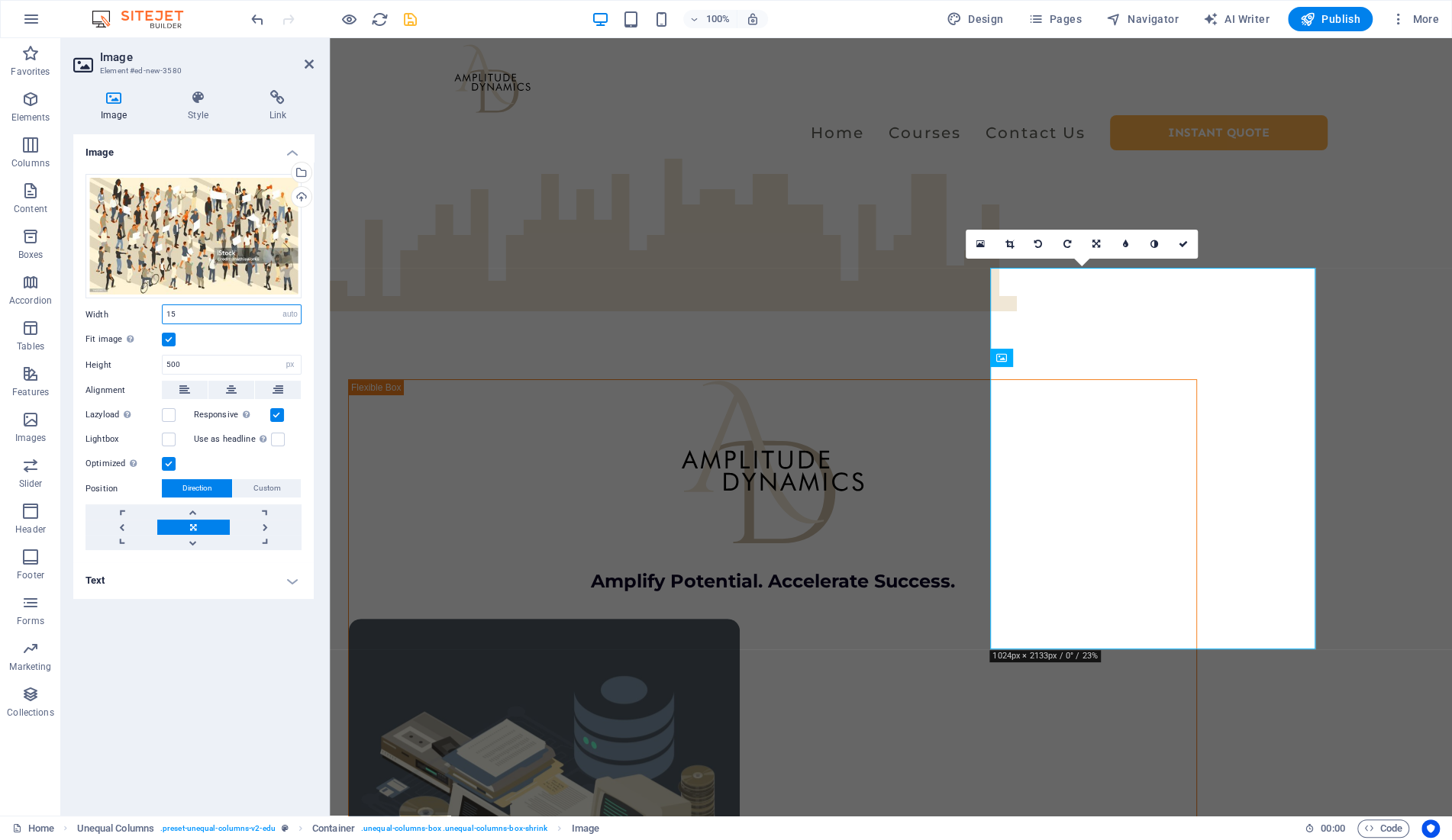
select select "DISABLED_OPTION_VALUE"
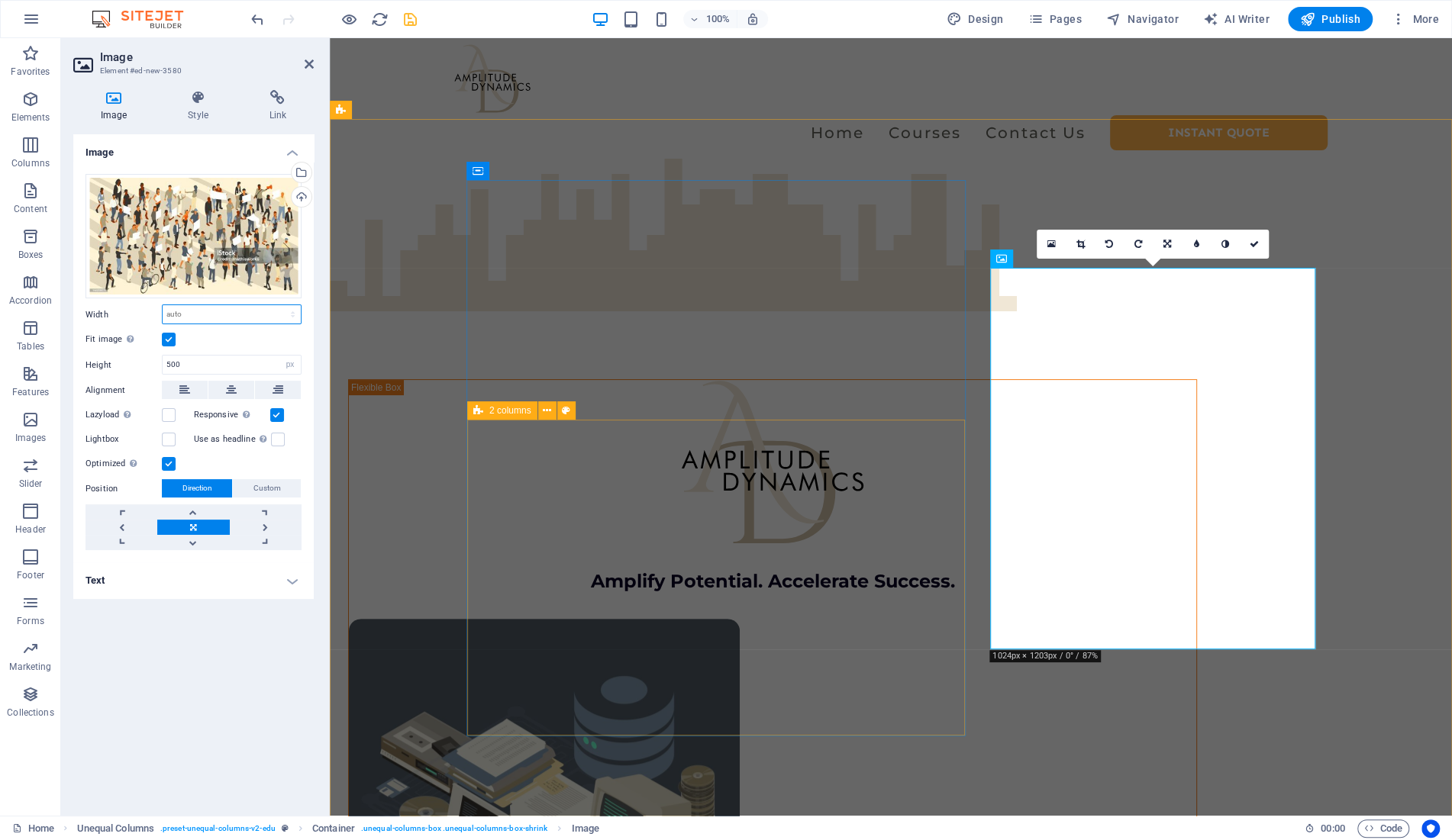
click at [484, 411] on div "2 columns" at bounding box center [502, 411] width 70 height 18
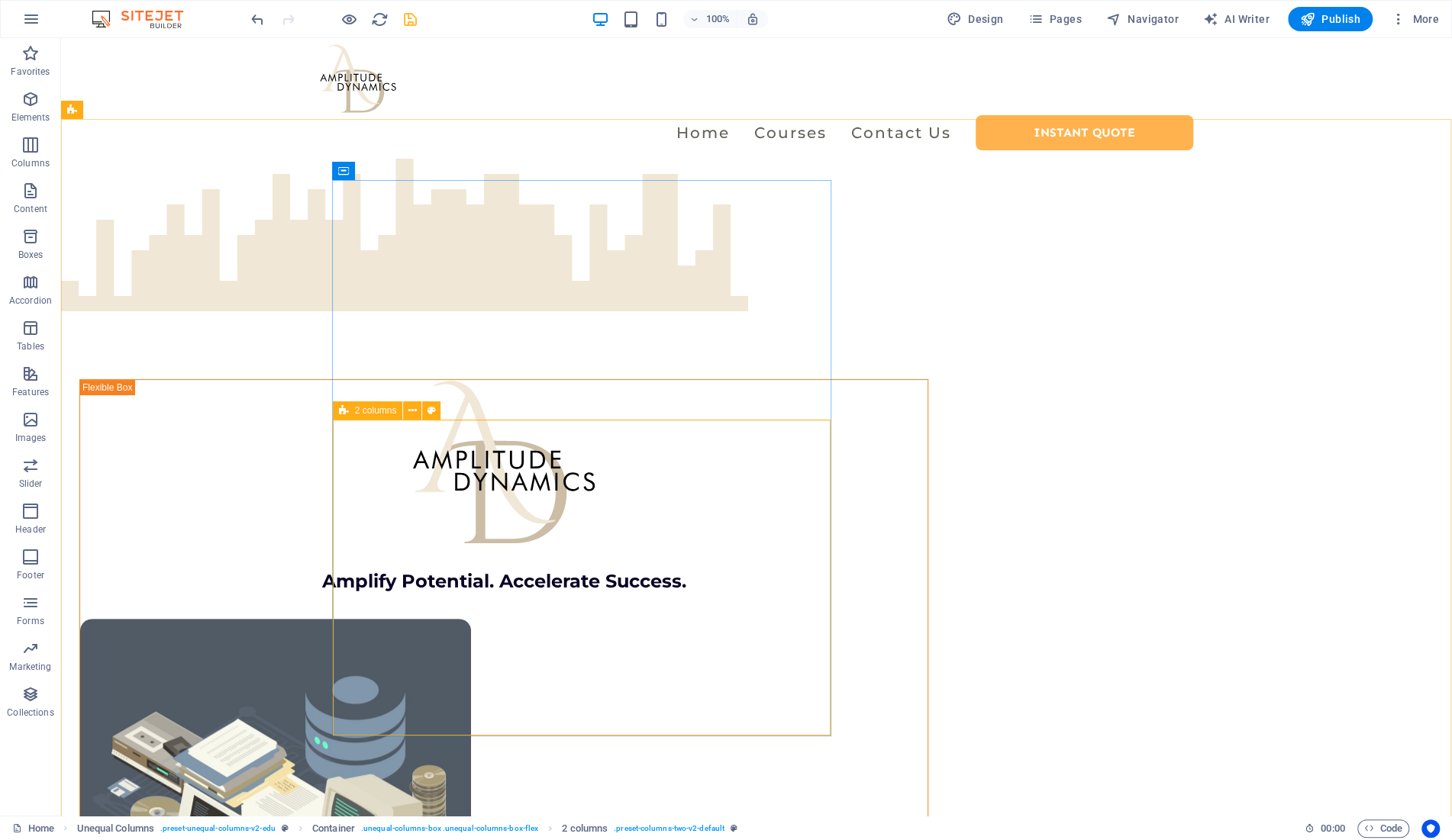
click at [358, 414] on span "2 columns" at bounding box center [376, 411] width 42 height 9
select select "rem"
select select "preset-columns-two-v2-default"
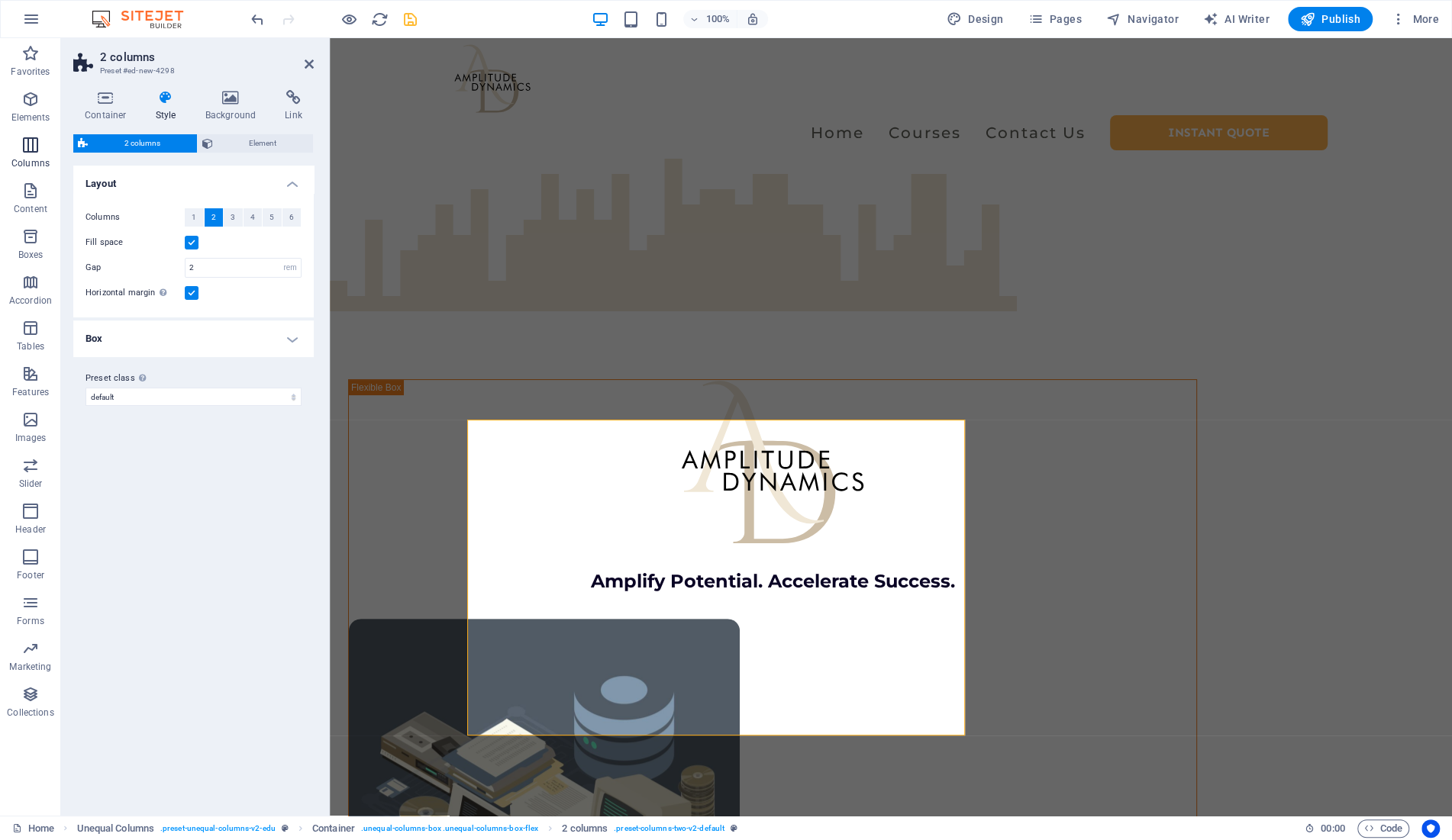
click at [22, 152] on icon "button" at bounding box center [31, 145] width 18 height 18
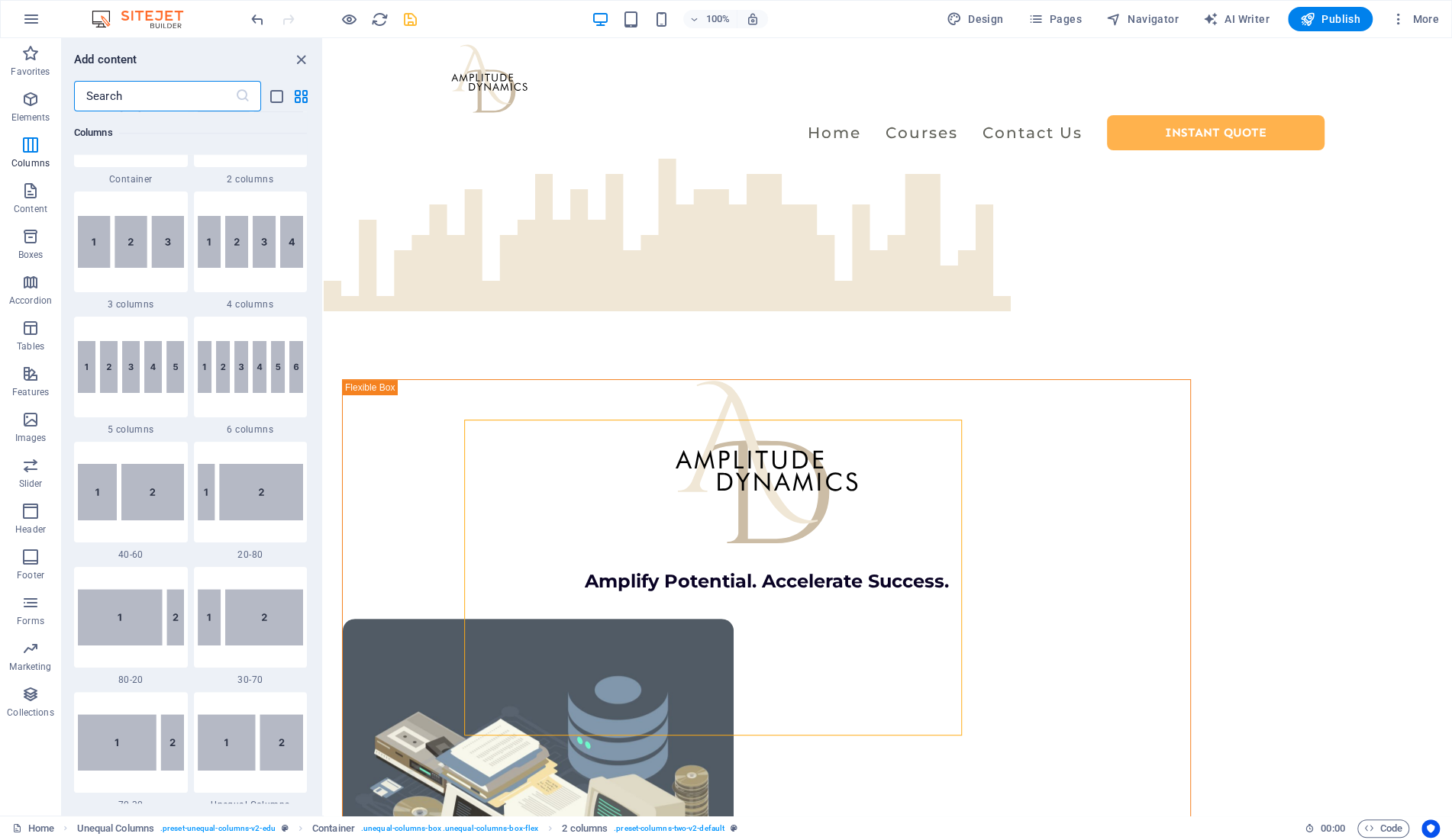
scroll to position [970, 0]
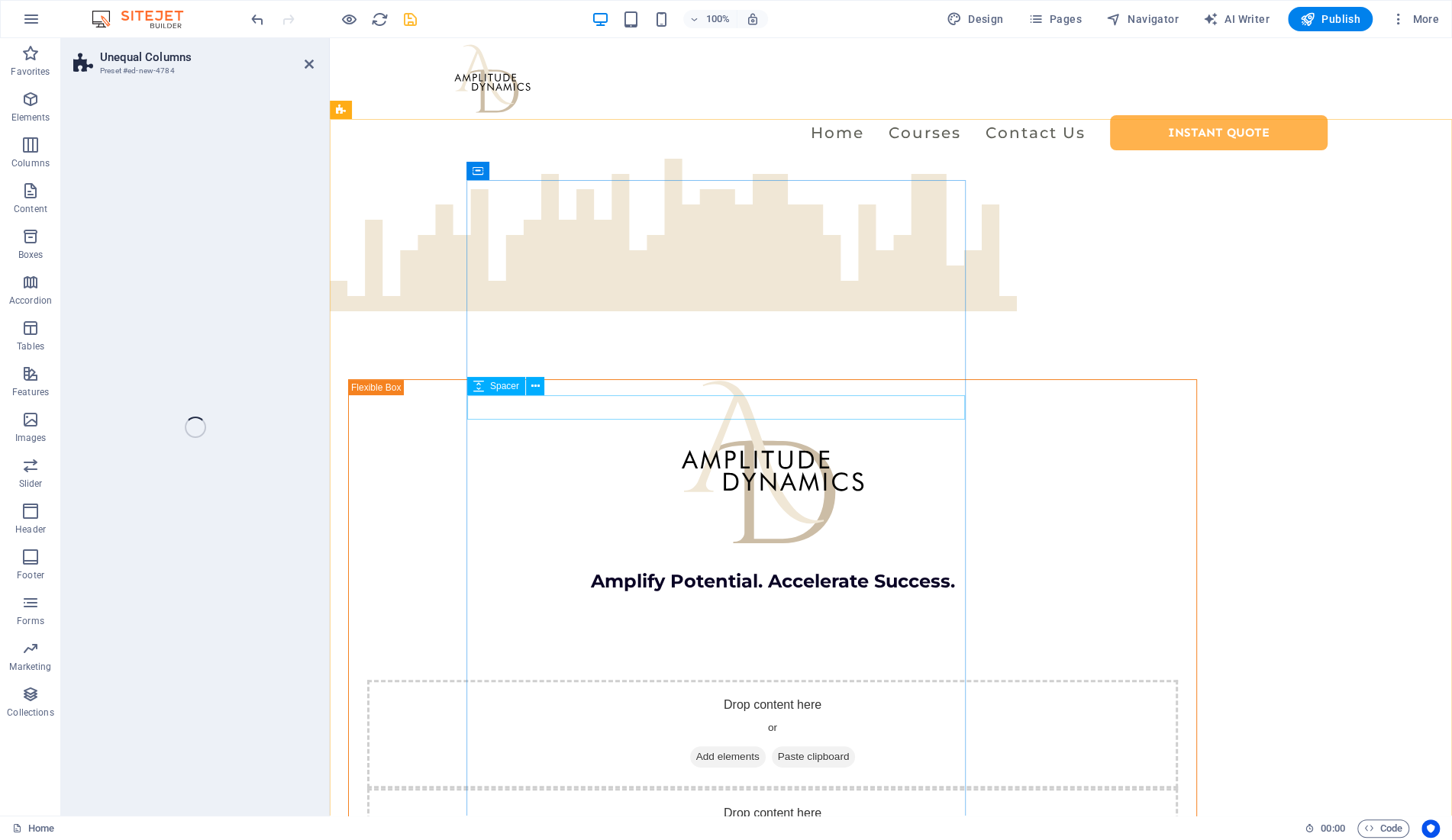
select select "%"
select select "rem"
select select "preset-unequal-columns-v2-4-30-70"
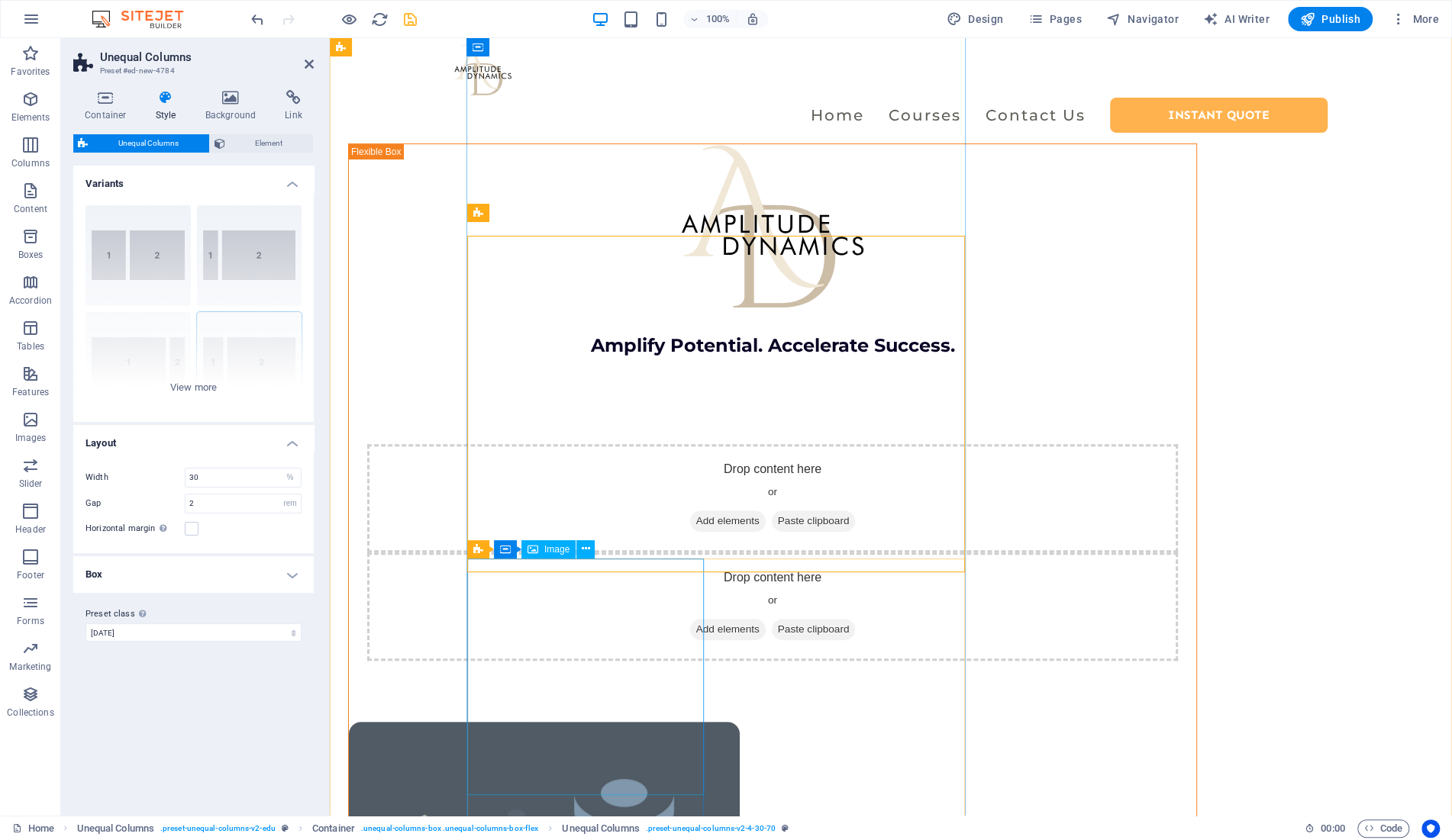
scroll to position [184, 0]
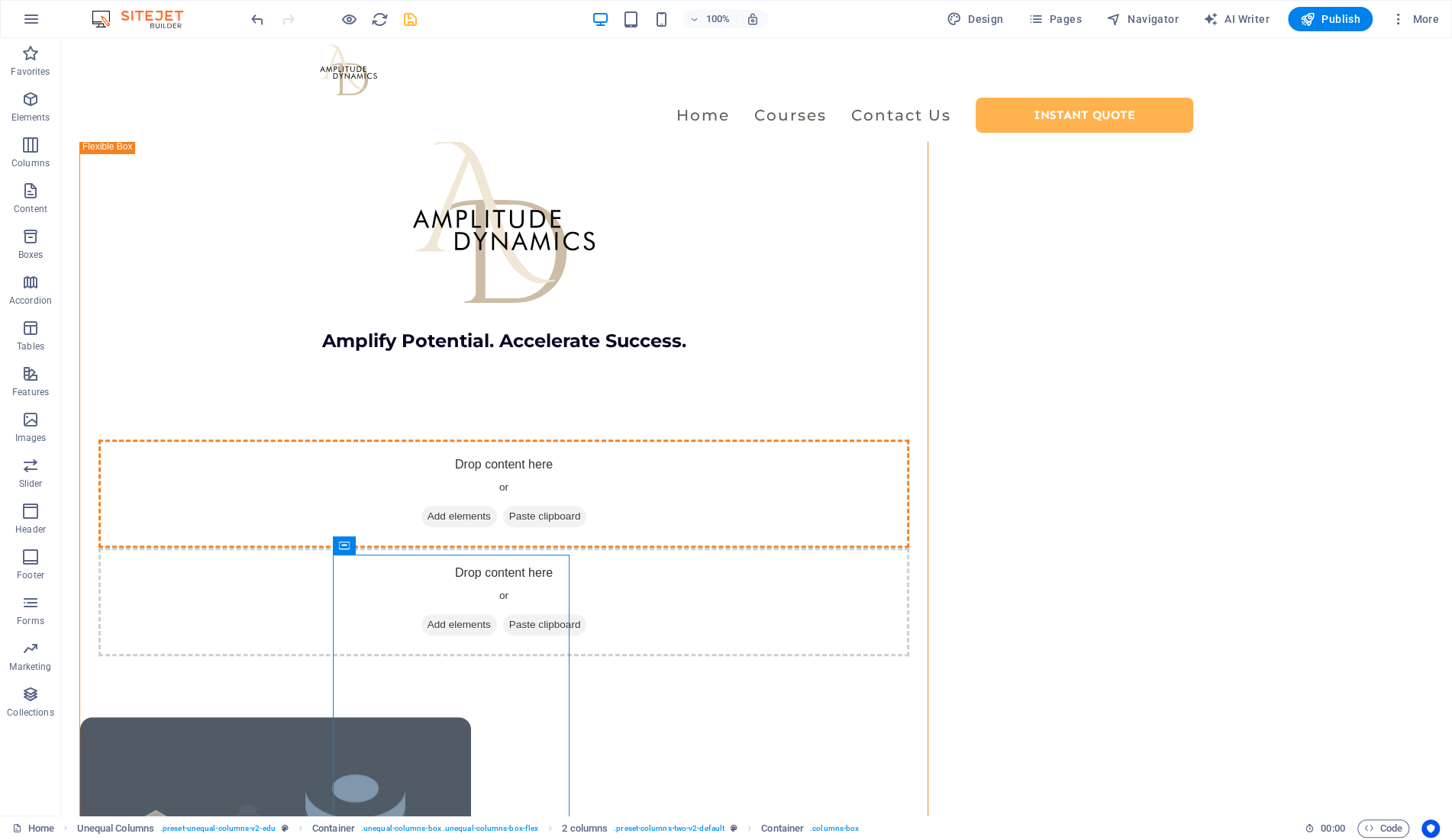
drag, startPoint x: 593, startPoint y: 584, endPoint x: 571, endPoint y: 310, distance: 274.9
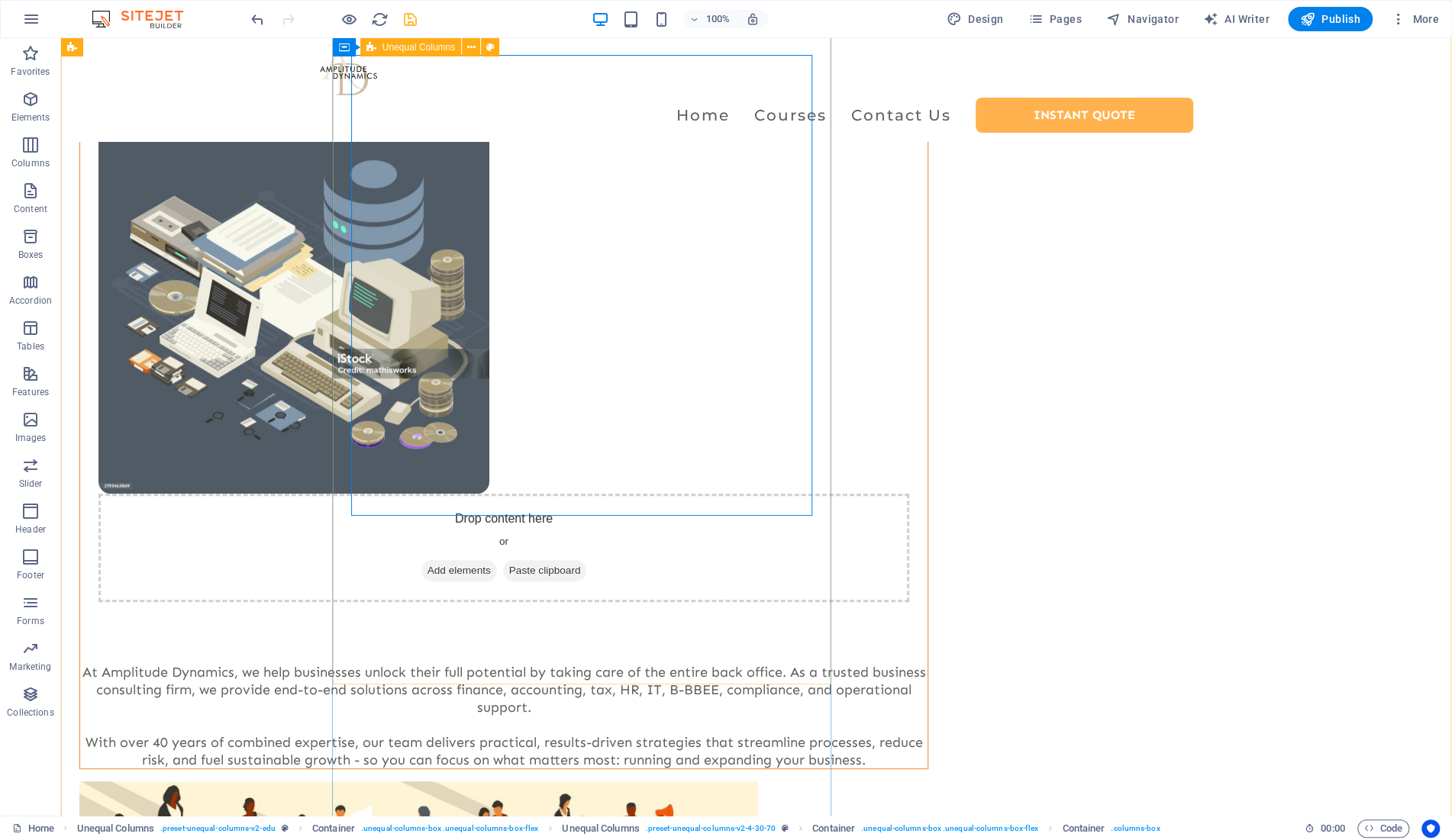
scroll to position [633, 0]
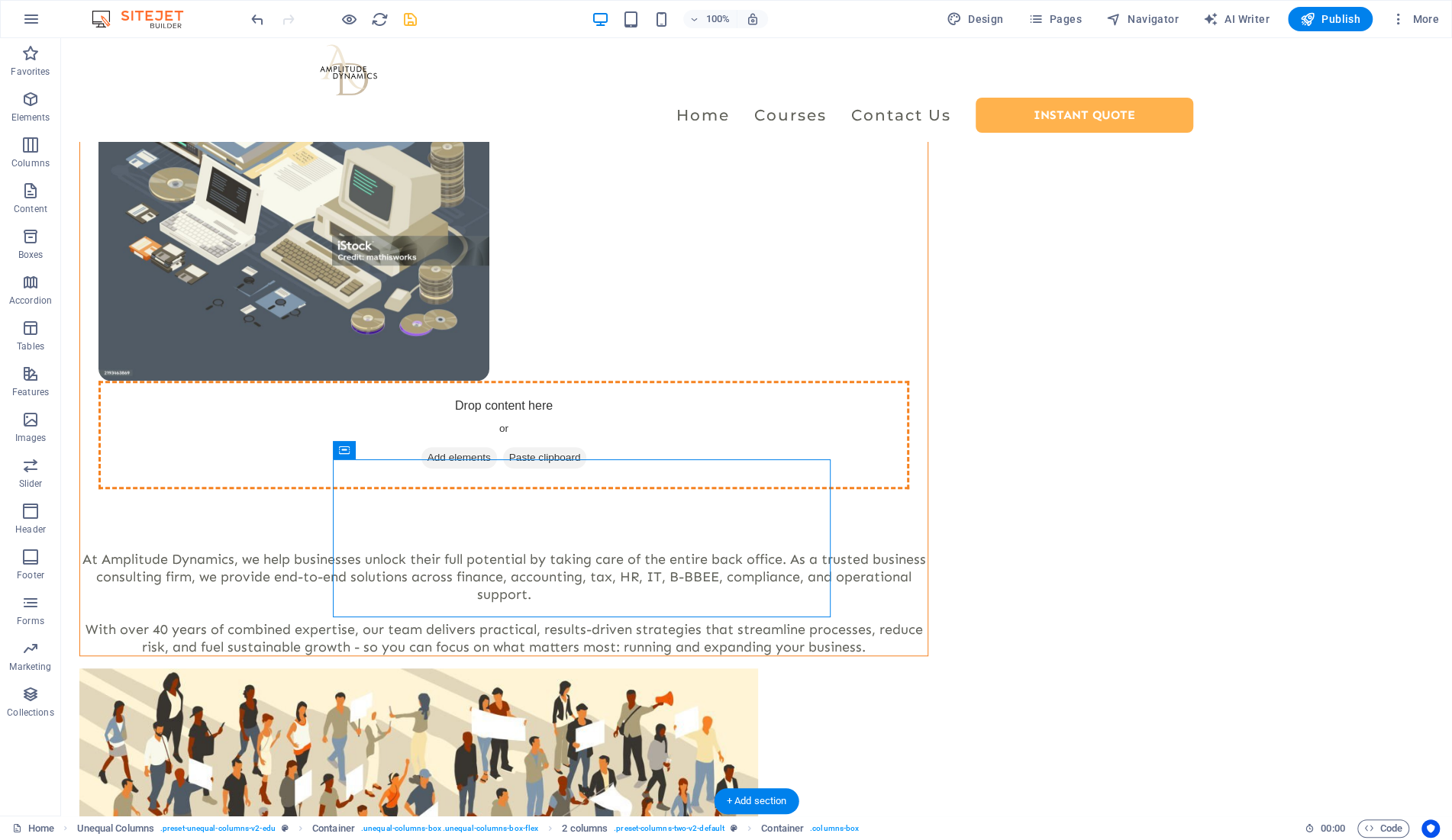
drag, startPoint x: 438, startPoint y: 490, endPoint x: 604, endPoint y: 328, distance: 231.9
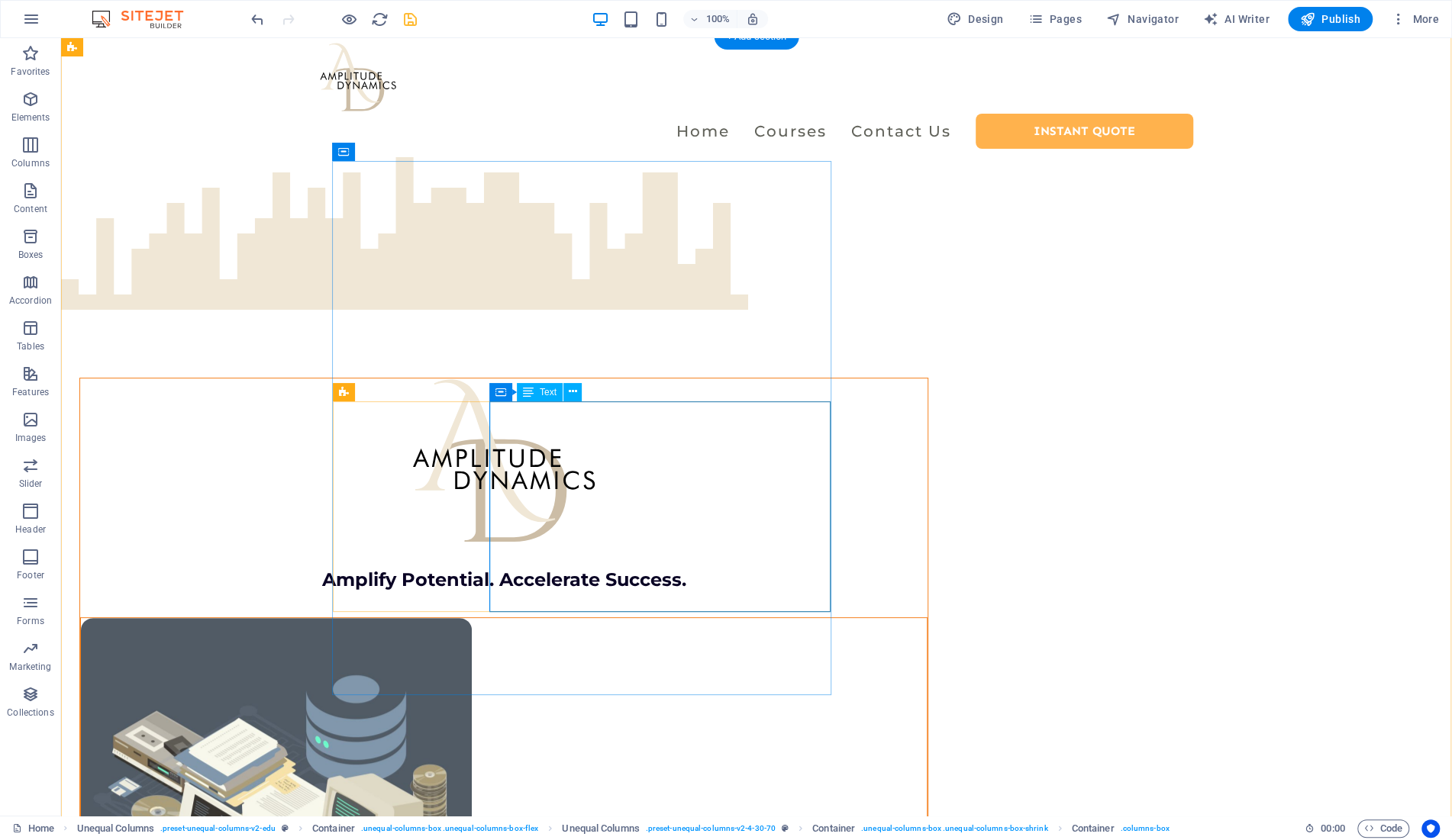
scroll to position [0, 0]
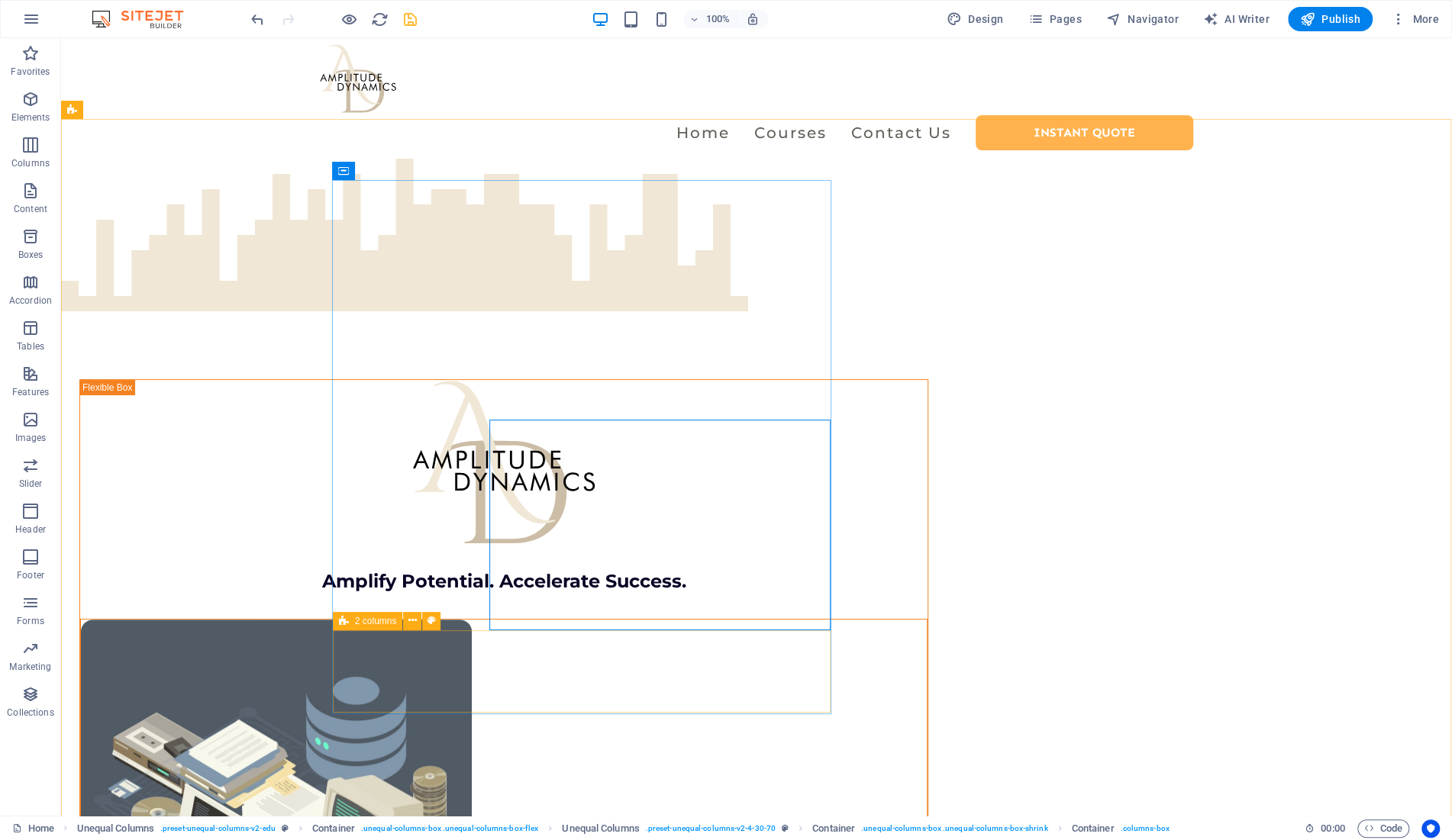
click at [380, 622] on span "2 columns" at bounding box center [376, 622] width 42 height 9
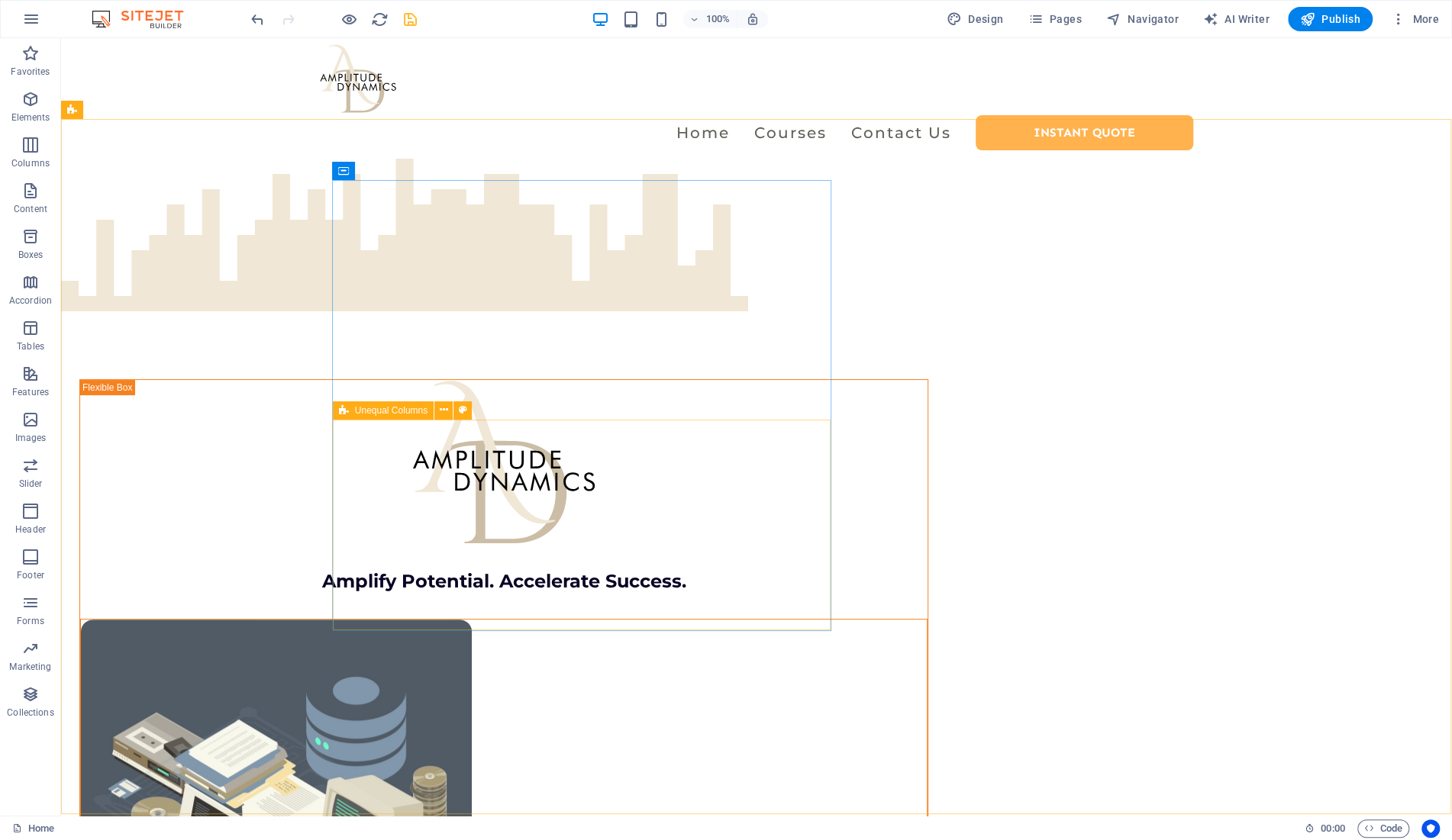
click at [347, 411] on icon at bounding box center [343, 411] width 10 height 18
click at [352, 412] on div "Unequal Columns" at bounding box center [383, 411] width 101 height 18
select select "%"
select select "rem"
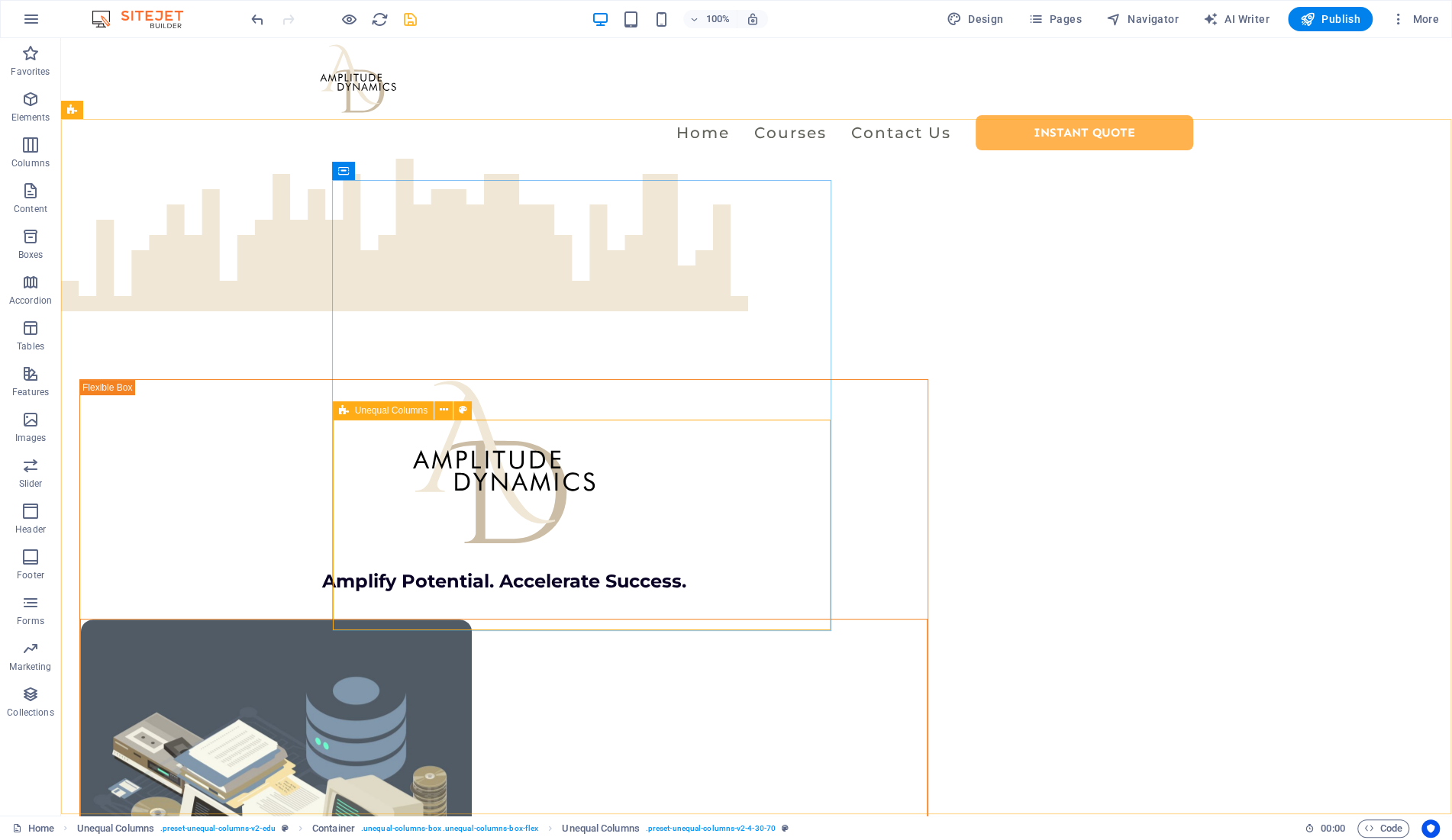
select select "preset-unequal-columns-v2-4-30-70"
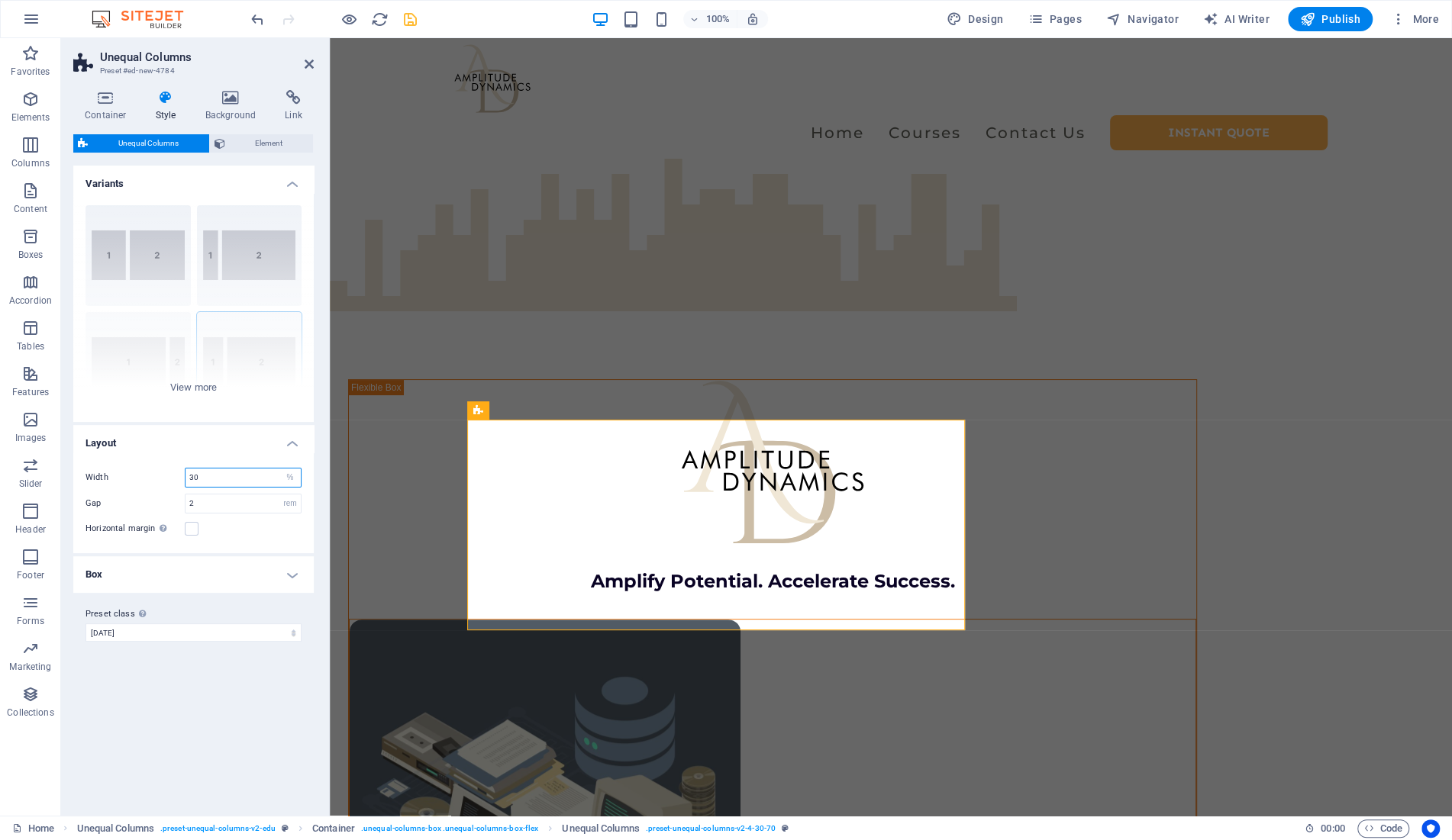
click at [217, 475] on input "30" at bounding box center [243, 478] width 115 height 18
type input "40"
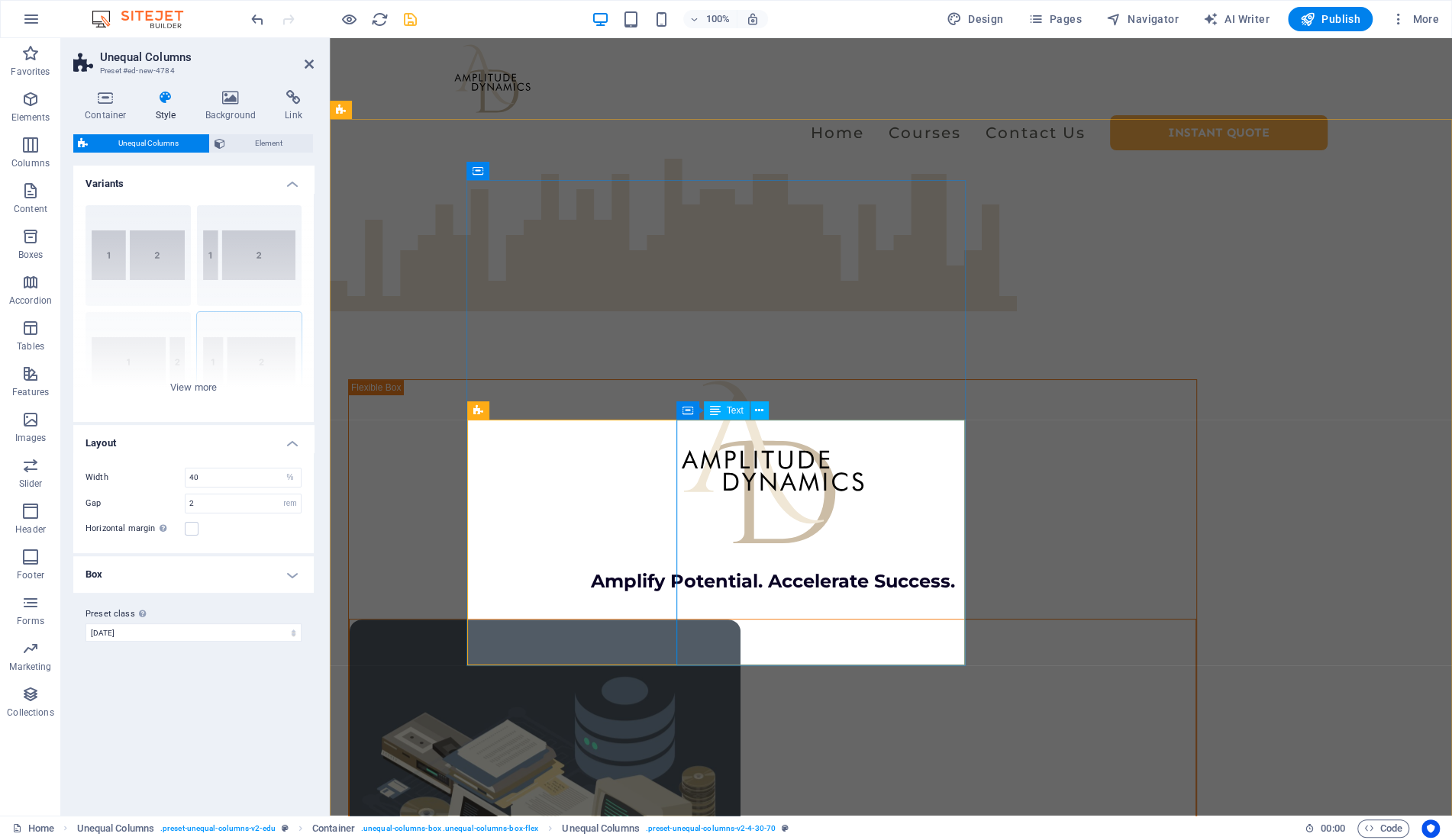
click at [476, 414] on icon at bounding box center [478, 411] width 10 height 18
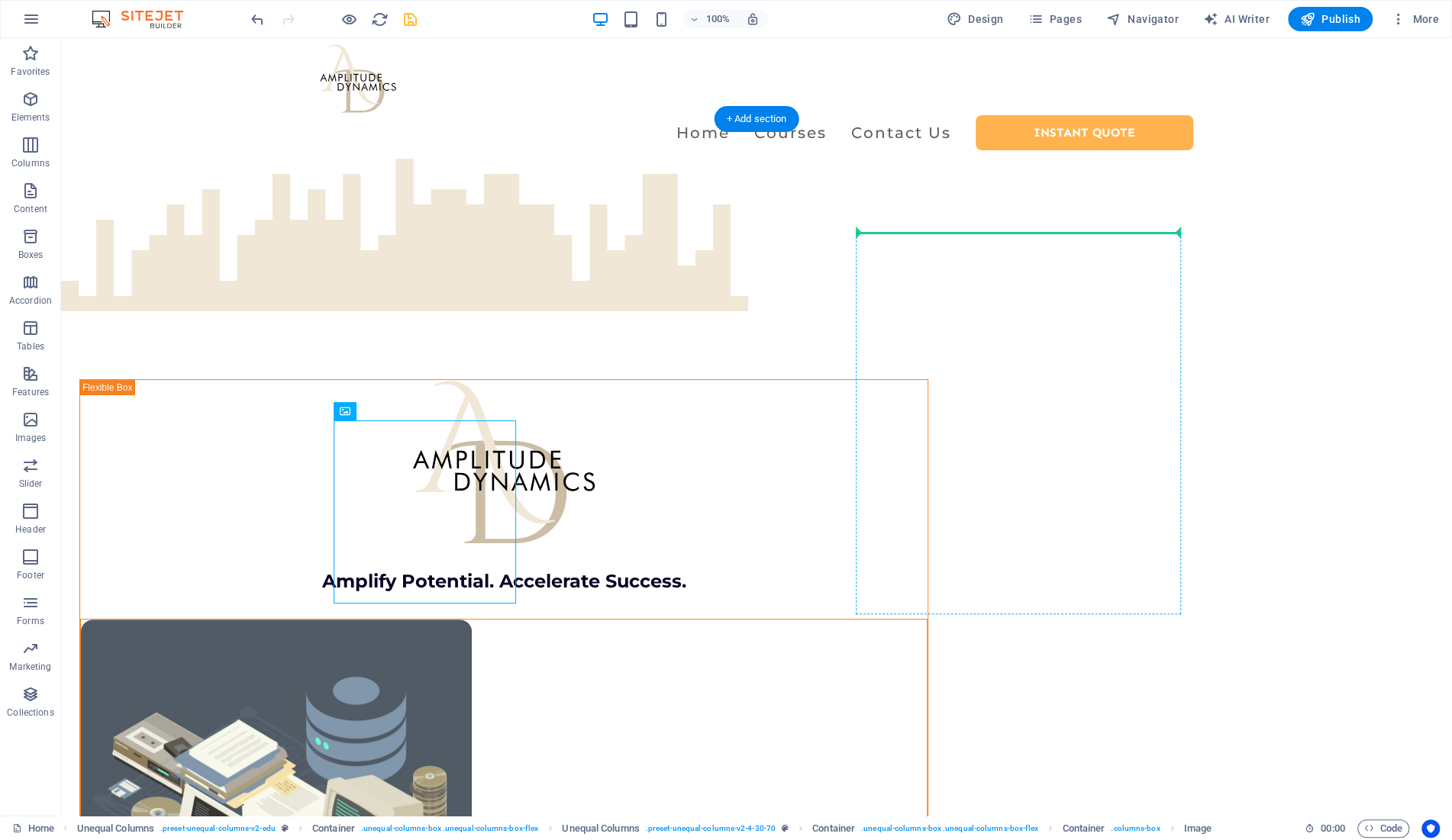
drag, startPoint x: 581, startPoint y: 452, endPoint x: 993, endPoint y: 243, distance: 462.0
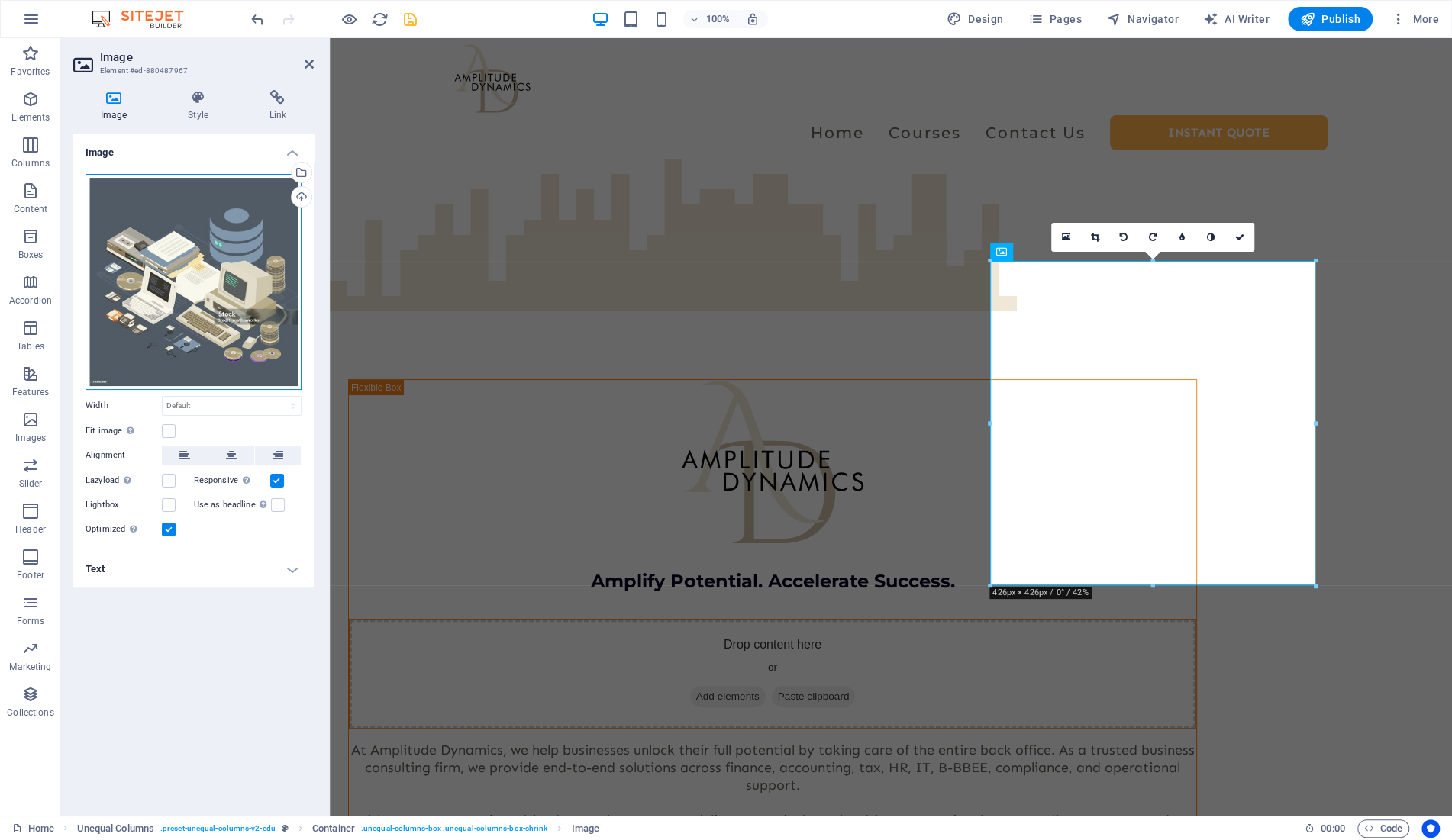
click at [207, 270] on div "Drag files here, click to choose files or select files from Files or our free s…" at bounding box center [193, 282] width 216 height 216
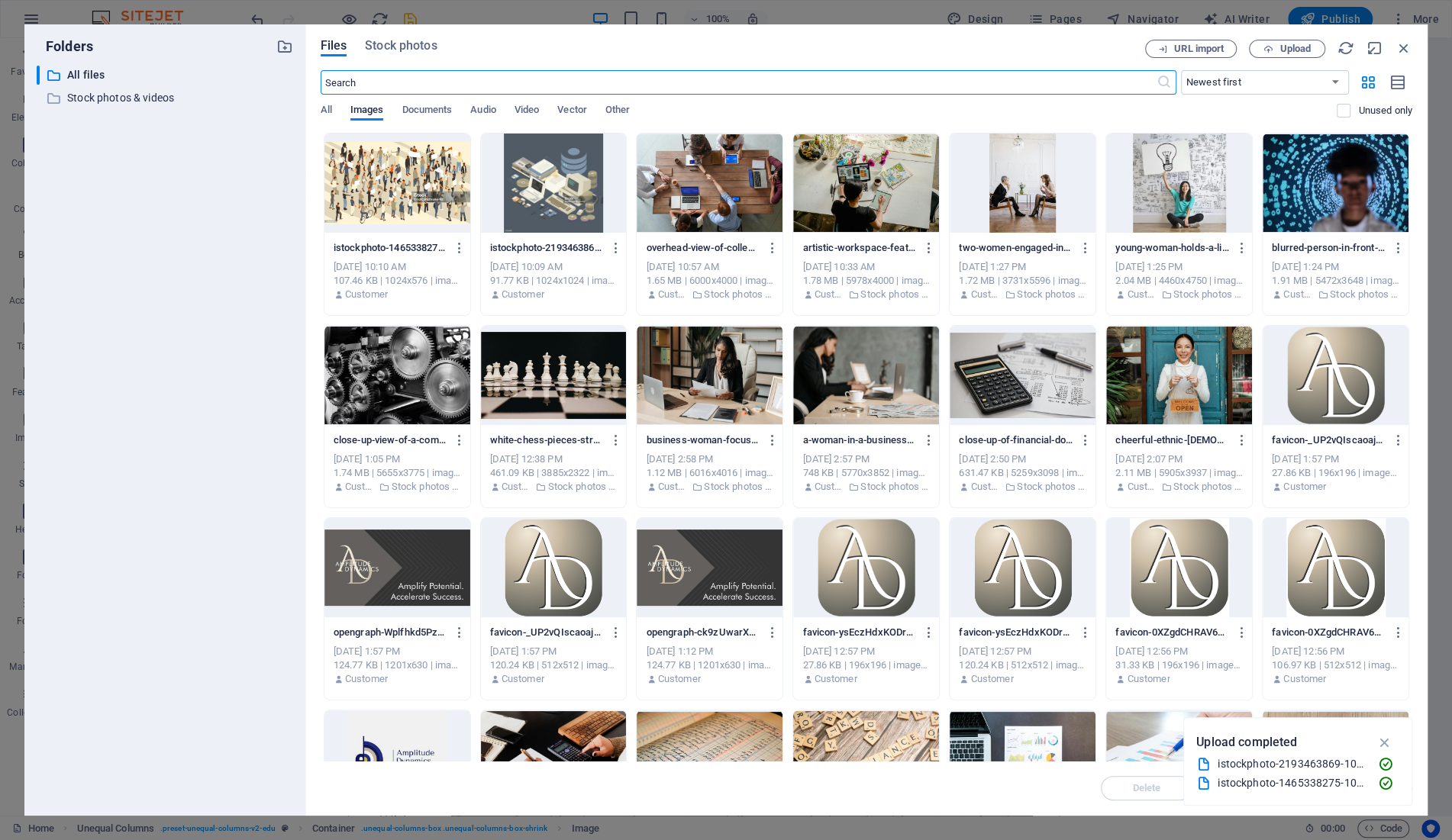
click at [416, 191] on div at bounding box center [397, 183] width 146 height 99
click at [416, 191] on div "1" at bounding box center [397, 183] width 146 height 99
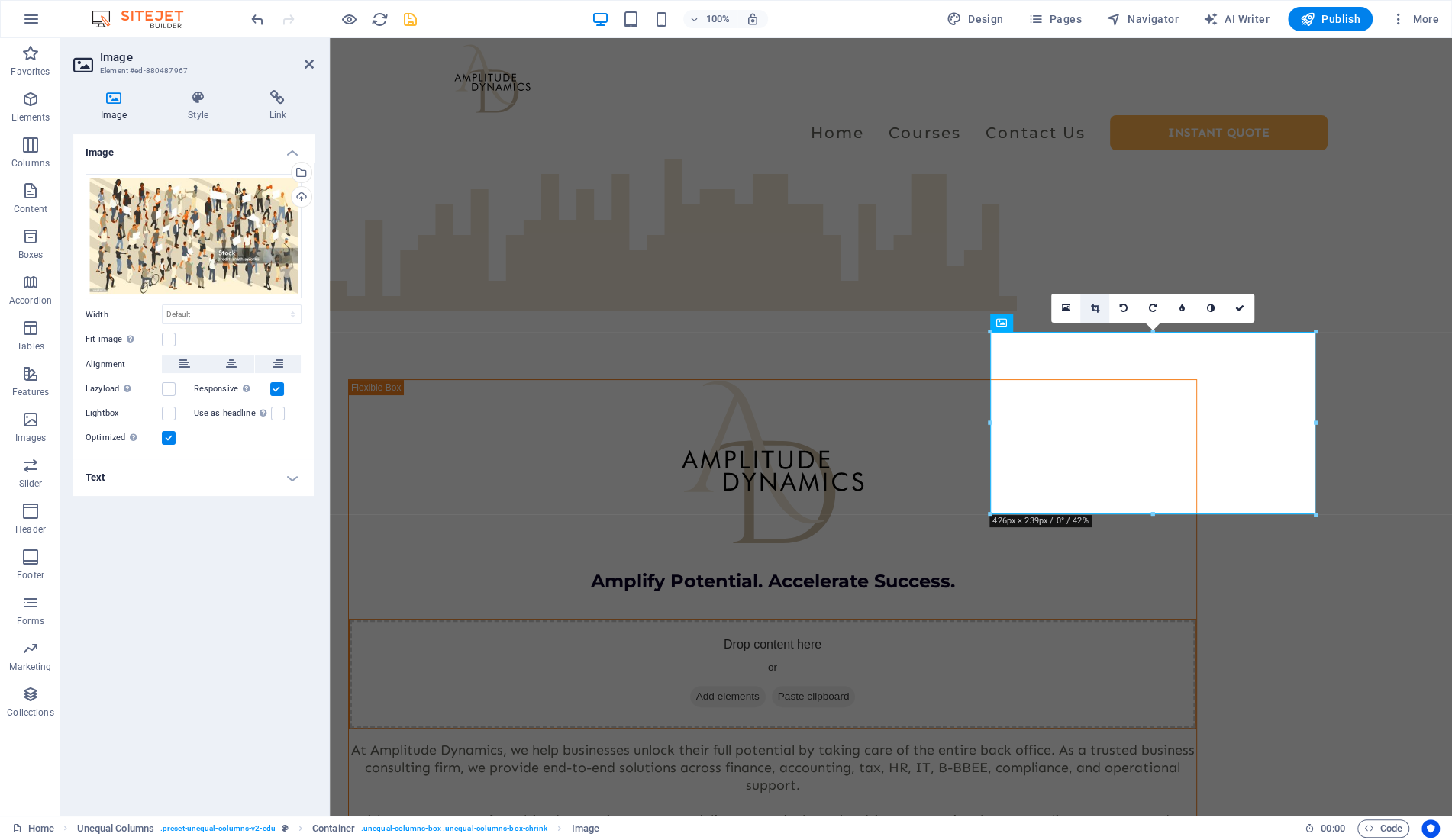
click at [1092, 308] on icon at bounding box center [1093, 308] width 8 height 9
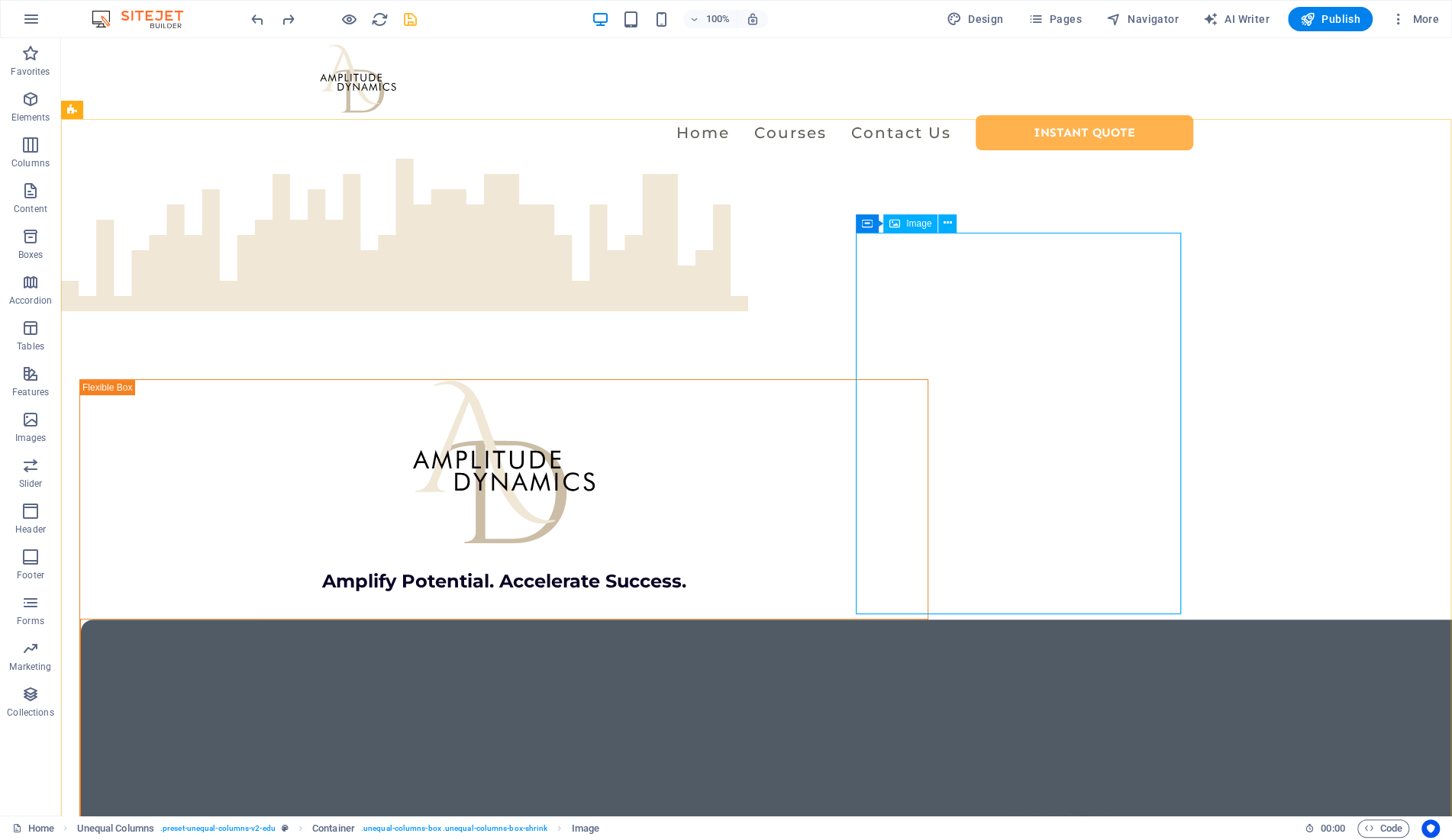
click at [905, 224] on div "Image" at bounding box center [910, 224] width 54 height 18
click at [869, 221] on icon at bounding box center [867, 224] width 11 height 18
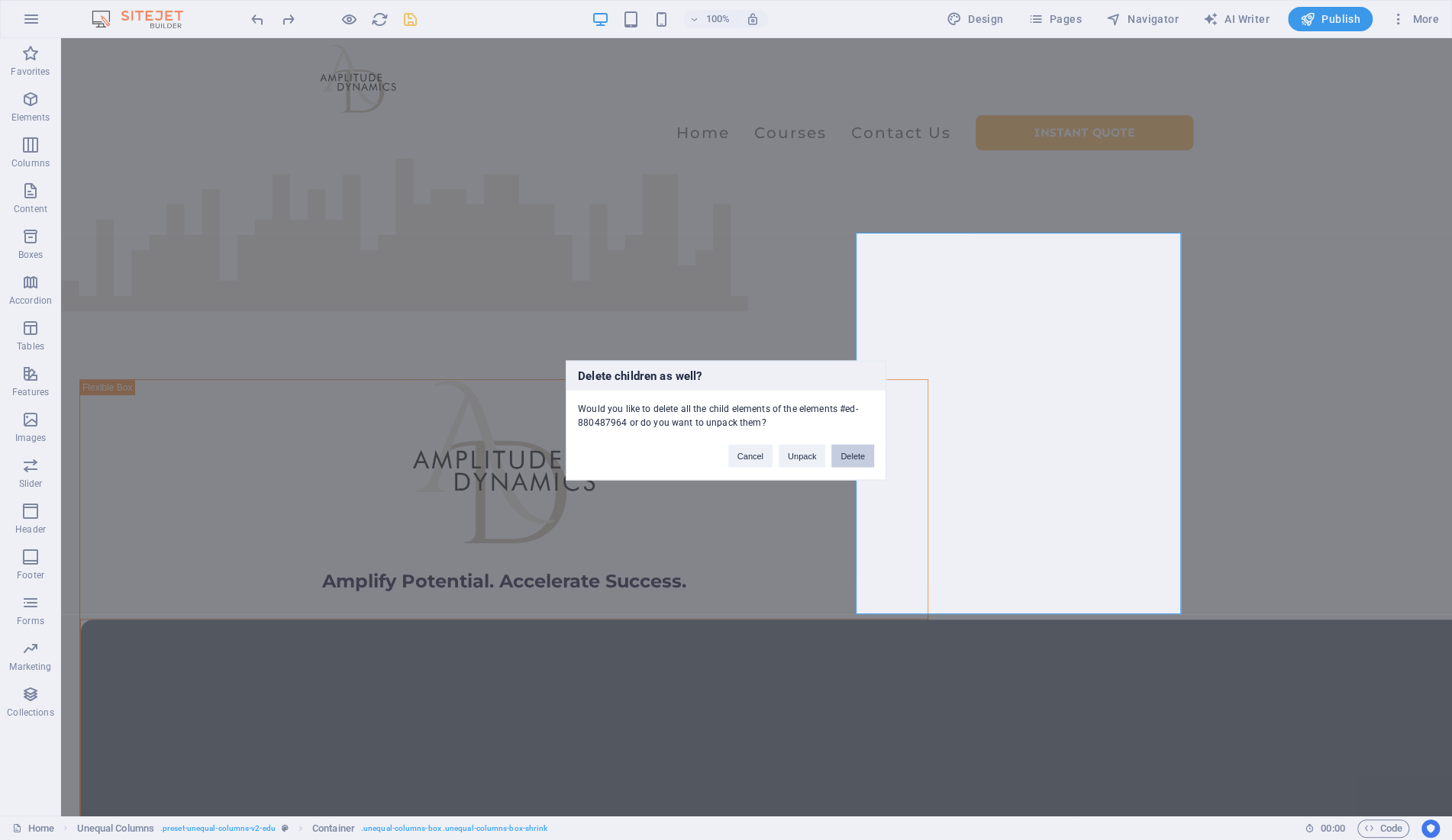
click at [855, 455] on button "Delete" at bounding box center [853, 455] width 43 height 22
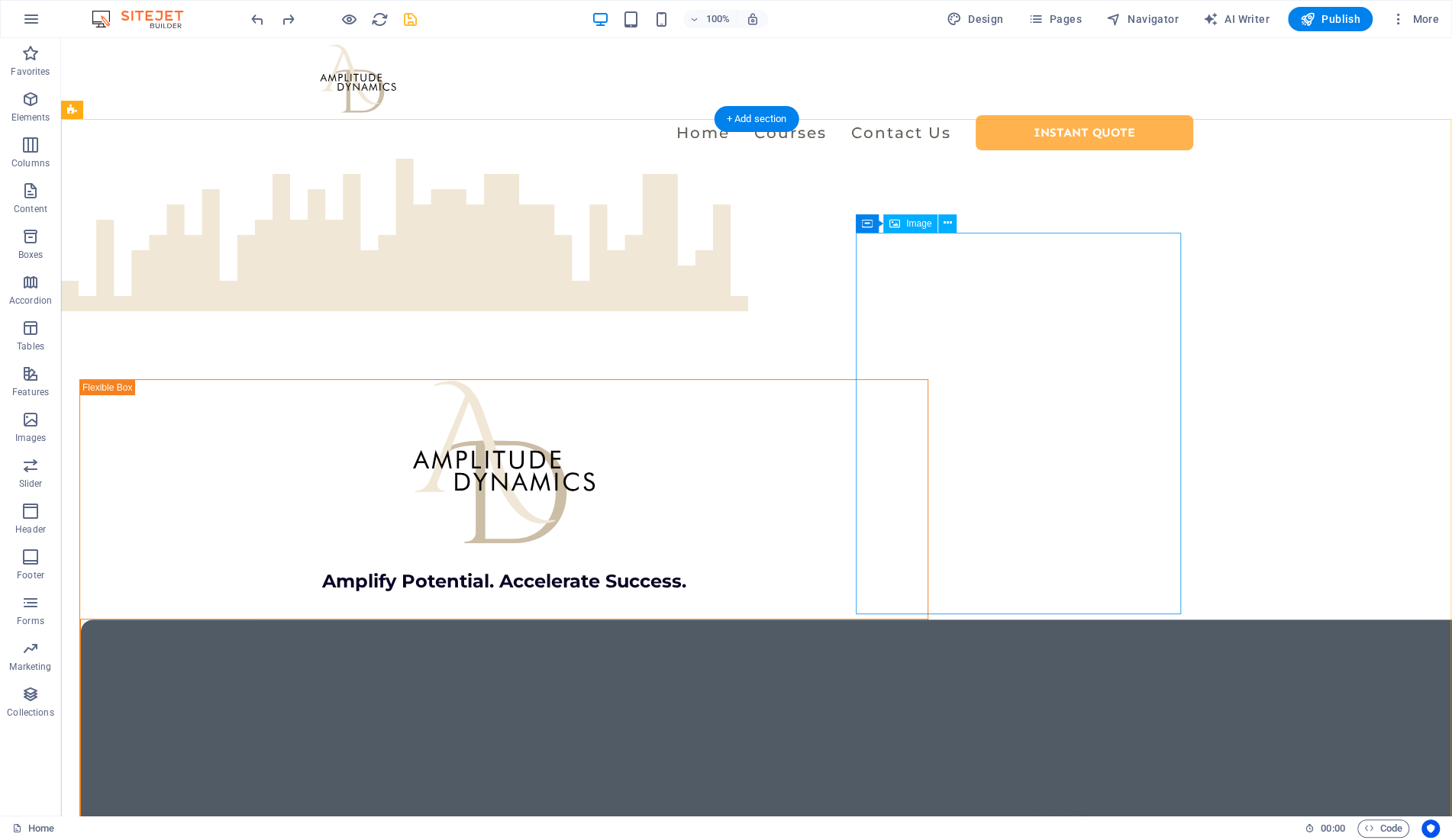
click at [911, 225] on span "Image" at bounding box center [919, 224] width 25 height 9
drag, startPoint x: 550, startPoint y: 455, endPoint x: 1013, endPoint y: 402, distance: 466.0
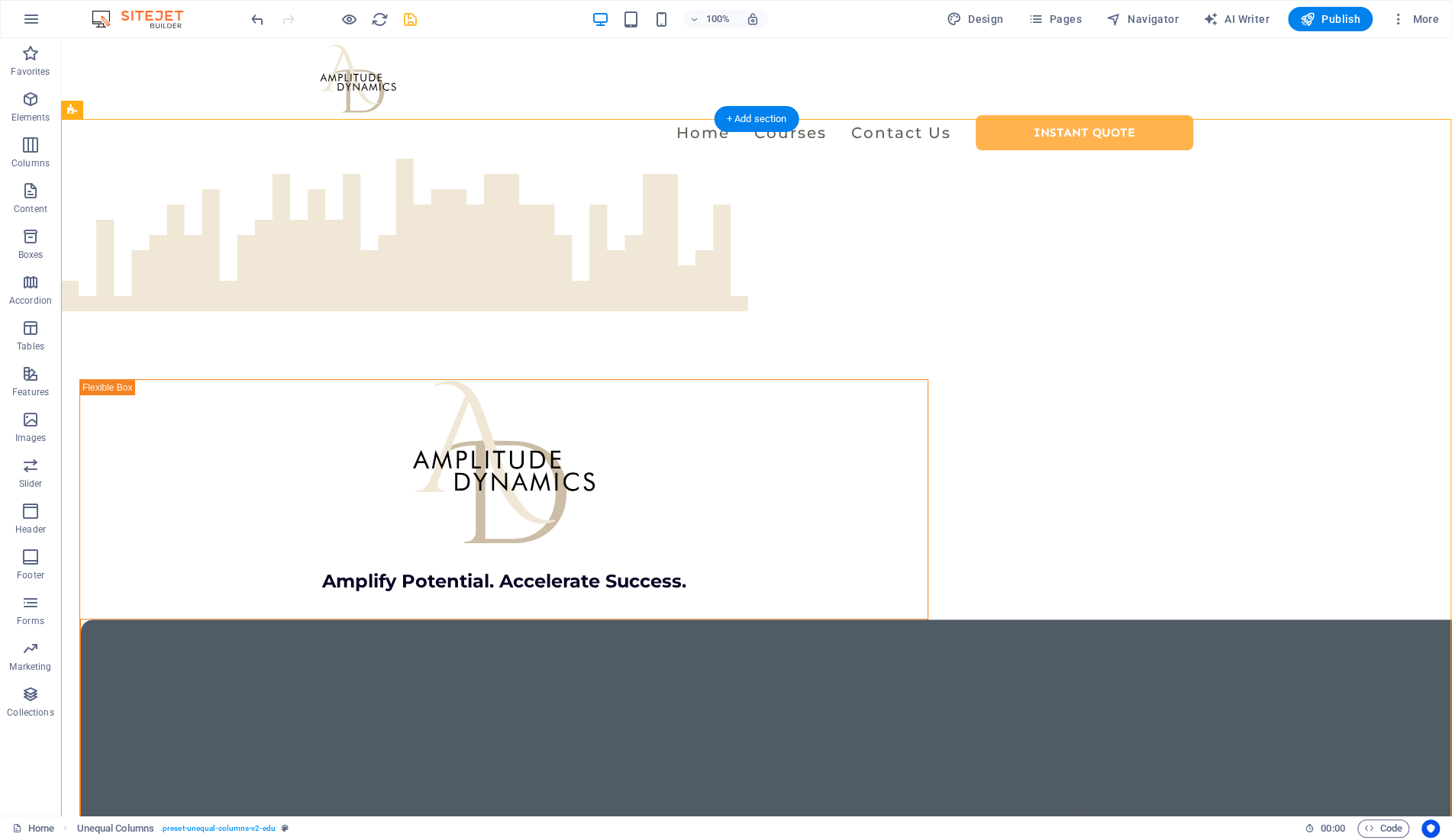
drag, startPoint x: 501, startPoint y: 452, endPoint x: 1014, endPoint y: 398, distance: 515.8
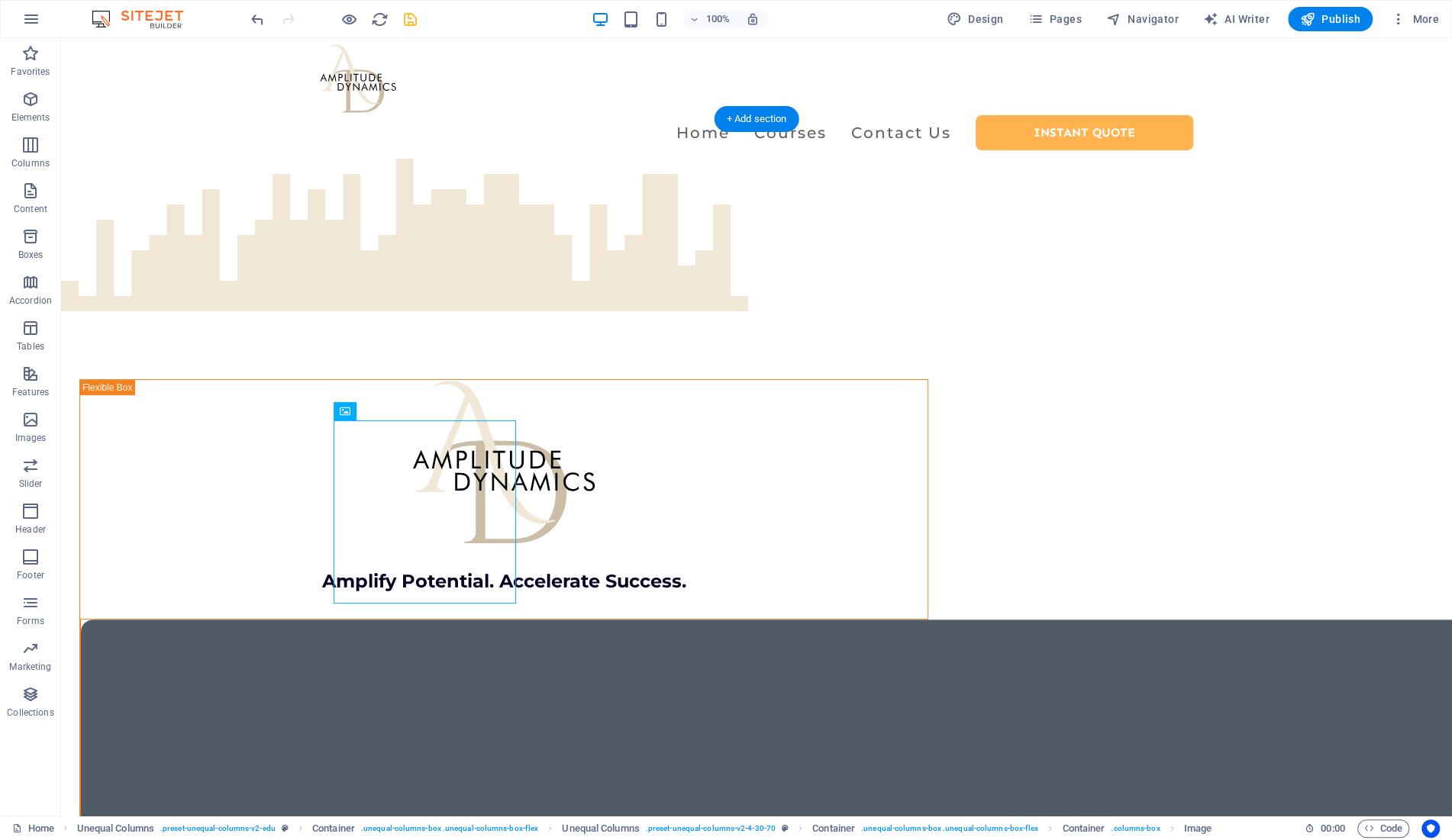
drag, startPoint x: 496, startPoint y: 449, endPoint x: 991, endPoint y: 402, distance: 497.2
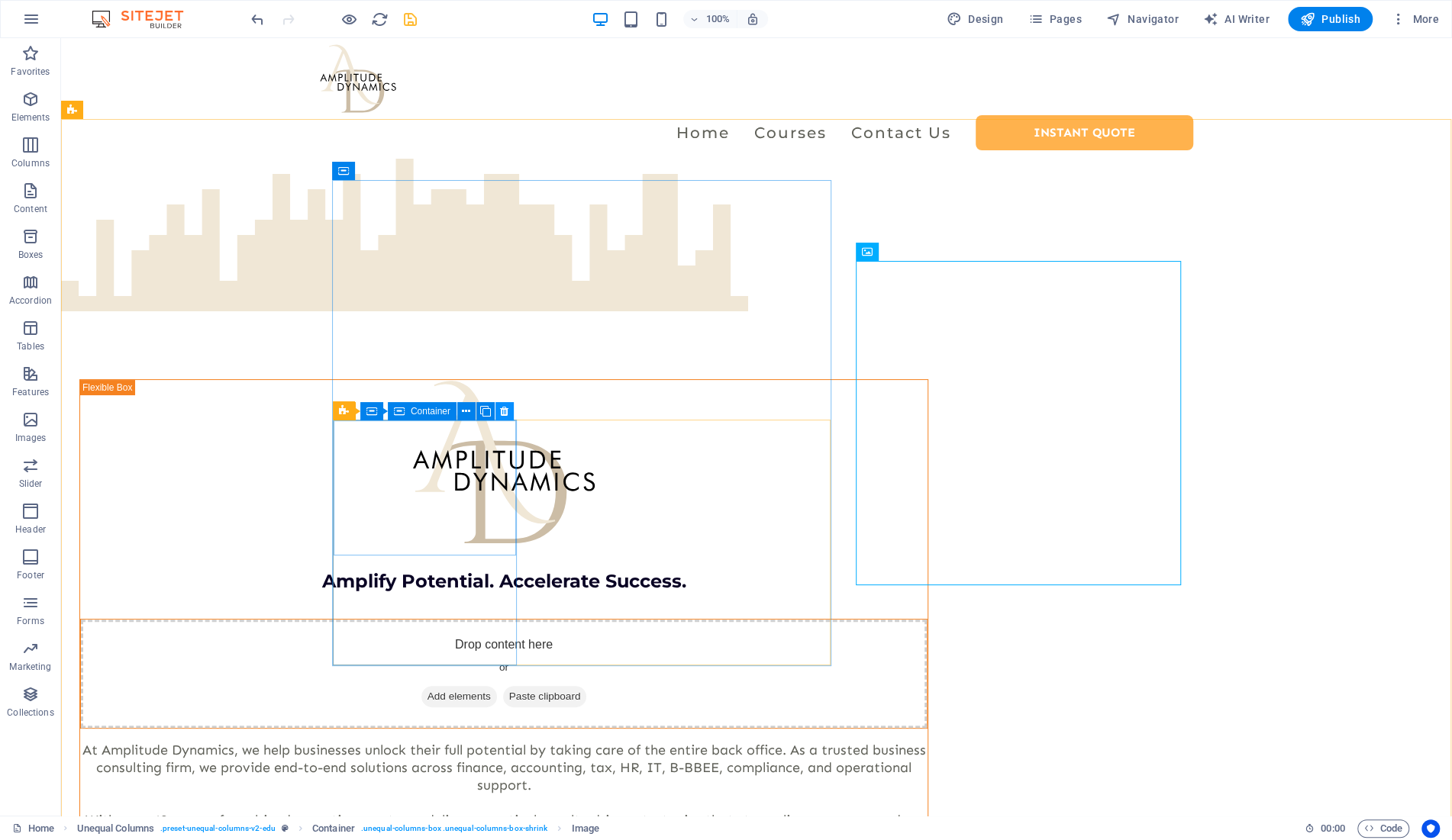
click at [506, 411] on icon at bounding box center [504, 411] width 8 height 16
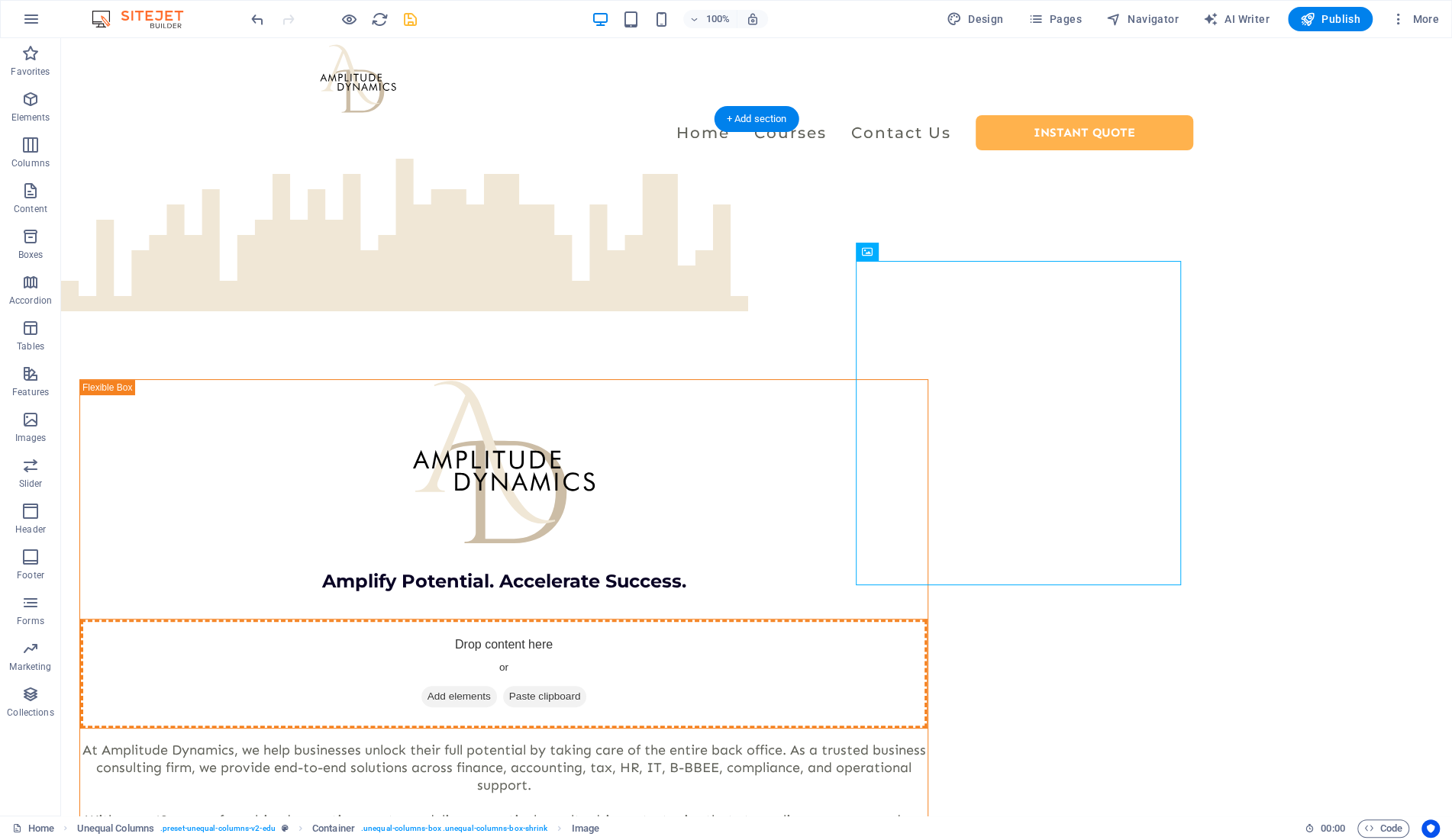
drag, startPoint x: 970, startPoint y: 289, endPoint x: 439, endPoint y: 464, distance: 559.1
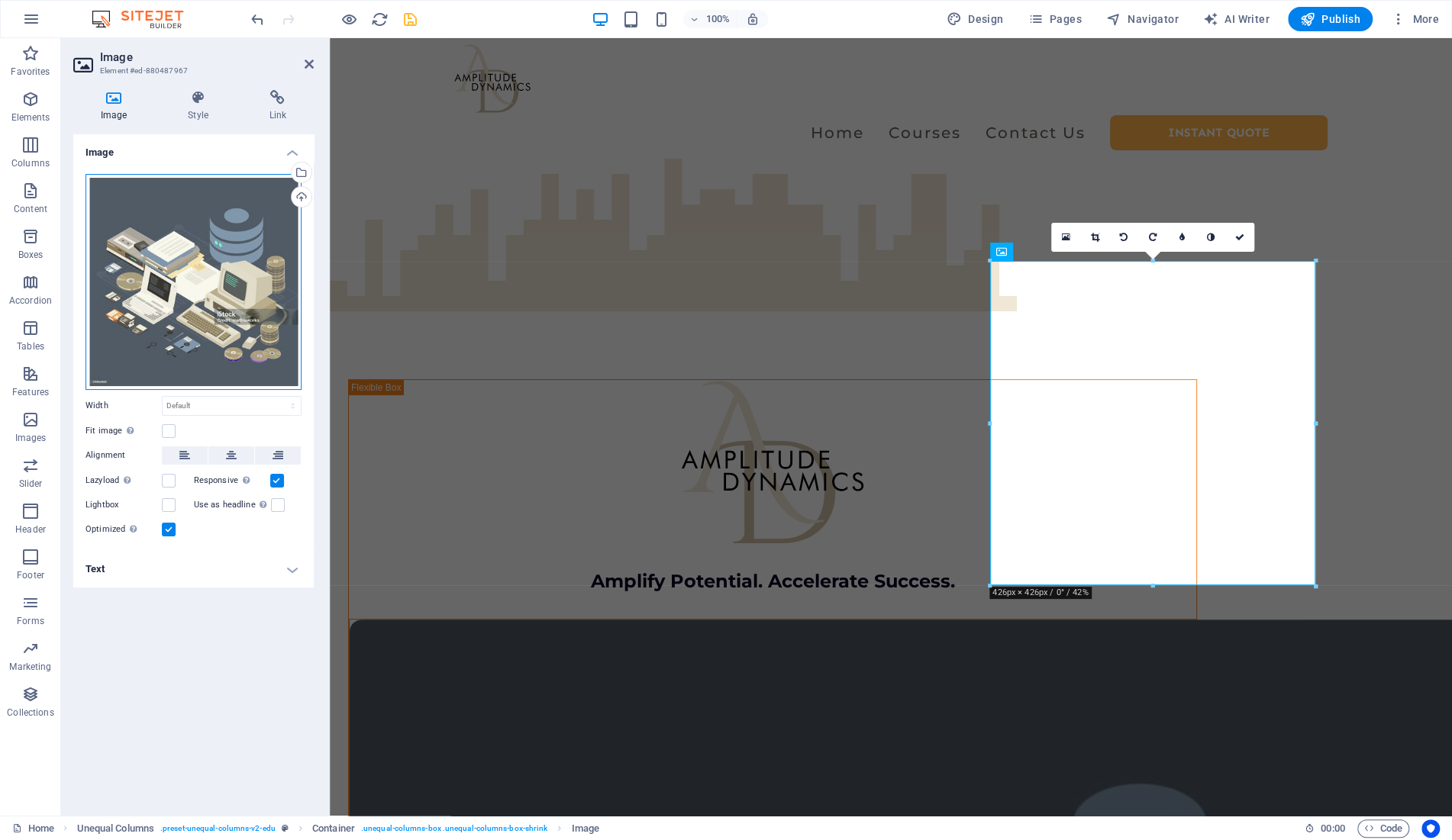
click at [221, 277] on div "Drag files here, click to choose files or select files from Files or our free s…" at bounding box center [193, 282] width 216 height 216
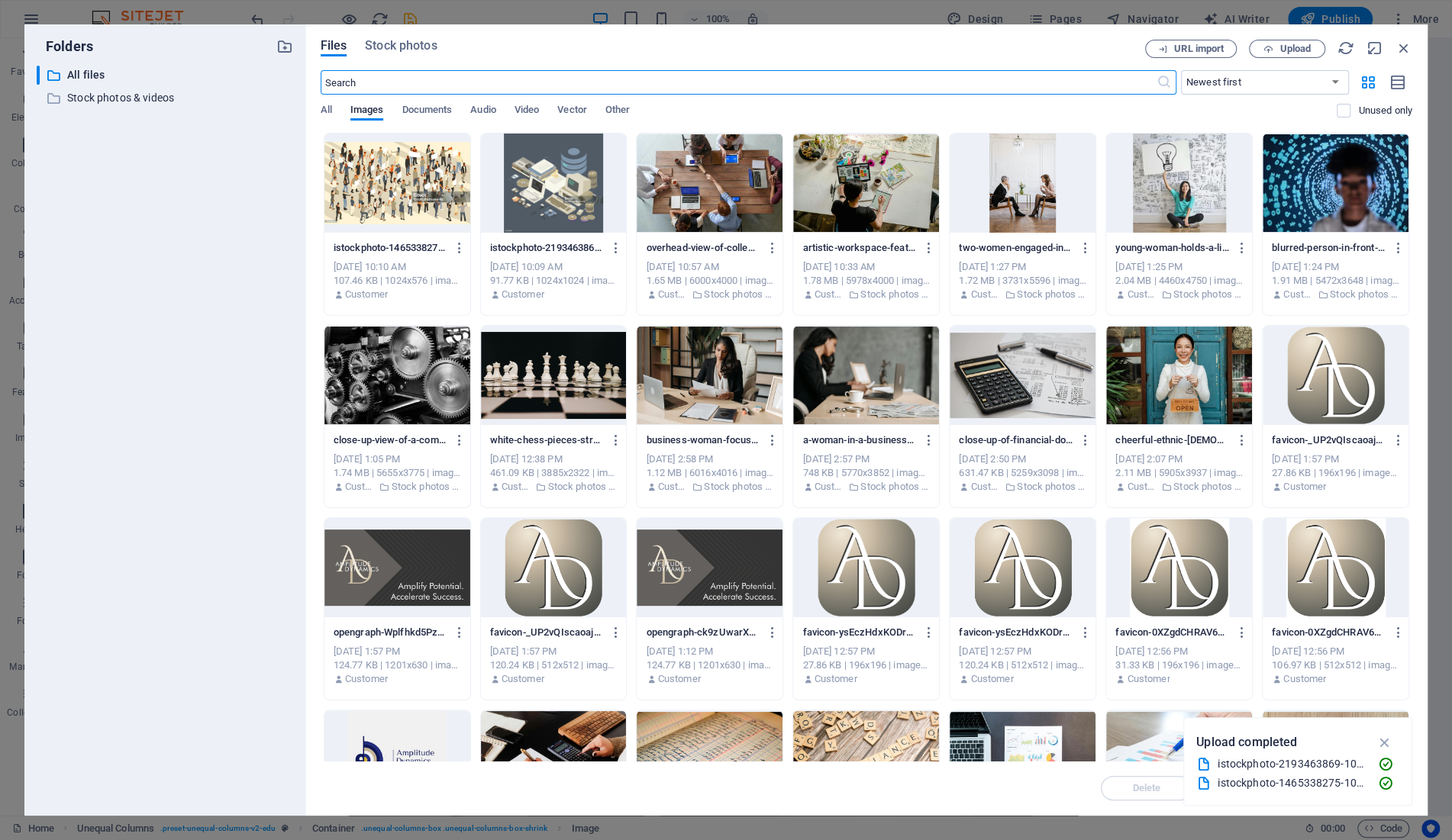
click at [387, 167] on div at bounding box center [397, 183] width 146 height 99
drag, startPoint x: 387, startPoint y: 167, endPoint x: 411, endPoint y: 347, distance: 181.6
click at [387, 167] on div "1" at bounding box center [397, 183] width 146 height 99
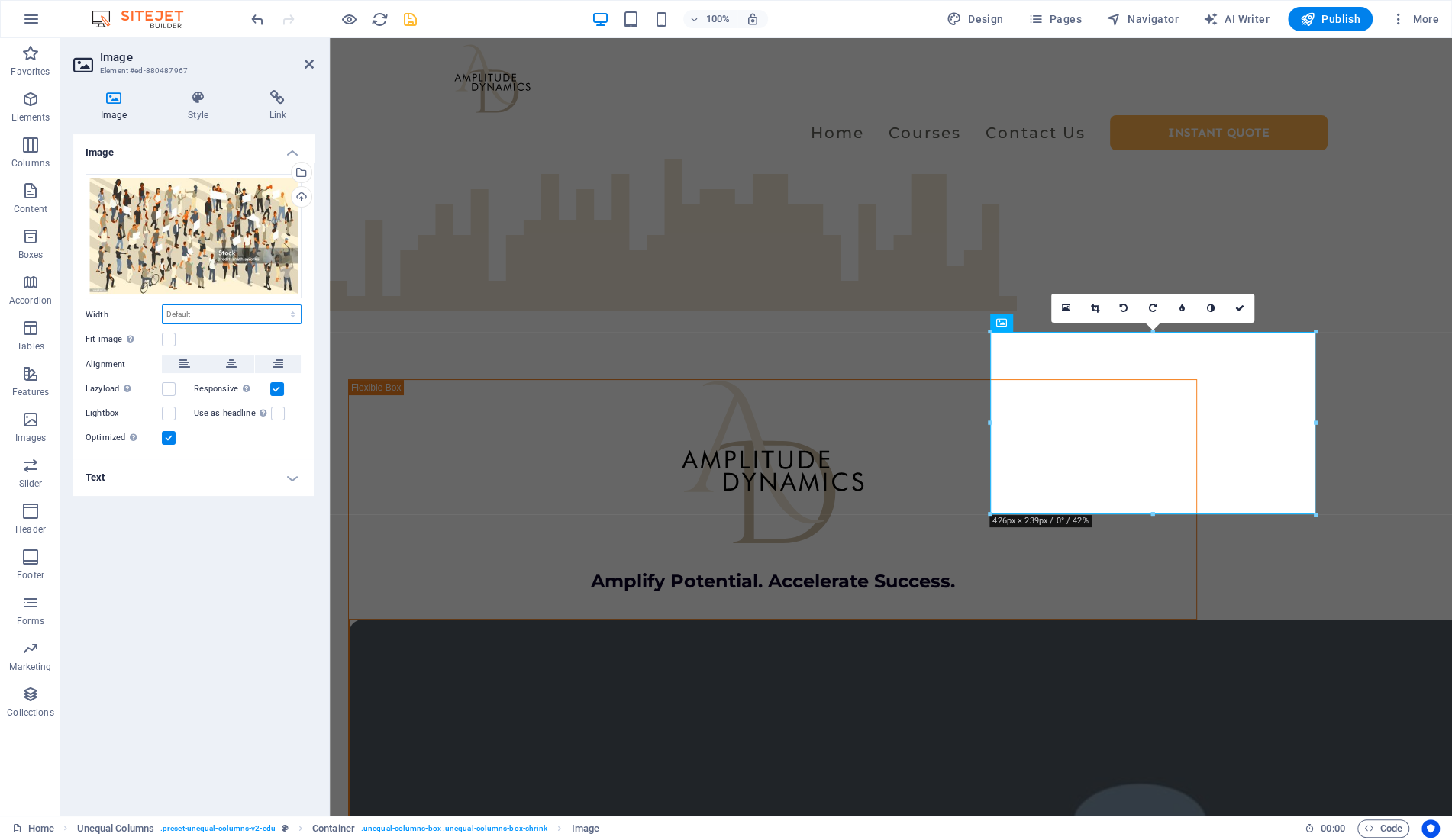
click at [163, 305] on select "Default auto px rem % em vh vw" at bounding box center [232, 314] width 138 height 18
click at [226, 314] on select "Default auto px rem % em vh vw" at bounding box center [232, 314] width 138 height 18
click at [169, 338] on label at bounding box center [168, 339] width 13 height 13
click at [0, 0] on input "Fit image Automatically fit image to a fixed width and height" at bounding box center [0, 0] width 0 height 0
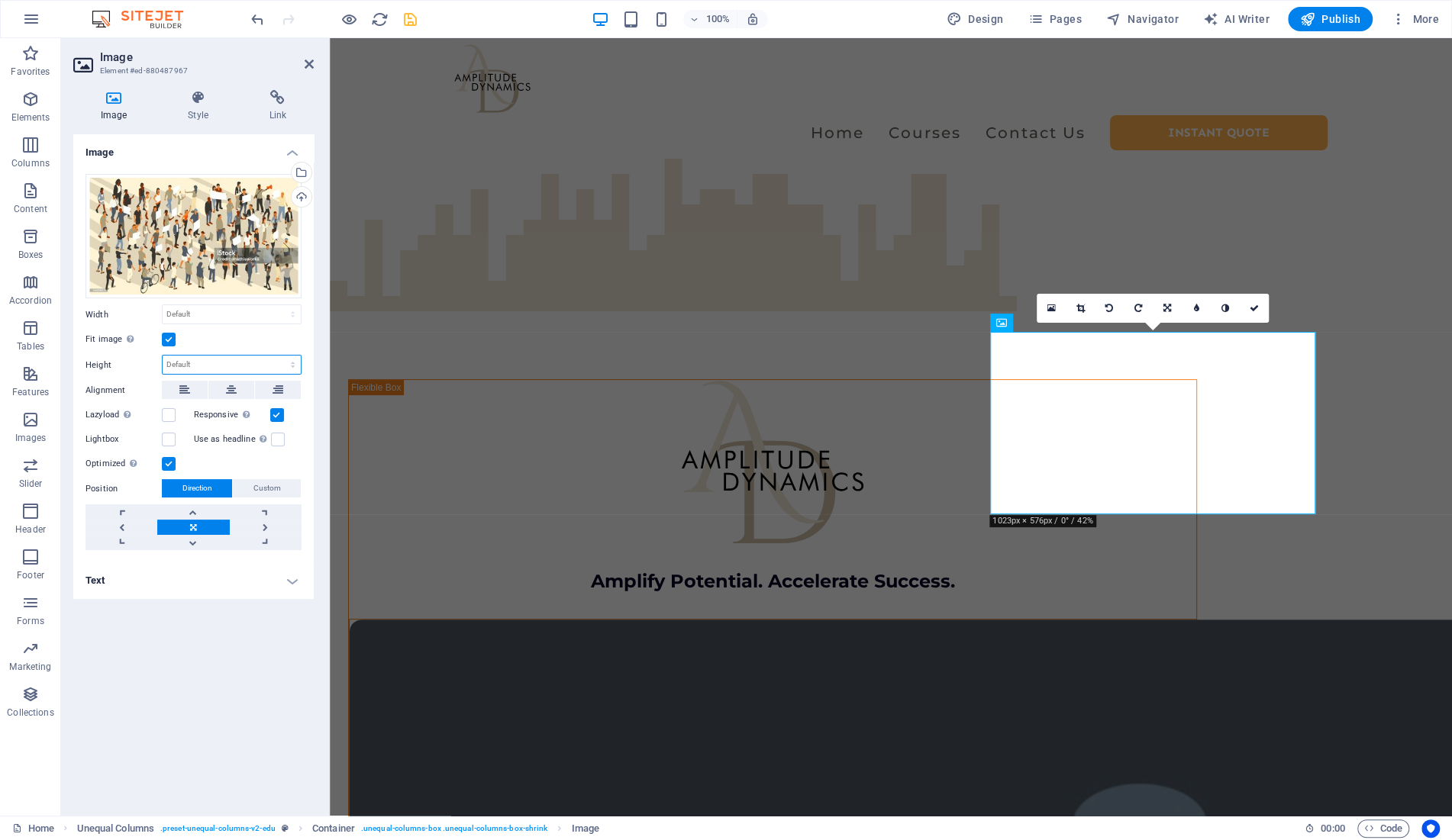
click at [163, 356] on select "Default auto px" at bounding box center [232, 365] width 138 height 18
click option "px" at bounding box center [0, 0] width 0 height 0
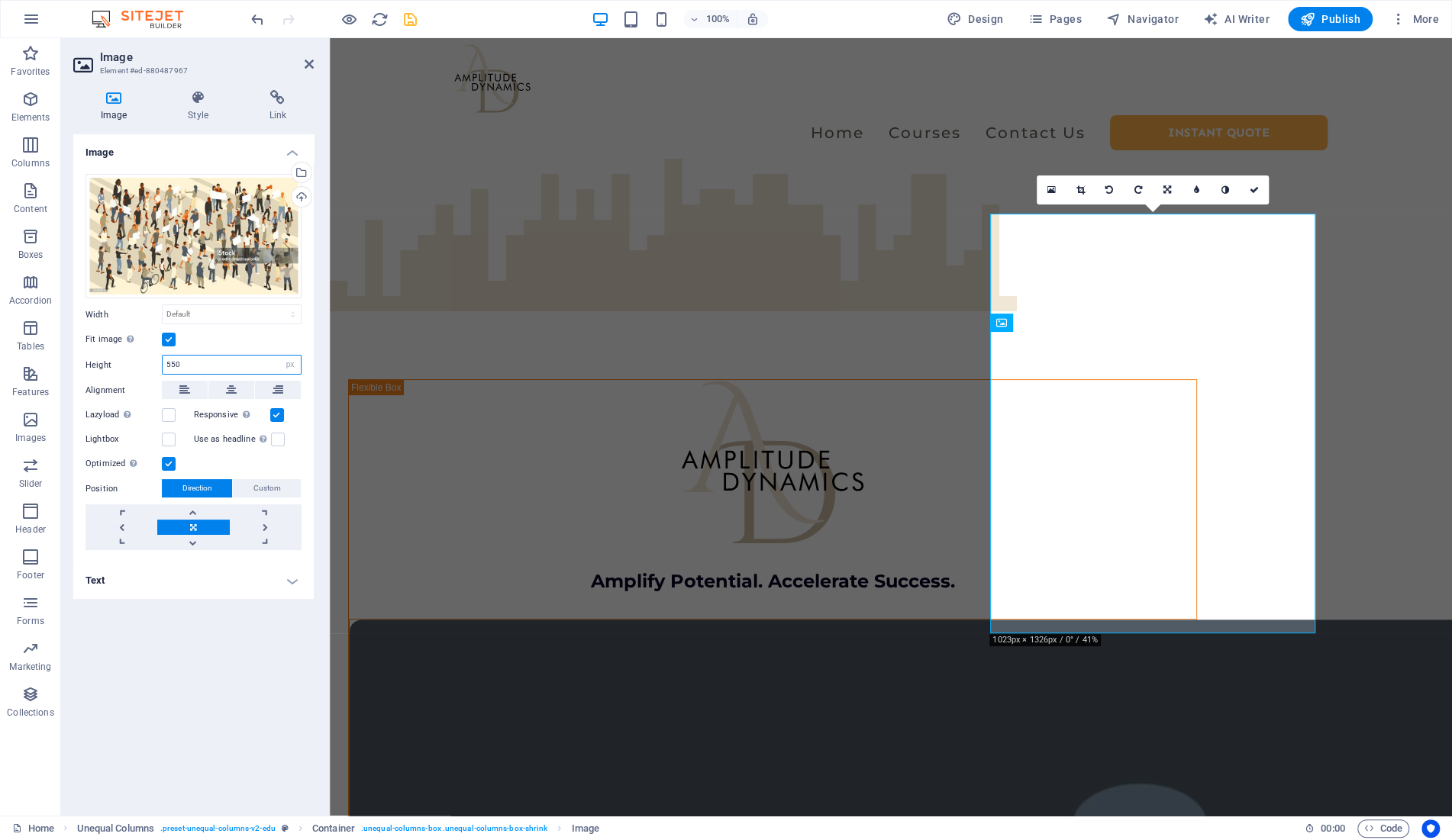
drag, startPoint x: 190, startPoint y: 367, endPoint x: 66, endPoint y: 361, distance: 124.1
click at [163, 361] on input "550" at bounding box center [232, 365] width 138 height 18
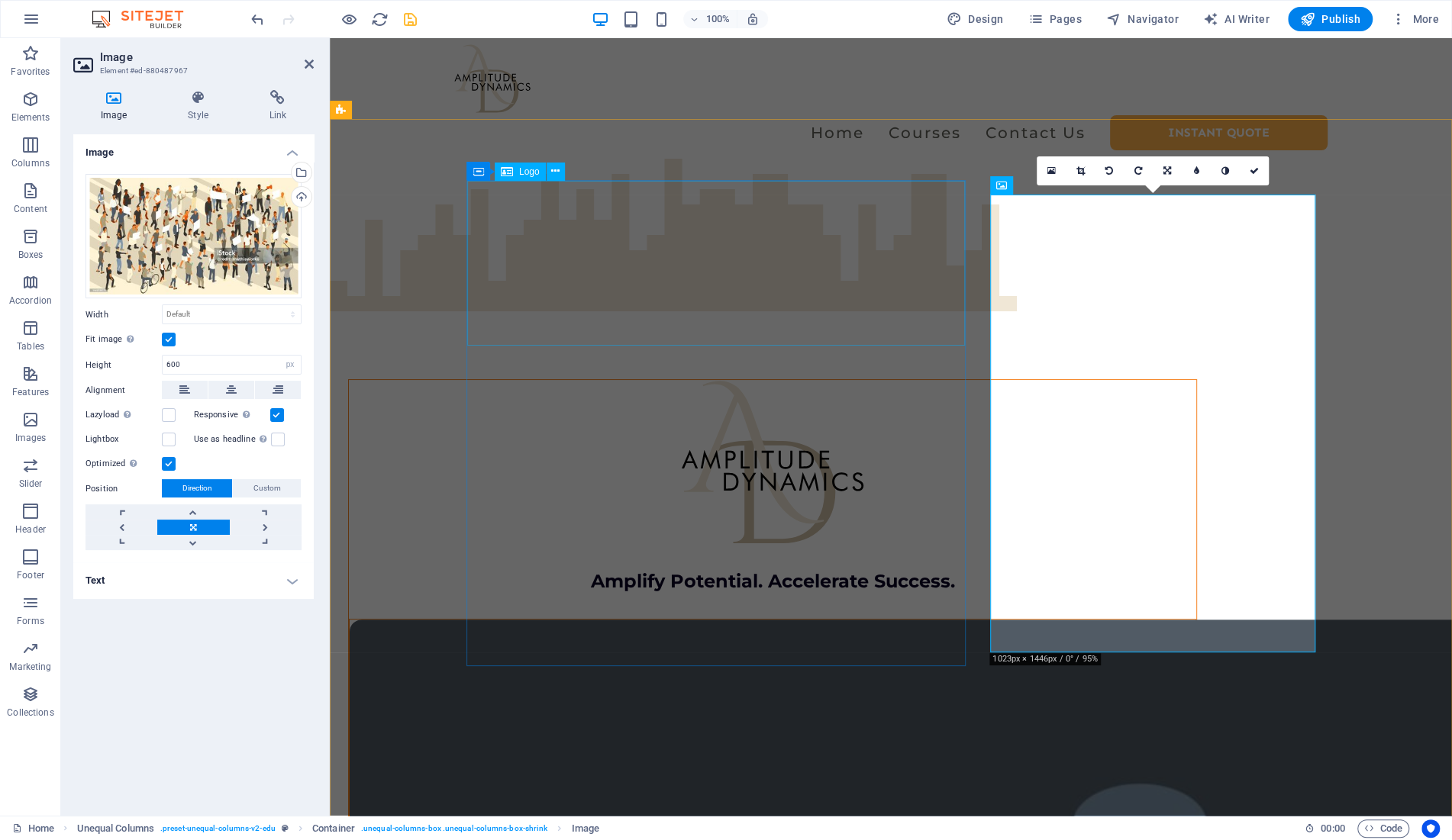
click at [726, 380] on div at bounding box center [772, 463] width 847 height 165
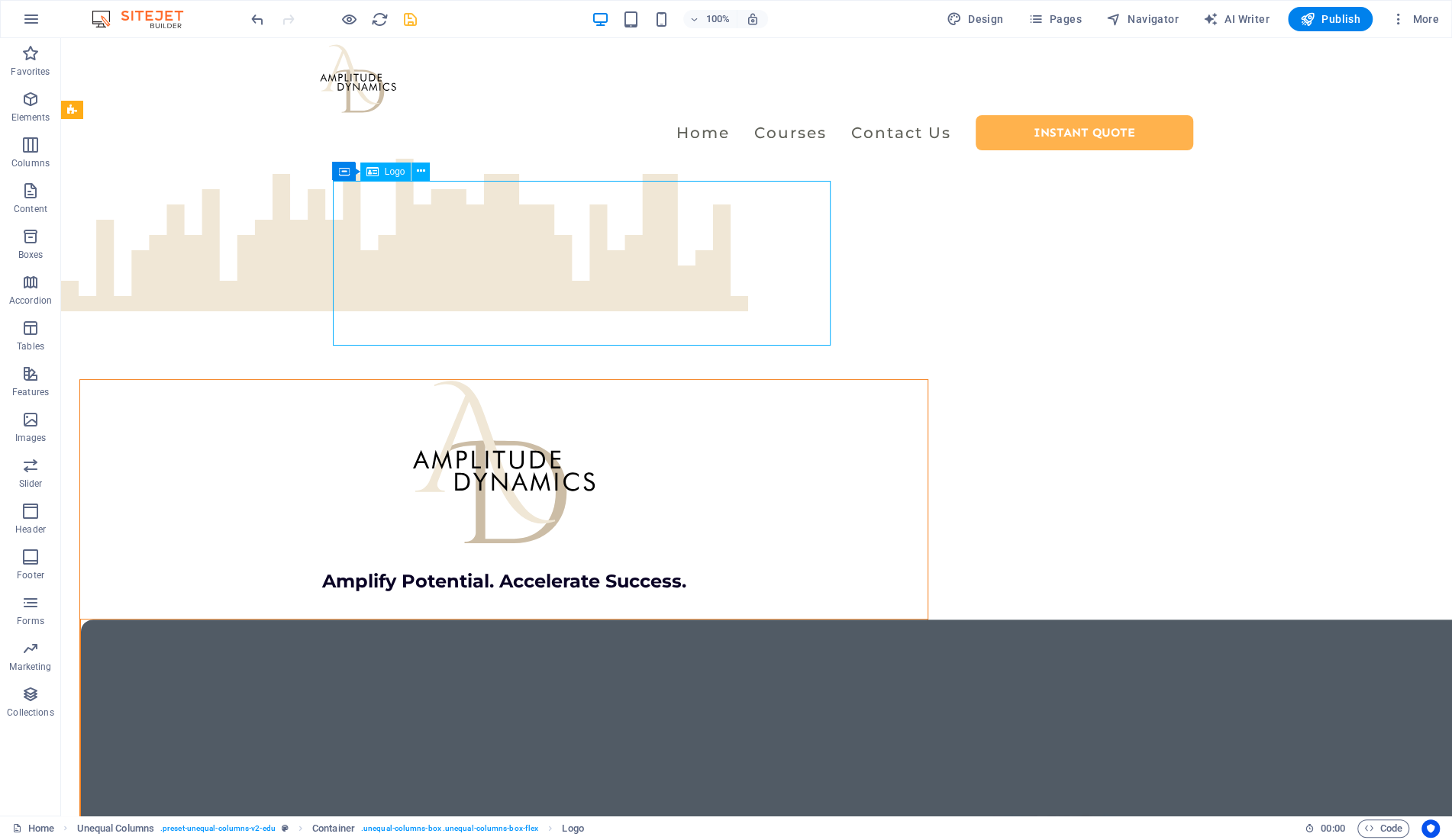
click at [599, 380] on div at bounding box center [503, 463] width 847 height 165
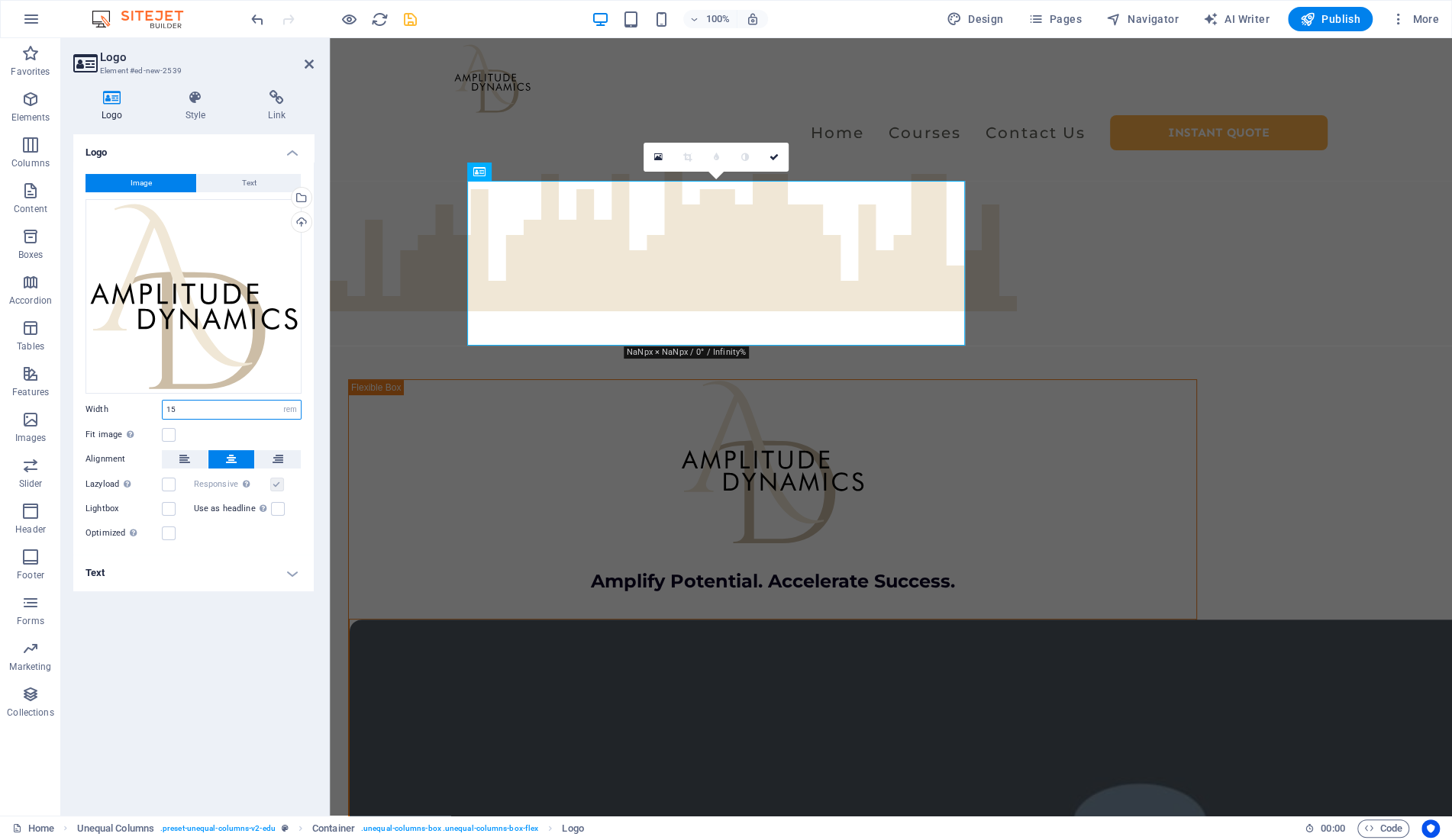
drag, startPoint x: 221, startPoint y: 409, endPoint x: 65, endPoint y: 409, distance: 156.0
click at [163, 409] on input "15" at bounding box center [232, 410] width 138 height 18
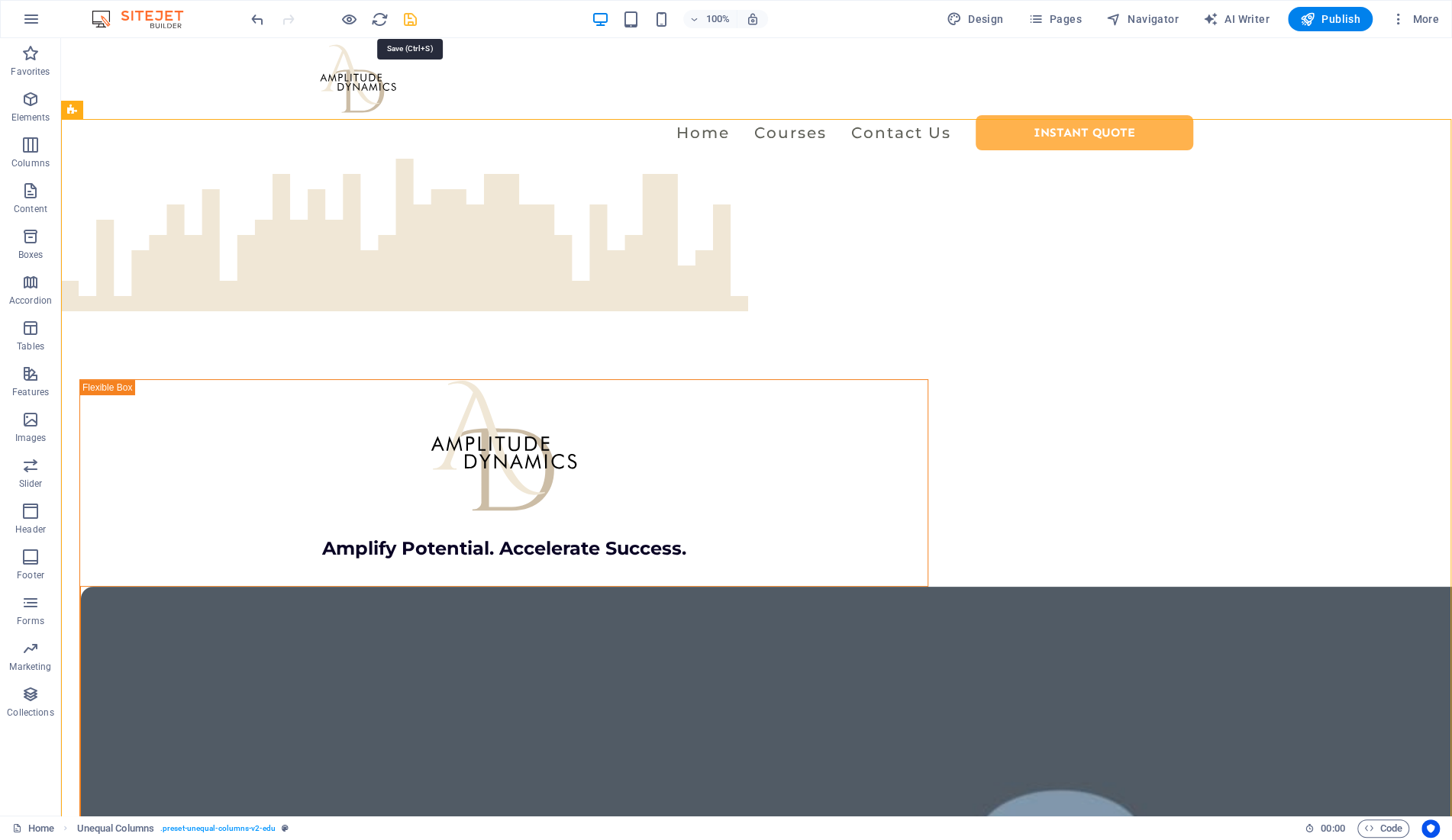
click at [414, 20] on icon "save" at bounding box center [411, 20] width 18 height 18
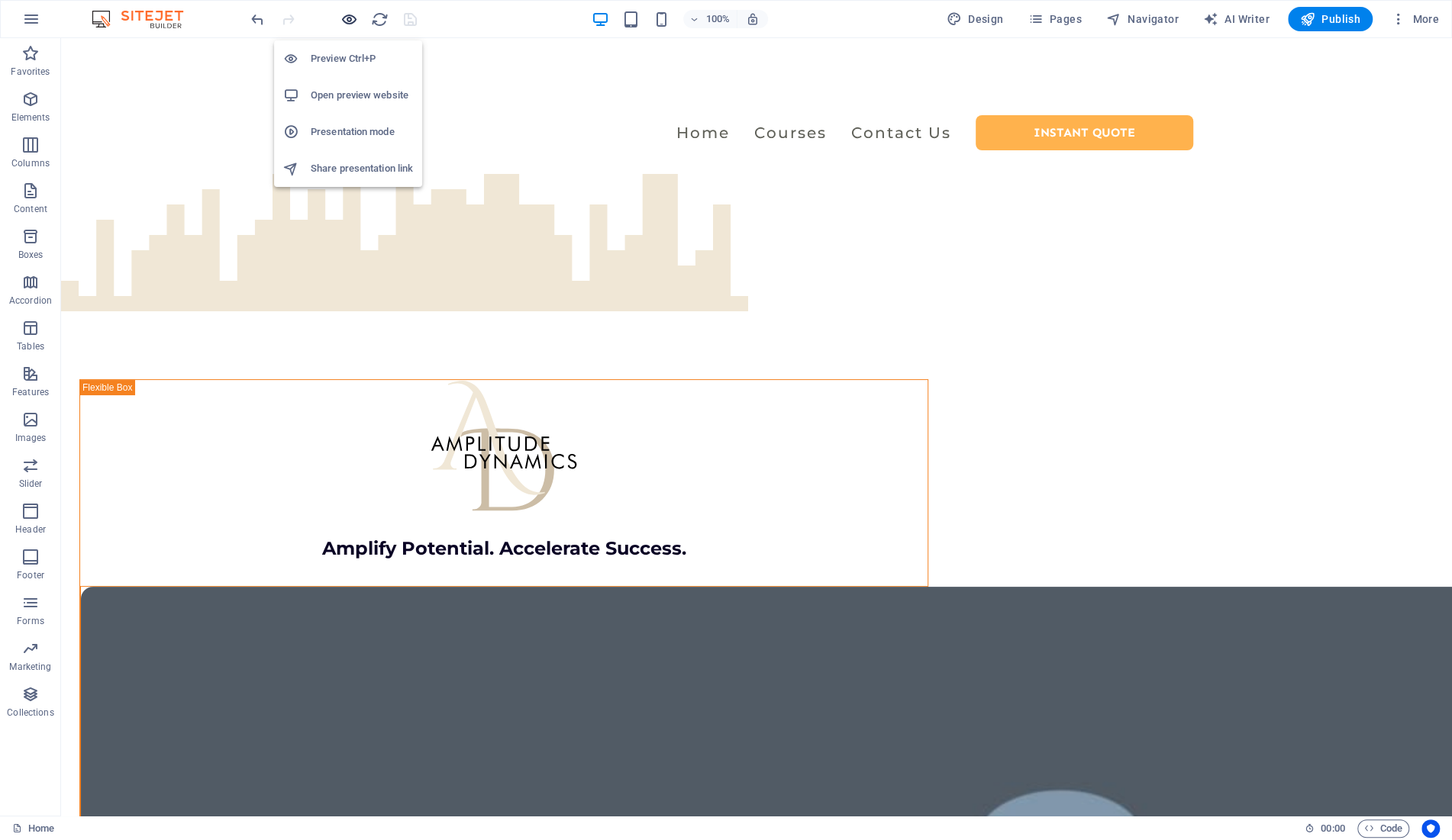
click at [355, 14] on icon "button" at bounding box center [350, 20] width 18 height 18
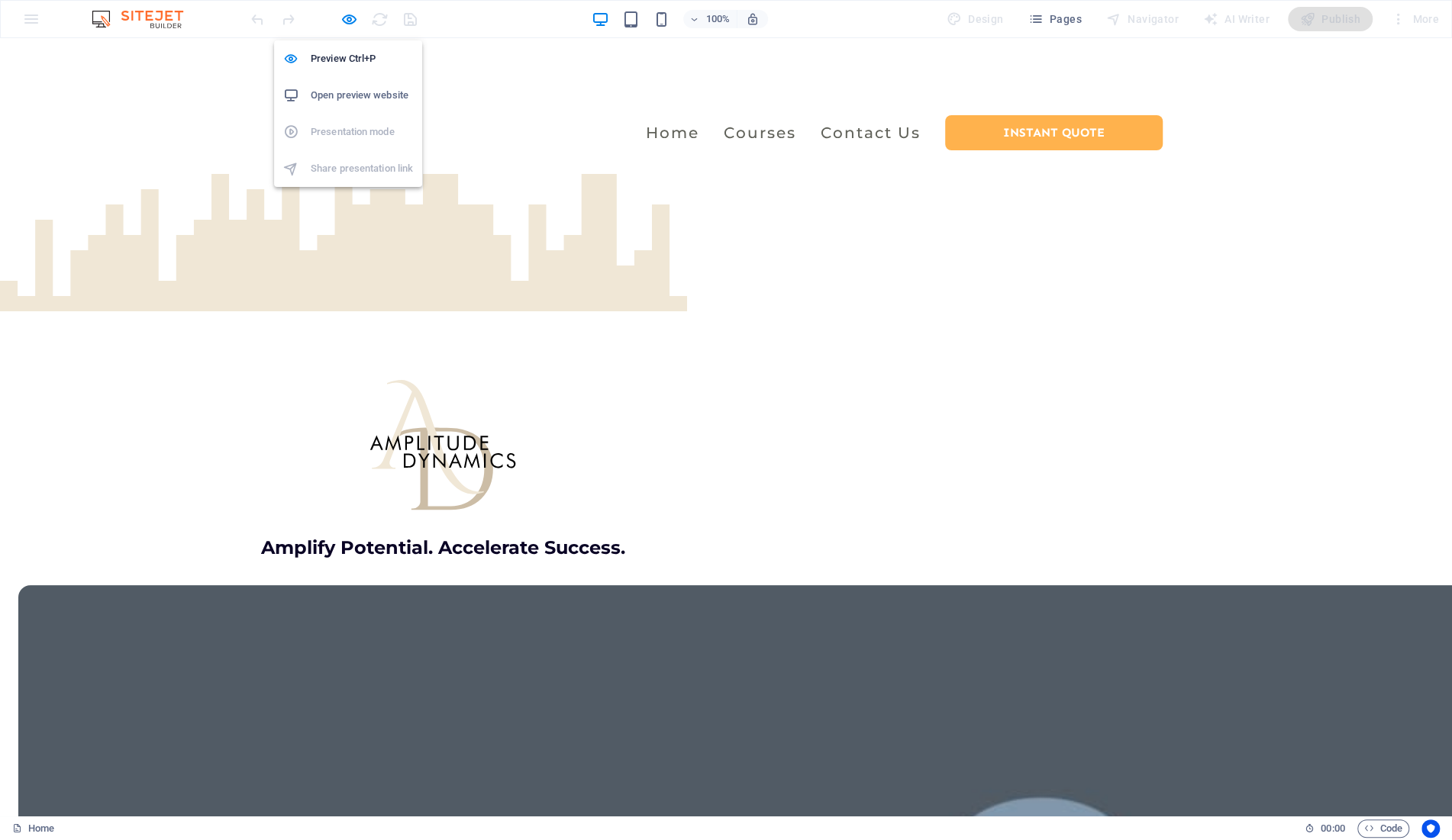
click at [373, 90] on h6 "Open preview website" at bounding box center [362, 95] width 102 height 18
click at [349, 17] on icon "button" at bounding box center [350, 20] width 18 height 18
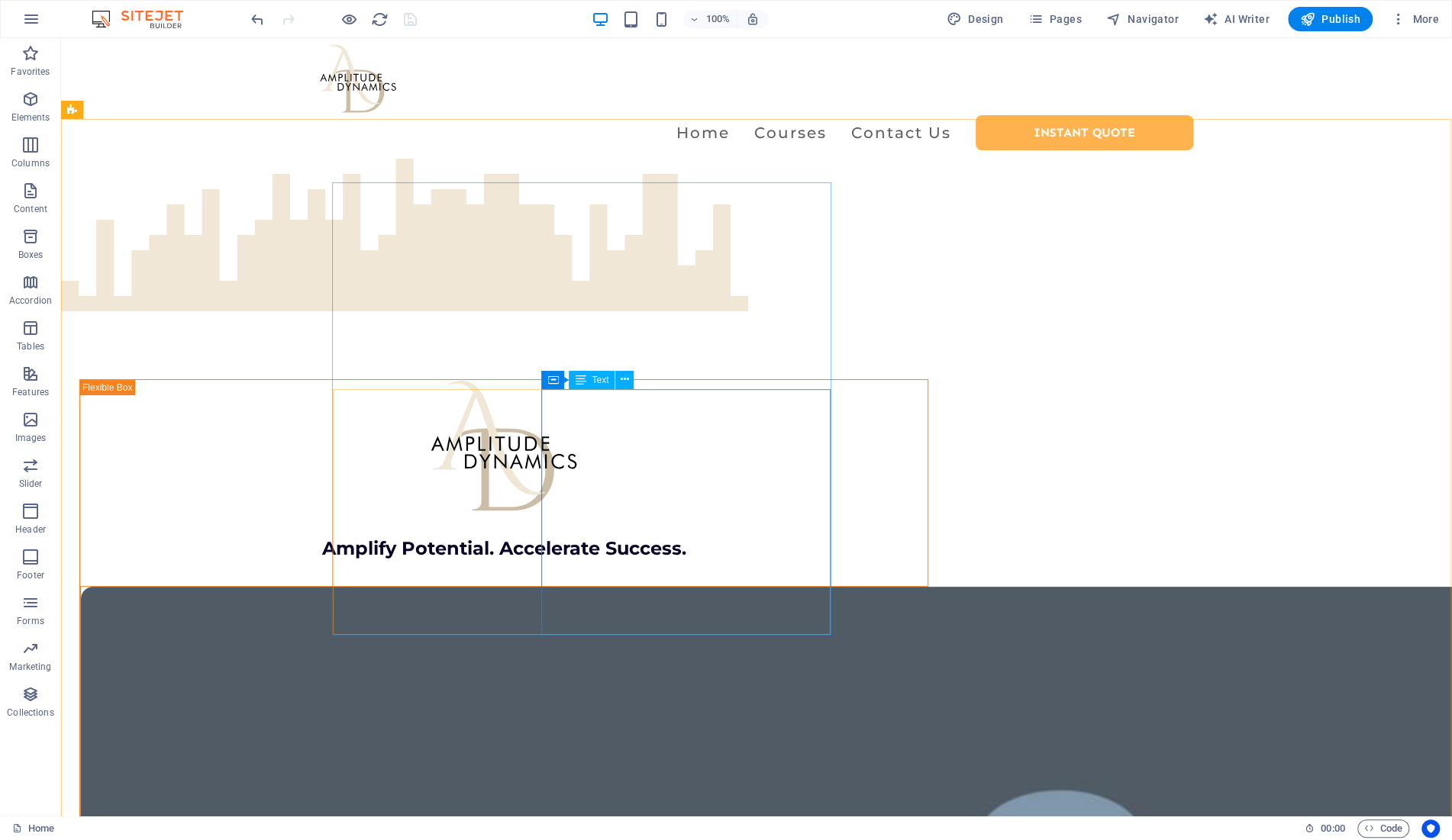
click at [591, 380] on div "Text" at bounding box center [591, 380] width 46 height 18
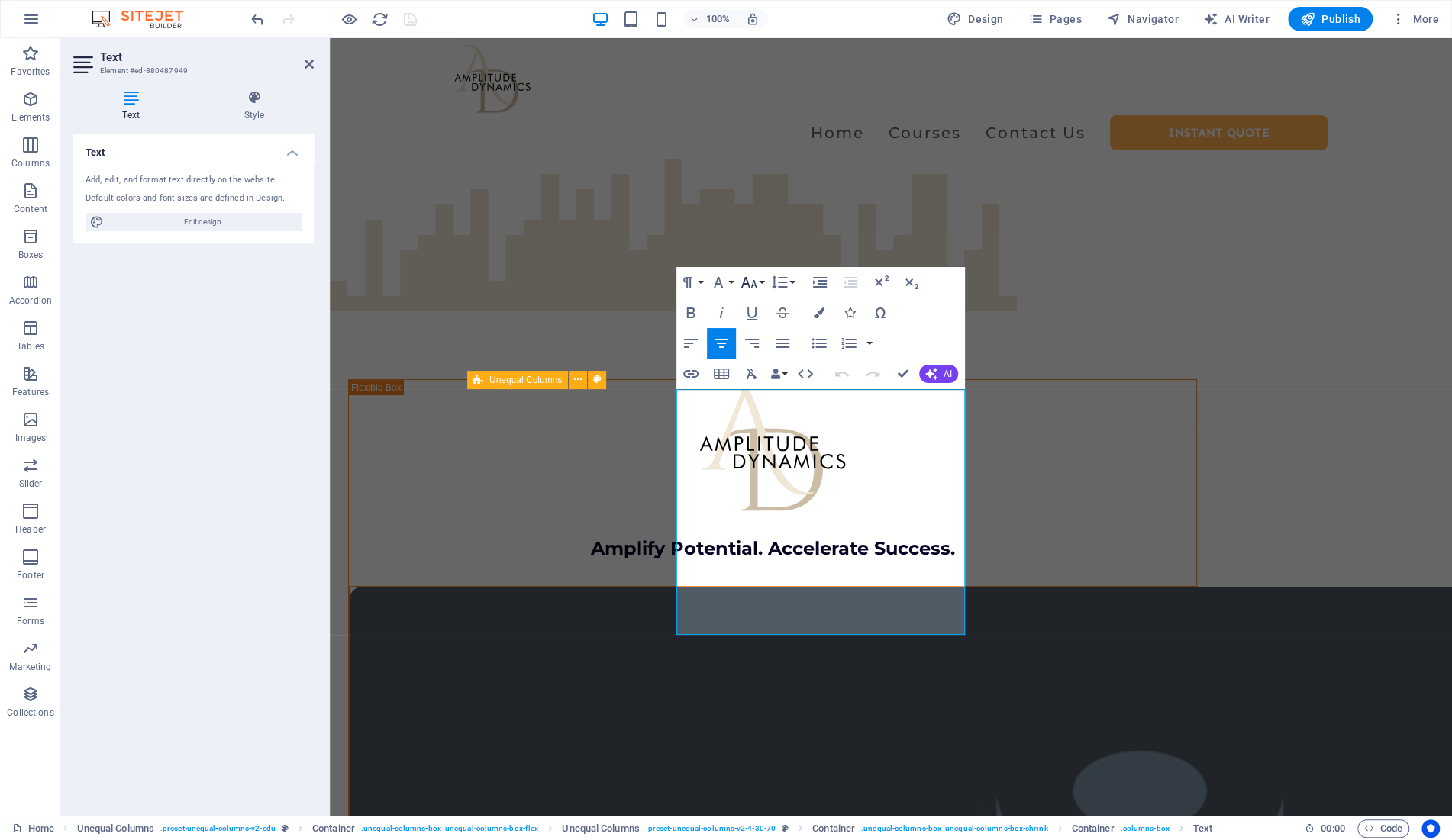
click at [750, 283] on icon "button" at bounding box center [748, 282] width 18 height 18
click at [767, 305] on link "14" at bounding box center [765, 304] width 55 height 22
click at [751, 282] on icon "button" at bounding box center [748, 282] width 18 height 18
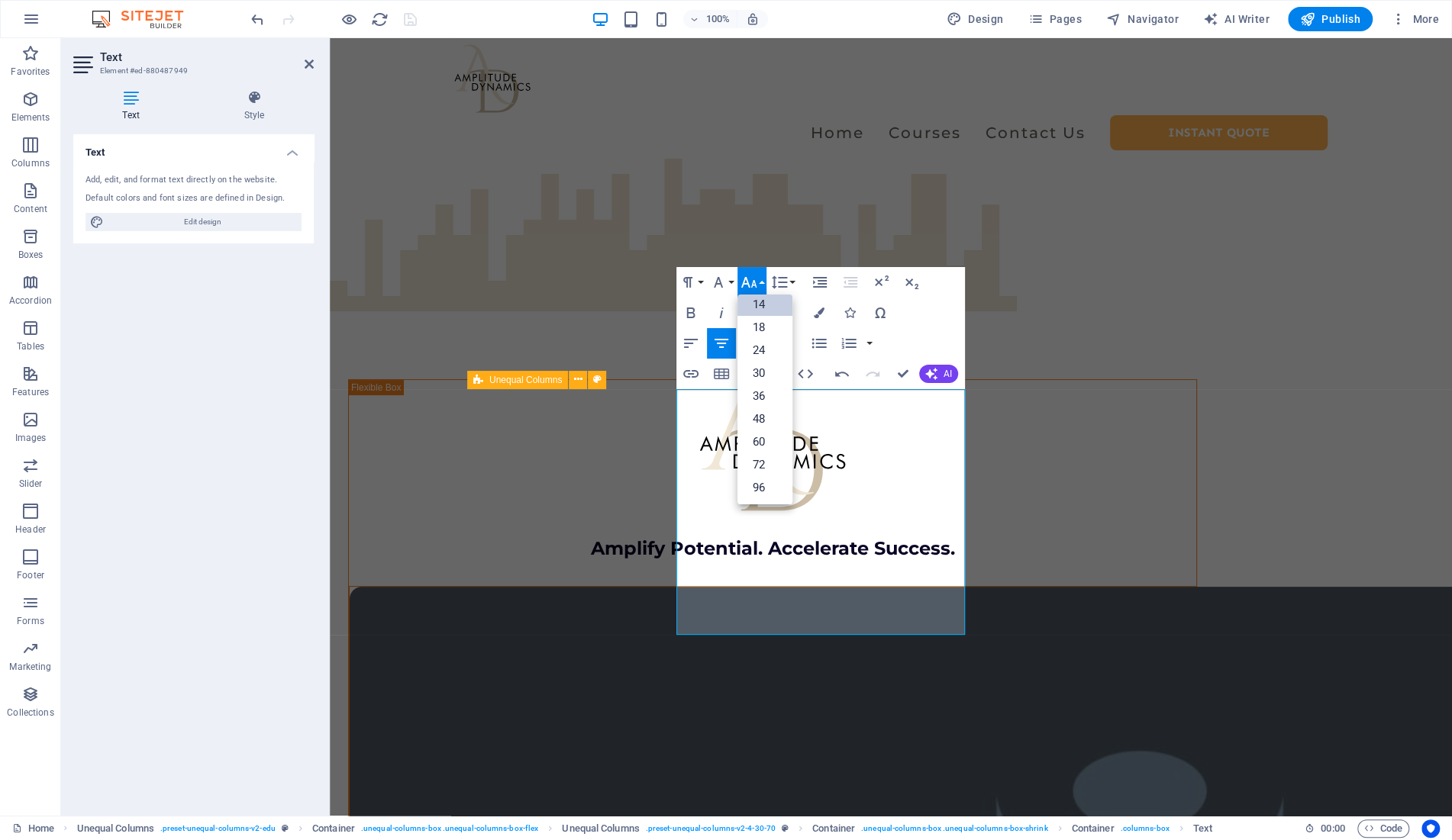
click at [762, 305] on link "14" at bounding box center [765, 304] width 55 height 22
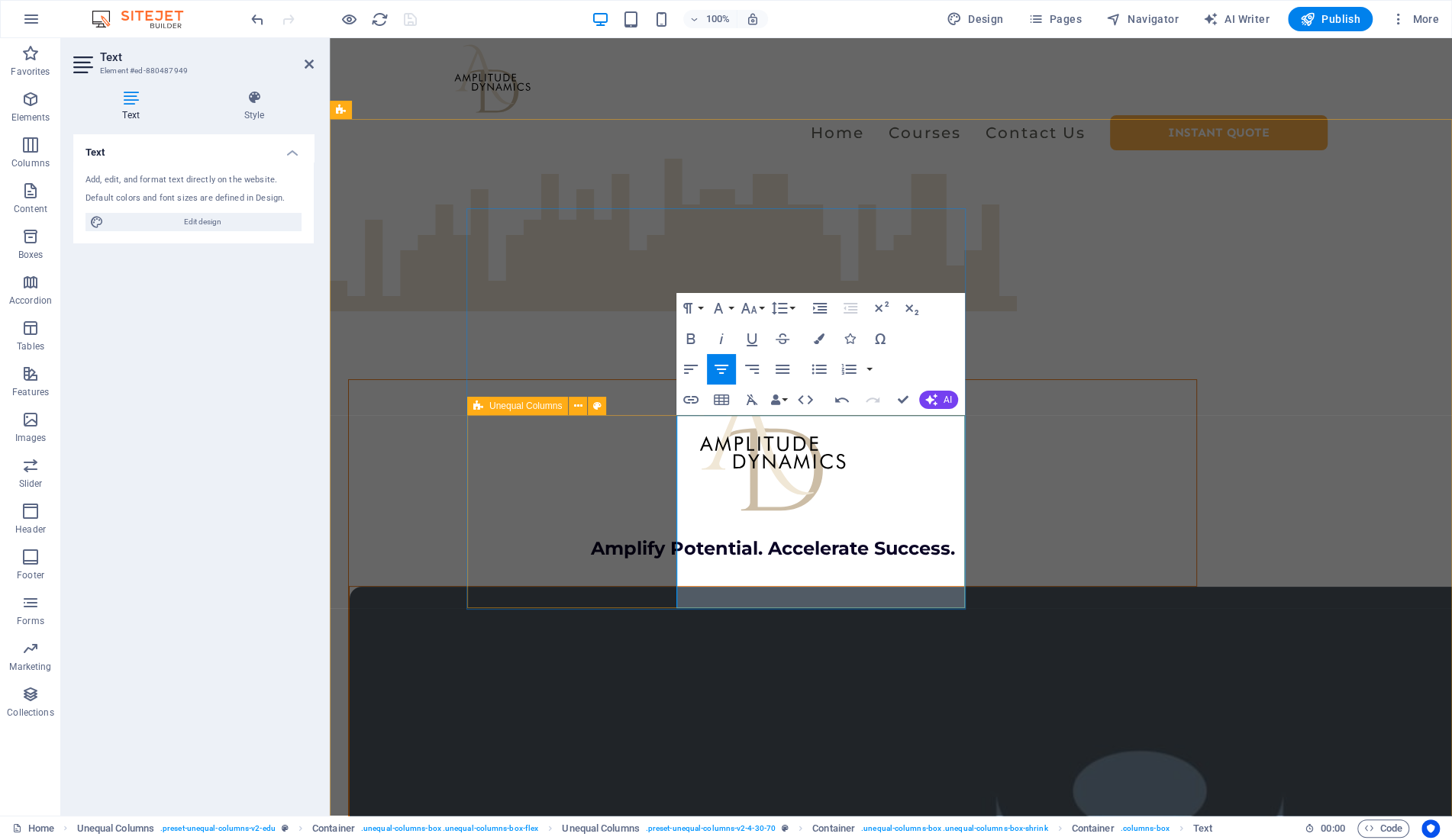
click at [250, 110] on h4 "Style" at bounding box center [254, 106] width 120 height 32
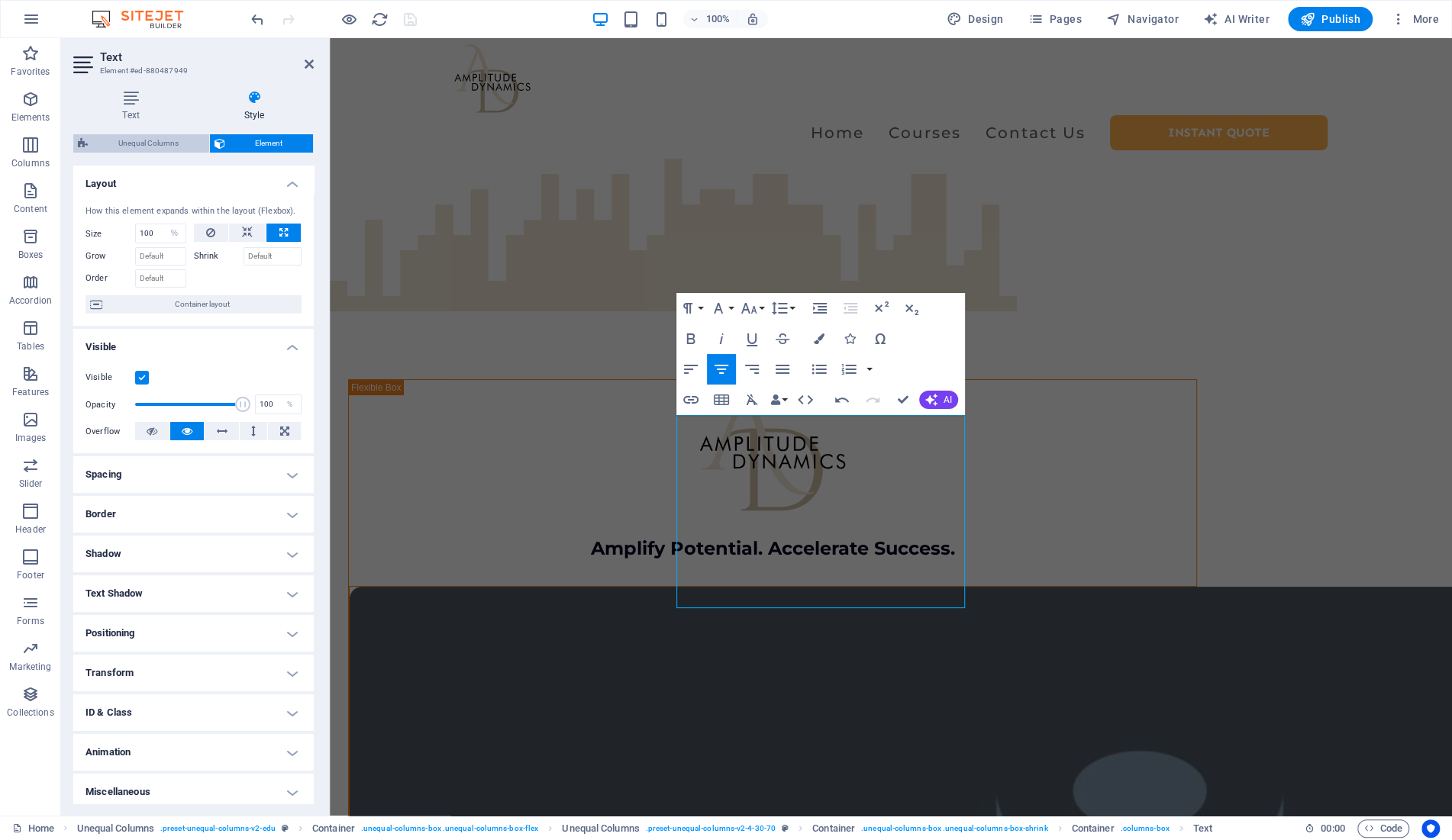
click at [140, 141] on span "Unequal Columns" at bounding box center [148, 144] width 112 height 18
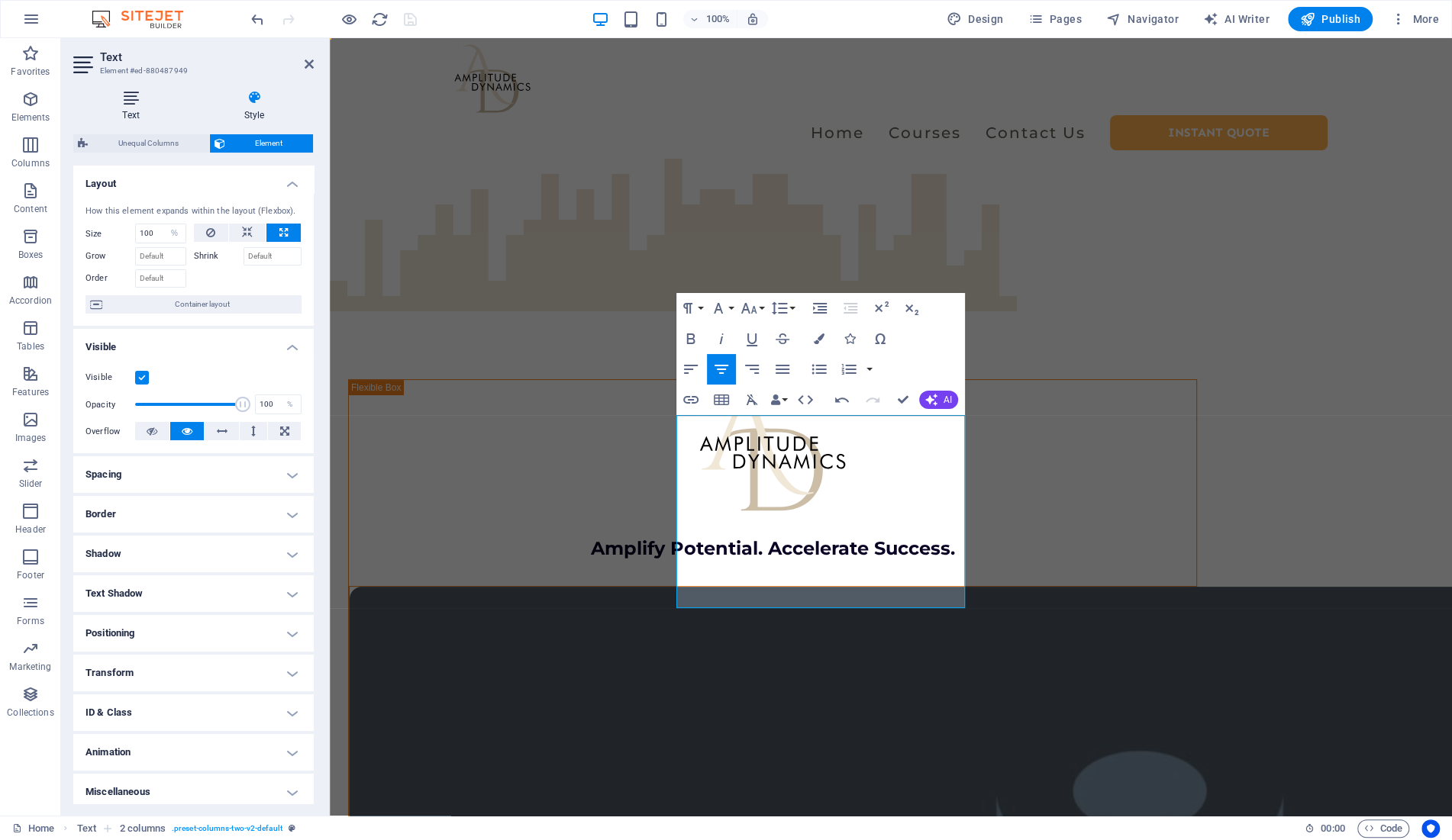
click at [128, 93] on icon at bounding box center [131, 97] width 115 height 15
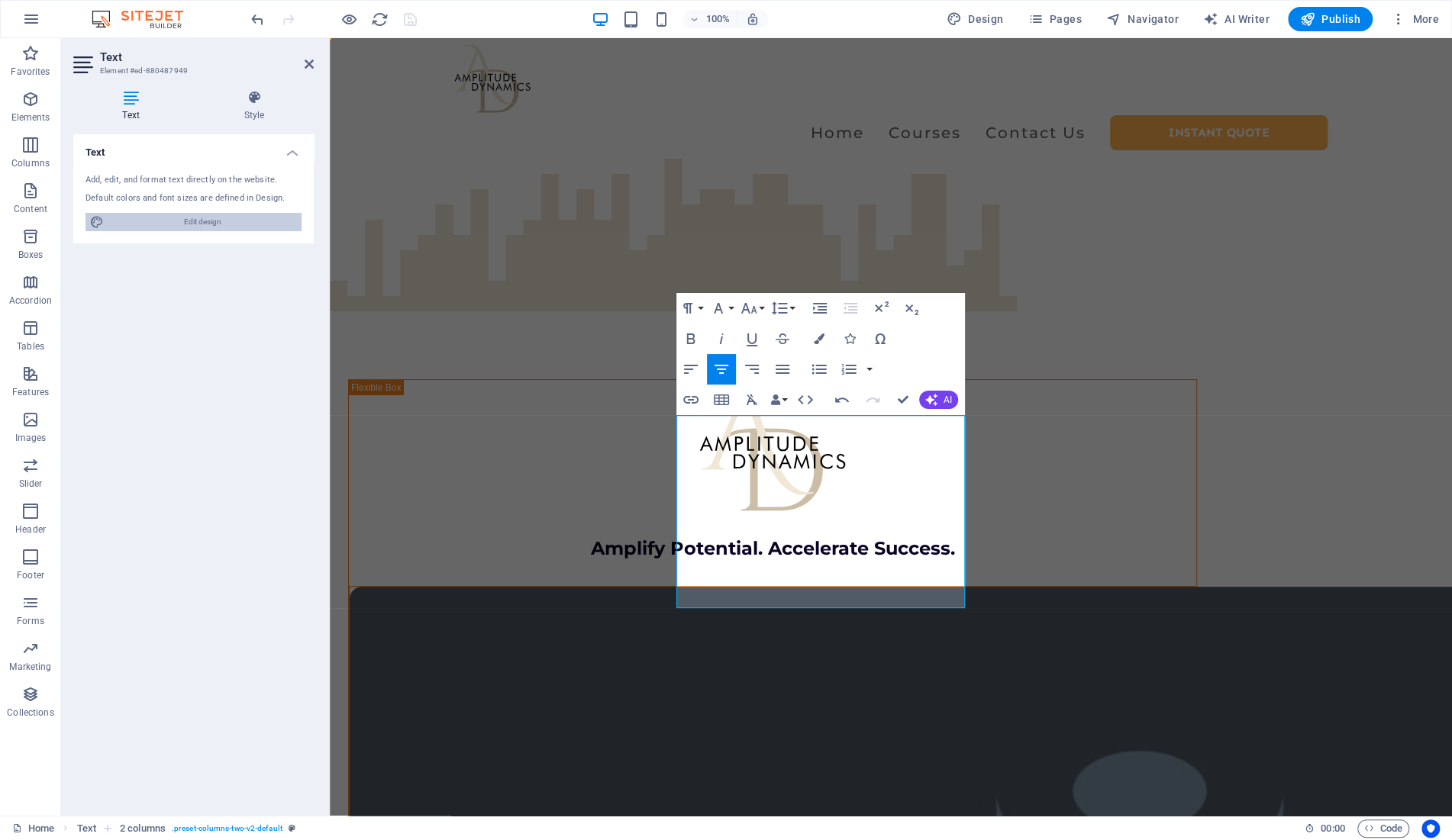
click at [202, 221] on span "Edit design" at bounding box center [203, 222] width 189 height 18
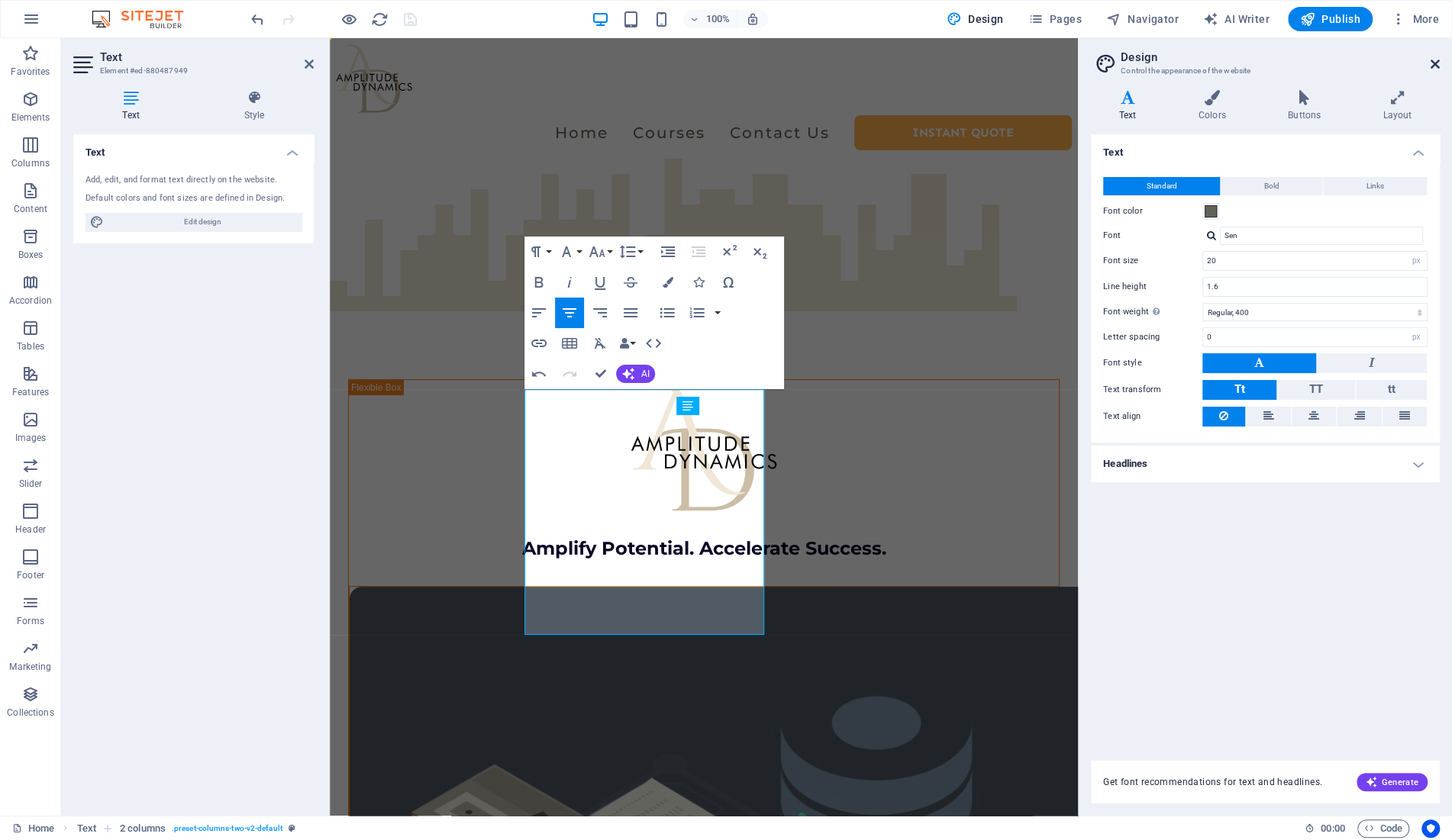
click at [1431, 64] on icon at bounding box center [1435, 65] width 9 height 13
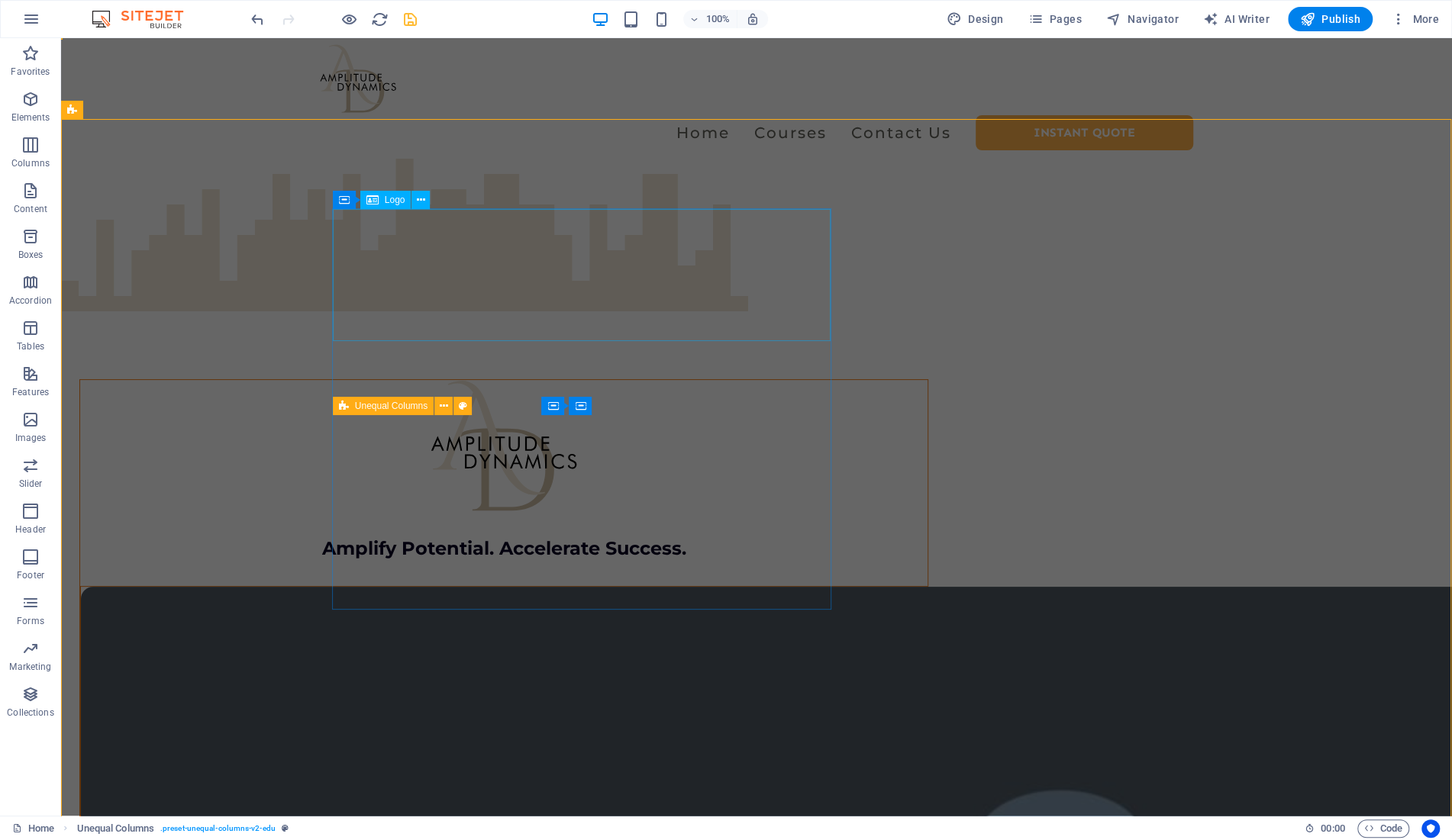
click at [601, 380] on div at bounding box center [503, 446] width 847 height 132
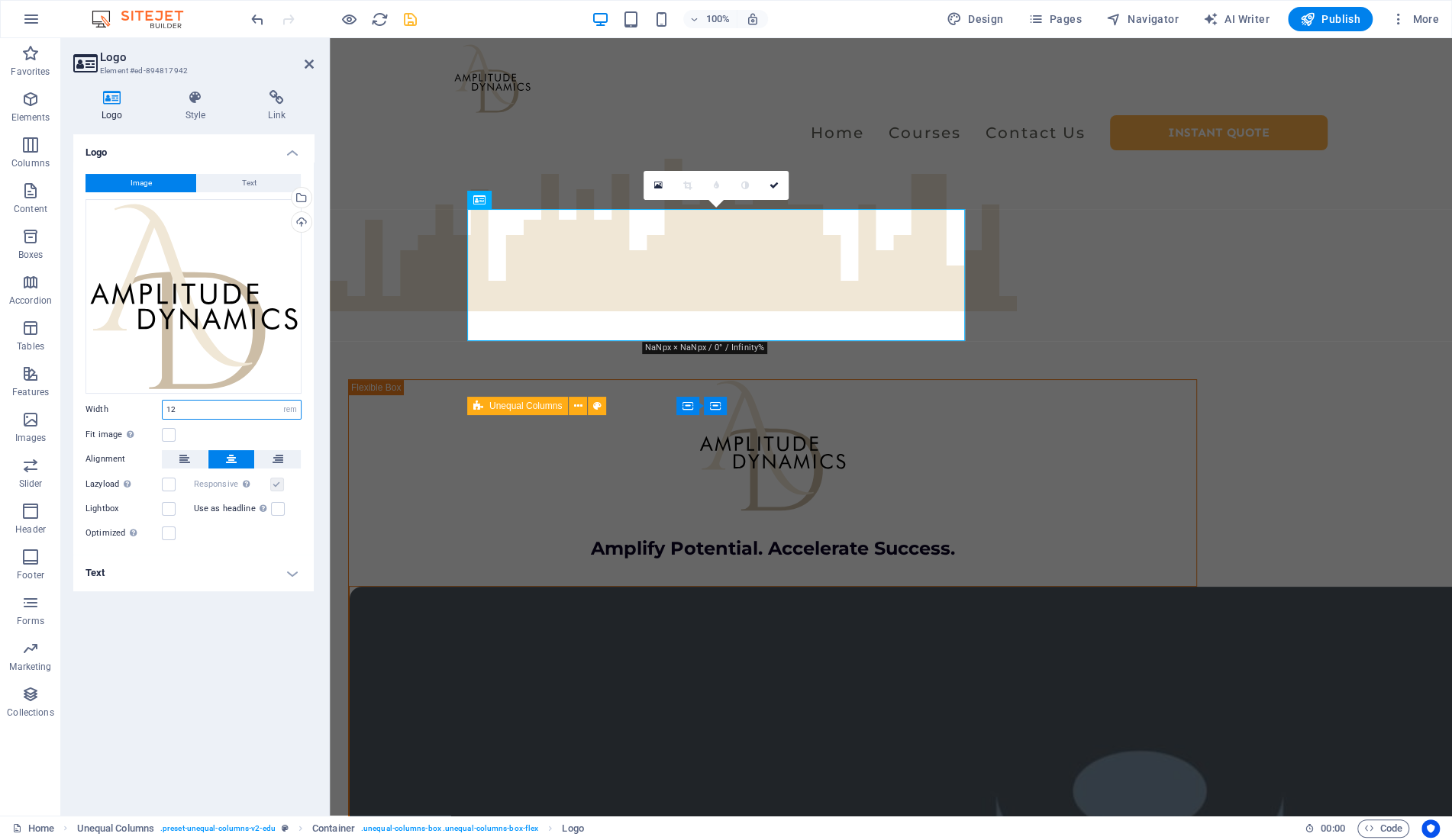
click at [197, 404] on input "12" at bounding box center [232, 410] width 138 height 18
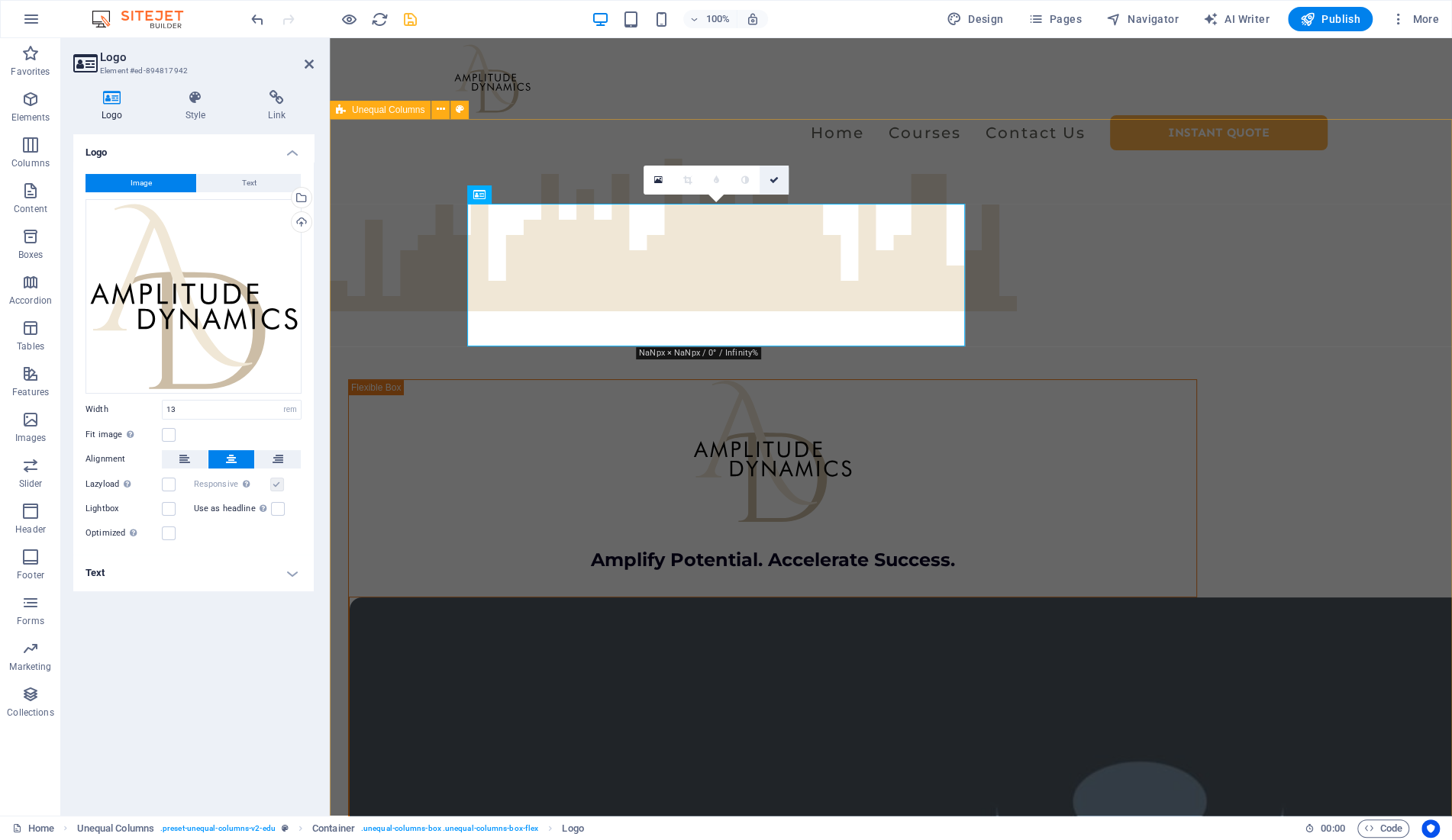
click at [775, 181] on icon at bounding box center [774, 180] width 9 height 9
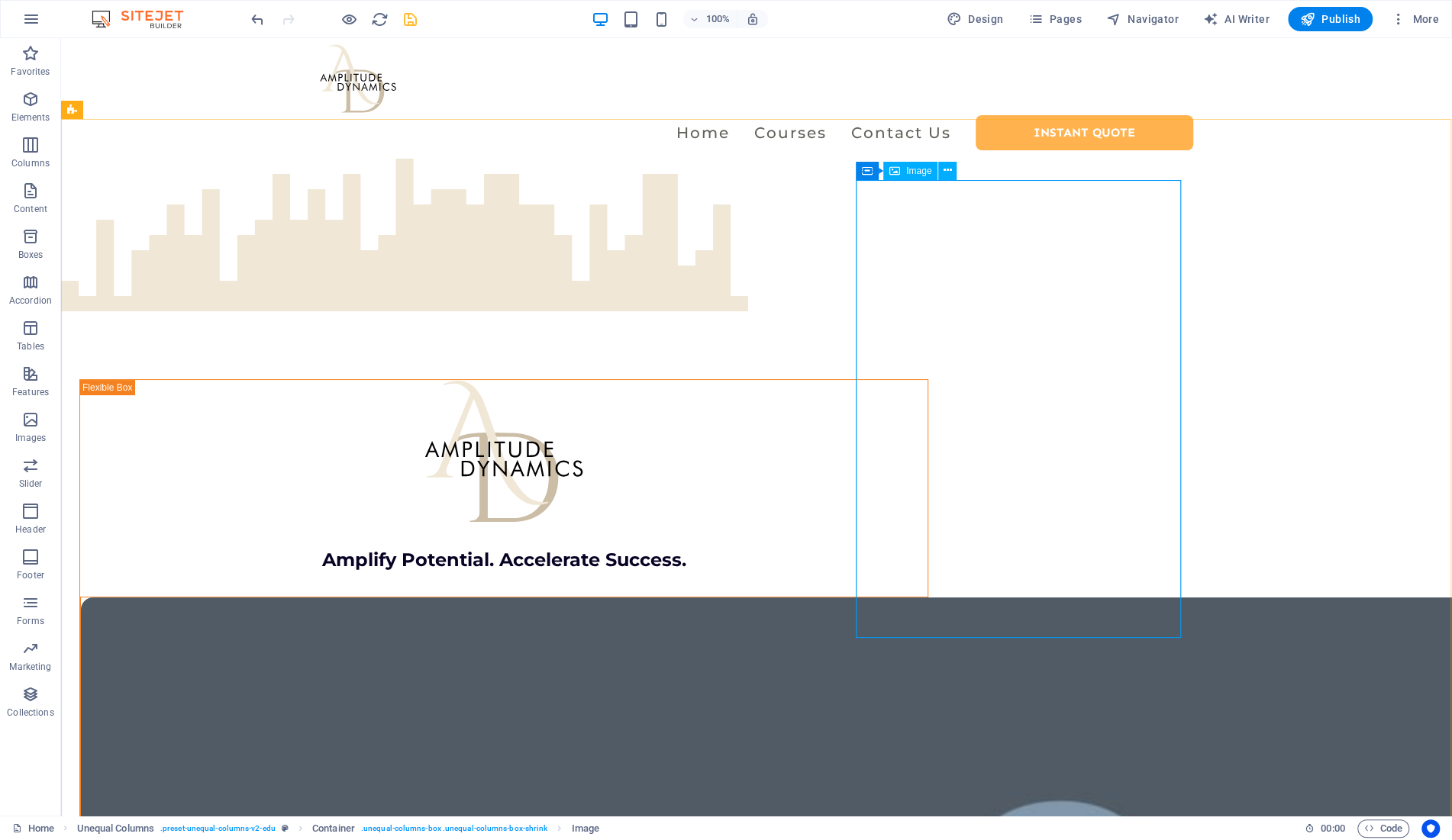
click at [916, 173] on span "Image" at bounding box center [919, 171] width 25 height 9
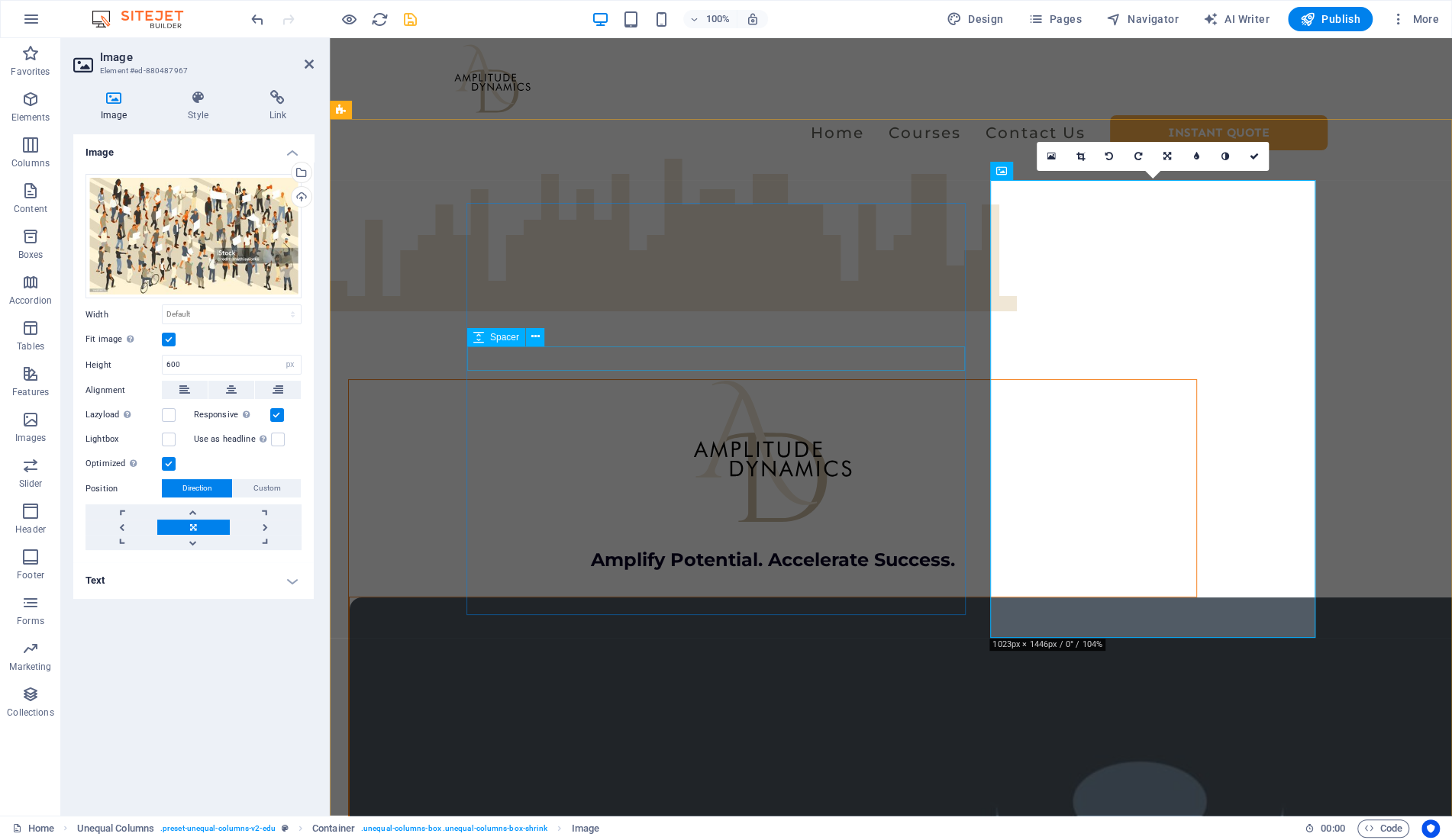
click at [706, 380] on div at bounding box center [772, 451] width 847 height 143
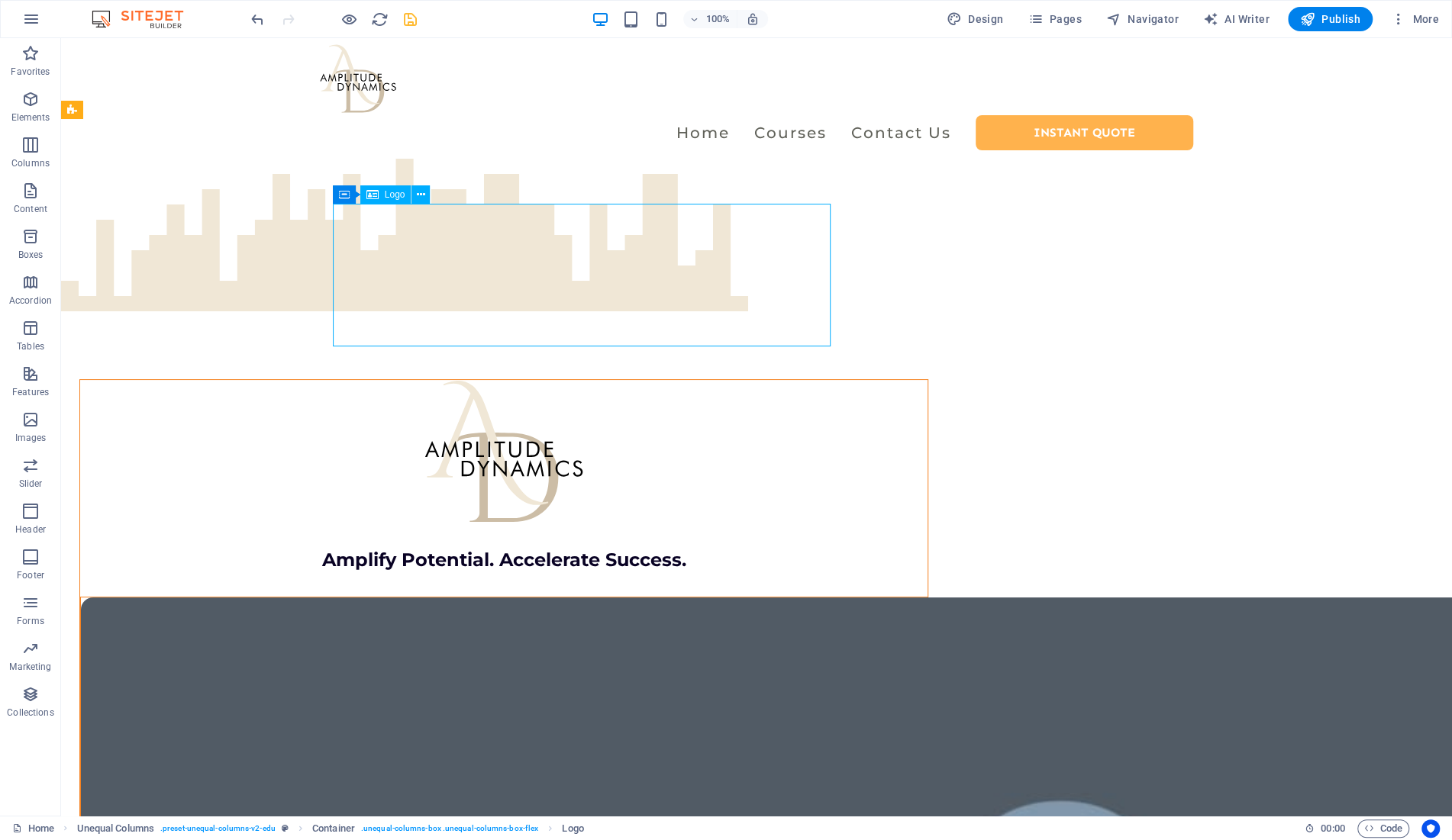
click at [582, 380] on div at bounding box center [503, 451] width 847 height 143
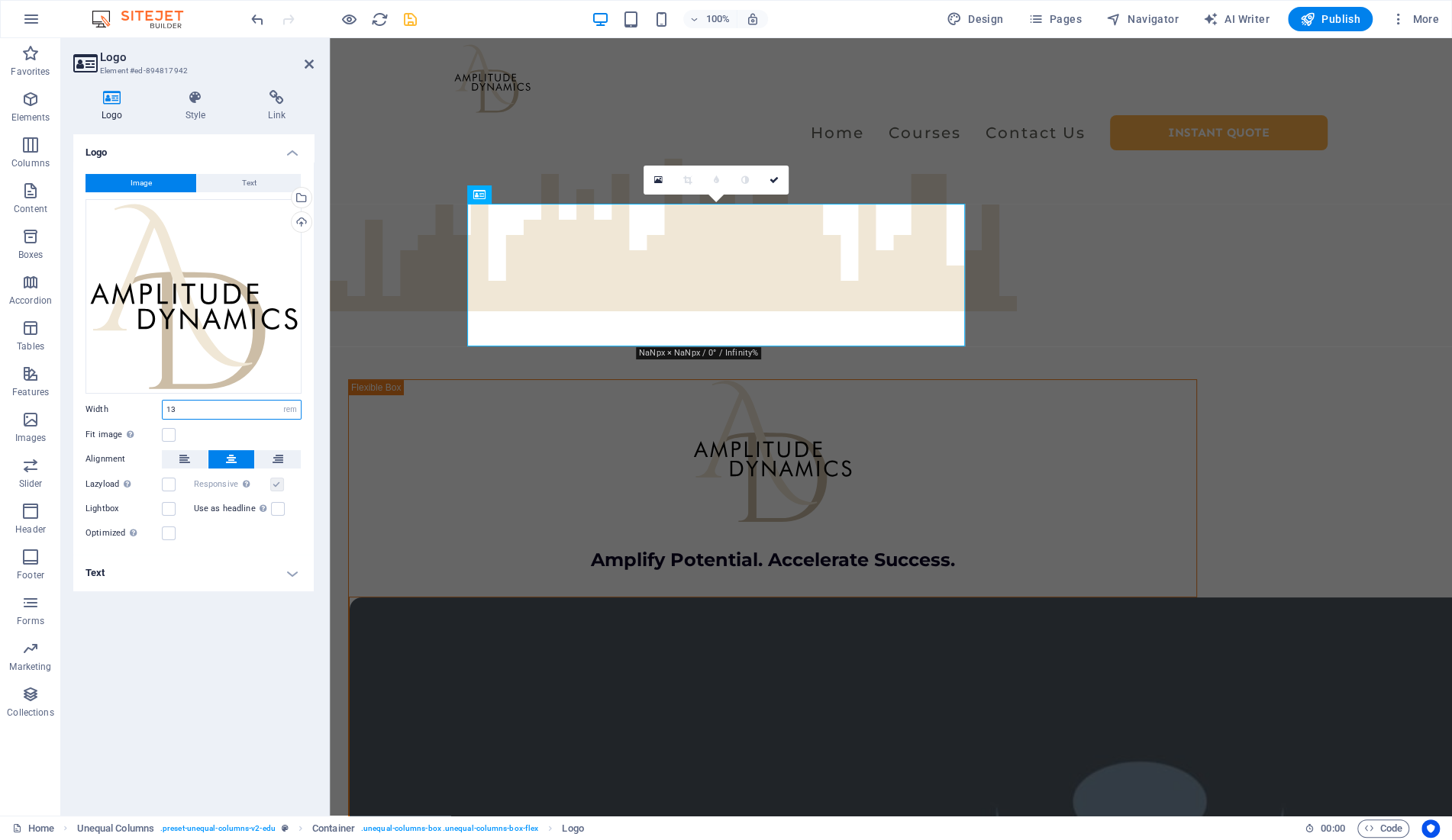
drag, startPoint x: 188, startPoint y: 407, endPoint x: 94, endPoint y: 403, distance: 94.1
click at [163, 403] on input "13" at bounding box center [232, 410] width 138 height 18
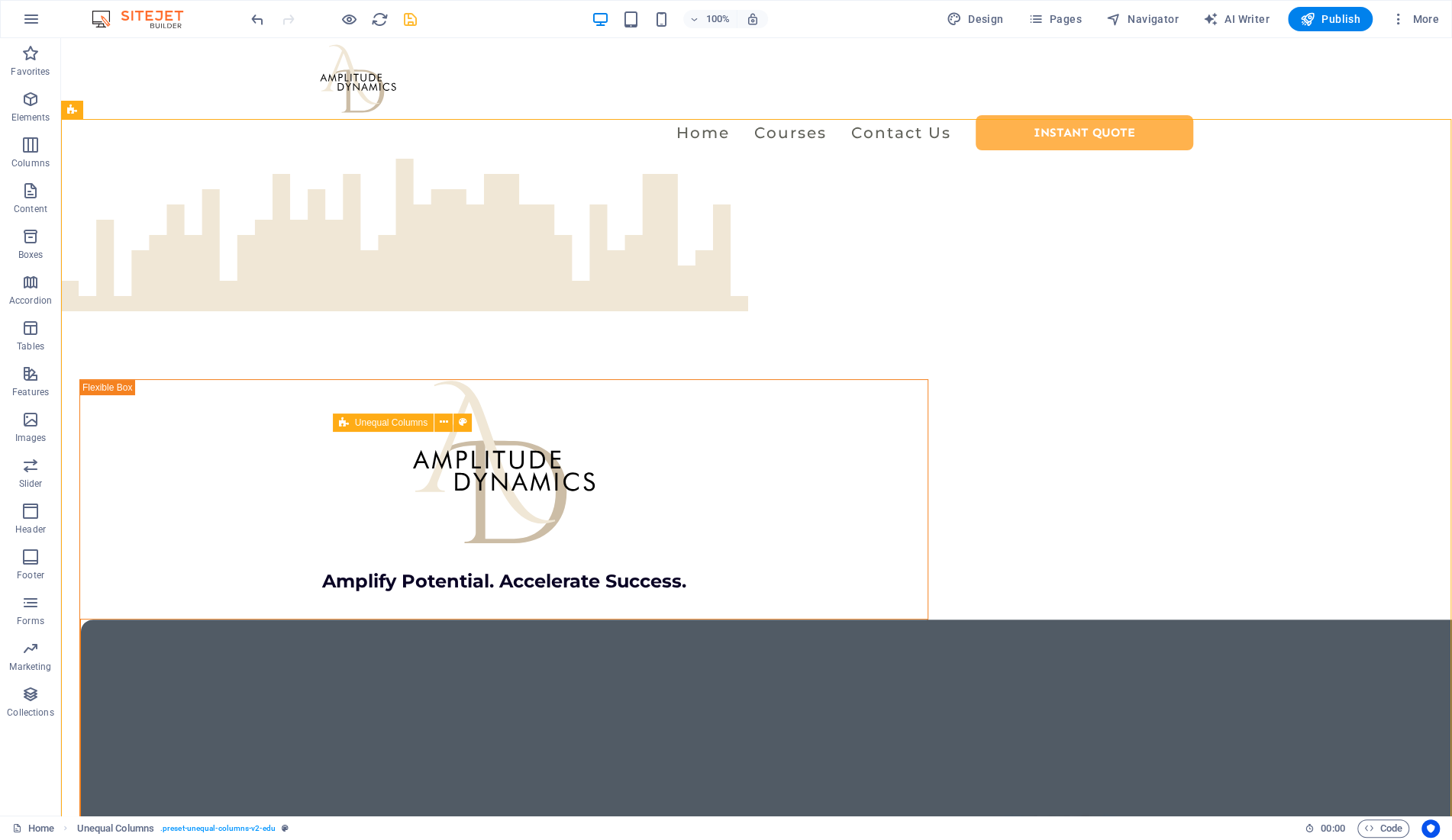
click at [407, 14] on icon "save" at bounding box center [411, 20] width 18 height 18
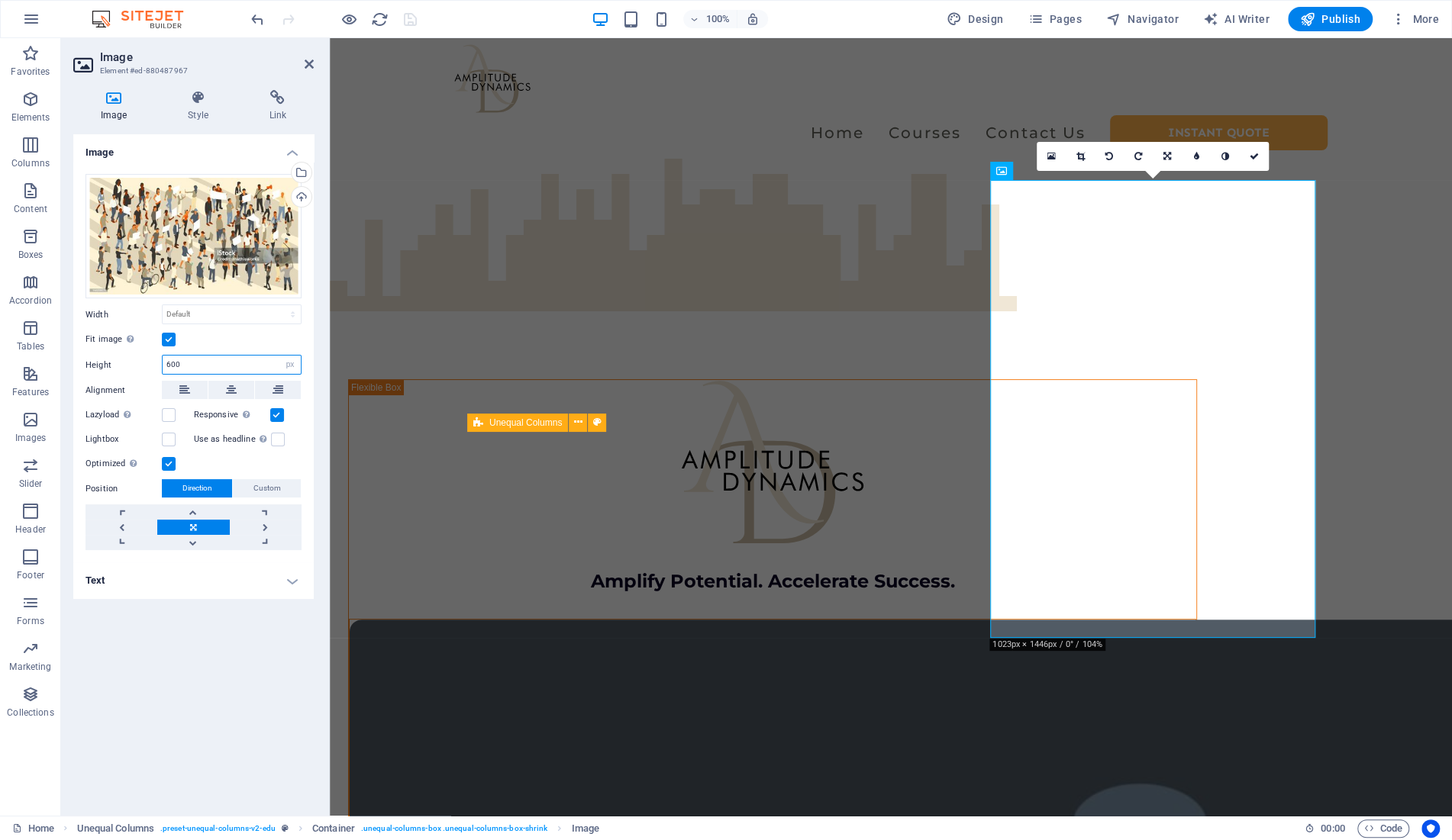
drag, startPoint x: 129, startPoint y: 359, endPoint x: 1, endPoint y: 350, distance: 128.3
click at [163, 356] on input "600" at bounding box center [232, 365] width 138 height 18
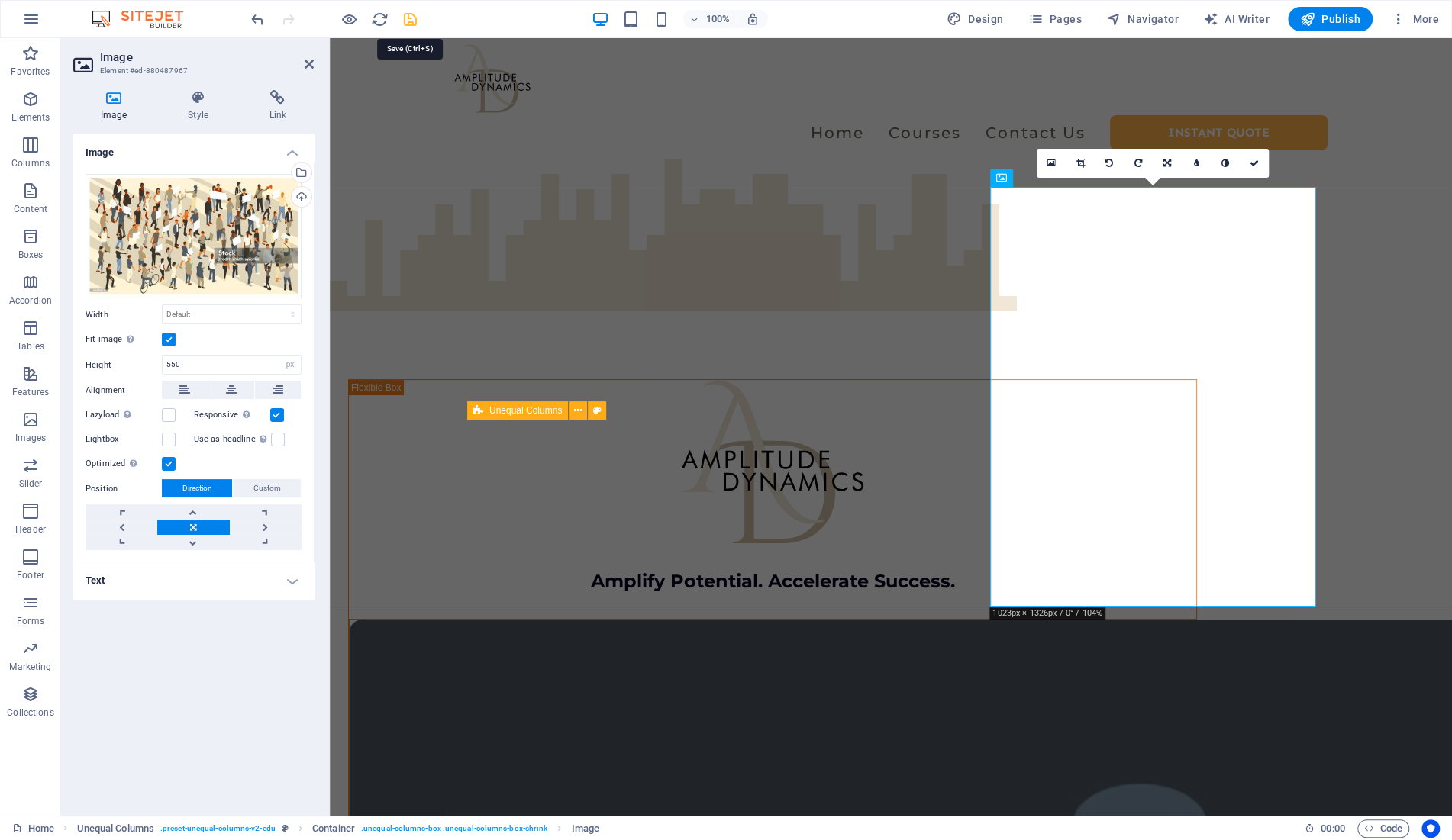
click at [408, 26] on icon "save" at bounding box center [411, 20] width 18 height 18
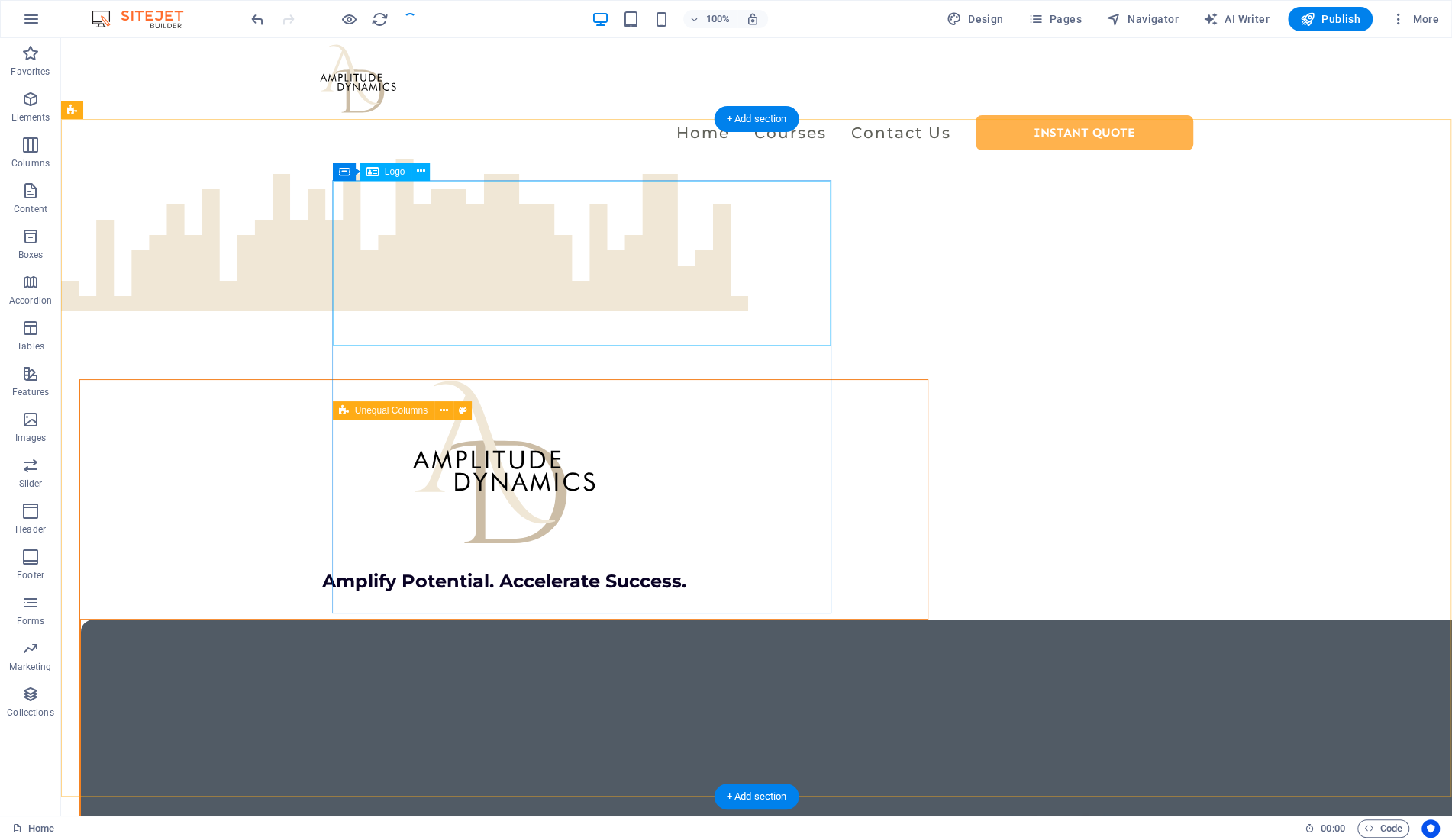
click at [377, 380] on div at bounding box center [503, 463] width 847 height 165
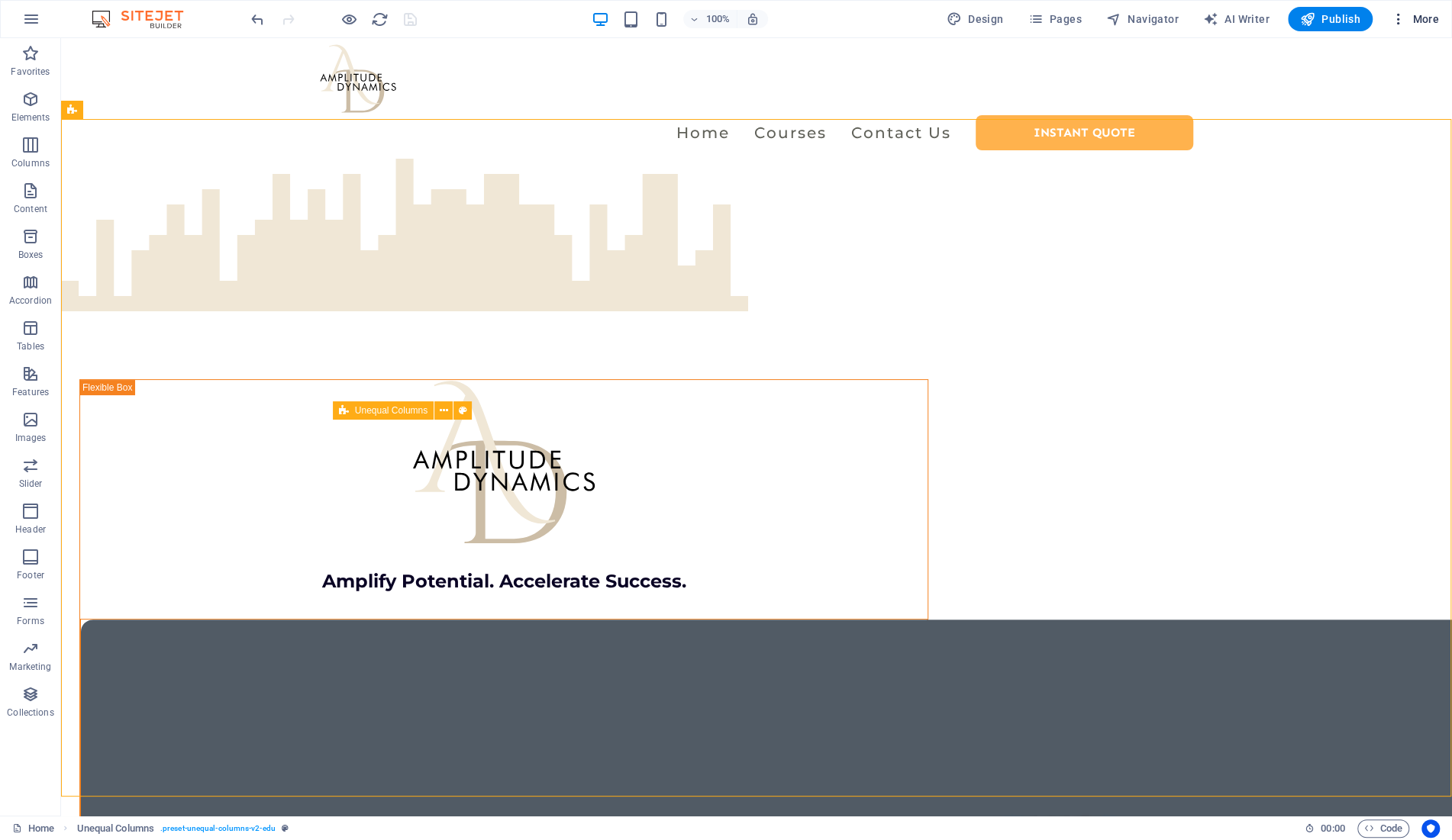
click at [1419, 21] on span "More" at bounding box center [1415, 19] width 49 height 15
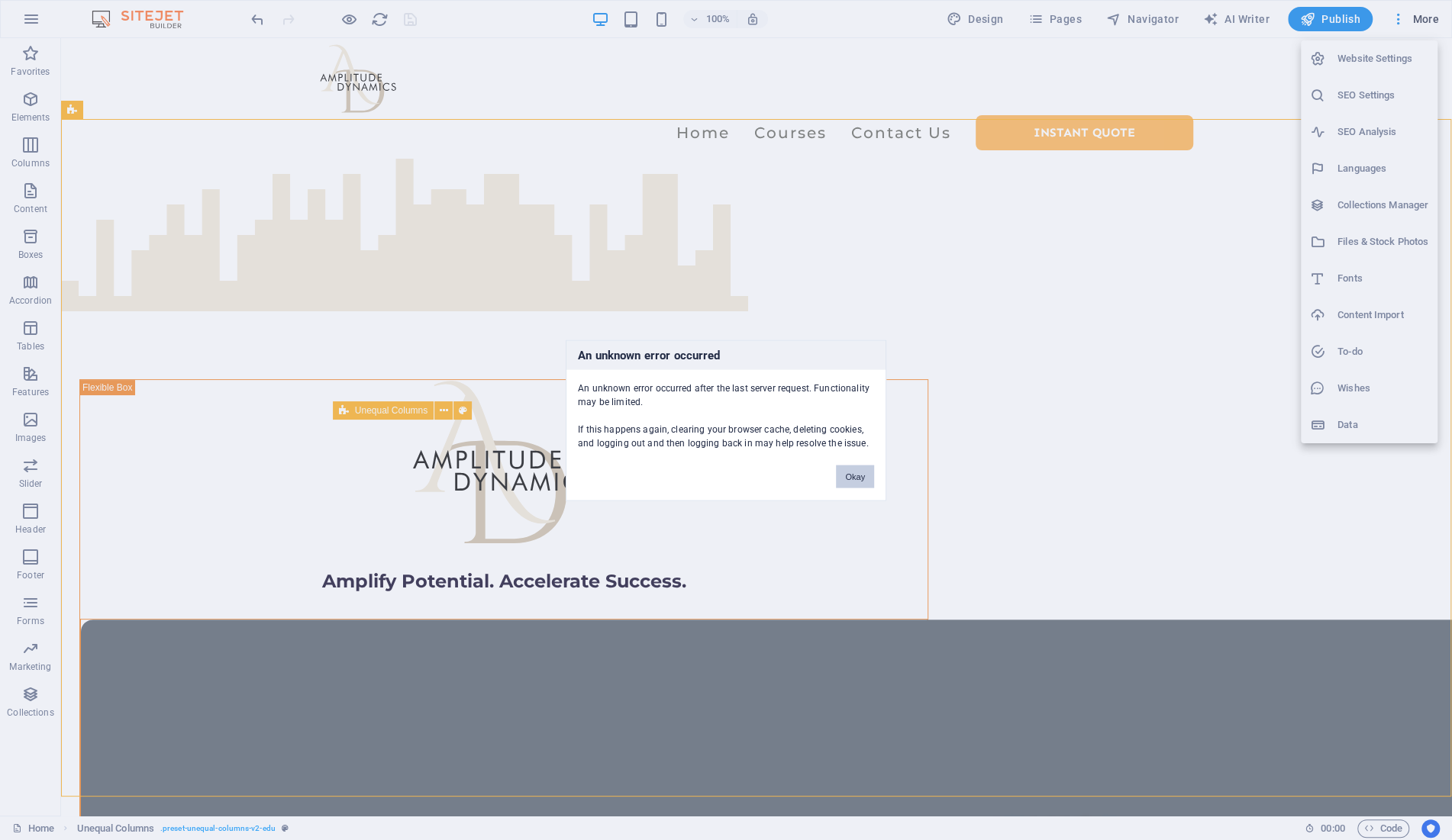
click at [851, 470] on button "Okay" at bounding box center [854, 475] width 38 height 22
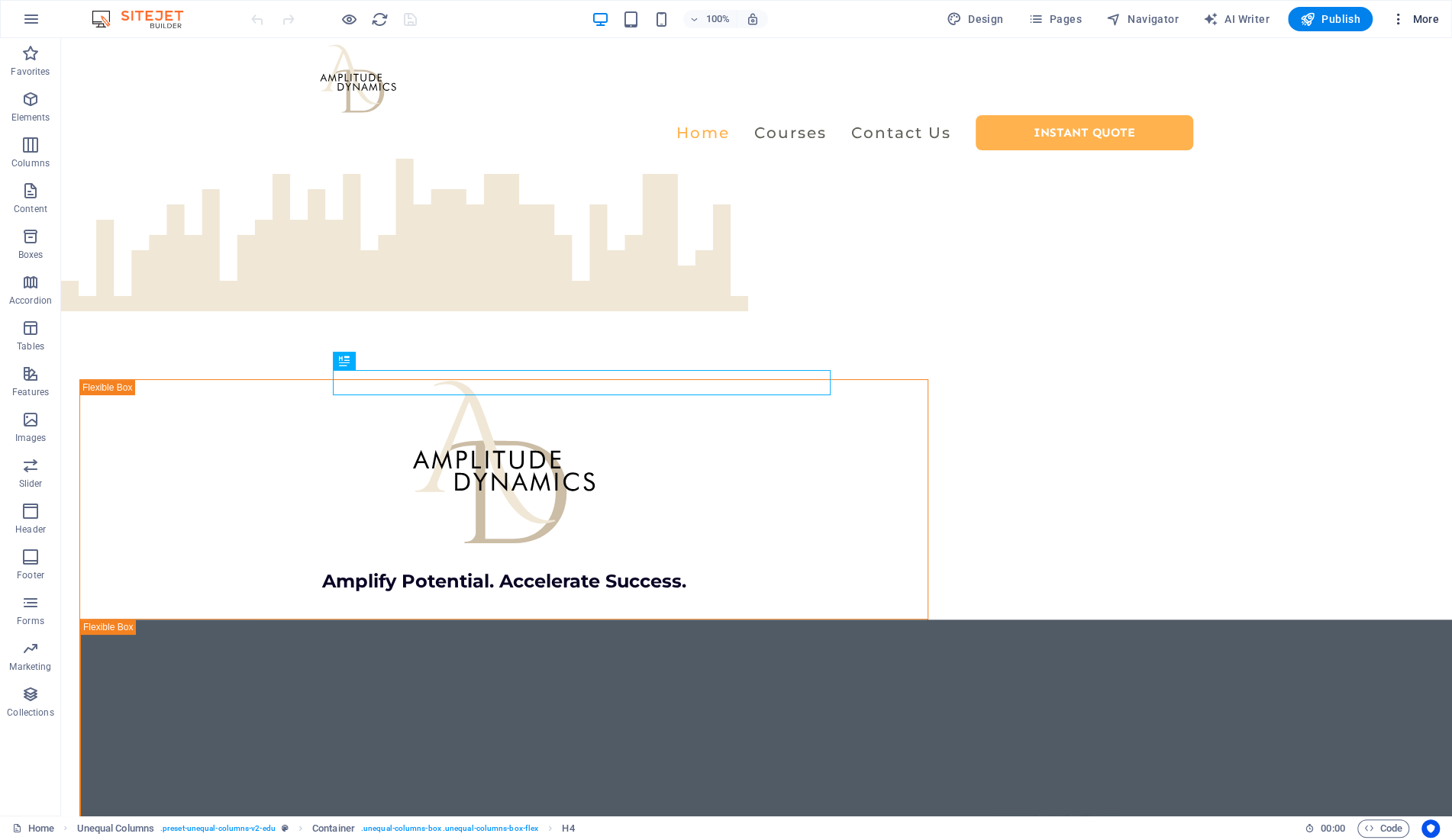
click at [1403, 22] on icon "button" at bounding box center [1398, 19] width 15 height 15
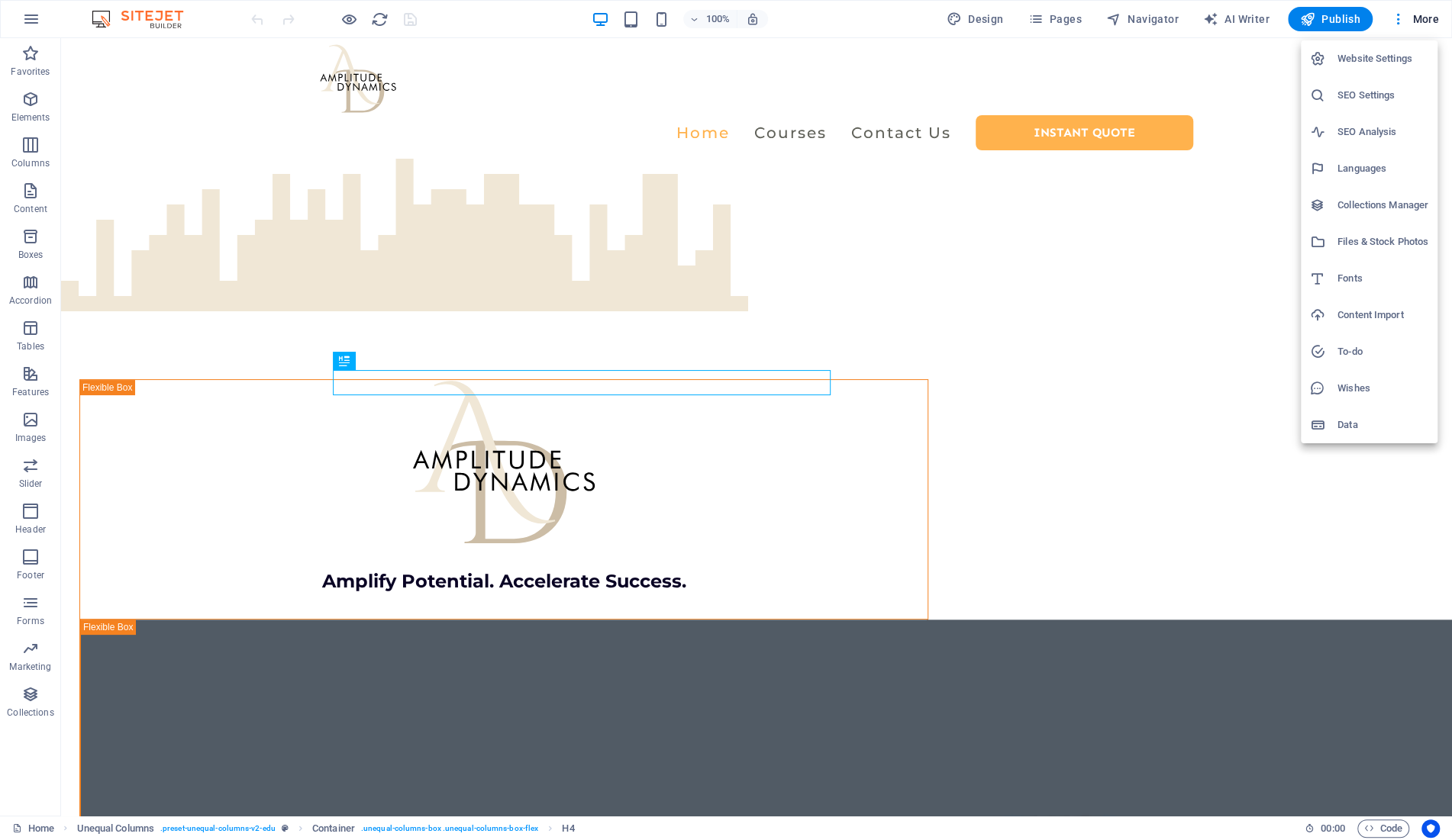
click at [1378, 314] on h6 "Content Import" at bounding box center [1383, 315] width 91 height 18
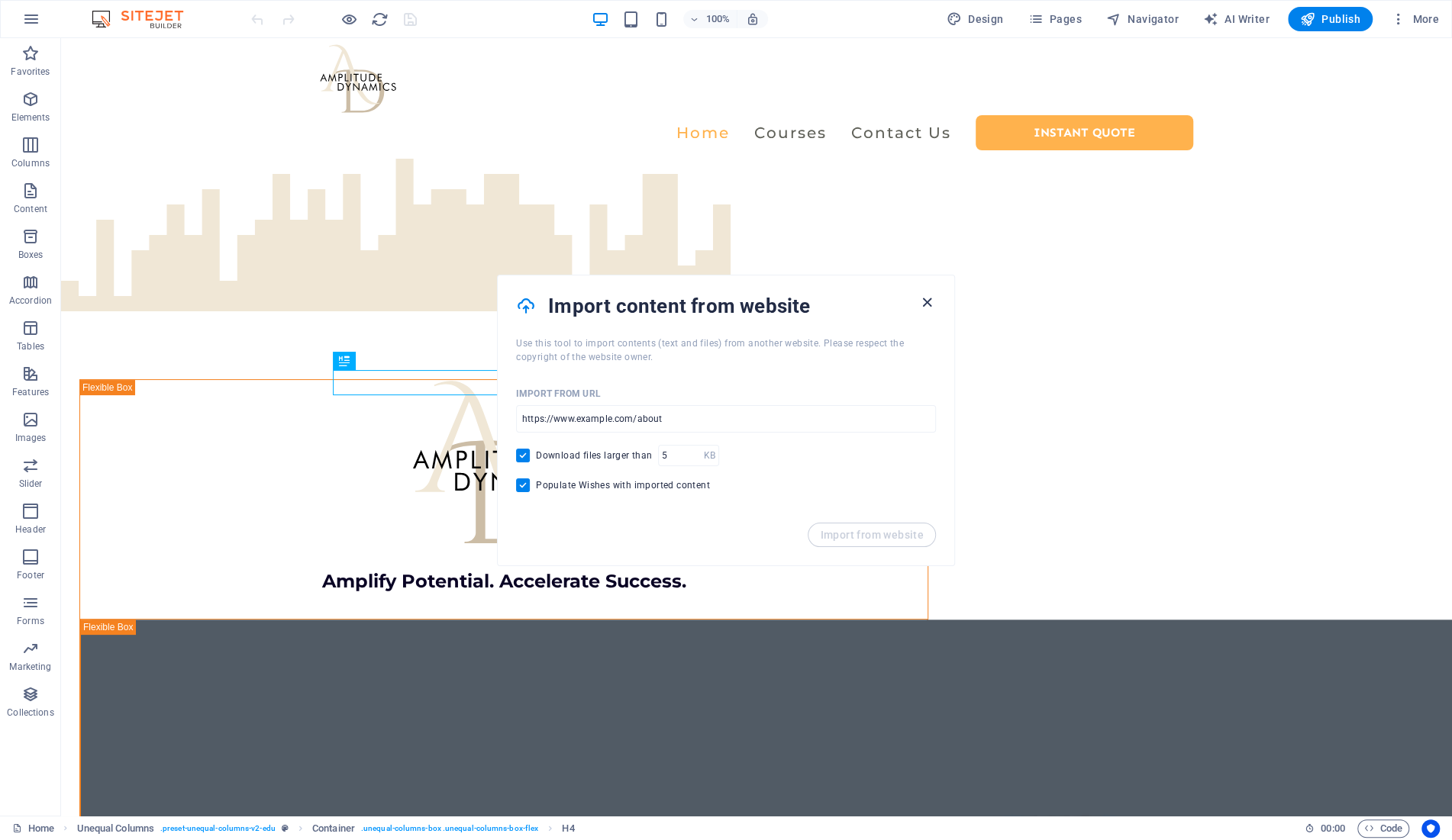
drag, startPoint x: 926, startPoint y: 299, endPoint x: 977, endPoint y: 252, distance: 69.4
click at [926, 299] on icon "button" at bounding box center [927, 303] width 18 height 18
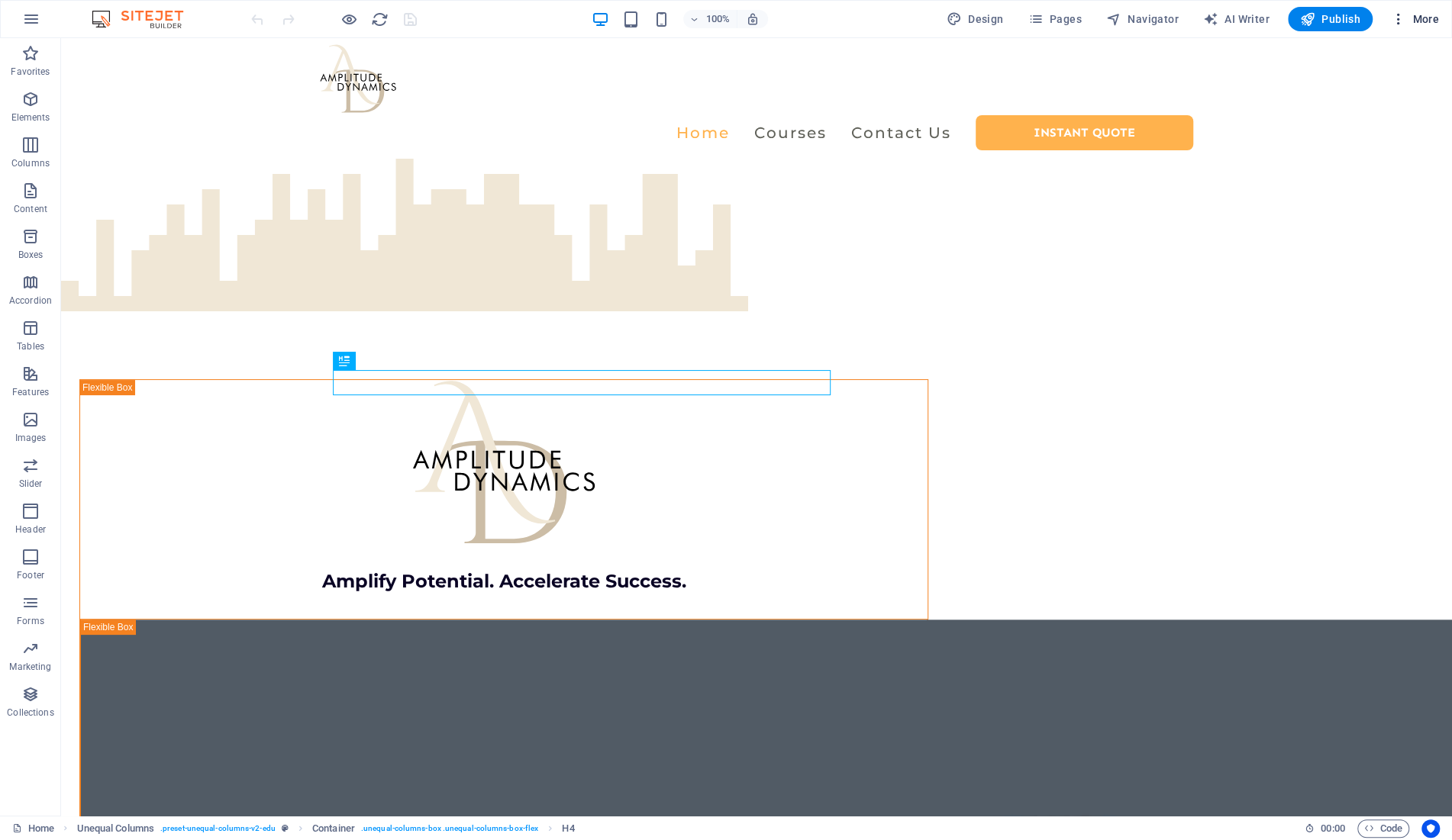
click at [1417, 18] on span "More" at bounding box center [1415, 19] width 49 height 15
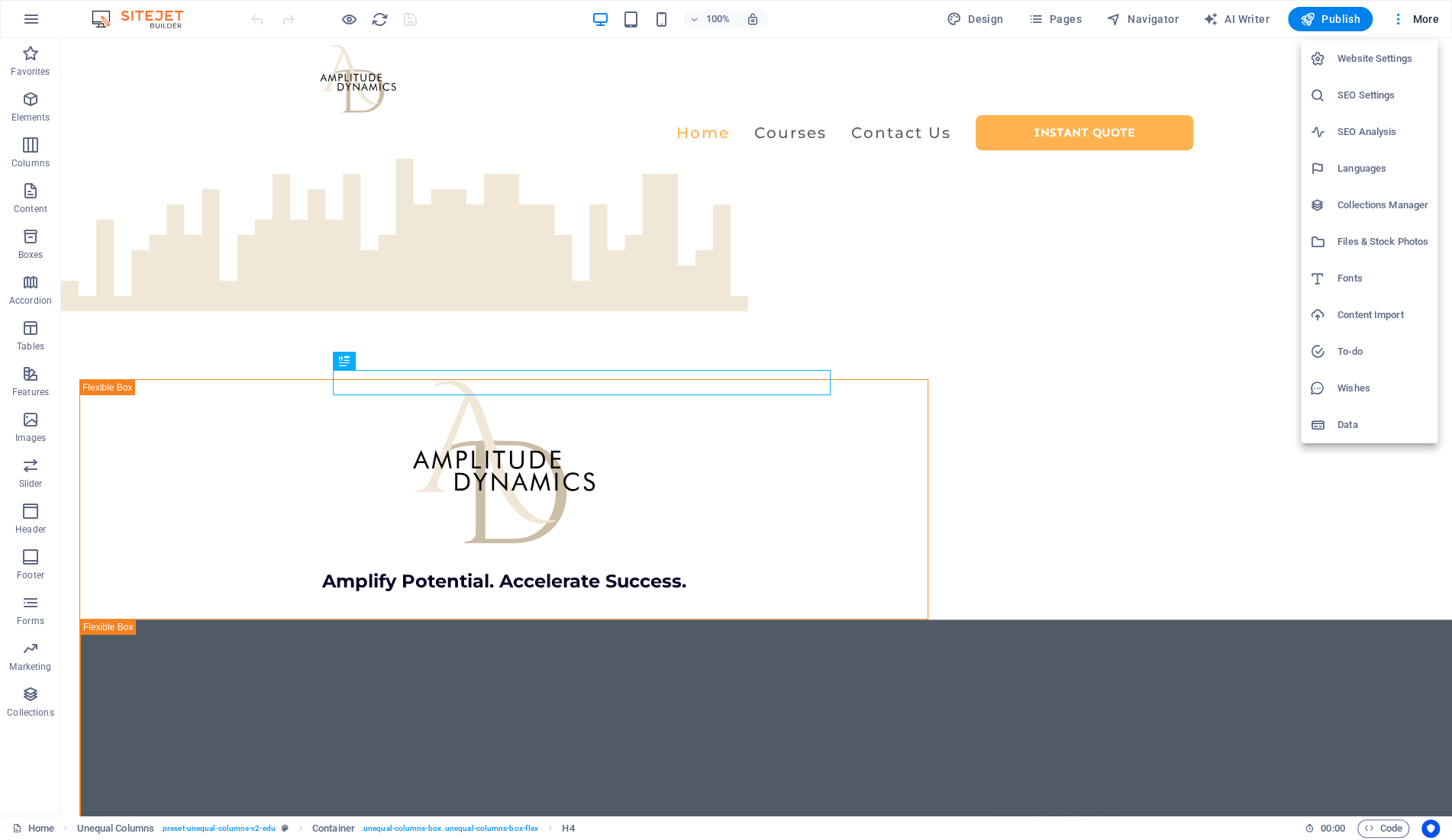
click at [1366, 423] on h6 "Data" at bounding box center [1383, 425] width 91 height 18
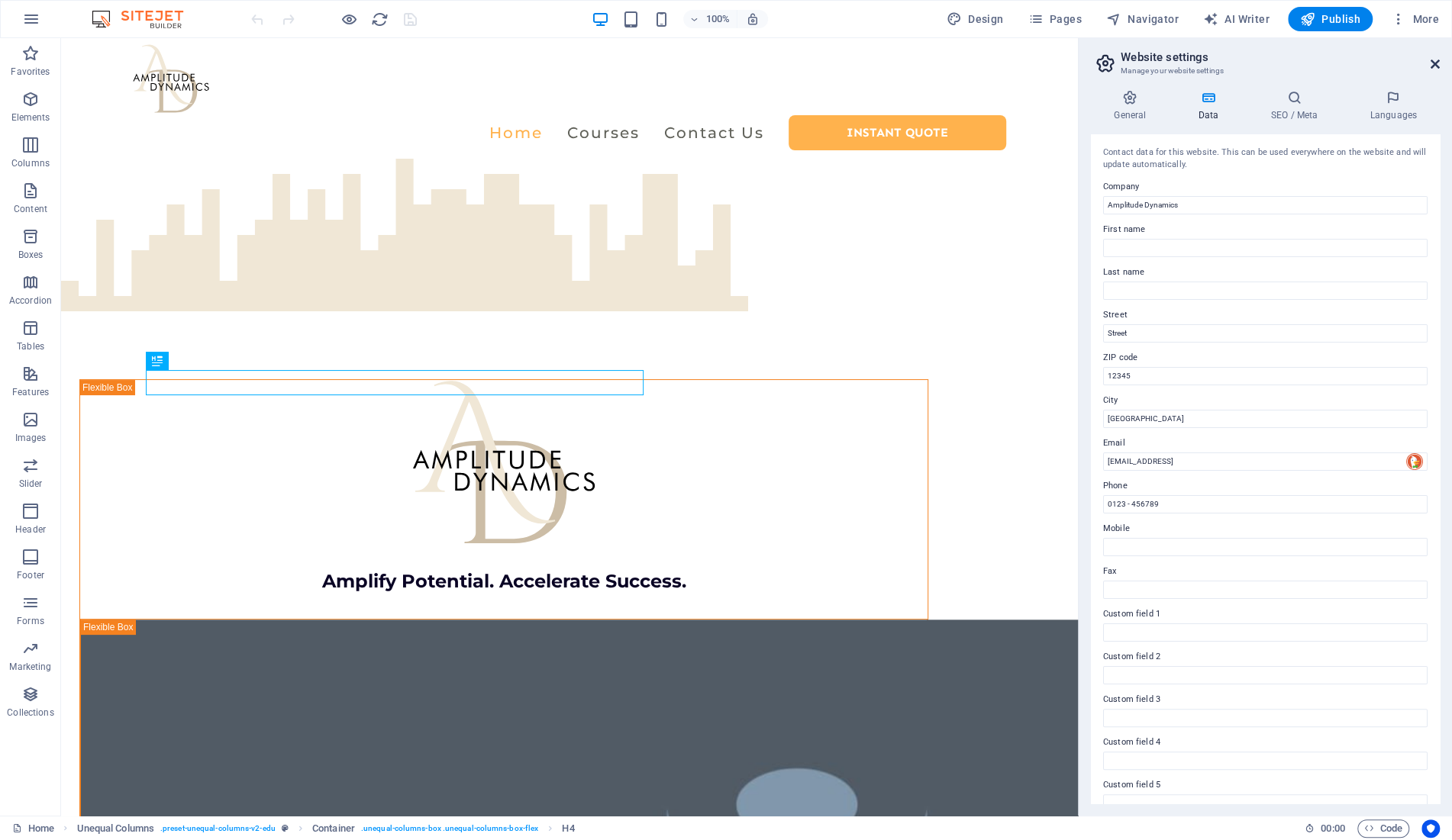
click at [1431, 63] on icon at bounding box center [1435, 65] width 9 height 13
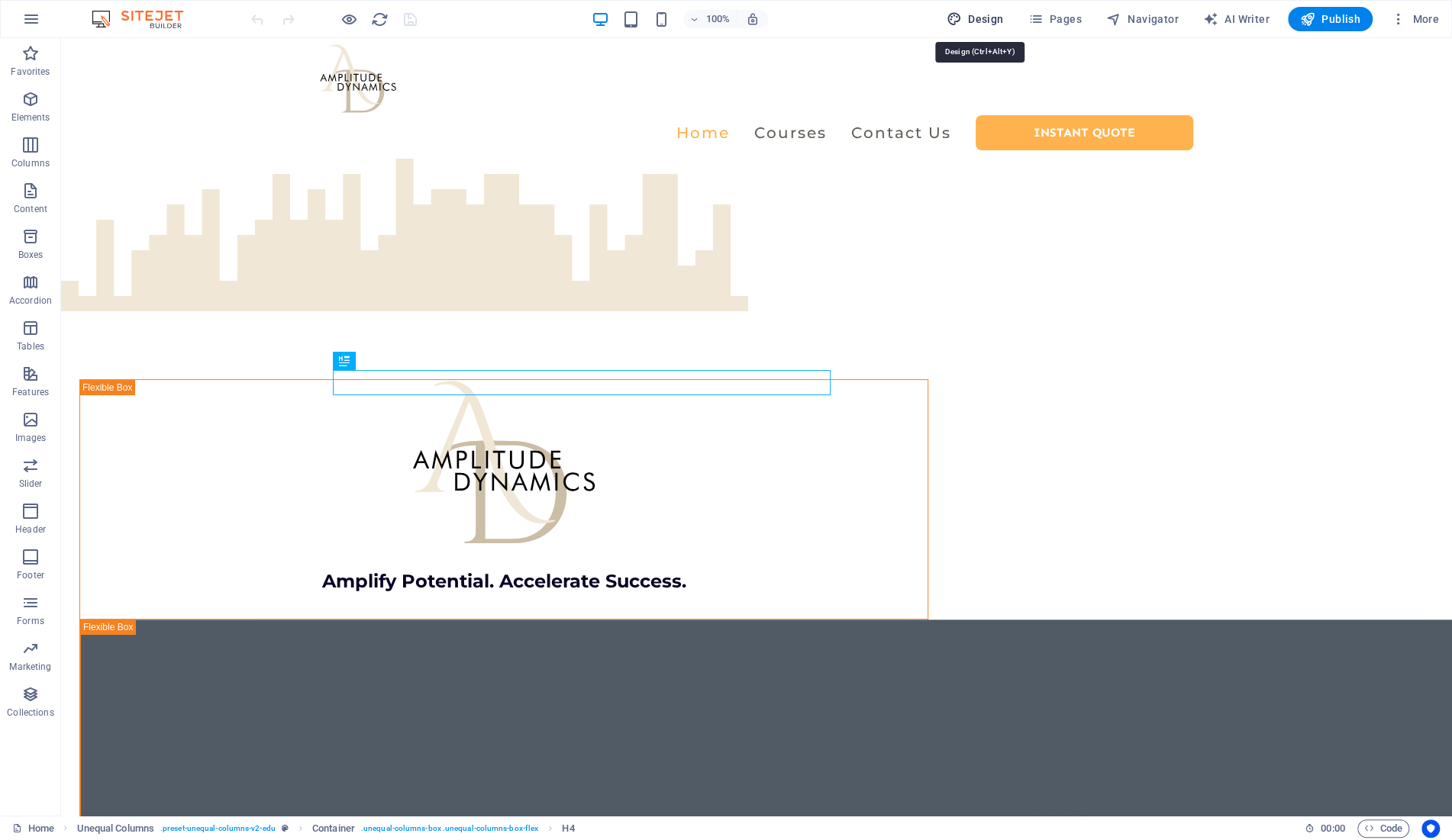
click at [978, 18] on span "Design" at bounding box center [976, 19] width 58 height 15
select select "px"
select select "400"
select select "px"
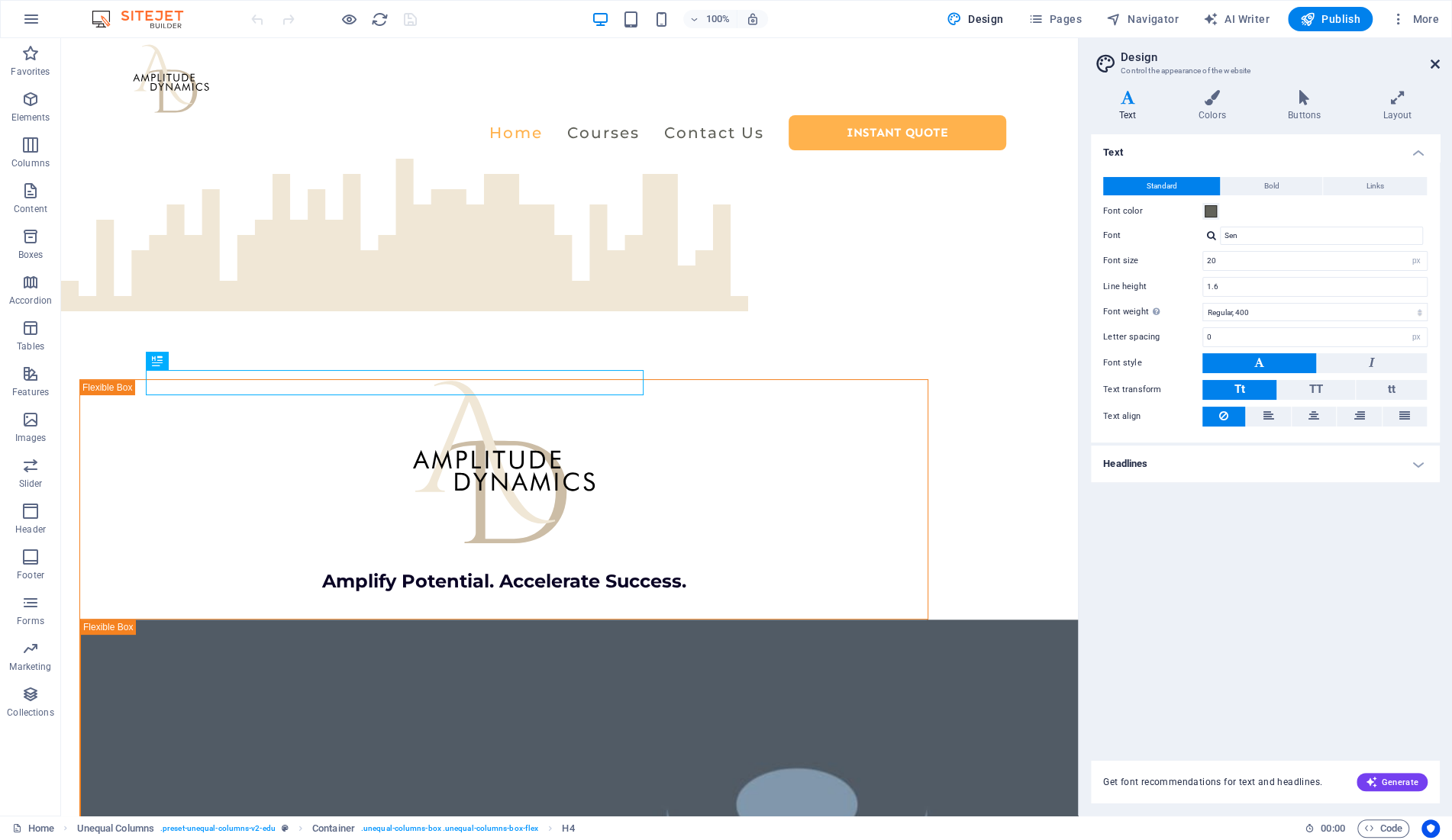
drag, startPoint x: 1435, startPoint y: 65, endPoint x: 1217, endPoint y: 264, distance: 295.2
click at [1435, 65] on icon at bounding box center [1435, 65] width 9 height 13
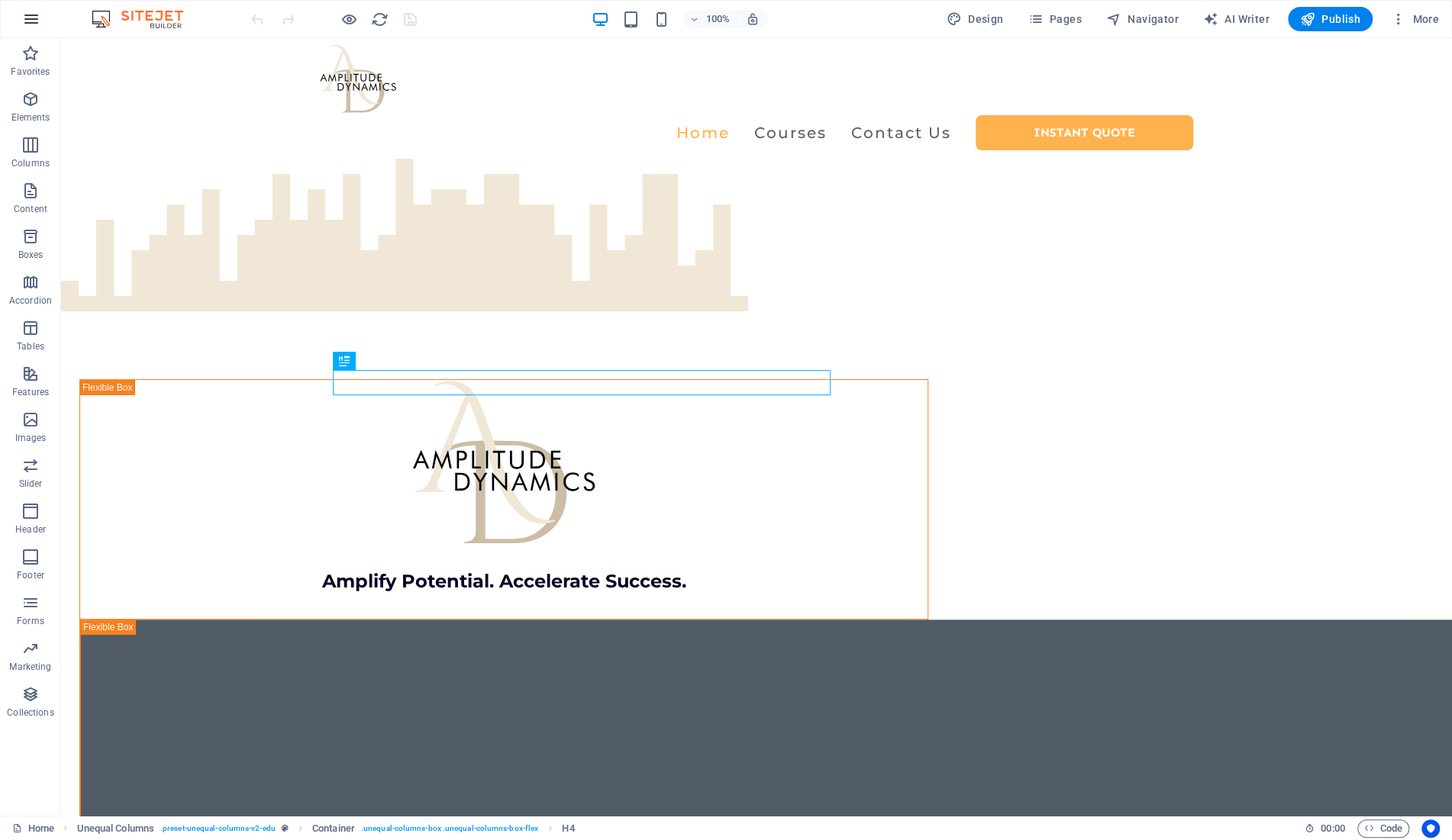
click at [22, 19] on button "button" at bounding box center [31, 19] width 37 height 37
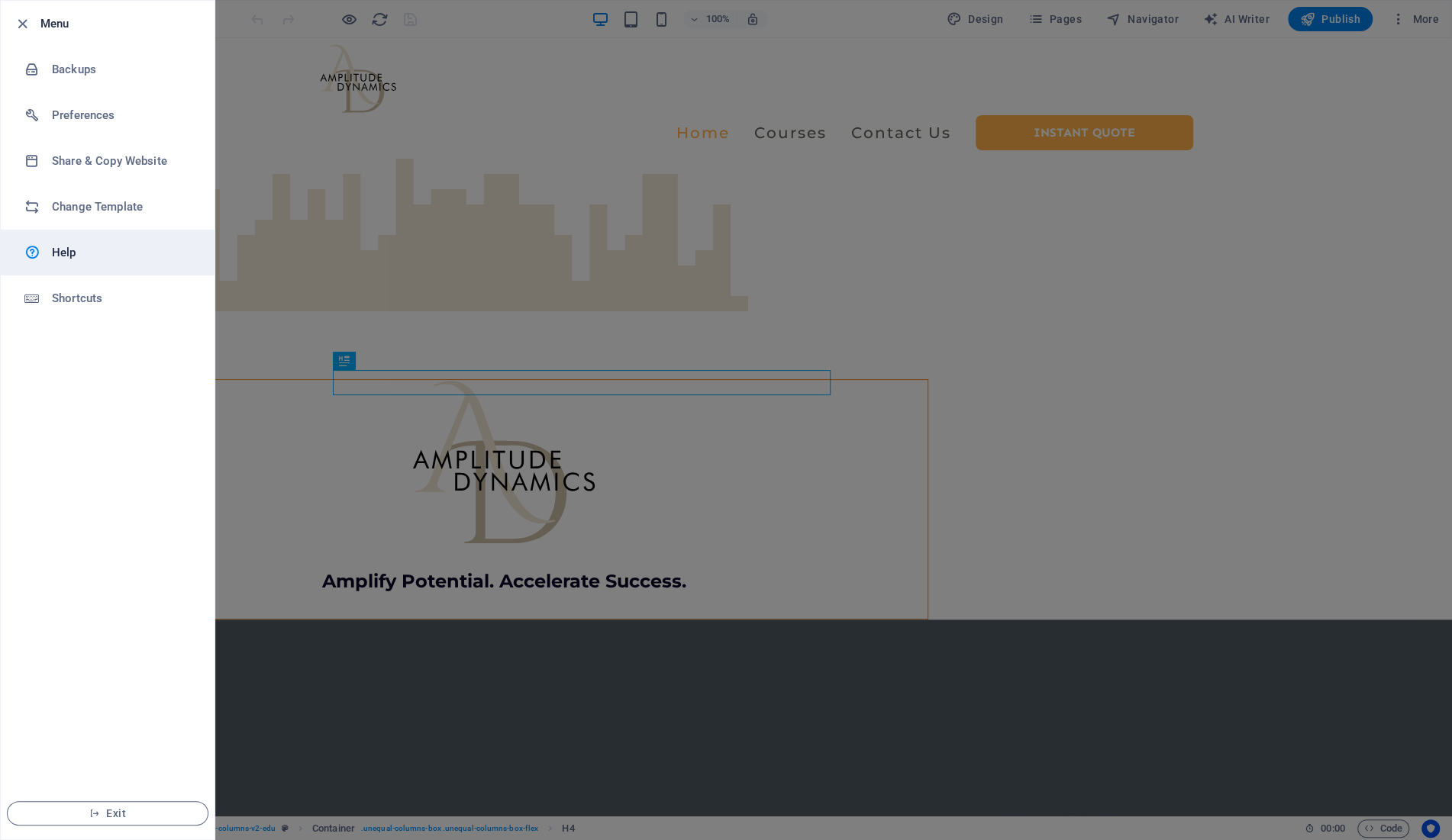
click at [78, 254] on h6 "Help" at bounding box center [122, 252] width 141 height 18
click at [1042, 712] on div at bounding box center [726, 420] width 1452 height 840
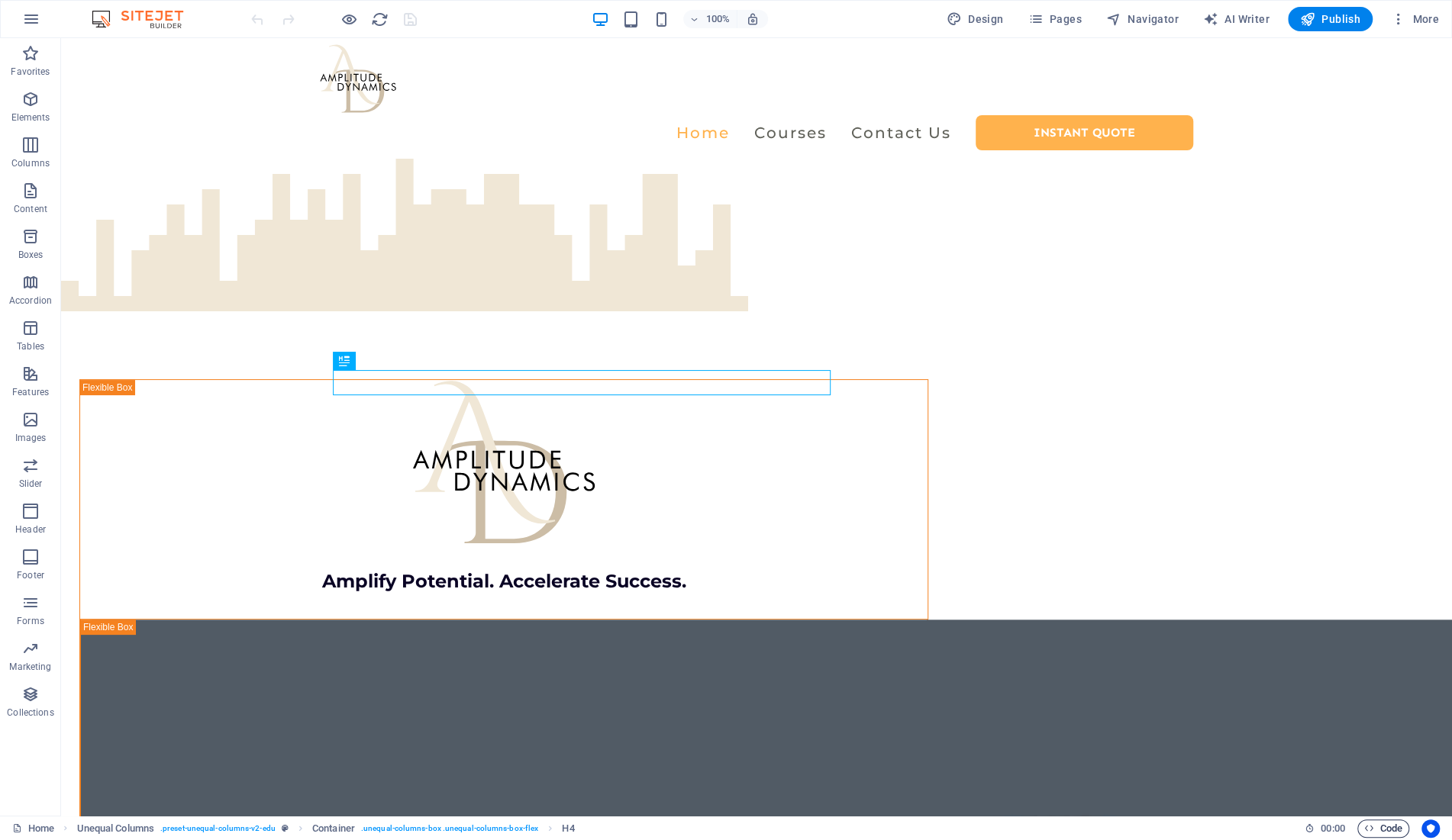
click at [1376, 830] on span "Code" at bounding box center [1383, 829] width 38 height 18
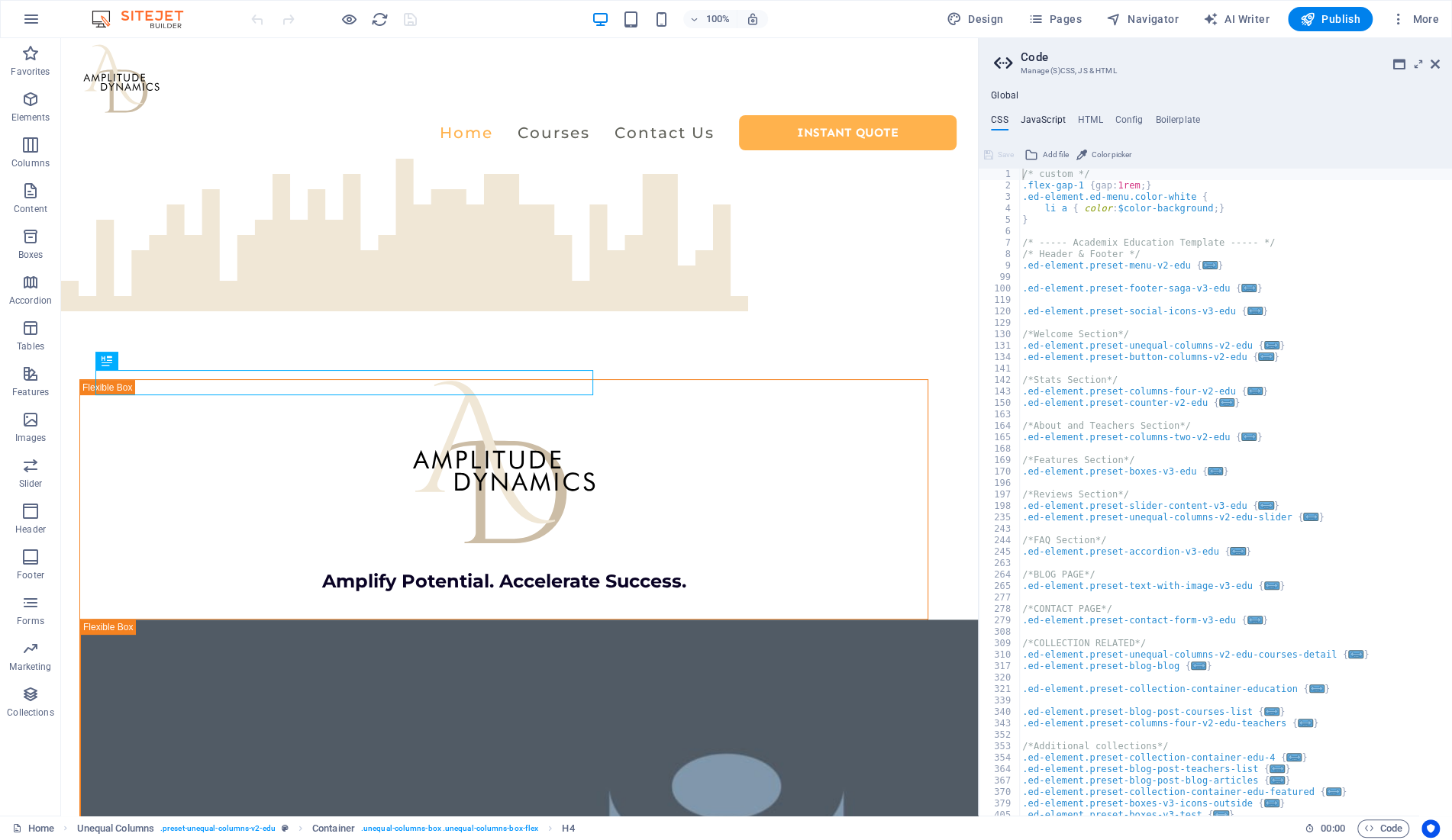
click at [1044, 115] on h4 "JavaScript" at bounding box center [1043, 122] width 45 height 17
type textarea "/* JS for preset "Menu V2" */"
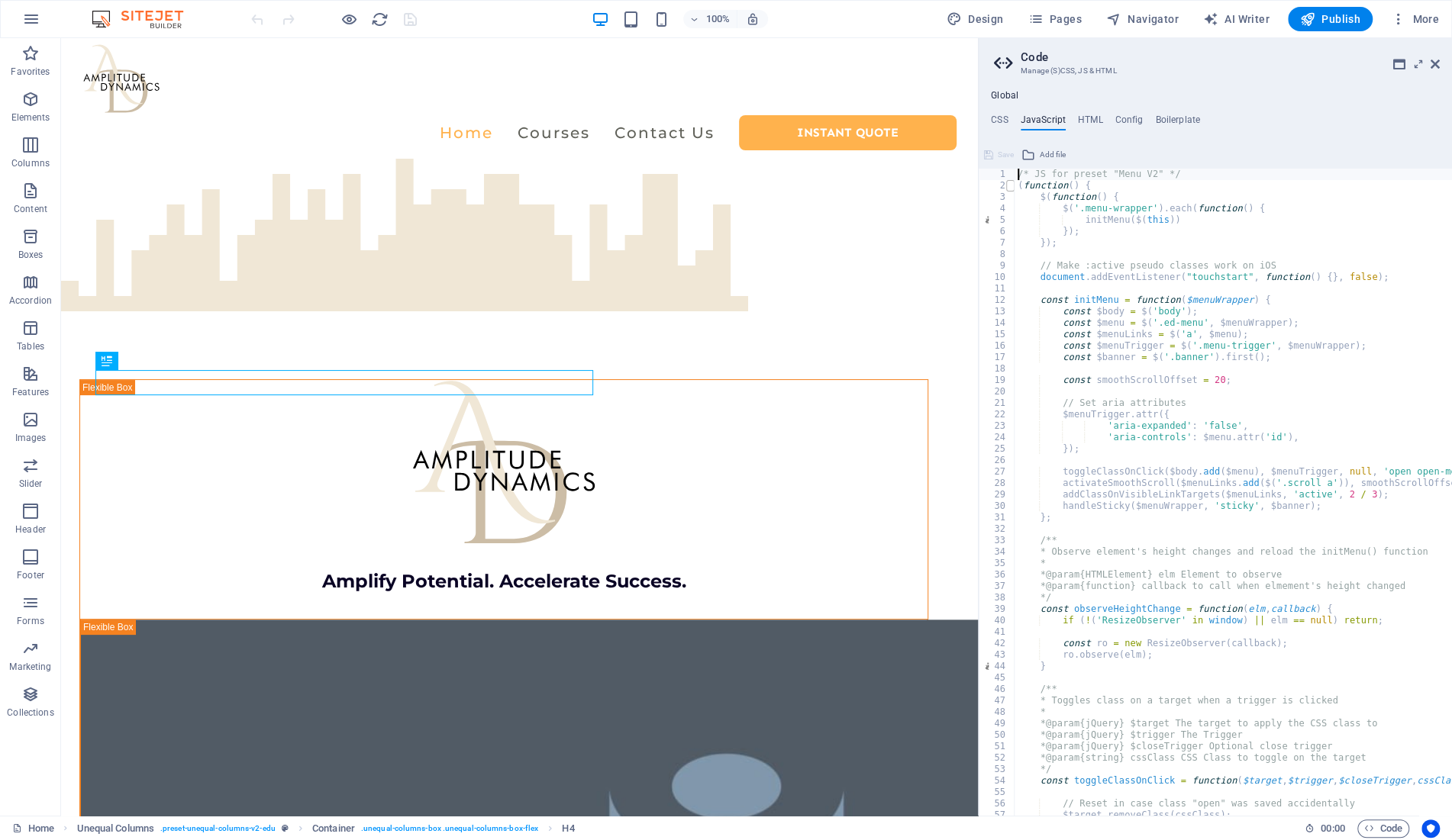
click at [1008, 187] on span at bounding box center [1010, 186] width 8 height 12
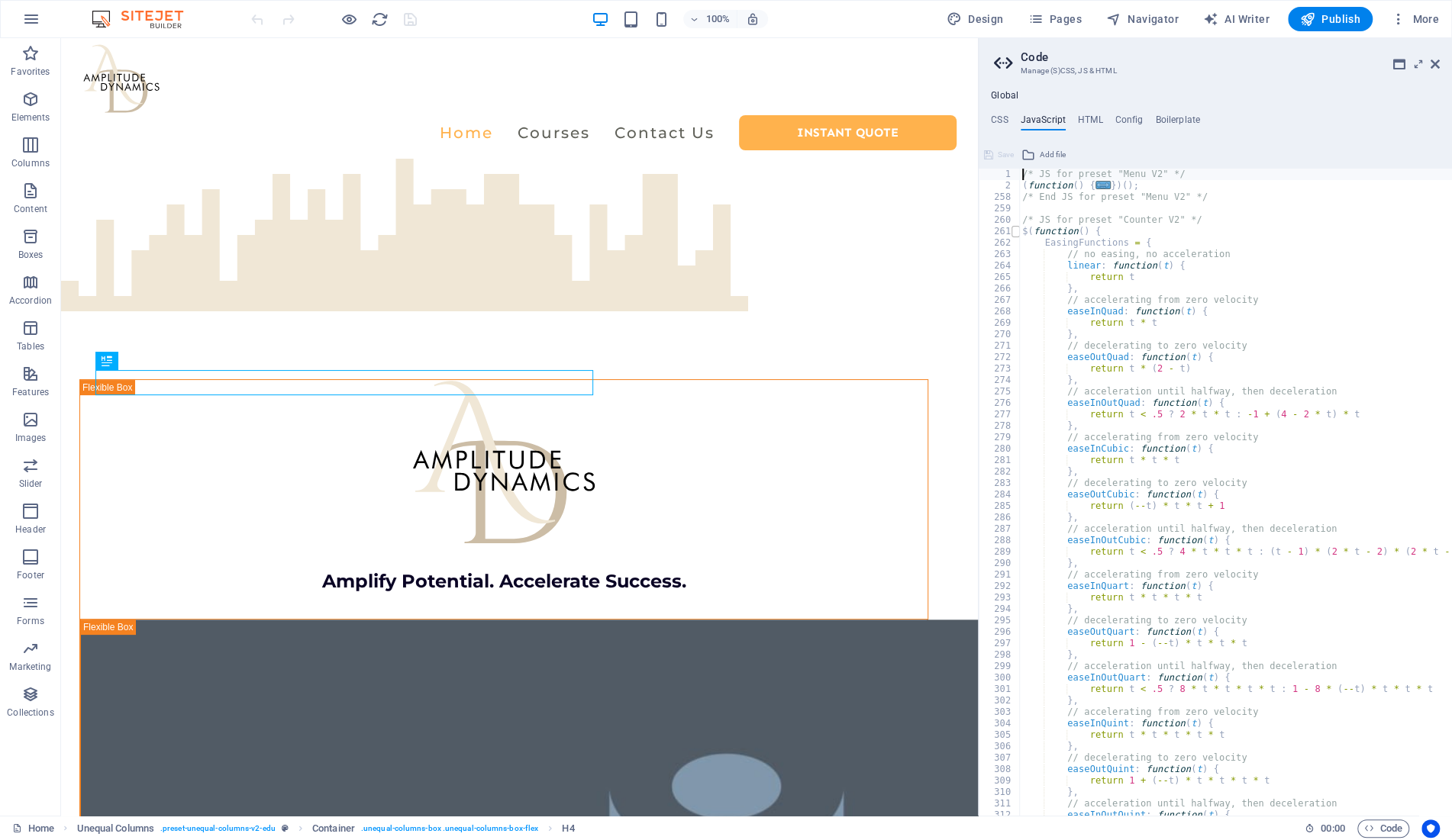
click at [1014, 233] on span at bounding box center [1015, 231] width 8 height 12
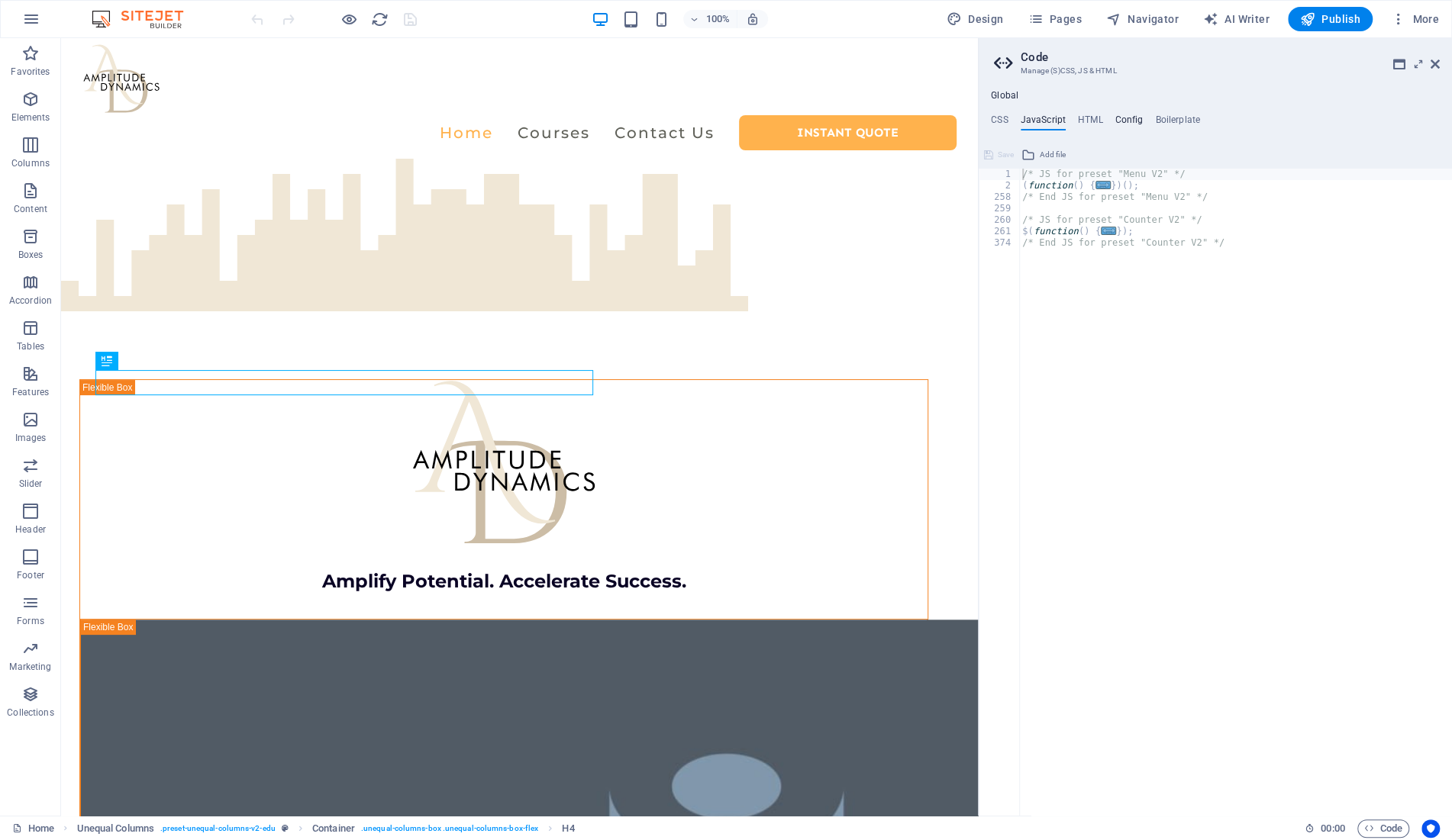
click at [1129, 117] on h4 "Config" at bounding box center [1129, 122] width 28 height 17
type textarea "$color-background: #ffffff;"
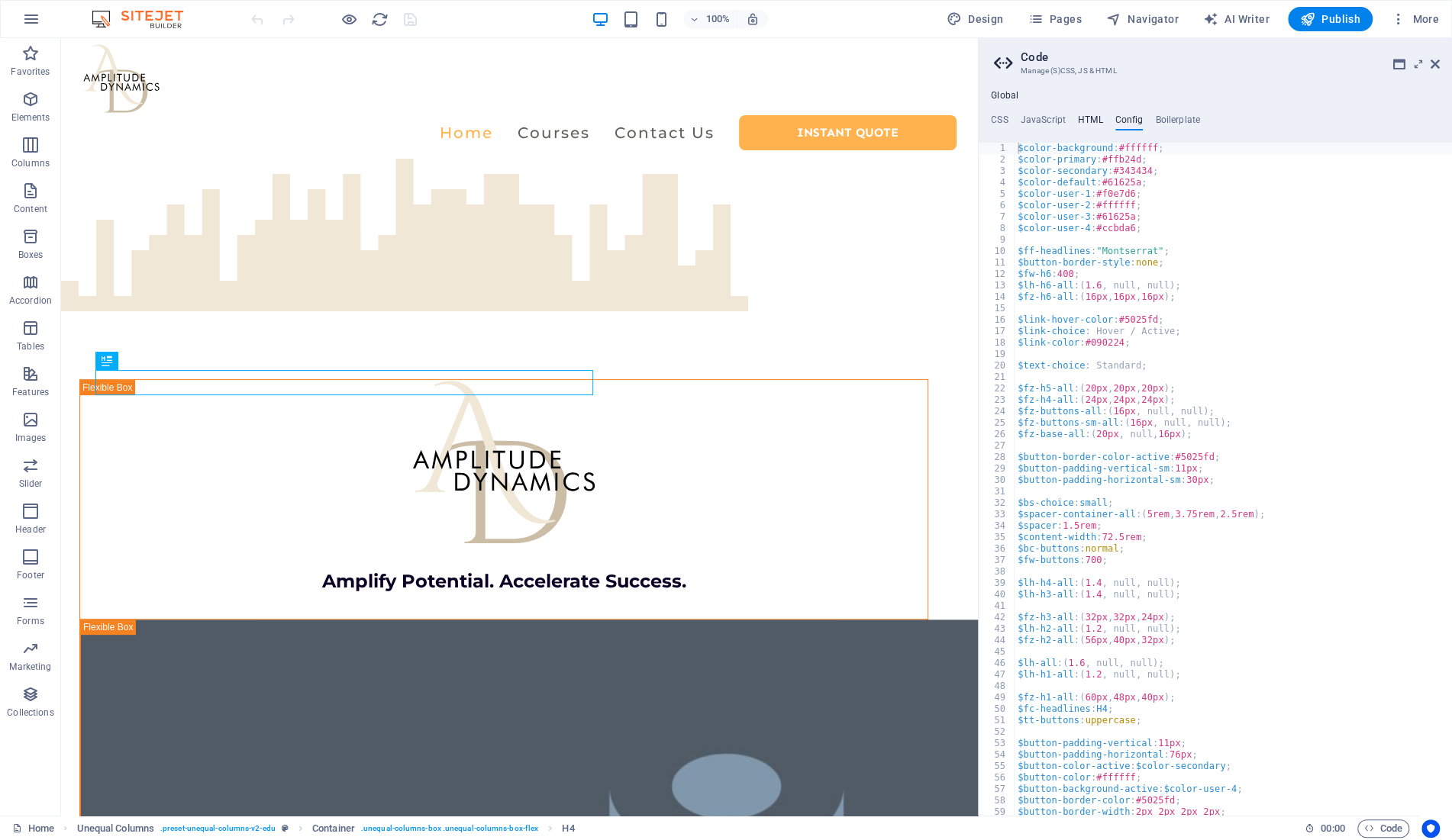
click at [1085, 117] on h4 "HTML" at bounding box center [1091, 122] width 25 height 17
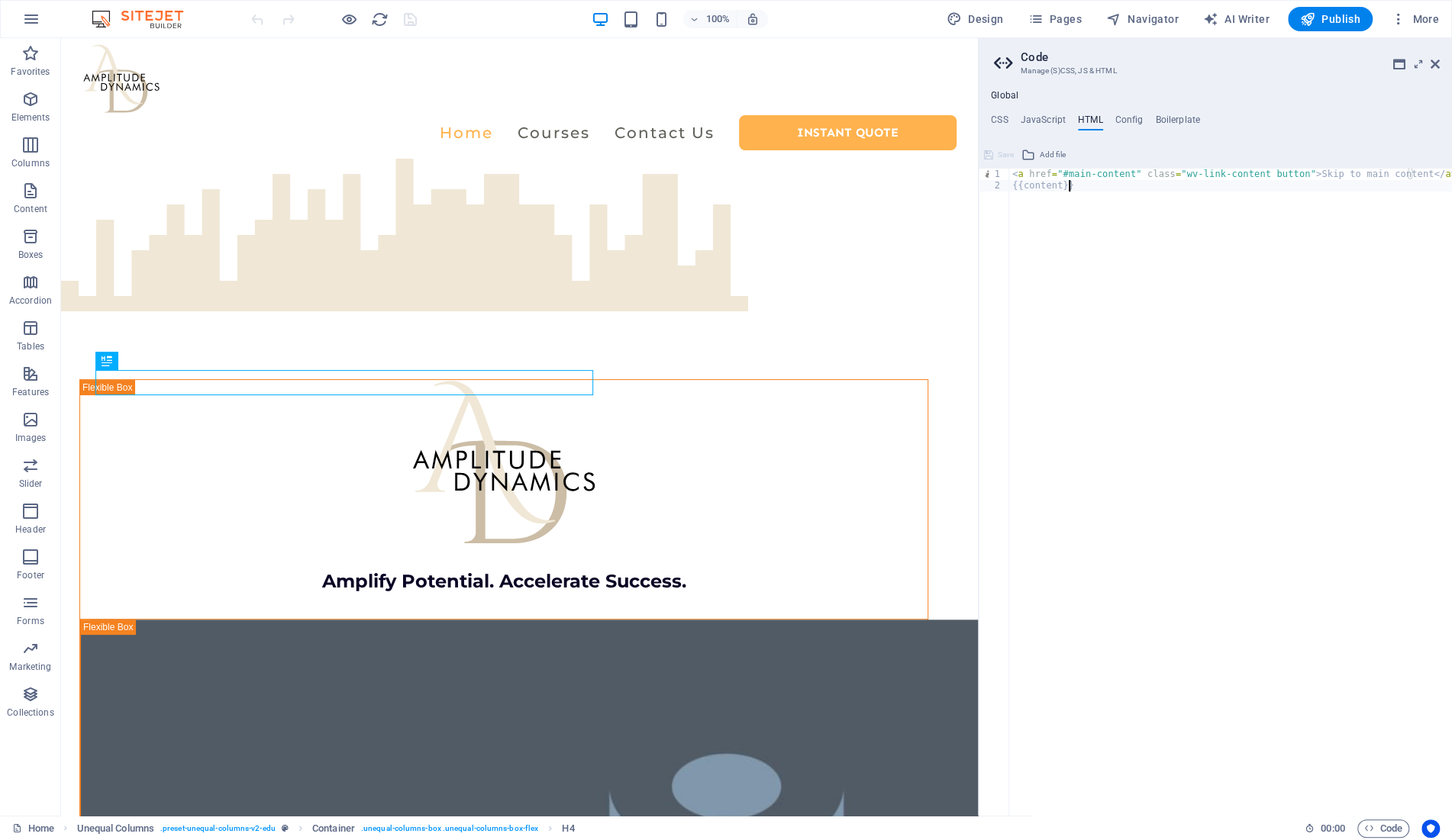
click at [1164, 271] on div "< a href = "#main-content" class = "wv-link-content button" > Skip to main cont…" at bounding box center [1230, 504] width 443 height 671
type textarea "{{content}}"
click at [83, 110] on div "Unequal Columns" at bounding box center [111, 110] width 101 height 18
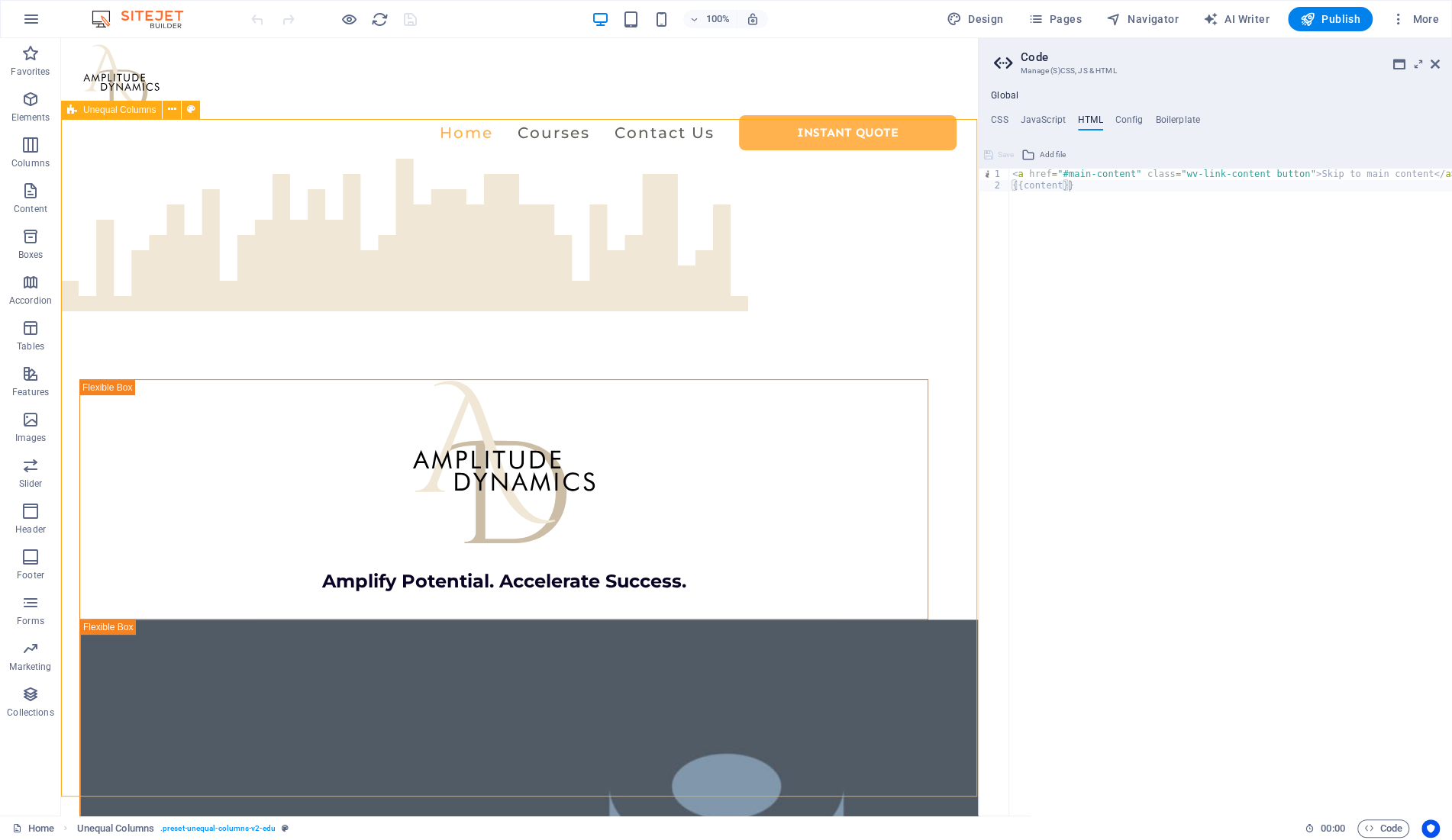
click at [94, 110] on span "Unequal Columns" at bounding box center [120, 110] width 73 height 9
select select "blocks"
select select "em"
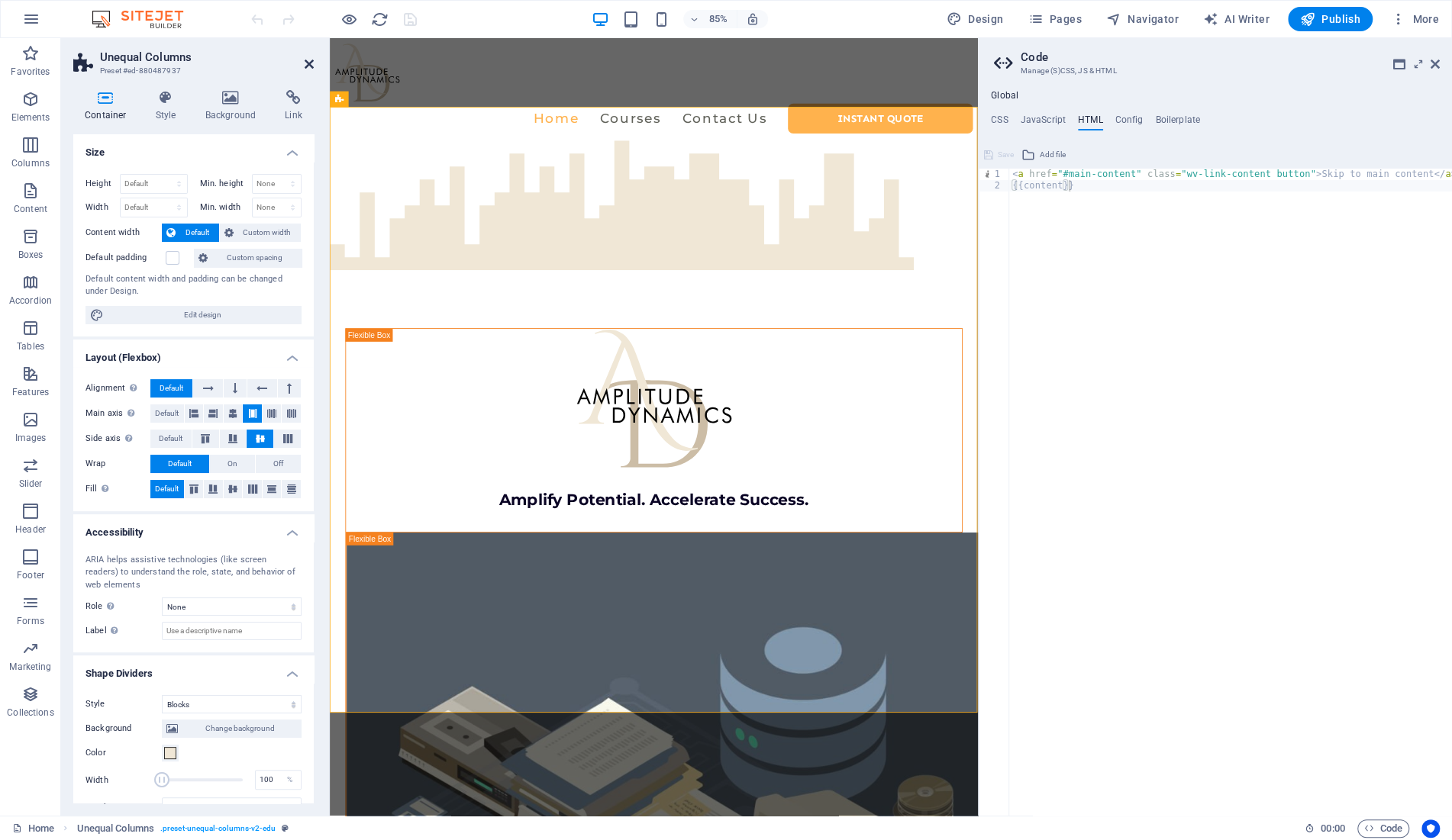
click at [308, 58] on icon at bounding box center [309, 65] width 9 height 13
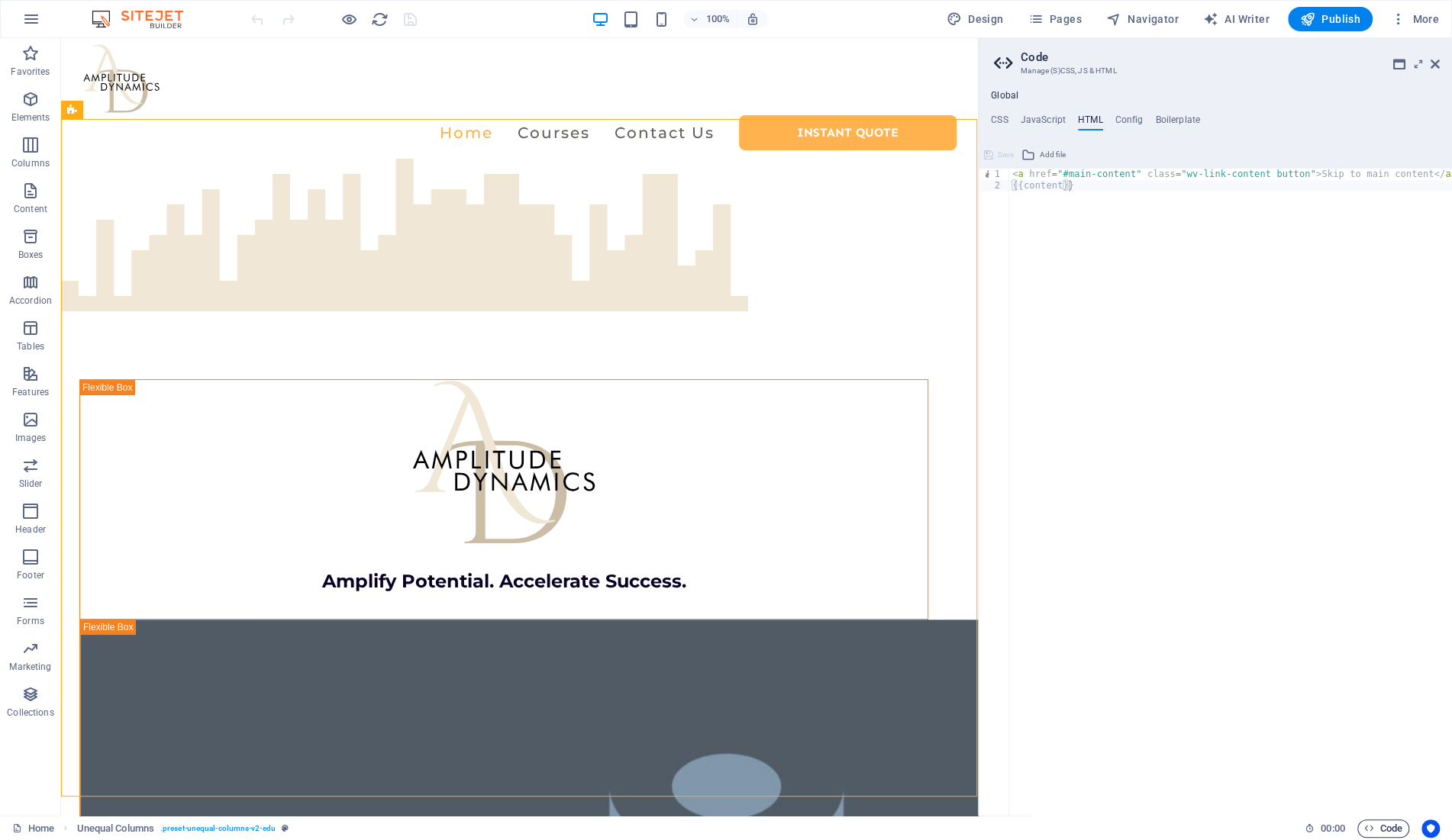
click at [1394, 836] on span "Code" at bounding box center [1383, 829] width 38 height 18
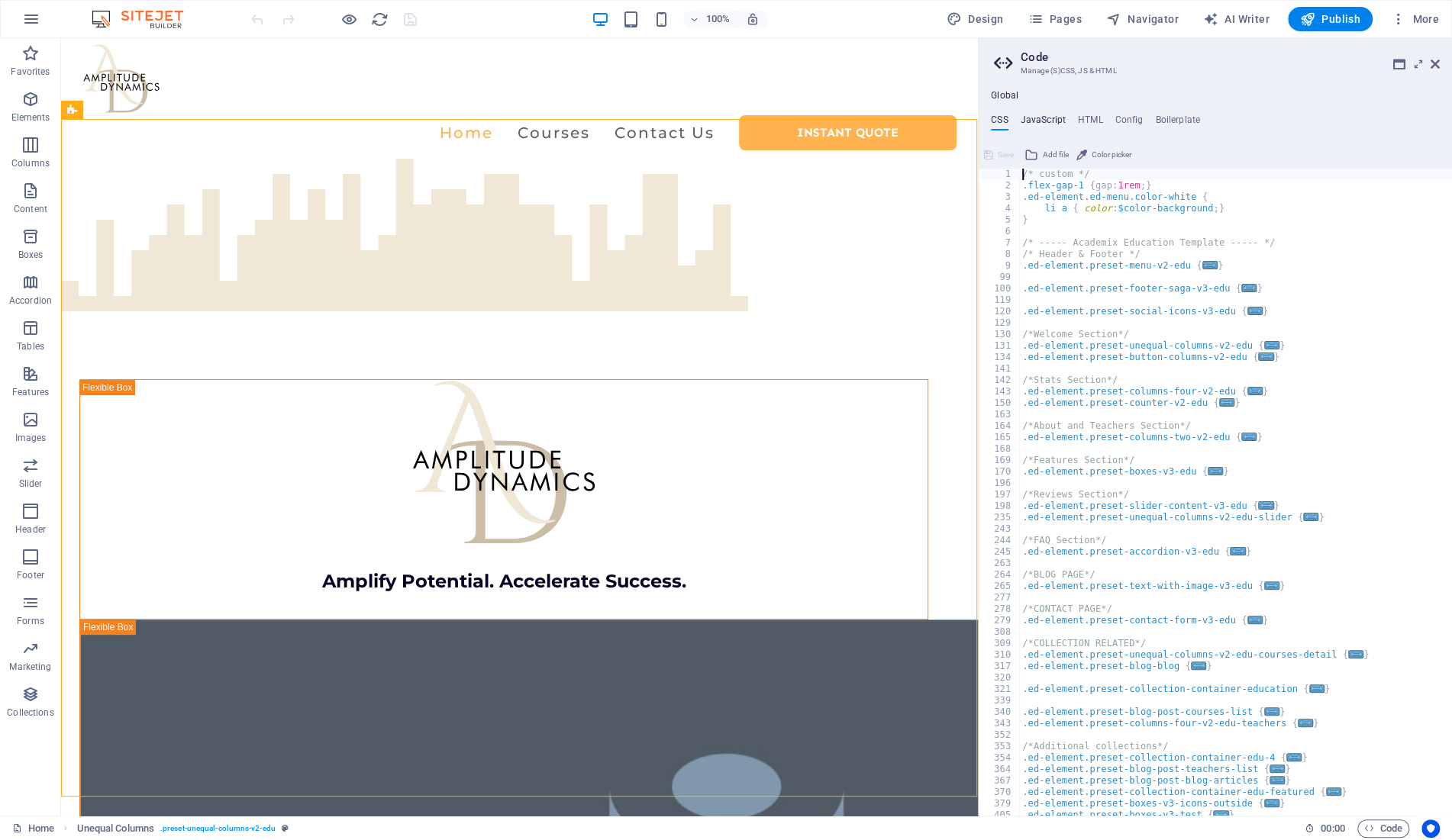
click at [1054, 117] on h4 "JavaScript" at bounding box center [1043, 122] width 45 height 17
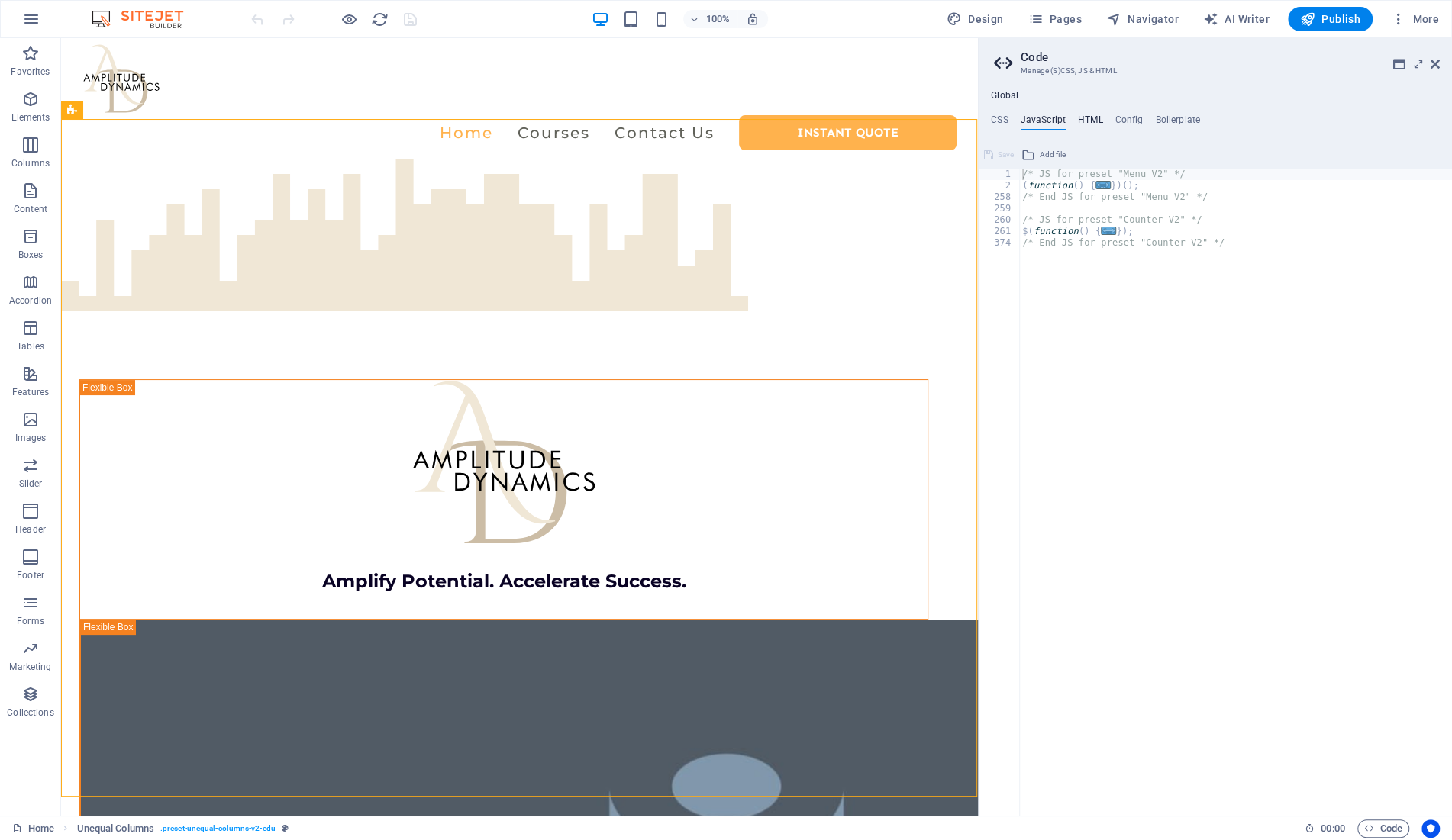
click at [1095, 119] on h4 "HTML" at bounding box center [1091, 122] width 25 height 17
click at [1046, 122] on h4 "JavaScript" at bounding box center [1043, 122] width 45 height 17
click at [1138, 119] on h4 "Config" at bounding box center [1129, 122] width 28 height 17
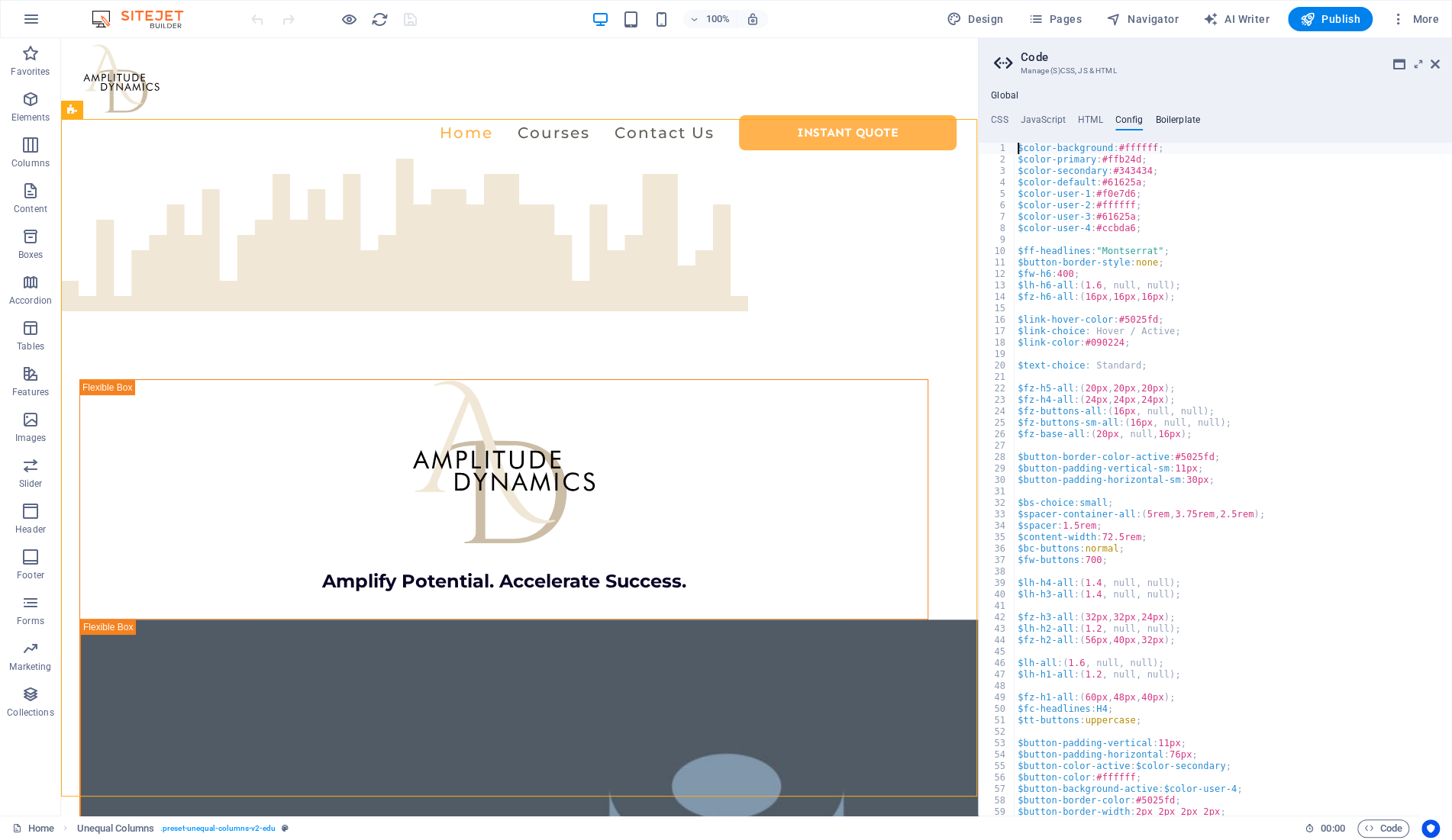
click at [1196, 119] on h4 "Boilerplate" at bounding box center [1178, 122] width 45 height 17
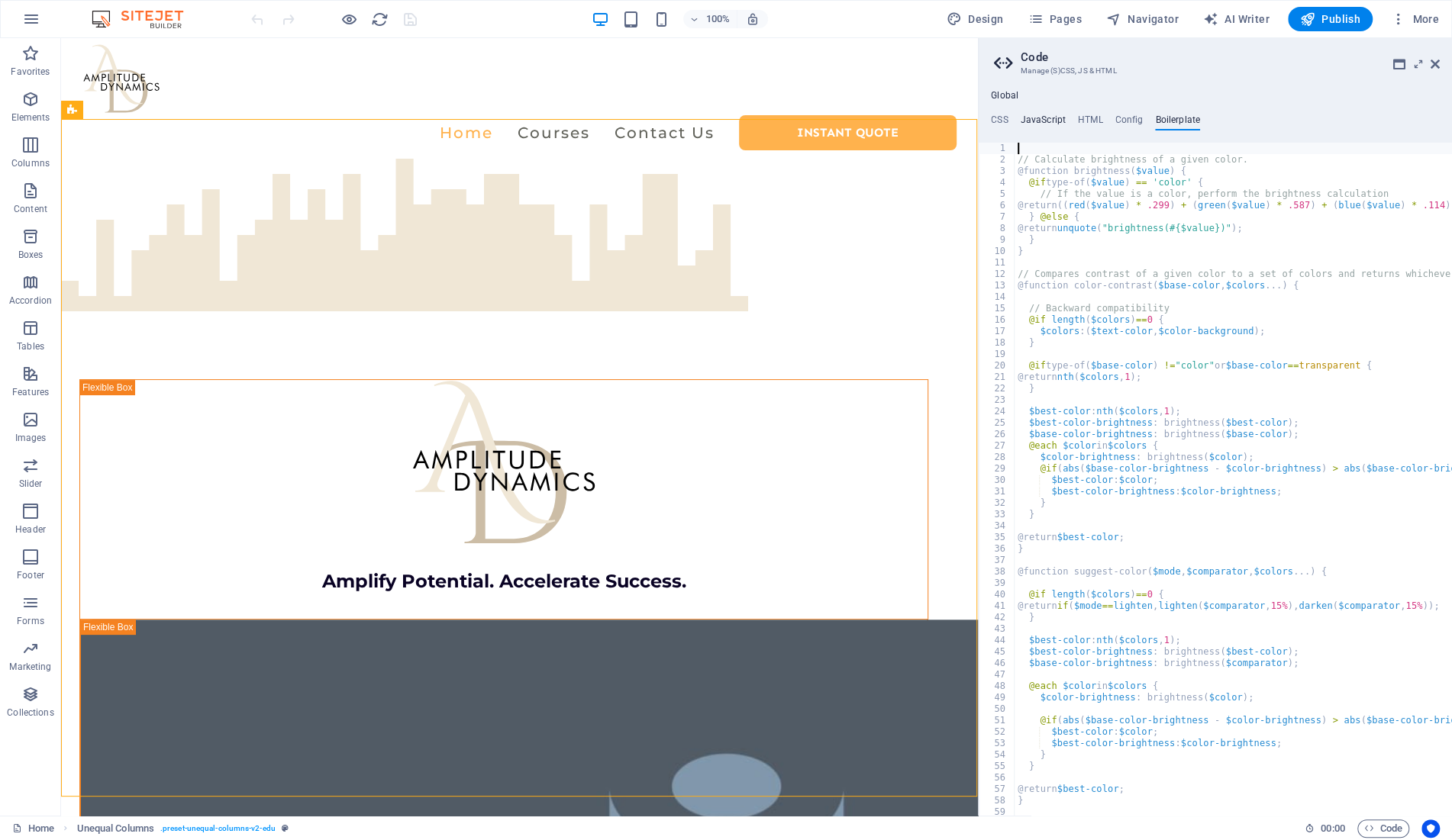
click at [1043, 121] on h4 "JavaScript" at bounding box center [1043, 122] width 45 height 17
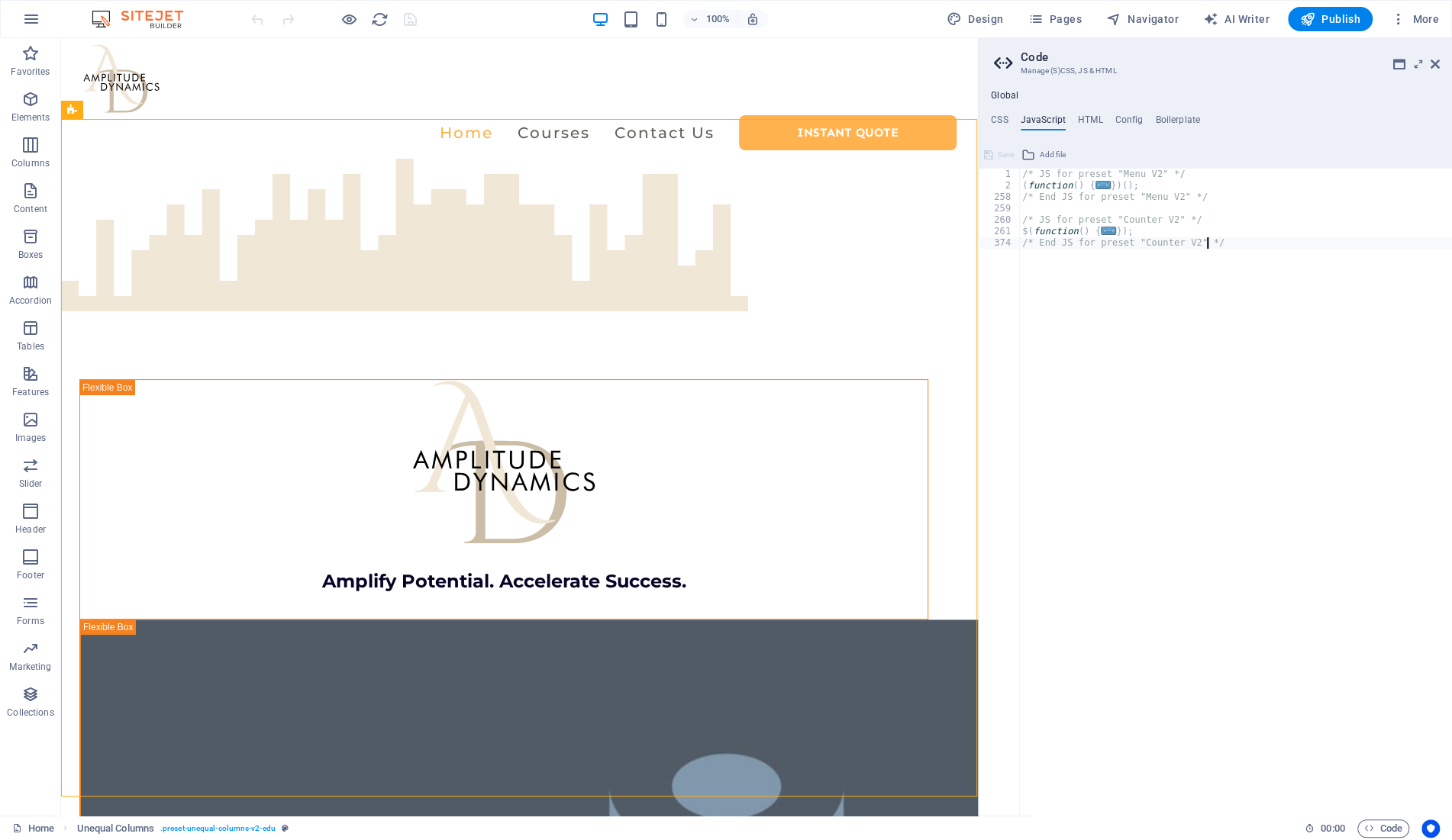
click at [1108, 322] on div "/* JS for preset "Menu V2" */ ( function ( ) { ... }) ( ) ; /* End JS for prese…" at bounding box center [1235, 504] width 433 height 671
type textarea "/* End JS for preset "Counter V2" */"
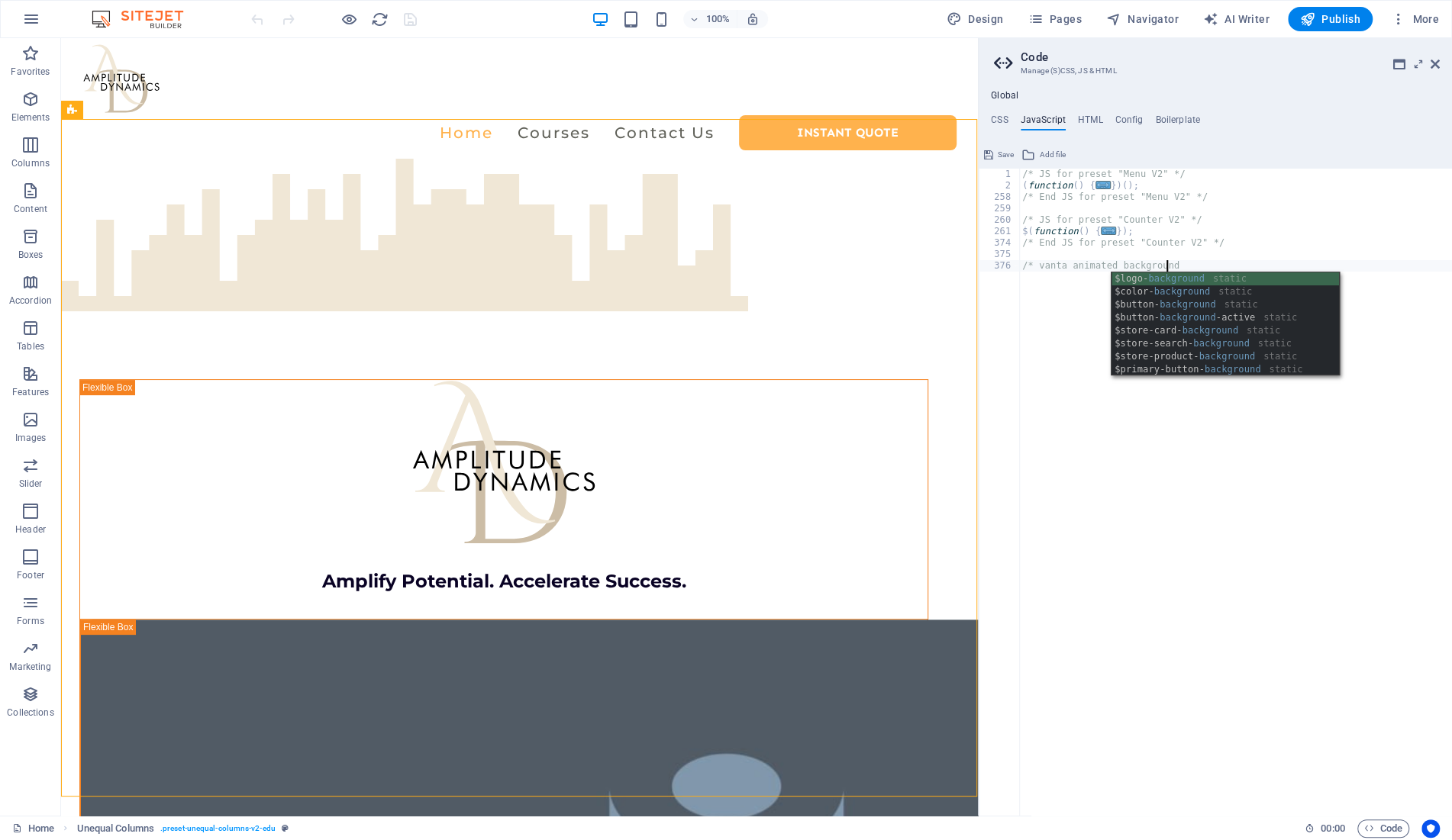
scroll to position [0, 12]
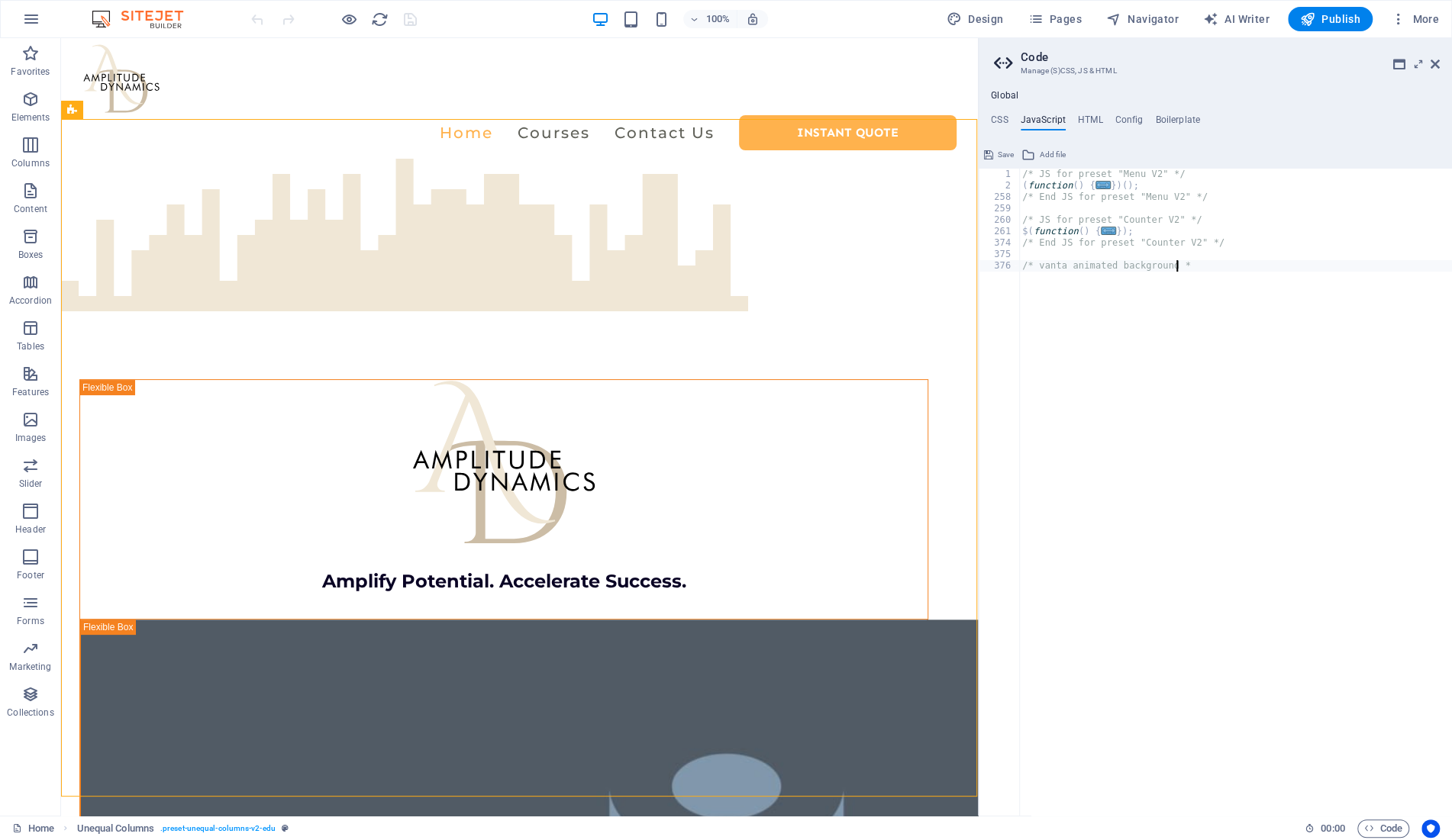
type textarea "/* vanta animated background */"
paste textarea "</script>"
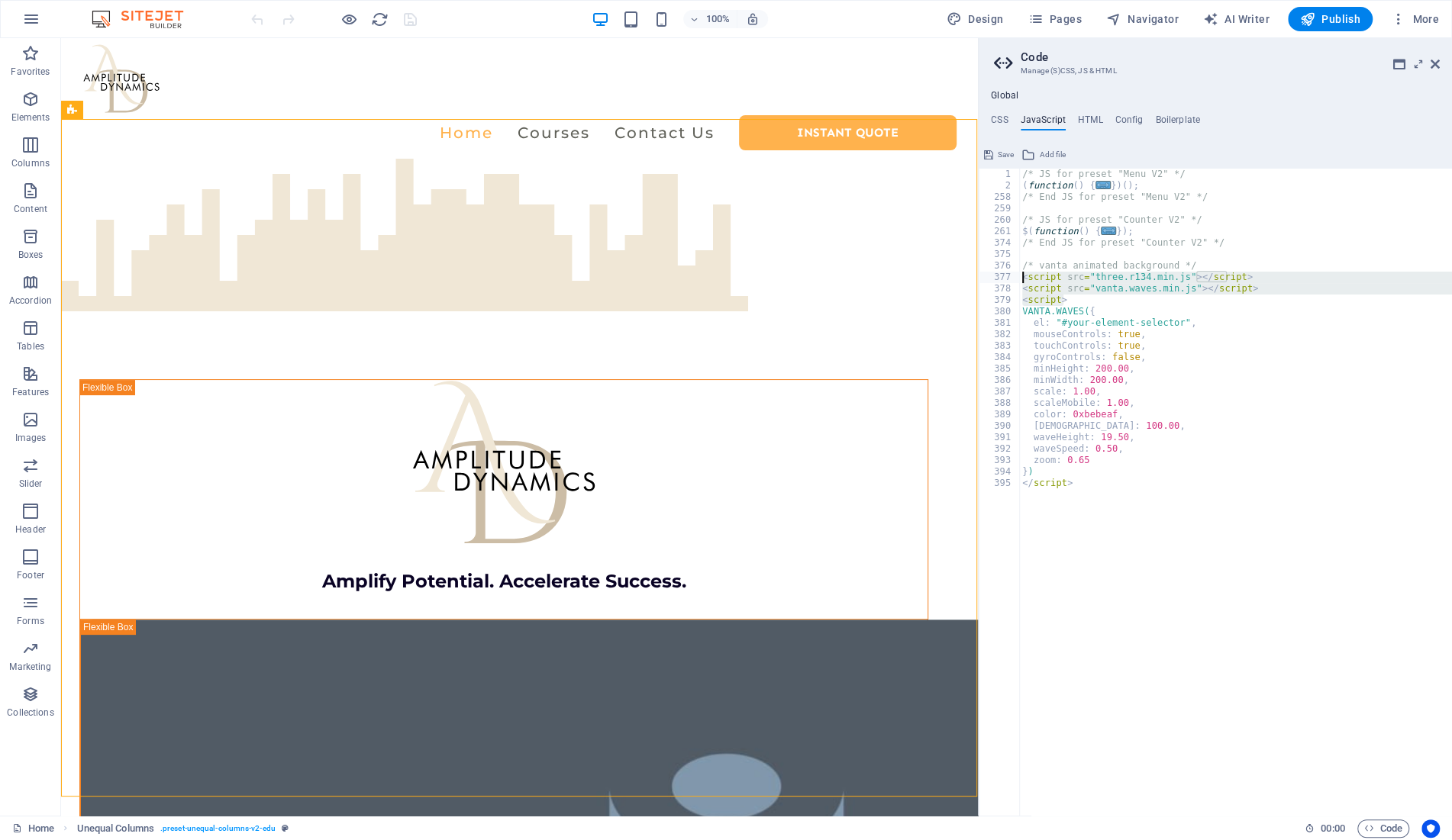
drag, startPoint x: 1077, startPoint y: 299, endPoint x: 947, endPoint y: 277, distance: 131.8
click at [1019, 277] on div "/* JS for preset "Menu V2" */ ( function ( ) { ... }) ( ) ; /* End JS for prese…" at bounding box center [1235, 492] width 433 height 648
type textarea "<script src="three.r134.min.js"></script> <script src="vanta.waves.min.js"></sc…"
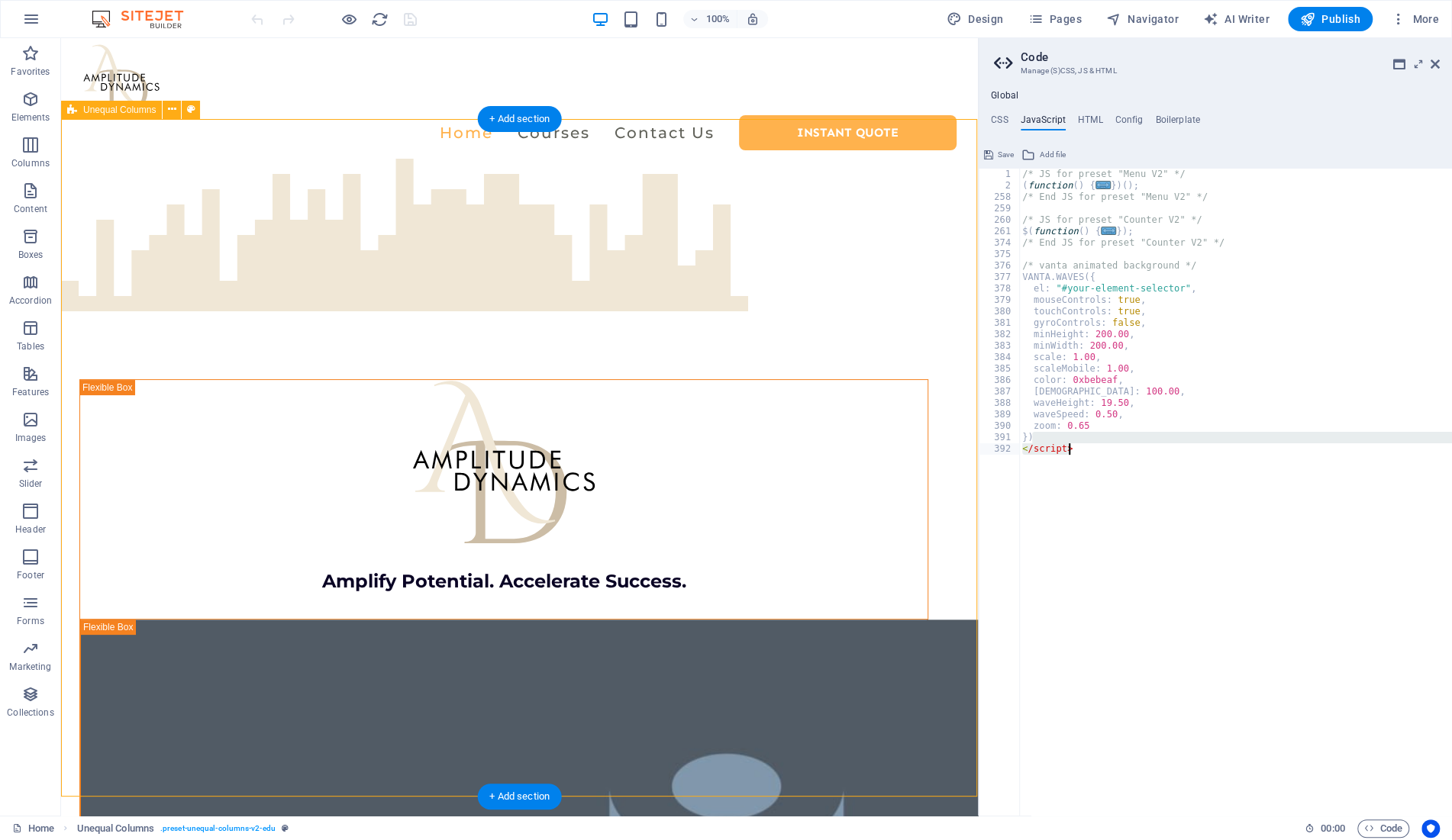
type textarea "});"
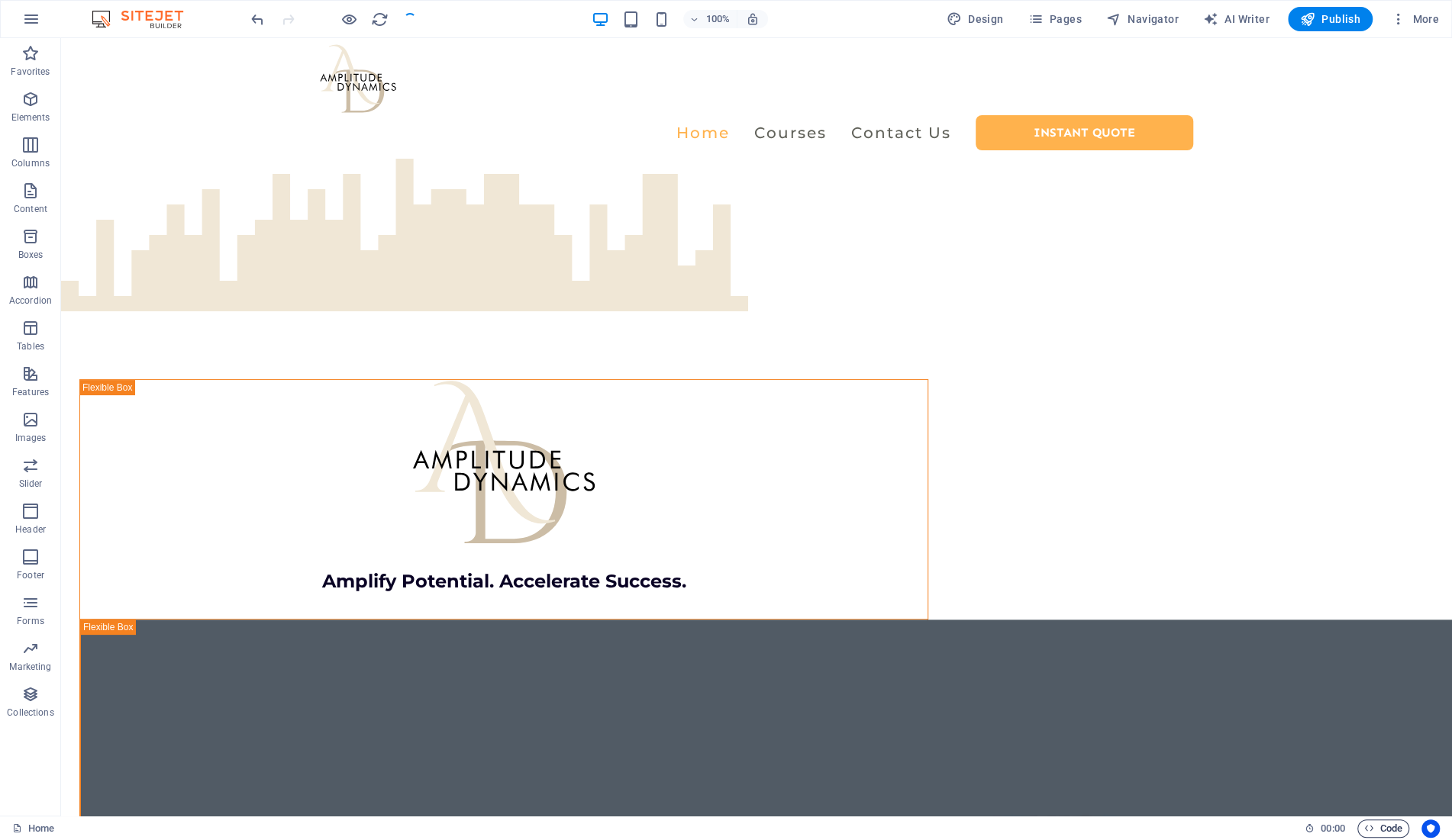
click at [1382, 831] on span "Code" at bounding box center [1383, 829] width 38 height 18
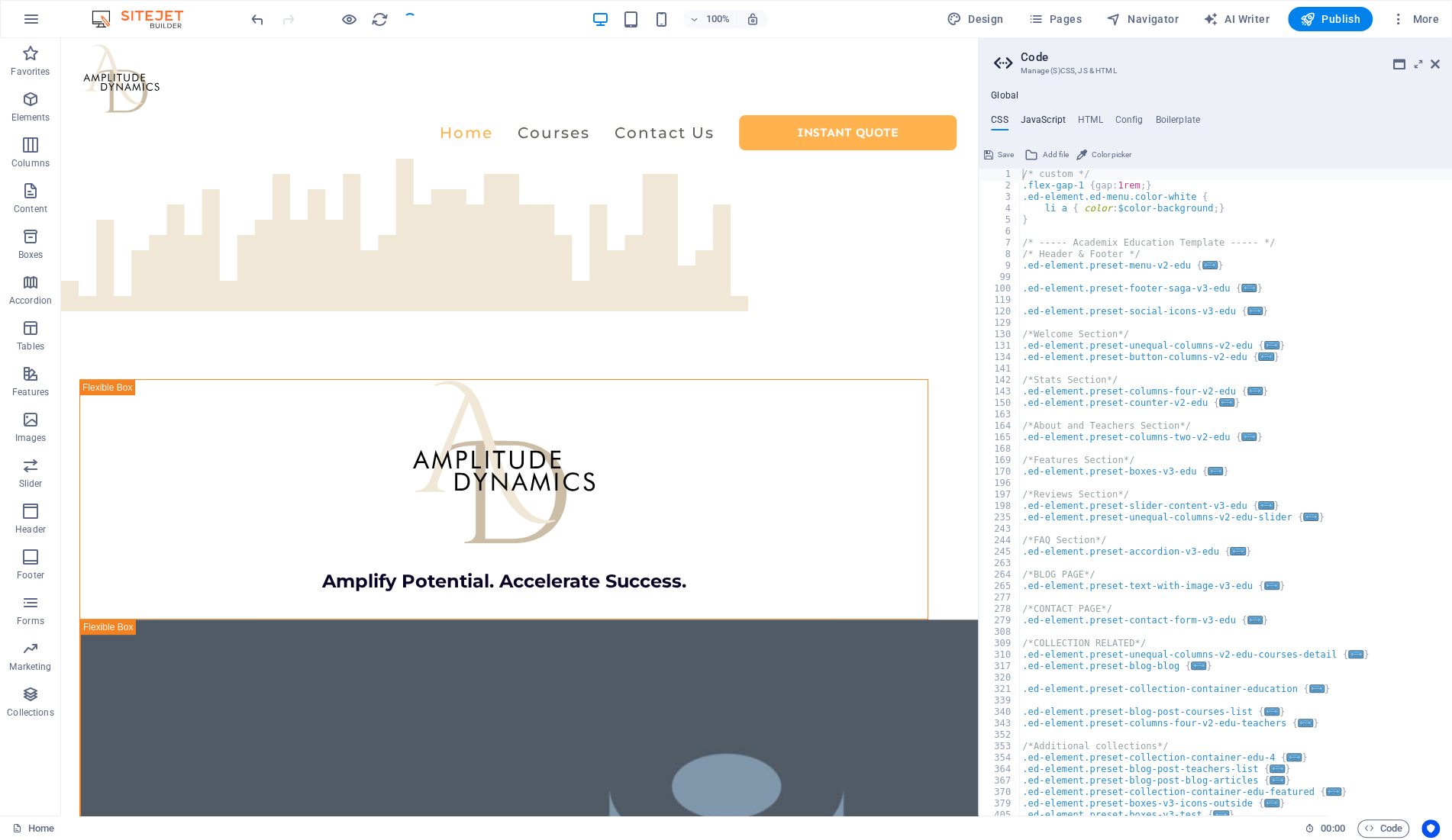
click at [1058, 119] on h4 "JavaScript" at bounding box center [1043, 122] width 45 height 17
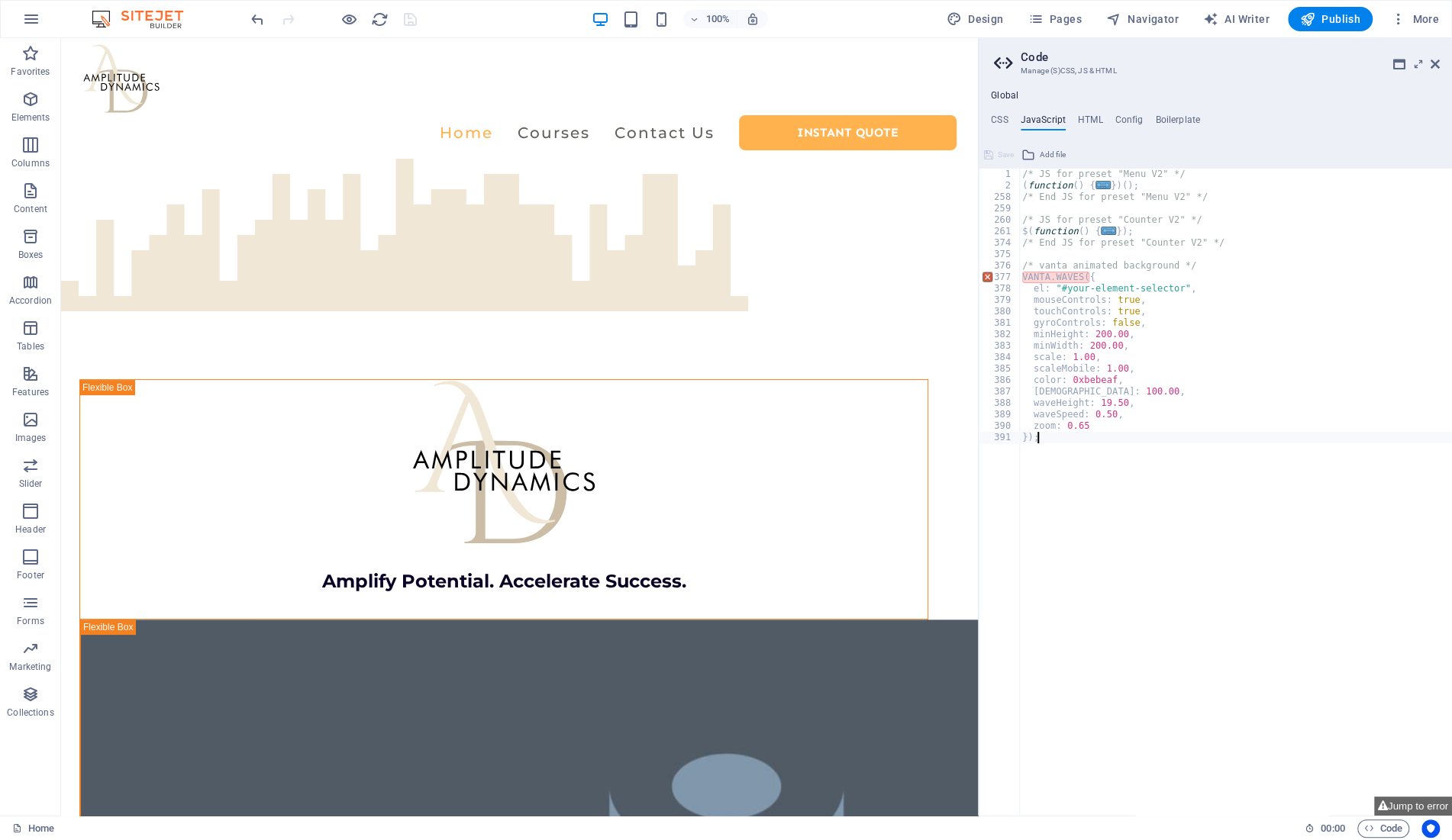
click at [1004, 96] on h4 "Global" at bounding box center [1005, 96] width 28 height 13
click at [1095, 119] on h4 "HTML" at bounding box center [1091, 122] width 25 height 17
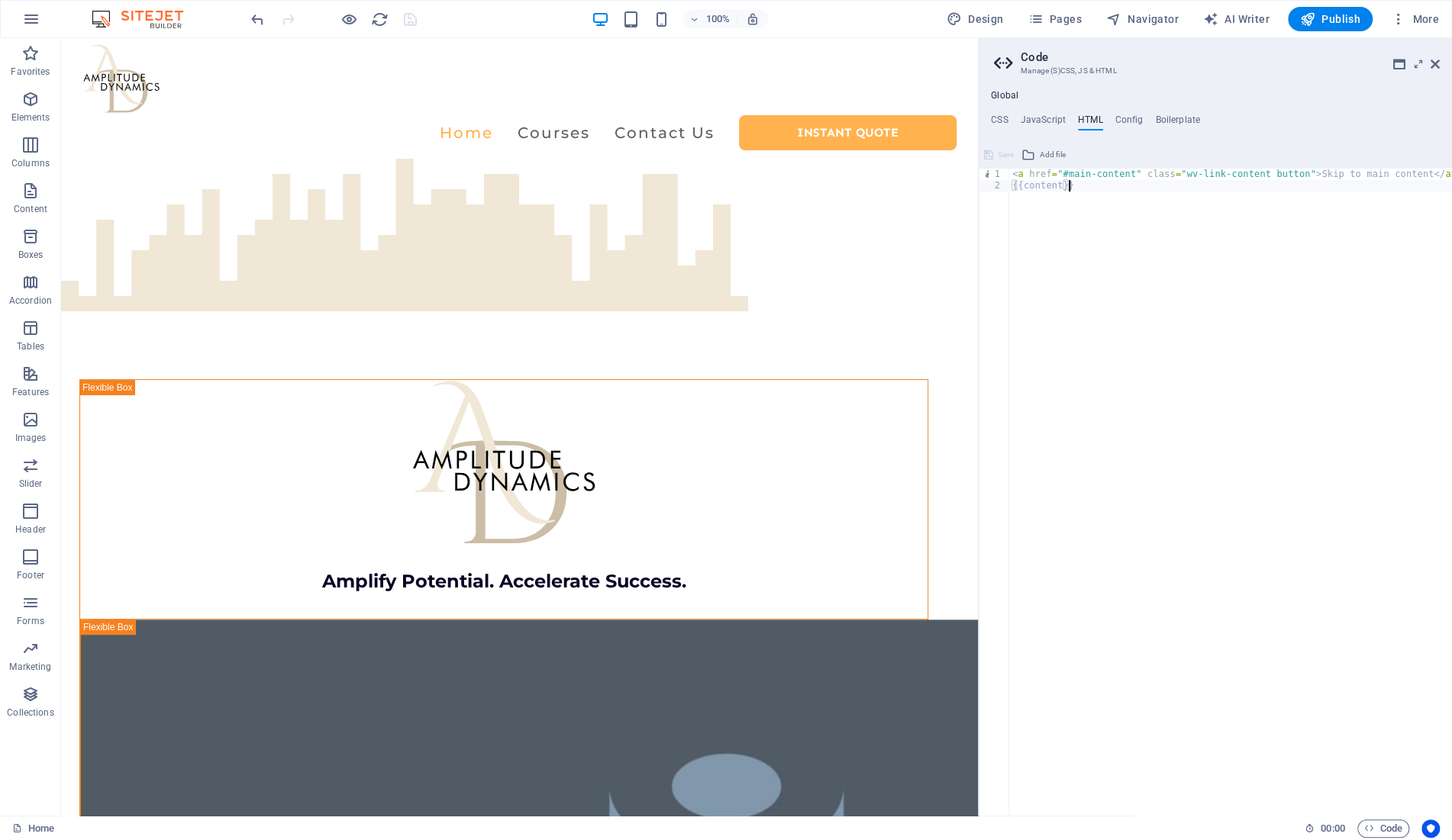
click at [1113, 206] on div "< a href = "#main-content" class = "wv-link-content button" > Skip to main cont…" at bounding box center [1230, 504] width 443 height 671
type textarea "<a href="#main-content" class="wv-link-content button">Skip to main content</a>"
paste textarea "<script>"
type textarea "<script>"
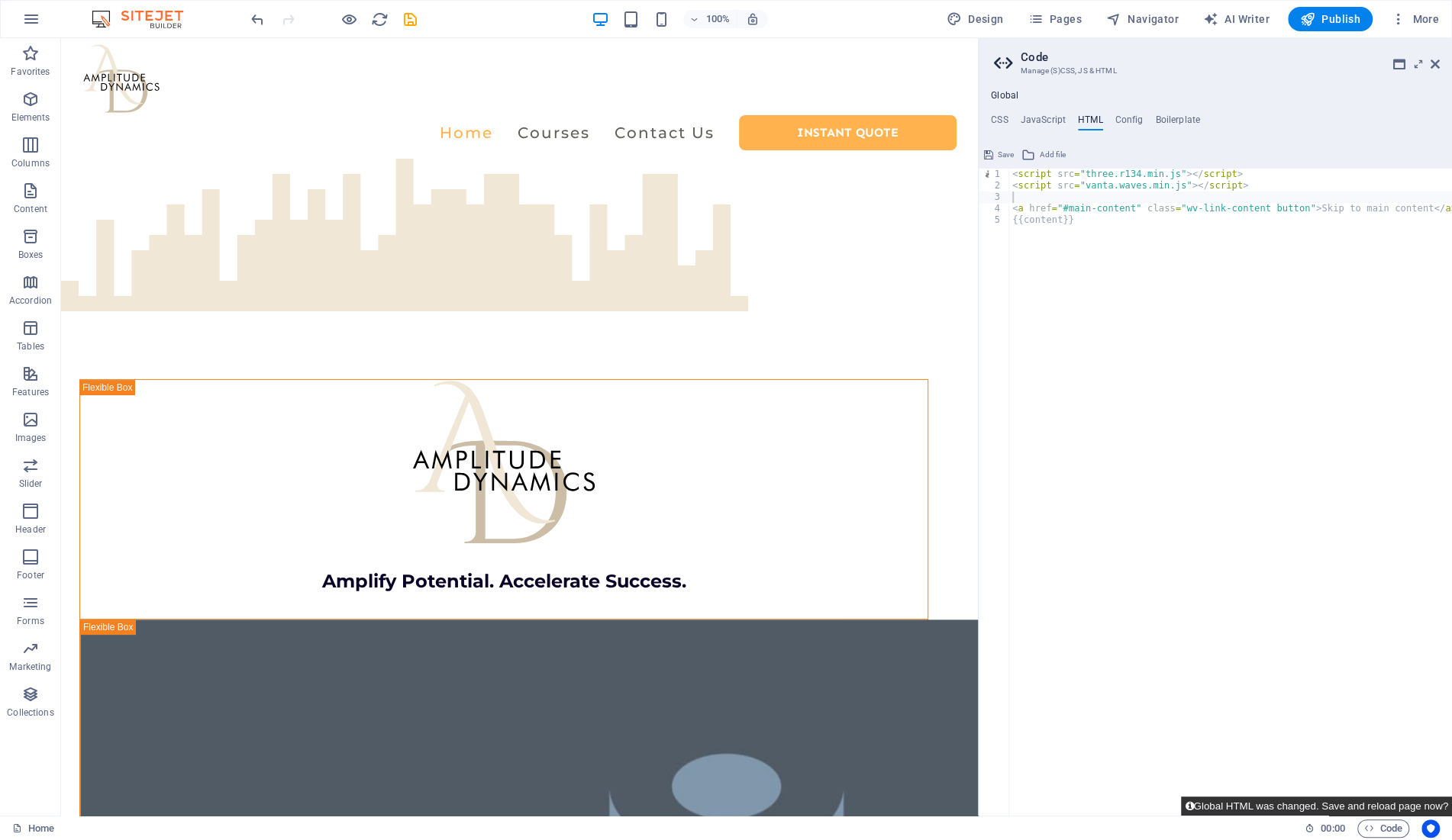
drag, startPoint x: 1413, startPoint y: 805, endPoint x: 1312, endPoint y: 760, distance: 110.6
click at [1413, 805] on button "Global HTML was changed. Save and reload page now?" at bounding box center [1316, 806] width 271 height 19
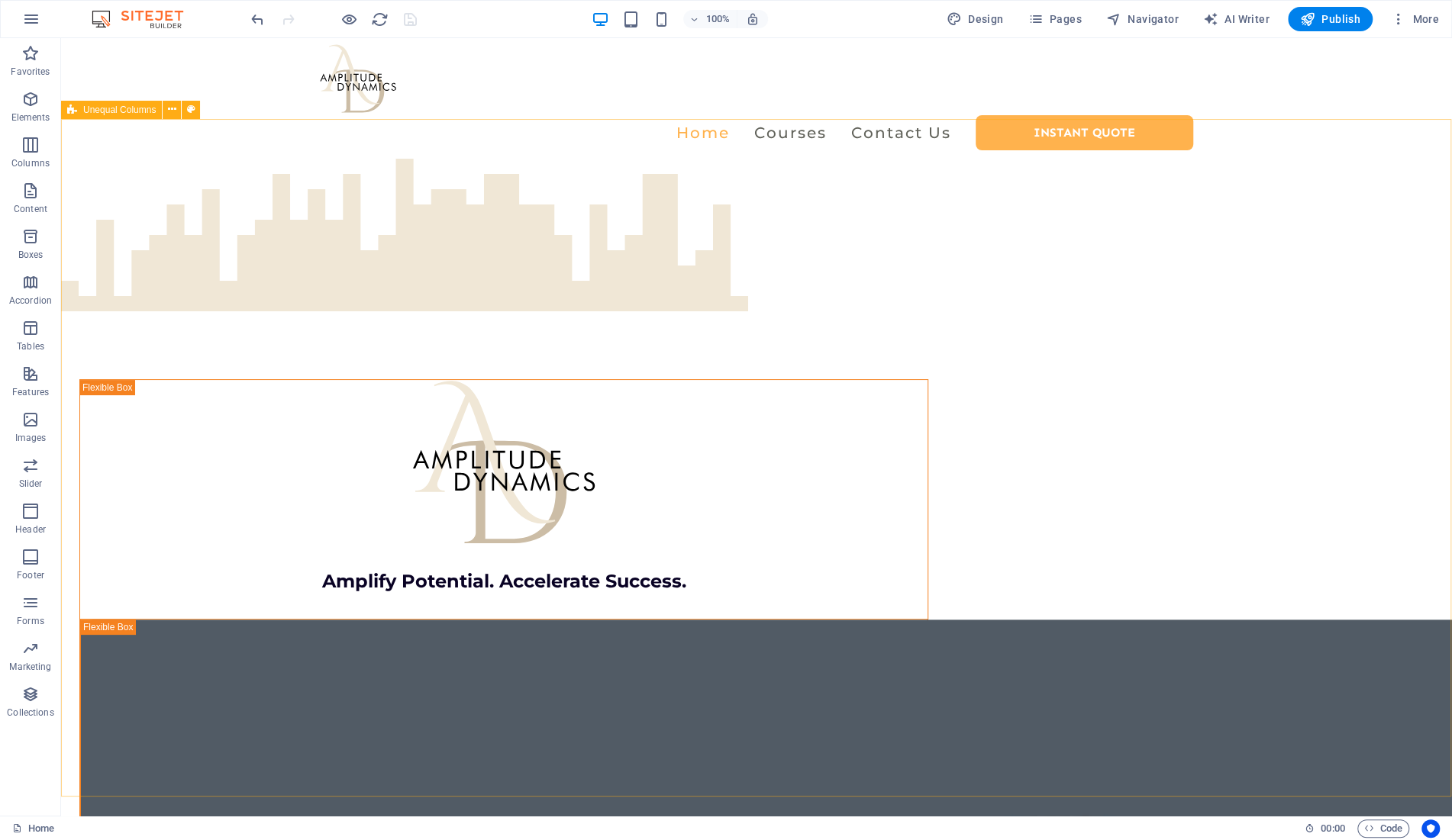
click at [103, 111] on span "Unequal Columns" at bounding box center [120, 110] width 73 height 9
select select "blocks"
select select "em"
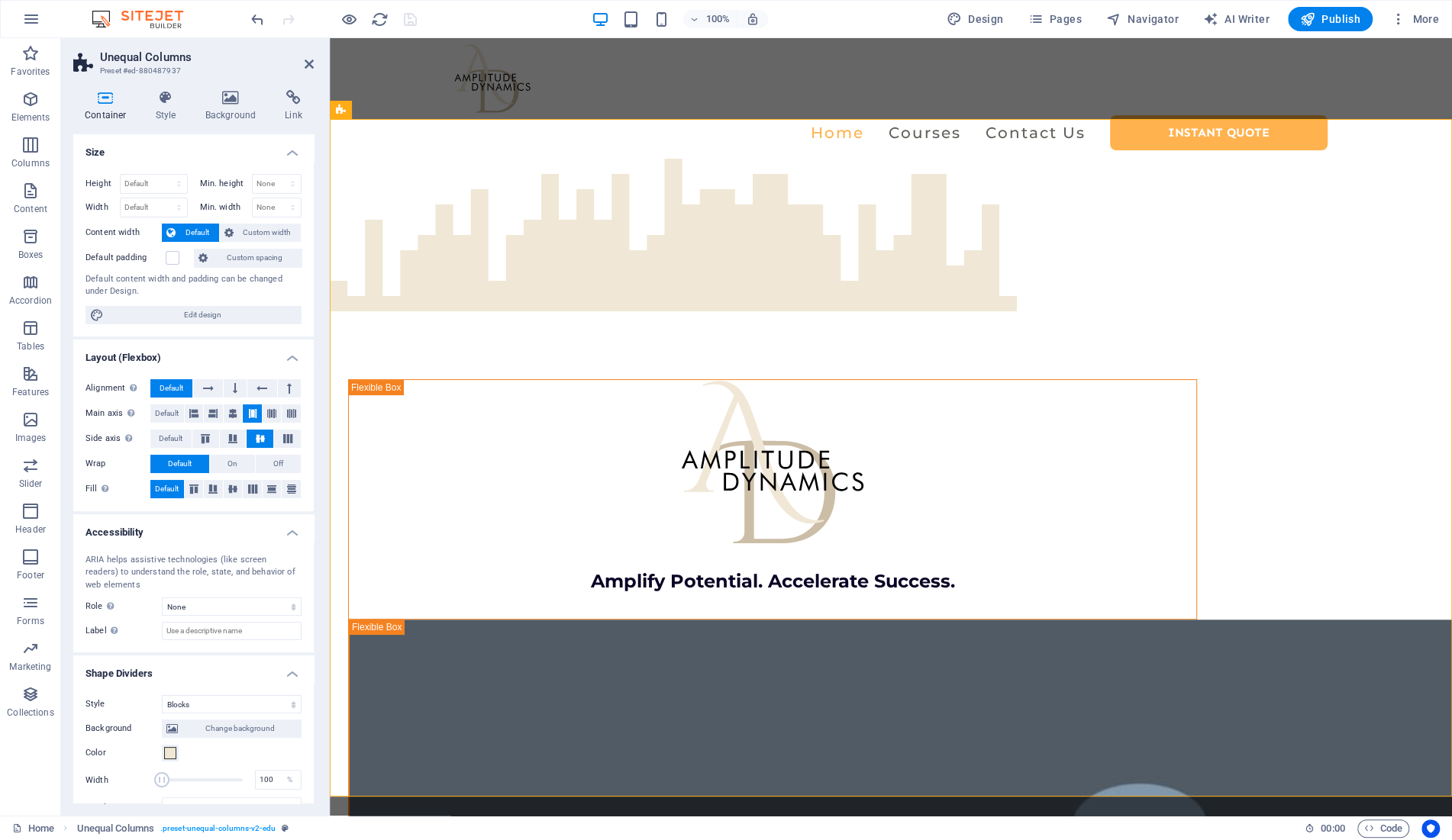
click at [105, 103] on icon at bounding box center [106, 97] width 65 height 15
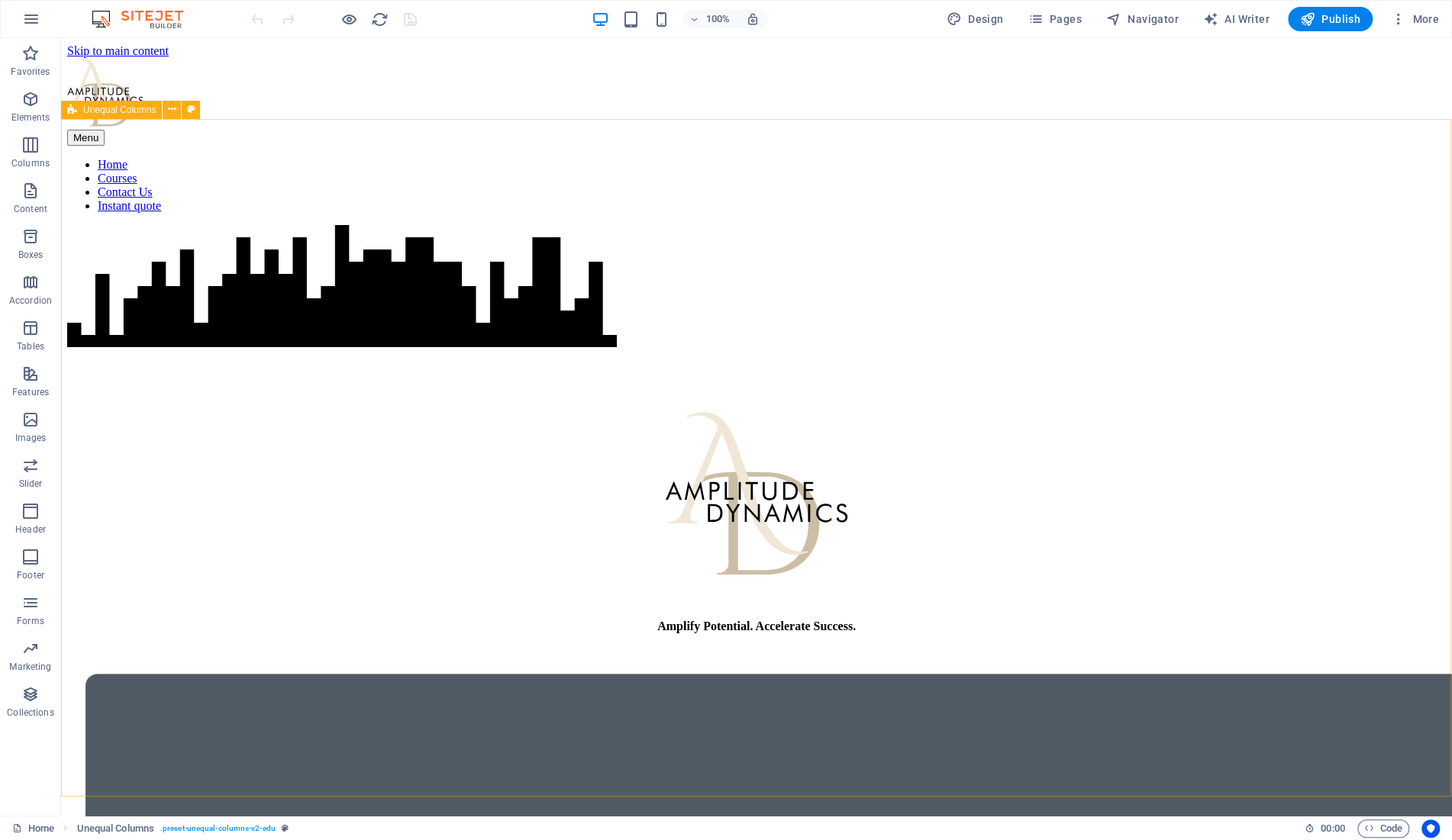
click at [104, 110] on span "Unequal Columns" at bounding box center [120, 110] width 73 height 9
select select "blocks"
select select "em"
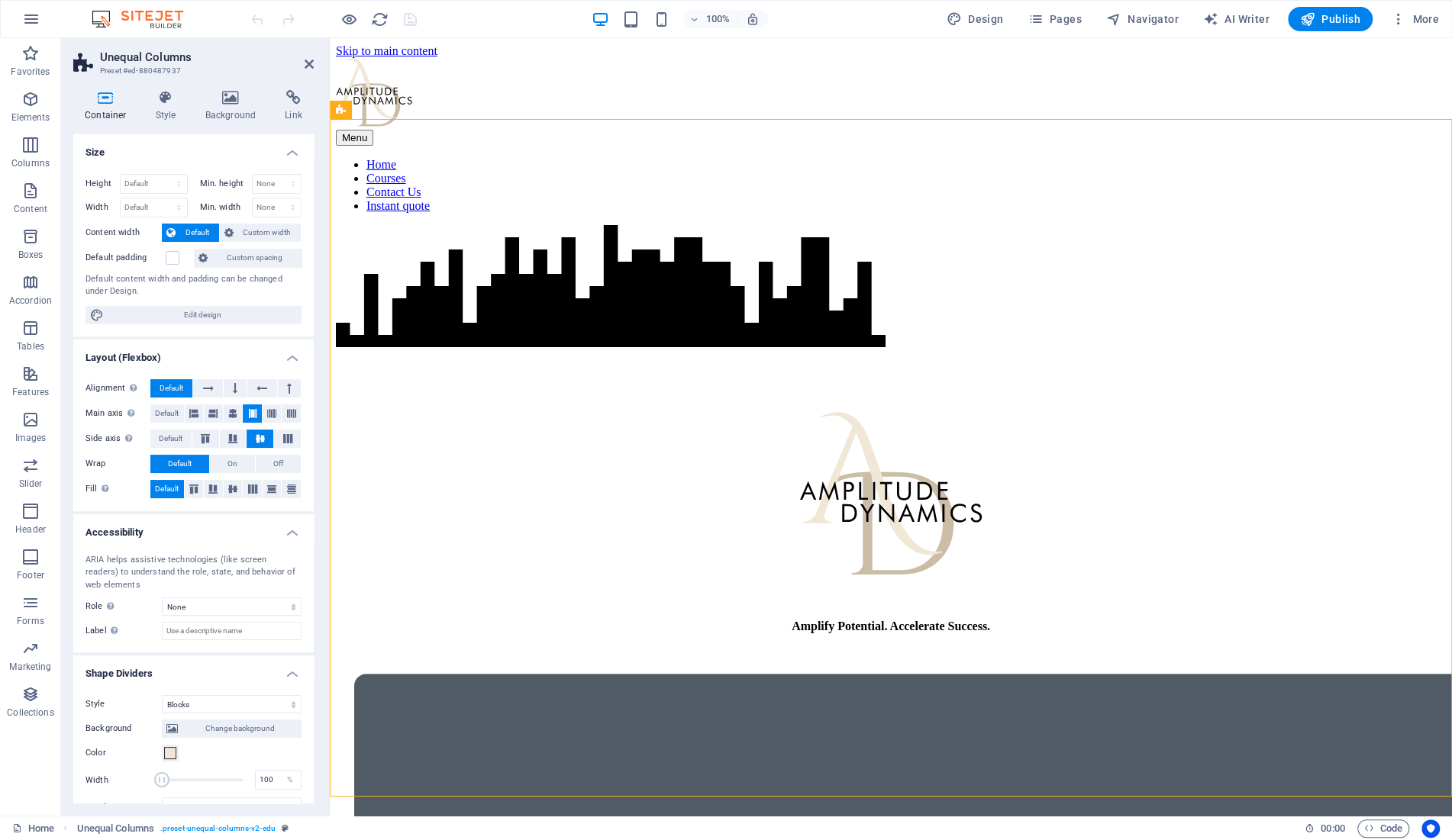
drag, startPoint x: 127, startPoint y: 71, endPoint x: 169, endPoint y: 74, distance: 42.1
click at [169, 74] on h3 "Preset #ed-880487937" at bounding box center [191, 70] width 183 height 13
click at [371, 114] on span "Unequal Columns" at bounding box center [388, 110] width 73 height 9
click at [293, 102] on icon at bounding box center [293, 97] width 40 height 15
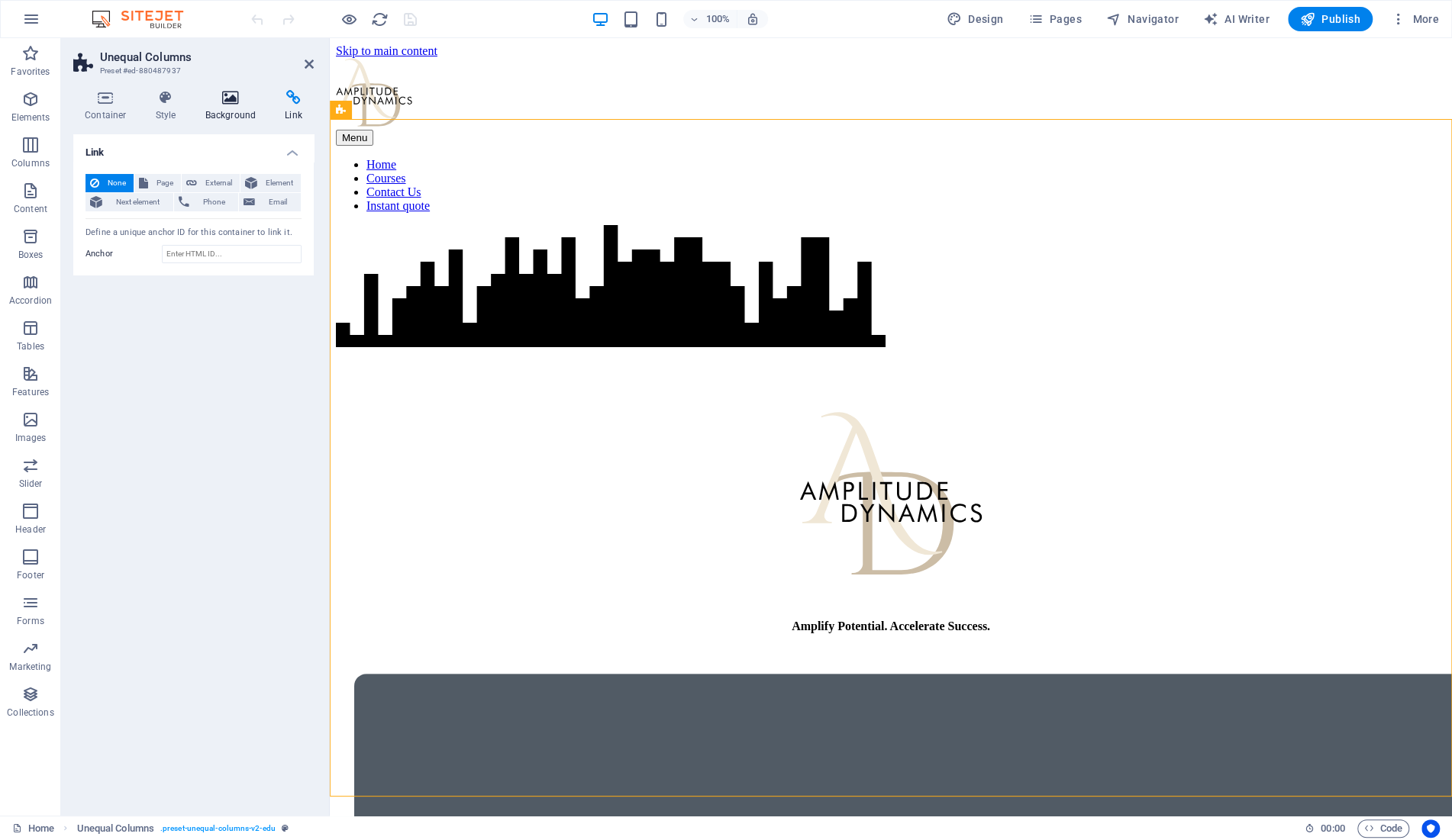
click at [241, 104] on icon at bounding box center [231, 97] width 74 height 15
click at [165, 107] on h4 "Style" at bounding box center [169, 106] width 49 height 32
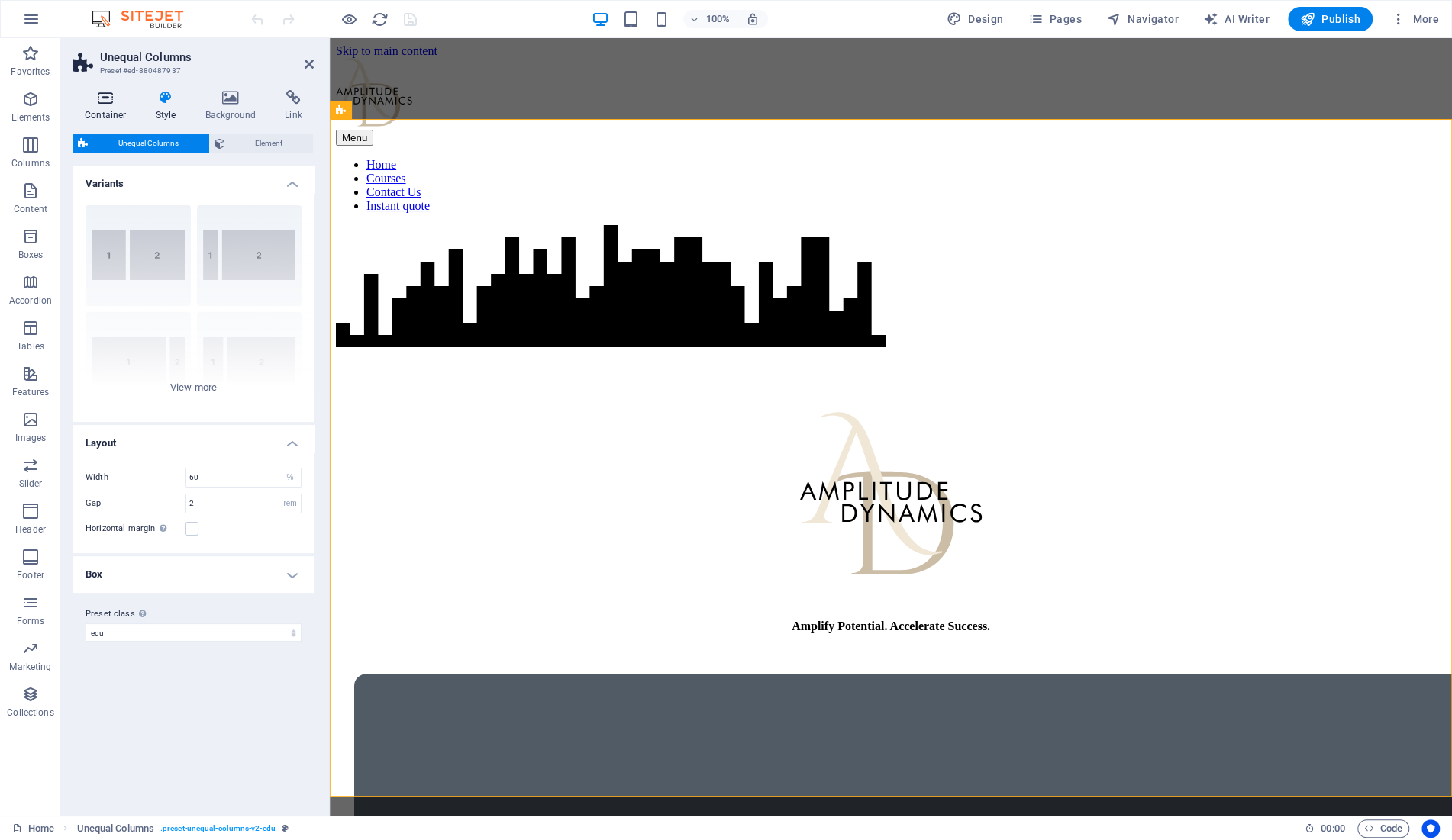
click at [107, 102] on icon at bounding box center [106, 97] width 65 height 15
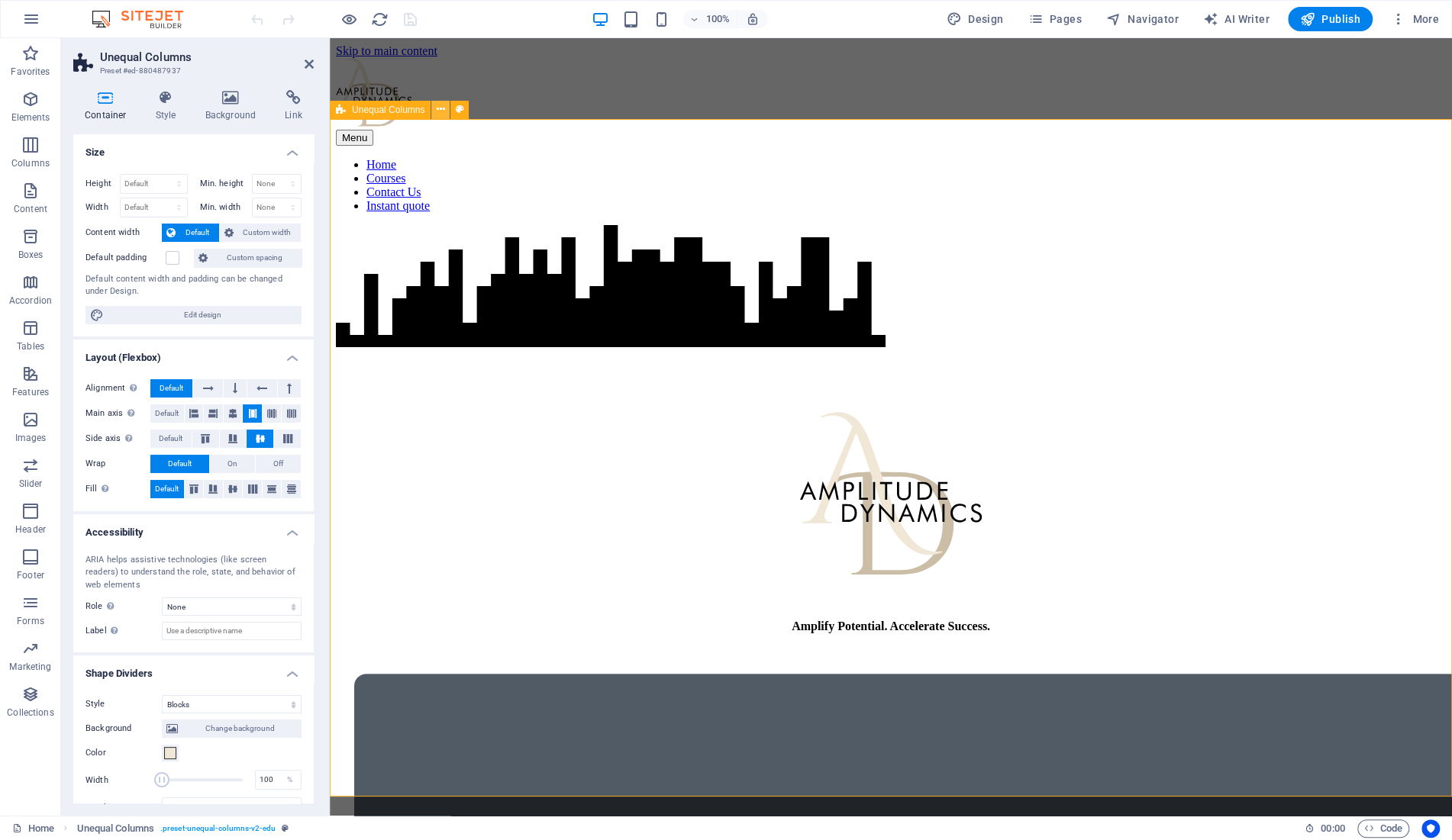
click at [440, 114] on icon at bounding box center [440, 110] width 8 height 16
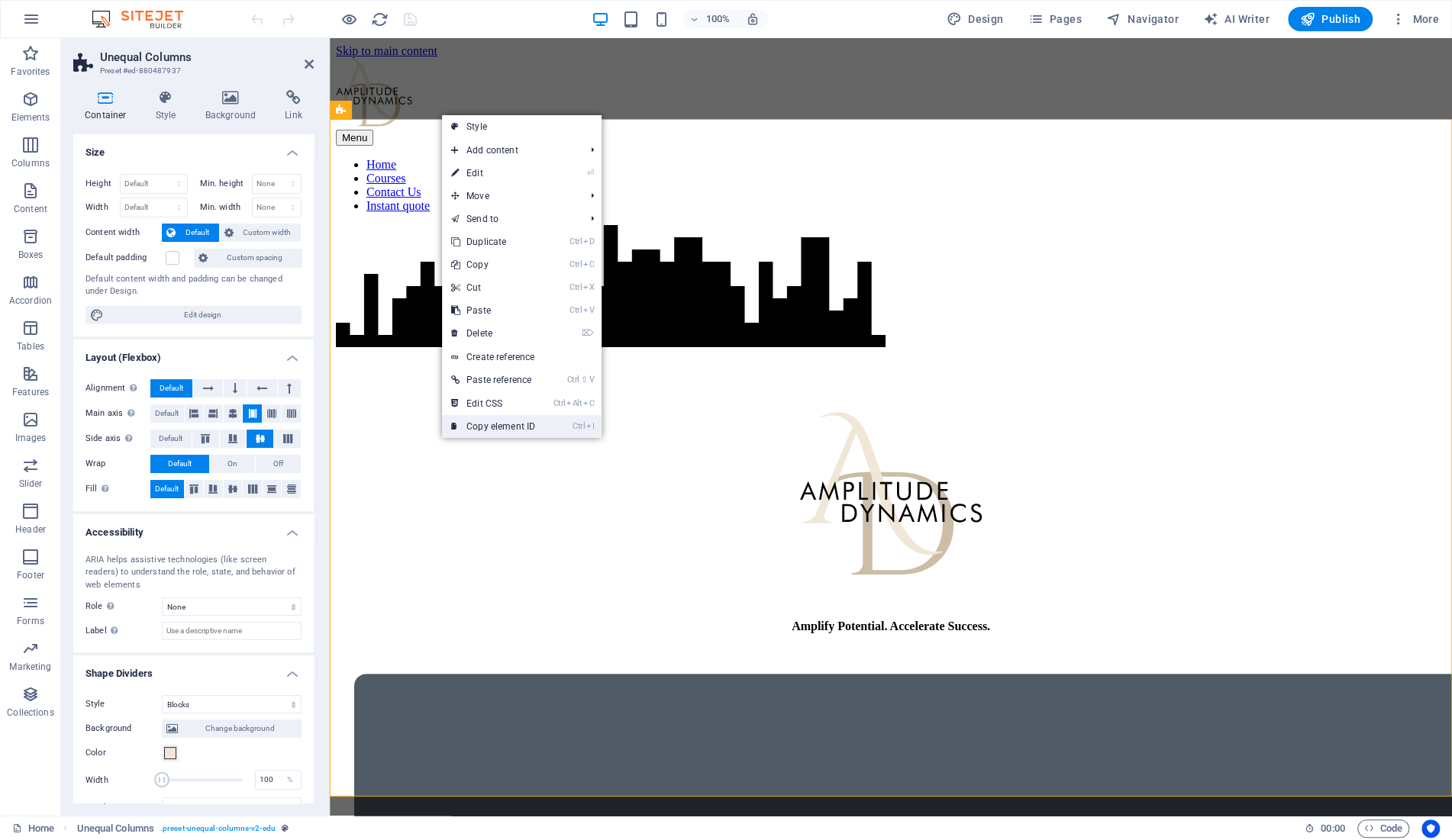
click at [507, 427] on link "Ctrl I Copy element ID" at bounding box center [493, 426] width 102 height 22
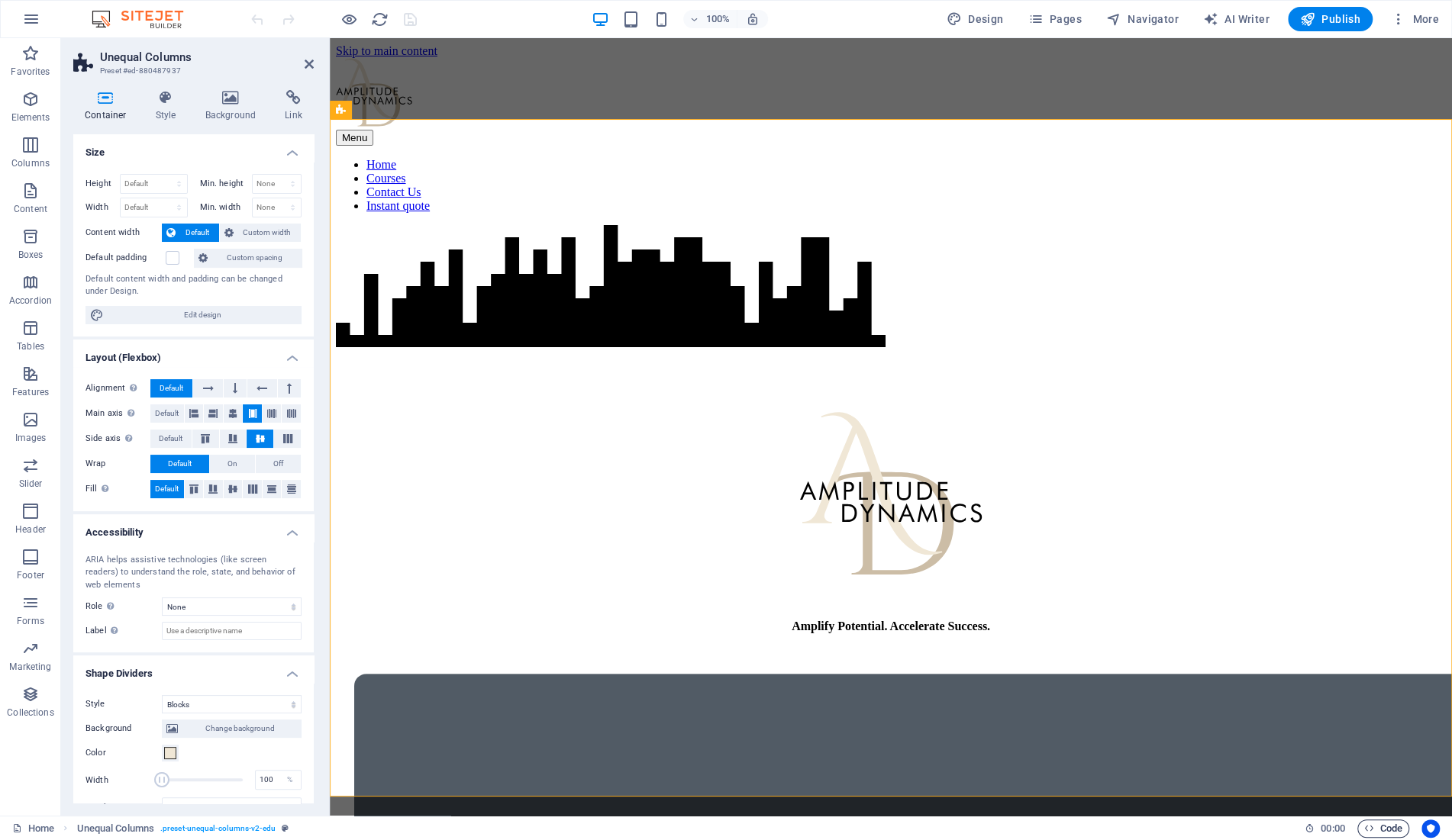
click at [1383, 827] on span "Code" at bounding box center [1383, 829] width 38 height 18
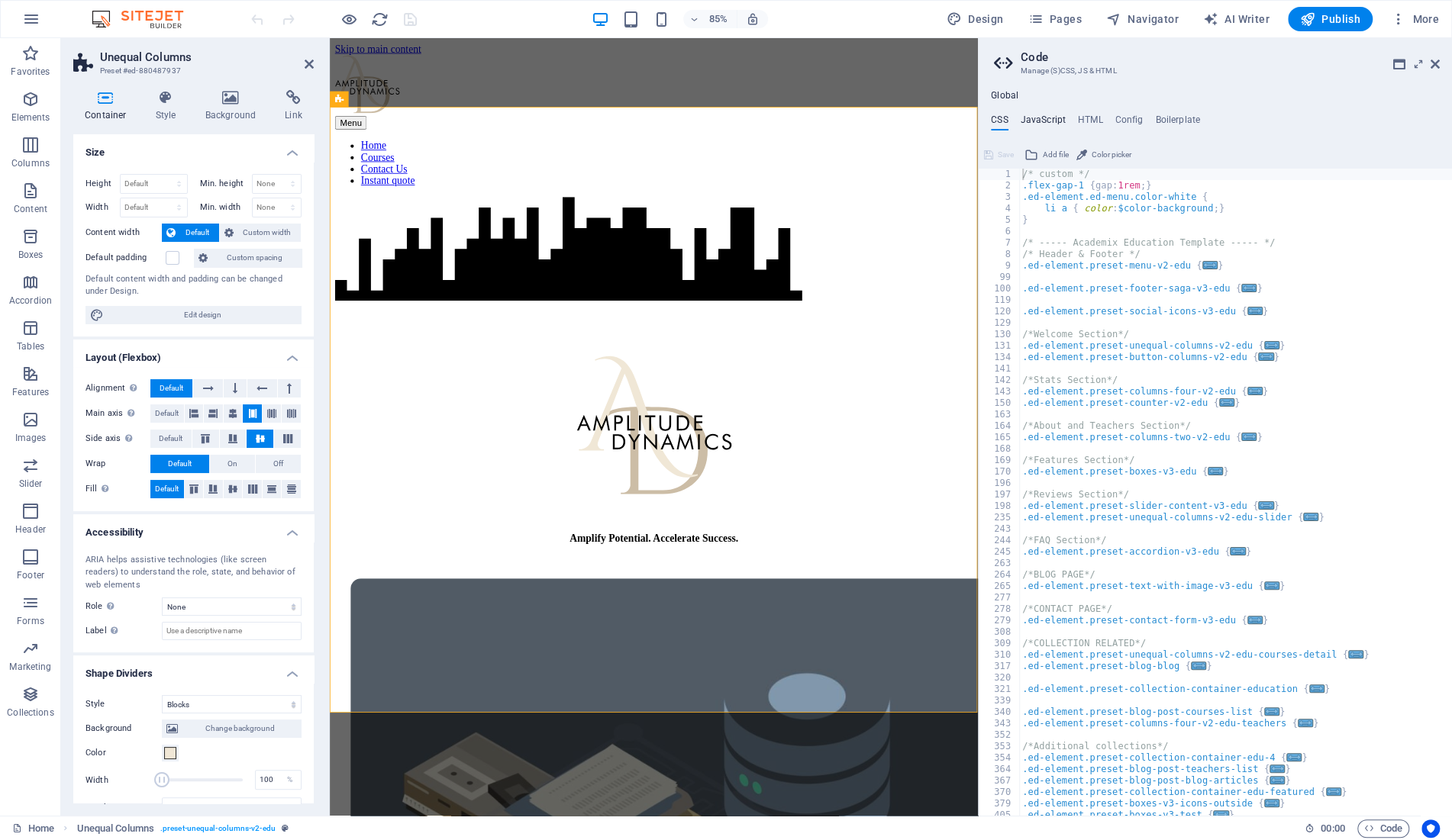
click at [1058, 118] on h4 "JavaScript" at bounding box center [1043, 122] width 45 height 17
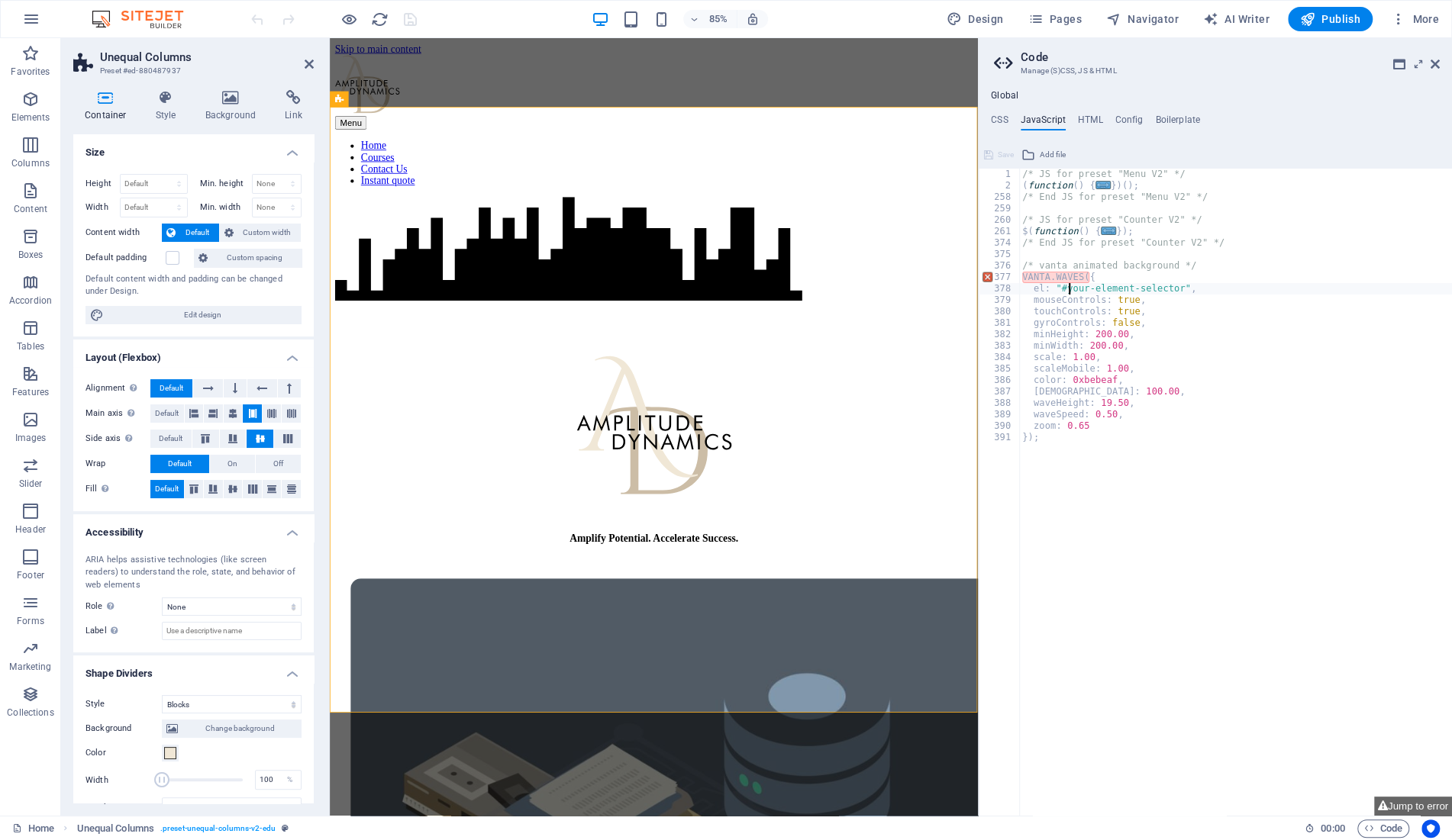
click at [1069, 284] on div "/* JS for preset "Menu V2" */ ( function ( ) { ... }) ( ) ; /* End JS for prese…" at bounding box center [1235, 504] width 433 height 671
drag, startPoint x: 1069, startPoint y: 284, endPoint x: 1152, endPoint y: 287, distance: 83.1
click at [1152, 287] on div "/* JS for preset "Menu V2" */ ( function ( ) { ... }) ( ) ; /* End JS for prese…" at bounding box center [1235, 504] width 433 height 671
paste textarea "#ed-880487937"
click at [1172, 357] on div "/* JS for preset "Menu V2" */ ( function ( ) { ... }) ( ) ; /* End JS for prese…" at bounding box center [1235, 504] width 433 height 671
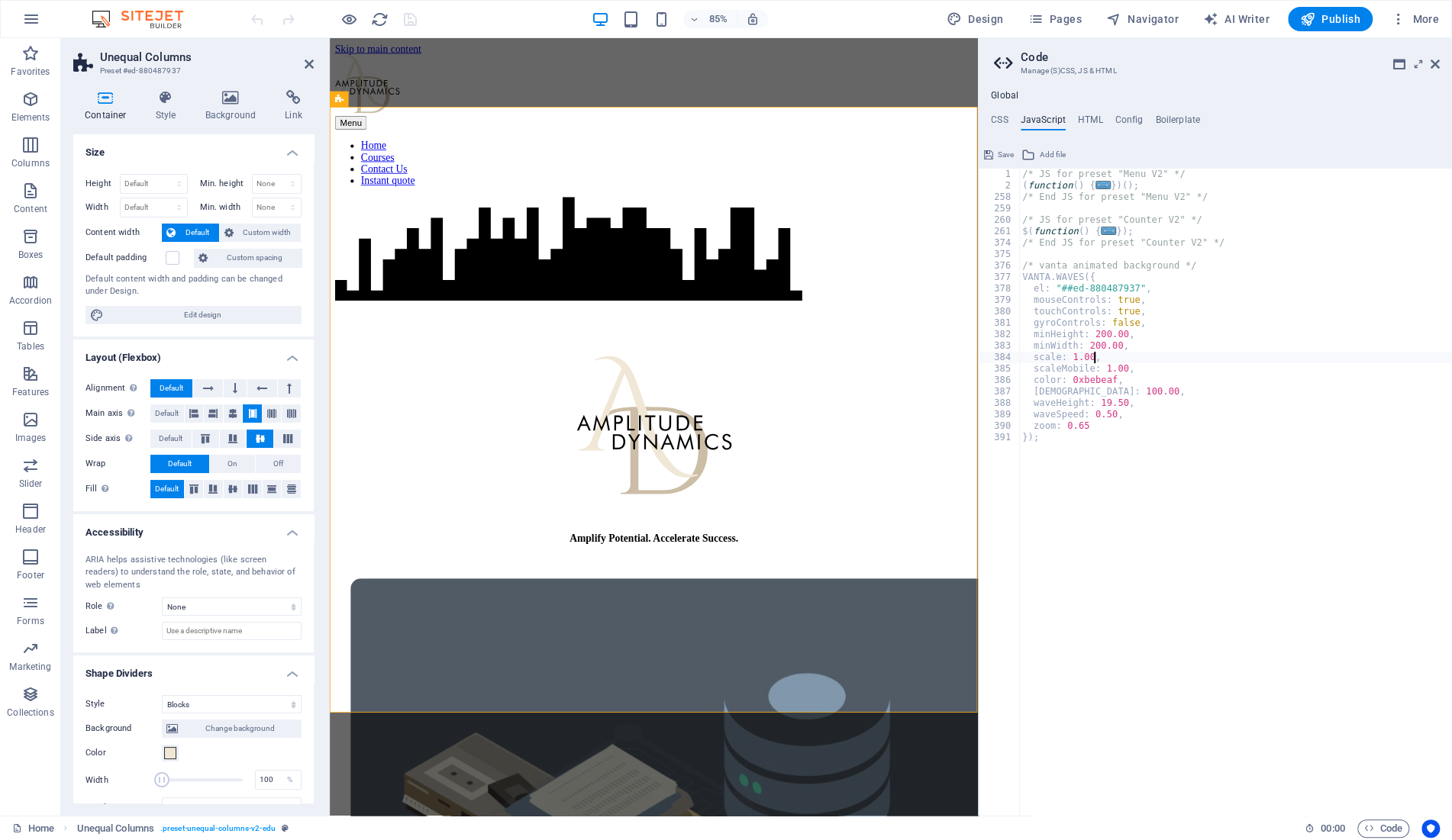
click at [1062, 287] on div "/* JS for preset "Menu V2" */ ( function ( ) { ... }) ( ) ; /* End JS for prese…" at bounding box center [1235, 504] width 433 height 671
type textarea "el: "#ed-880487937","
click at [1081, 116] on h4 "HTML" at bounding box center [1091, 122] width 25 height 17
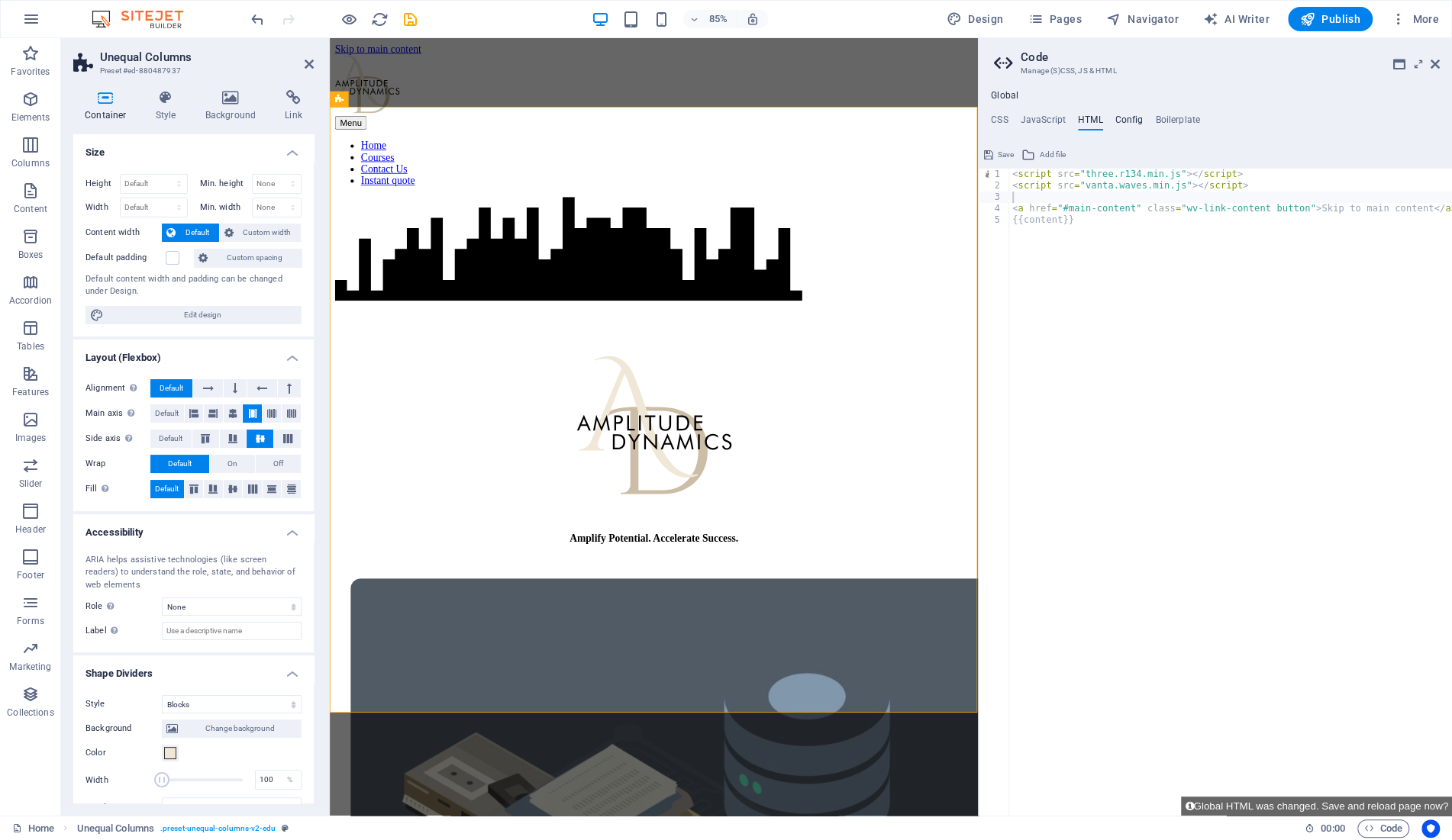
click at [1120, 118] on h4 "Config" at bounding box center [1129, 122] width 28 height 17
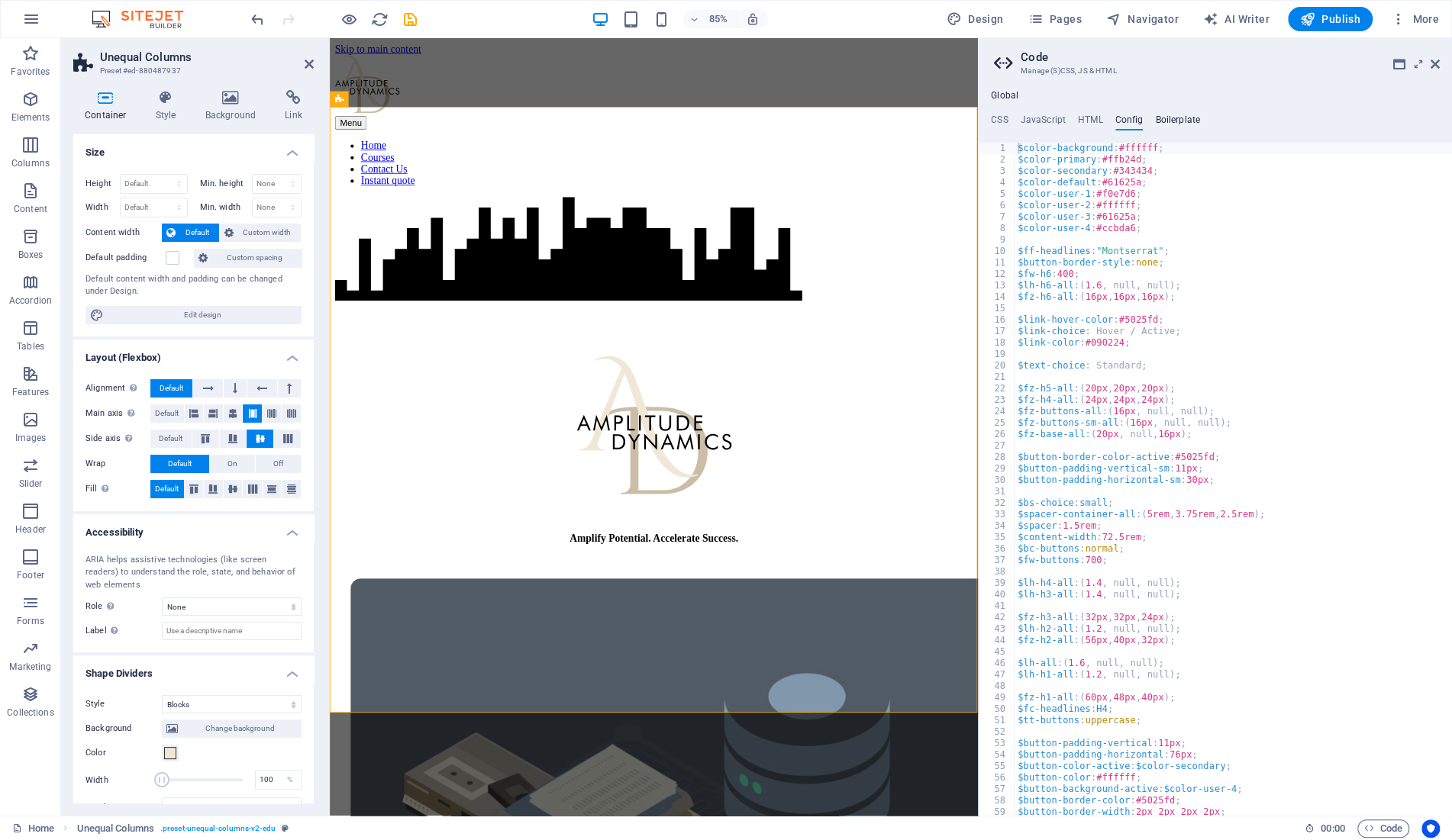
click at [1164, 119] on h4 "Boilerplate" at bounding box center [1178, 122] width 45 height 17
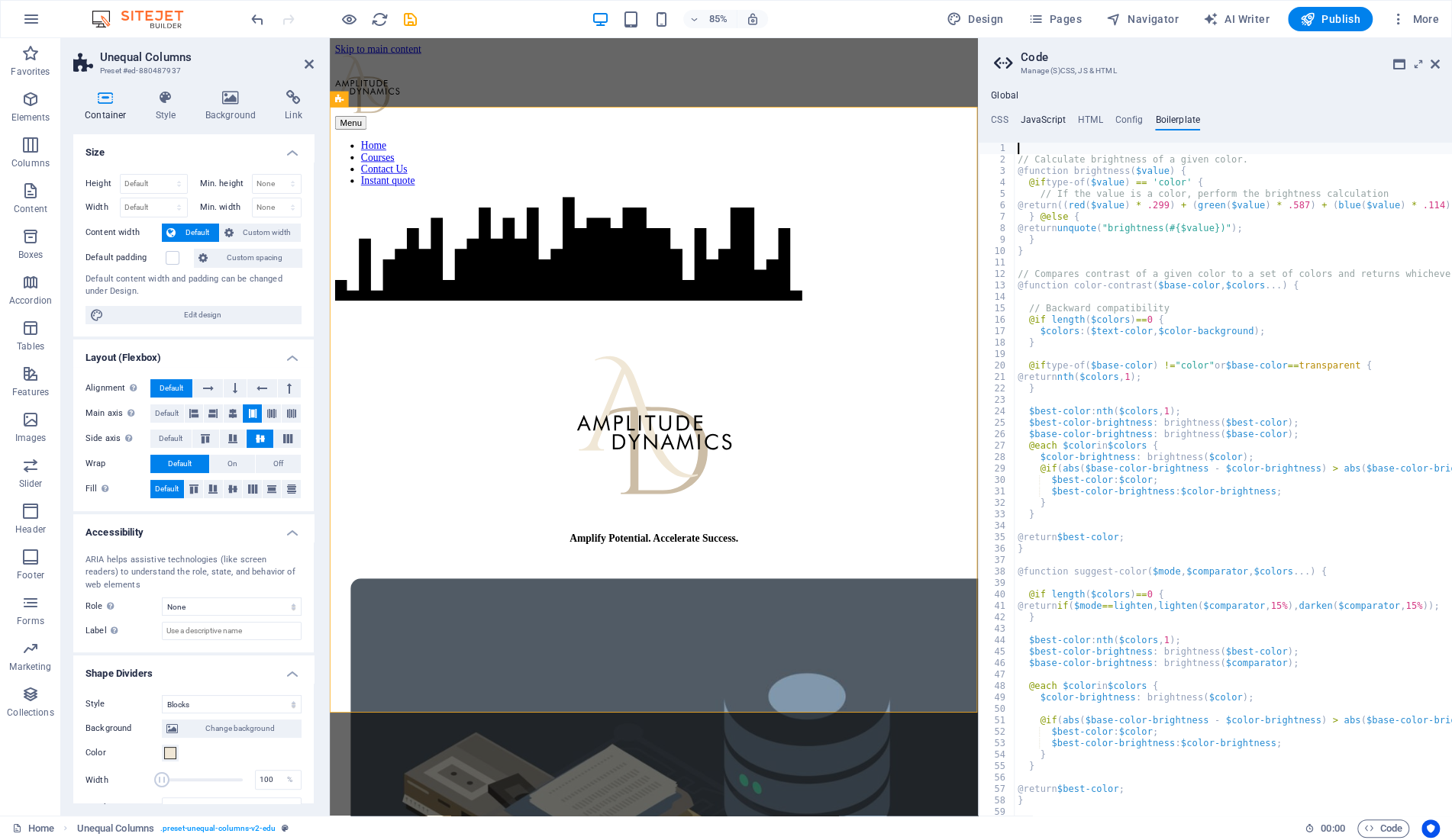
click at [1058, 118] on h4 "JavaScript" at bounding box center [1043, 122] width 45 height 17
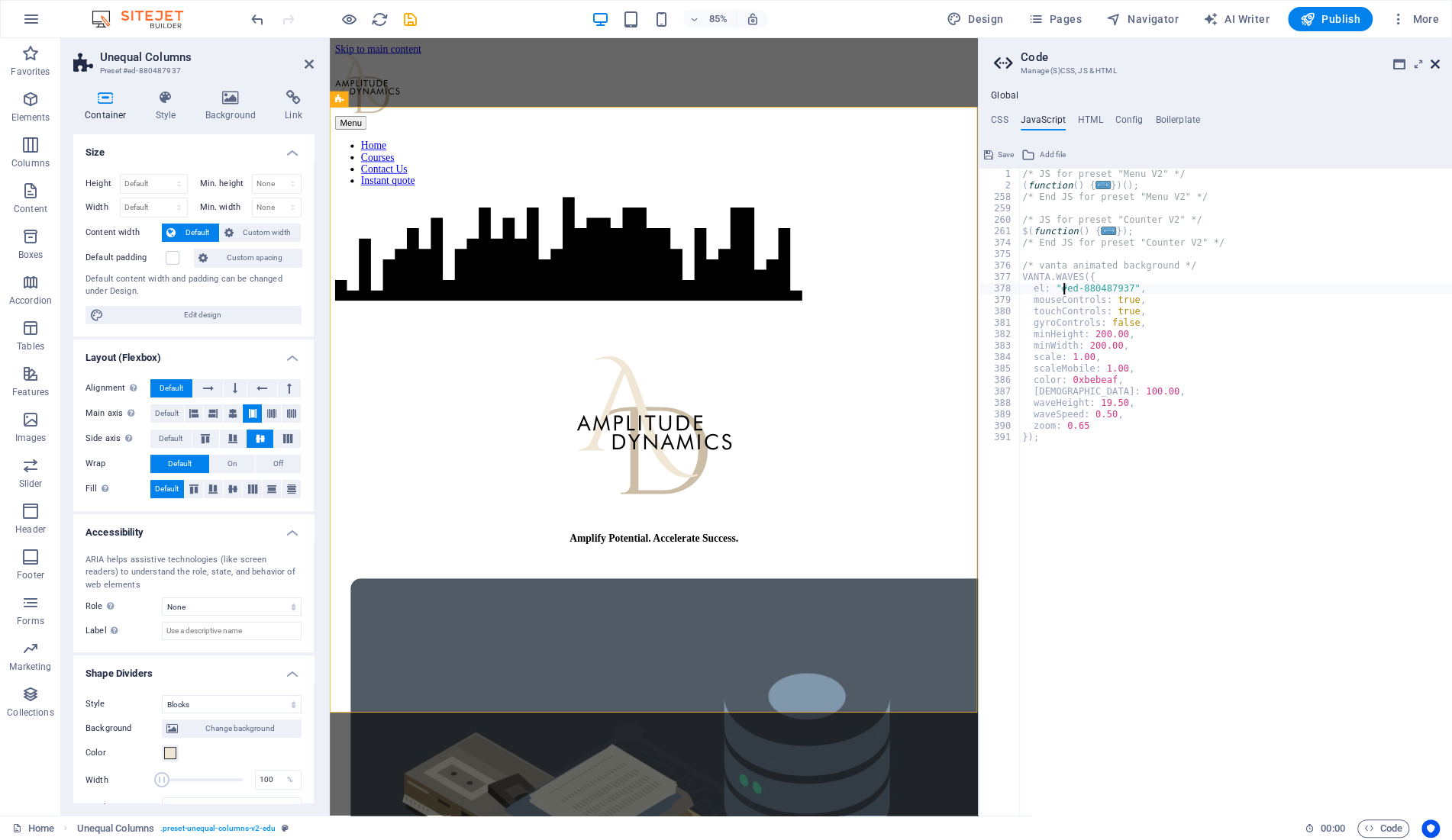
click at [1432, 61] on icon at bounding box center [1435, 65] width 9 height 13
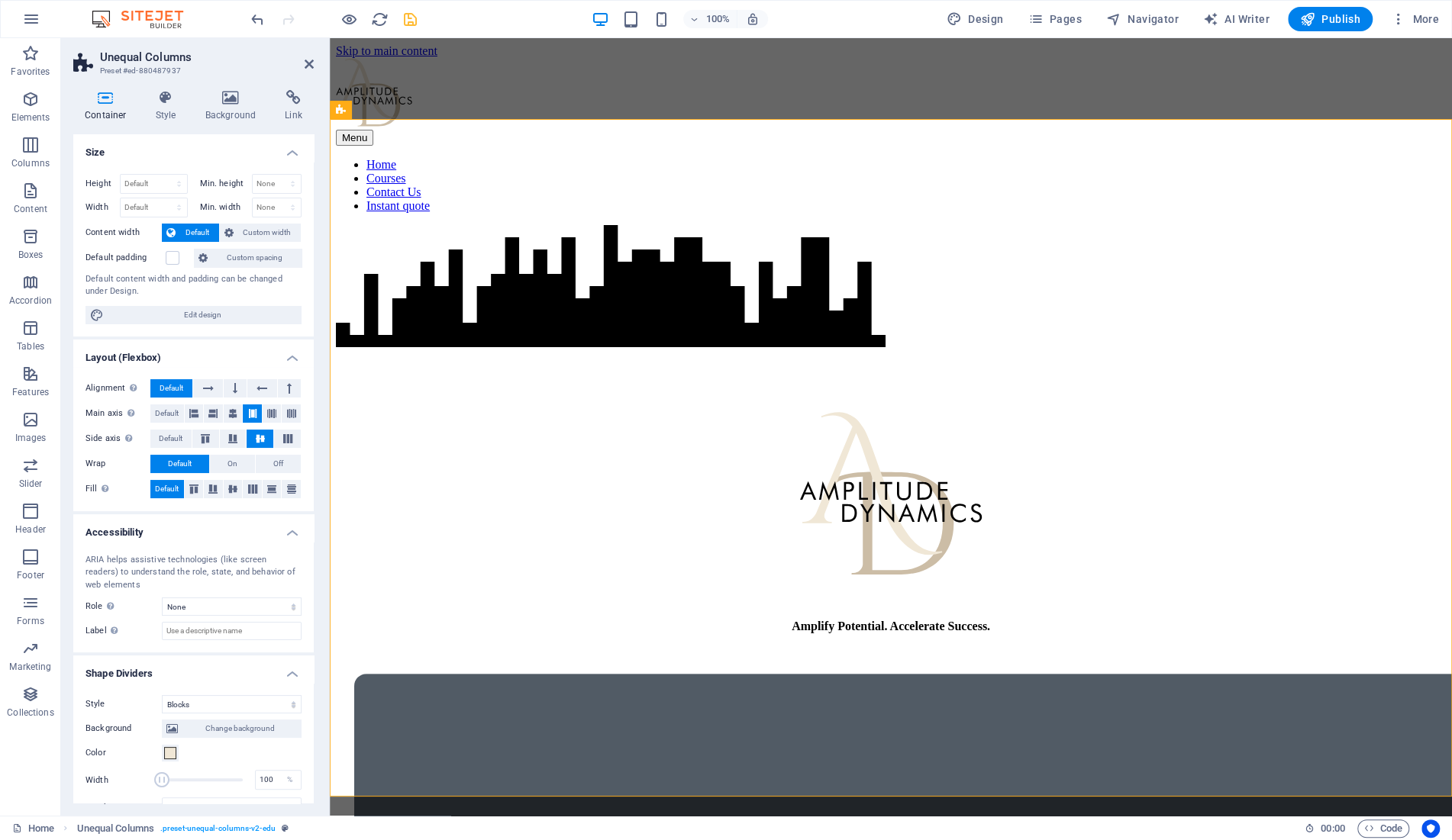
click at [414, 23] on icon "save" at bounding box center [411, 20] width 18 height 18
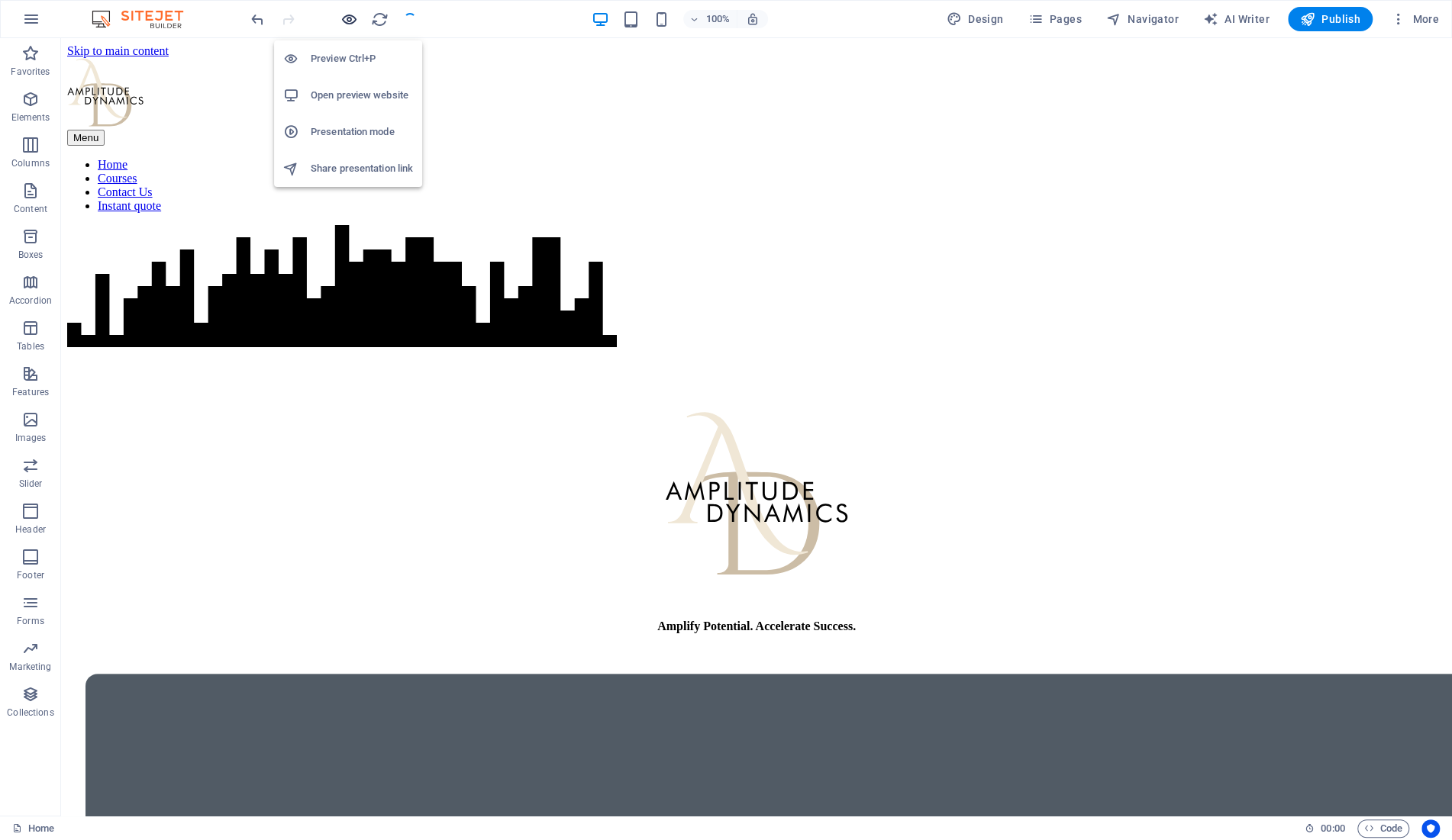
click at [345, 22] on icon "button" at bounding box center [350, 20] width 18 height 18
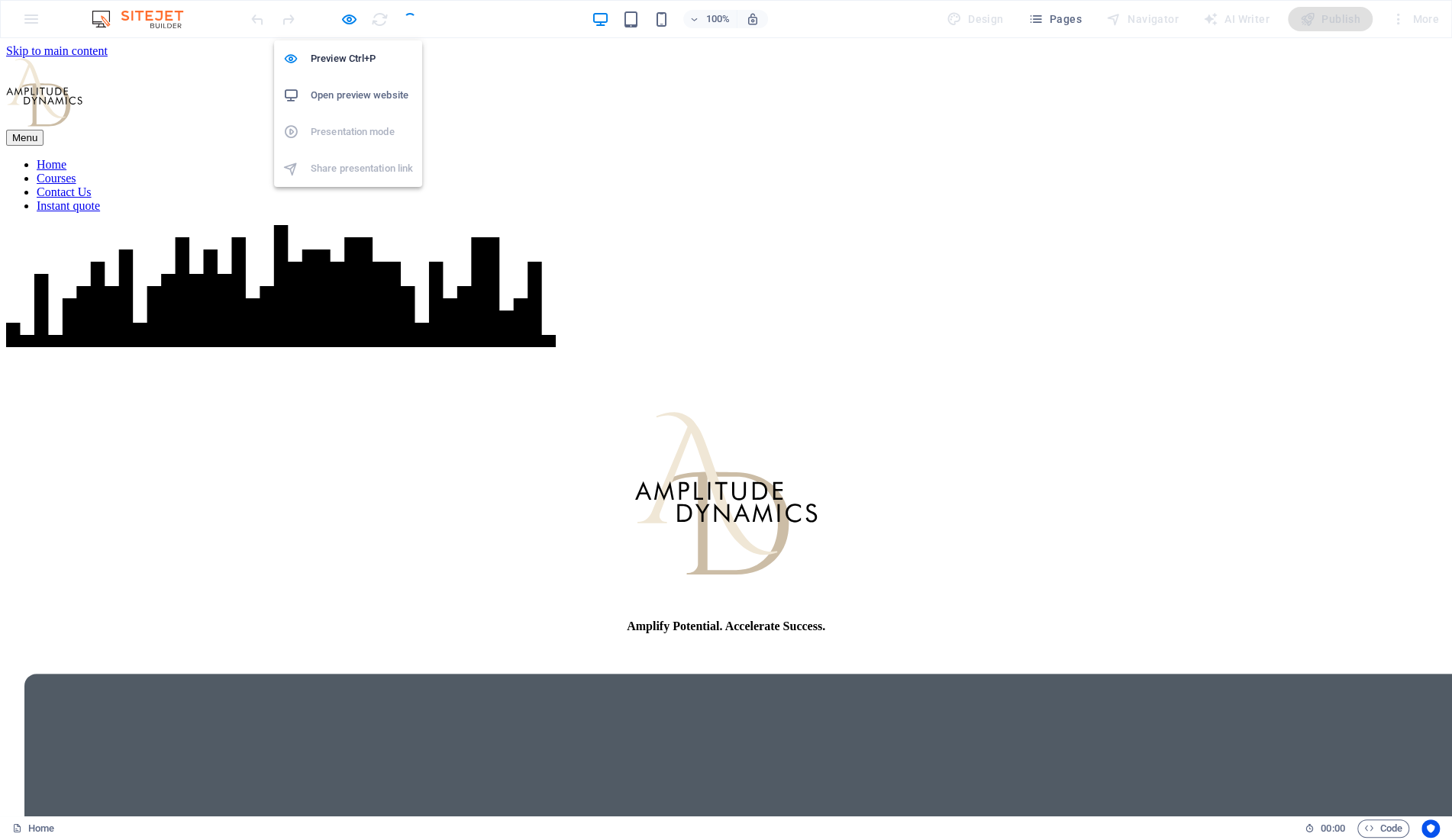
click at [367, 91] on h6 "Open preview website" at bounding box center [362, 95] width 102 height 18
click at [1372, 828] on icon "button" at bounding box center [1368, 828] width 10 height 10
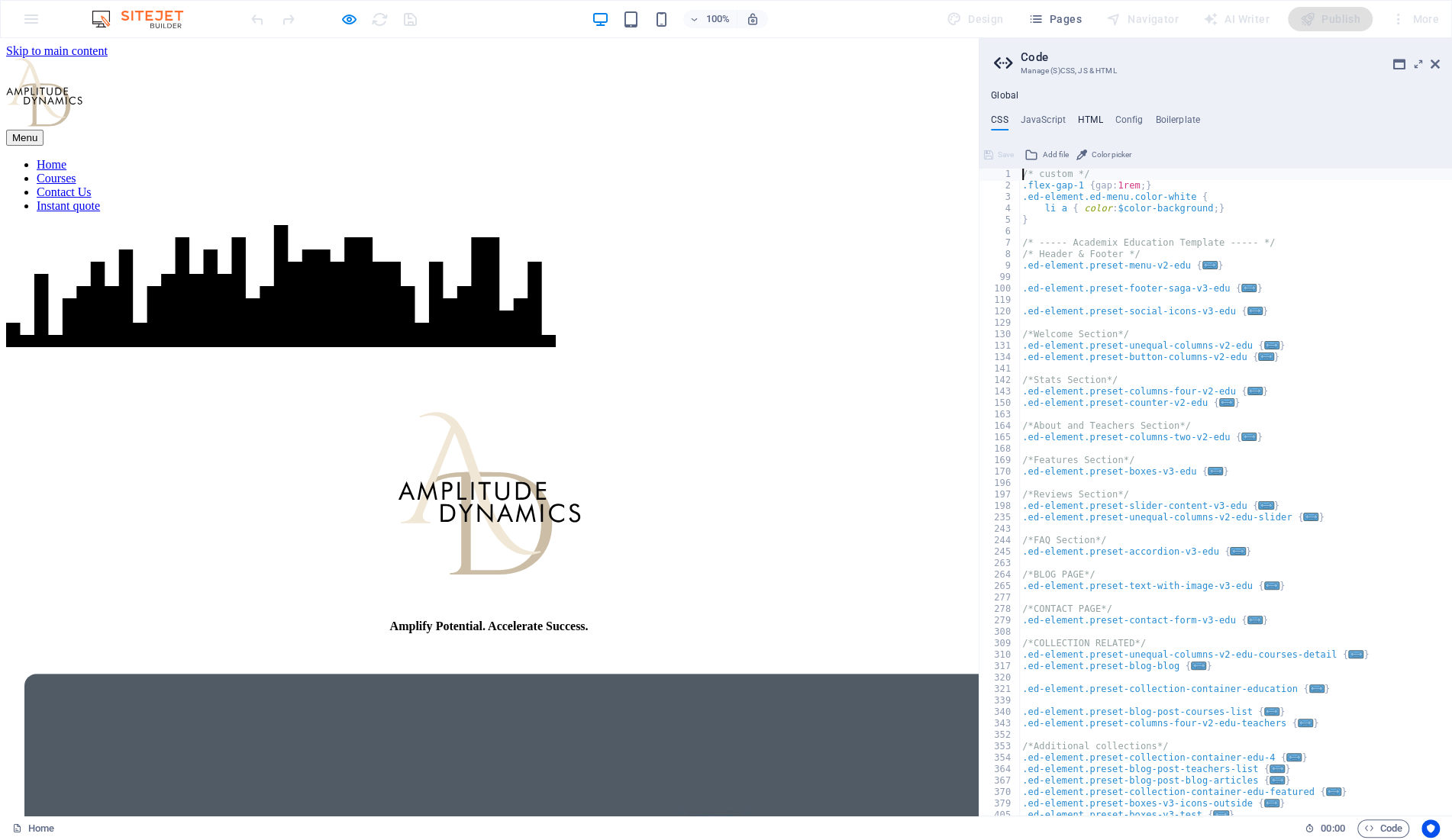
click at [1088, 119] on h4 "HTML" at bounding box center [1091, 122] width 25 height 17
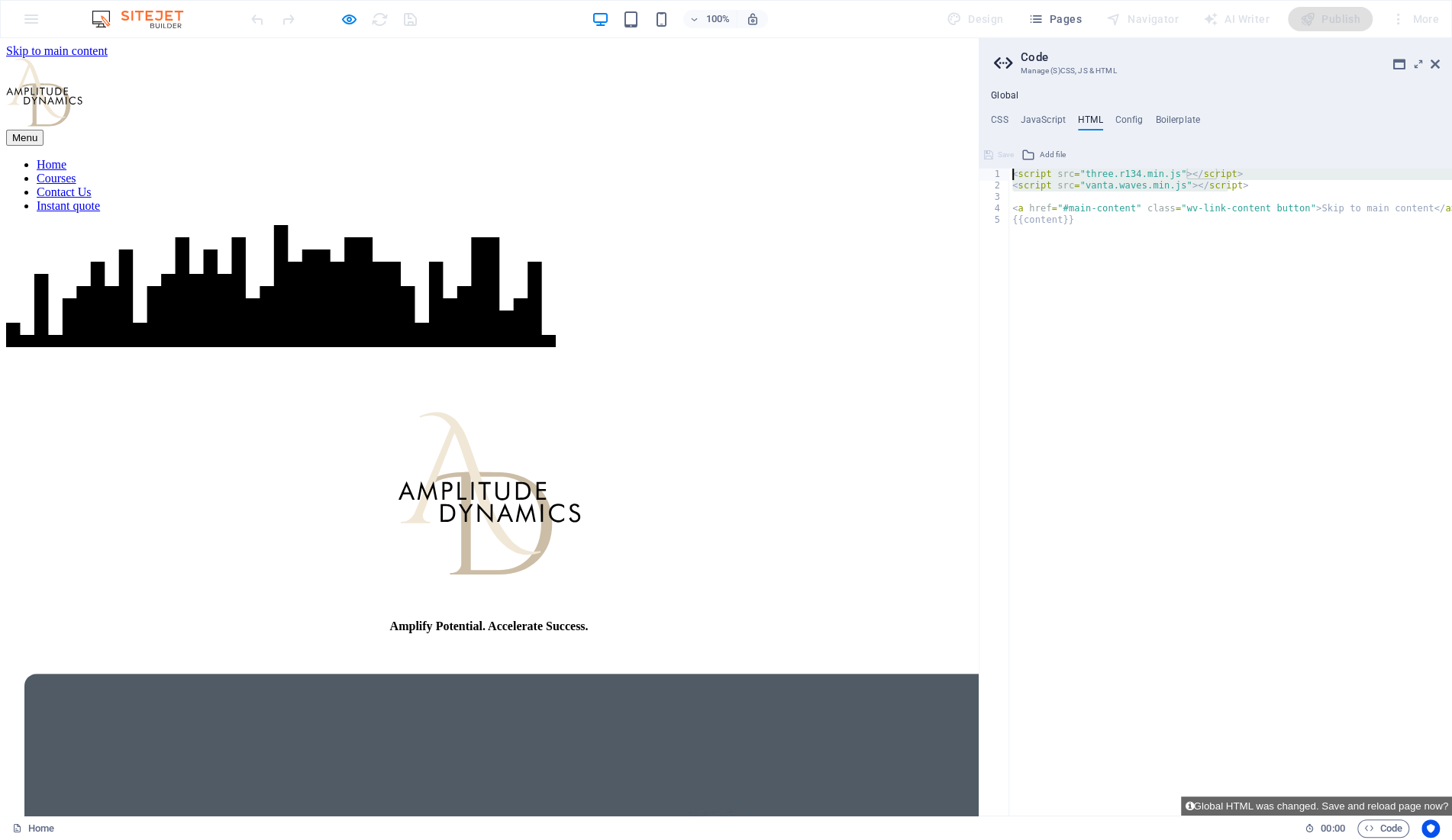
drag, startPoint x: 1266, startPoint y: 185, endPoint x: 962, endPoint y: 146, distance: 306.5
click at [1009, 170] on div "< script src = "three.r134.min.js" > </ script > < script src = "vanta.waves.mi…" at bounding box center [1230, 492] width 443 height 648
paste textarea "https://cdn.jsdelivr.net/npm/vanta@latest/dist/"
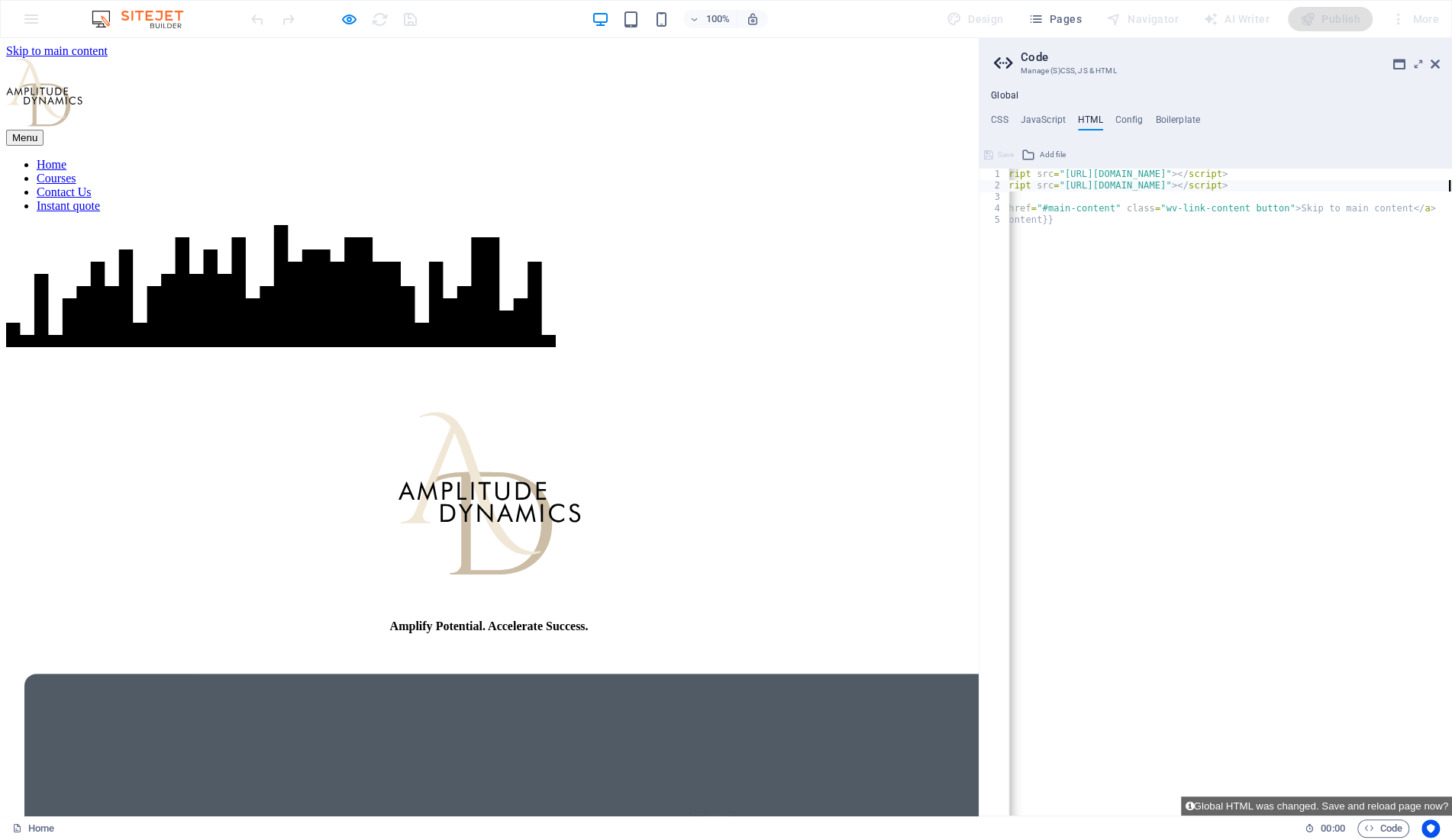
scroll to position [0, 20]
click at [1174, 403] on div "< script src = "https://cdnjs.cloudflare.com/ajax/libs/three.js/r121/three.min.…" at bounding box center [1220, 504] width 464 height 671
type textarea "{{content}}"
click at [1435, 64] on icon at bounding box center [1435, 65] width 9 height 13
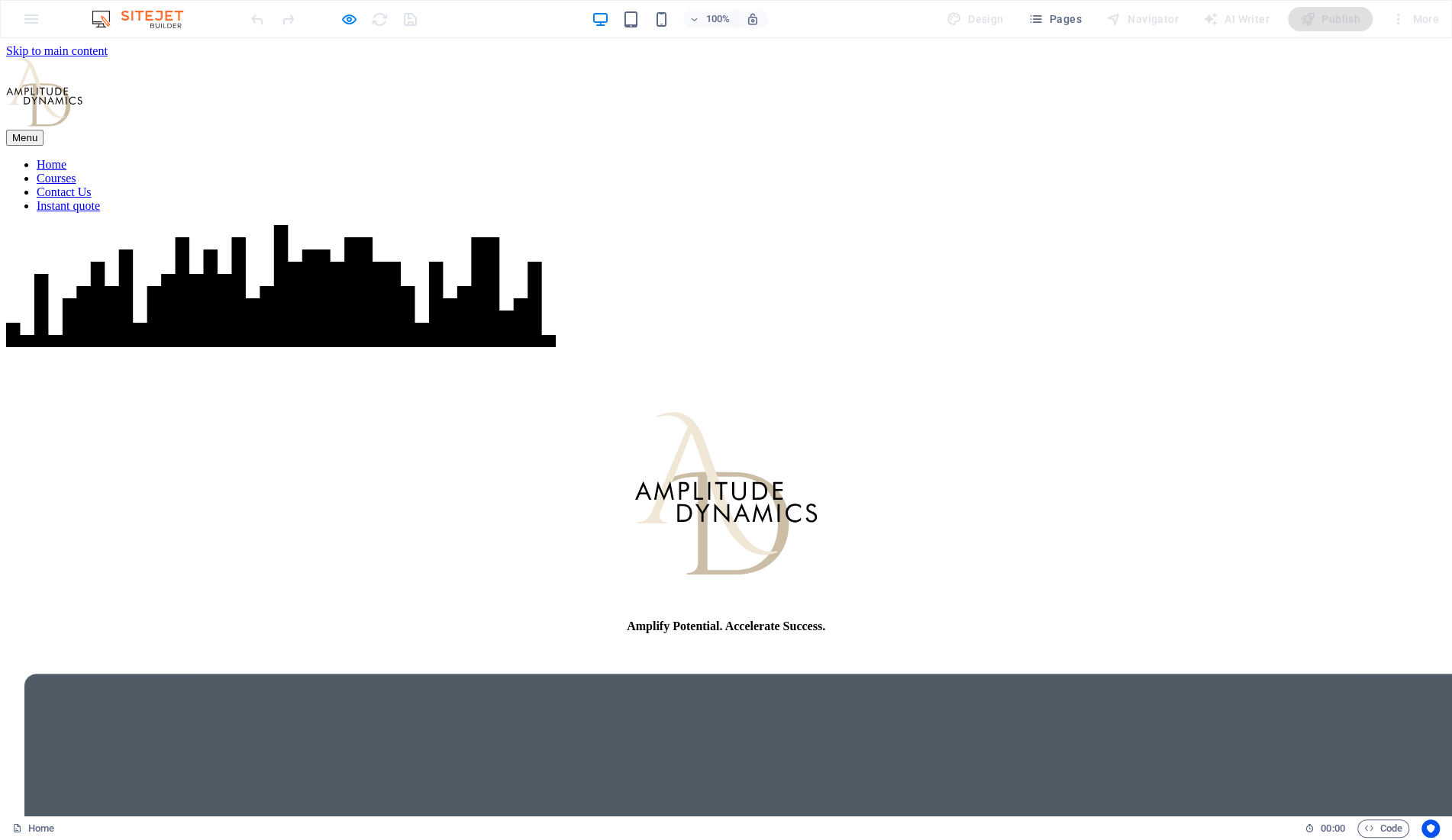
drag, startPoint x: 1413, startPoint y: 54, endPoint x: 1396, endPoint y: 66, distance: 20.8
click at [1413, 58] on div "Menu Home Courses Contact Us Instant quote" at bounding box center [726, 136] width 1439 height 155
click at [347, 16] on icon "button" at bounding box center [350, 20] width 18 height 18
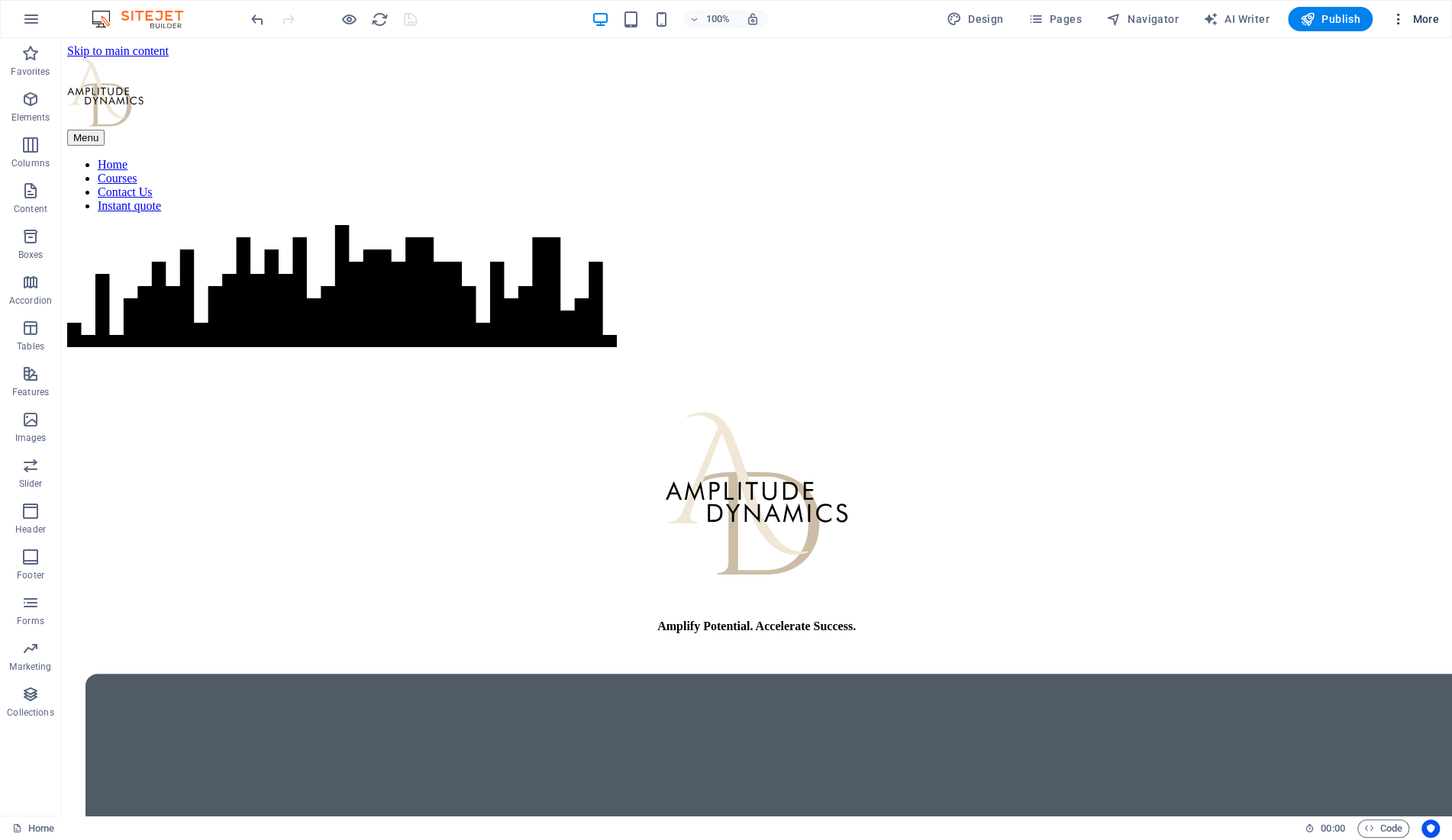
click at [1418, 20] on span "More" at bounding box center [1415, 19] width 49 height 15
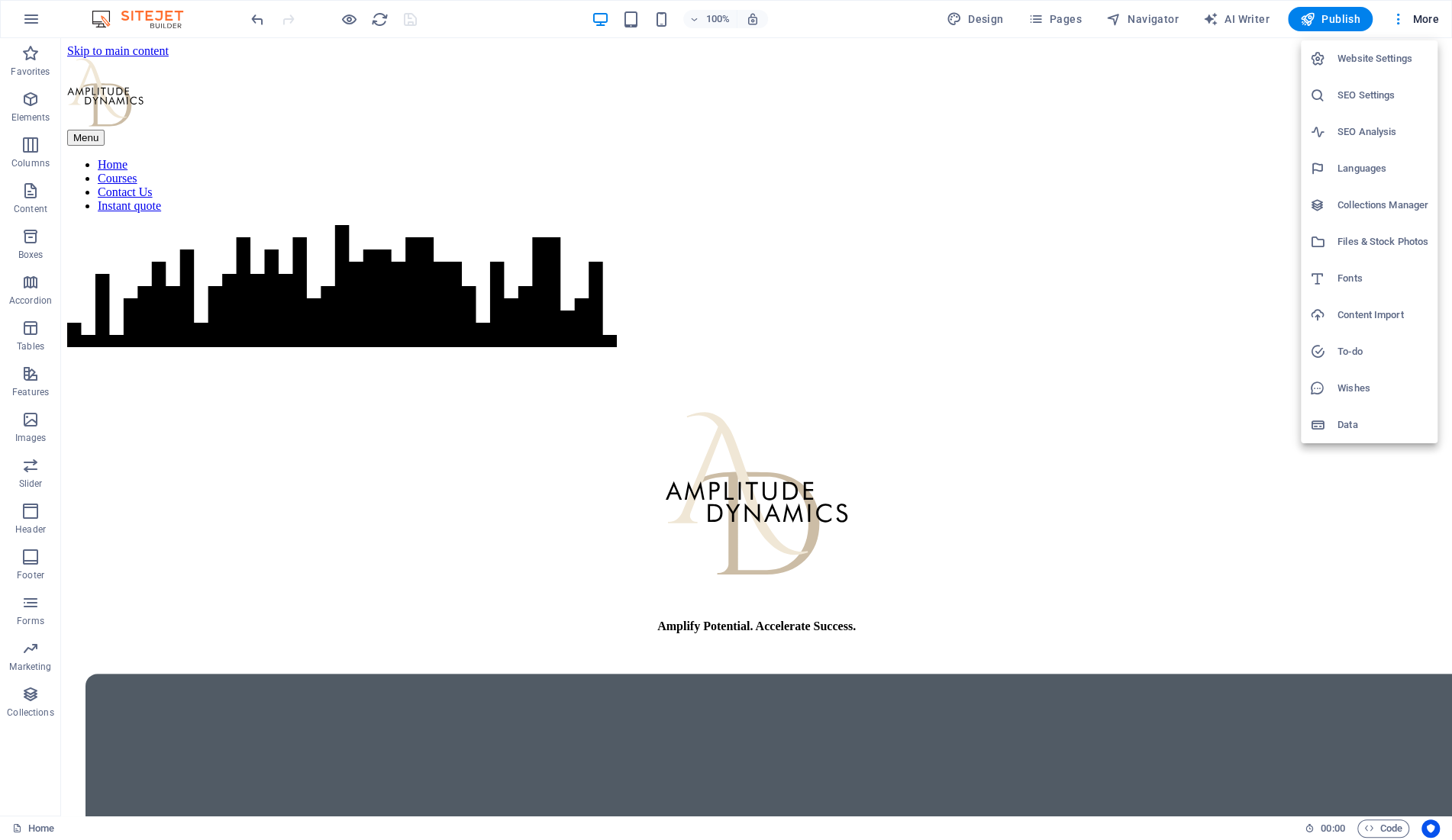
click at [971, 10] on div at bounding box center [726, 420] width 1452 height 840
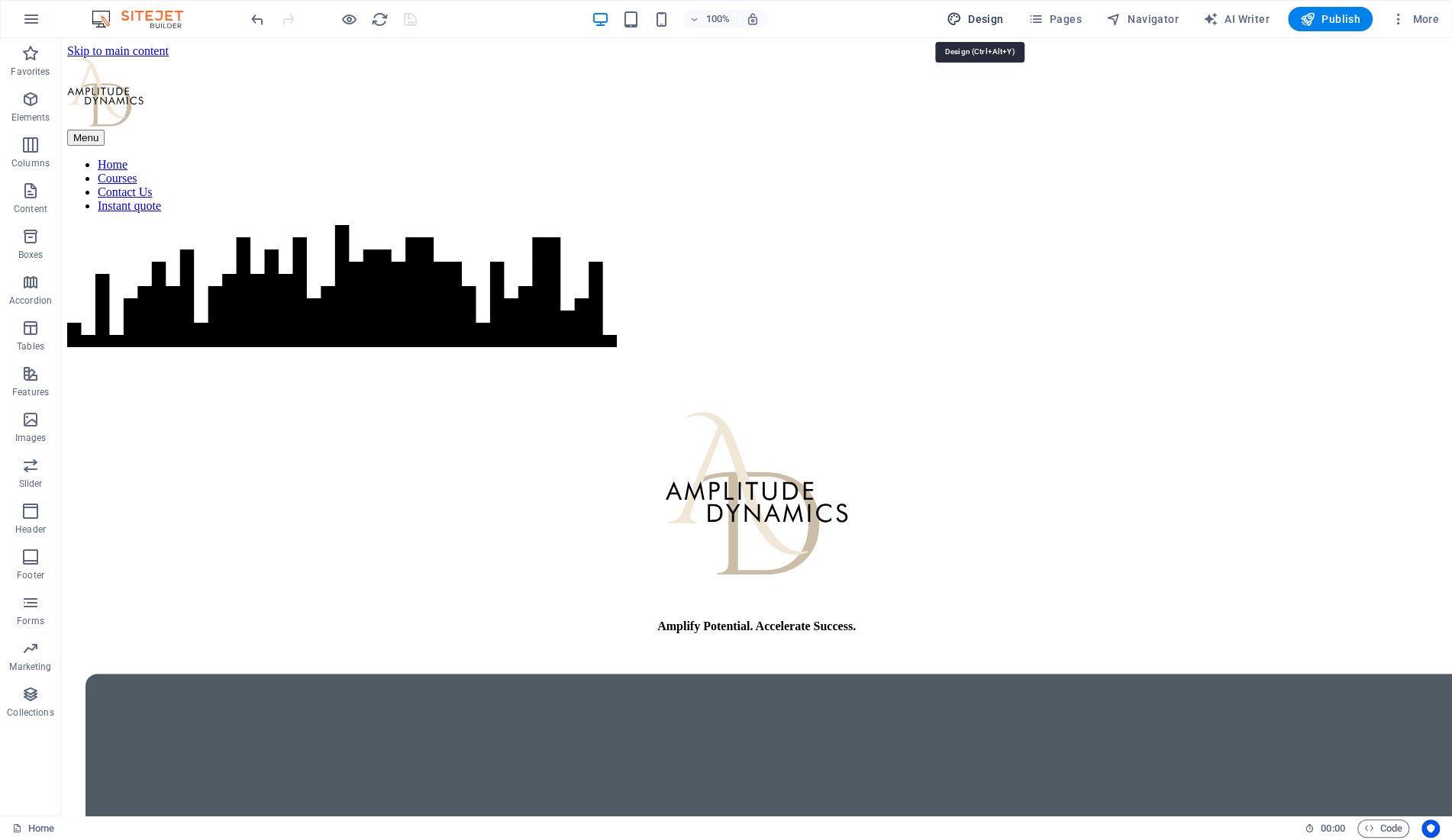
click at [983, 24] on span "Design" at bounding box center [976, 19] width 58 height 15
select select "px"
select select "400"
select select "px"
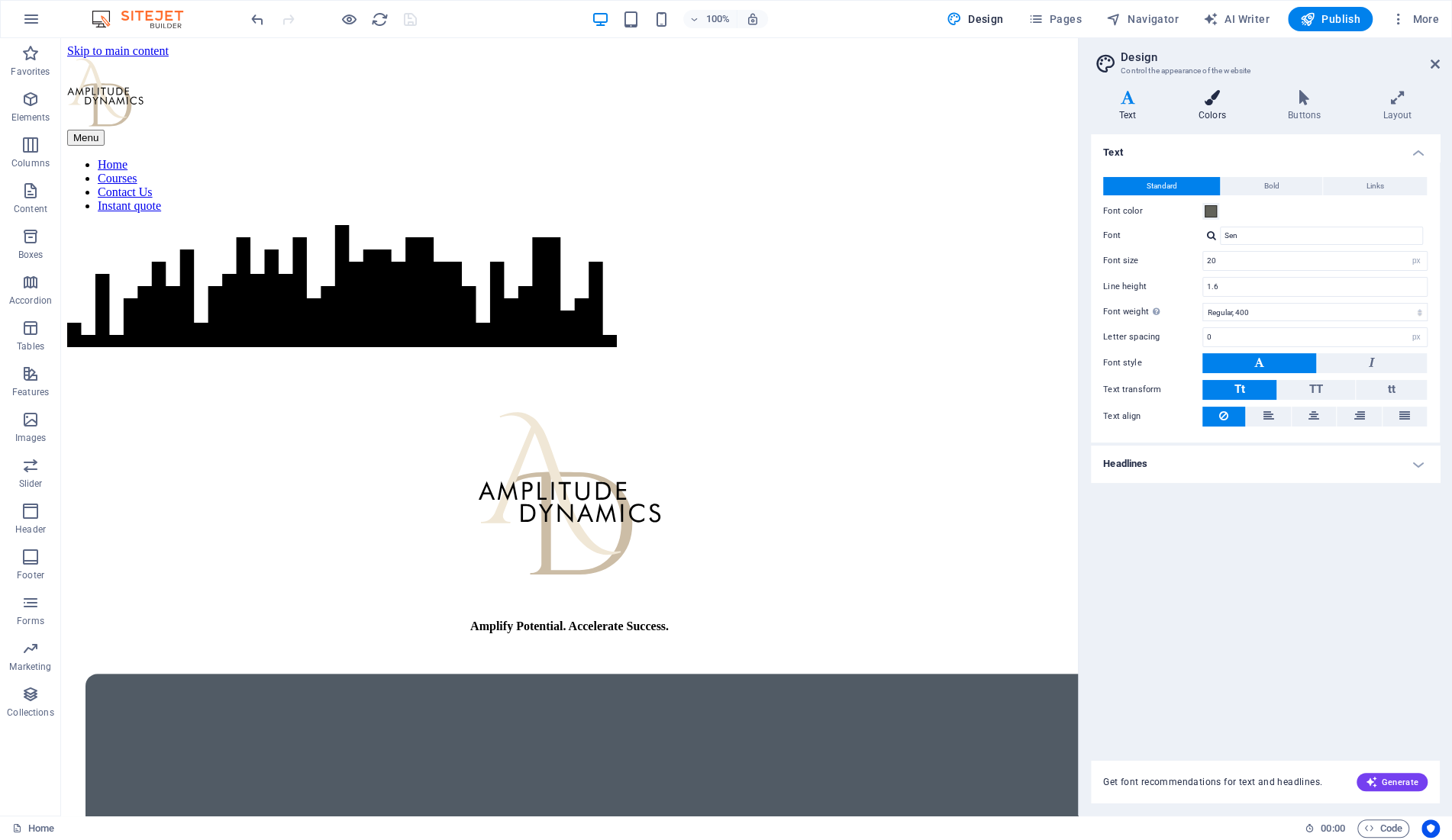
click at [1222, 98] on icon at bounding box center [1212, 97] width 84 height 15
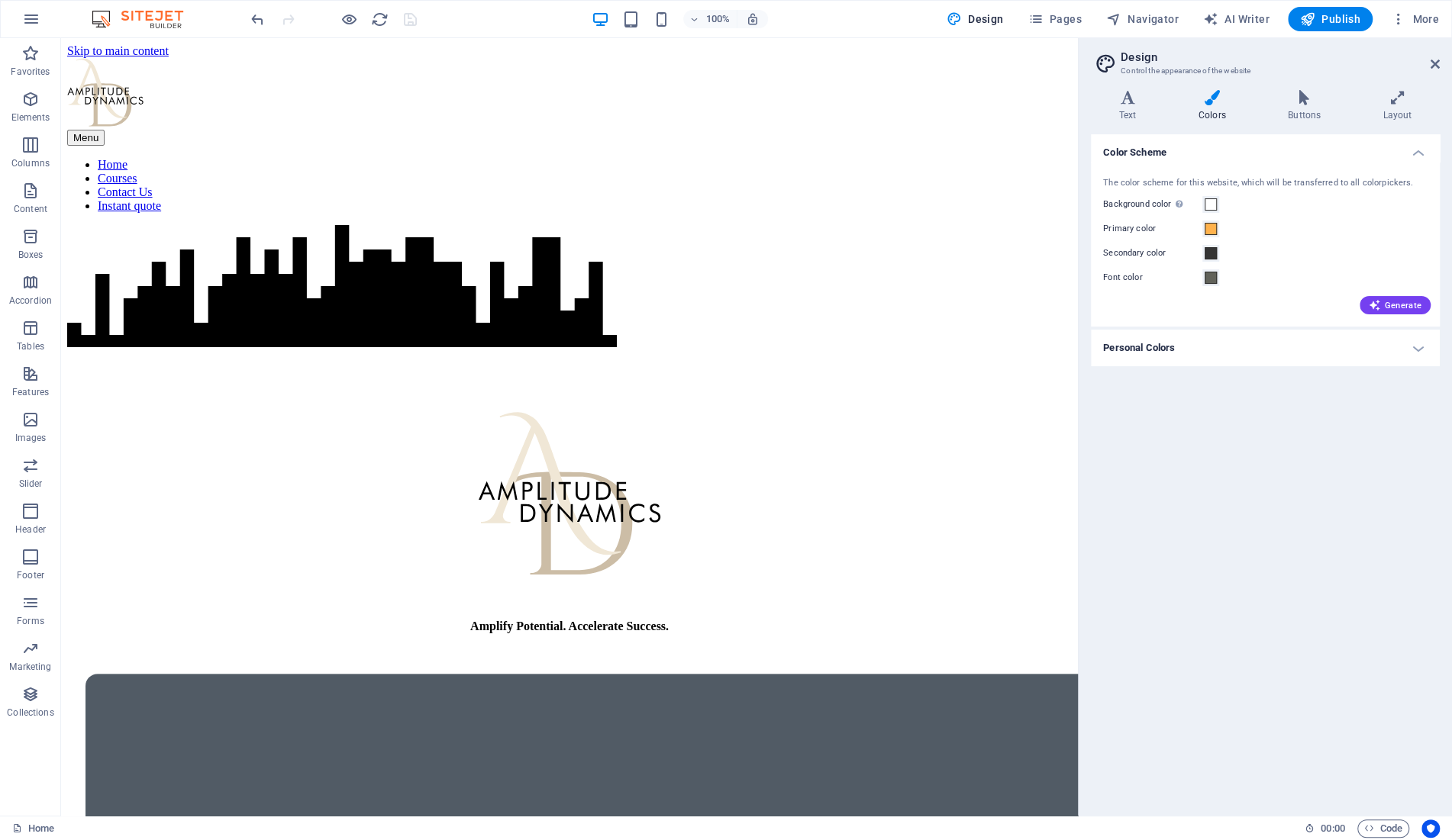
click at [1313, 339] on h4 "Personal Colors" at bounding box center [1265, 348] width 349 height 37
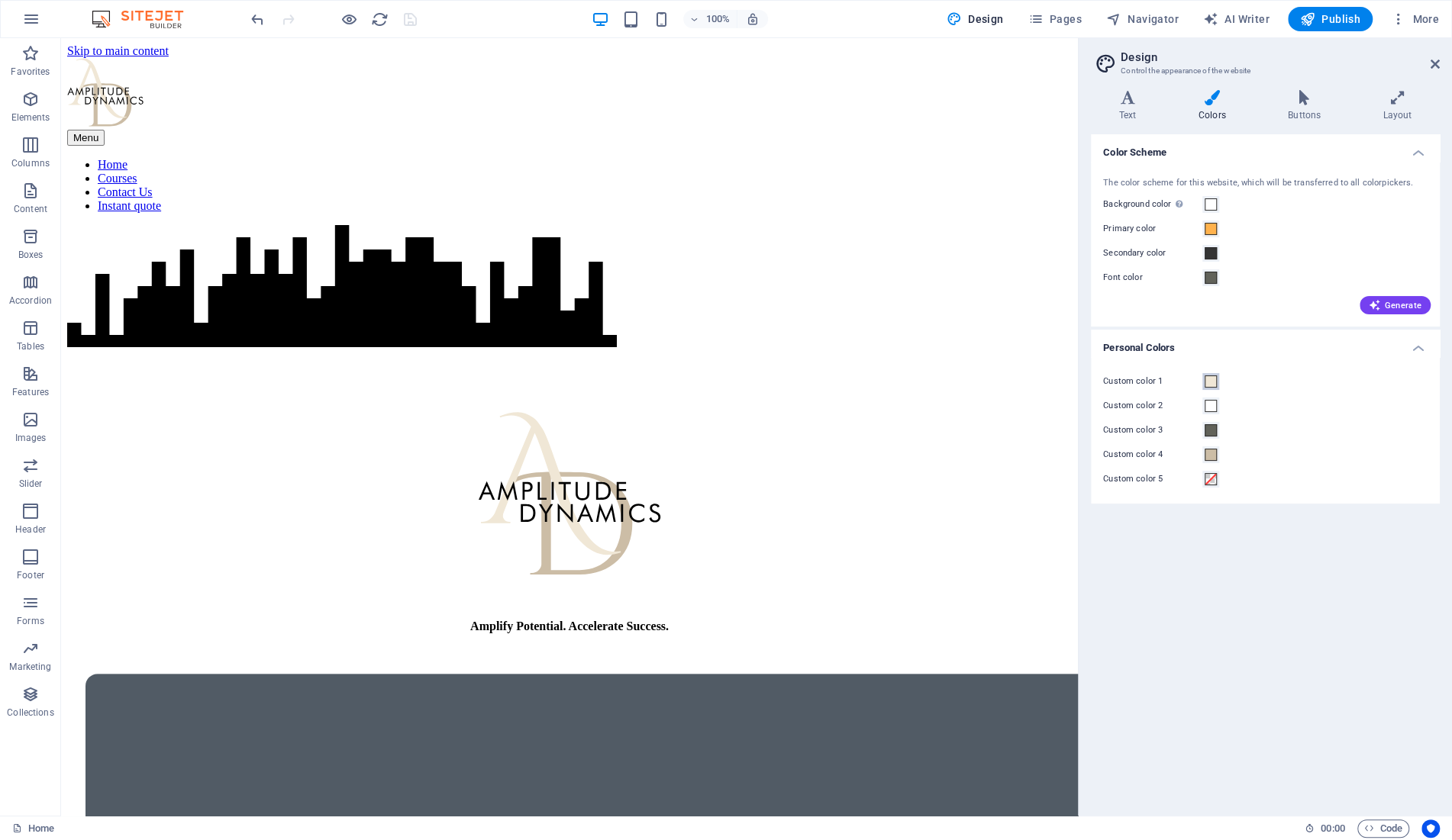
click at [1211, 380] on span at bounding box center [1211, 382] width 13 height 13
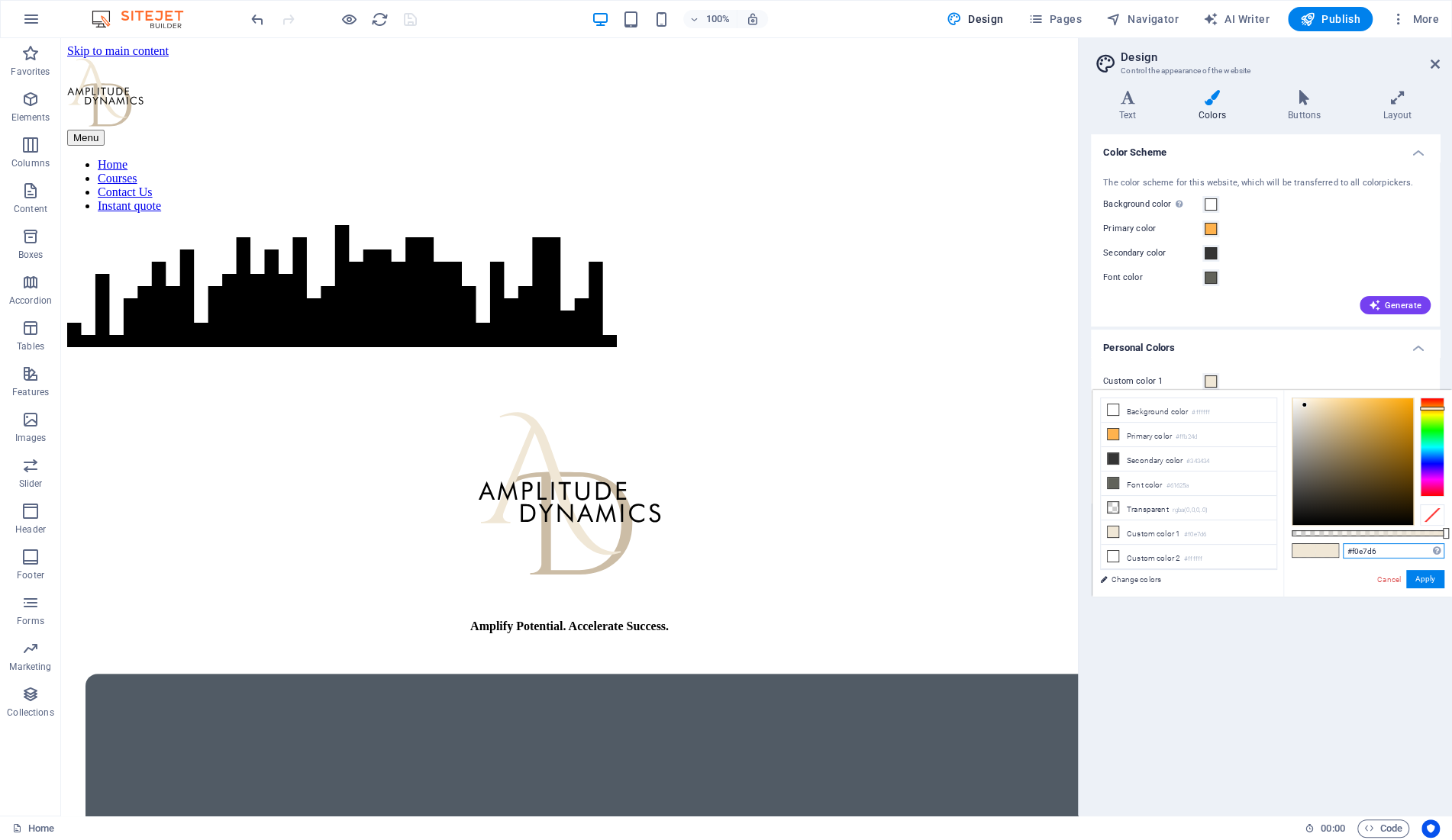
click at [1343, 551] on input "#f0e7d6" at bounding box center [1394, 551] width 102 height 15
click at [1439, 64] on icon at bounding box center [1435, 65] width 9 height 13
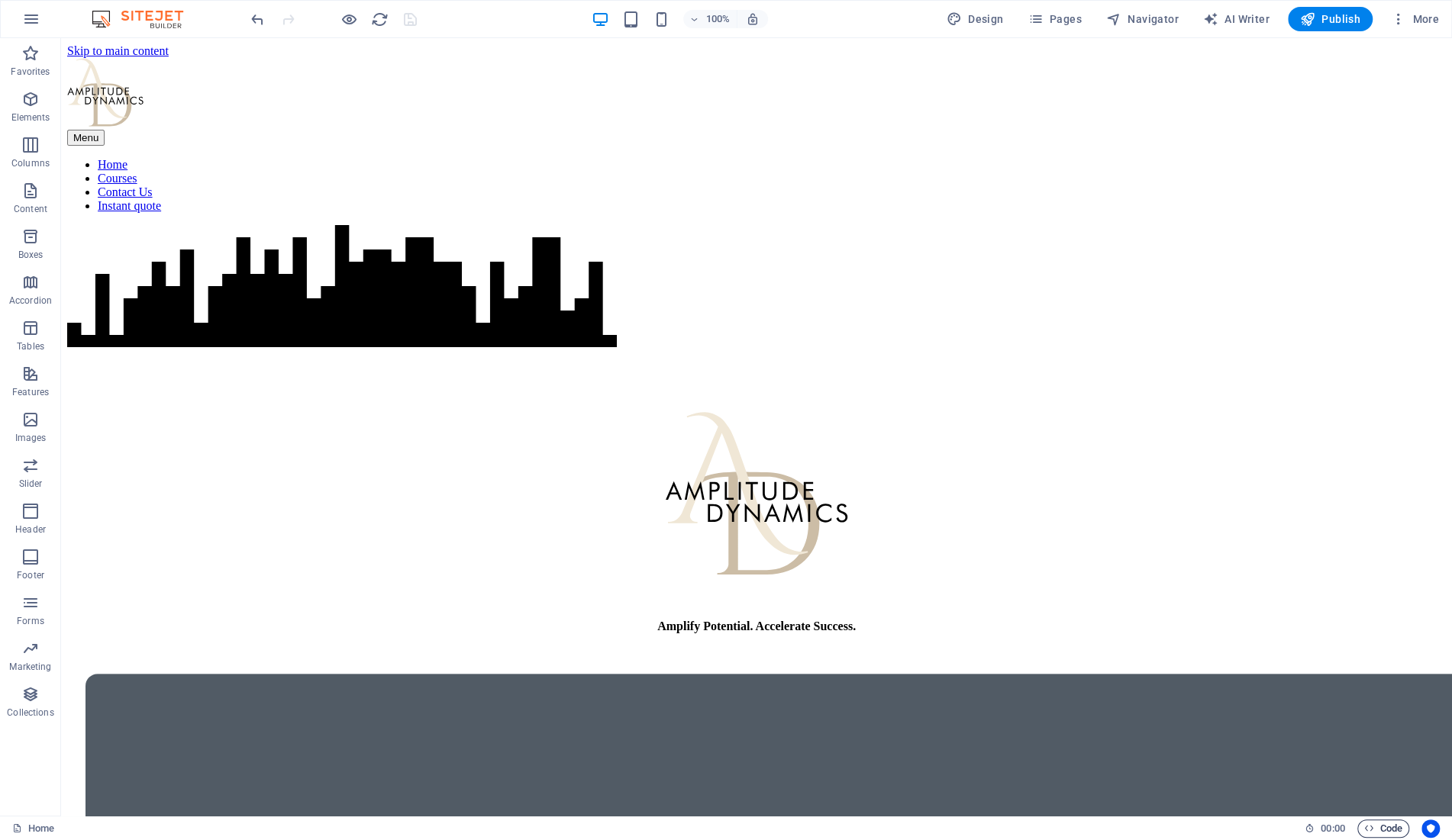
click at [1386, 836] on span "Code" at bounding box center [1383, 829] width 38 height 18
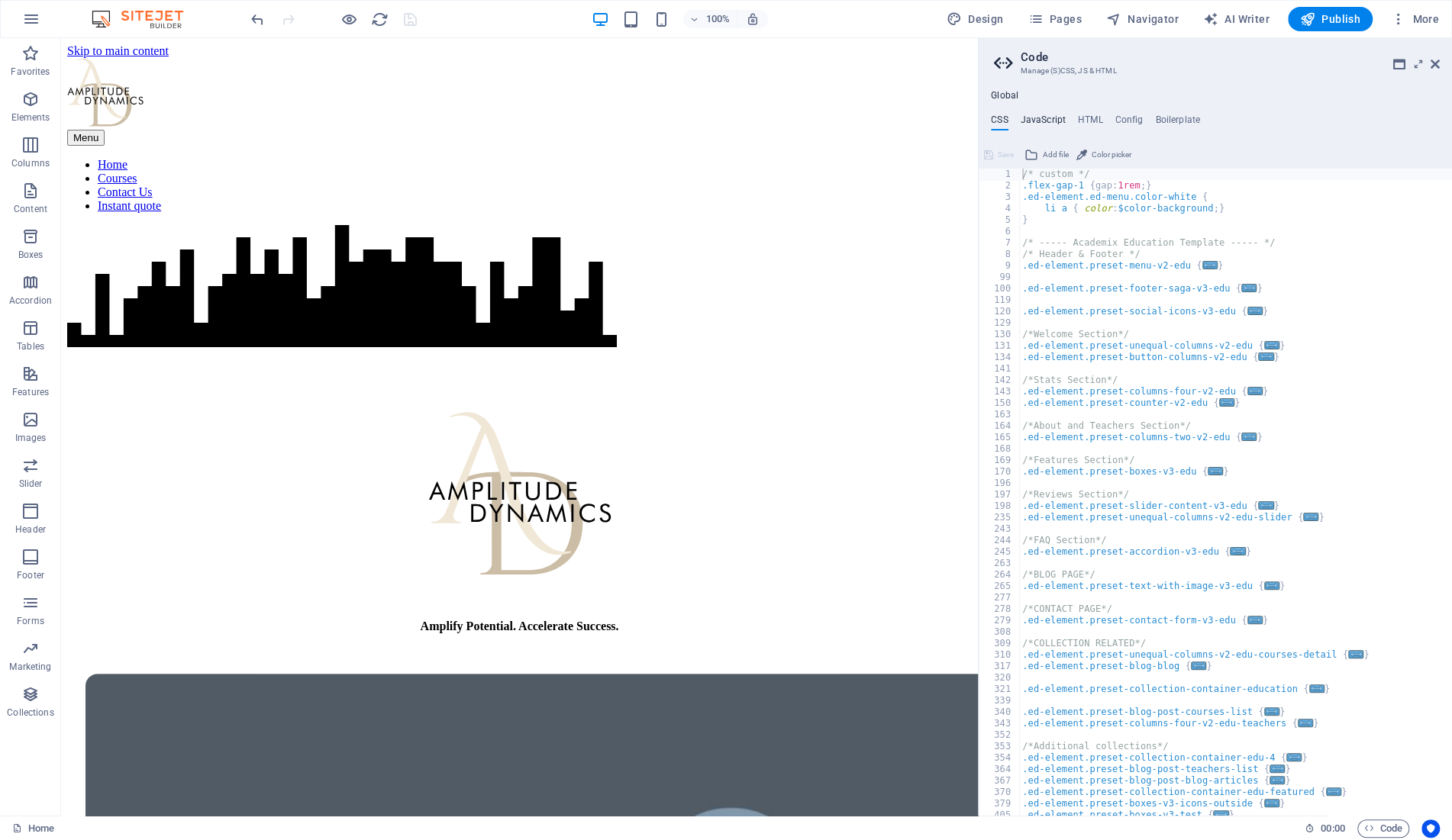
click at [1040, 115] on h4 "JavaScript" at bounding box center [1043, 122] width 45 height 17
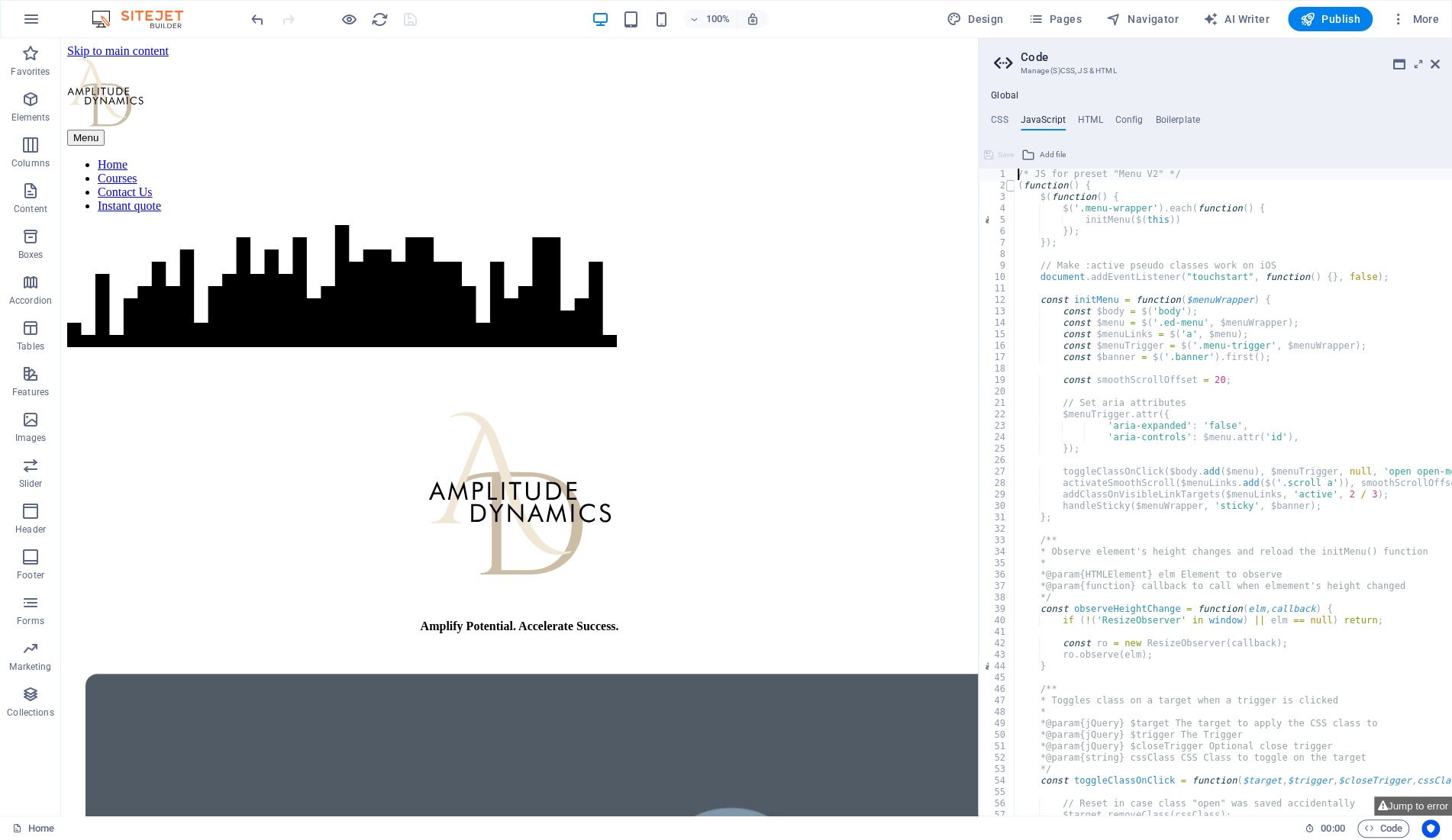
click at [1008, 185] on span at bounding box center [1010, 186] width 8 height 12
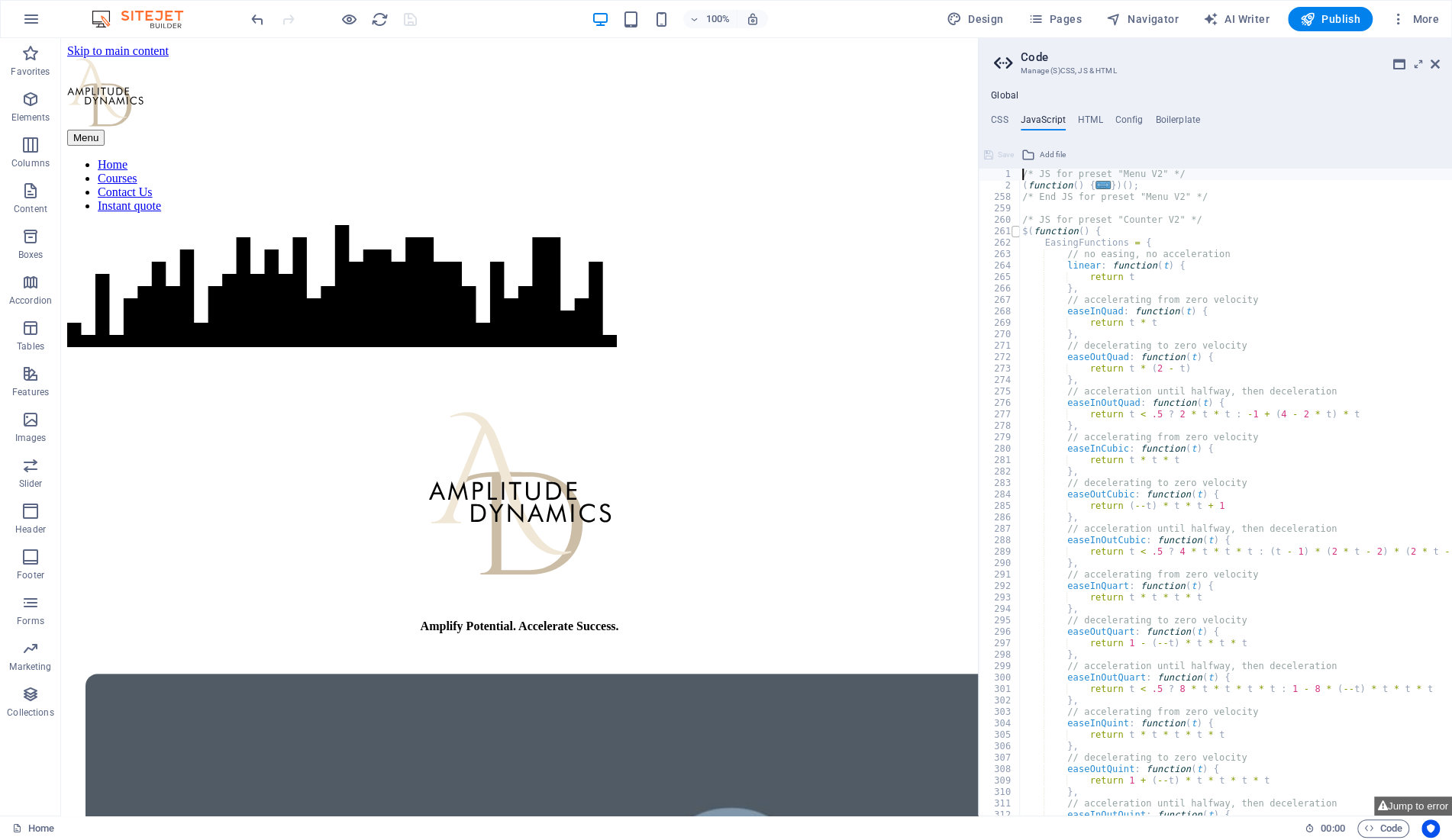
click at [1015, 231] on span at bounding box center [1015, 231] width 8 height 12
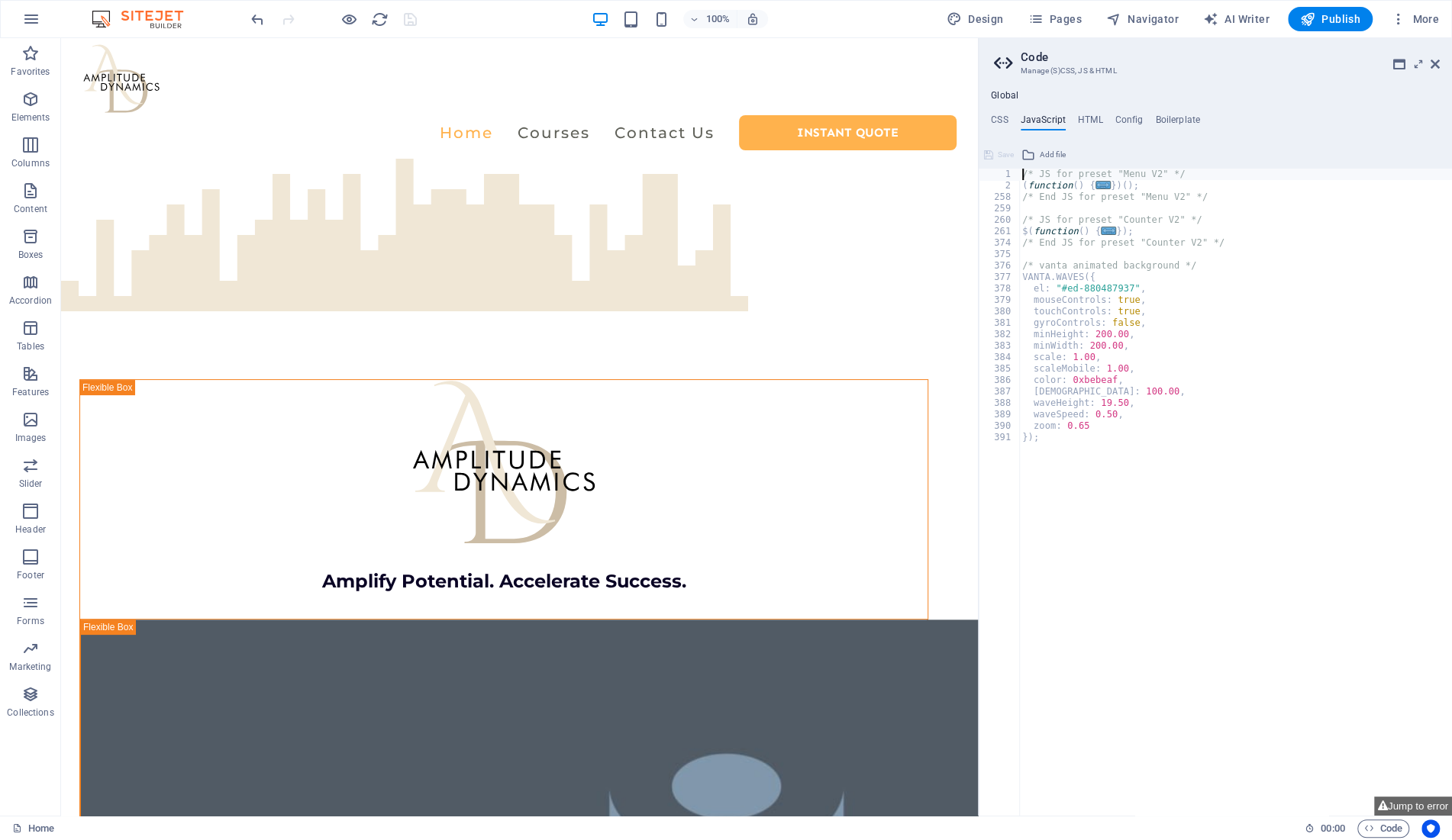
click at [1079, 378] on div "/* JS for preset "Menu V2" */ ( function ( ) { ... }) ( ) ; /* End JS for prese…" at bounding box center [1235, 504] width 433 height 671
paste textarea "#f0e7d6"
type textarea "color: 0xf0e7d6,"
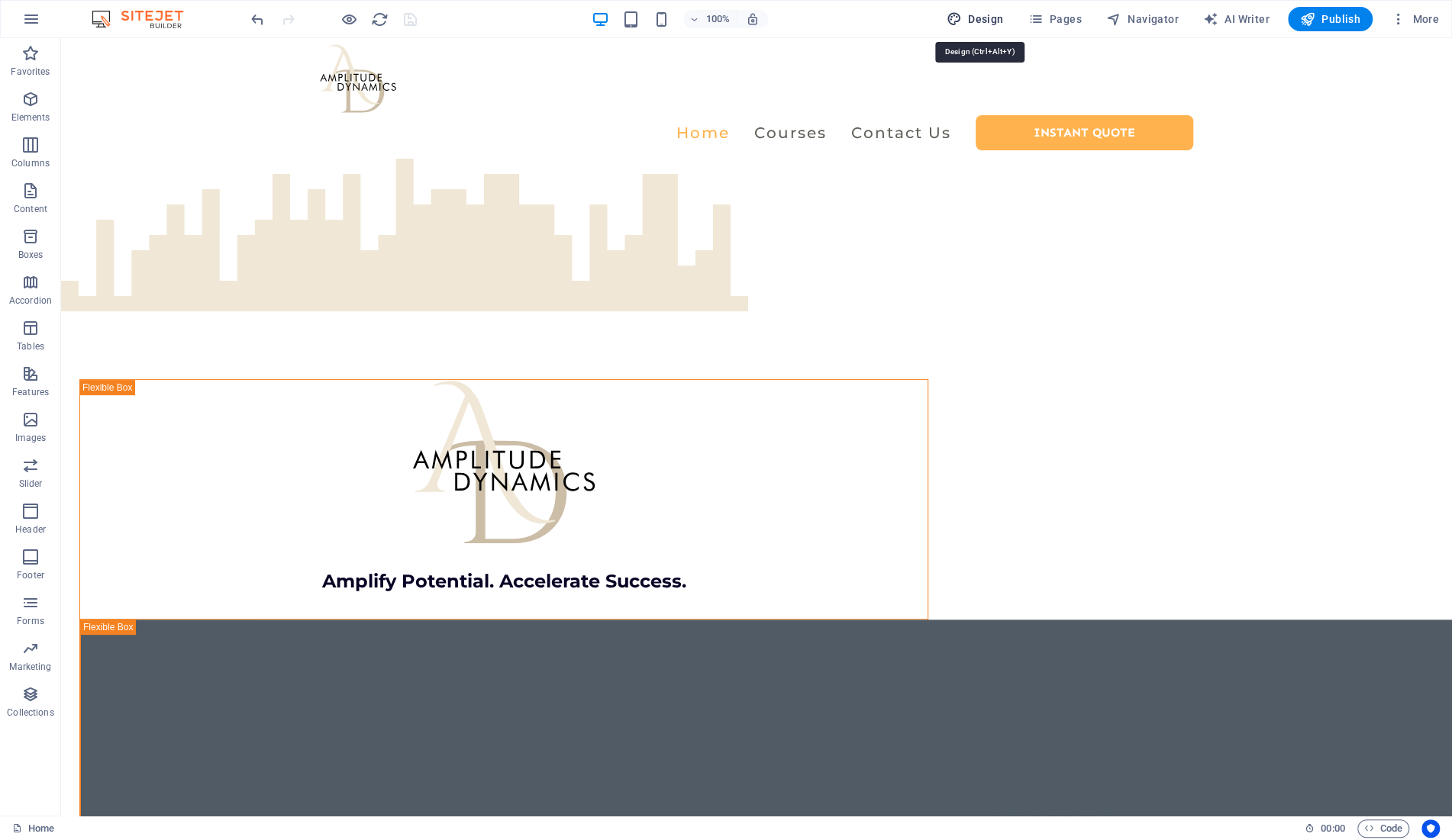
click at [972, 22] on span "Design" at bounding box center [976, 19] width 58 height 15
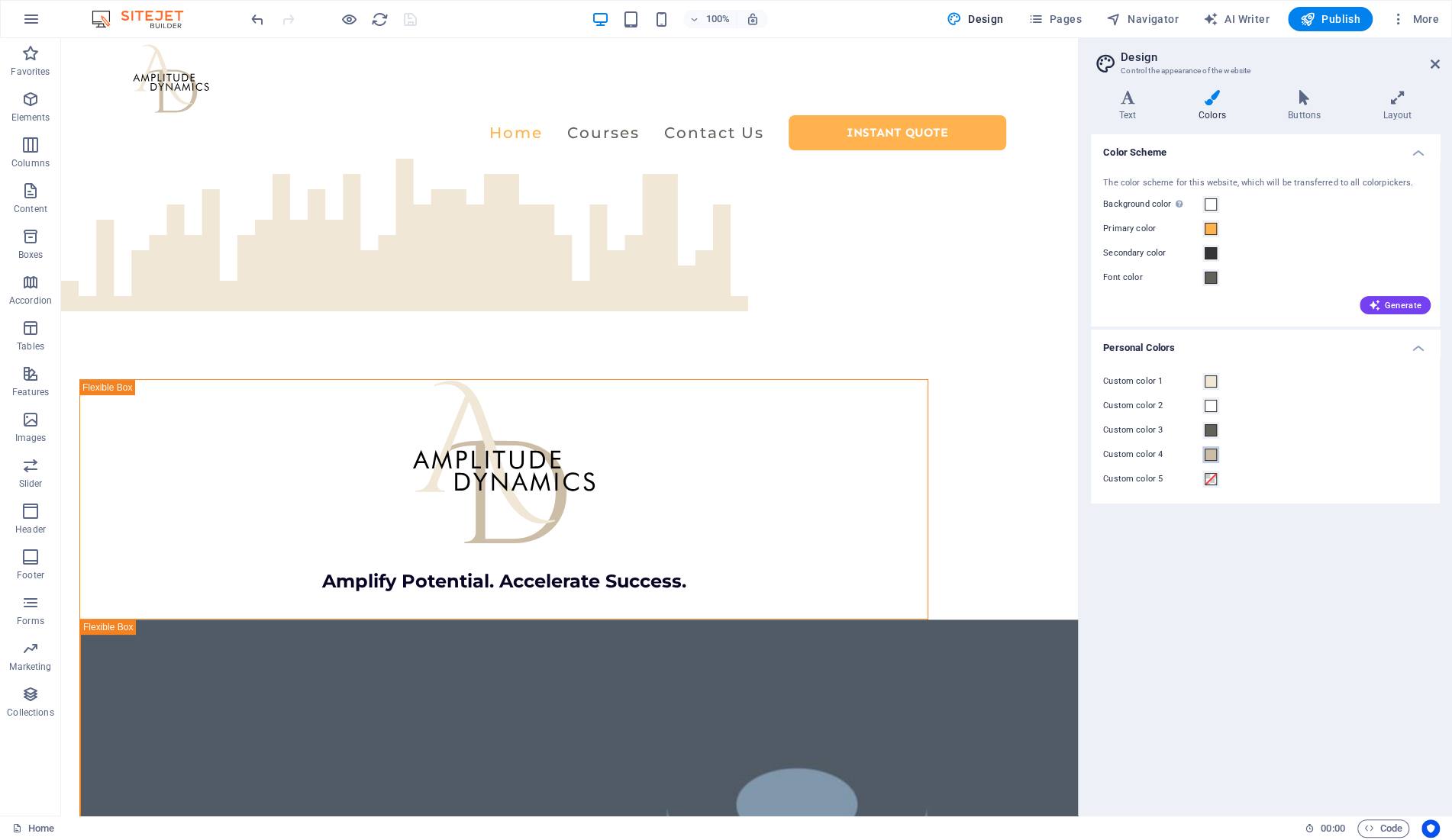
click at [1209, 460] on span at bounding box center [1211, 455] width 13 height 13
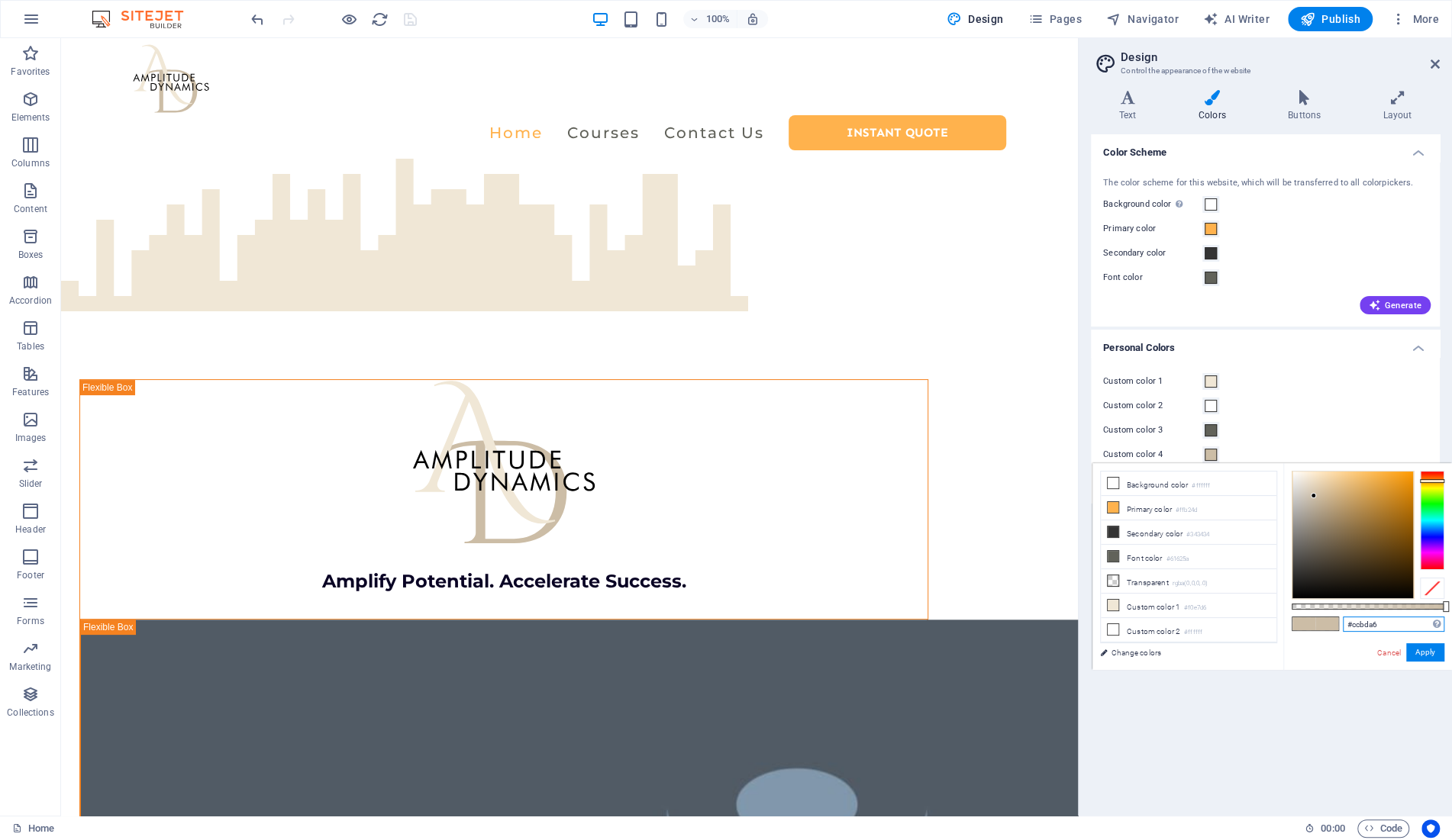
click at [1343, 627] on input "#ccbda6" at bounding box center [1394, 624] width 102 height 15
click at [1375, 821] on span "Code" at bounding box center [1383, 829] width 38 height 18
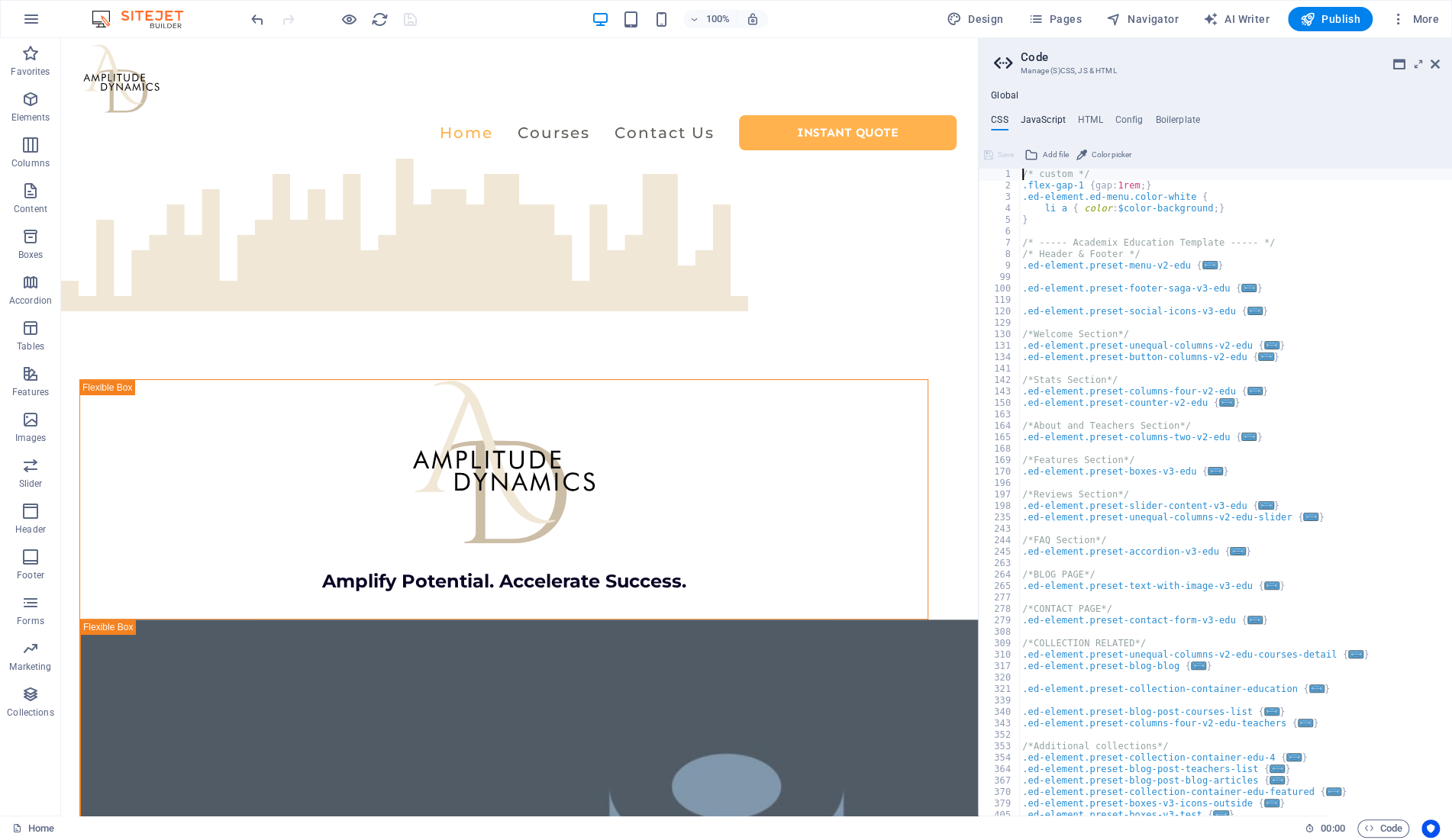
click at [1050, 116] on h4 "JavaScript" at bounding box center [1043, 122] width 45 height 17
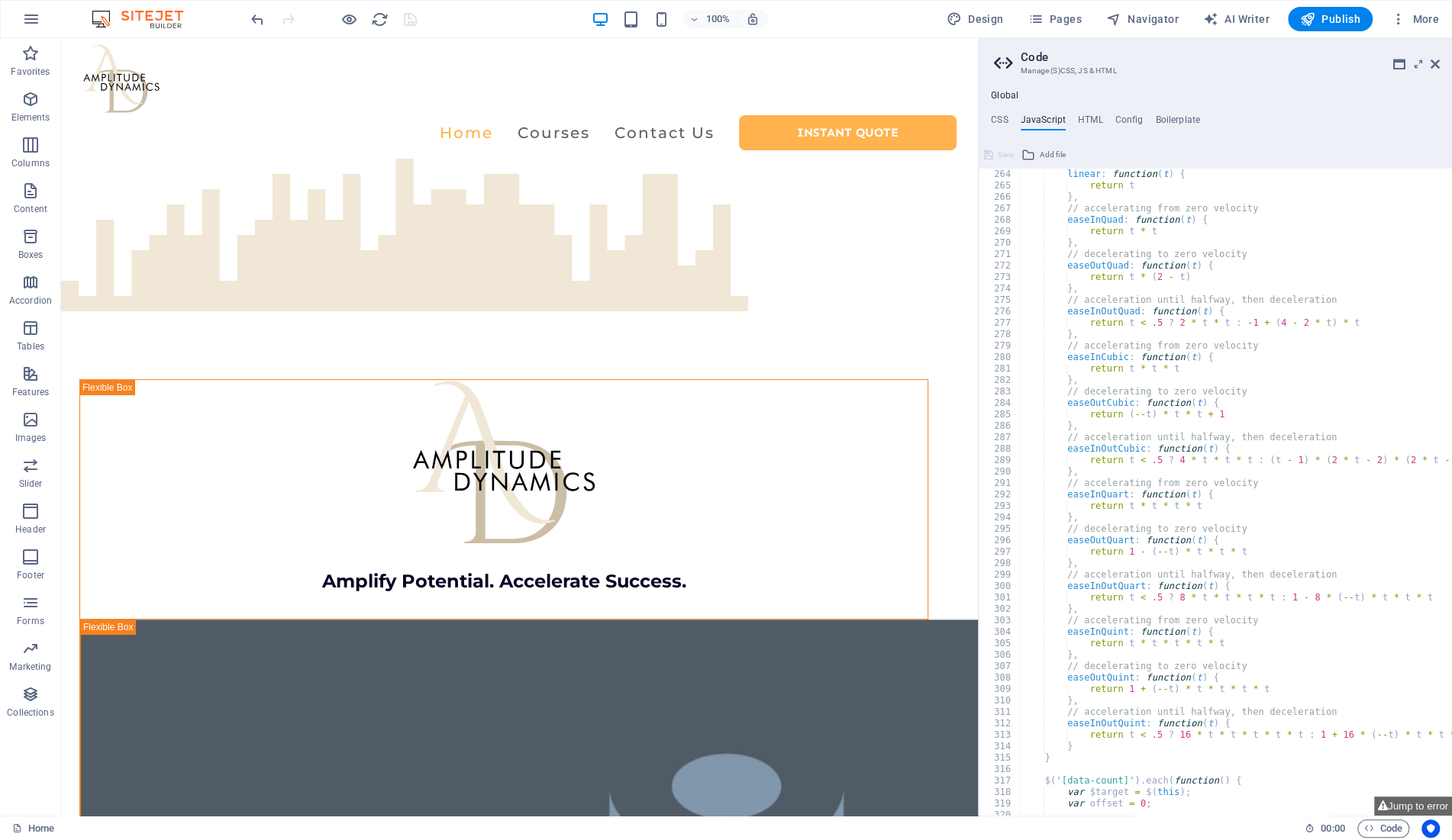
scroll to position [0, 0]
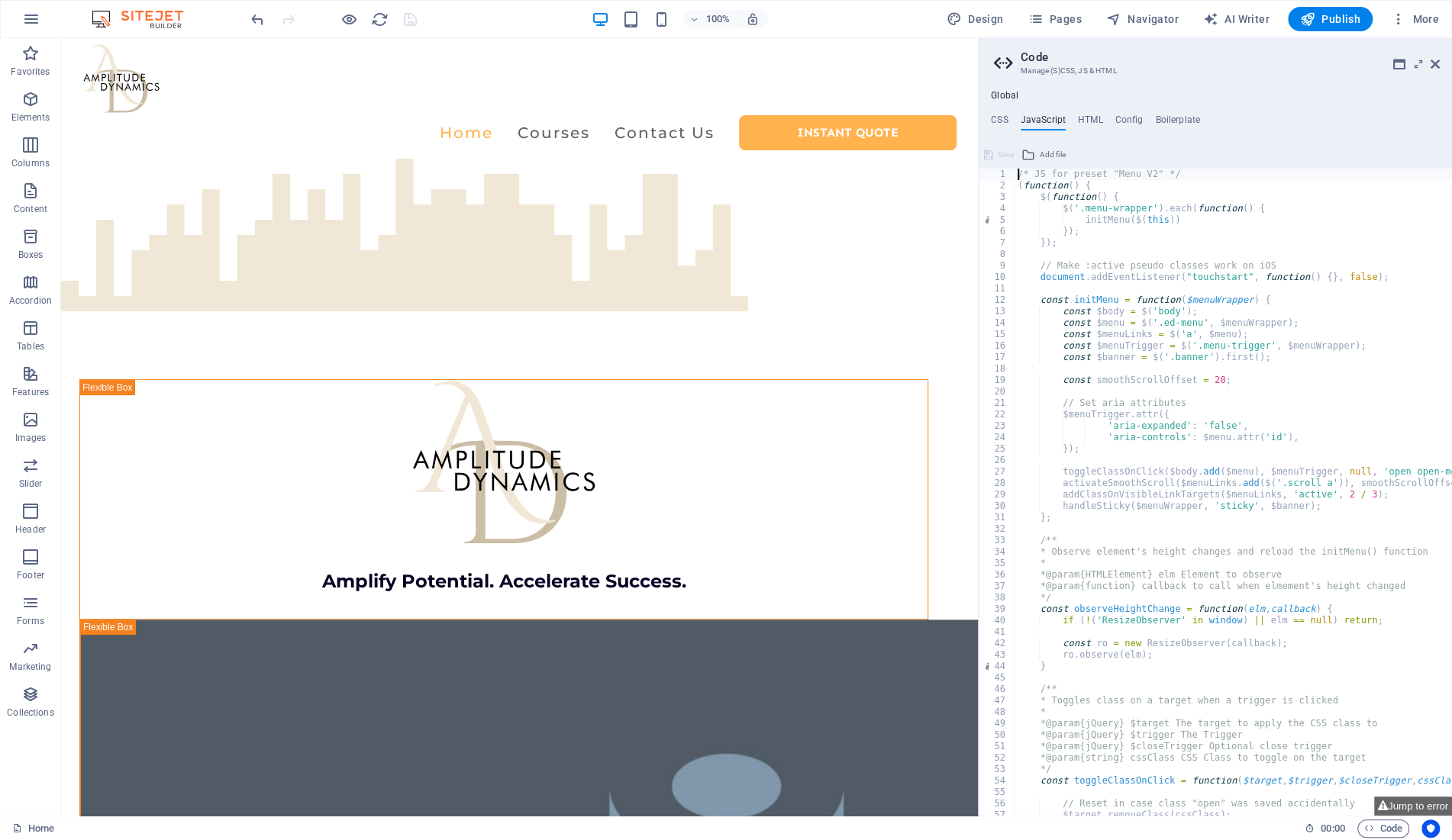
click at [1004, 182] on div "2" at bounding box center [997, 186] width 36 height 12
click at [1009, 187] on span at bounding box center [1010, 186] width 8 height 12
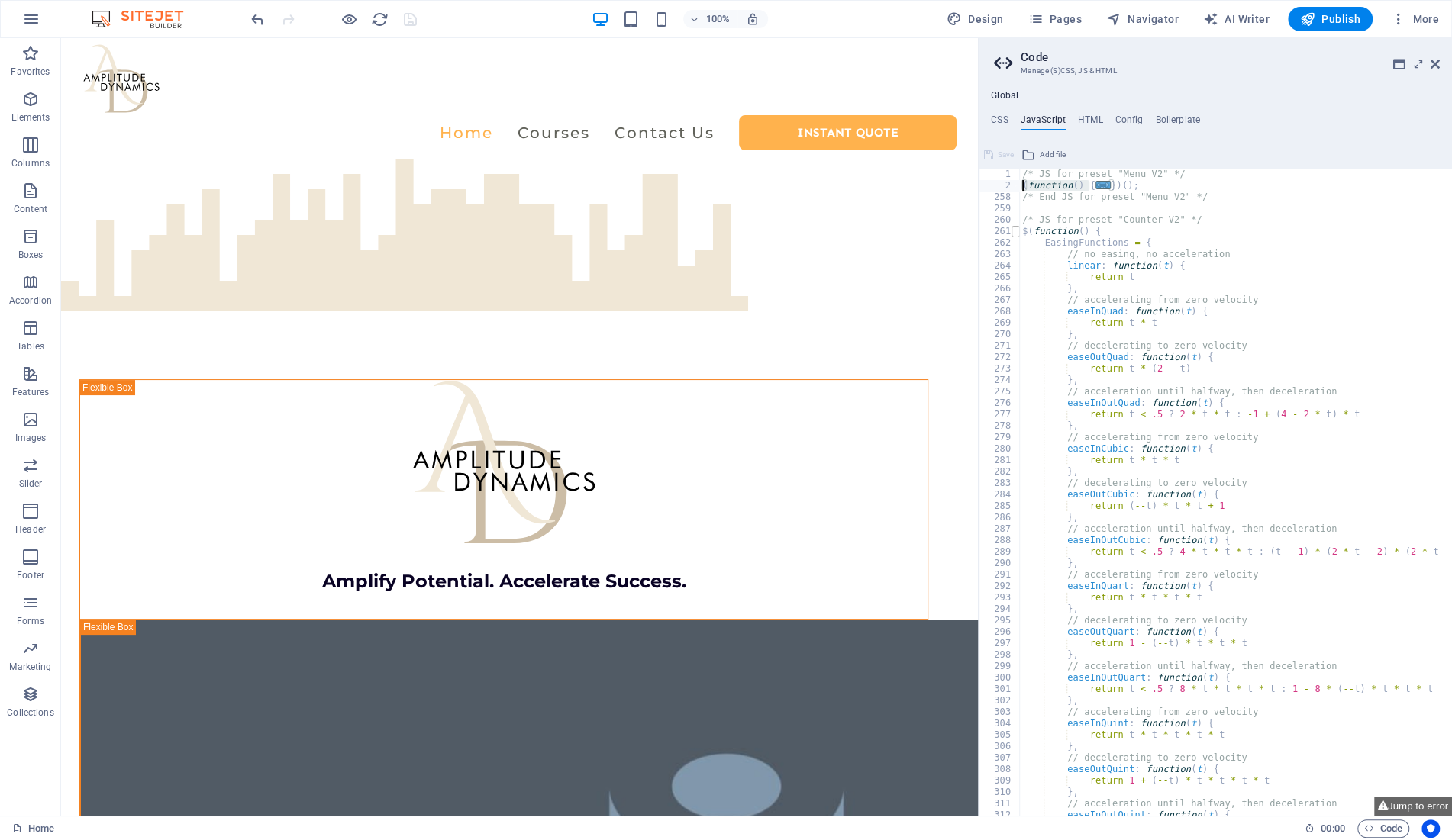
click at [1012, 233] on span at bounding box center [1015, 231] width 8 height 12
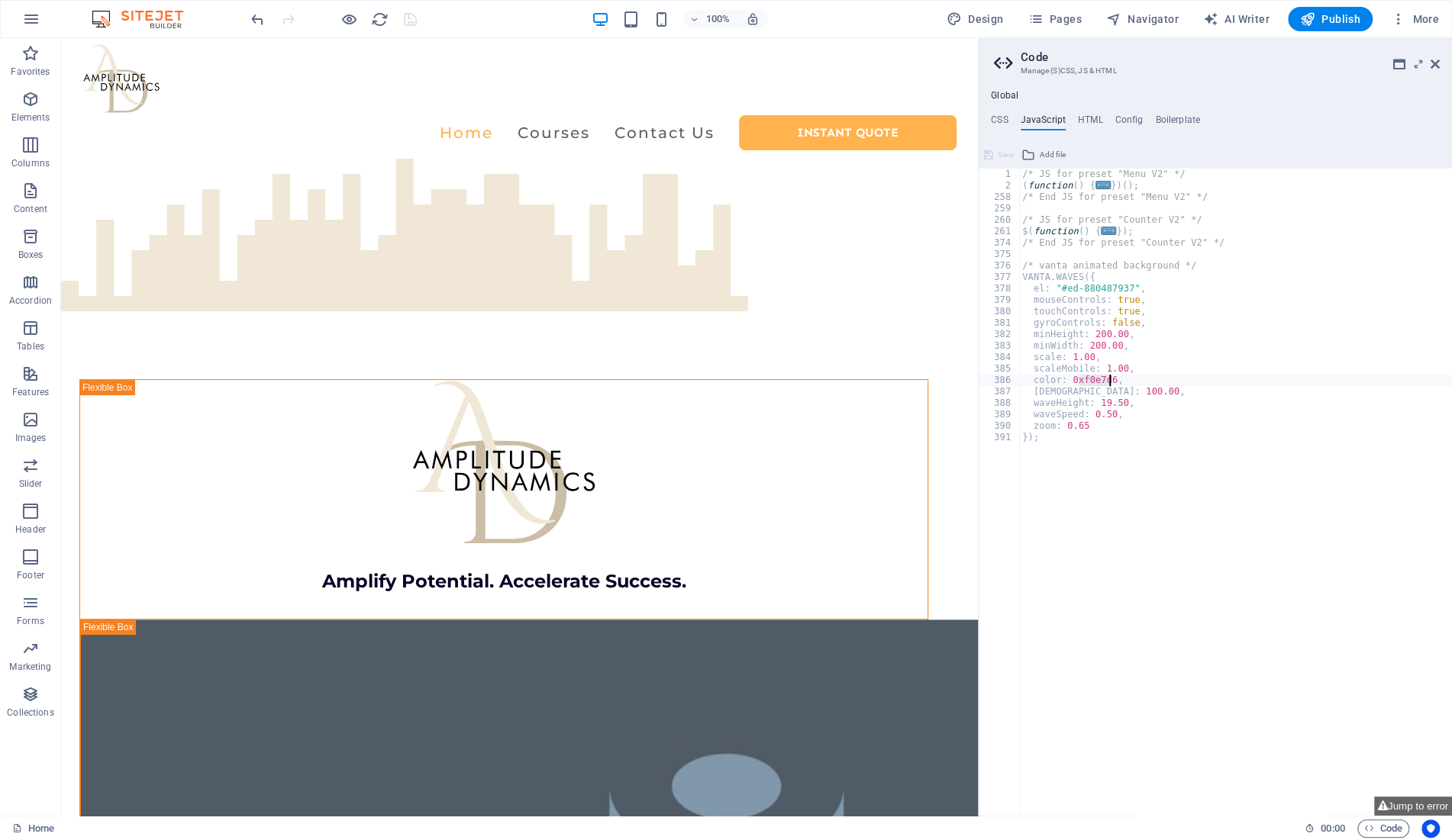
drag, startPoint x: 1076, startPoint y: 377, endPoint x: 1109, endPoint y: 377, distance: 33.0
click at [1109, 377] on div "/* JS for preset "Menu V2" */ ( function ( ) { ... }) ( ) ; /* End JS for prese…" at bounding box center [1235, 504] width 433 height 671
paste textarea "#ccbda"
click at [1077, 380] on div "/* JS for preset "Menu V2" */ ( function ( ) { ... }) ( ) ; /* End JS for prese…" at bounding box center [1235, 504] width 433 height 671
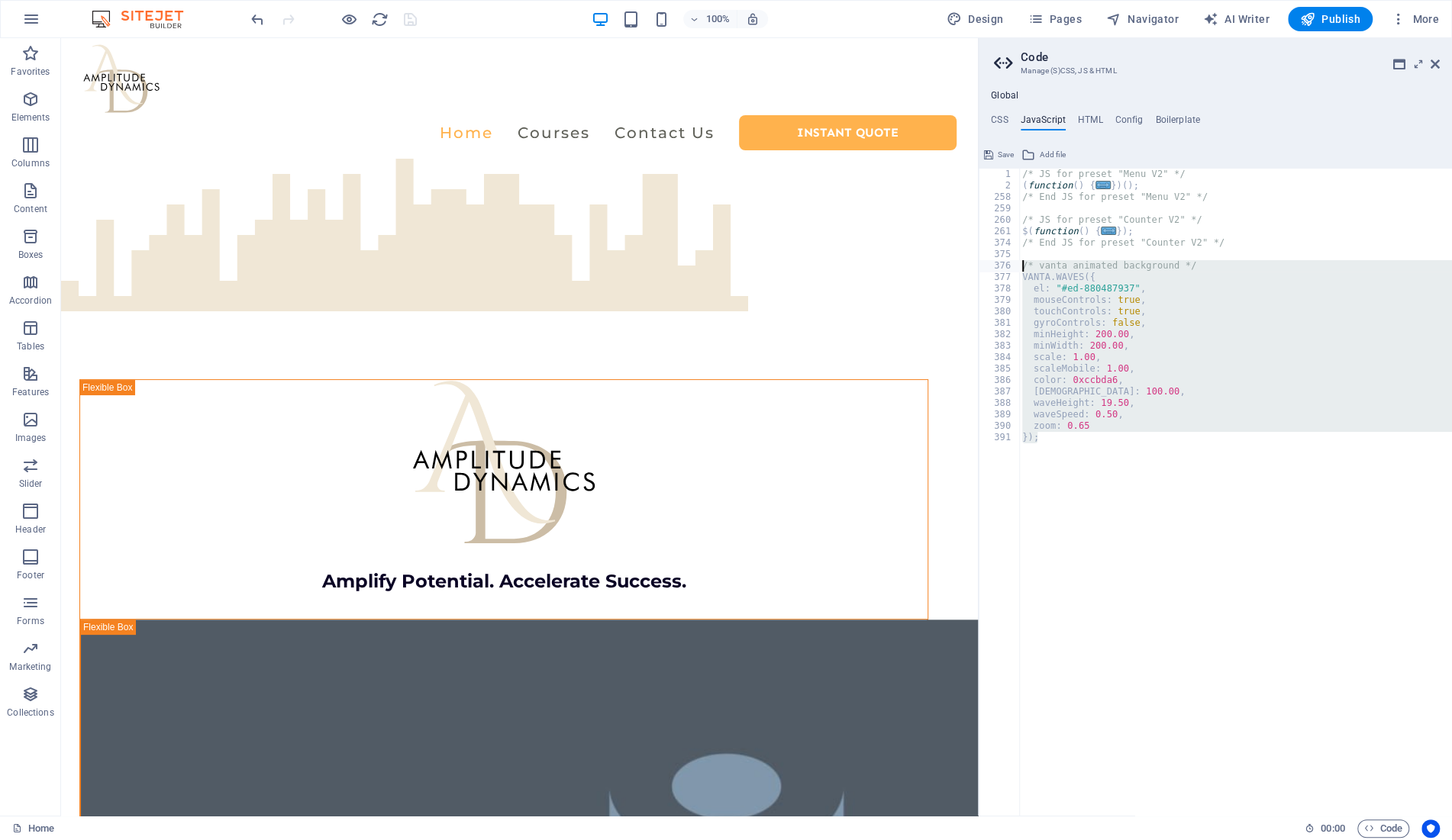
drag, startPoint x: 1045, startPoint y: 439, endPoint x: 995, endPoint y: 266, distance: 180.1
click at [1019, 266] on div "/* JS for preset "Menu V2" */ ( function ( ) { ... }) ( ) ; /* End JS for prese…" at bounding box center [1235, 492] width 433 height 648
type textarea "/* vanta animated background */ VANTA.WAVES({"
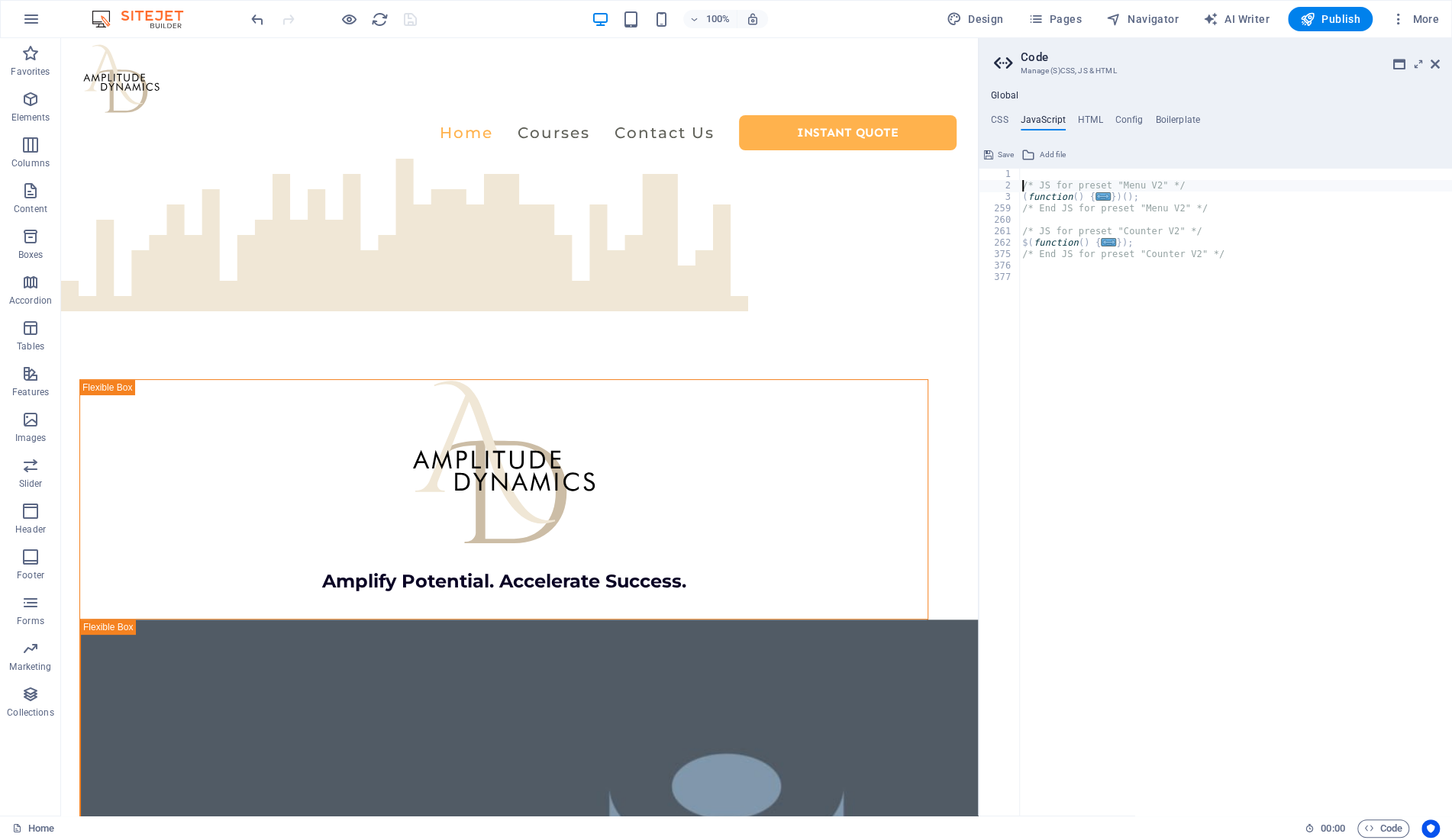
type textarea "/* JS for preset "Menu V2" */"
paste textarea "});"
type textarea "});"
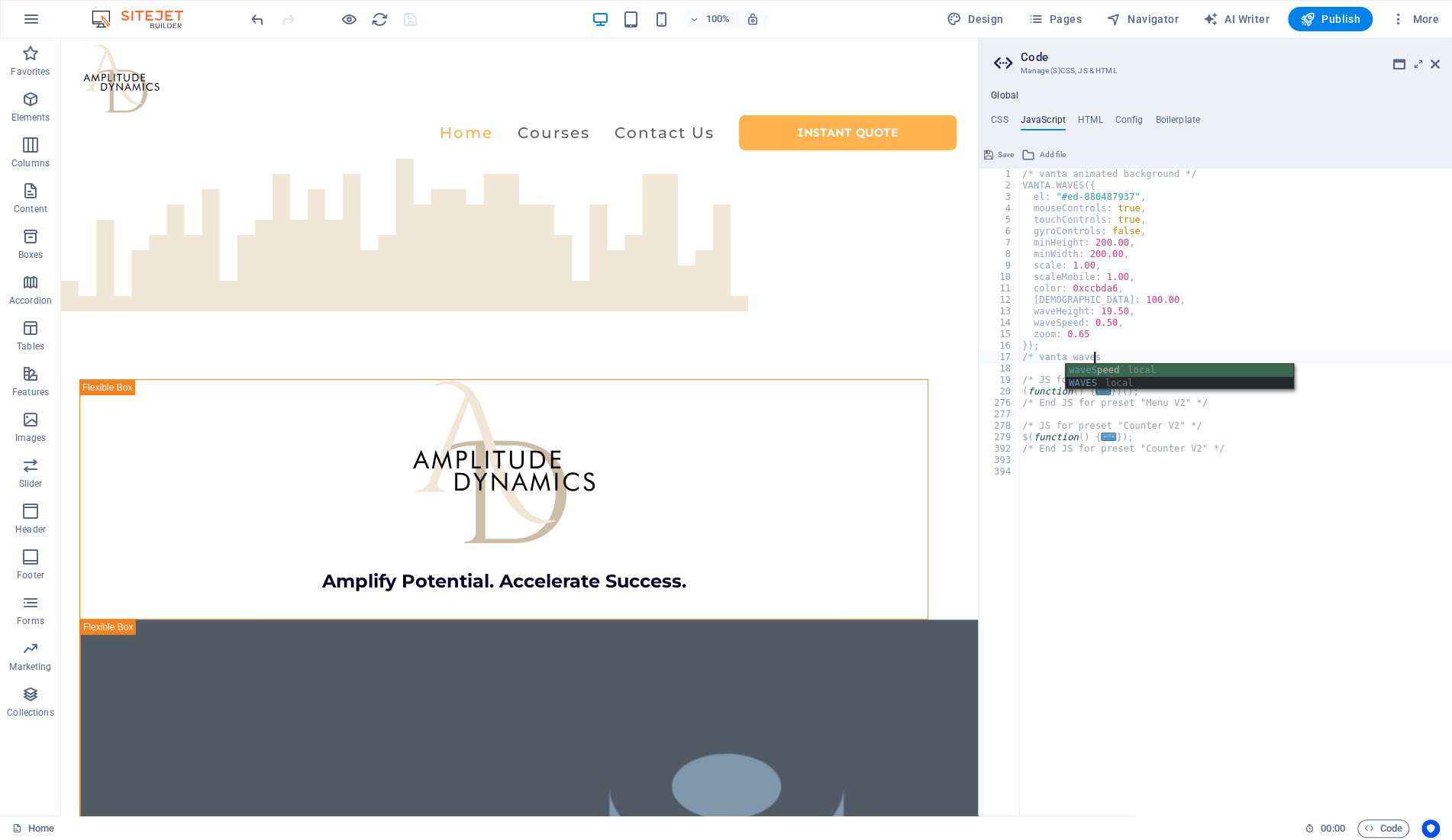
scroll to position [0, 5]
type textarea "/* vanta waves */"
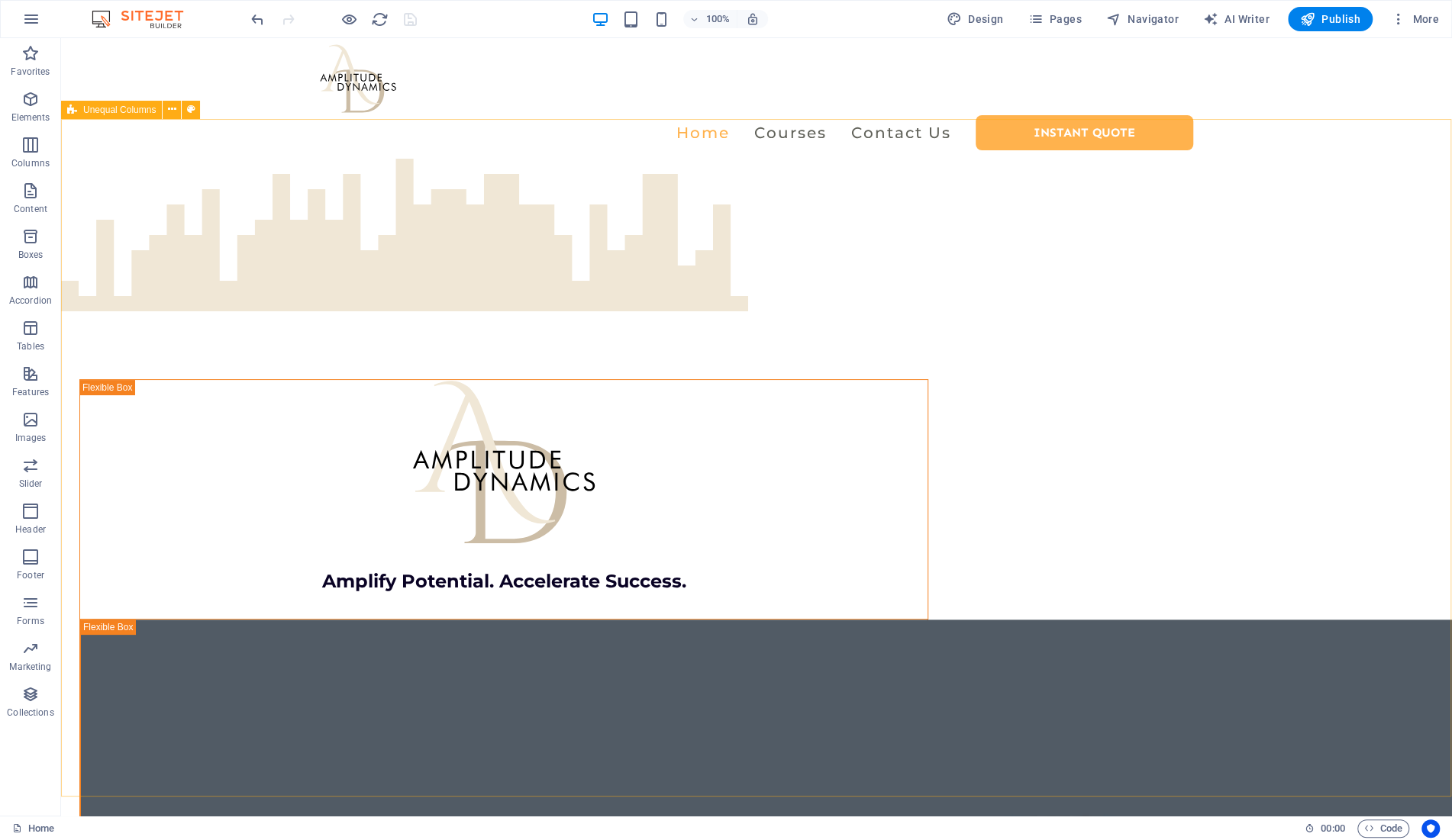
click at [118, 103] on div "Unequal Columns" at bounding box center [111, 110] width 101 height 18
click at [110, 112] on span "Unequal Columns" at bounding box center [120, 110] width 73 height 9
select select "blocks"
select select "em"
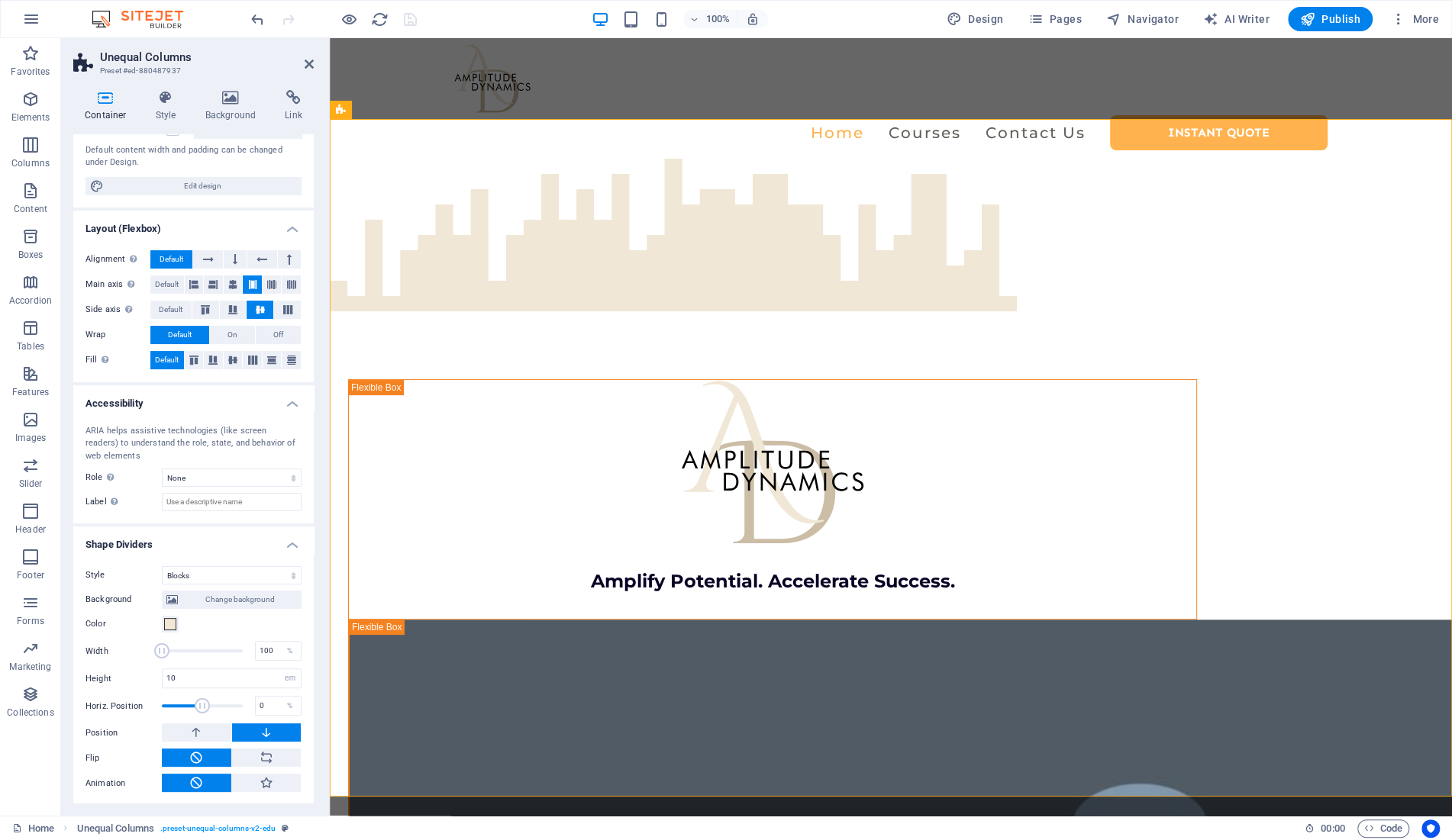
scroll to position [130, 0]
click option "Polygon 1" at bounding box center [0, 0] width 0 height 0
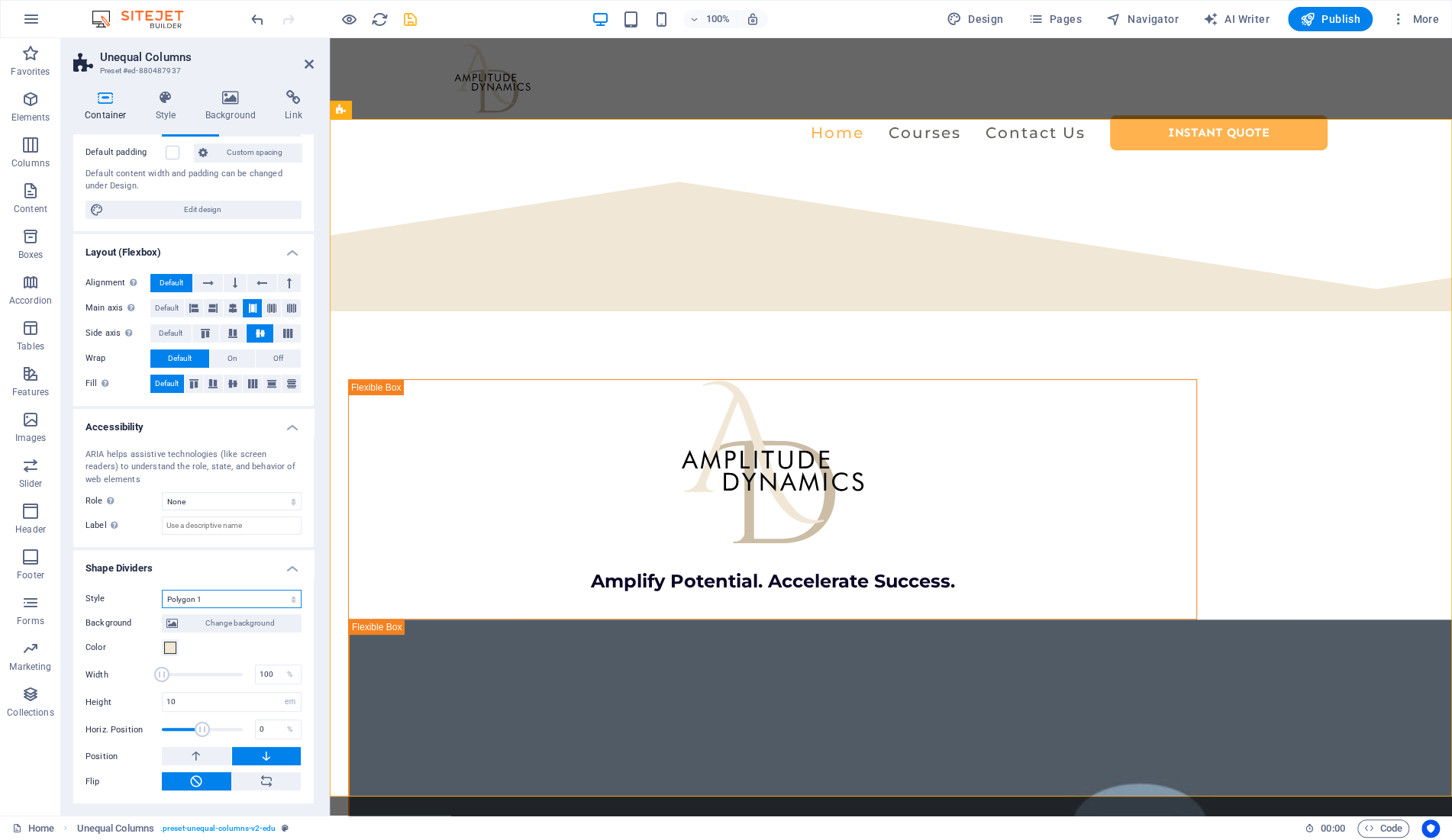
click at [162, 590] on select "None Triangle Square Diagonal Polygon 1 Polygon 2 Zigzag Multiple Zigzags Waves…" at bounding box center [231, 599] width 139 height 18
click option "Polygon 2" at bounding box center [0, 0] width 0 height 0
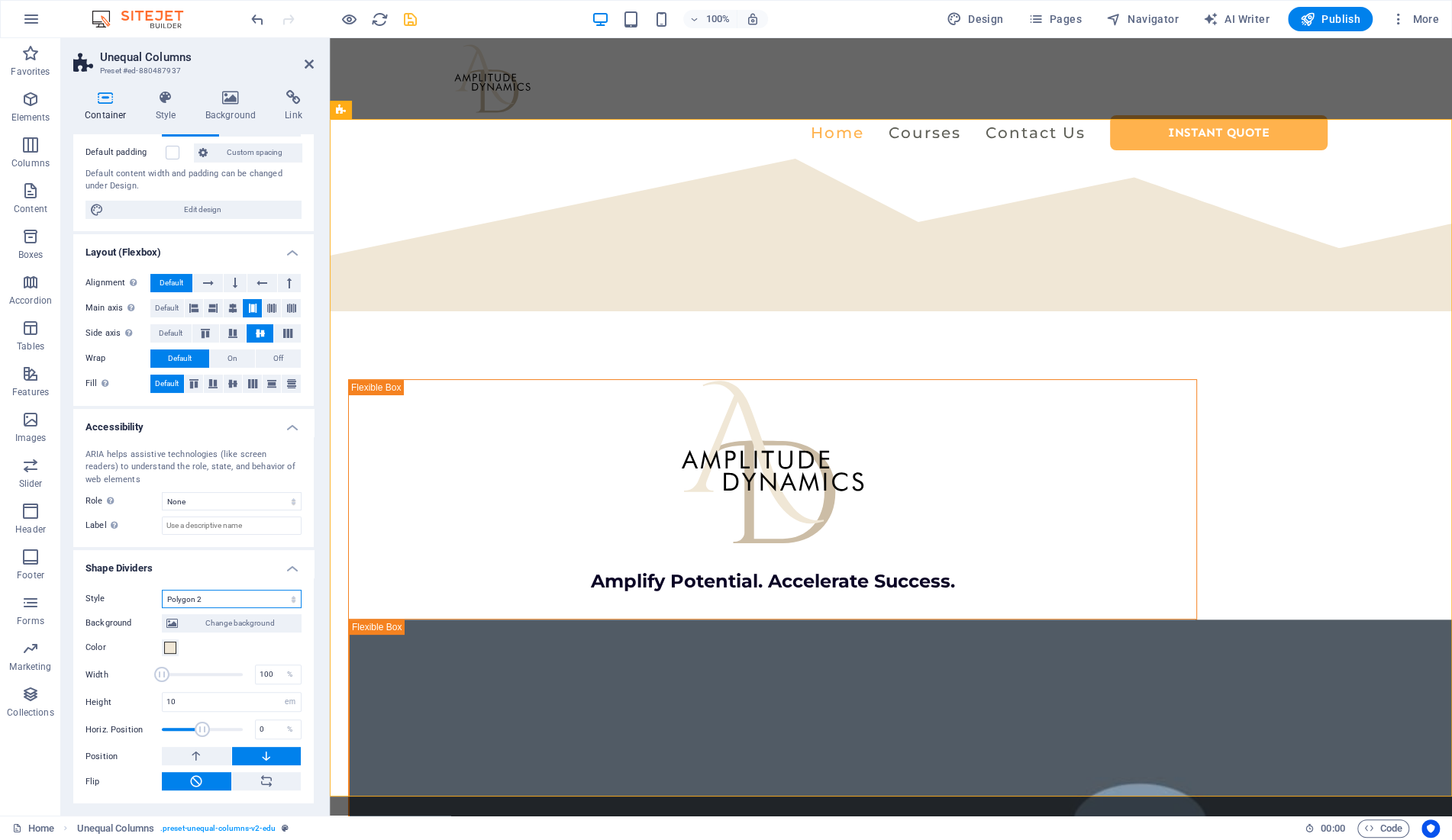
click at [162, 590] on select "None Triangle Square Diagonal Polygon 1 Polygon 2 Zigzag Multiple Zigzags Waves…" at bounding box center [231, 599] width 139 height 18
select select "multiple-waves"
click option "Multiple Waves" at bounding box center [0, 0] width 0 height 0
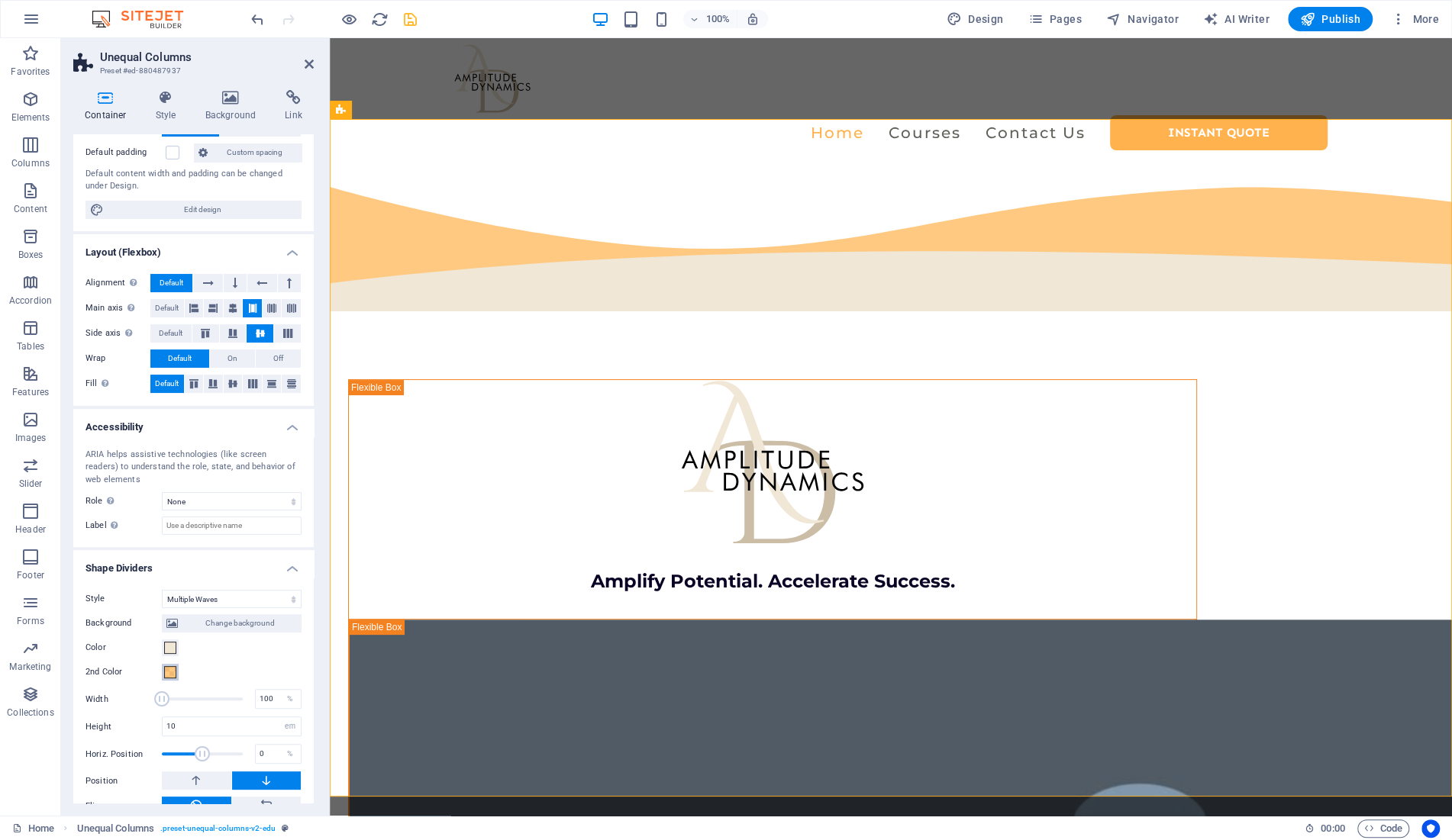
click at [171, 673] on span at bounding box center [171, 673] width 13 height 13
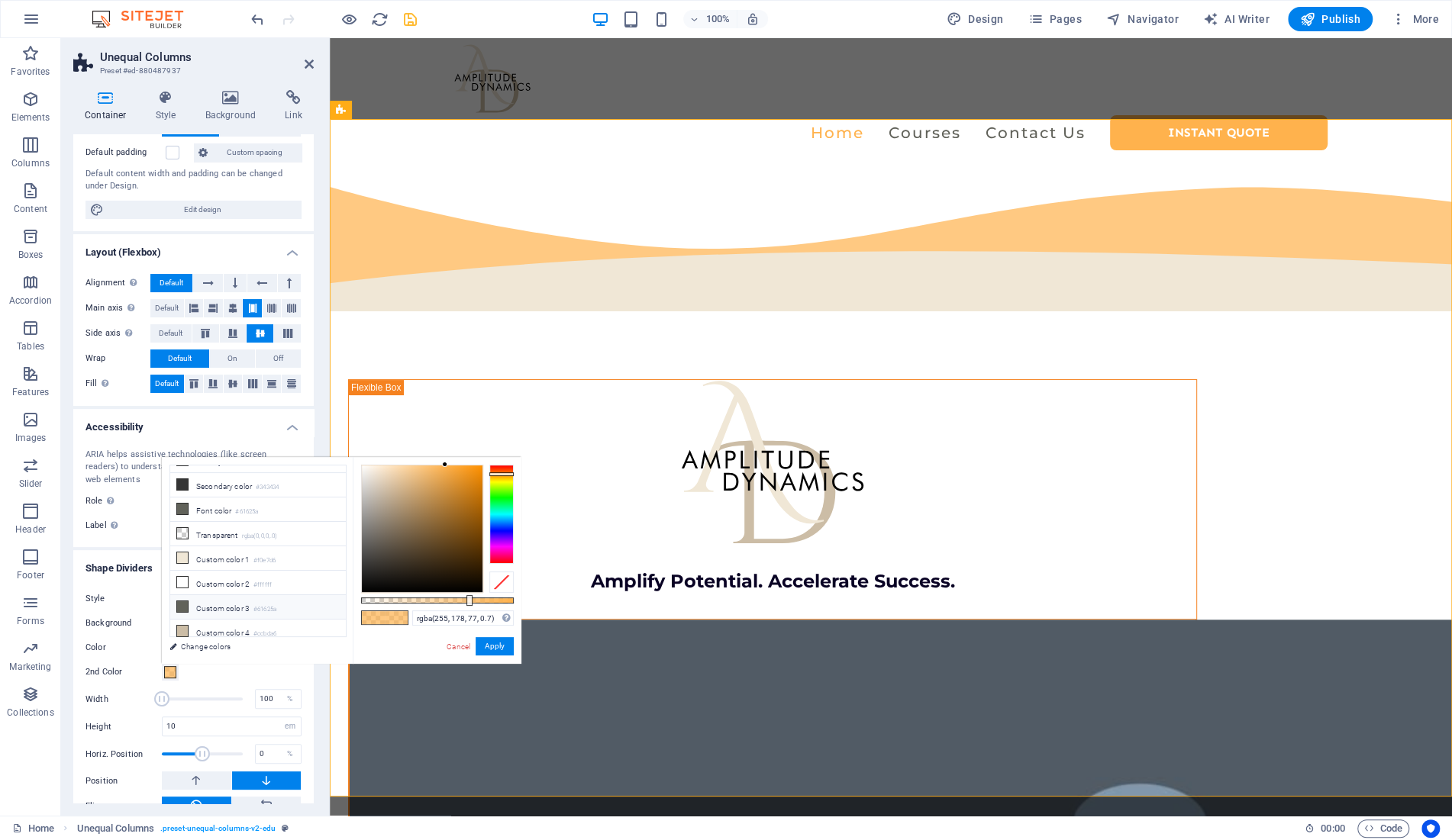
scroll to position [46, 0]
click at [219, 622] on li "Custom color 4 #ccbda6" at bounding box center [257, 627] width 175 height 24
type input "rgba(204, 189, 166, 0.7)"
click at [219, 622] on li "Custom color 4 #ccbda6" at bounding box center [257, 627] width 175 height 24
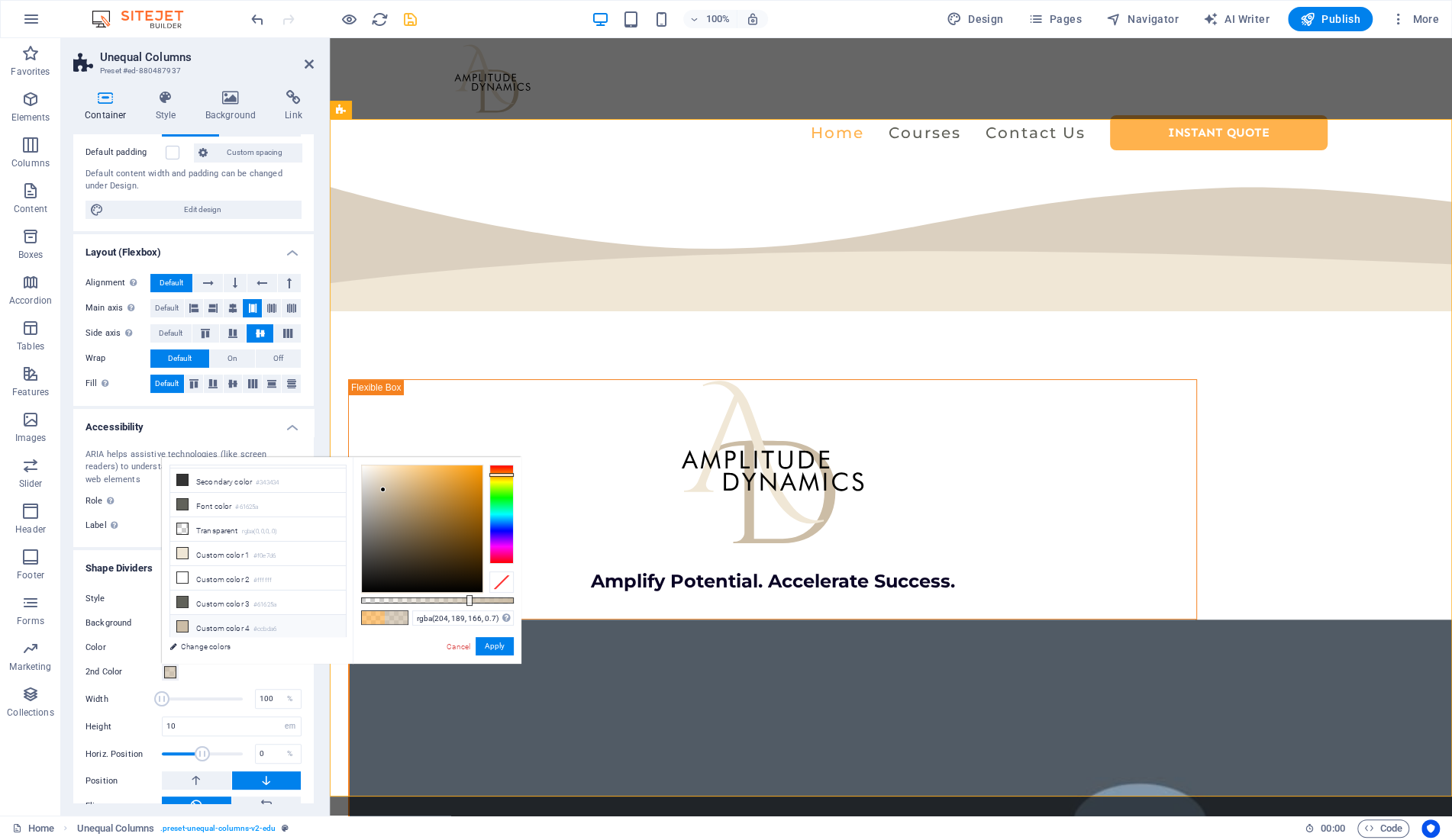
click at [256, 670] on div "2nd Color" at bounding box center [193, 672] width 216 height 18
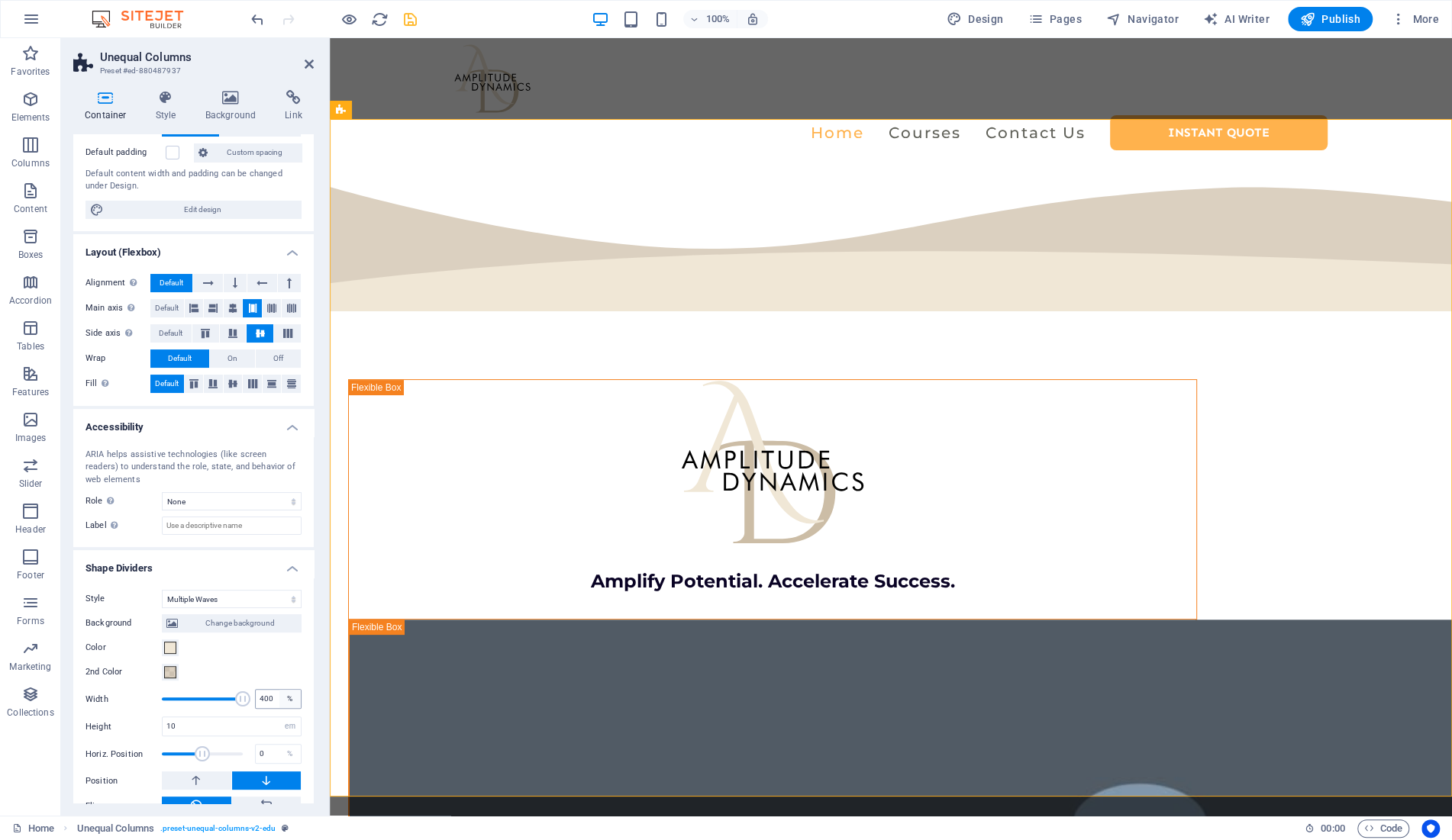
drag, startPoint x: 163, startPoint y: 700, endPoint x: 283, endPoint y: 699, distance: 120.0
click at [283, 699] on div "Width 400 %" at bounding box center [193, 699] width 216 height 22
type input "100"
drag, startPoint x: 243, startPoint y: 701, endPoint x: 145, endPoint y: 699, distance: 98.0
click at [145, 699] on div "Width 100 %" at bounding box center [193, 699] width 216 height 22
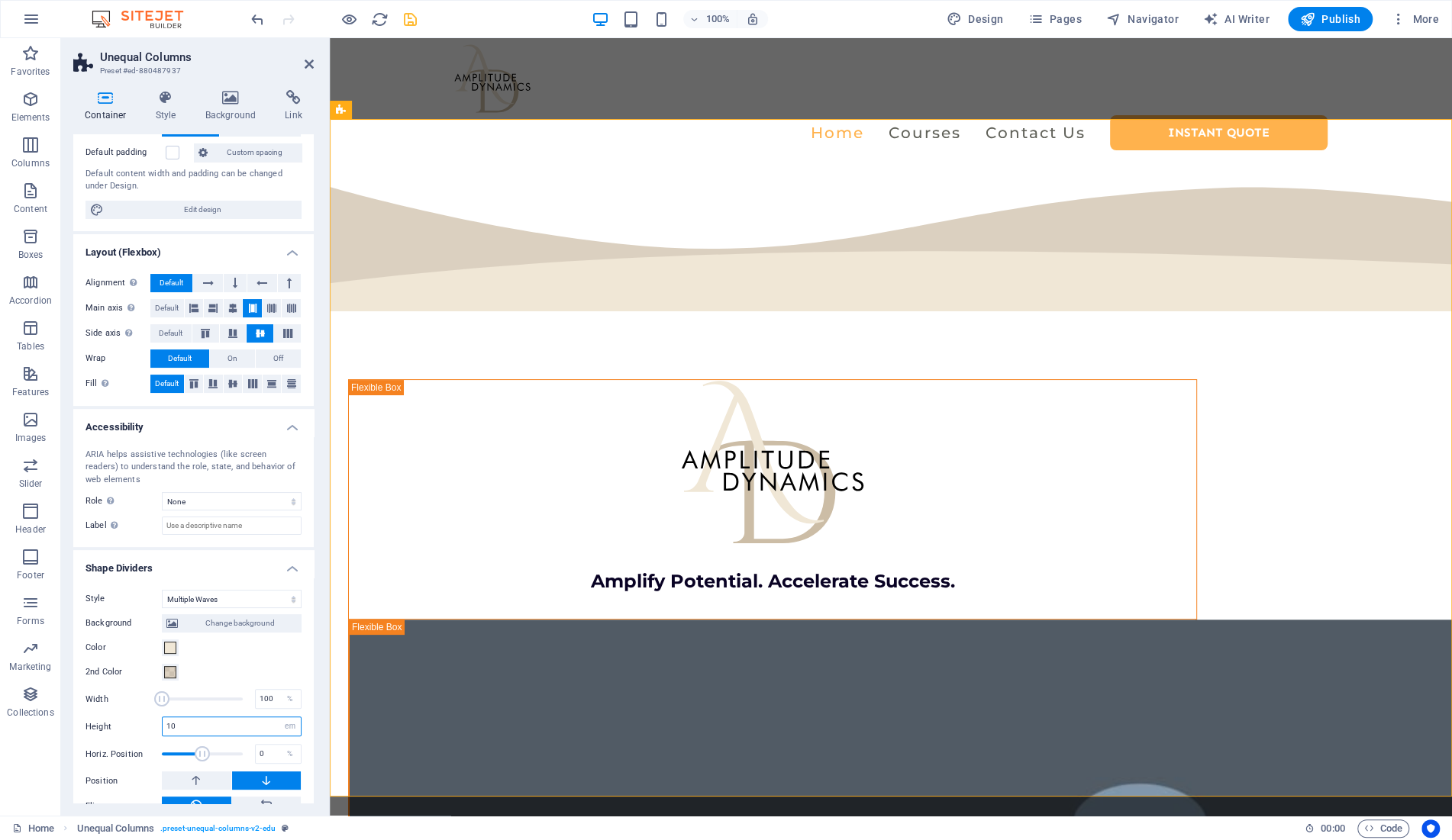
click at [208, 724] on input "10" at bounding box center [232, 727] width 138 height 18
type input "5"
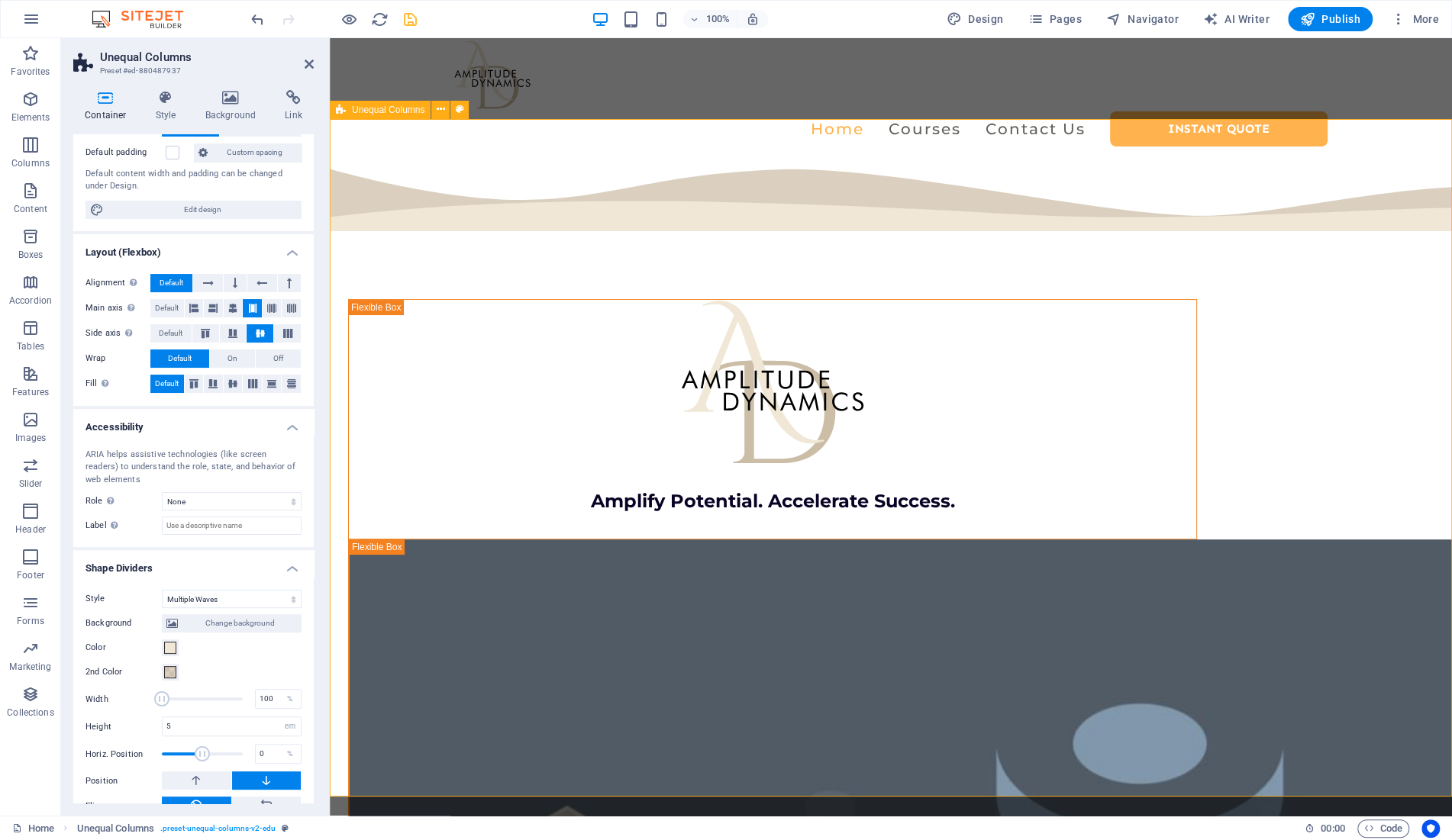
scroll to position [0, 0]
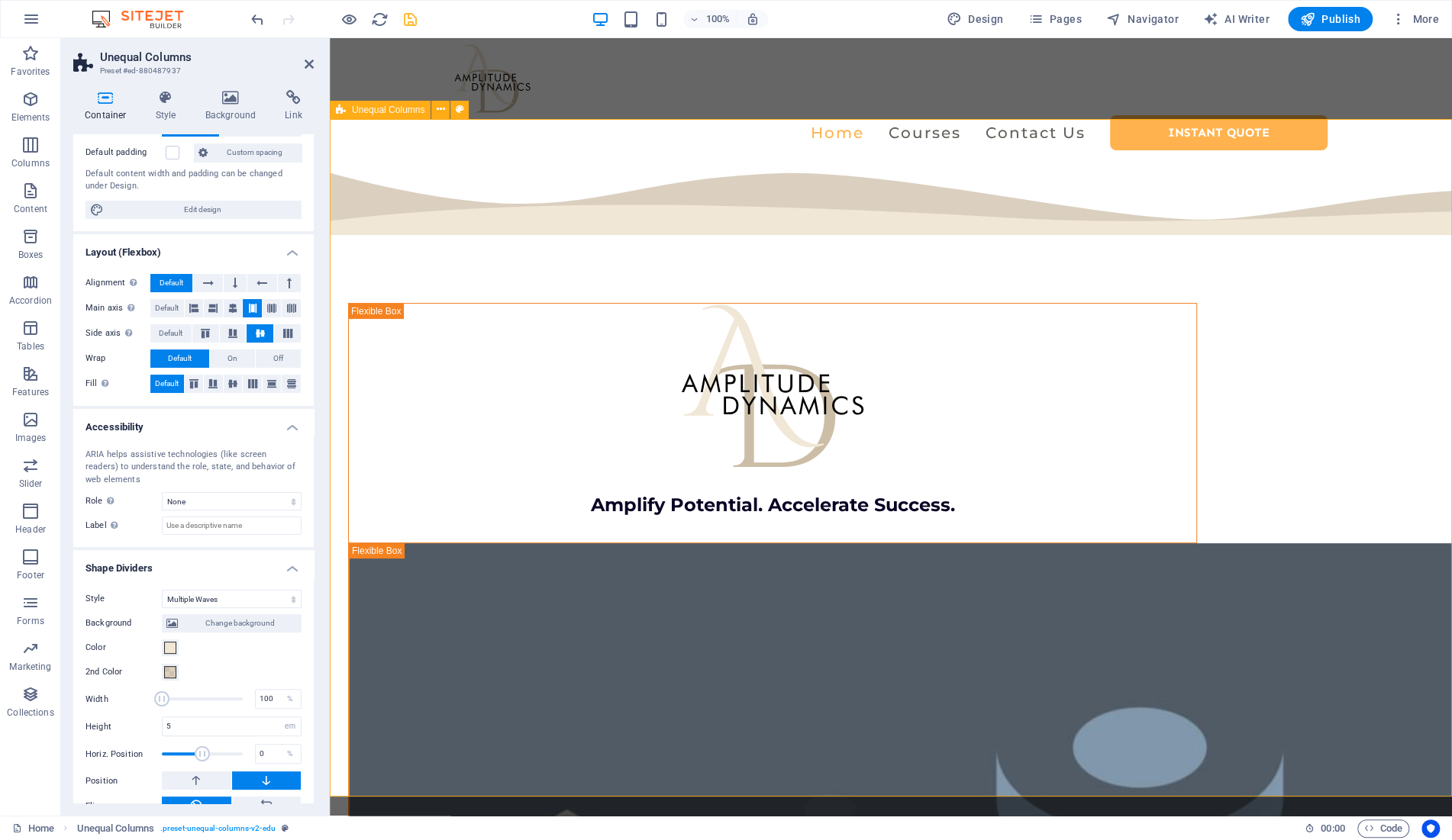
click at [307, 63] on icon at bounding box center [309, 65] width 9 height 13
